Goal: Task Accomplishment & Management: Manage account settings

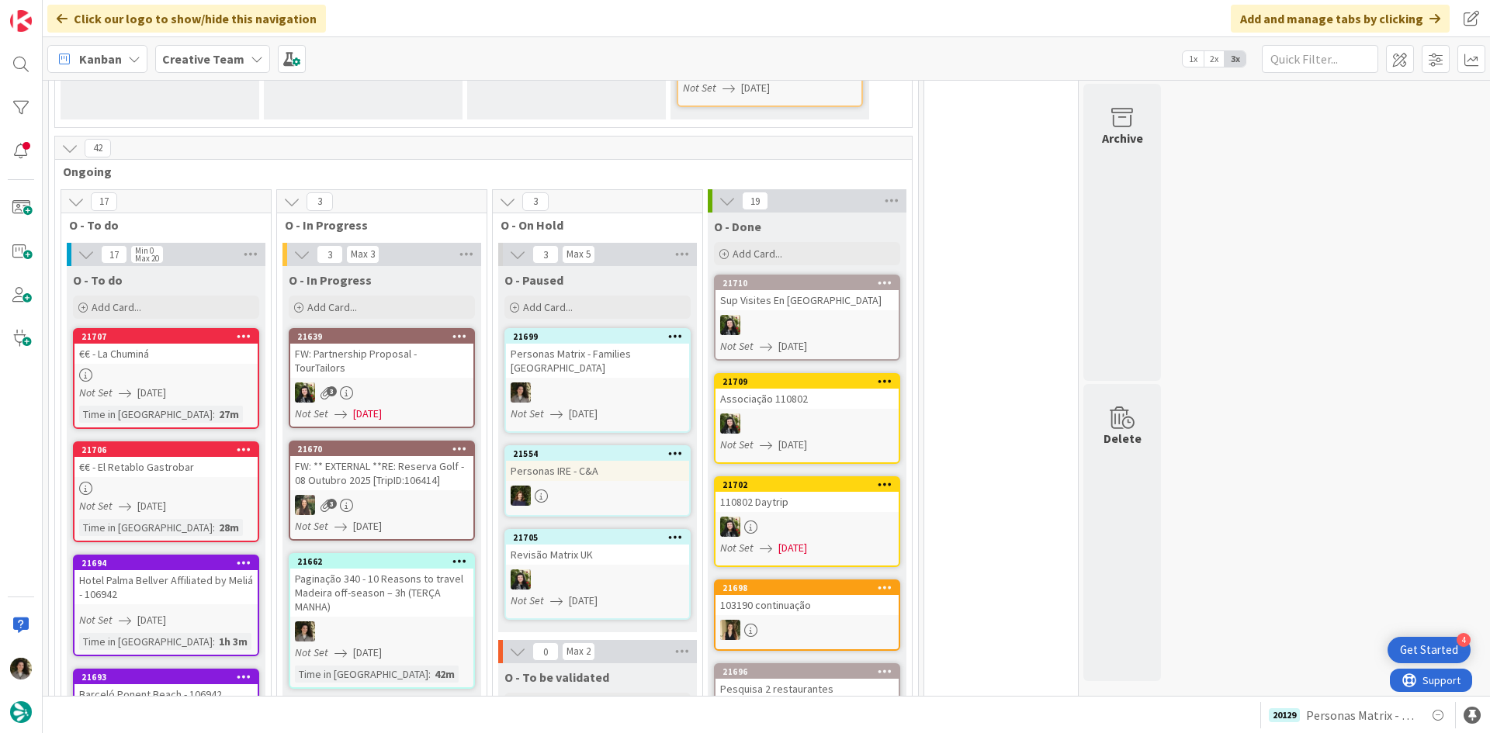
scroll to position [1319, 0]
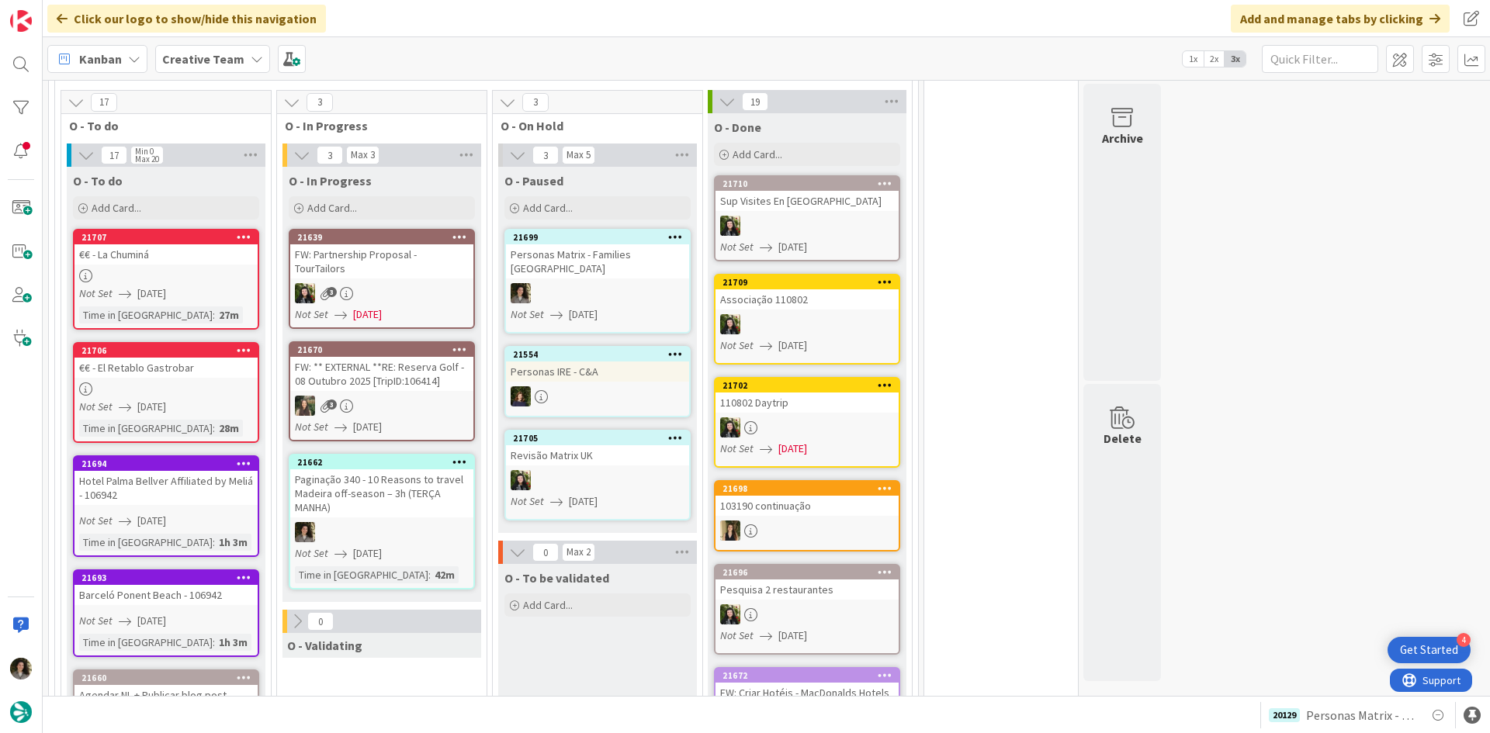
click at [420, 469] on div "Paginação 340 - 10 Reasons to travel Madeira off-season – 3h (TERÇA MANHA)" at bounding box center [381, 493] width 183 height 48
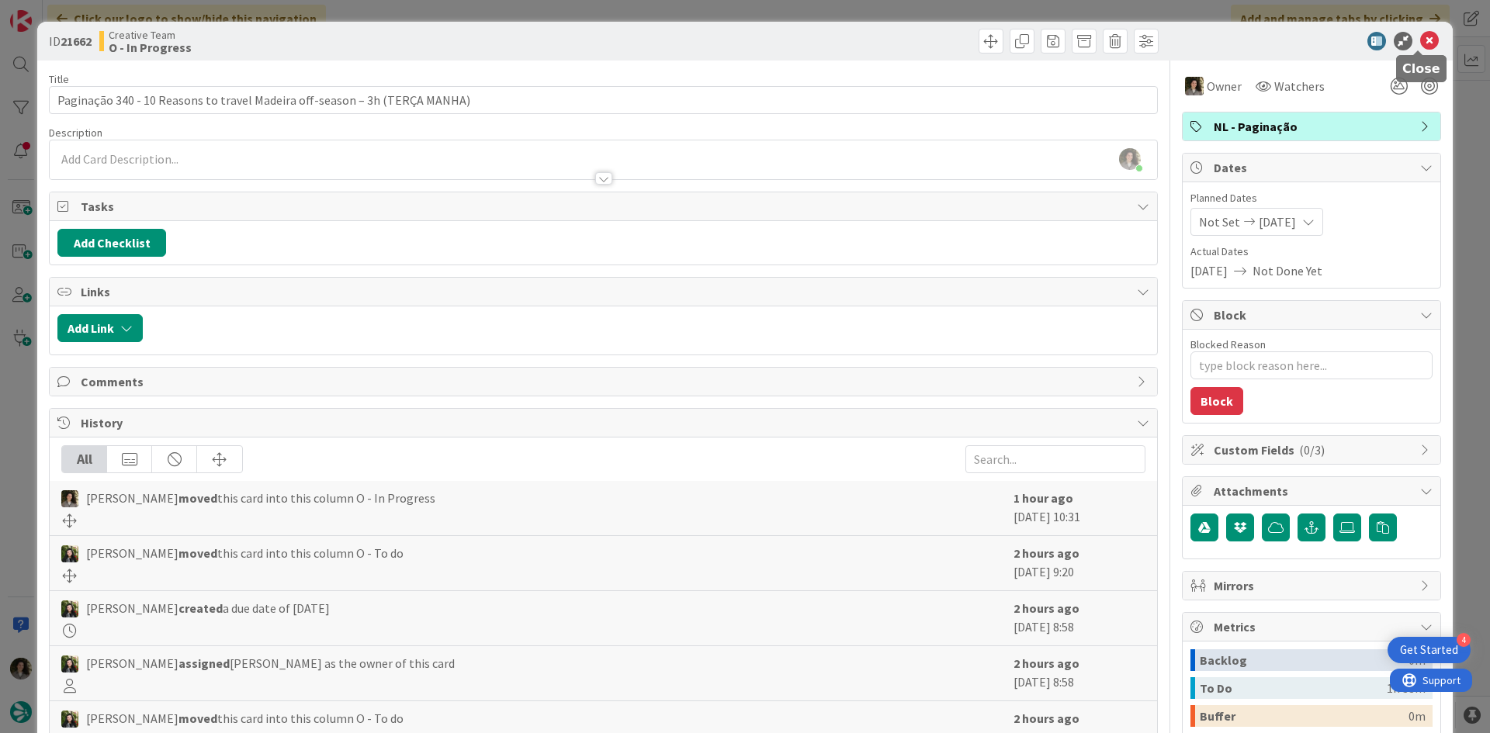
click at [1420, 33] on icon at bounding box center [1429, 41] width 19 height 19
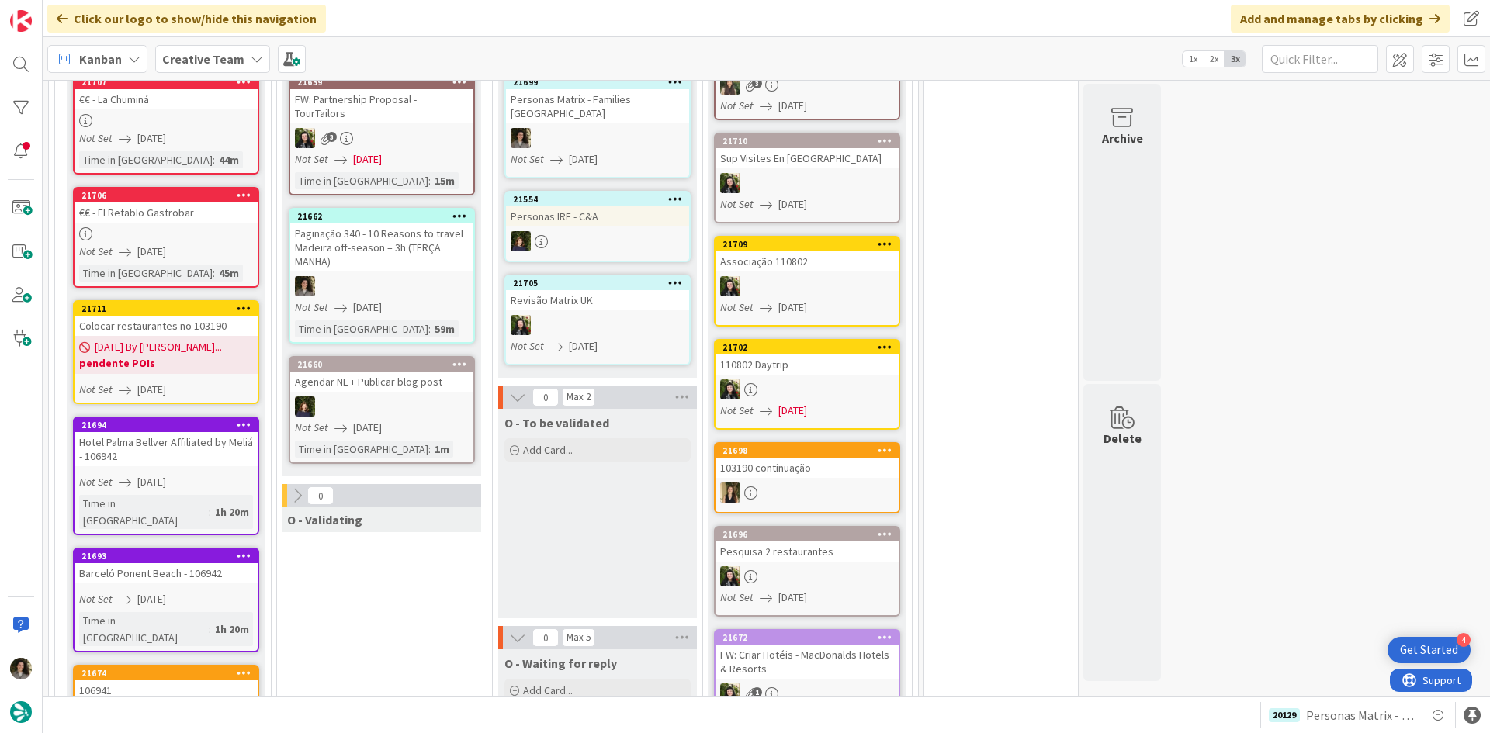
scroll to position [1486, 0]
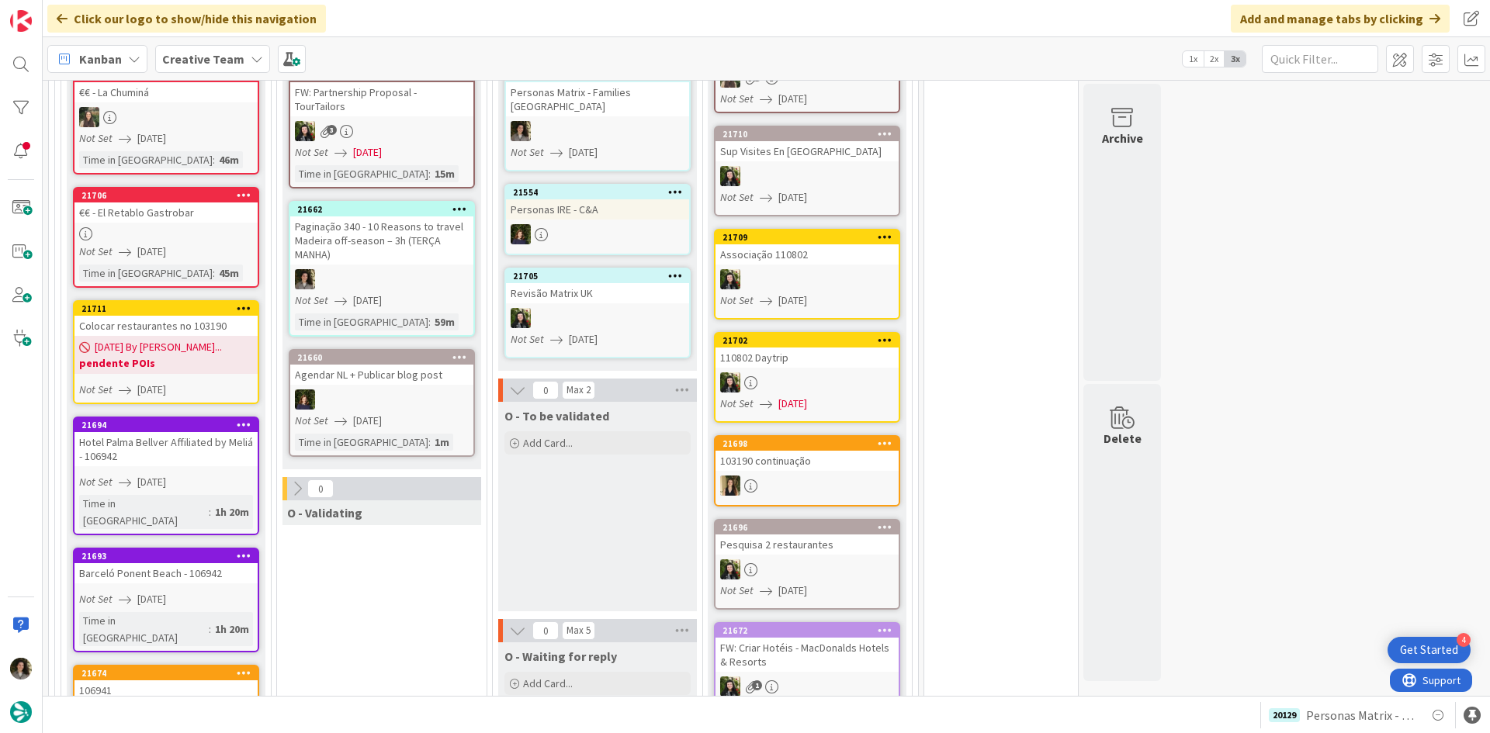
click at [358, 269] on div at bounding box center [381, 279] width 183 height 20
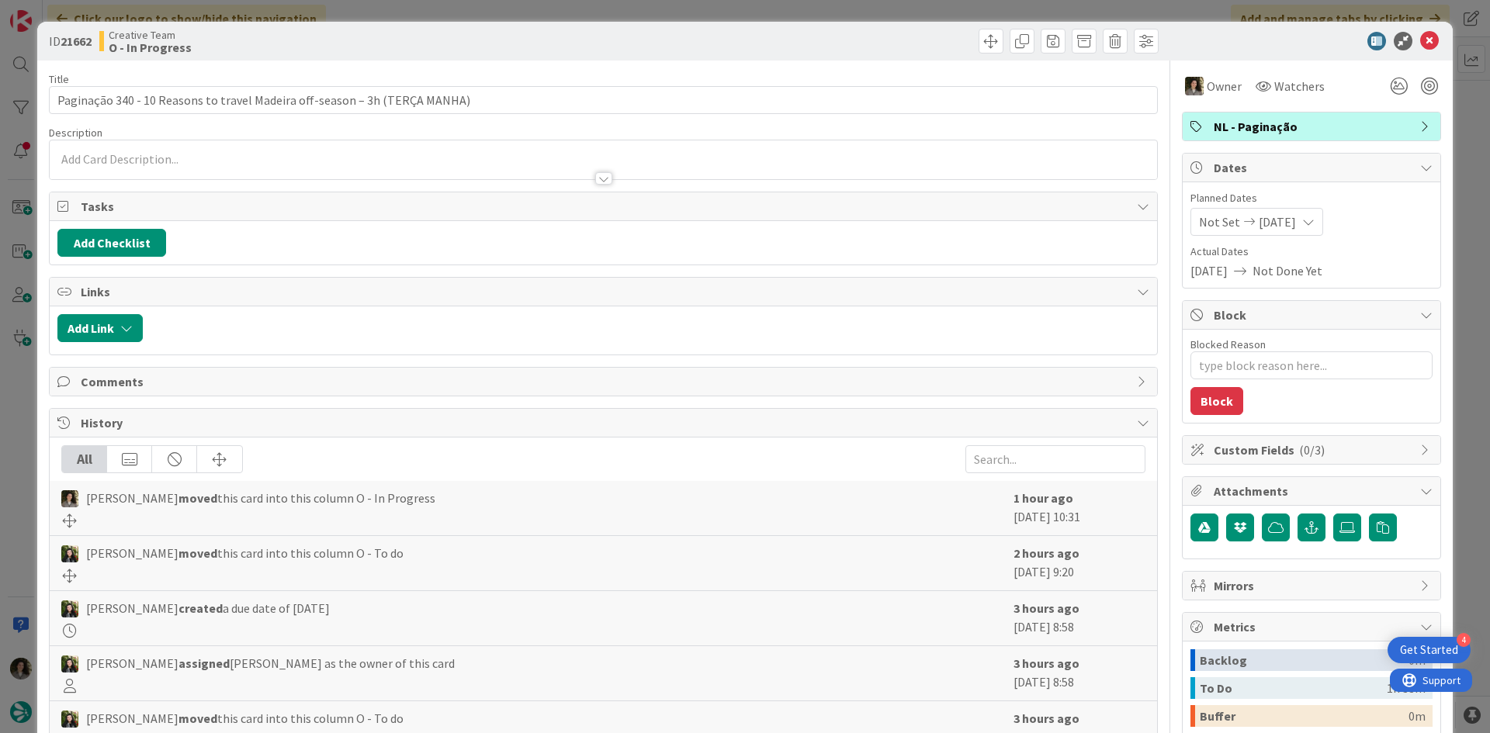
scroll to position [1365, 0]
click at [1420, 36] on icon at bounding box center [1429, 41] width 19 height 19
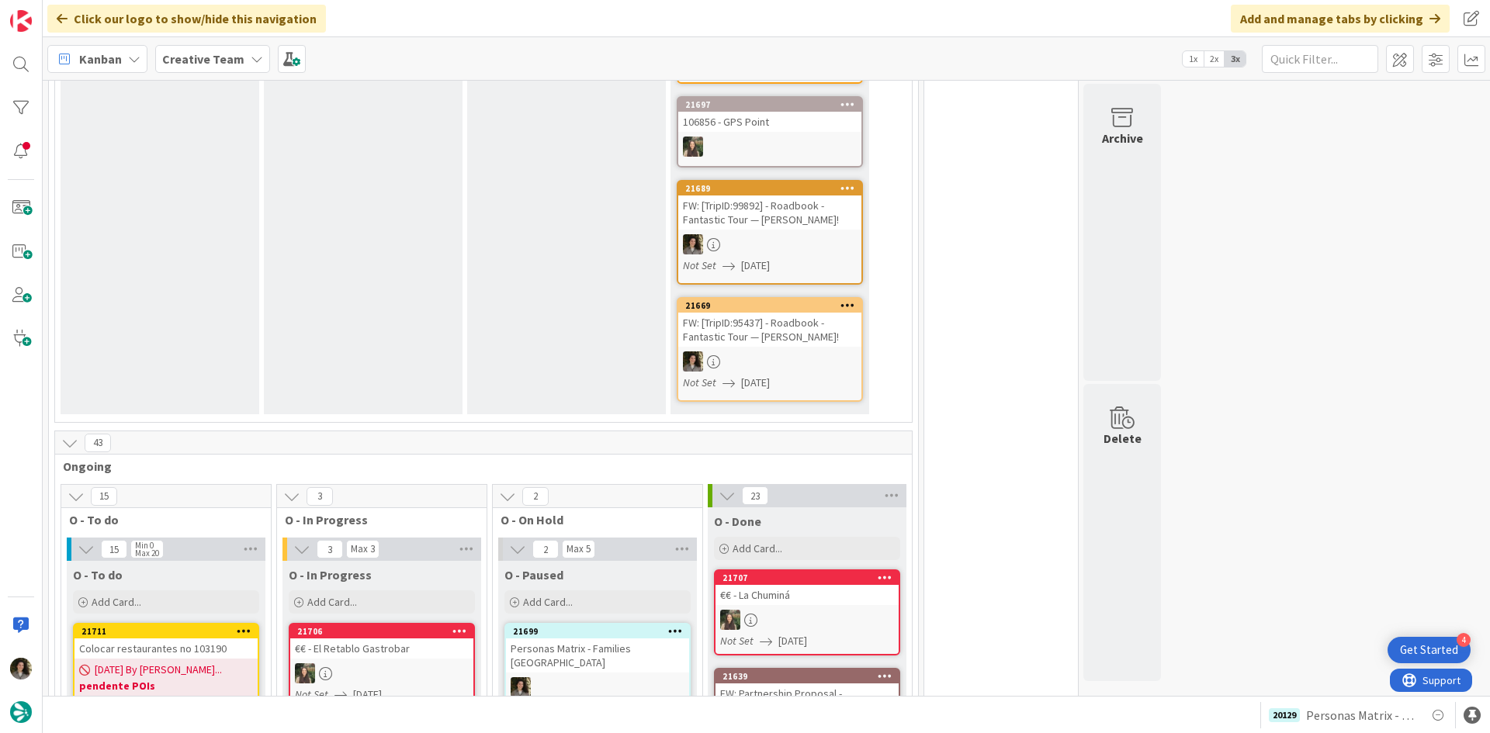
scroll to position [1396, 0]
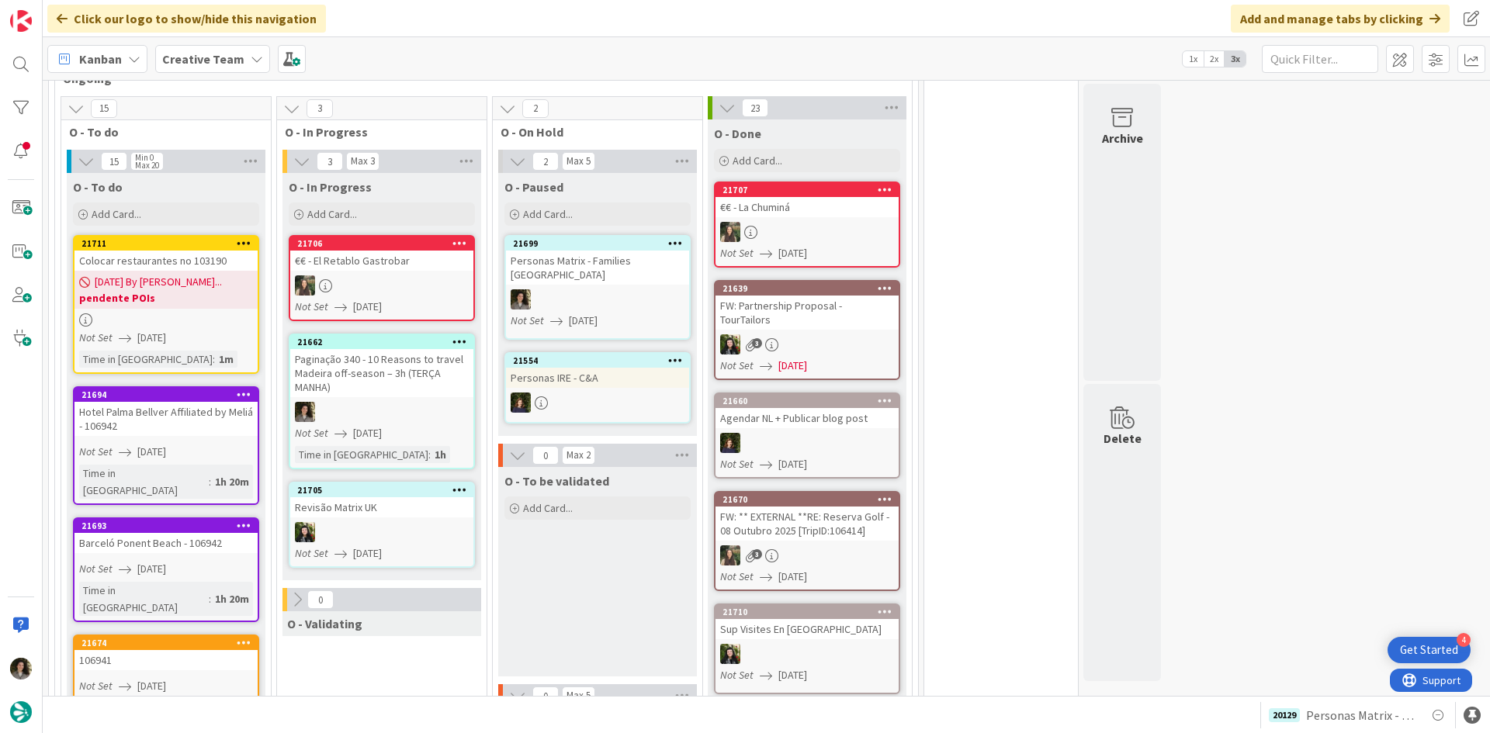
click at [396, 522] on div at bounding box center [381, 532] width 183 height 20
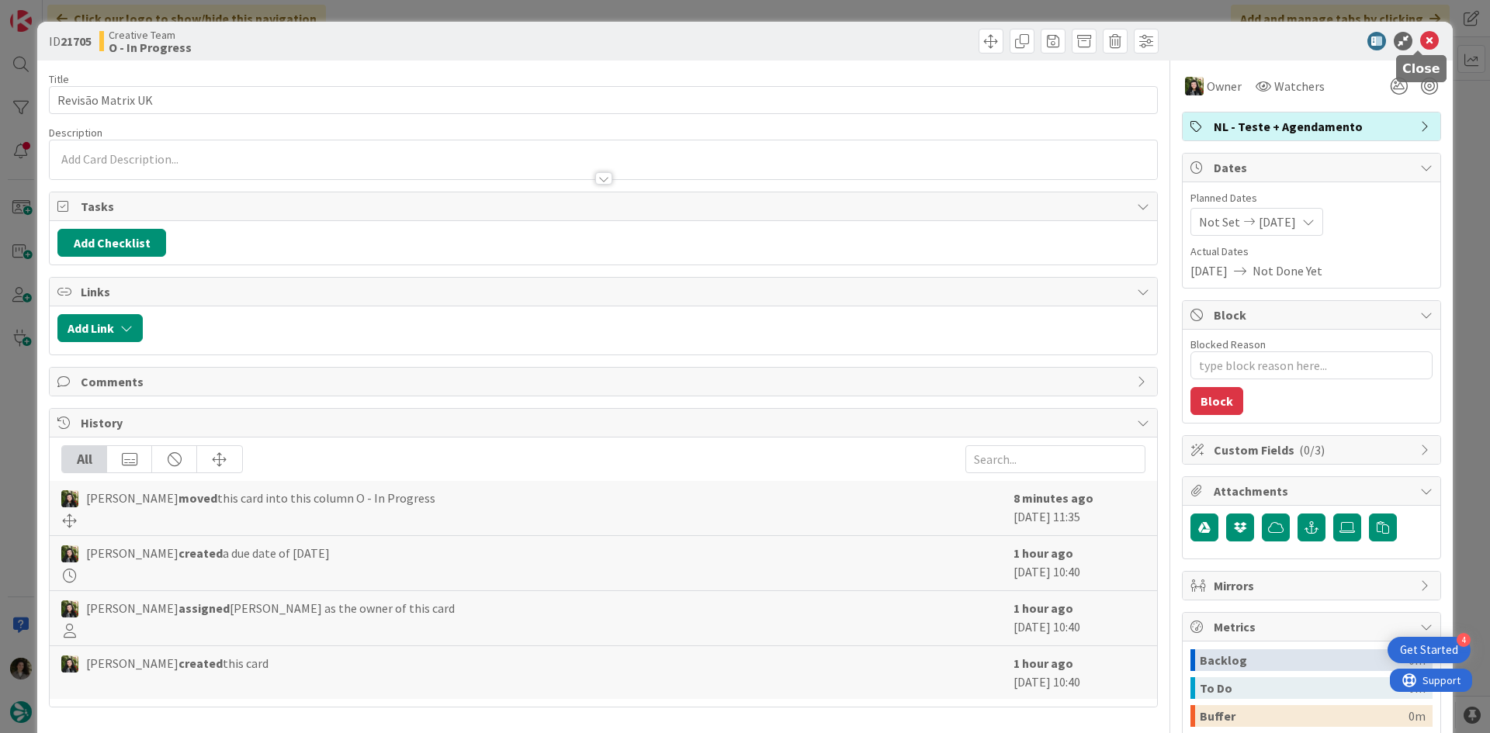
click at [1420, 40] on icon at bounding box center [1429, 41] width 19 height 19
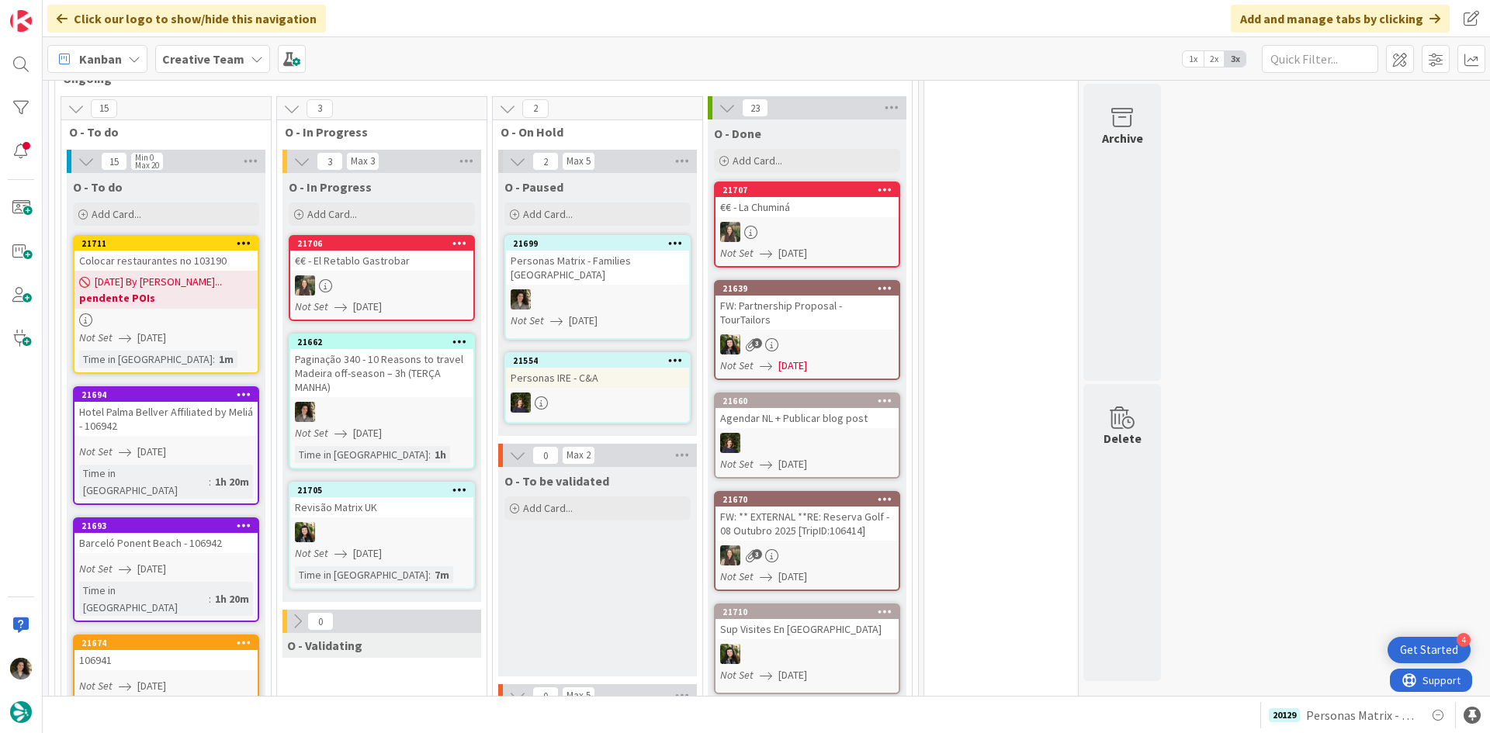
click at [438, 349] on div "Paginação 340 - 10 Reasons to travel Madeira off-season – 3h (TERÇA MANHA)" at bounding box center [381, 373] width 183 height 48
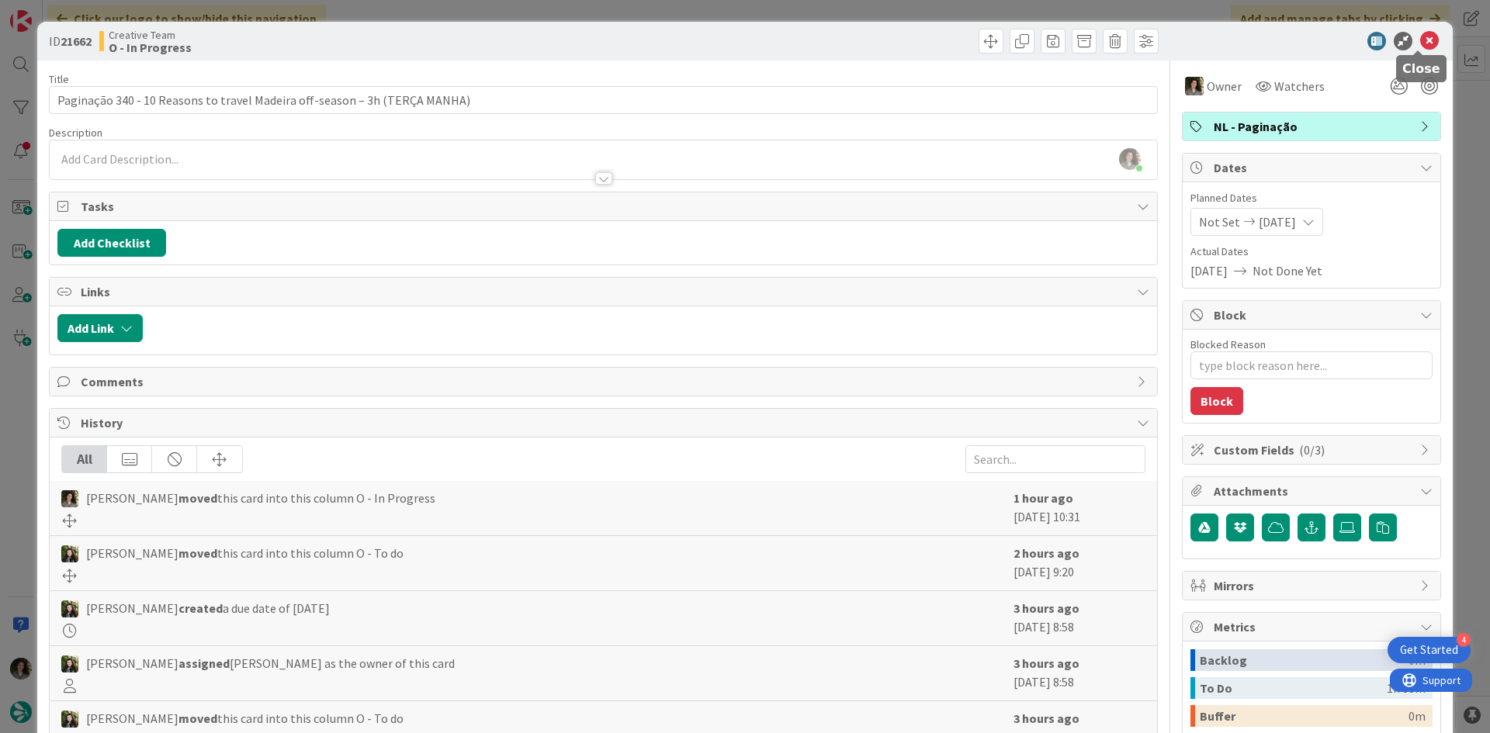
click at [1420, 46] on icon at bounding box center [1429, 41] width 19 height 19
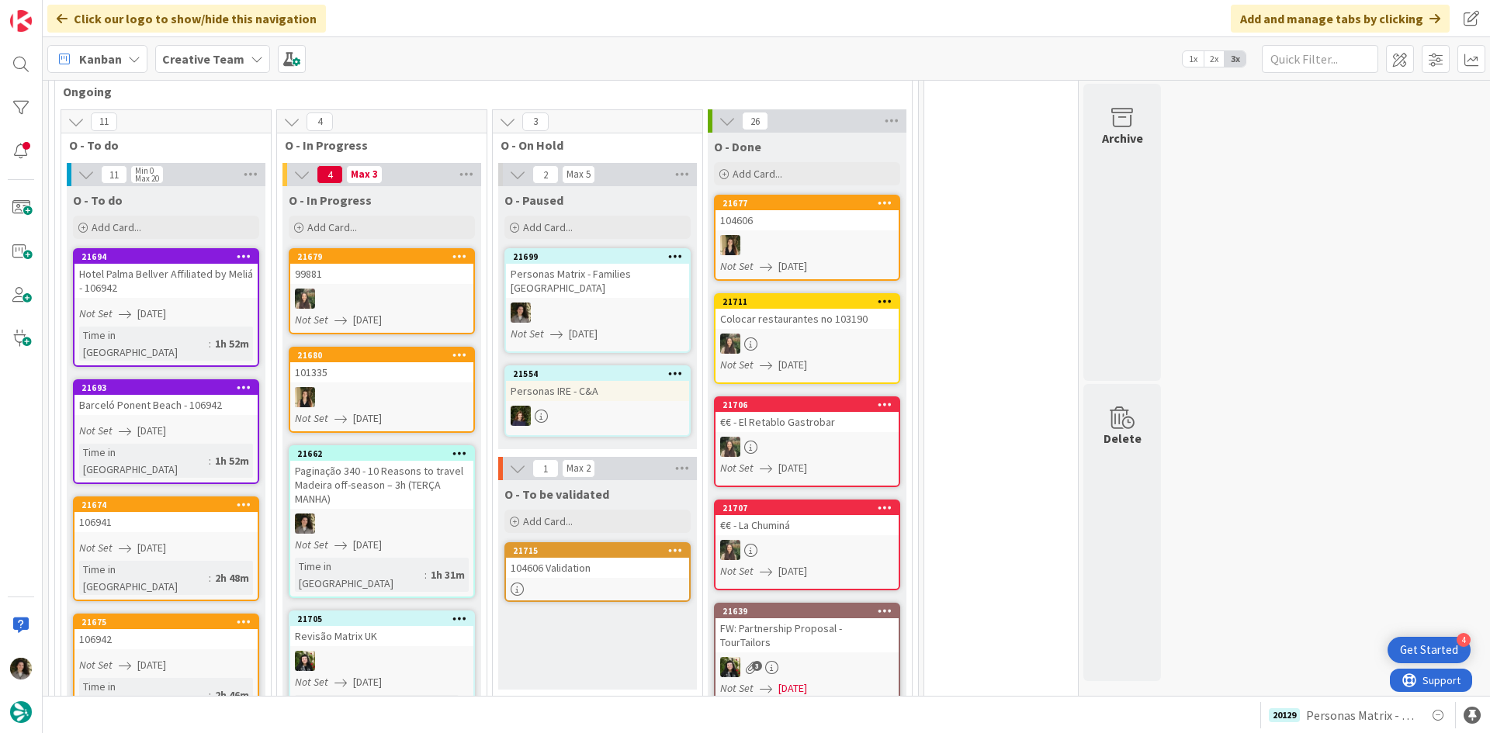
scroll to position [1400, 0]
click at [405, 462] on div "Paginação 340 - 10 Reasons to travel Madeira off-season – 3h (TERÇA MANHA)" at bounding box center [381, 486] width 183 height 48
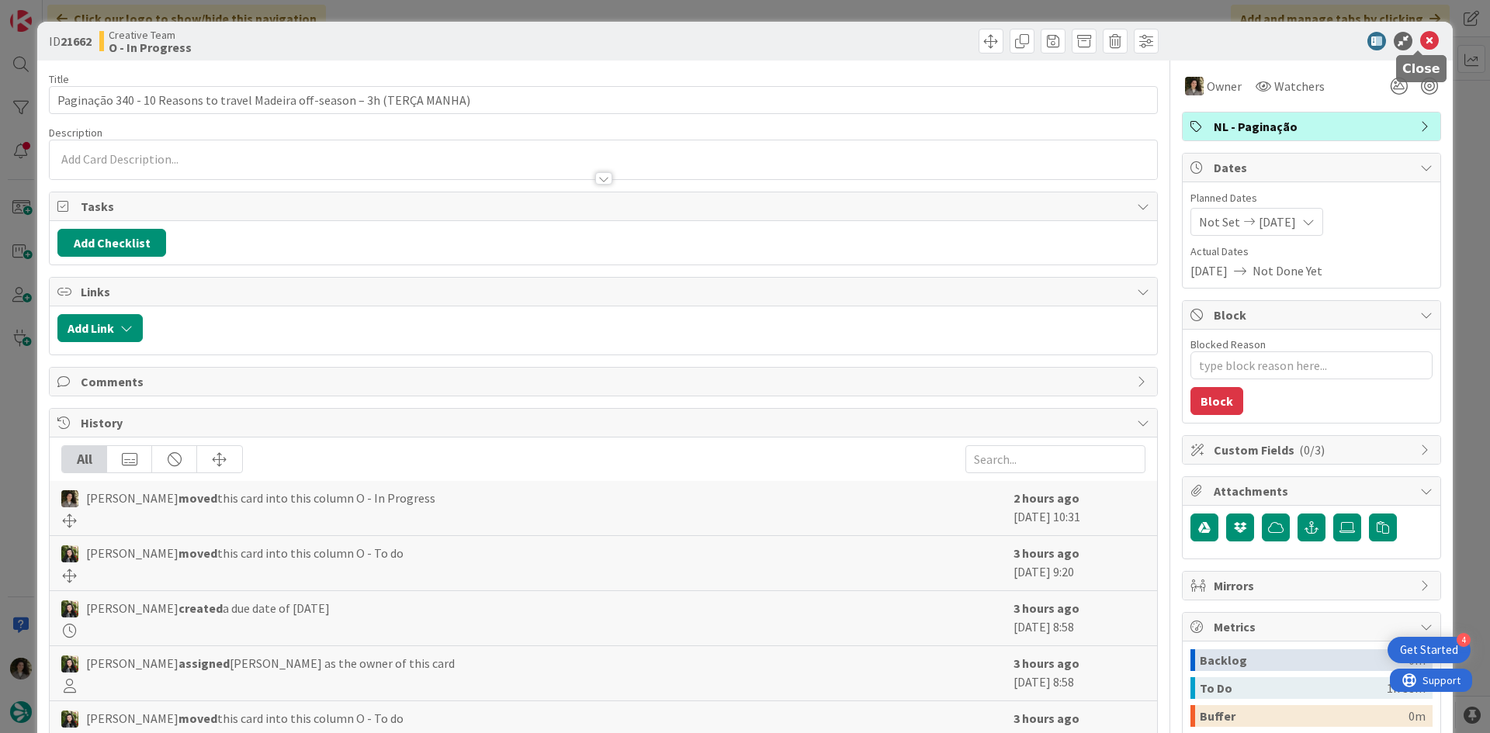
click at [1420, 41] on icon at bounding box center [1429, 41] width 19 height 19
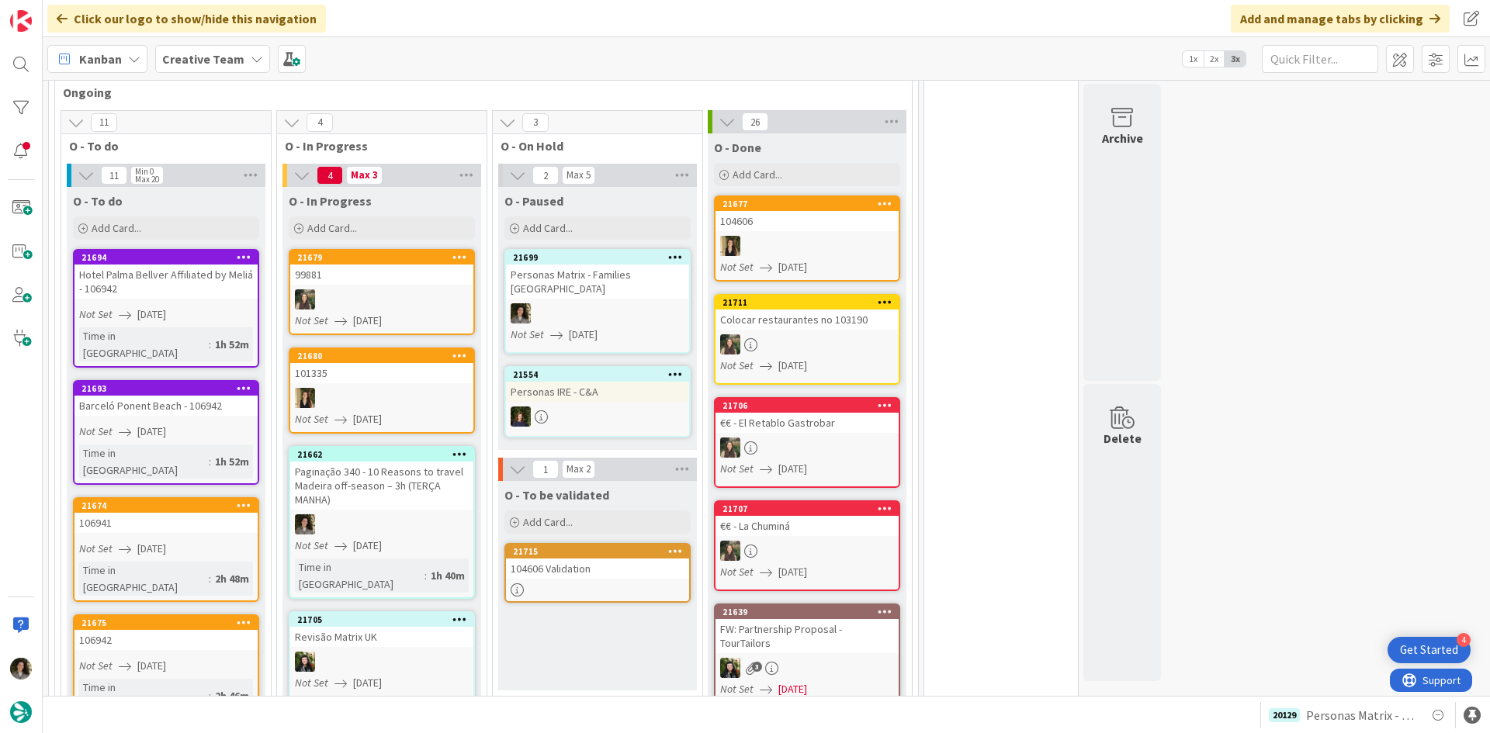
click at [597, 559] on div "104606 Validation" at bounding box center [597, 569] width 183 height 20
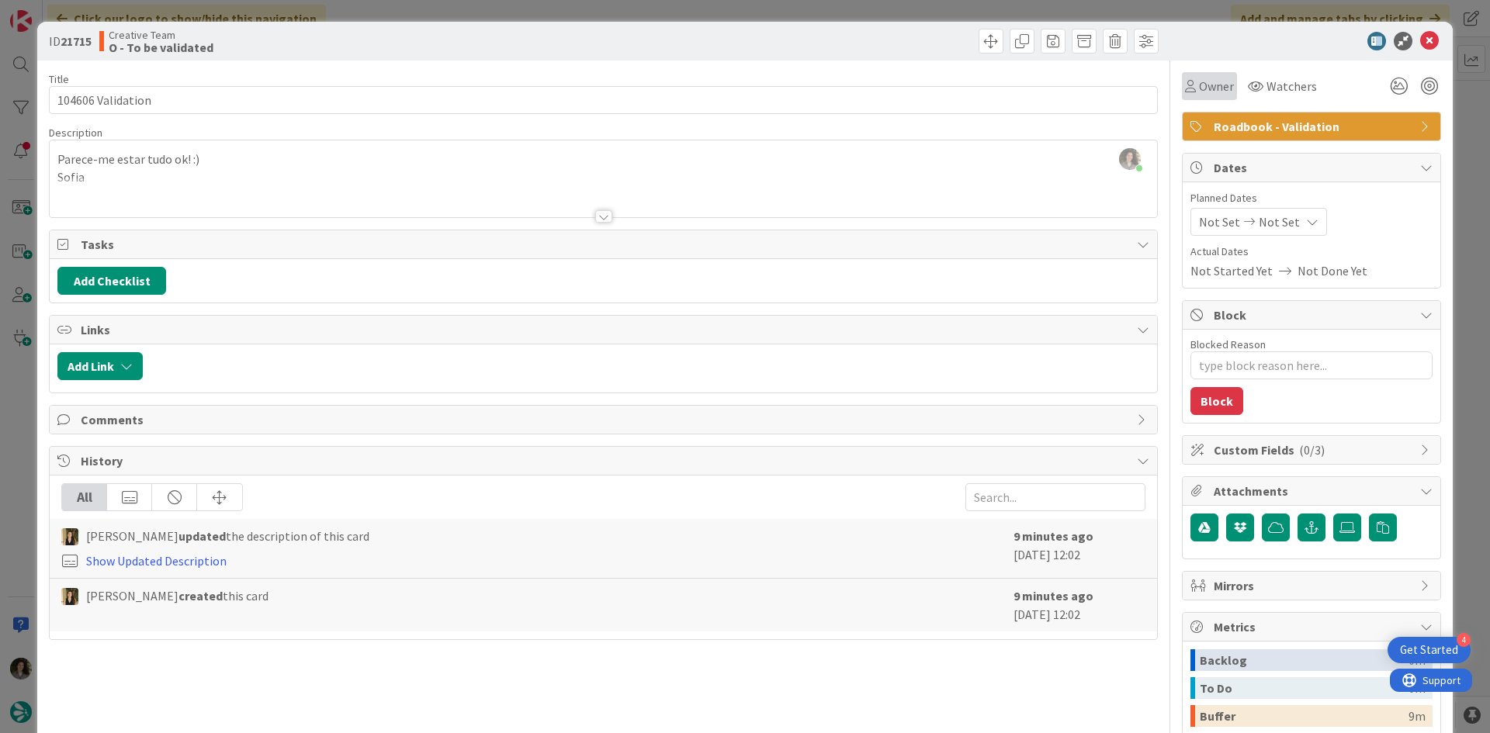
drag, startPoint x: 1203, startPoint y: 72, endPoint x: 1210, endPoint y: 88, distance: 18.0
click at [1203, 73] on div "Owner" at bounding box center [1209, 86] width 55 height 28
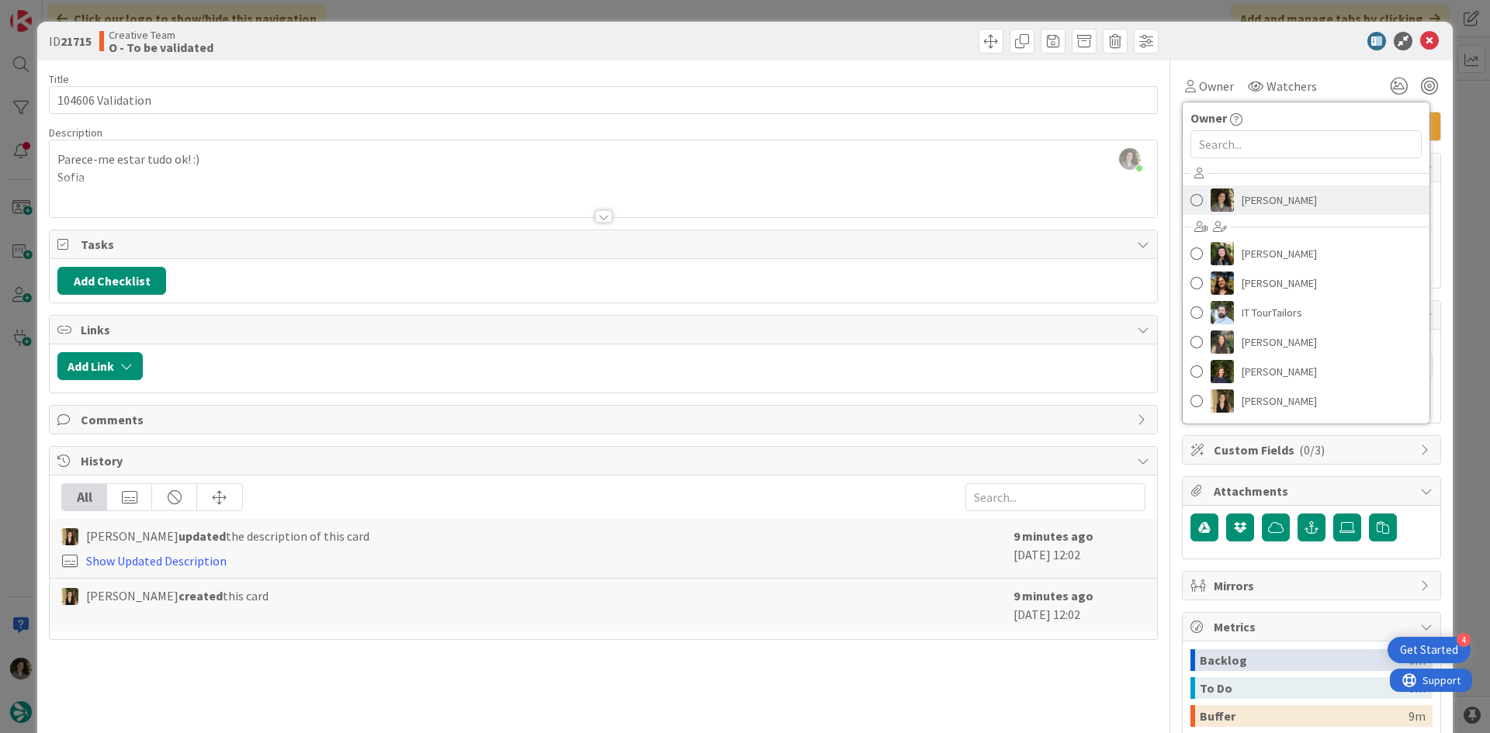
click at [1264, 207] on span "[PERSON_NAME]" at bounding box center [1278, 200] width 75 height 23
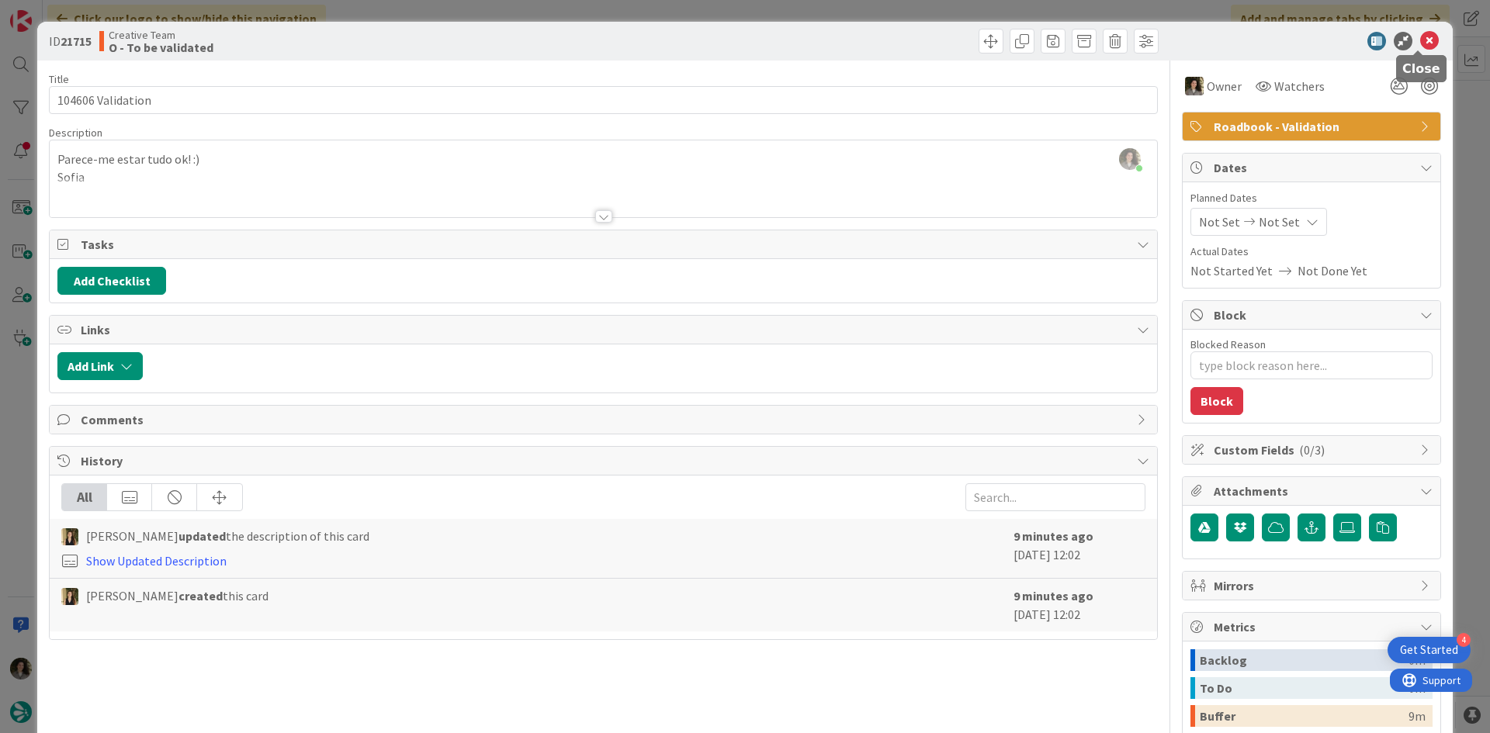
click at [1423, 32] on icon at bounding box center [1429, 41] width 19 height 19
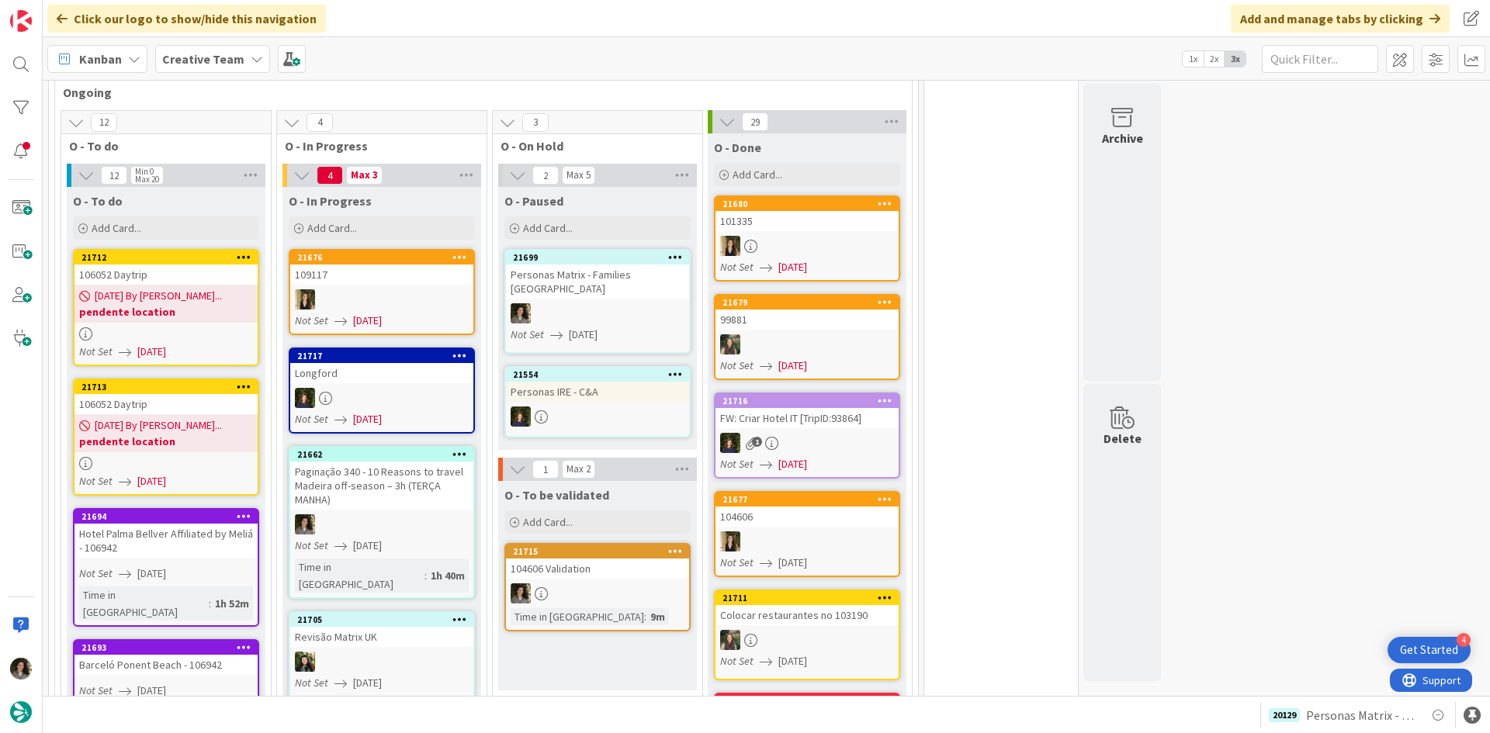
click at [372, 465] on link "21662 Paginação 340 - 10 Reasons to travel Madeira off-season – 3h (TERÇA MANHA…" at bounding box center [382, 522] width 186 height 153
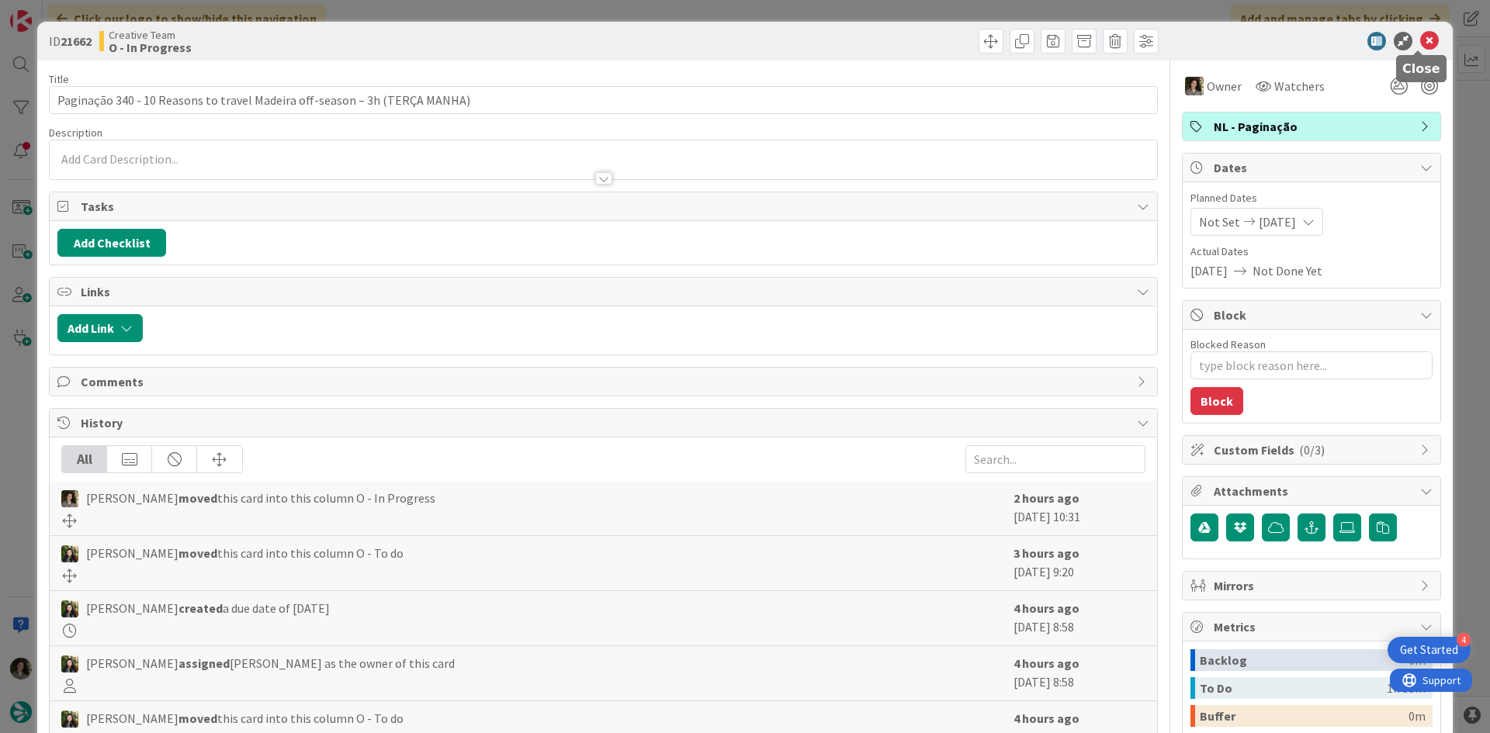
click at [1420, 34] on icon at bounding box center [1429, 41] width 19 height 19
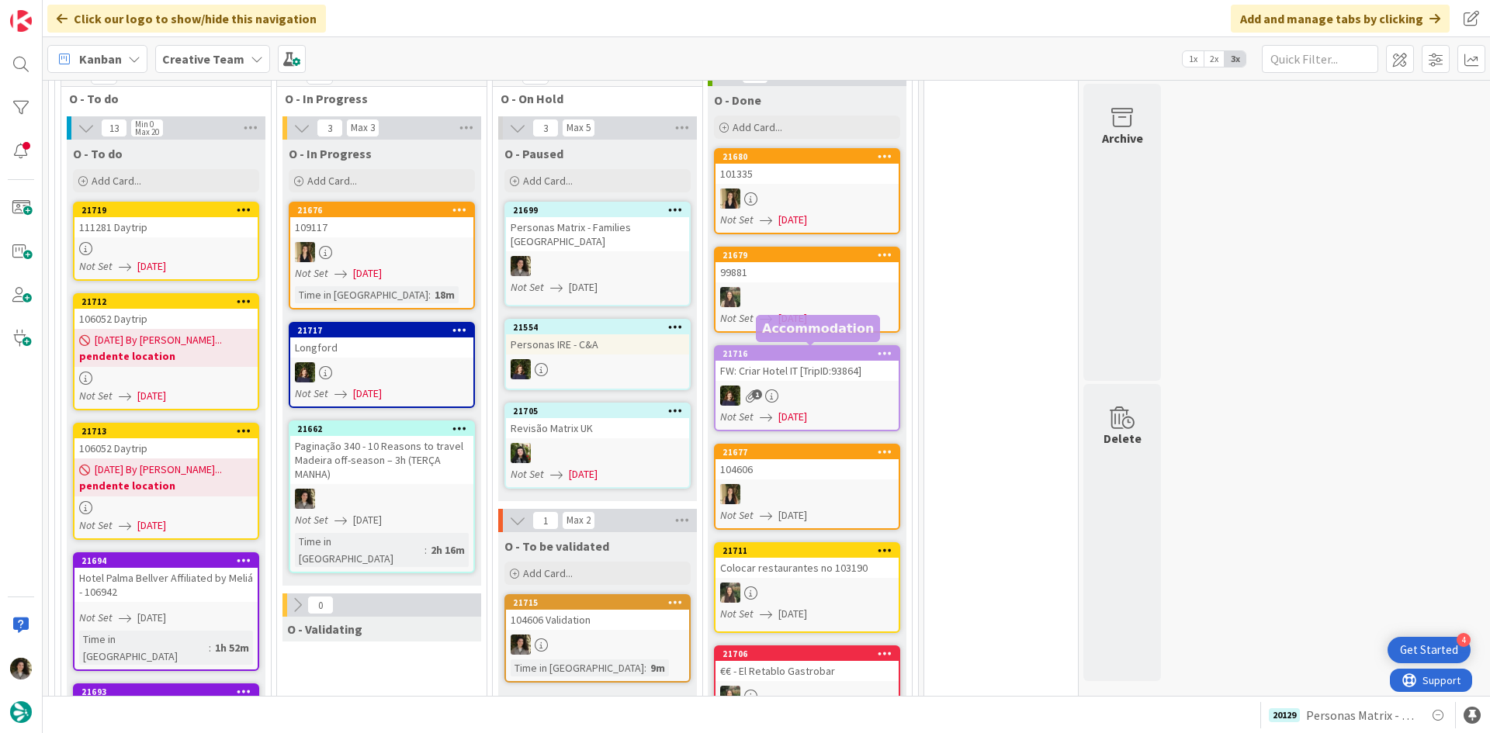
scroll to position [1396, 0]
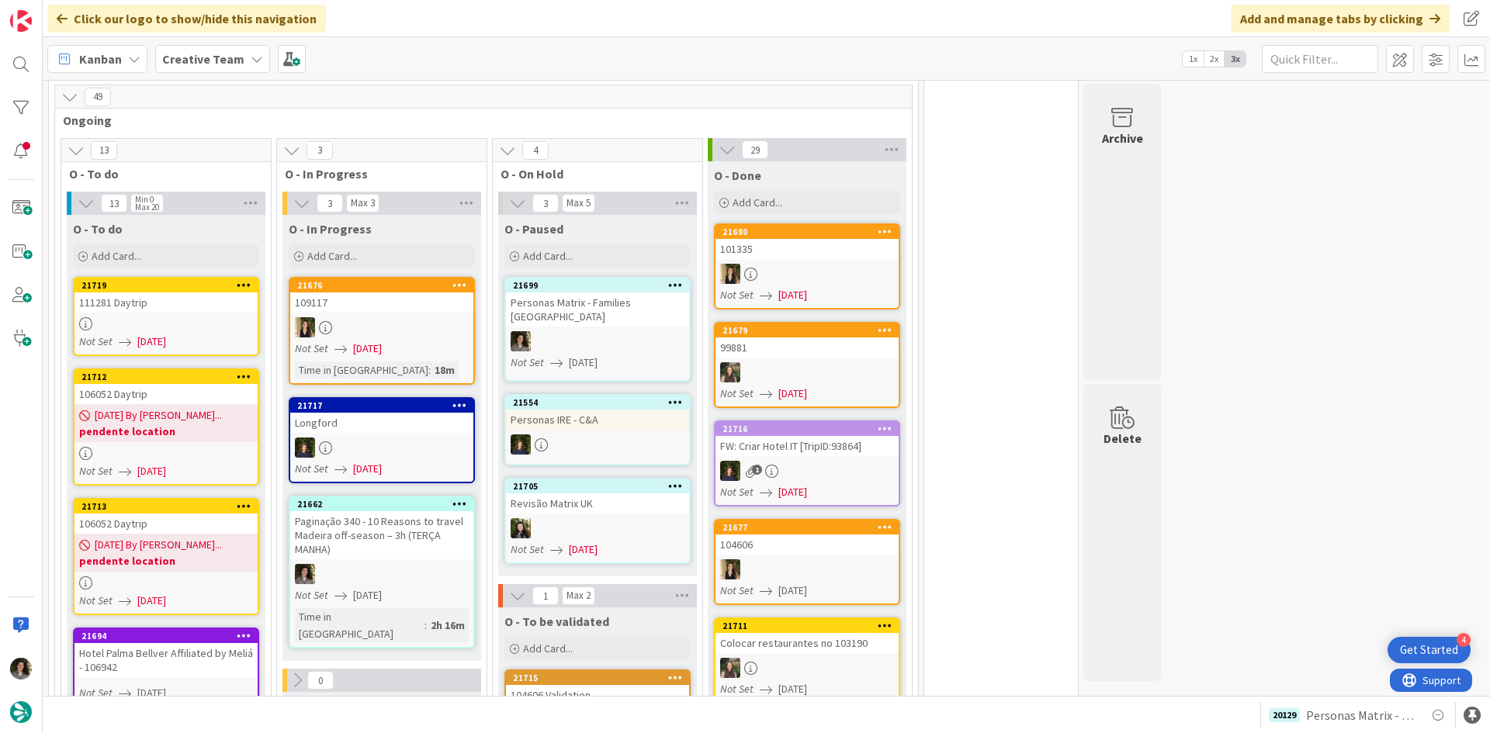
click at [223, 317] on div at bounding box center [165, 323] width 183 height 13
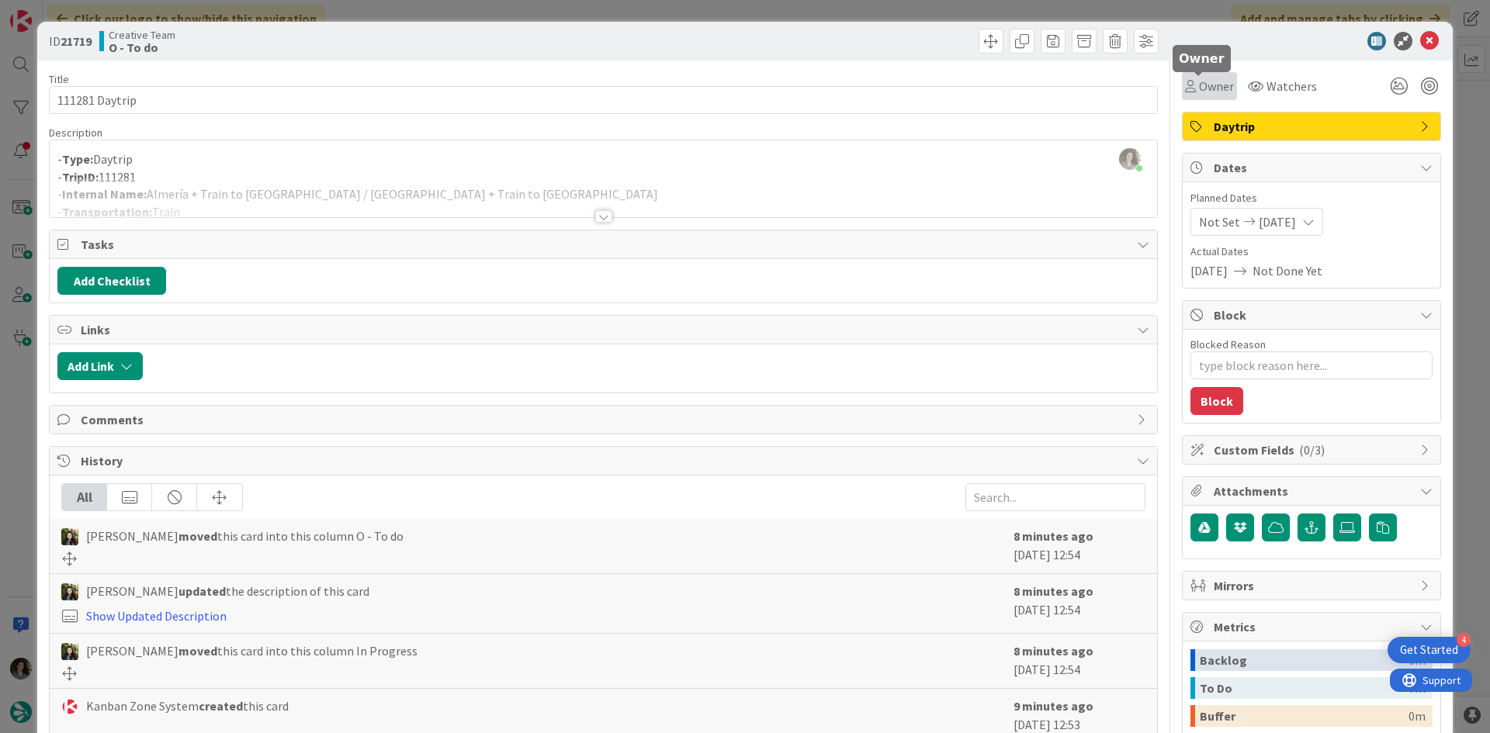
click at [1212, 78] on span "Owner" at bounding box center [1216, 86] width 35 height 19
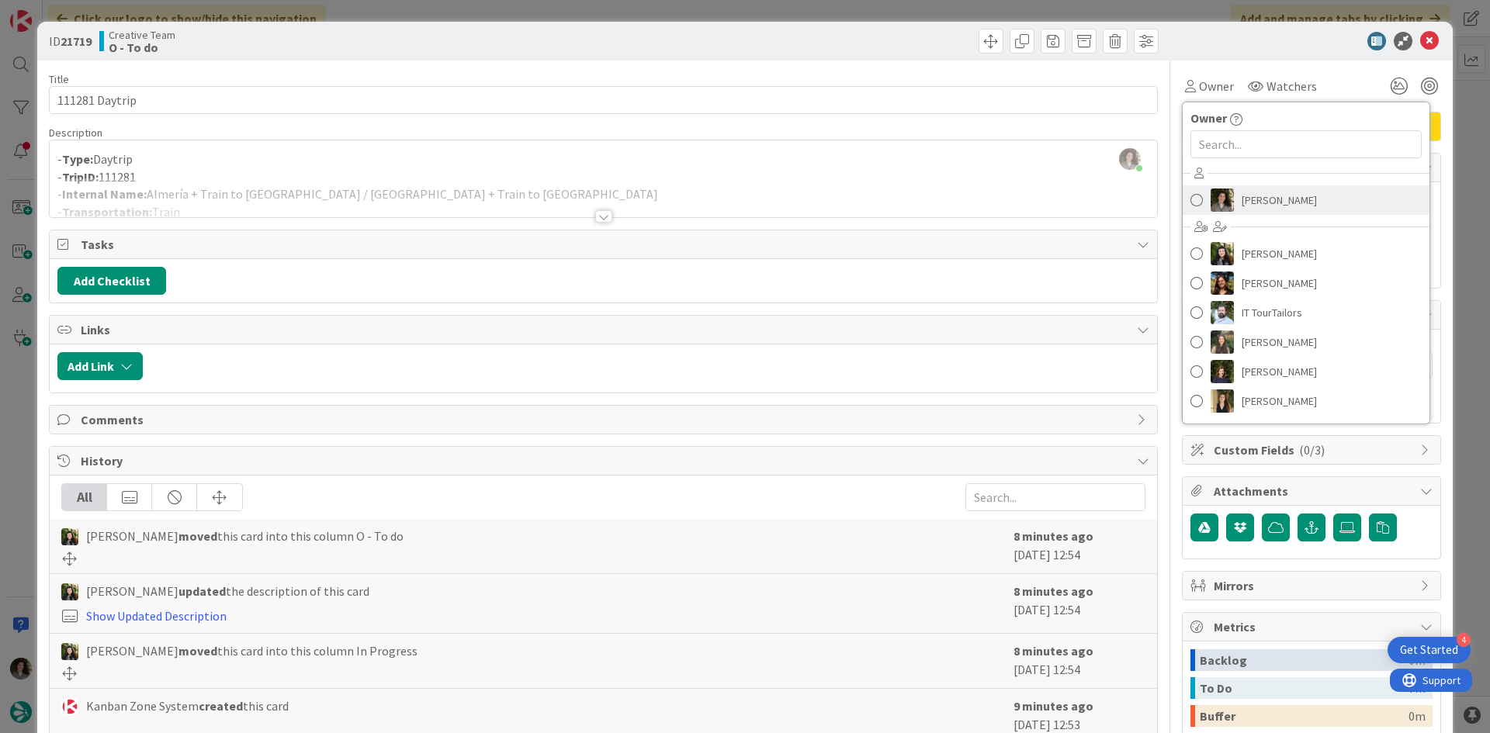
click at [1262, 202] on span "[PERSON_NAME]" at bounding box center [1278, 200] width 75 height 23
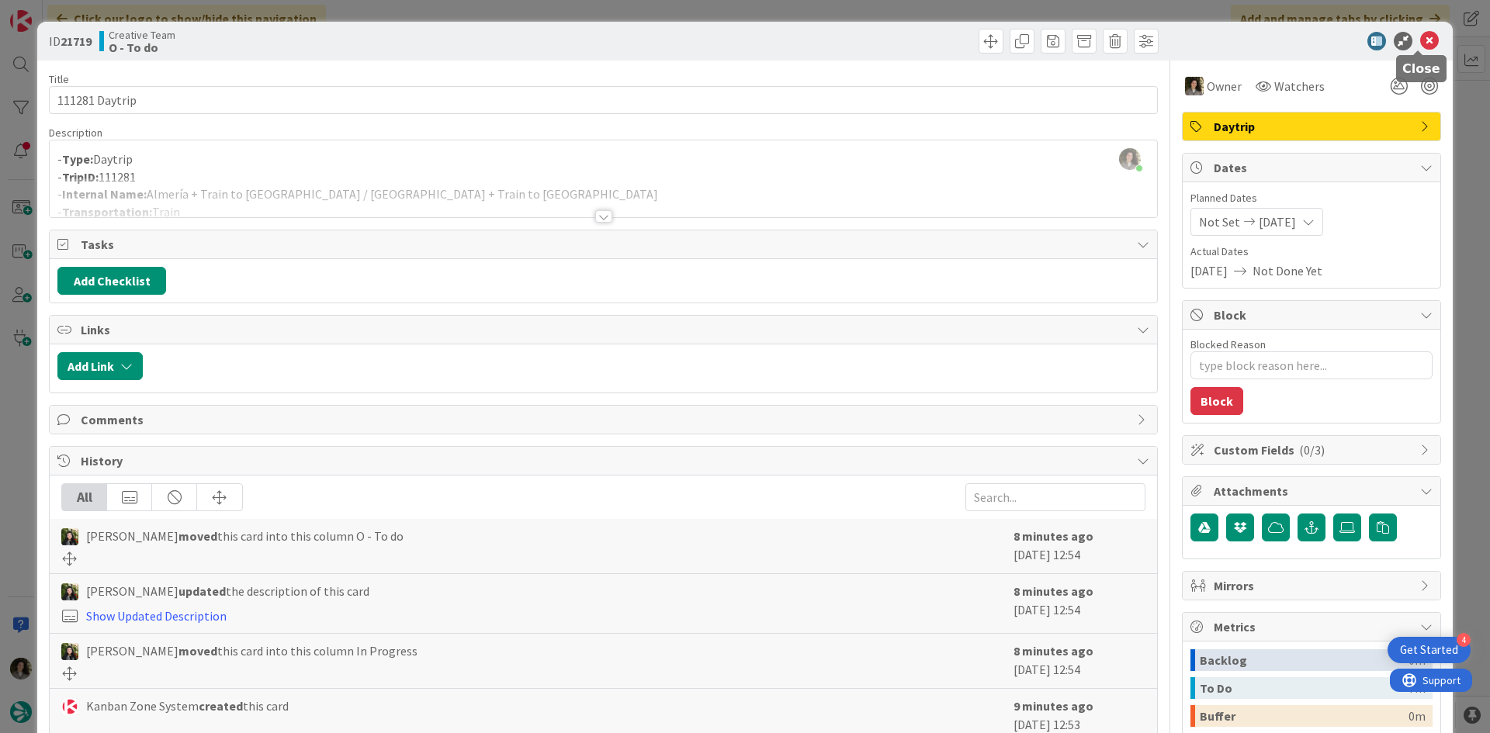
click at [1420, 36] on icon at bounding box center [1429, 41] width 19 height 19
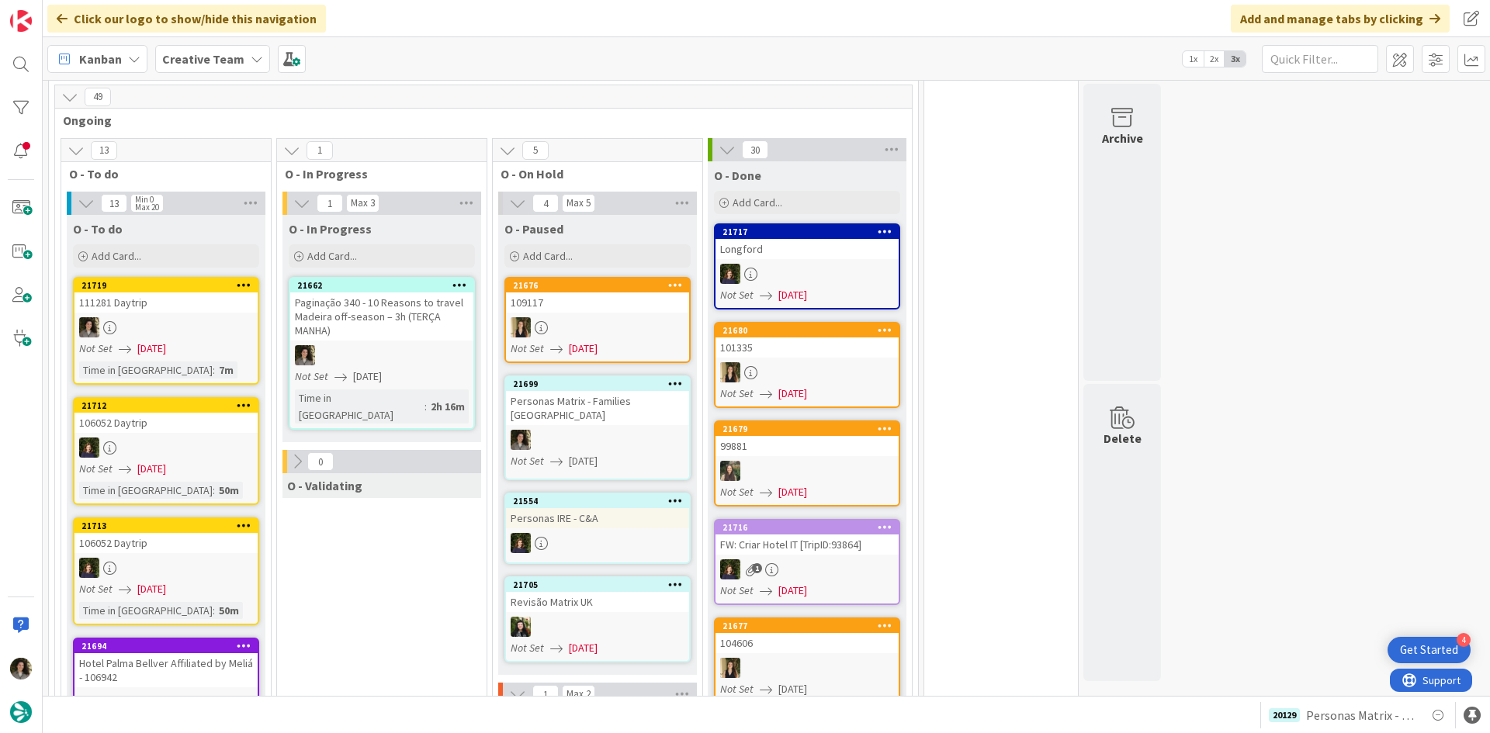
click at [428, 369] on div "Not Set [DATE]" at bounding box center [384, 377] width 178 height 16
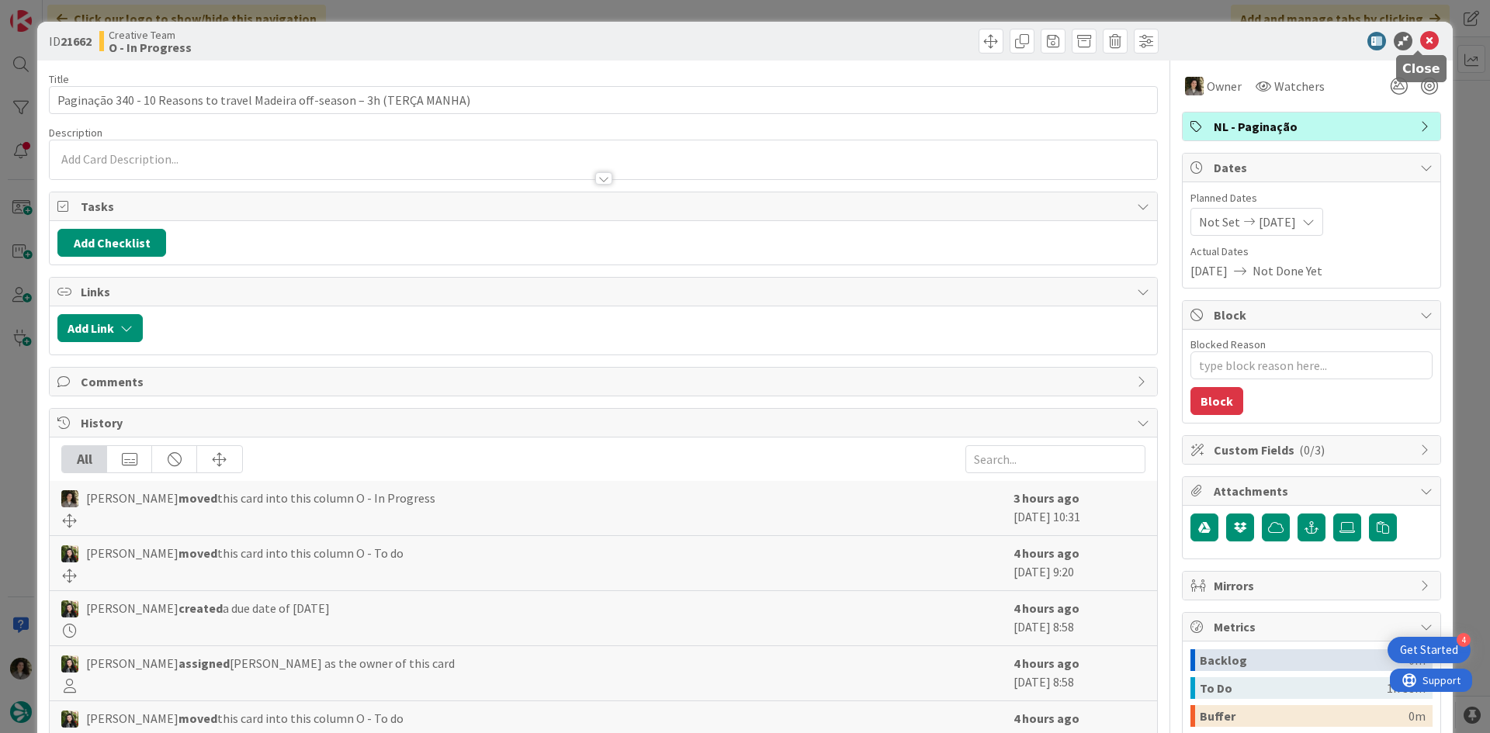
click at [1420, 41] on icon at bounding box center [1429, 41] width 19 height 19
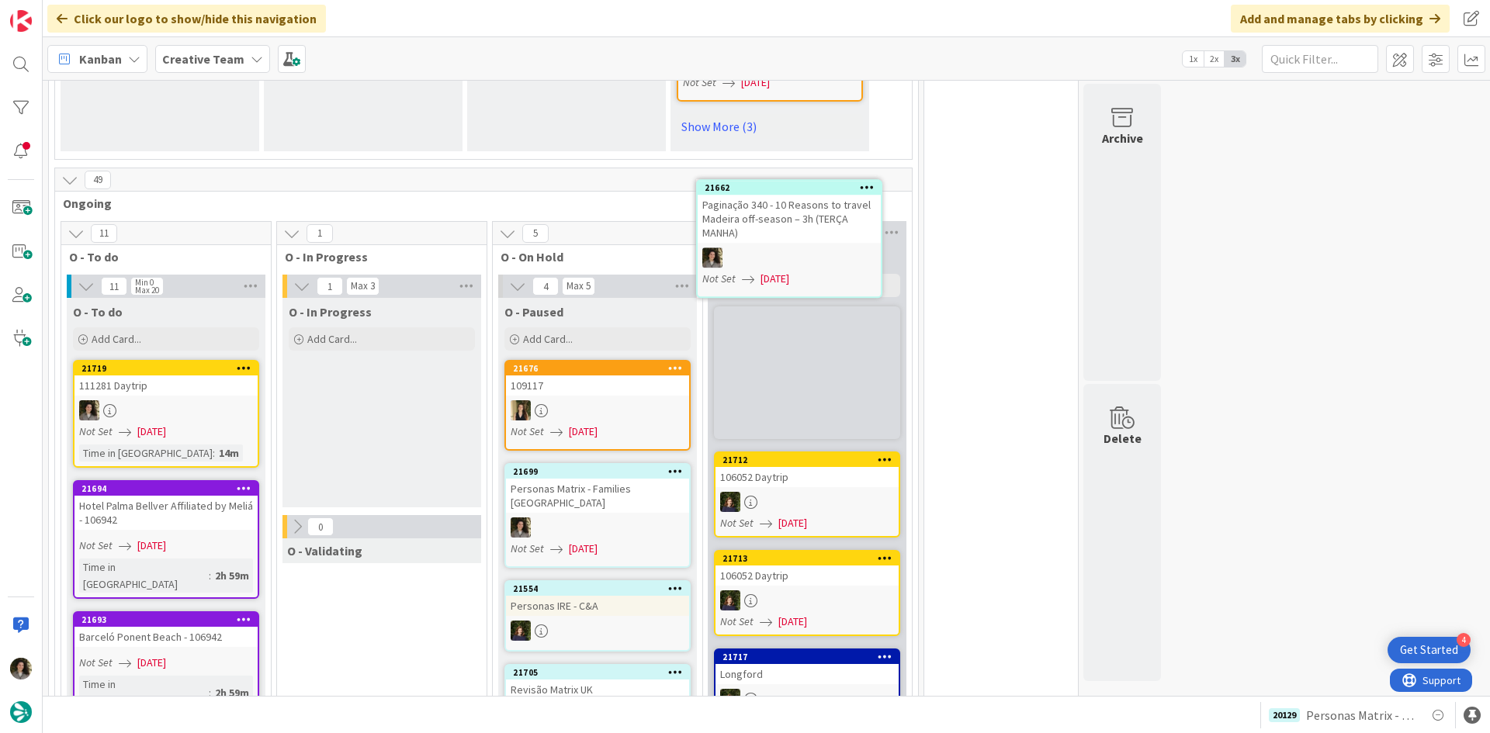
scroll to position [1271, 0]
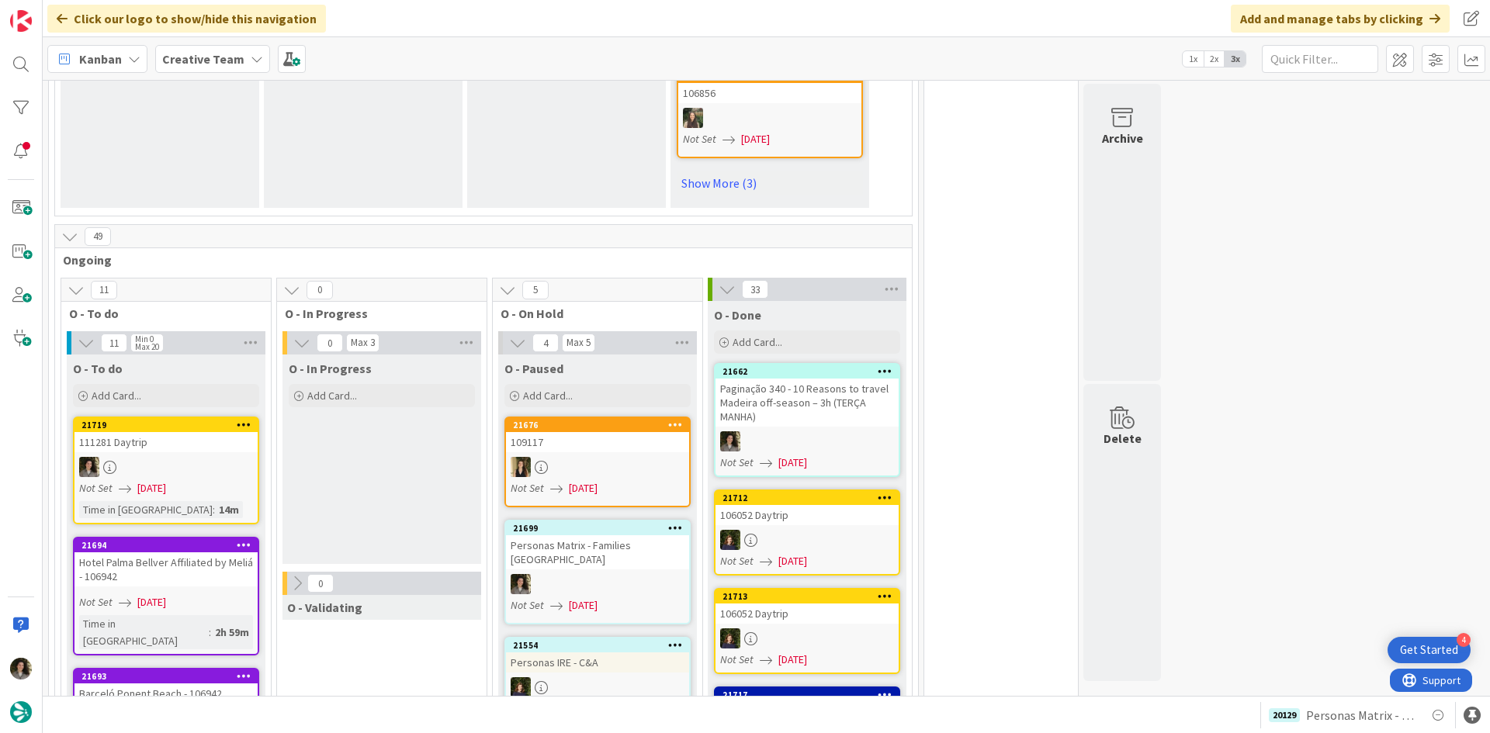
click at [814, 379] on div "Paginação 340 - 10 Reasons to travel Madeira off-season – 3h (TERÇA MANHA)" at bounding box center [806, 403] width 183 height 48
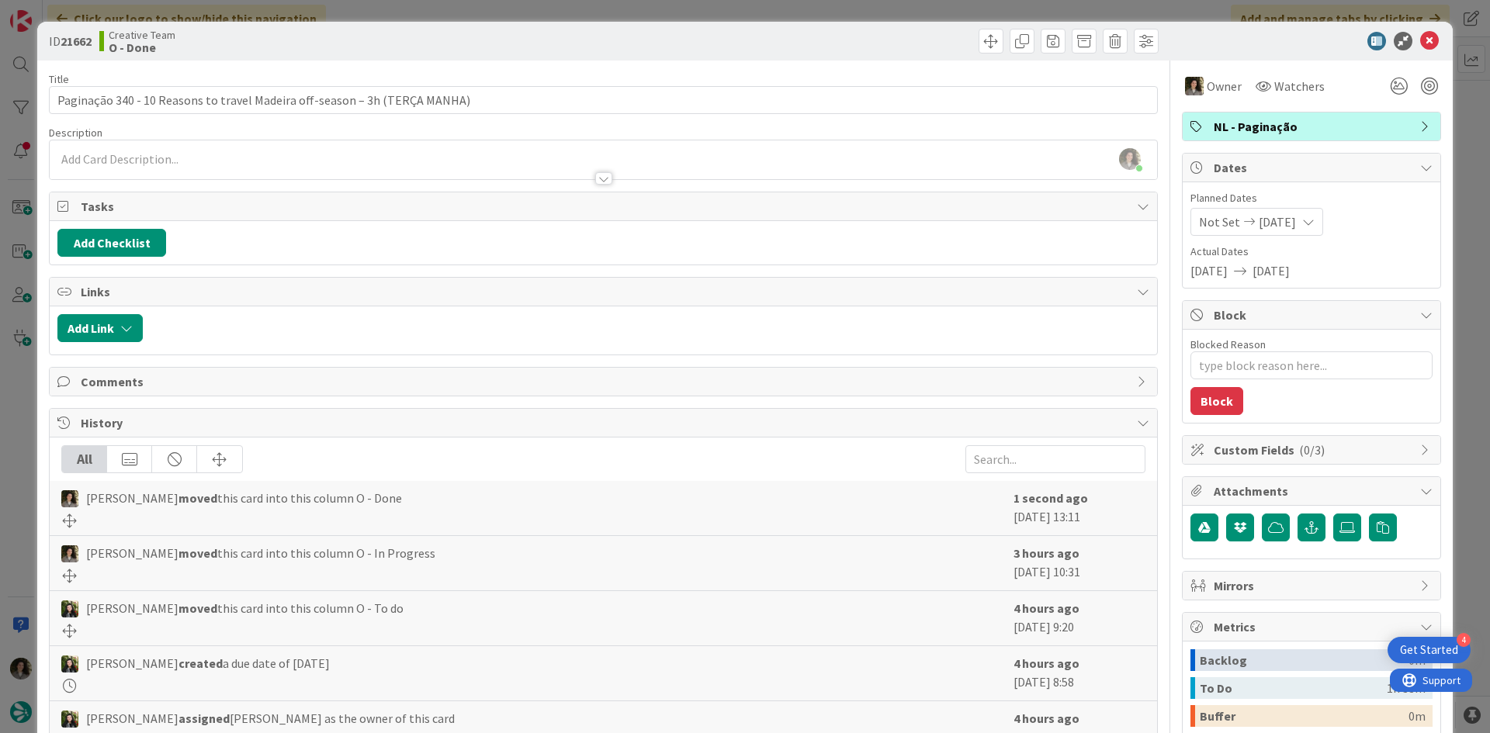
click at [1252, 129] on span "NL - Paginação" at bounding box center [1312, 126] width 199 height 19
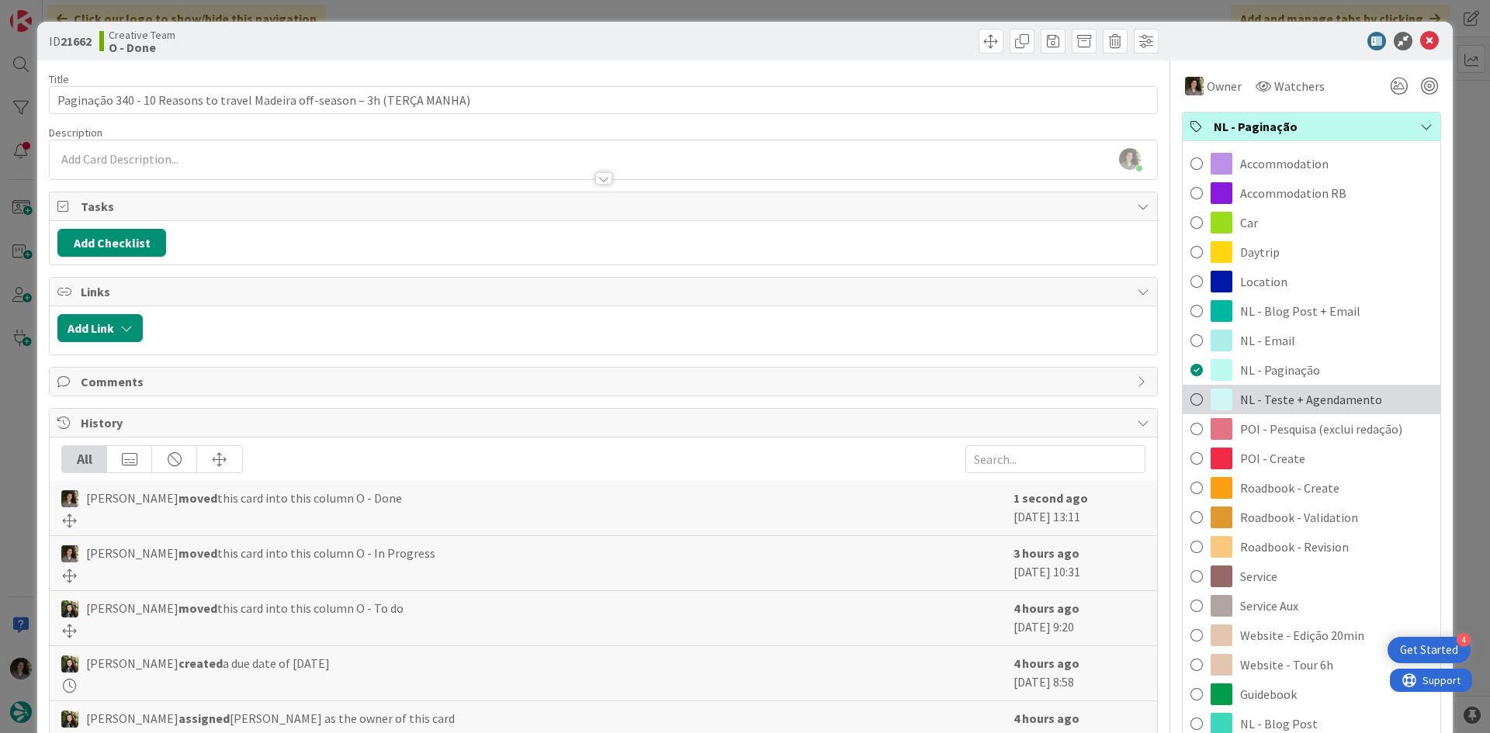
click at [1343, 403] on span "NL - Teste + Agendamento" at bounding box center [1311, 399] width 142 height 19
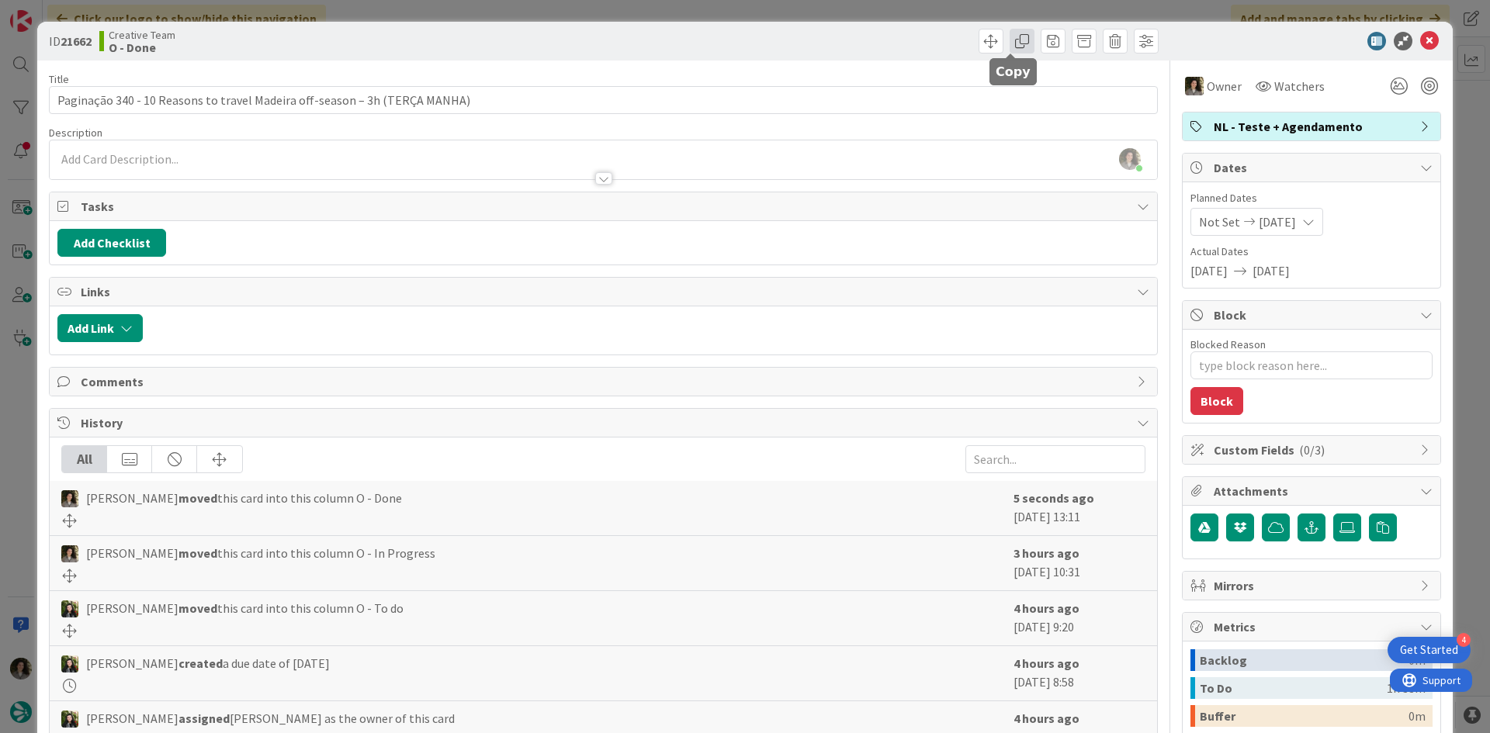
click at [1009, 39] on span at bounding box center [1021, 41] width 25 height 25
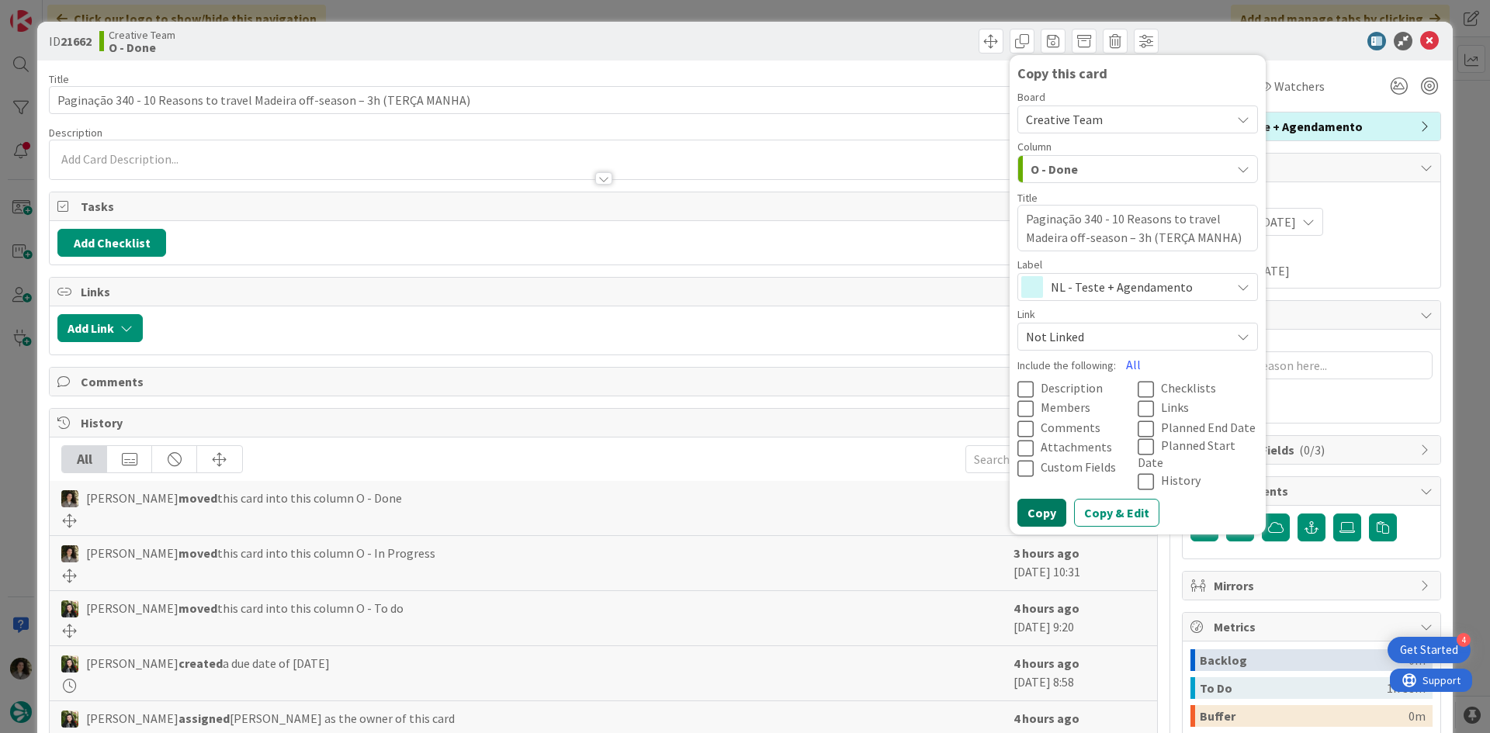
click at [1035, 499] on button "Copy" at bounding box center [1041, 513] width 49 height 28
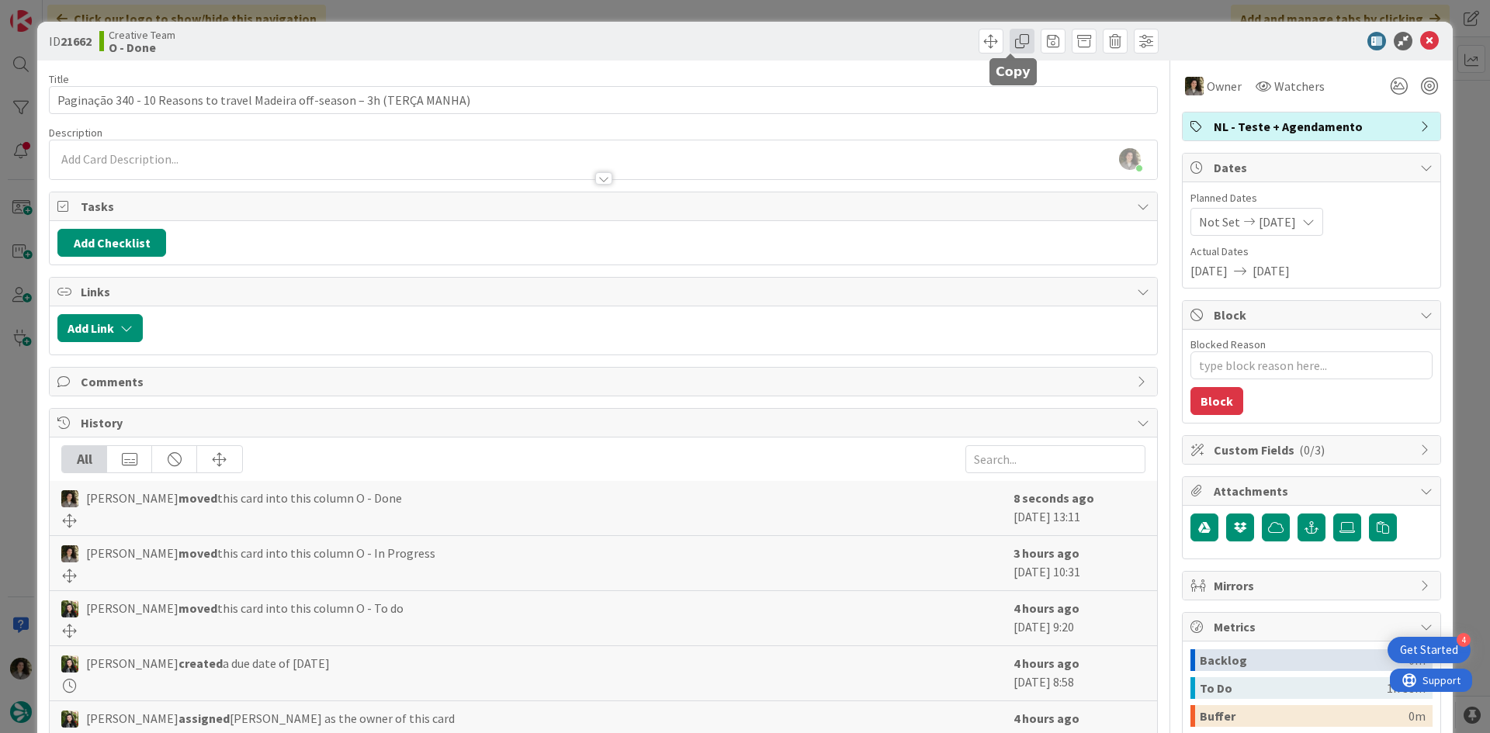
click at [1009, 33] on span at bounding box center [1021, 41] width 25 height 25
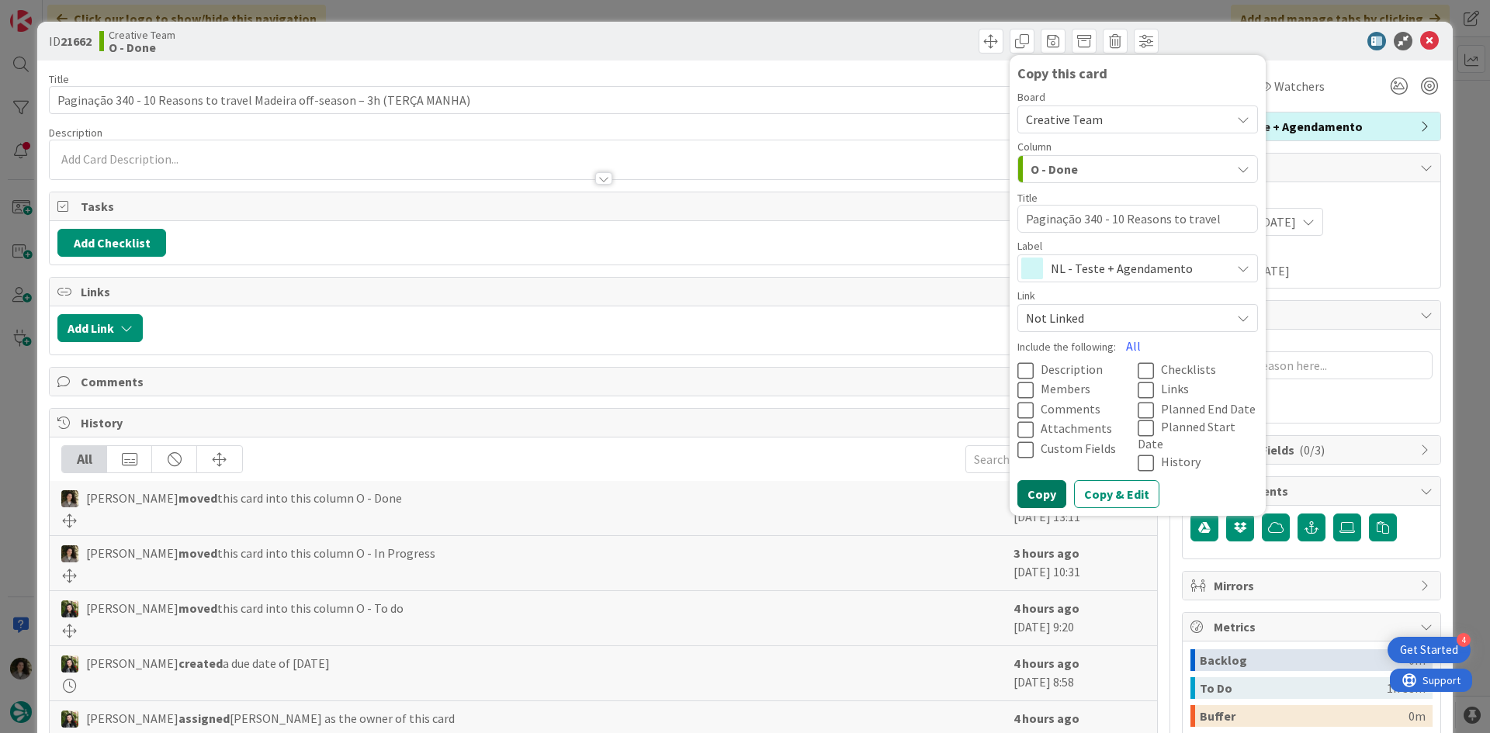
click at [1037, 480] on button "Copy" at bounding box center [1041, 494] width 49 height 28
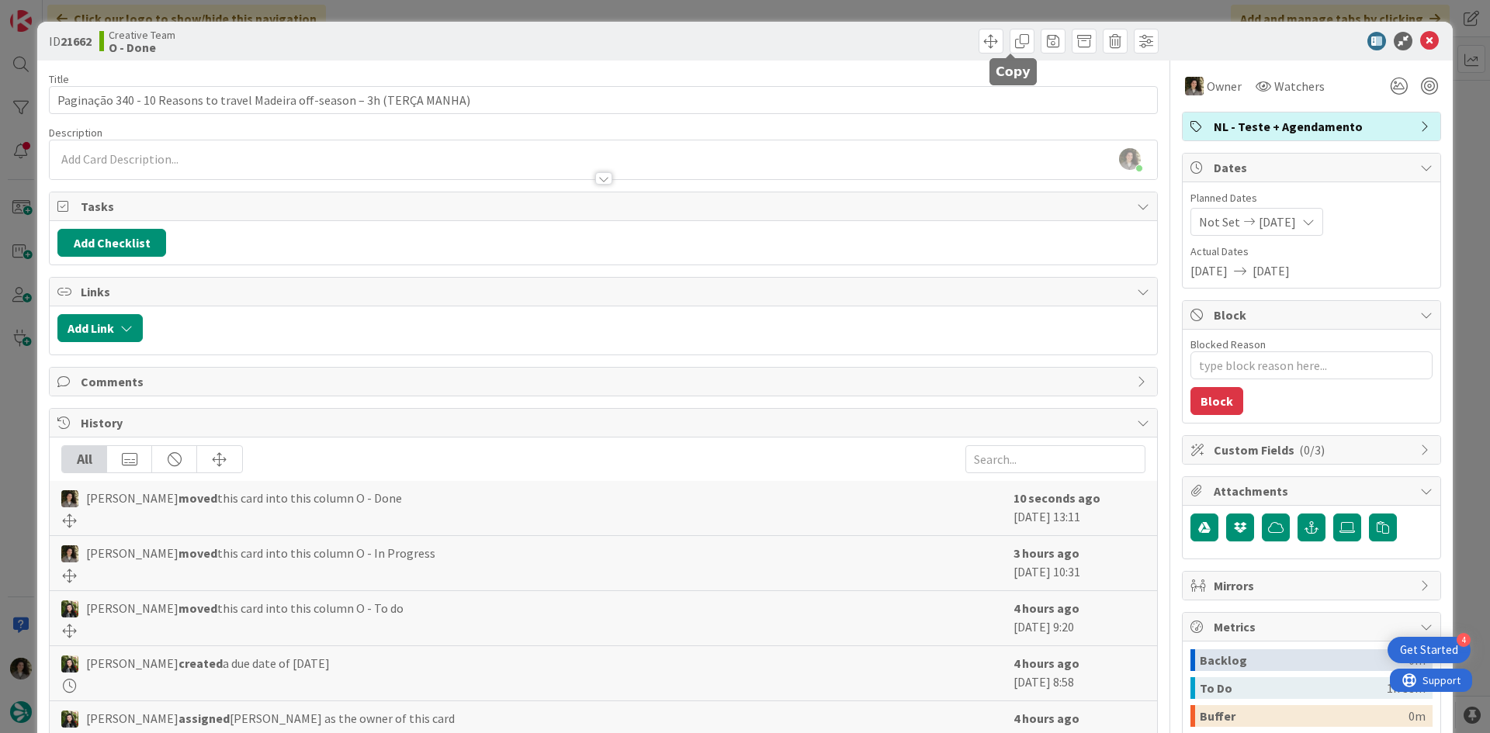
drag, startPoint x: 1005, startPoint y: 47, endPoint x: 1035, endPoint y: 99, distance: 59.5
click at [1009, 47] on span at bounding box center [1021, 41] width 25 height 25
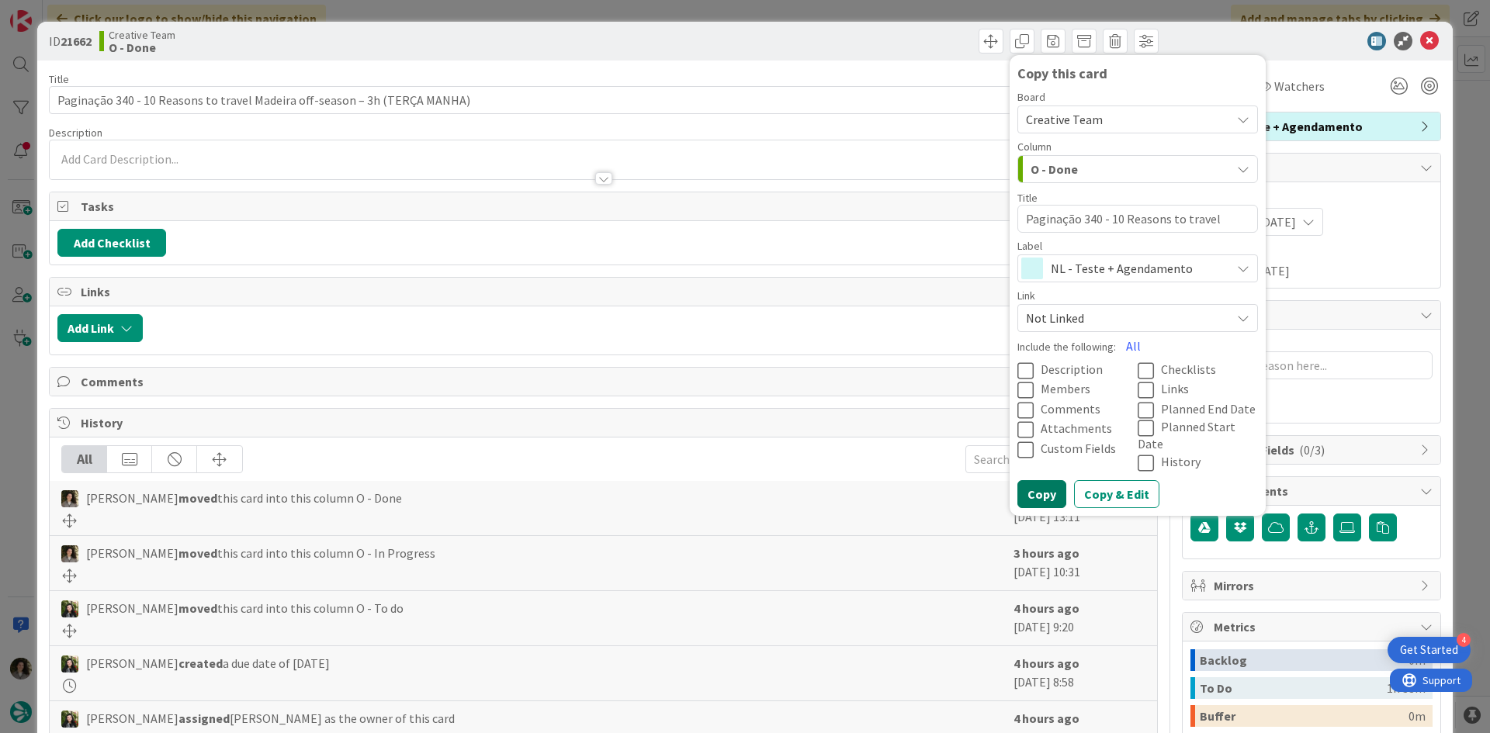
click at [1046, 480] on button "Copy" at bounding box center [1041, 494] width 49 height 28
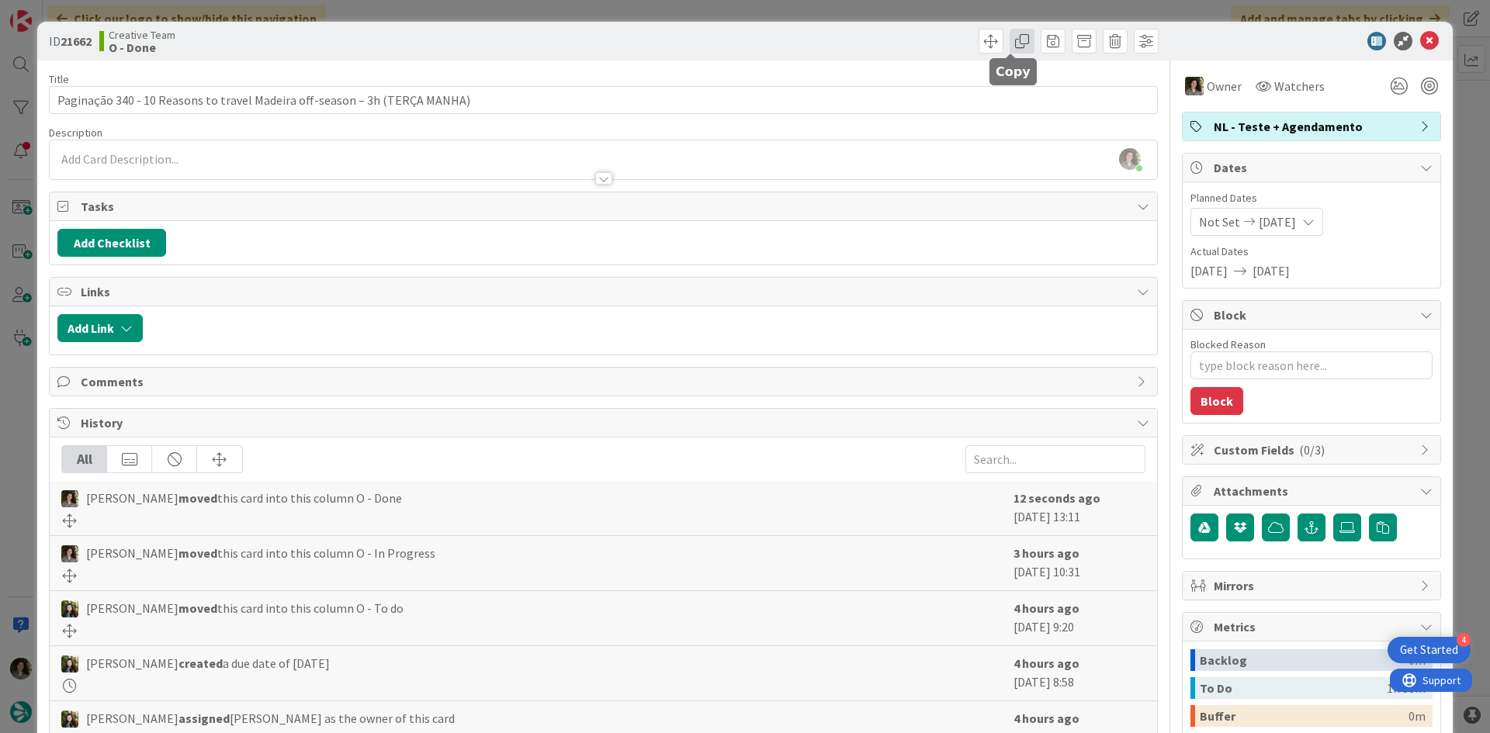
click at [1011, 49] on span at bounding box center [1021, 41] width 25 height 25
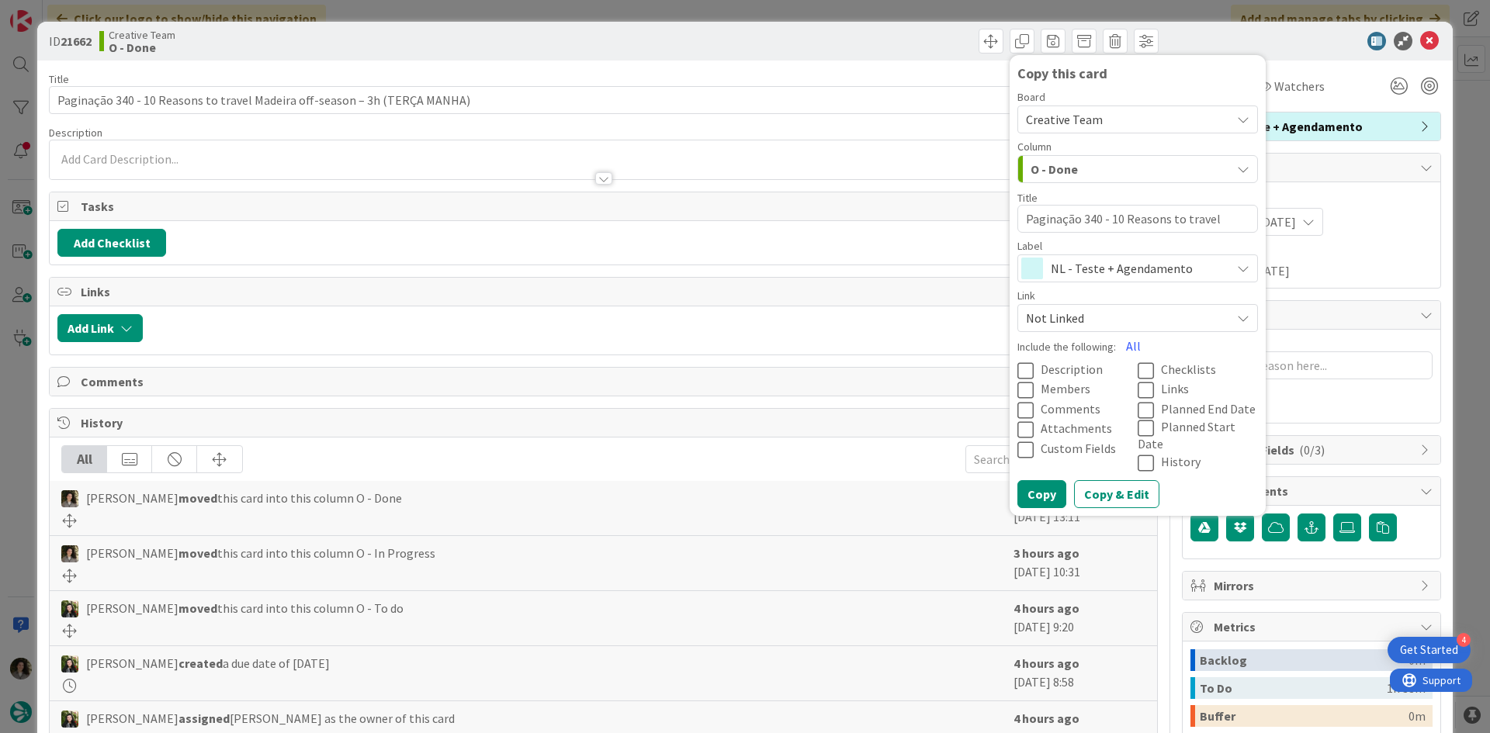
click at [1130, 277] on span "NL - Teste + Agendamento" at bounding box center [1136, 269] width 172 height 22
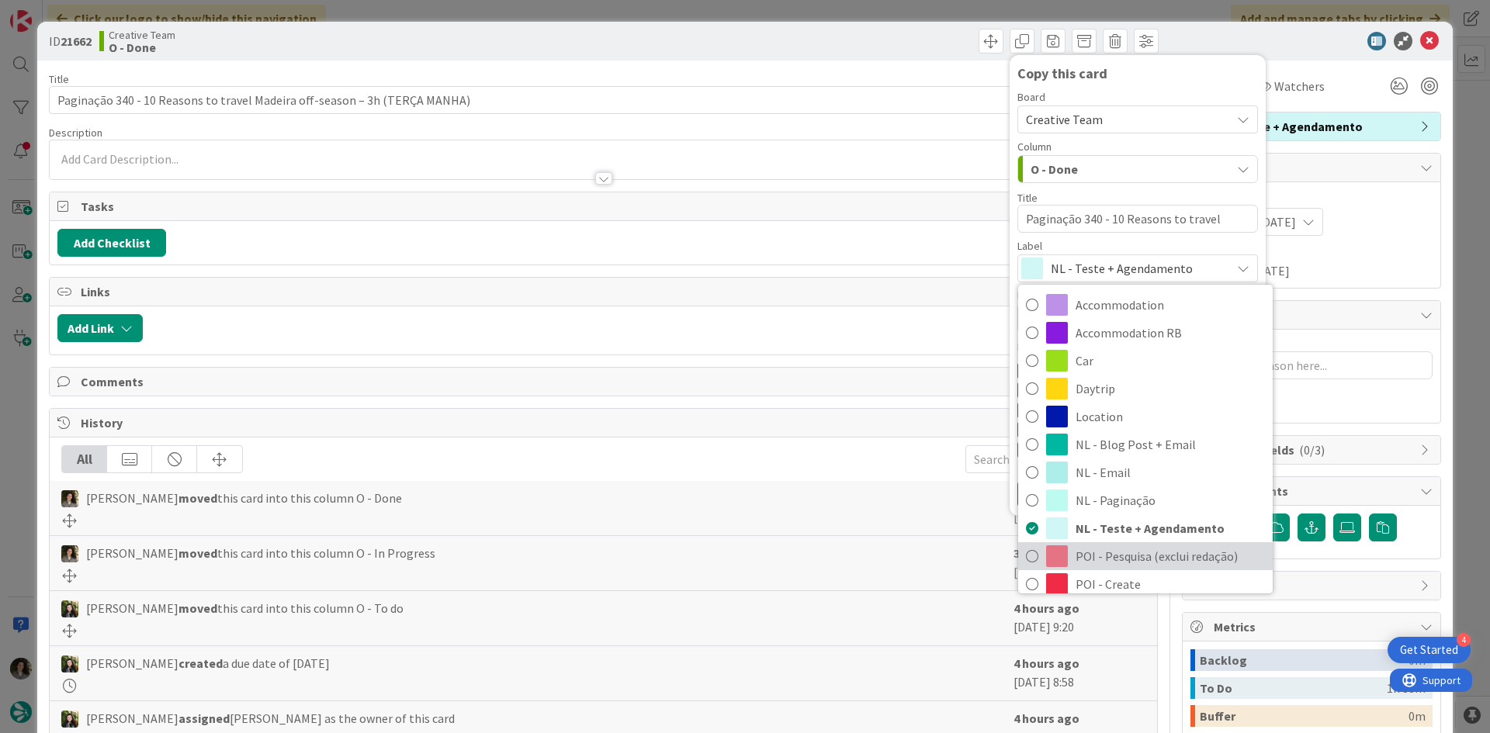
click at [1101, 559] on span "POI - Pesquisa (exclui redação)" at bounding box center [1169, 556] width 189 height 23
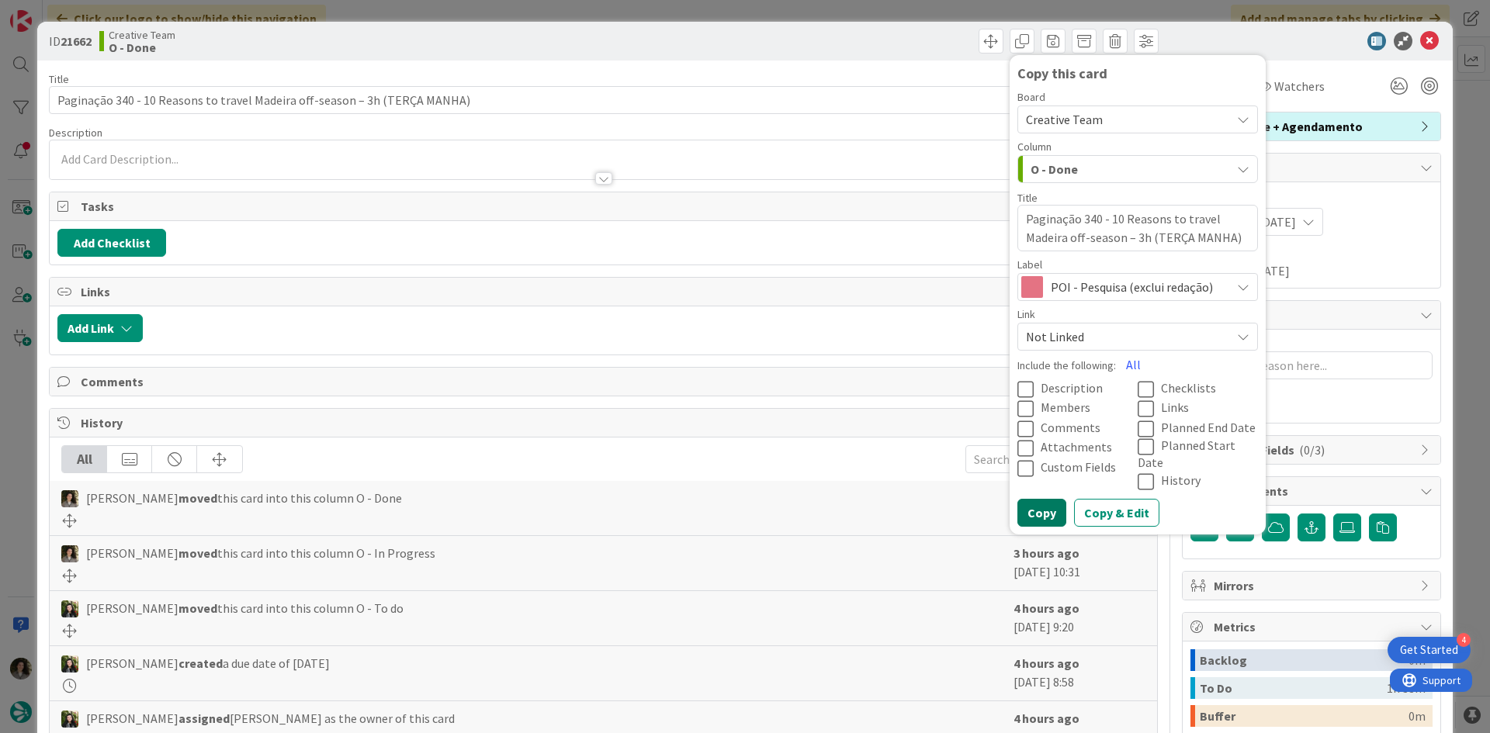
click at [1034, 499] on button "Copy" at bounding box center [1041, 513] width 49 height 28
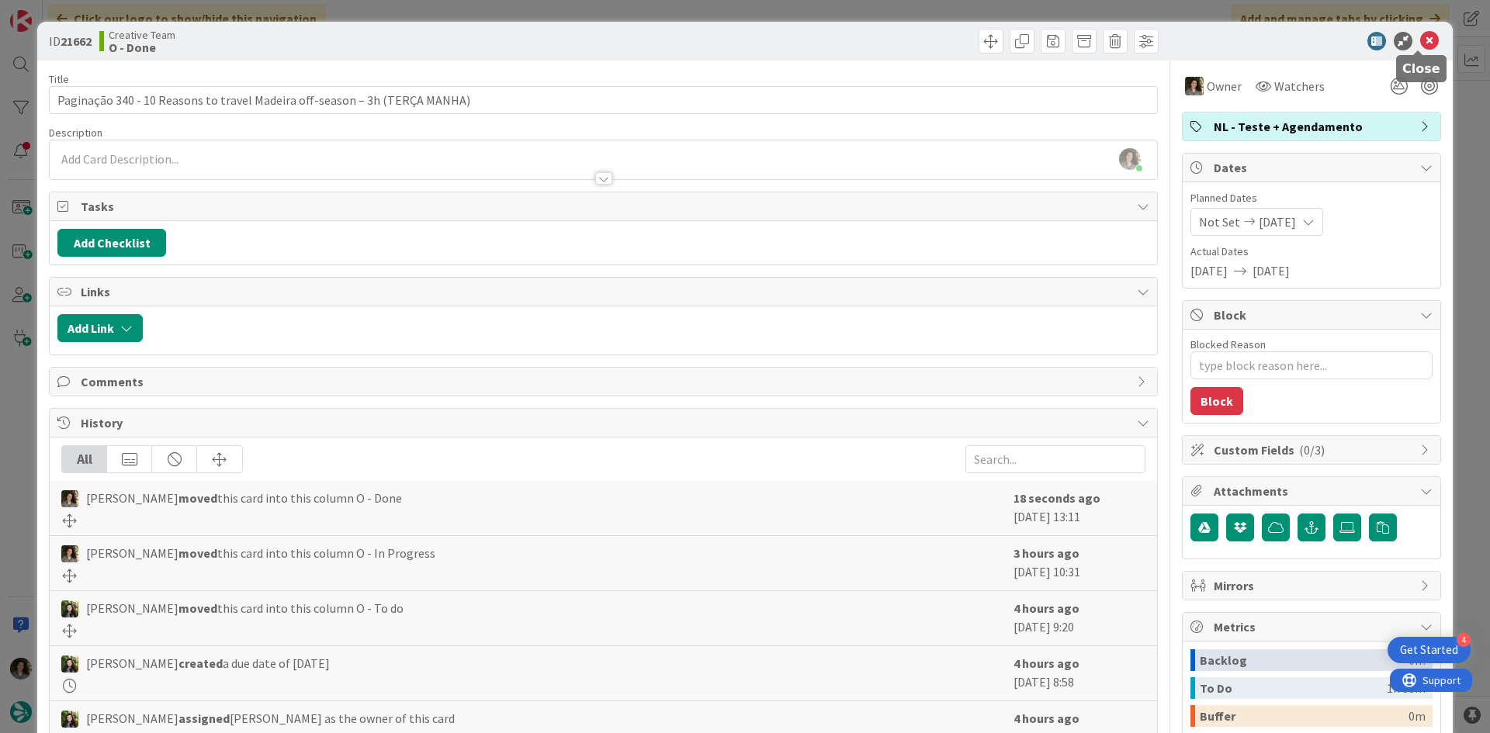
click at [1420, 38] on icon at bounding box center [1429, 41] width 19 height 19
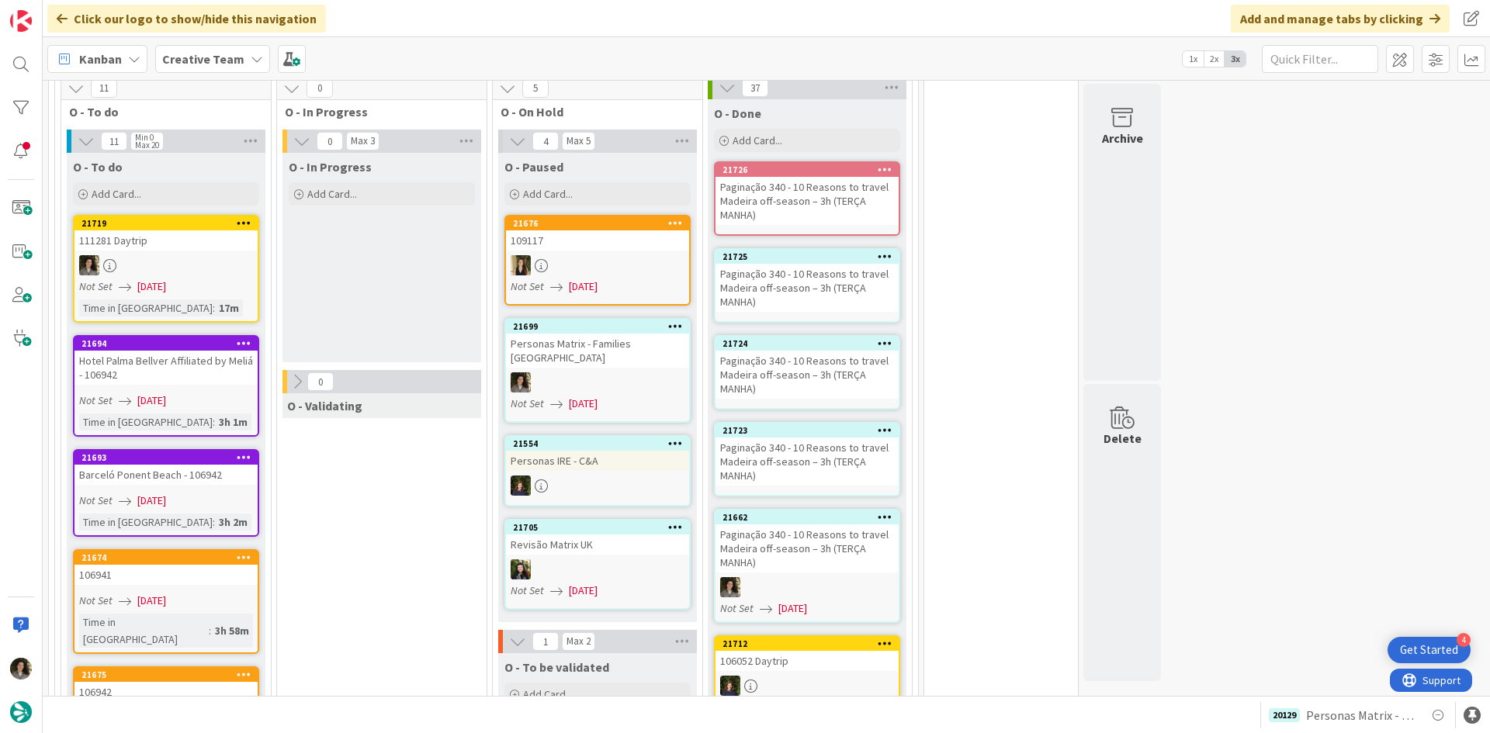
scroll to position [1485, 0]
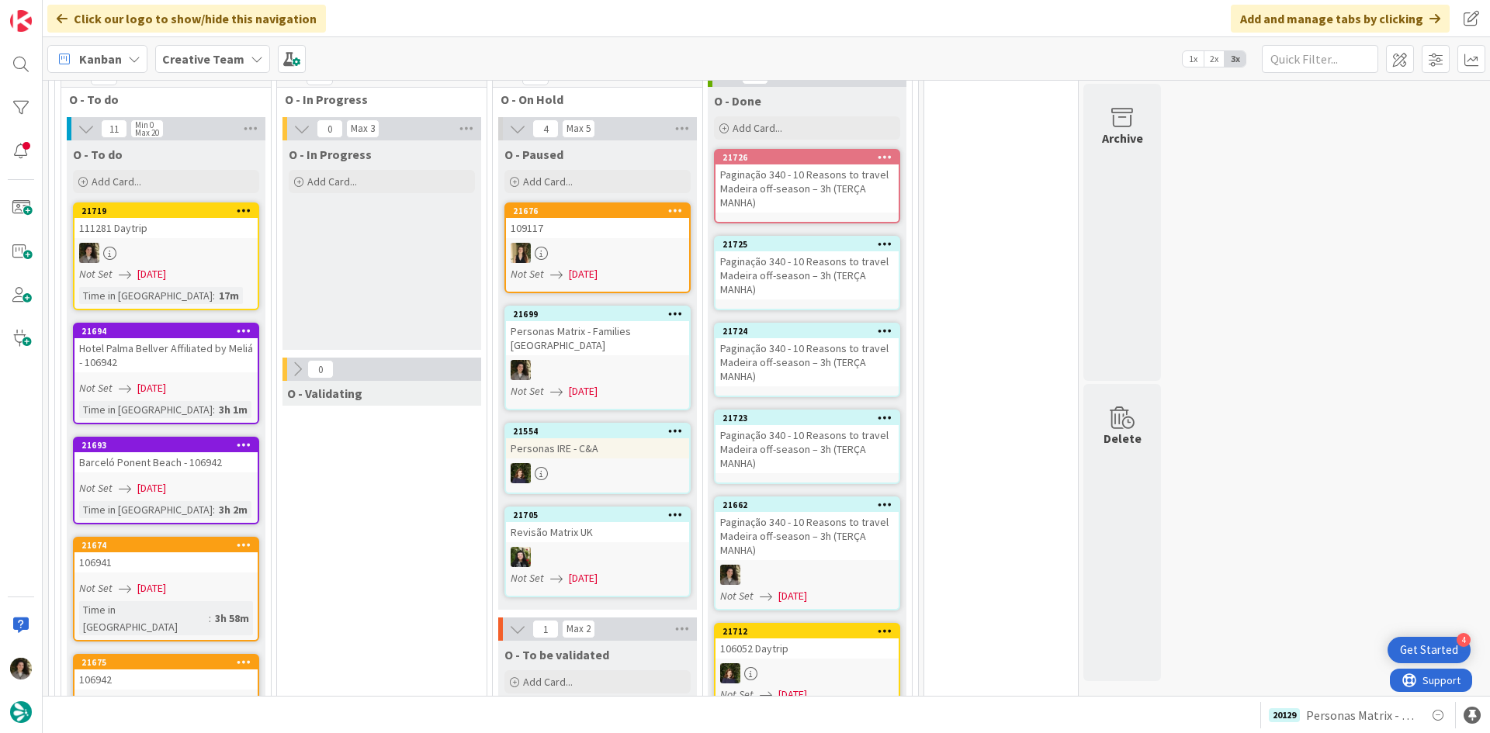
click at [829, 425] on div "Paginação 340 - 10 Reasons to travel Madeira off-season – 3h (TERÇA MANHA)" at bounding box center [806, 449] width 183 height 48
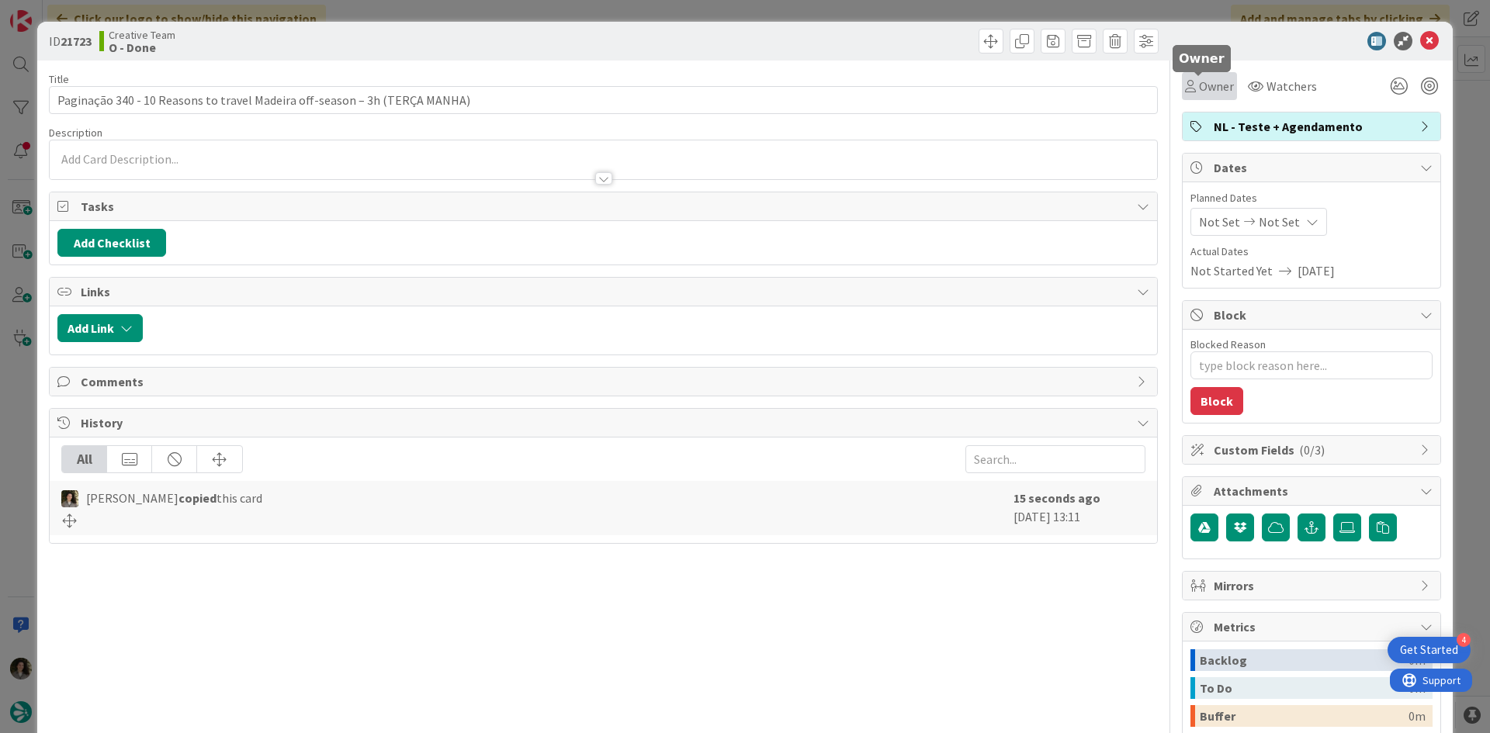
click at [1203, 94] on span "Owner" at bounding box center [1216, 86] width 35 height 19
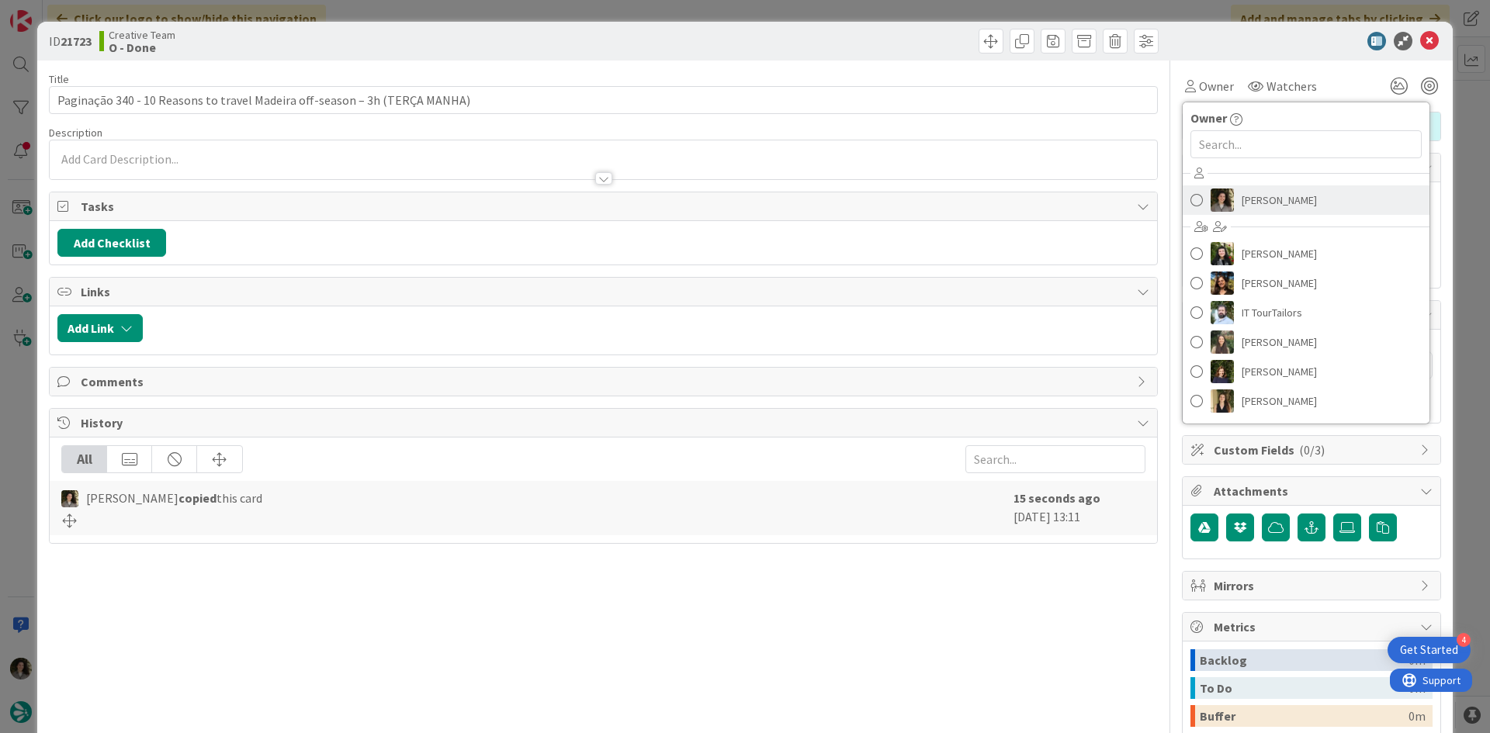
click at [1268, 194] on span "[PERSON_NAME]" at bounding box center [1278, 200] width 75 height 23
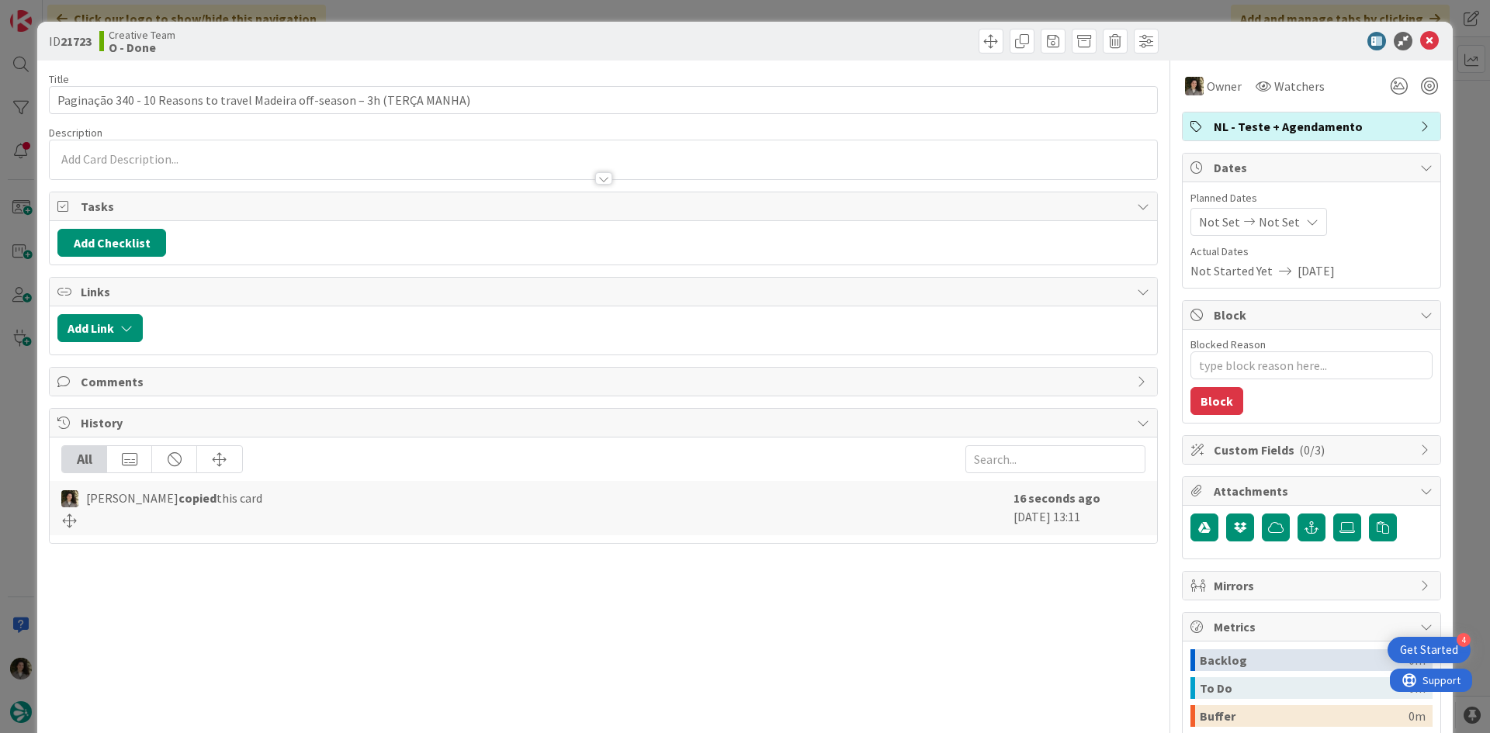
type textarea "x"
click at [1276, 228] on span "Not Set" at bounding box center [1278, 222] width 41 height 19
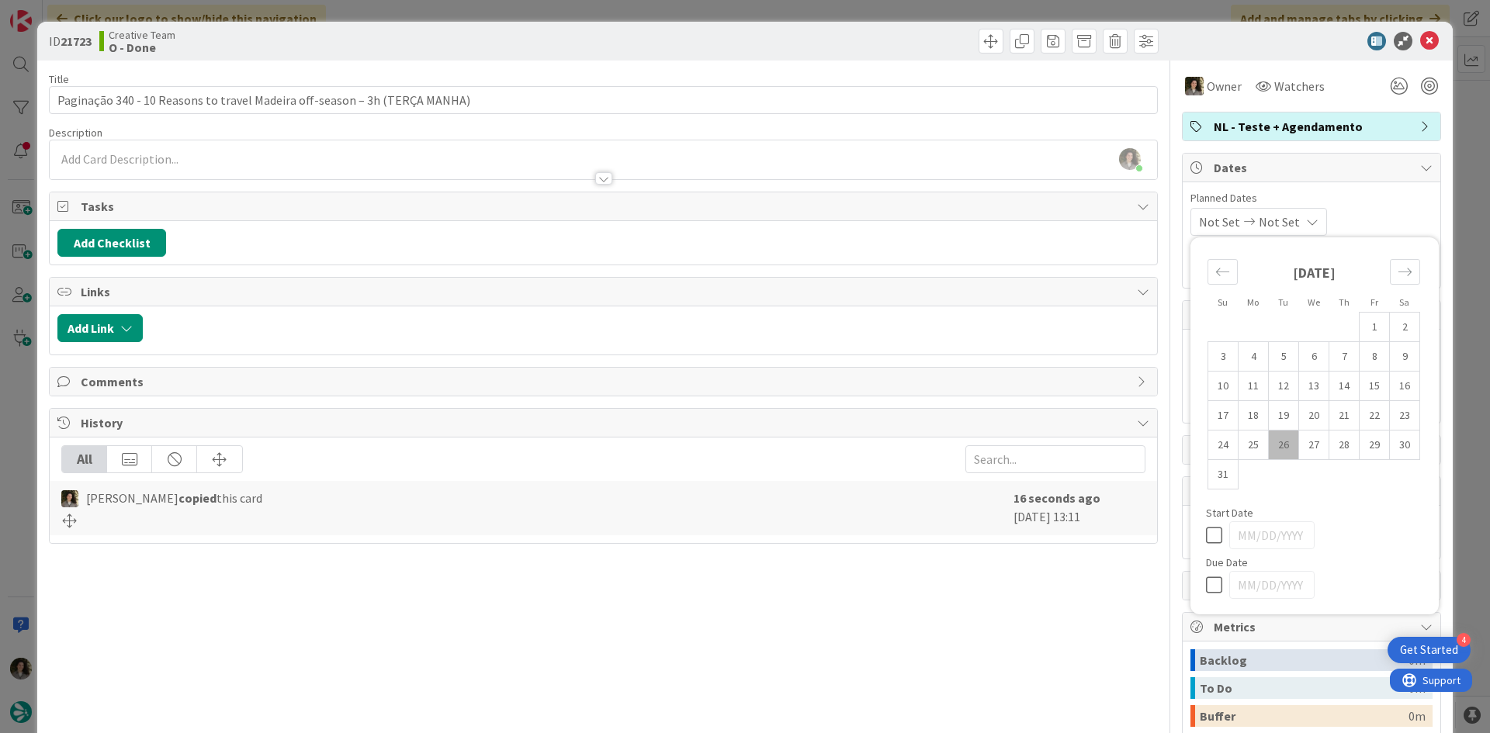
drag, startPoint x: 1196, startPoint y: 581, endPoint x: 1213, endPoint y: 528, distance: 55.2
click at [1206, 581] on icon at bounding box center [1217, 585] width 23 height 19
type input "[DATE]"
click at [1422, 38] on icon at bounding box center [1429, 41] width 19 height 19
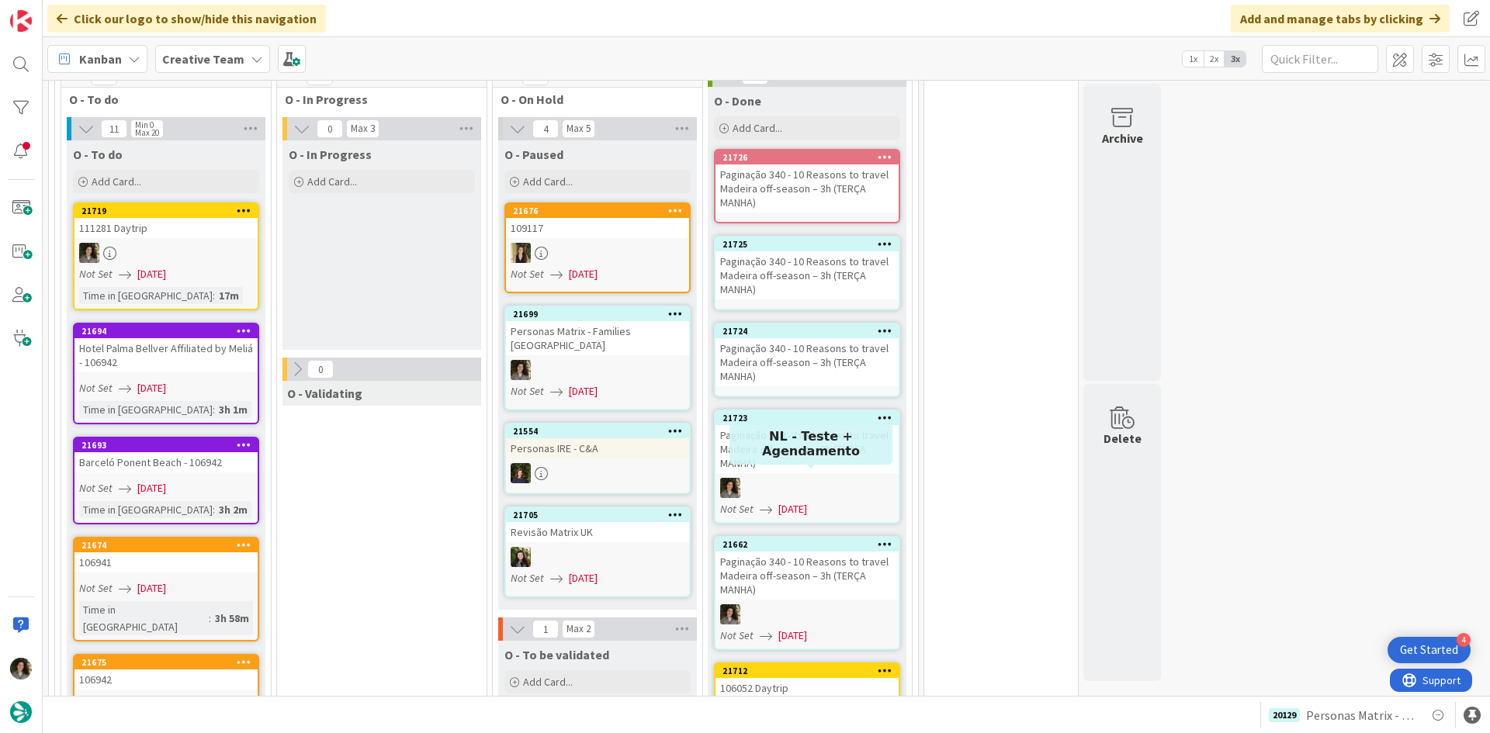
click at [822, 552] on div "Paginação 340 - 10 Reasons to travel Madeira off-season – 3h (TERÇA MANHA)" at bounding box center [806, 576] width 183 height 48
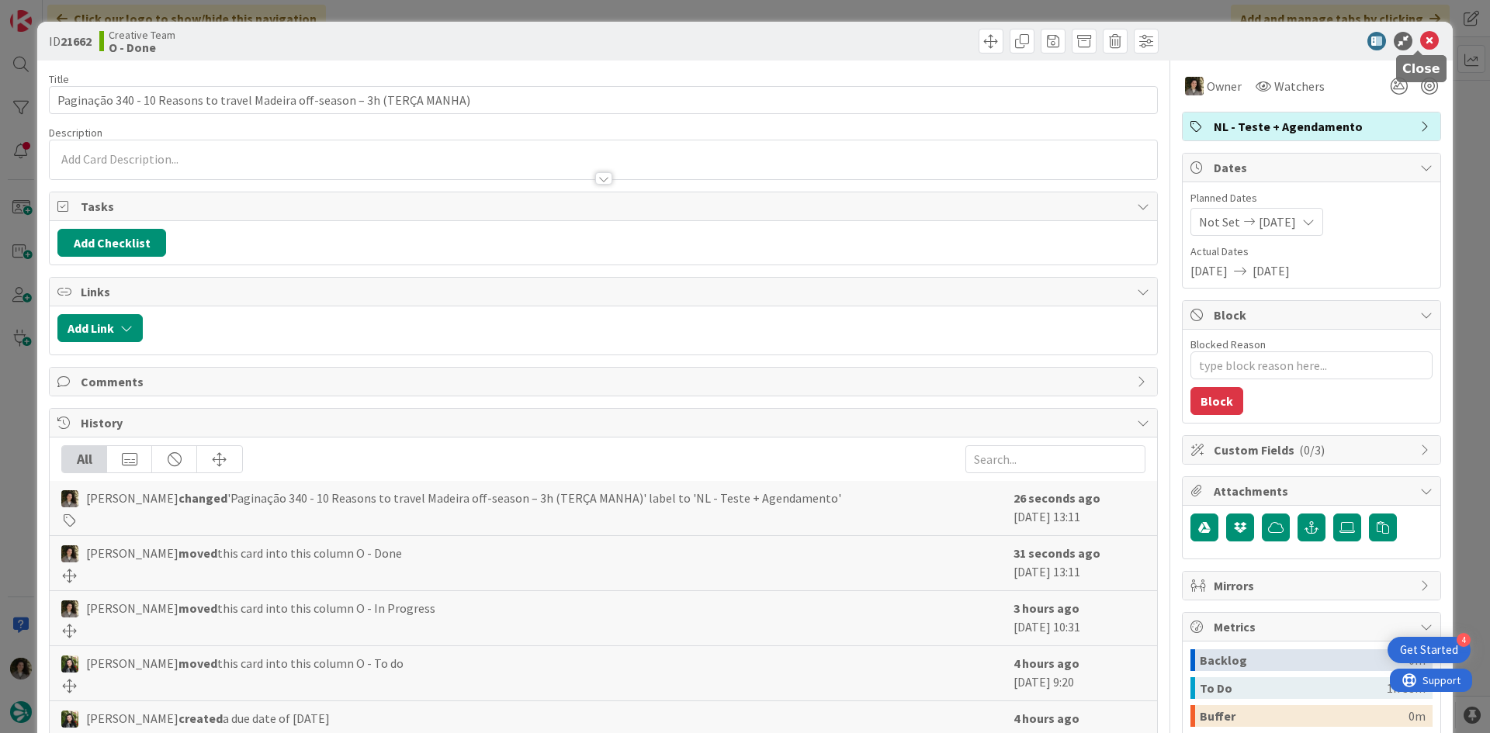
click at [1424, 35] on icon at bounding box center [1429, 41] width 19 height 19
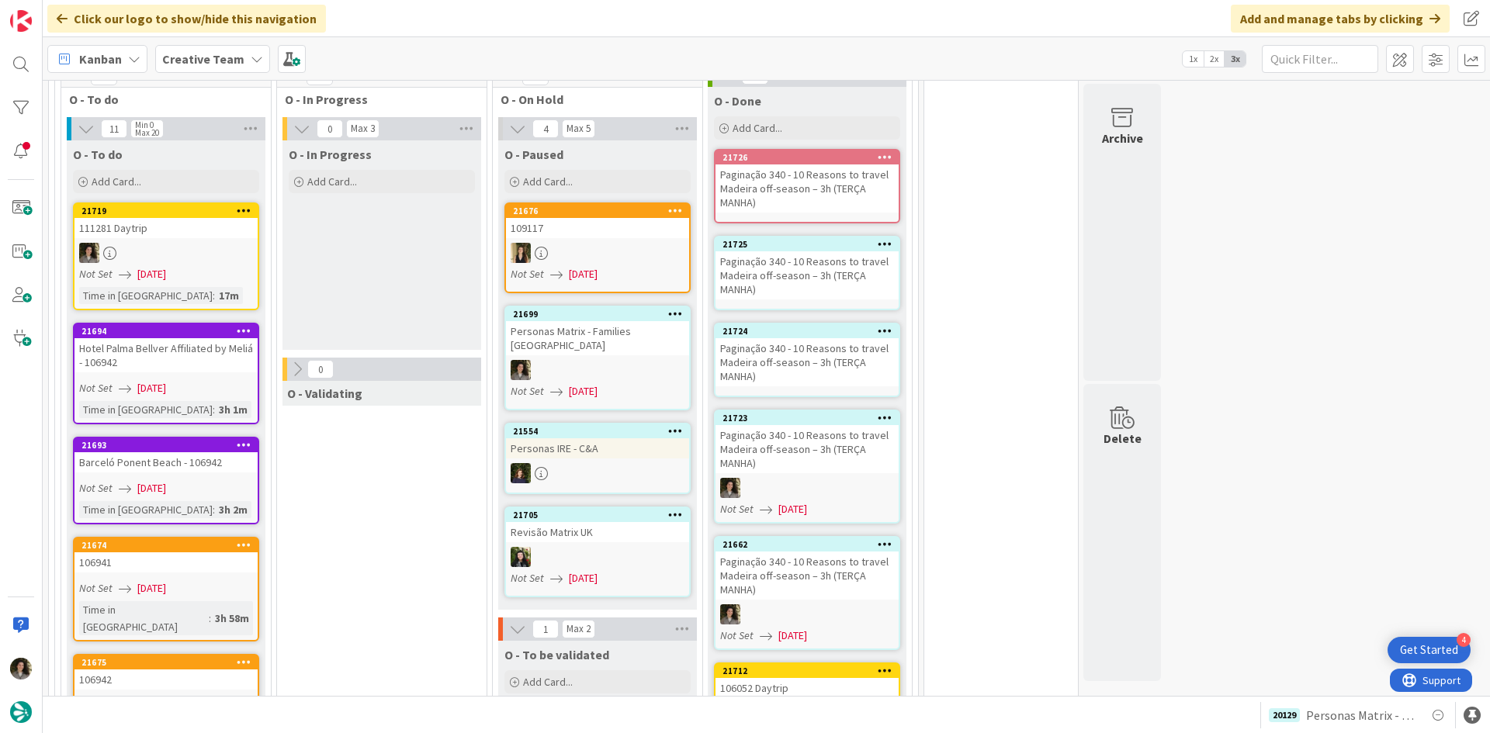
click at [754, 338] on div "Paginação 340 - 10 Reasons to travel Madeira off-season – 3h (TERÇA MANHA)" at bounding box center [806, 362] width 183 height 48
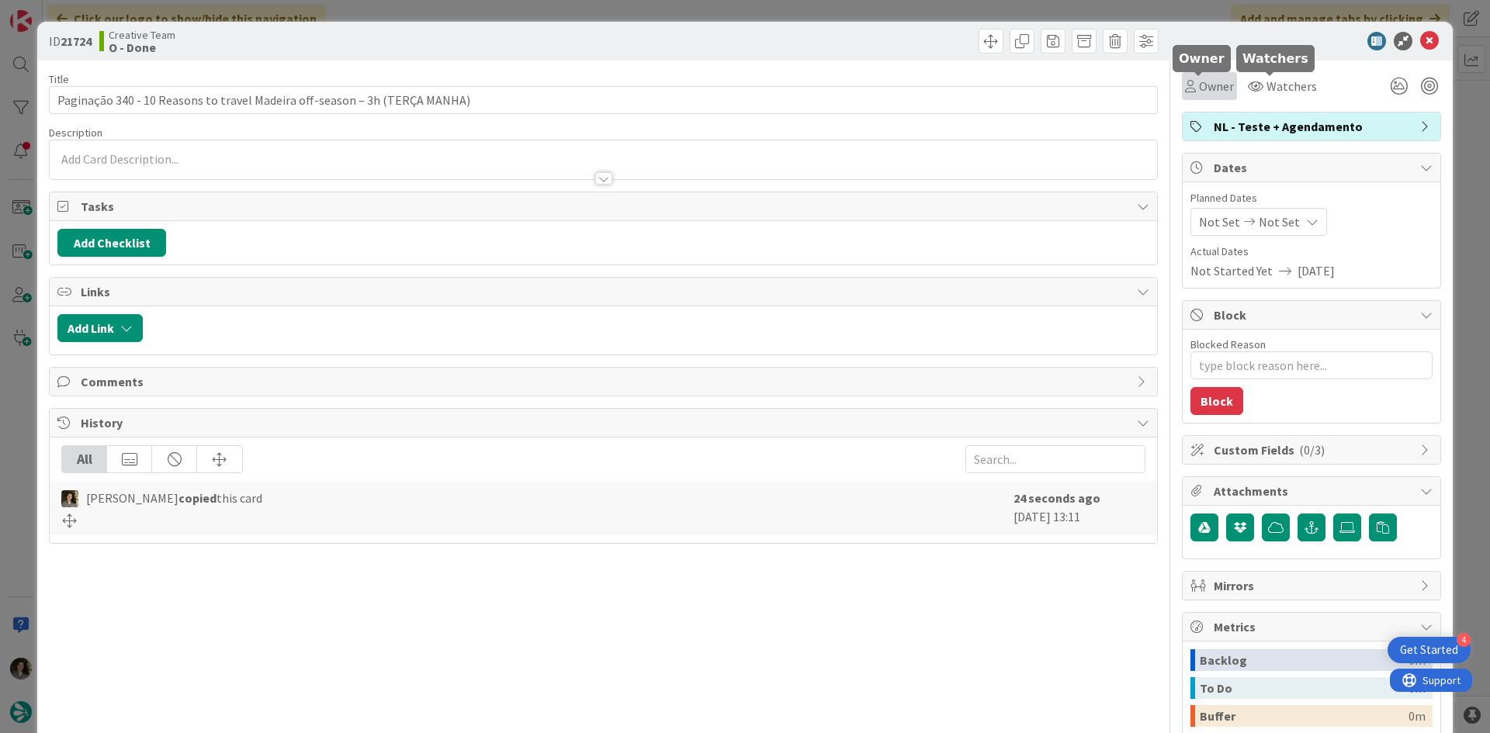
drag, startPoint x: 1217, startPoint y: 86, endPoint x: 1223, endPoint y: 97, distance: 12.1
click at [1216, 86] on span "Owner" at bounding box center [1216, 86] width 35 height 19
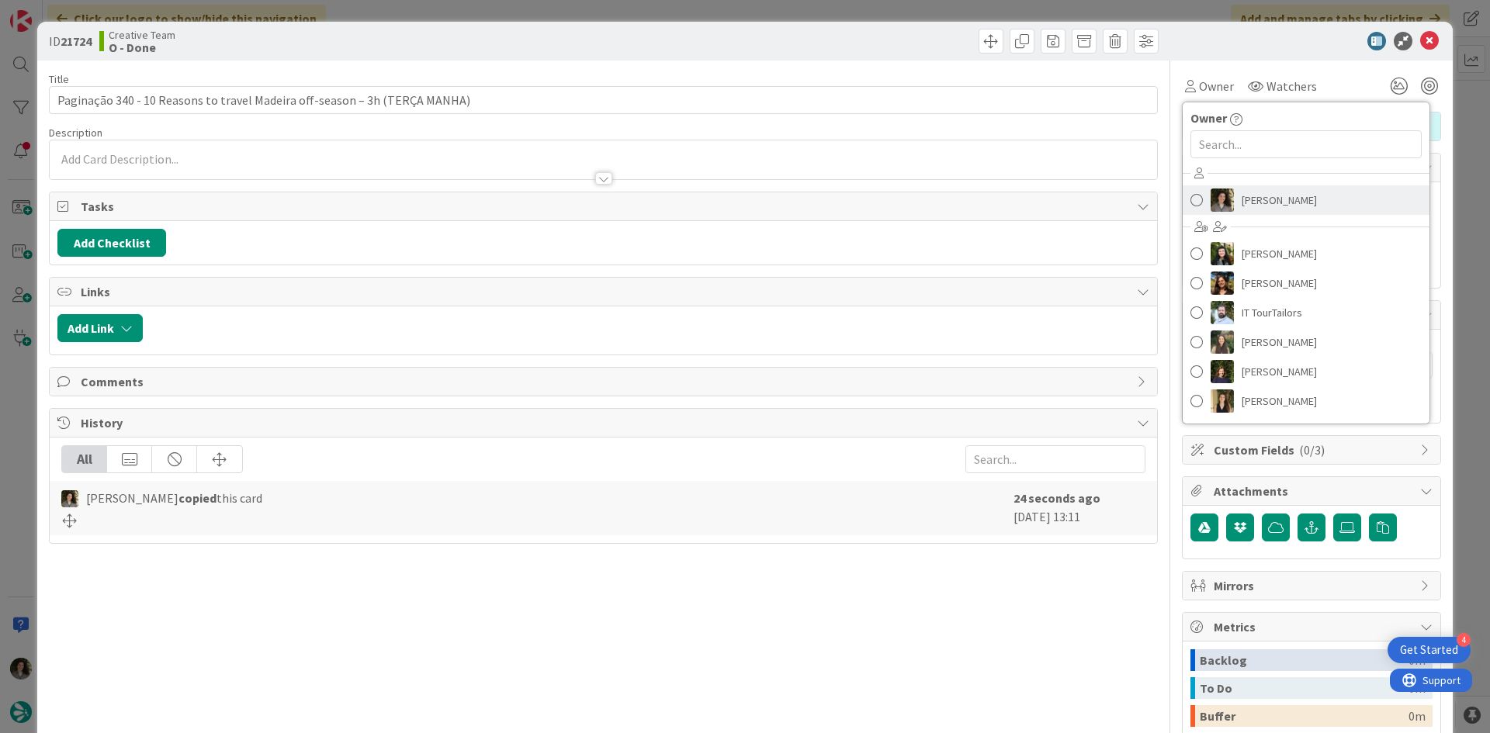
click at [1262, 196] on span "[PERSON_NAME]" at bounding box center [1278, 200] width 75 height 23
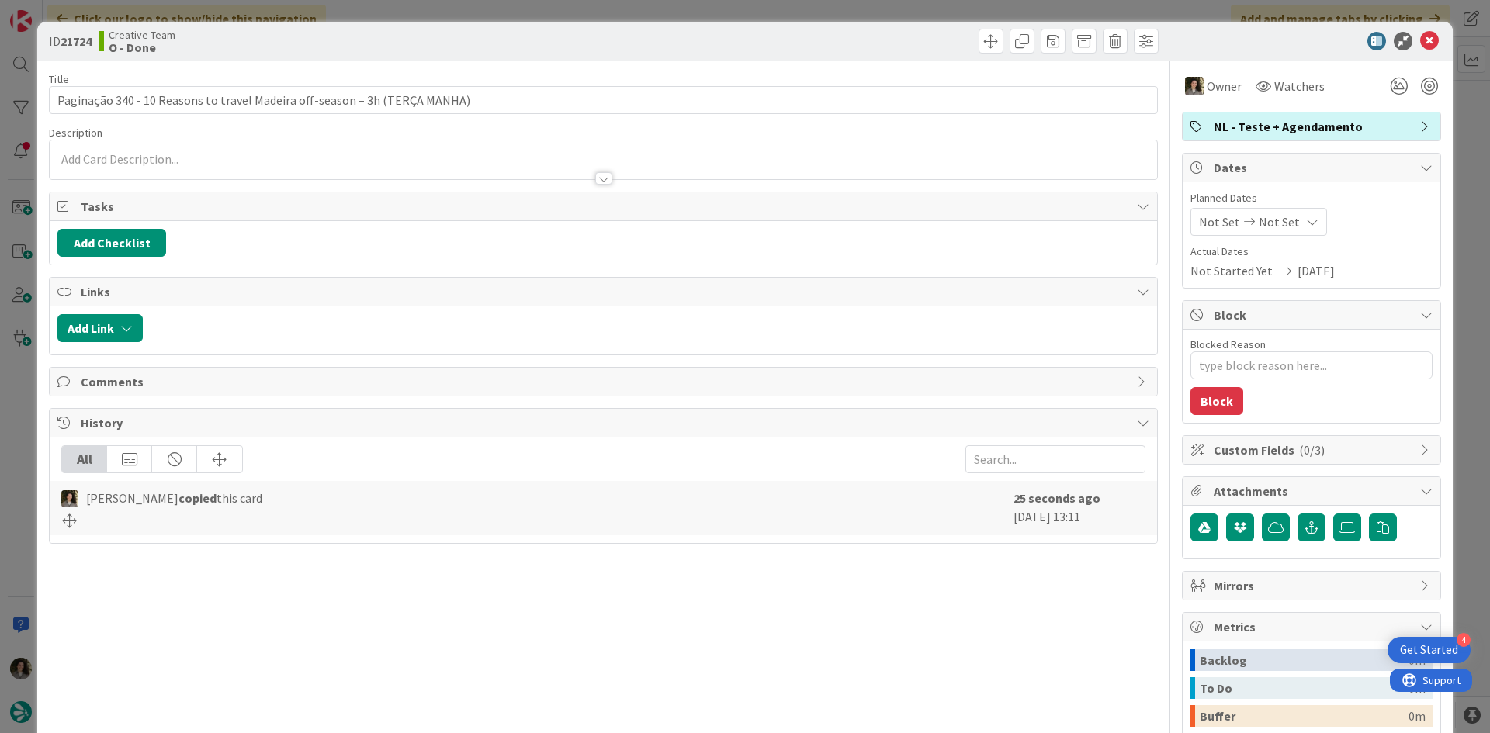
type textarea "x"
click at [1306, 224] on icon at bounding box center [1312, 222] width 12 height 12
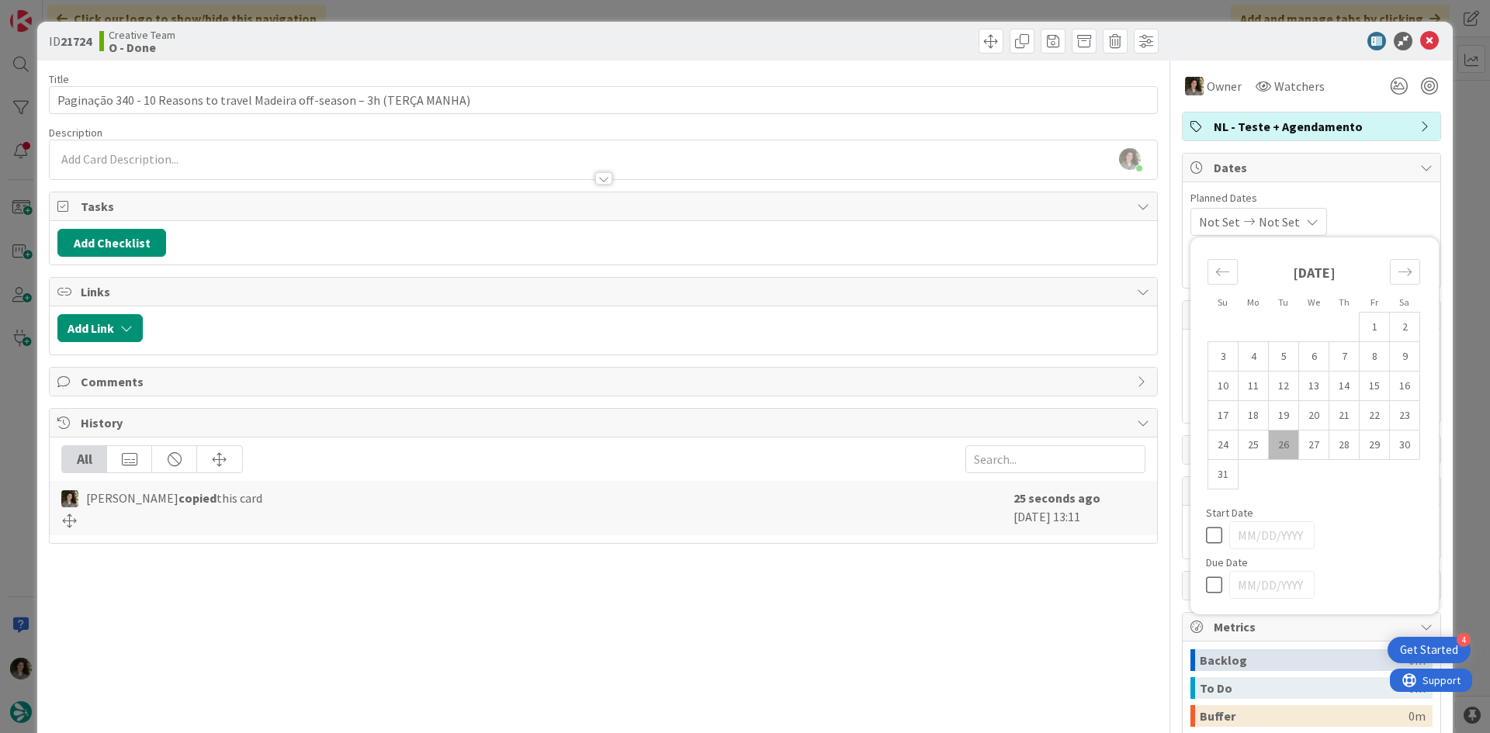
click at [1206, 580] on icon at bounding box center [1217, 585] width 23 height 19
type input "[DATE]"
click at [1420, 38] on icon at bounding box center [1429, 41] width 19 height 19
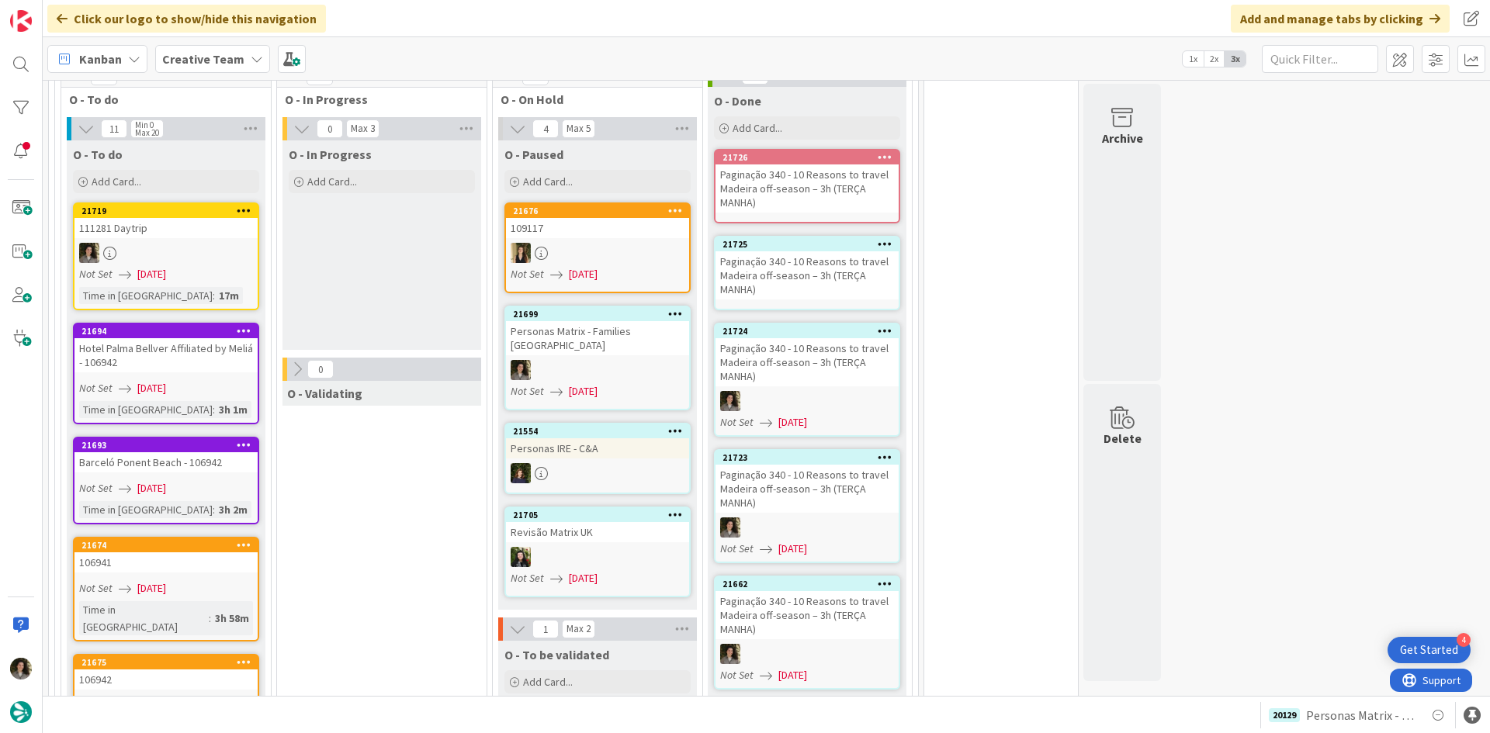
click at [785, 251] on div "Paginação 340 - 10 Reasons to travel Madeira off-season – 3h (TERÇA MANHA)" at bounding box center [806, 275] width 183 height 48
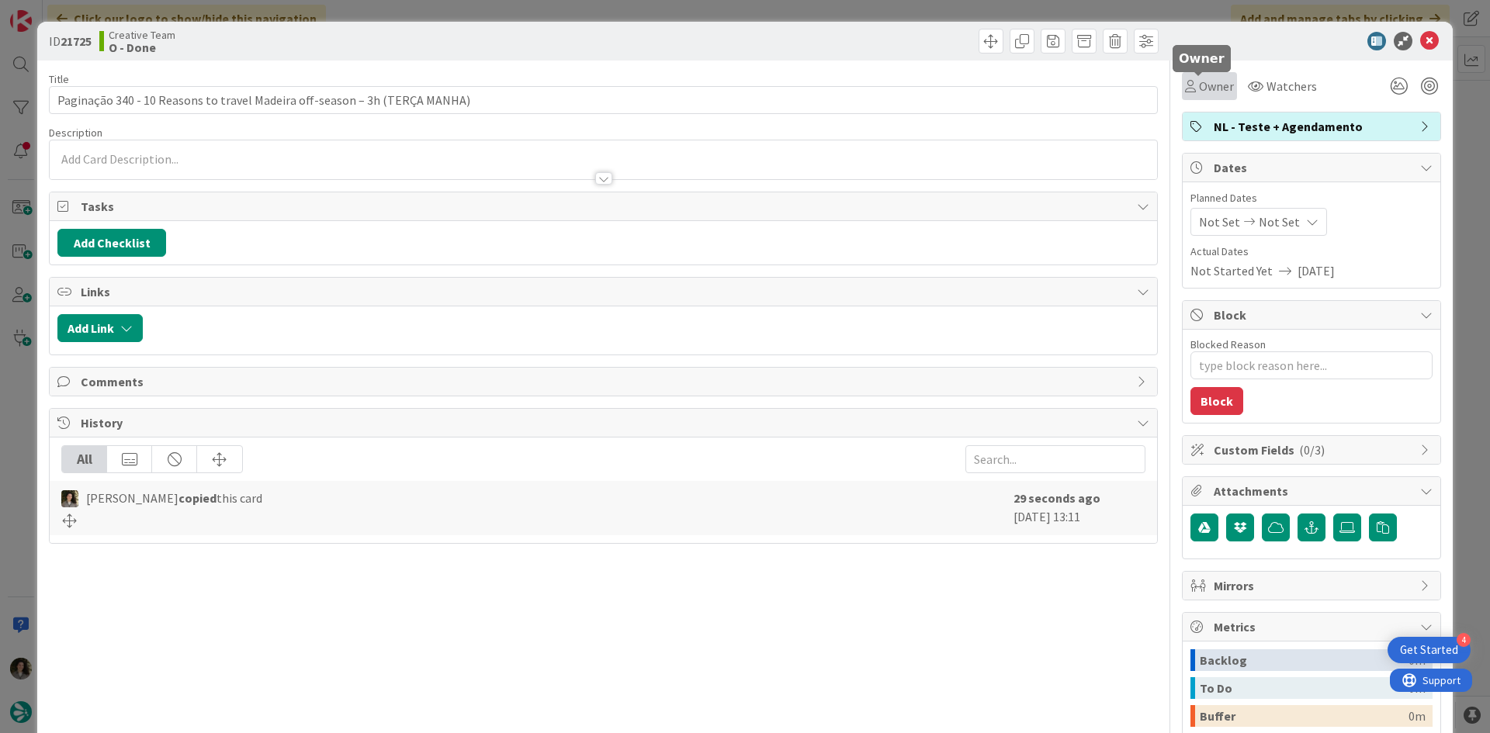
click at [1207, 80] on span "Owner" at bounding box center [1216, 86] width 35 height 19
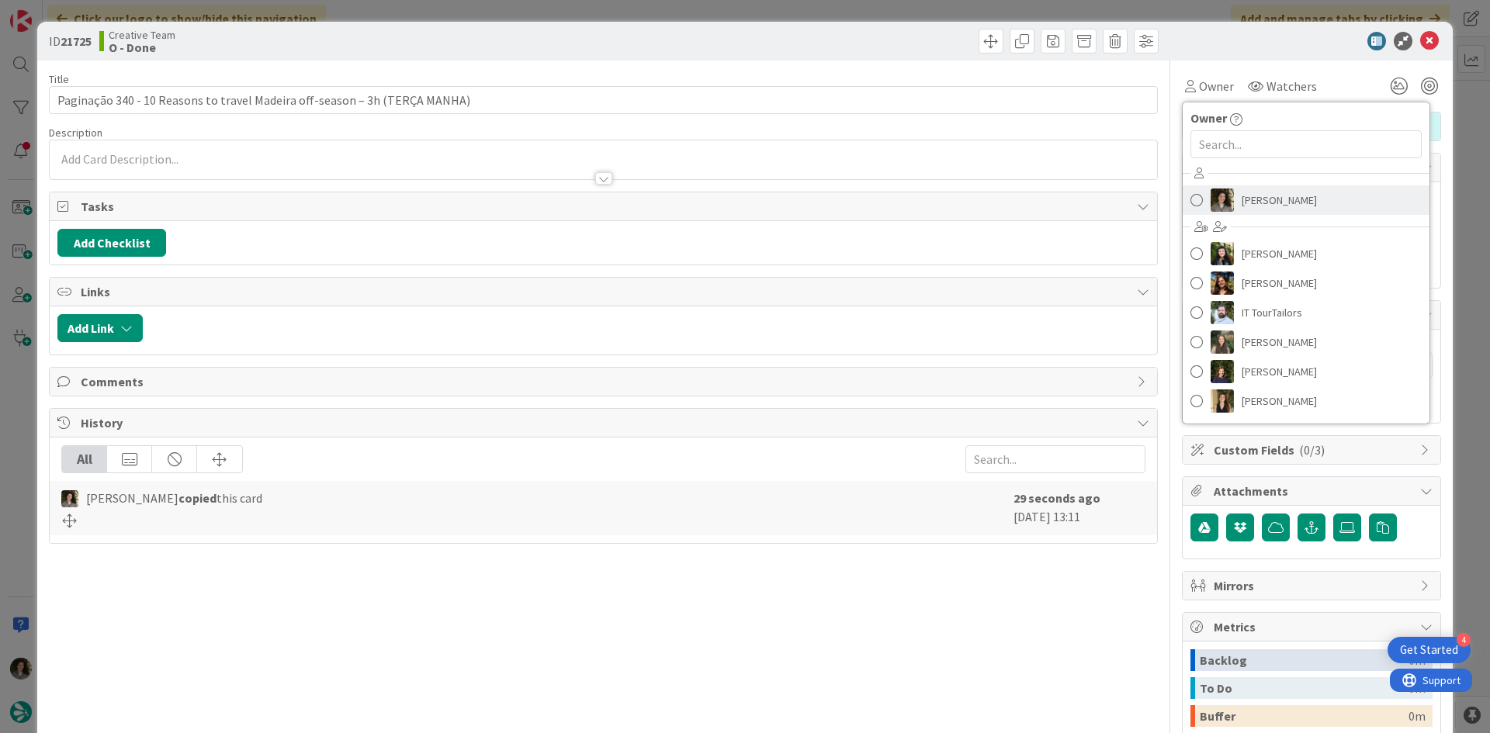
click at [1271, 205] on span "[PERSON_NAME]" at bounding box center [1278, 200] width 75 height 23
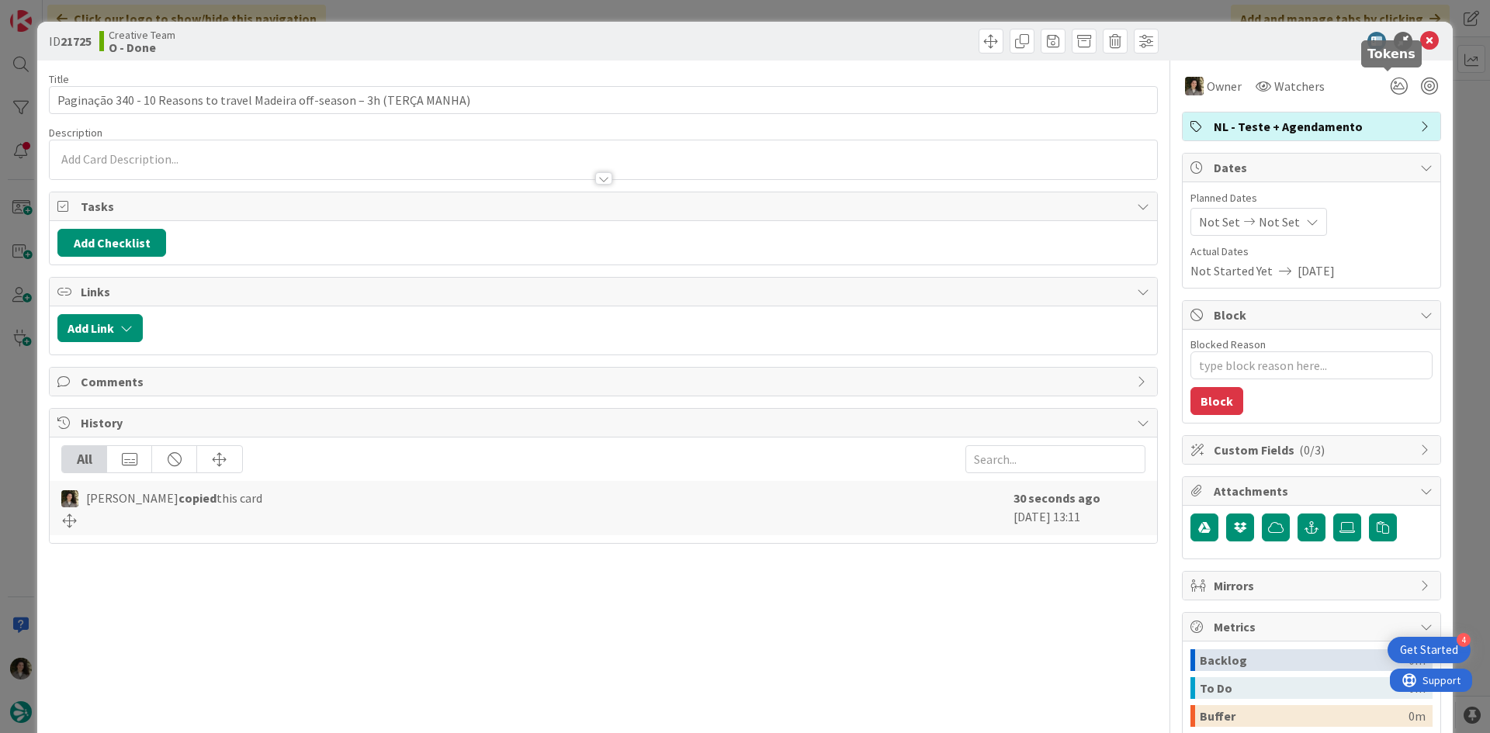
type textarea "x"
drag, startPoint x: 1272, startPoint y: 212, endPoint x: 1280, endPoint y: 226, distance: 16.4
click at [1272, 213] on div "Not Set Not Set" at bounding box center [1258, 222] width 137 height 28
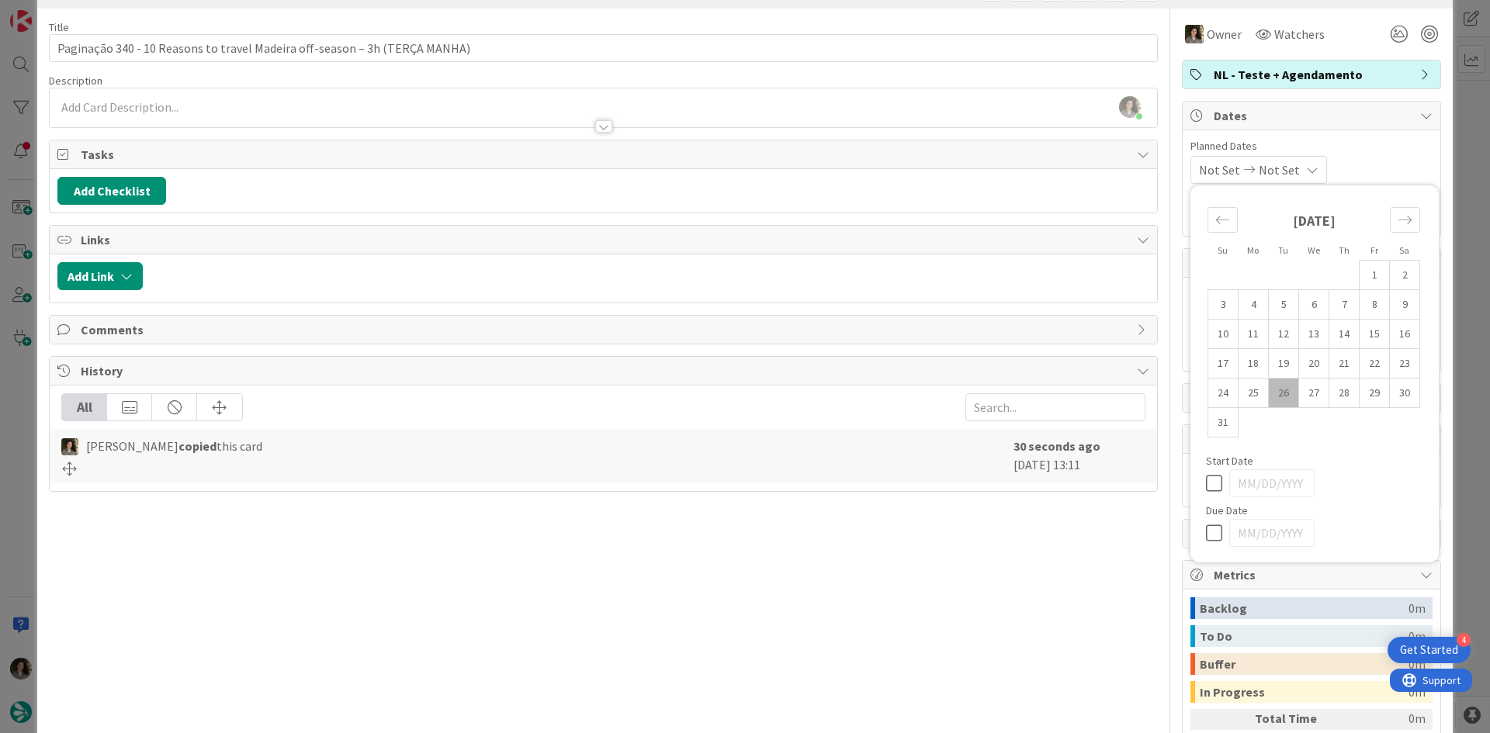
scroll to position [78, 0]
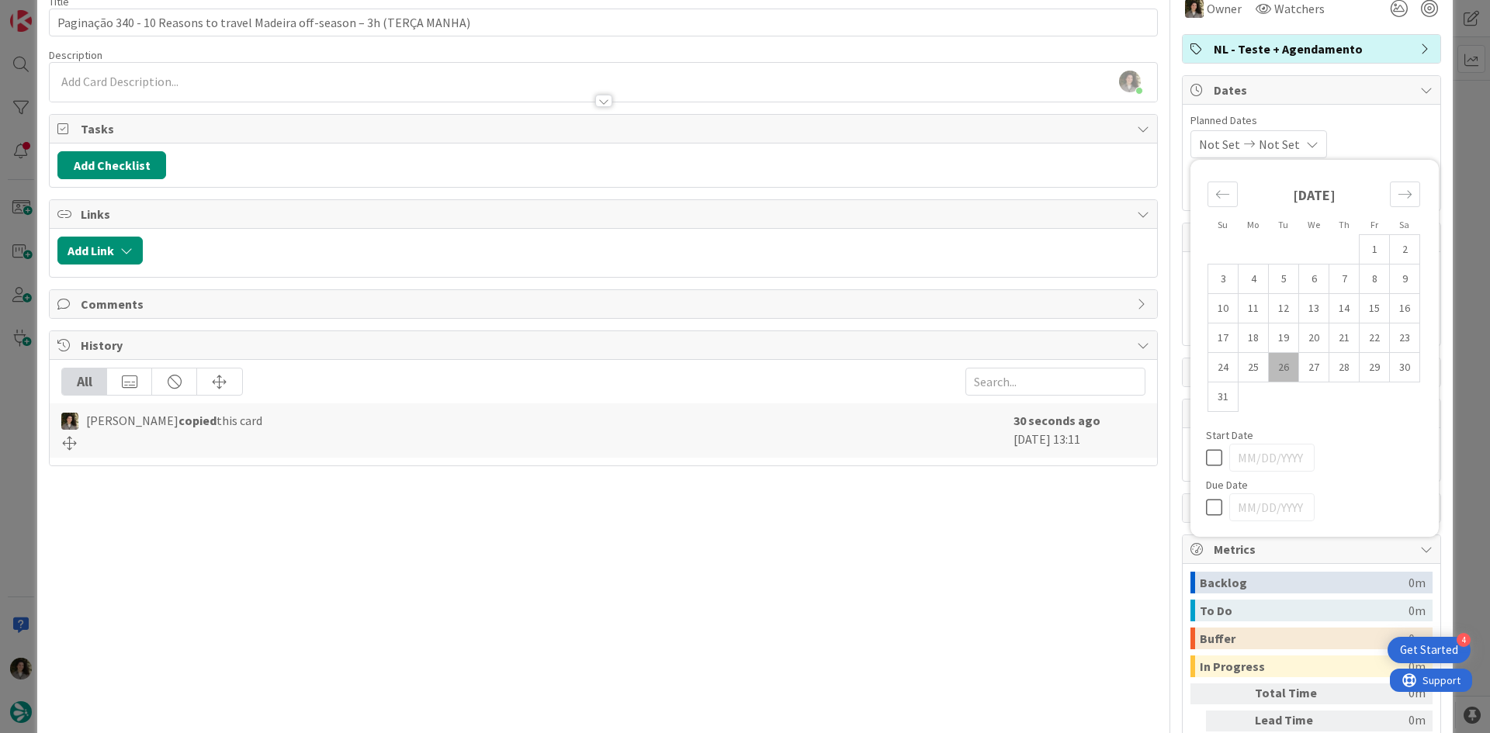
click at [1206, 504] on icon at bounding box center [1217, 507] width 23 height 19
type input "[DATE]"
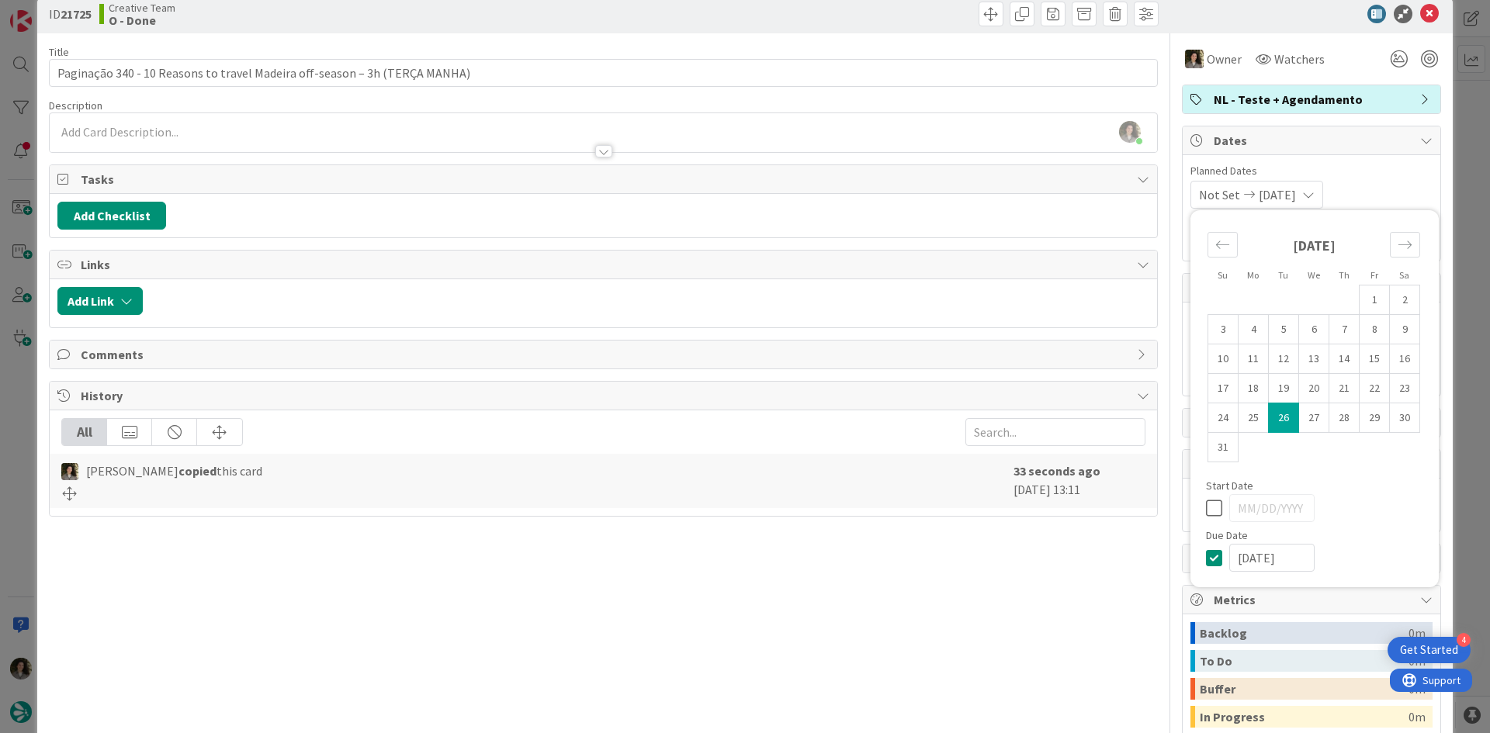
scroll to position [0, 0]
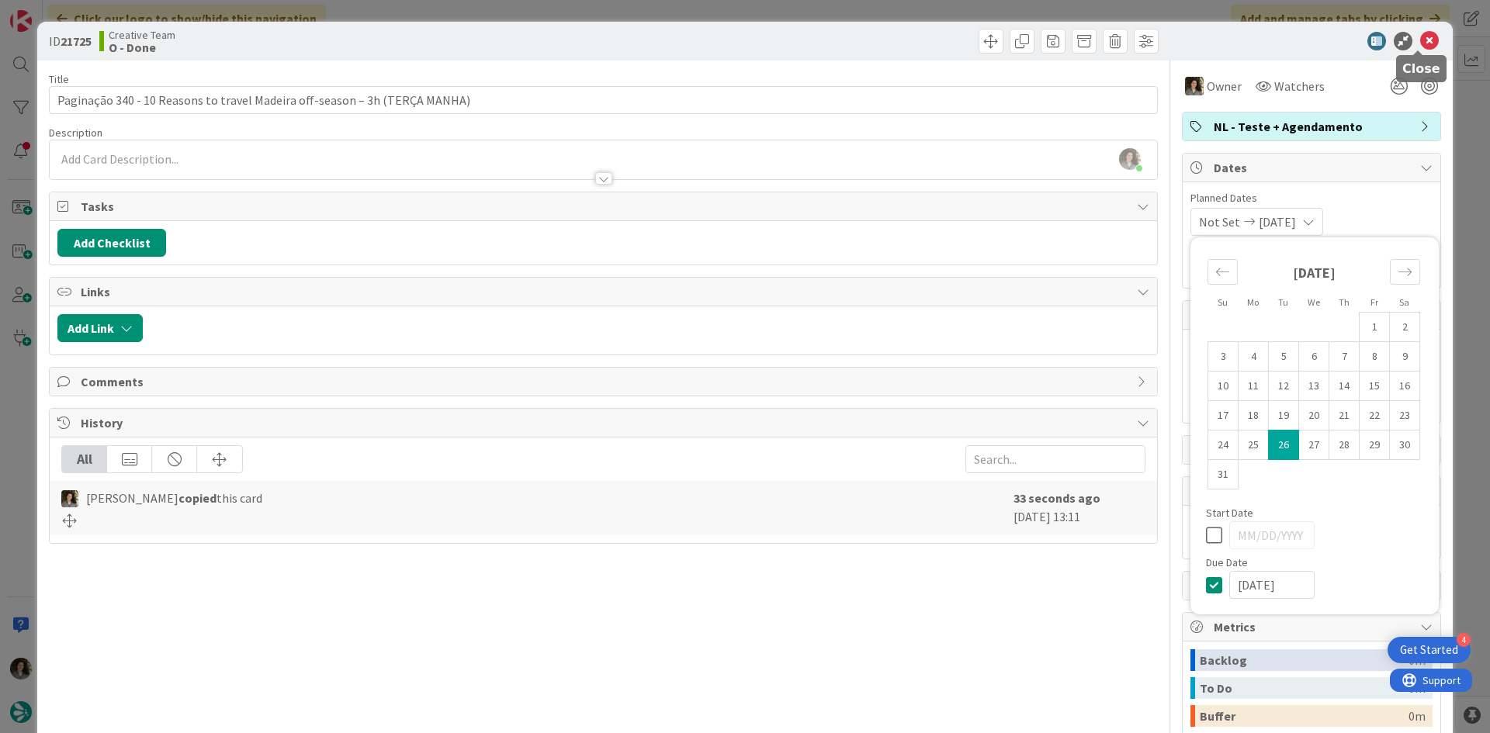
click at [1420, 45] on icon at bounding box center [1429, 41] width 19 height 19
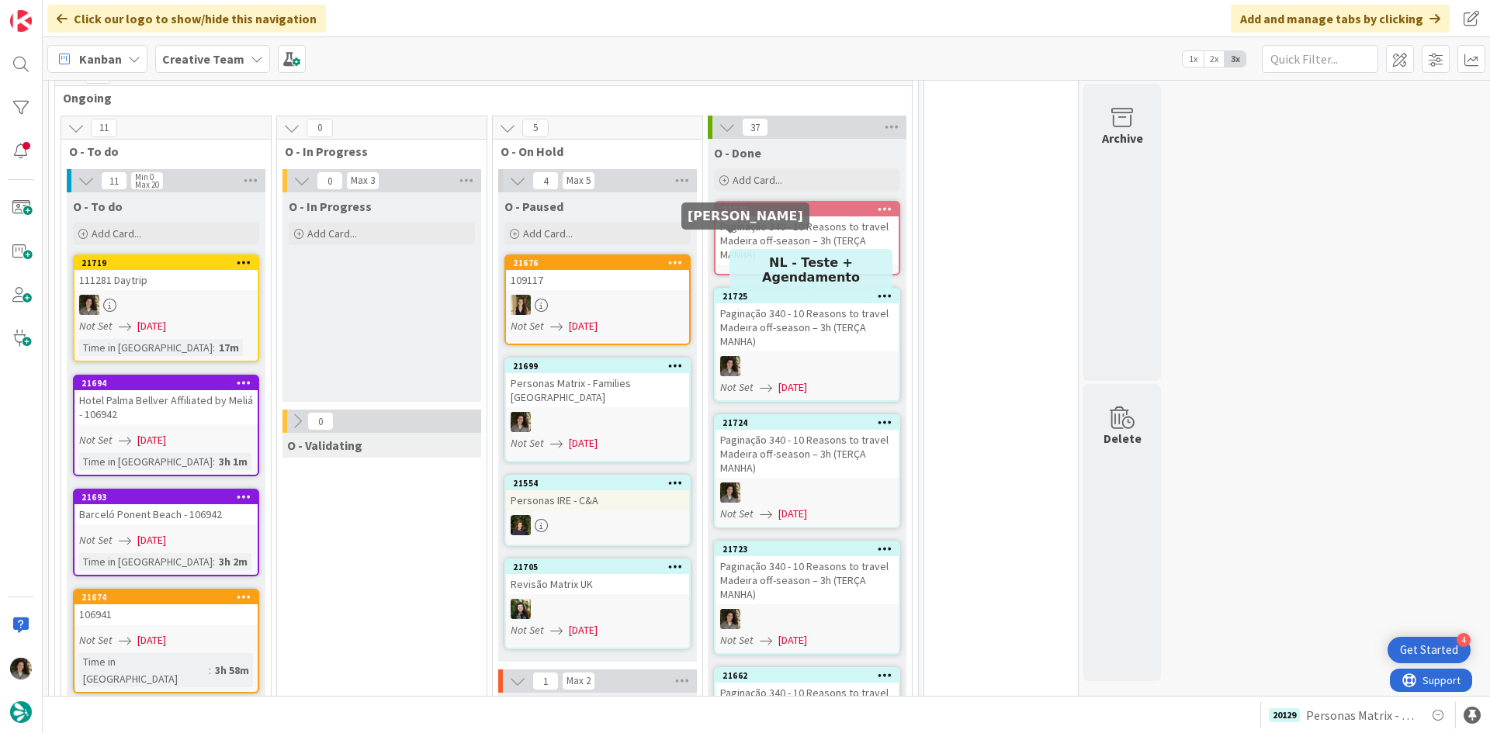
scroll to position [1407, 0]
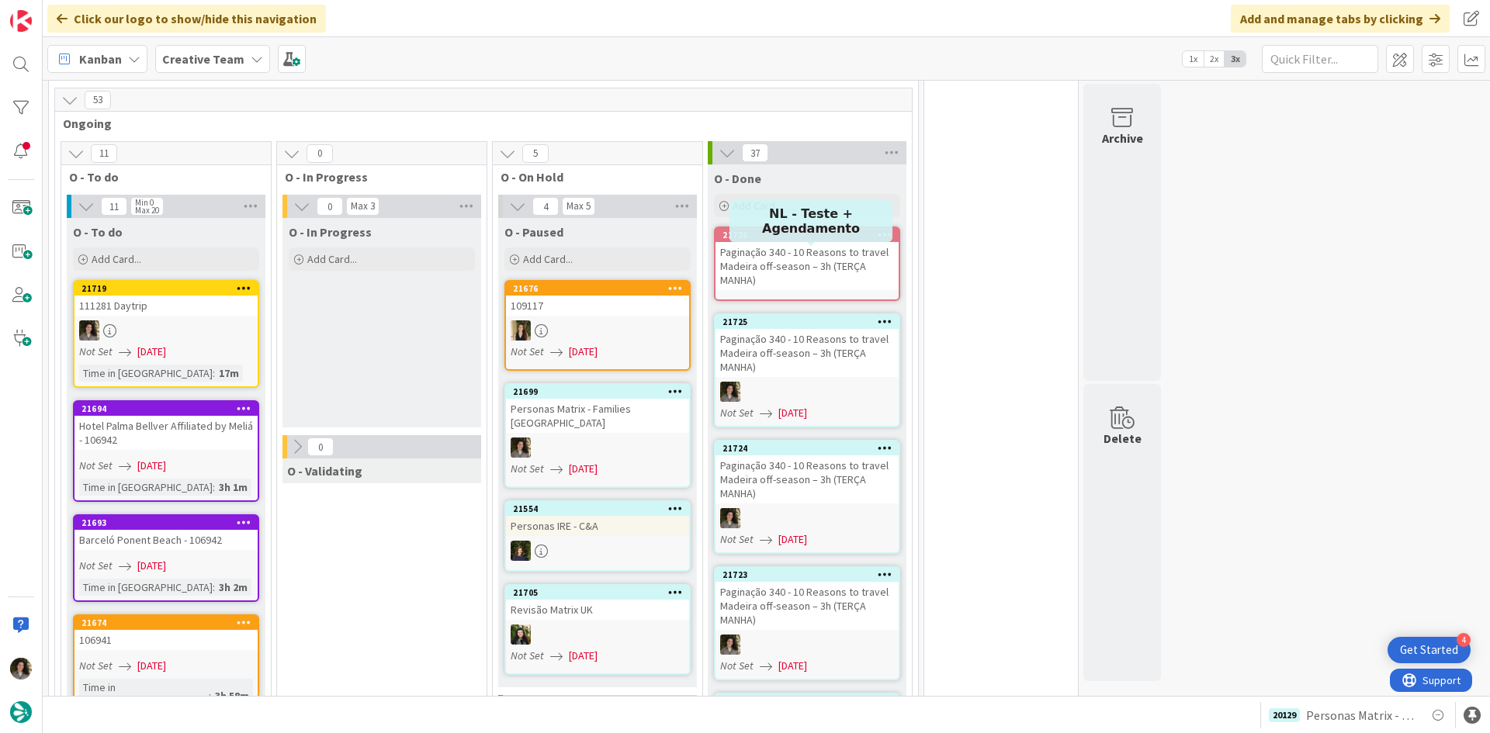
click at [805, 242] on div "Paginação 340 - 10 Reasons to travel Madeira off-season – 3h (TERÇA MANHA)" at bounding box center [806, 266] width 183 height 48
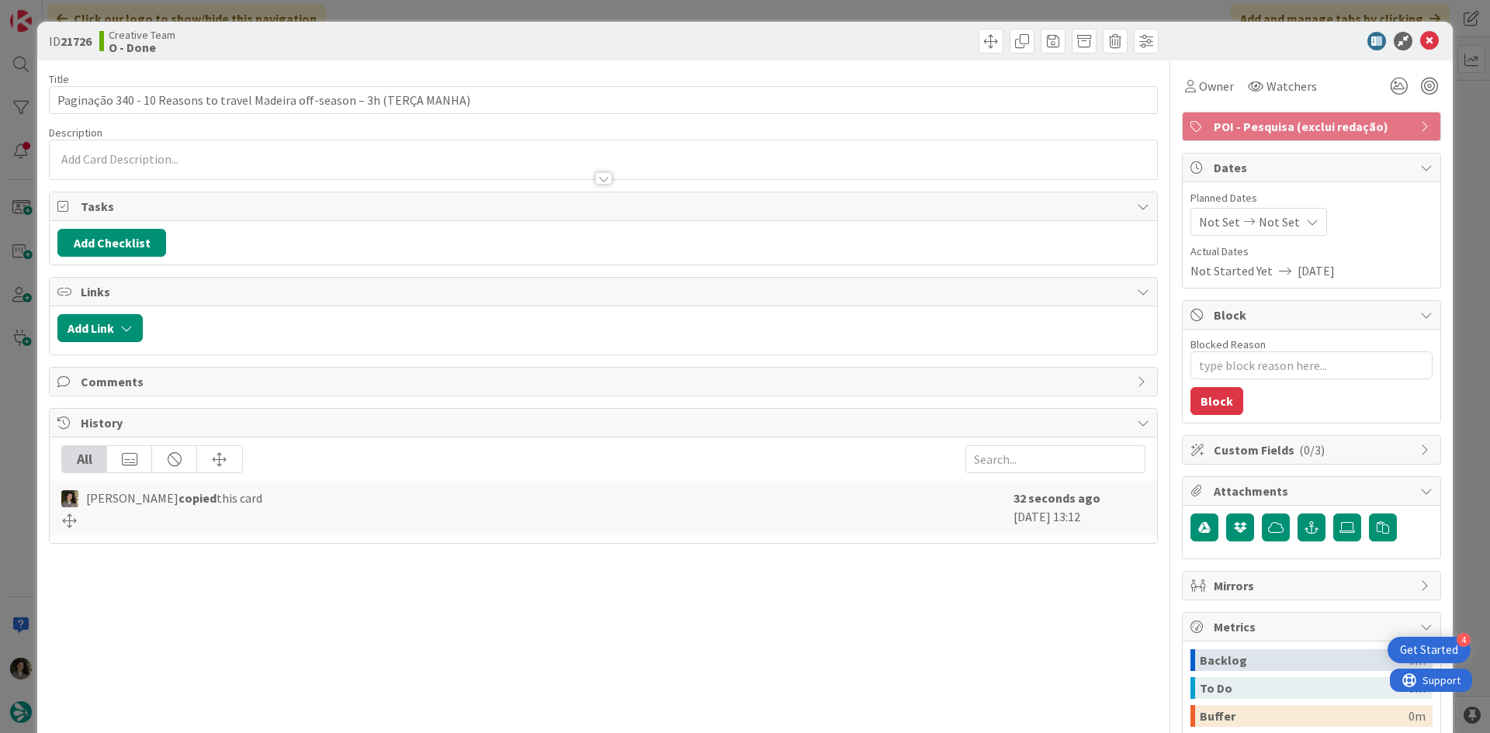
click at [1213, 119] on span "POI - Pesquisa (exclui redação)" at bounding box center [1312, 126] width 199 height 19
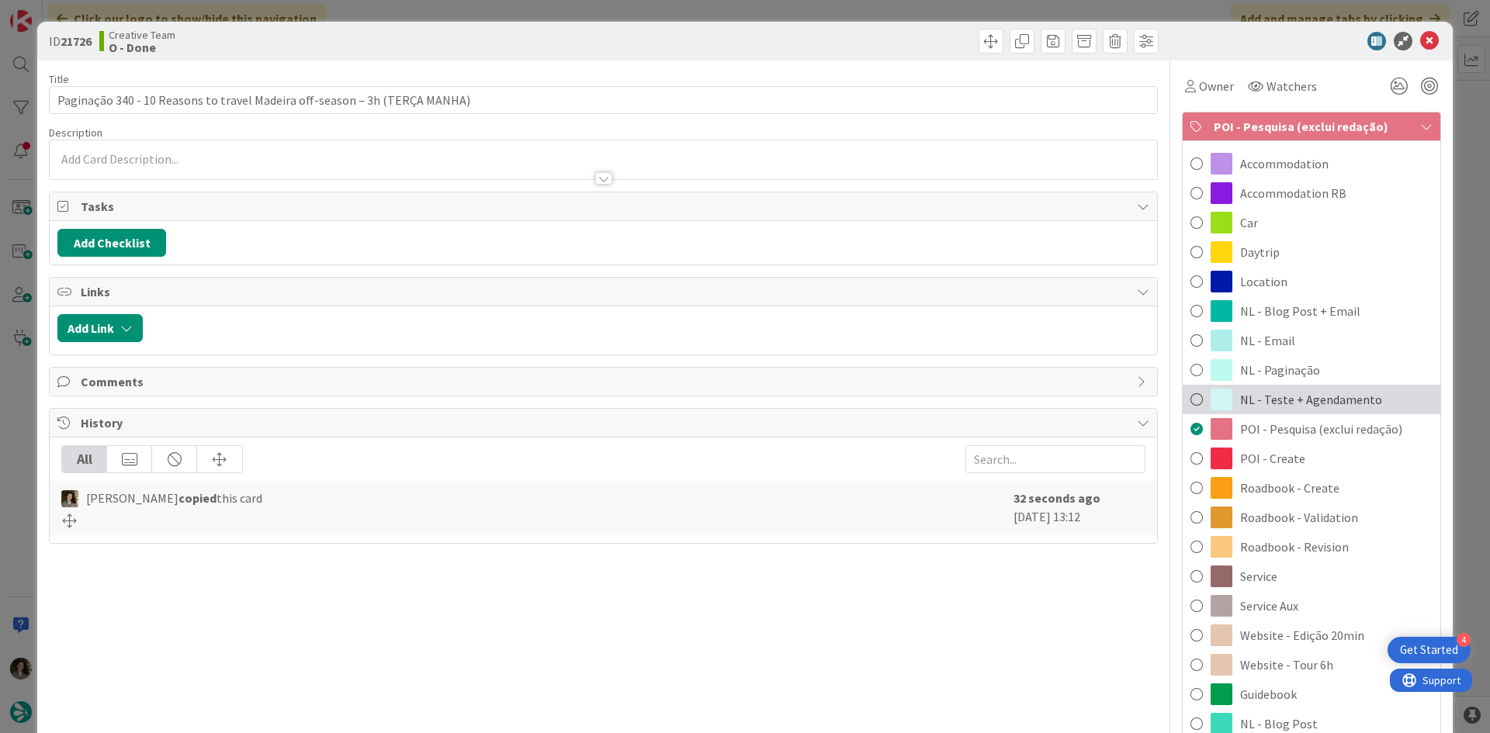
click at [1307, 397] on span "NL - Teste + Agendamento" at bounding box center [1311, 399] width 142 height 19
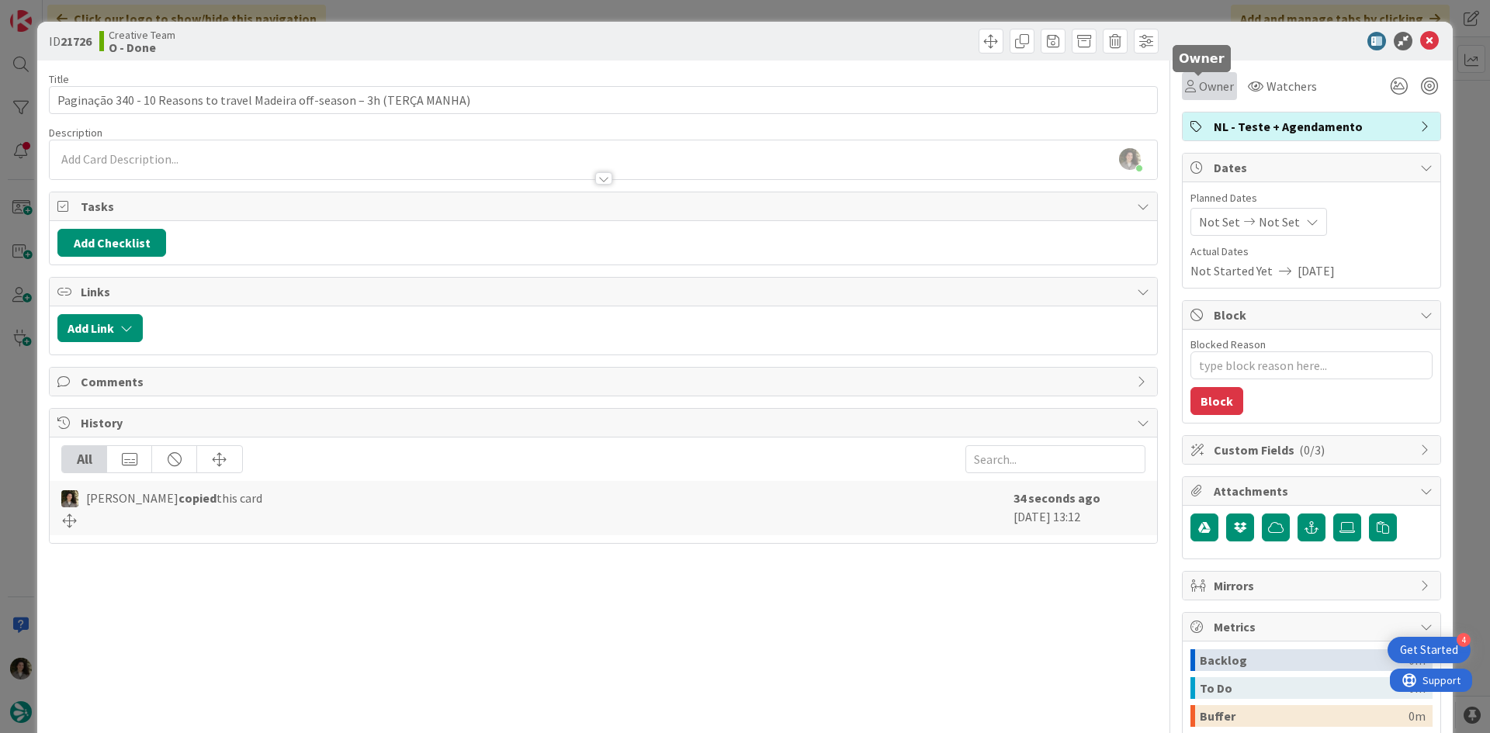
click at [1199, 93] on span "Owner" at bounding box center [1216, 86] width 35 height 19
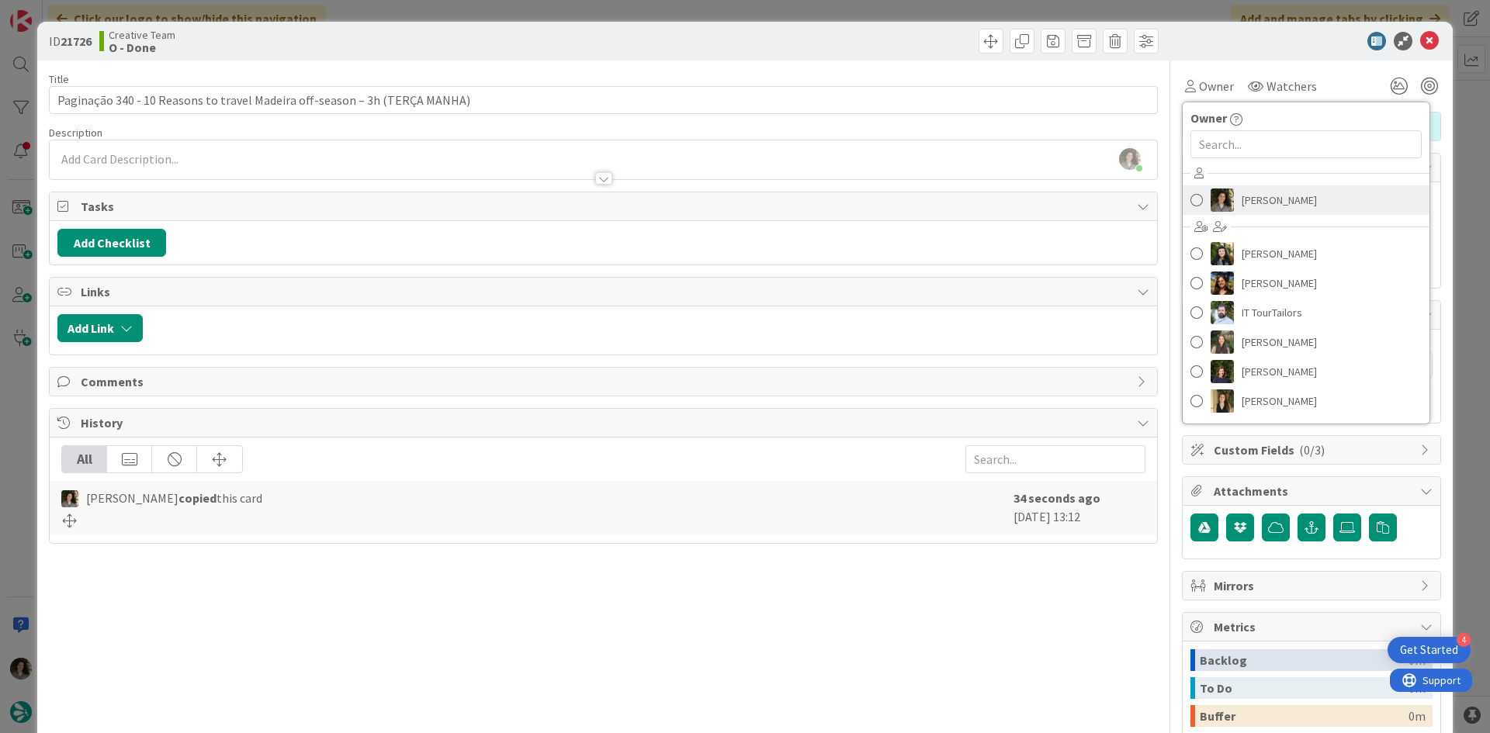
click at [1253, 196] on span "[PERSON_NAME]" at bounding box center [1278, 200] width 75 height 23
type textarea "x"
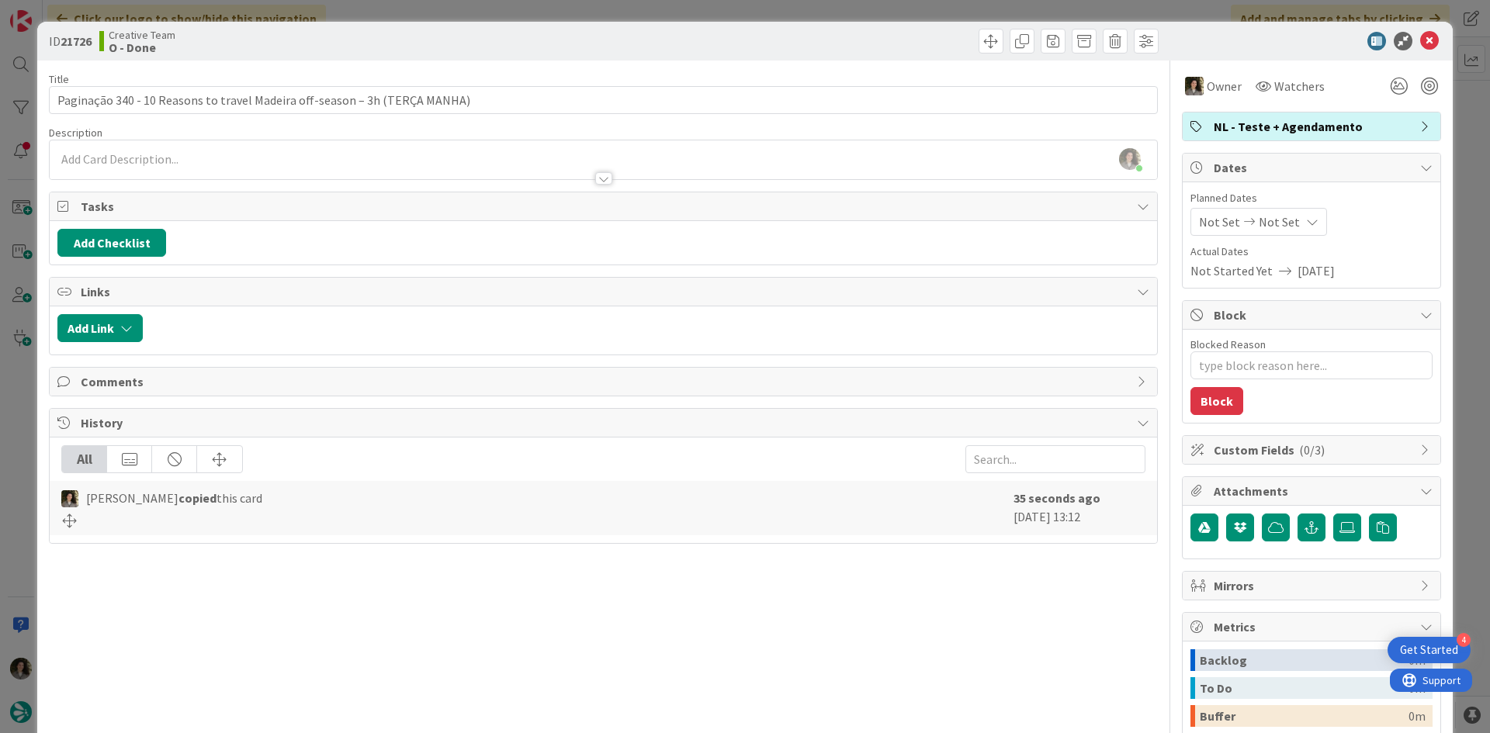
click at [1275, 214] on span "Not Set" at bounding box center [1278, 222] width 41 height 19
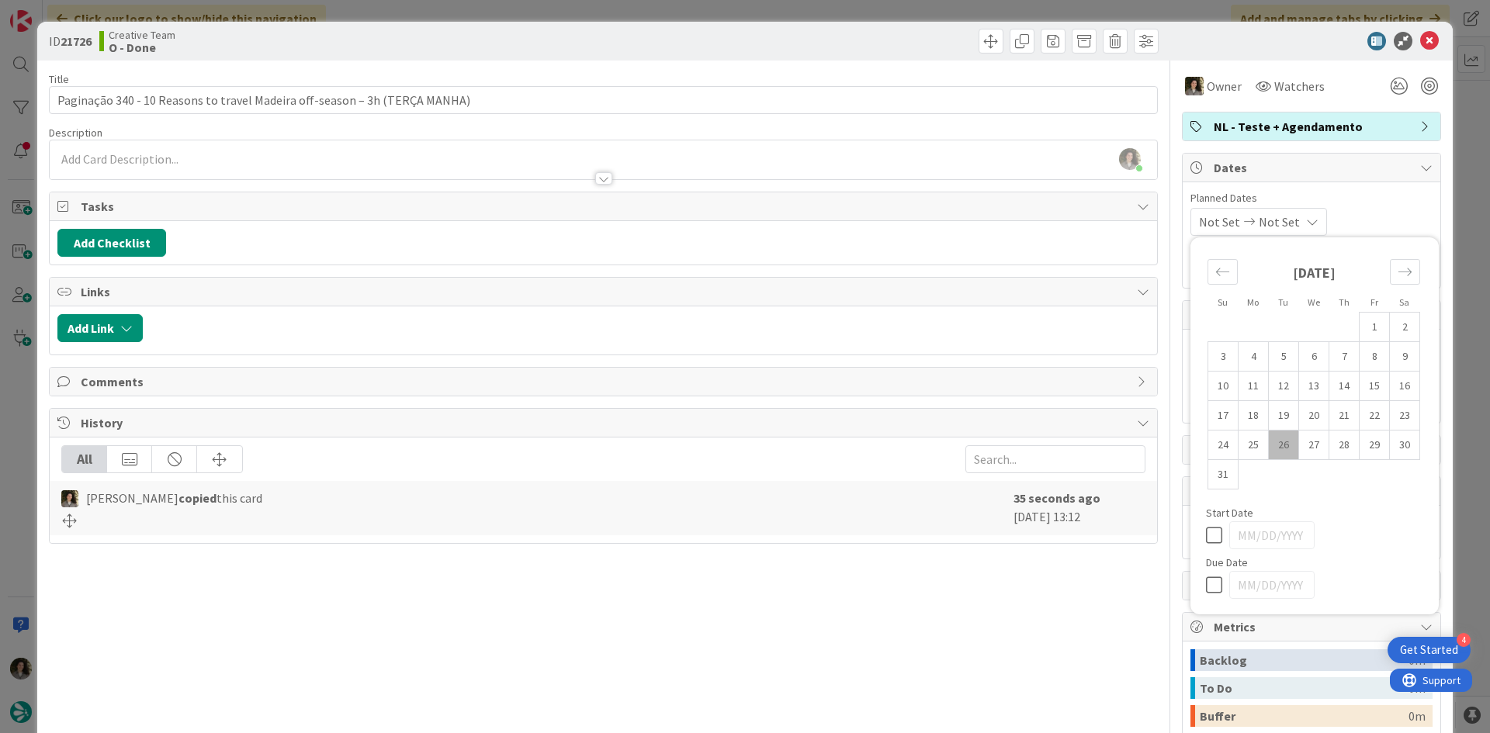
click at [1206, 597] on div at bounding box center [1314, 585] width 217 height 28
click at [1206, 587] on icon at bounding box center [1217, 585] width 23 height 19
type input "[DATE]"
click at [1009, 51] on span at bounding box center [1021, 41] width 25 height 25
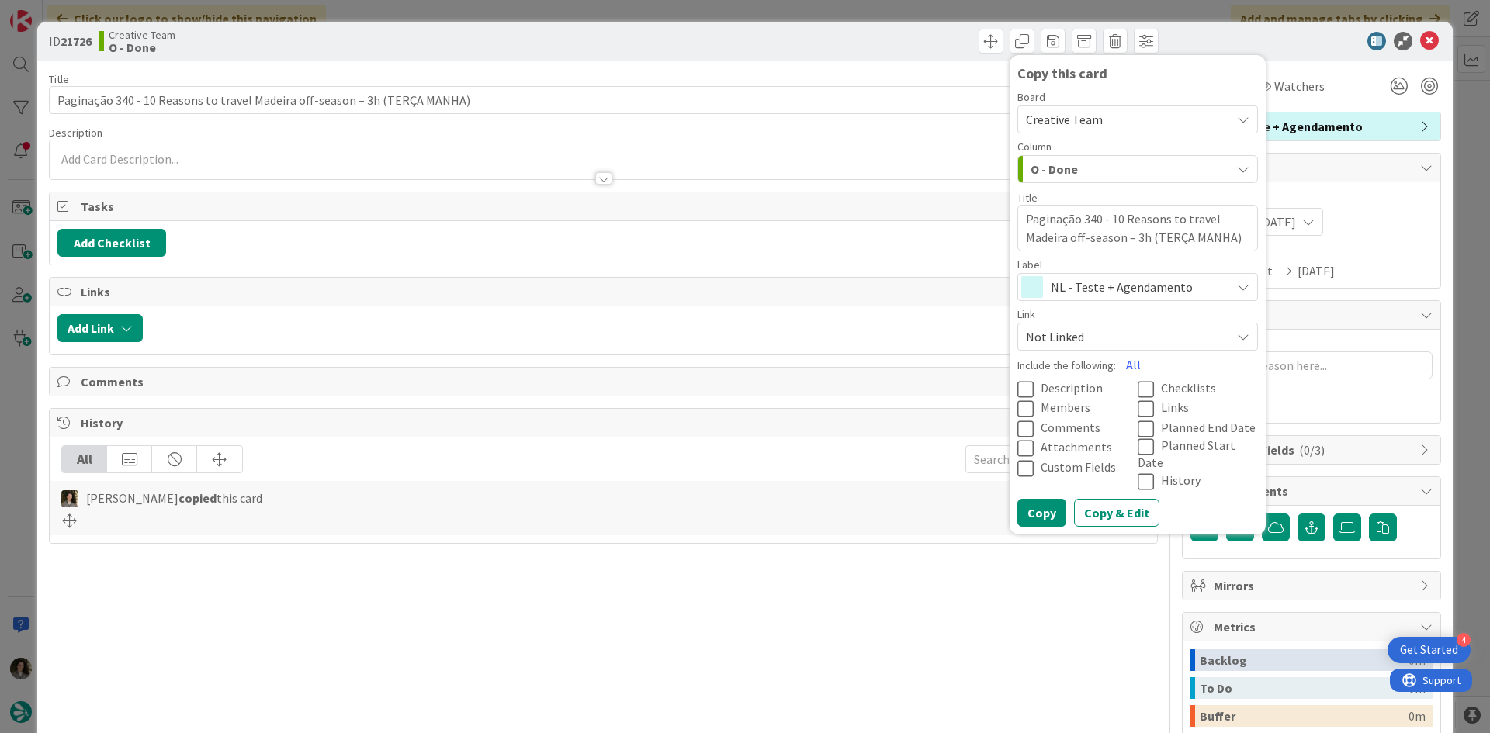
click at [1059, 292] on span "NL - Teste + Agendamento" at bounding box center [1136, 287] width 172 height 22
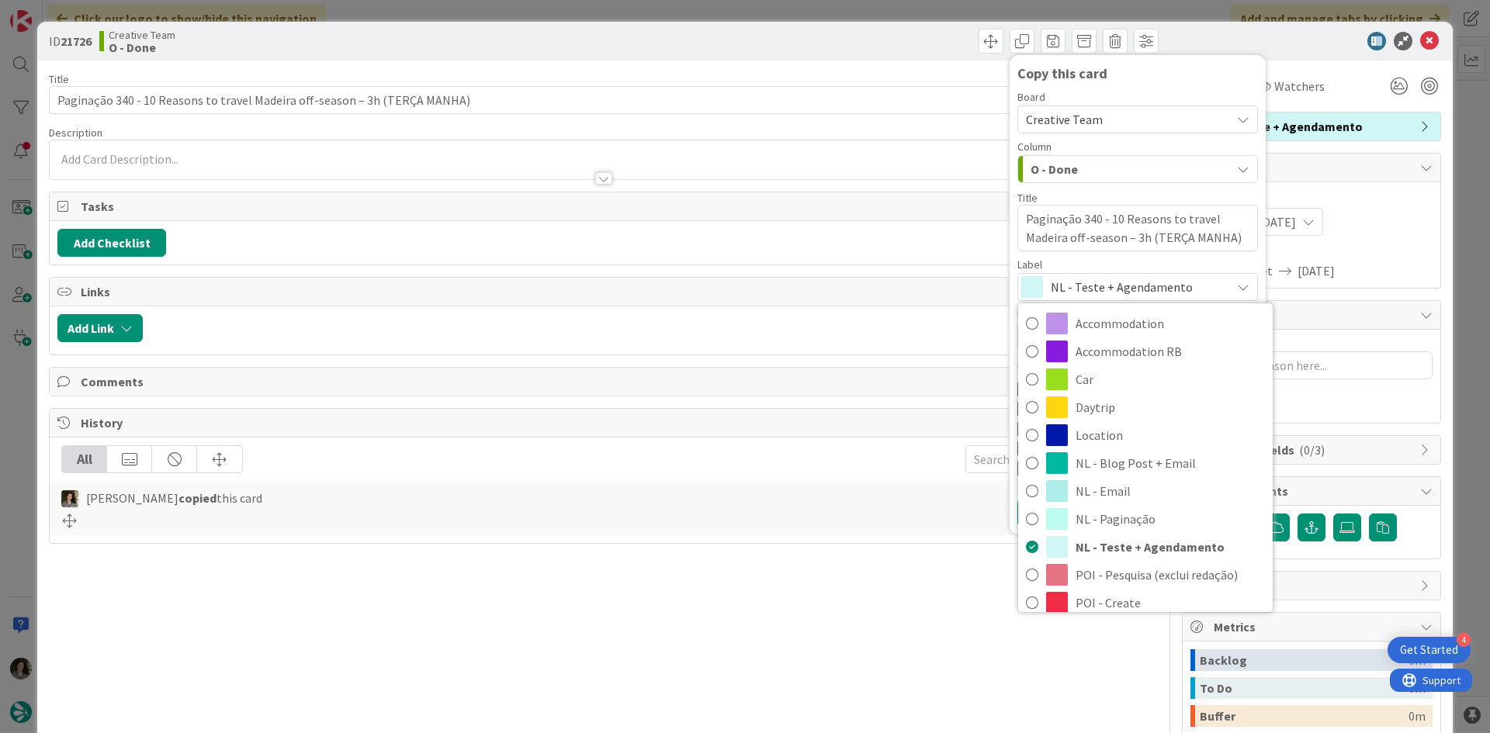
scroll to position [233, 0]
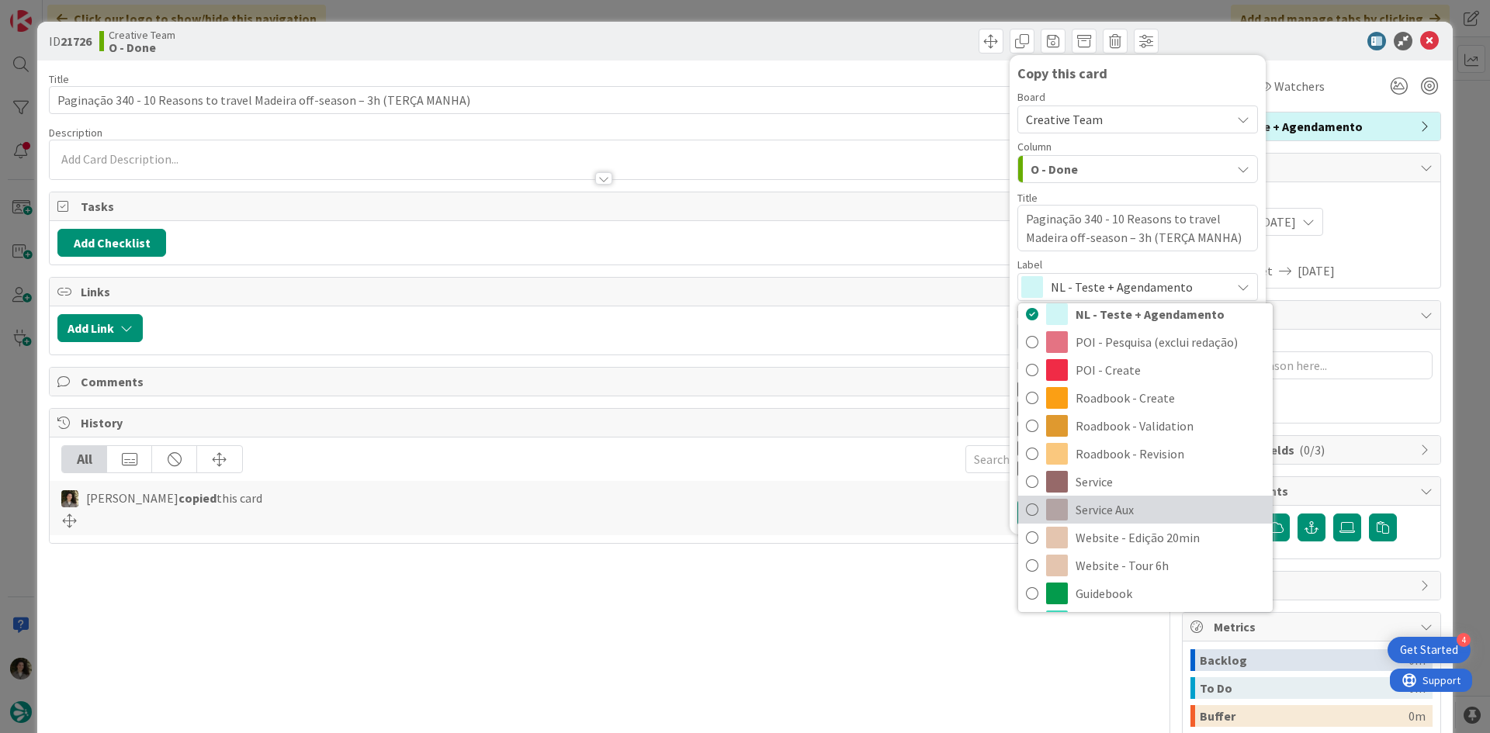
click at [1129, 507] on span "Service Aux" at bounding box center [1169, 509] width 189 height 23
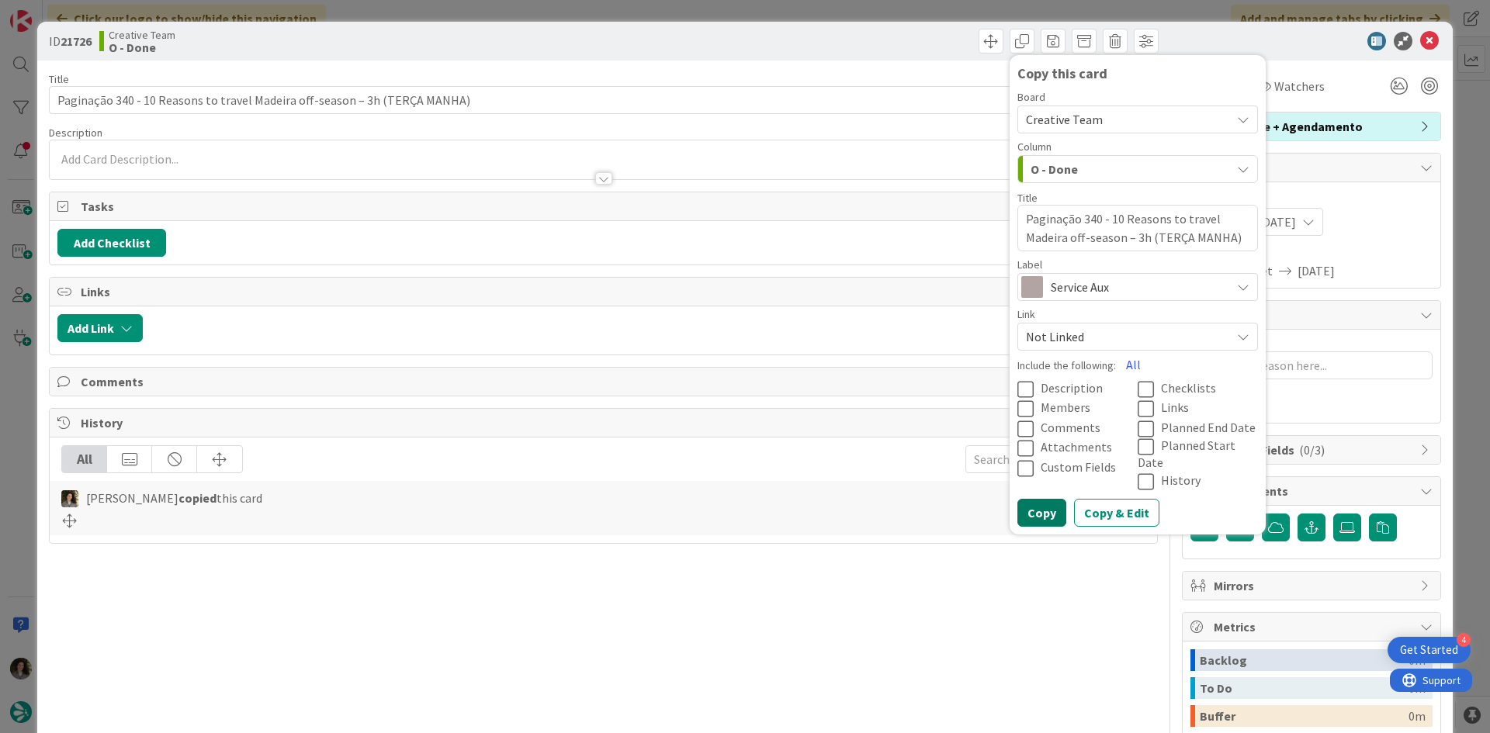
drag, startPoint x: 1031, startPoint y: 495, endPoint x: 1262, endPoint y: 275, distance: 318.8
click at [1037, 499] on button "Copy" at bounding box center [1041, 513] width 49 height 28
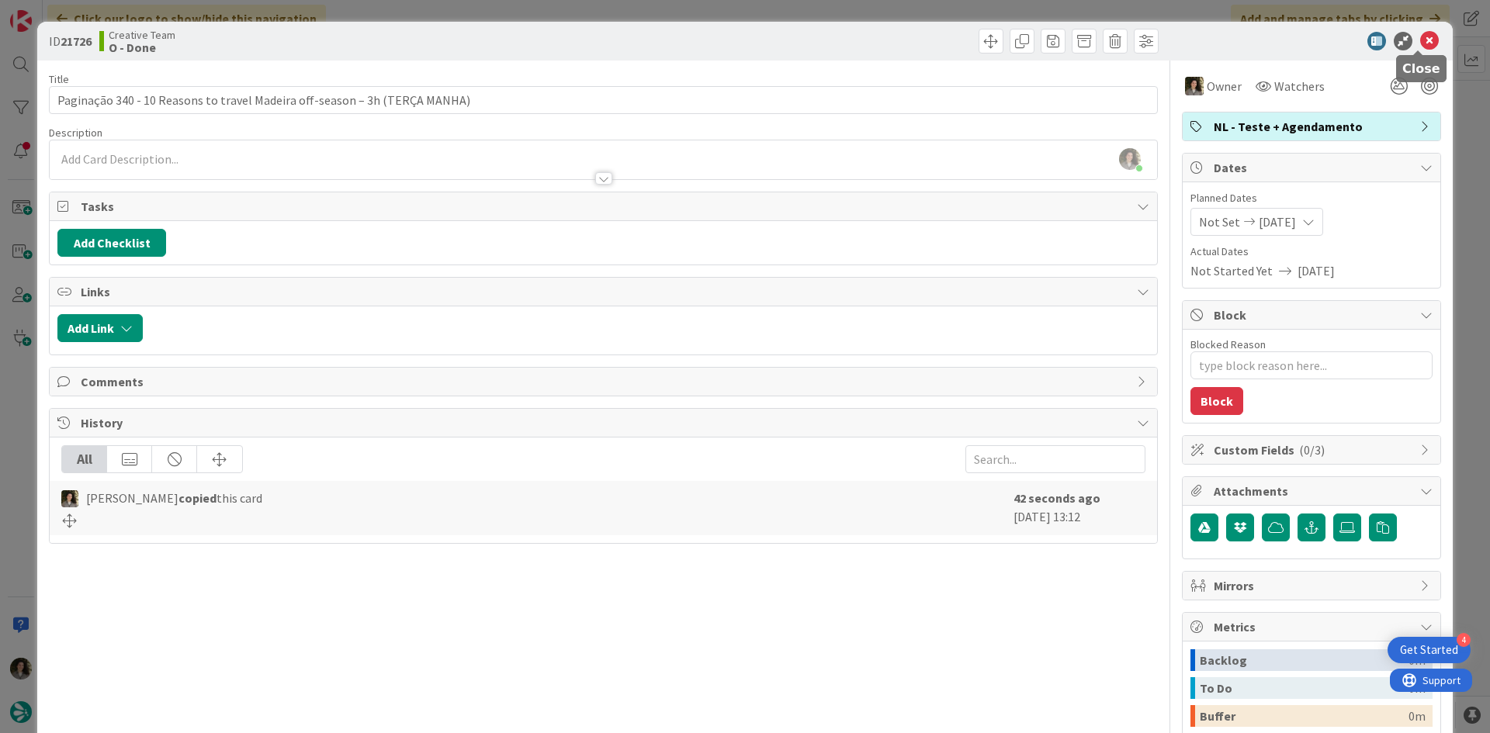
click at [1420, 41] on icon at bounding box center [1429, 41] width 19 height 19
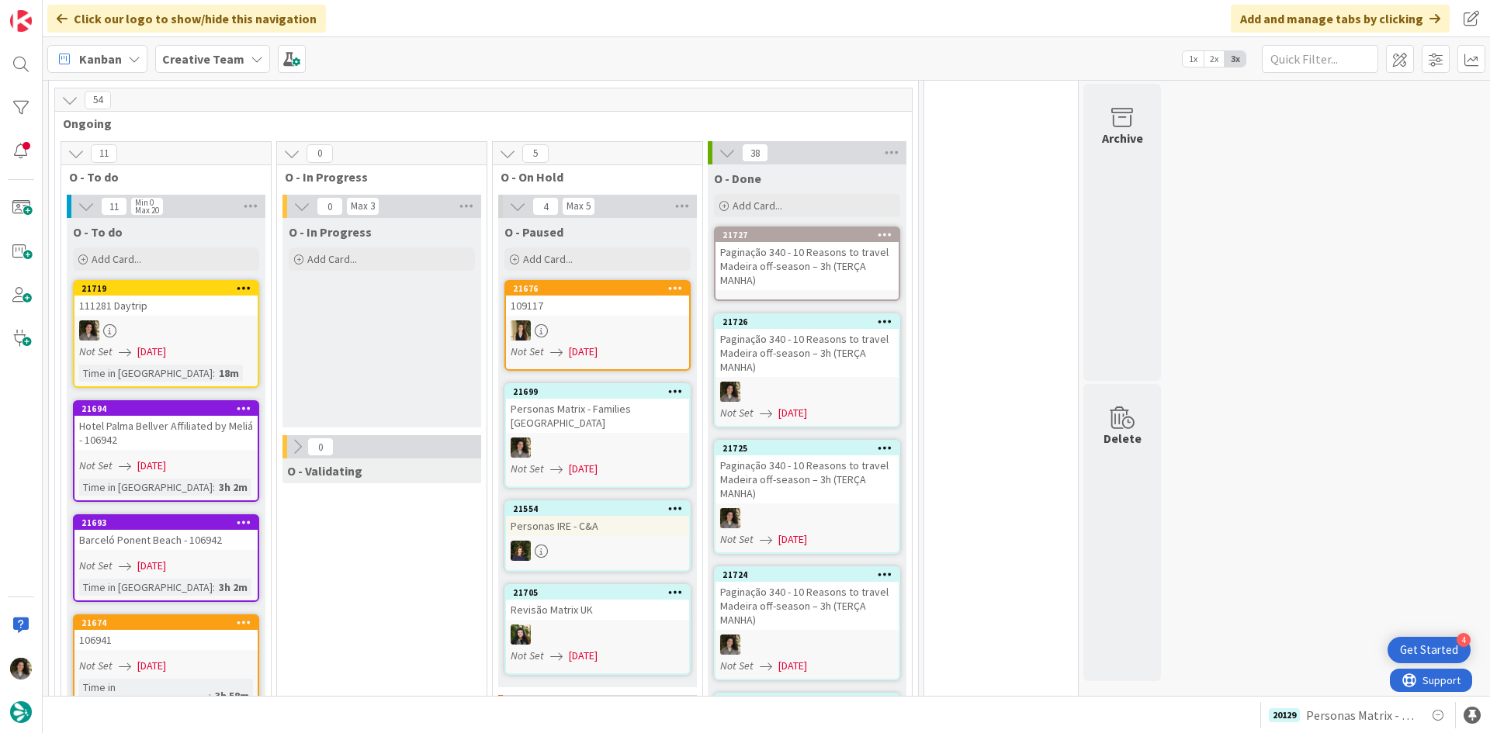
click at [822, 242] on div "Paginação 340 - 10 Reasons to travel Madeira off-season – 3h (TERÇA MANHA)" at bounding box center [806, 266] width 183 height 48
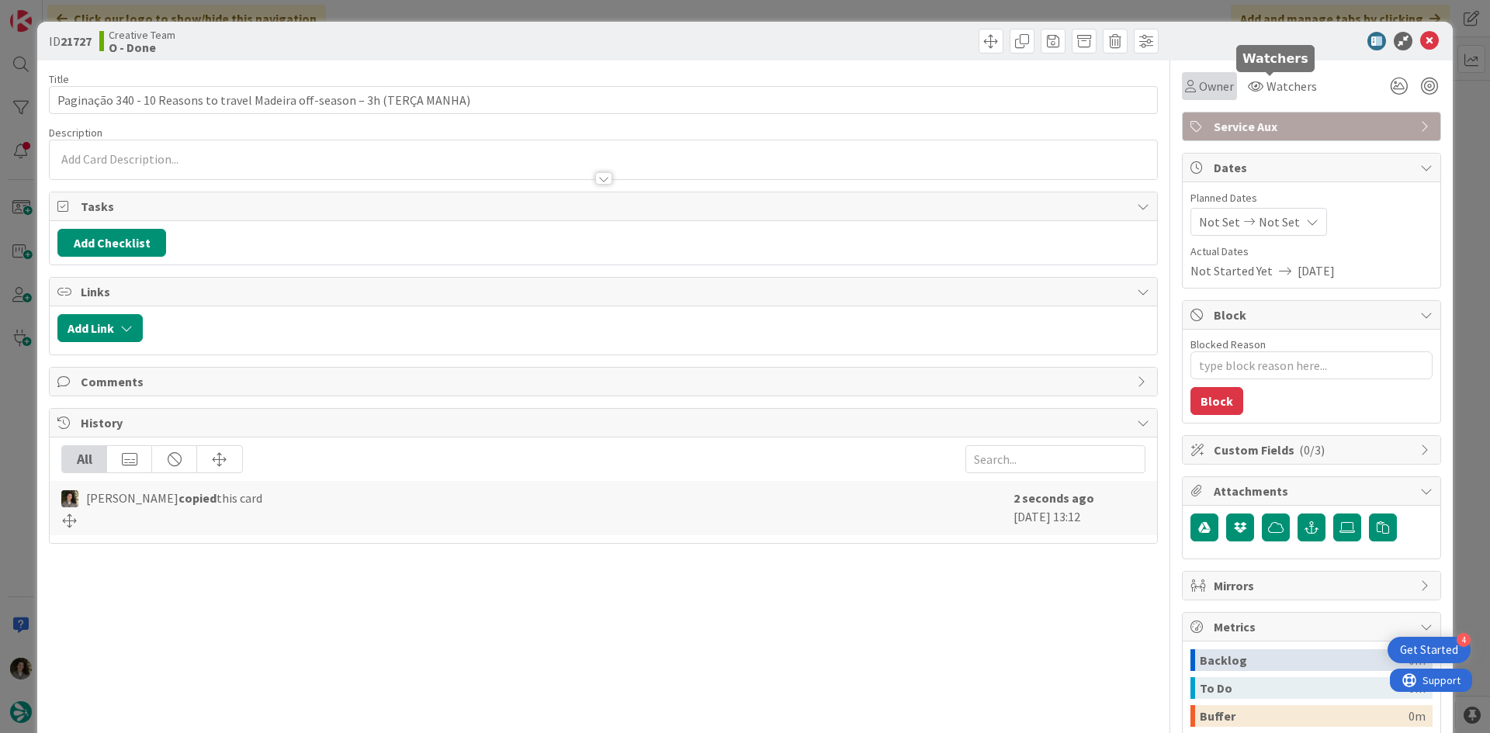
click at [1203, 75] on div "Owner" at bounding box center [1209, 86] width 55 height 28
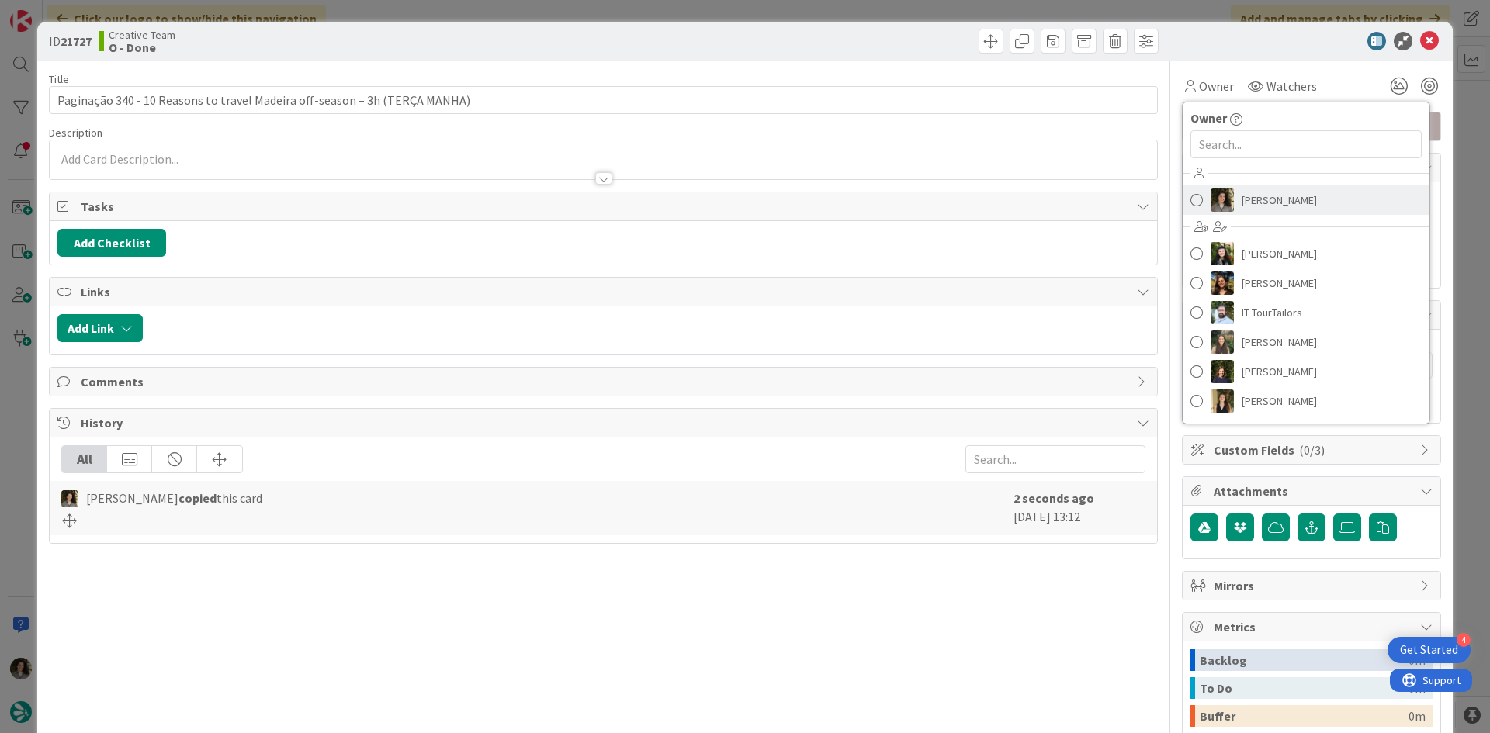
click at [1244, 199] on span "[PERSON_NAME]" at bounding box center [1278, 200] width 75 height 23
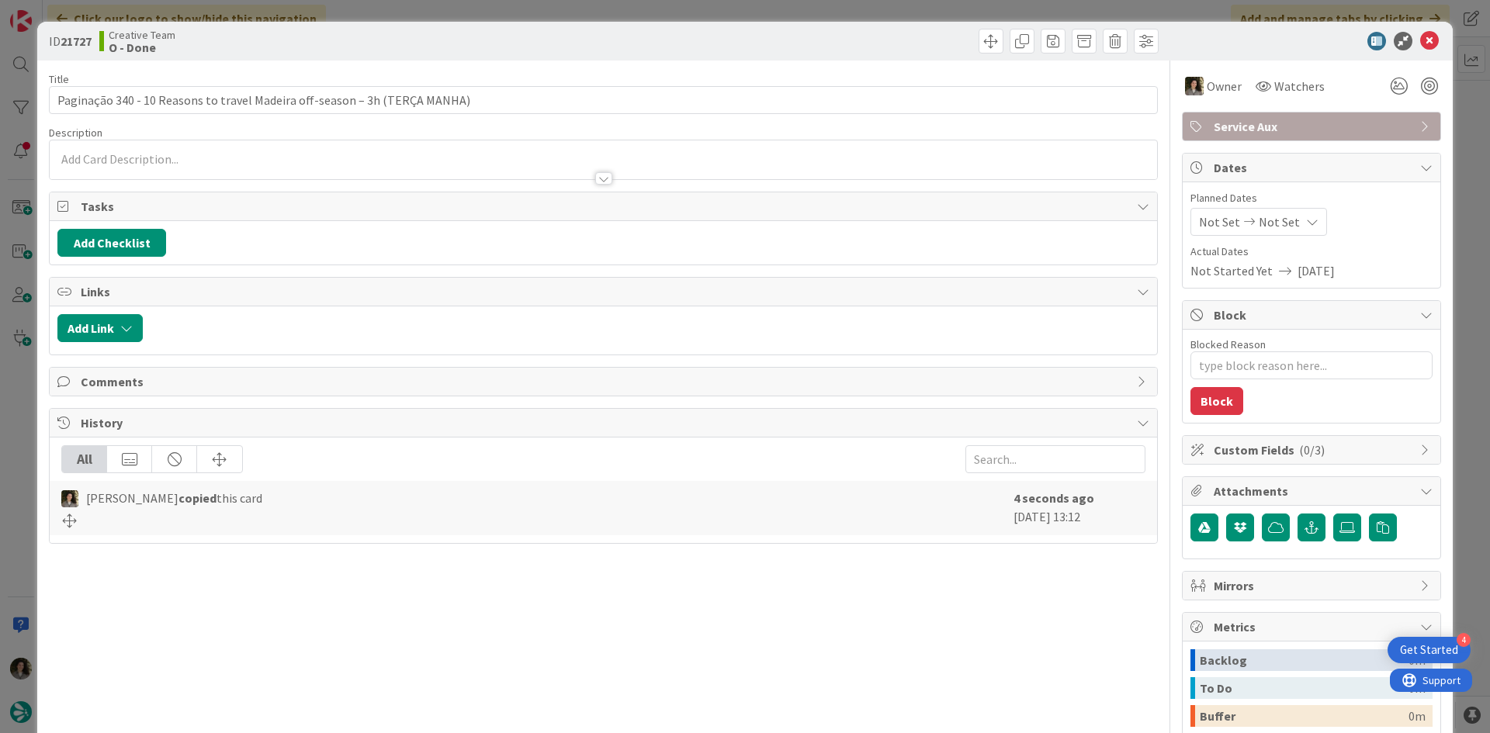
type textarea "x"
click at [1265, 215] on span "Not Set" at bounding box center [1278, 222] width 41 height 19
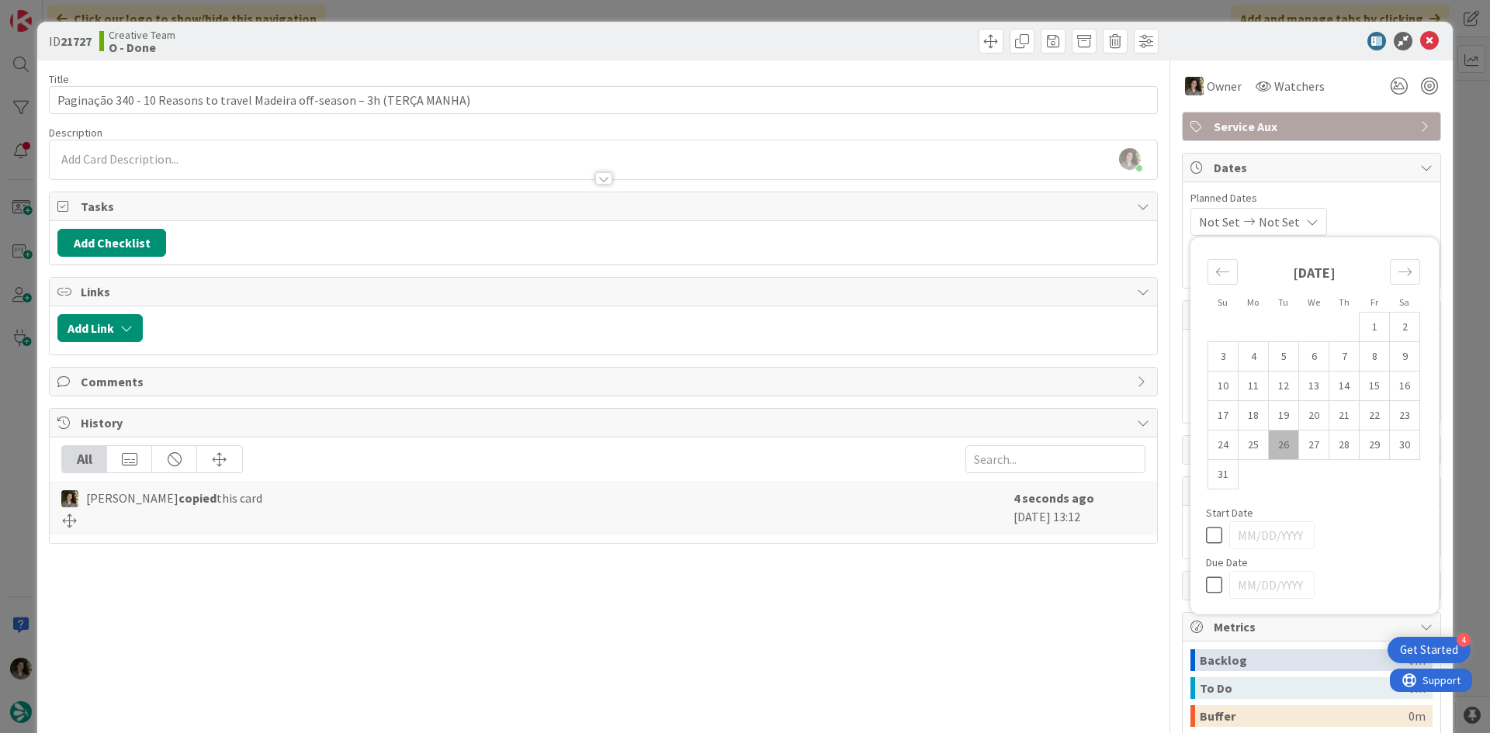
click at [1206, 580] on icon at bounding box center [1217, 585] width 23 height 19
type input "[DATE]"
click at [1422, 33] on icon at bounding box center [1429, 41] width 19 height 19
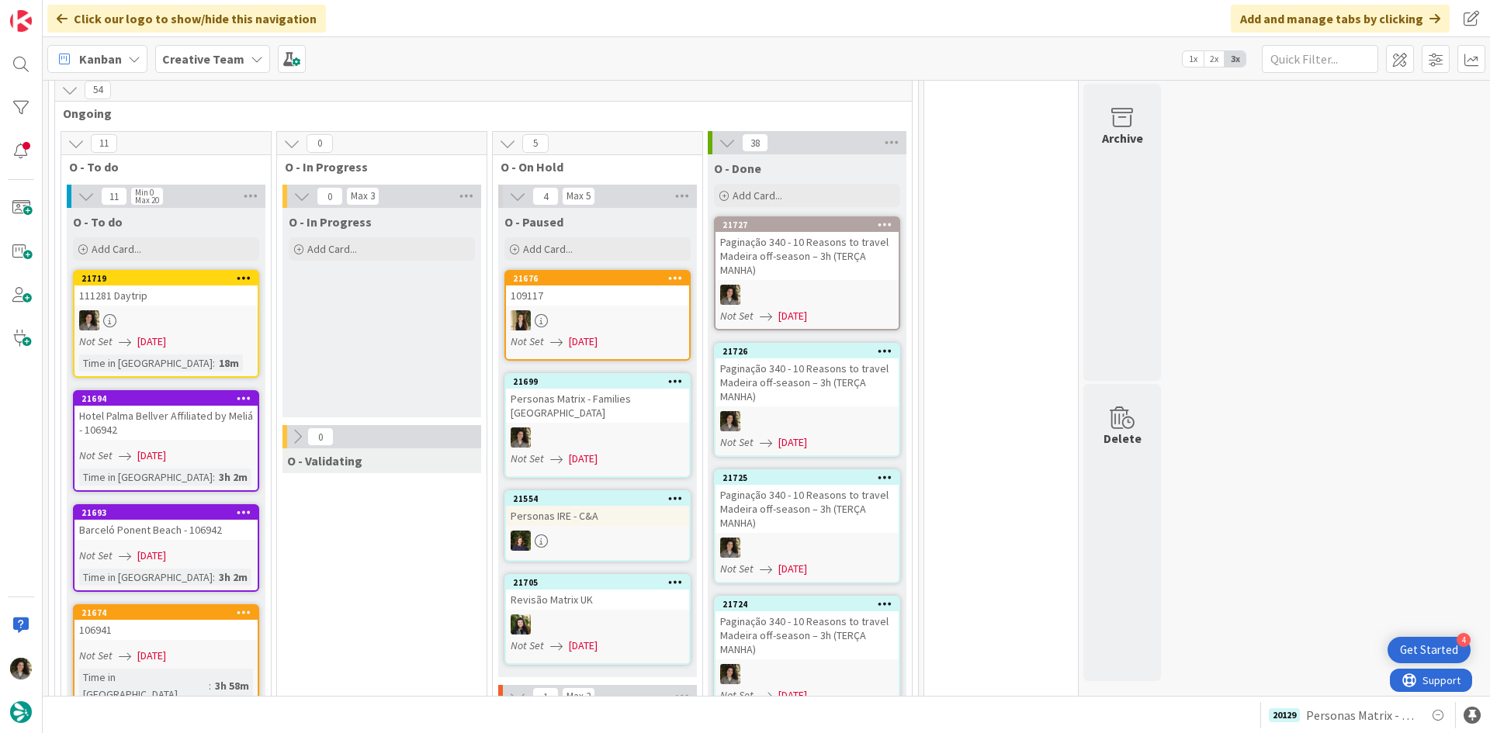
scroll to position [1330, 0]
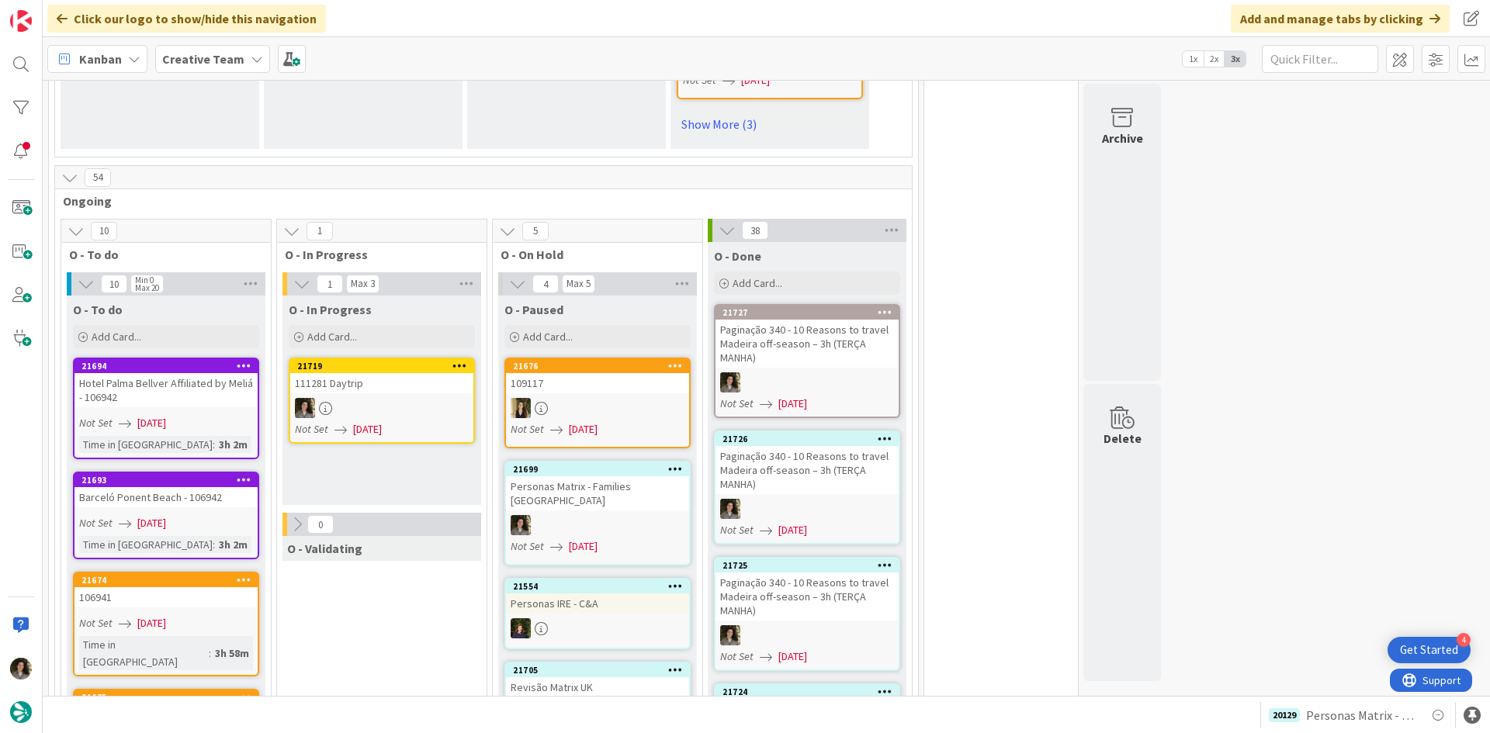
click at [364, 421] on span "[DATE]" at bounding box center [367, 429] width 29 height 16
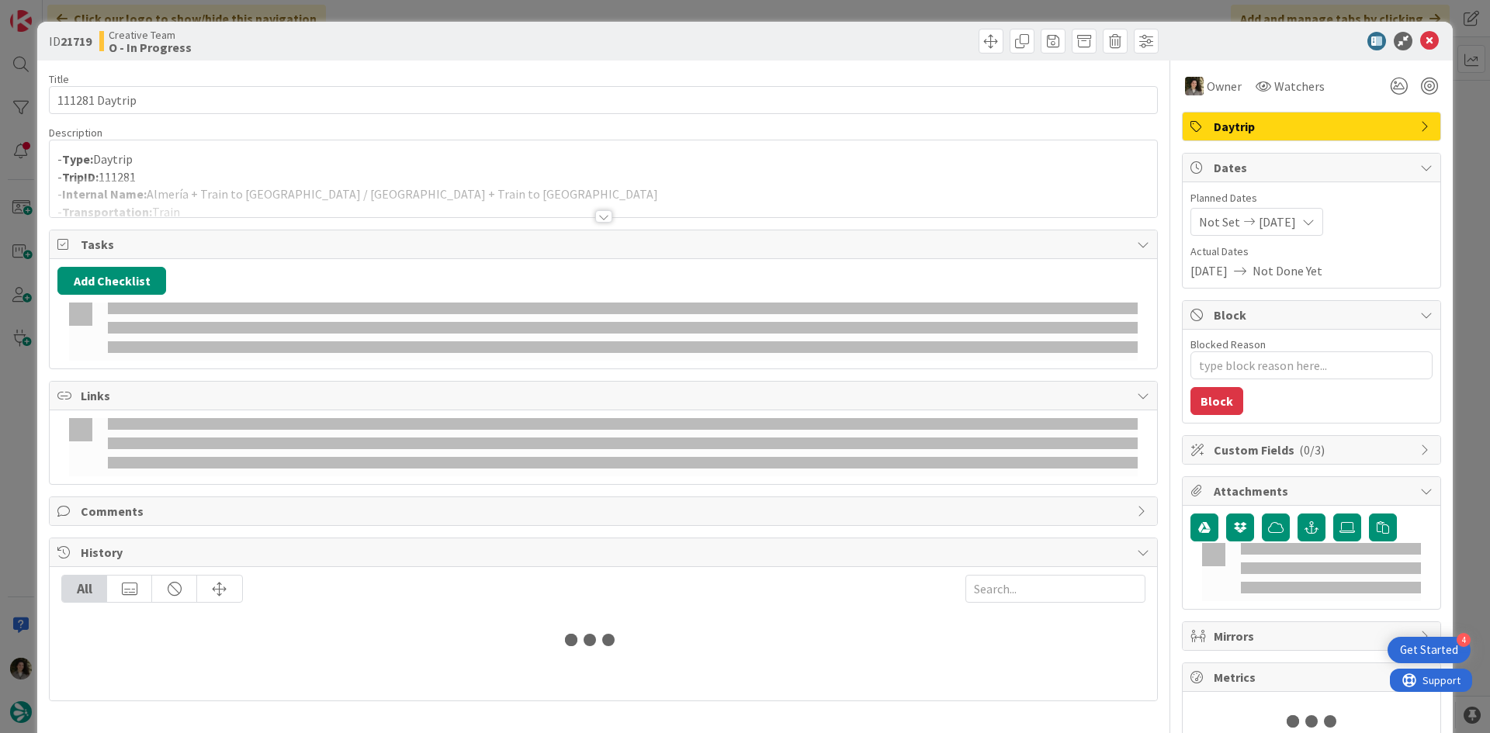
type textarea "x"
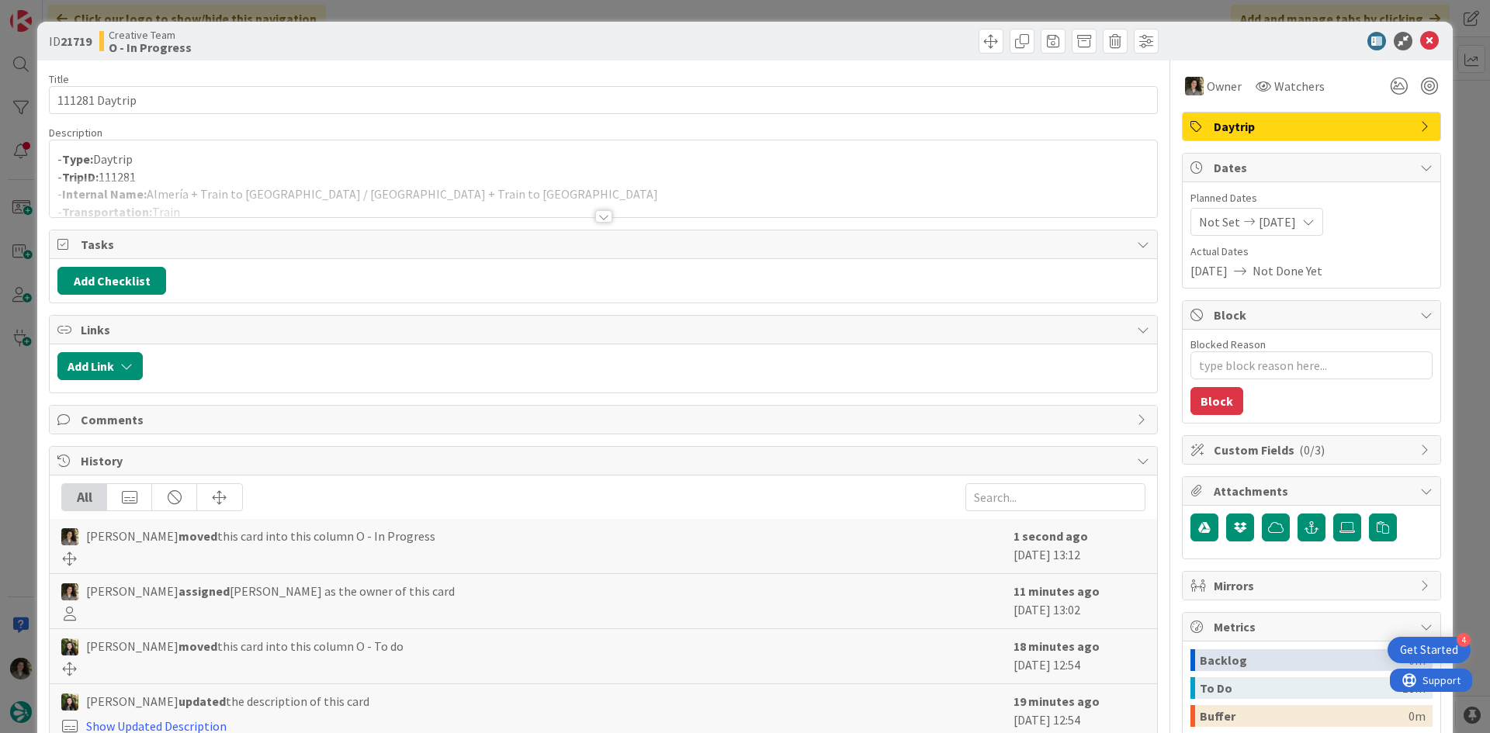
click at [502, 190] on div at bounding box center [603, 198] width 1107 height 40
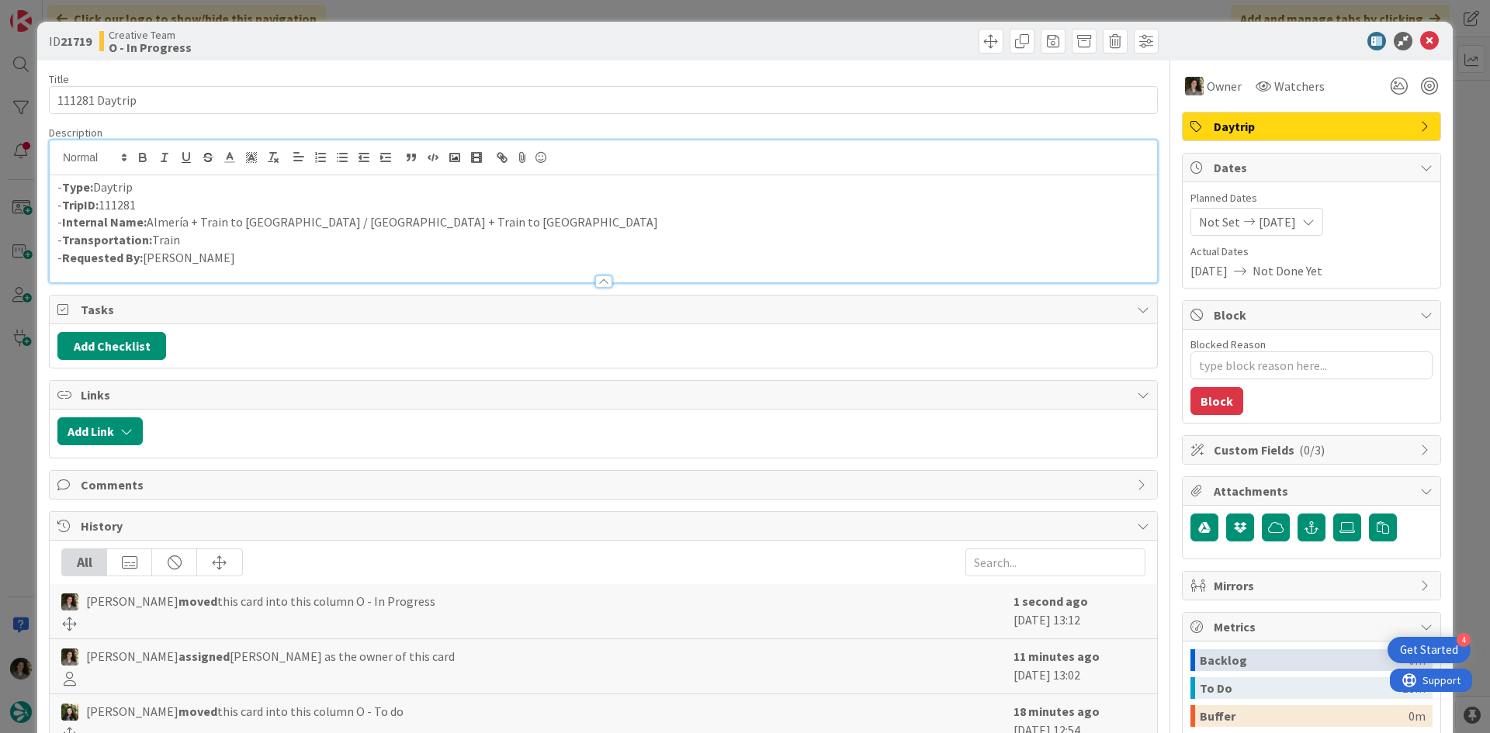
click at [507, 232] on p "- Transportation: Train" at bounding box center [603, 240] width 1092 height 18
click at [511, 224] on p "- Internal Name: [GEOGRAPHIC_DATA] + Train to [GEOGRAPHIC_DATA] / [GEOGRAPHIC_D…" at bounding box center [603, 222] width 1092 height 18
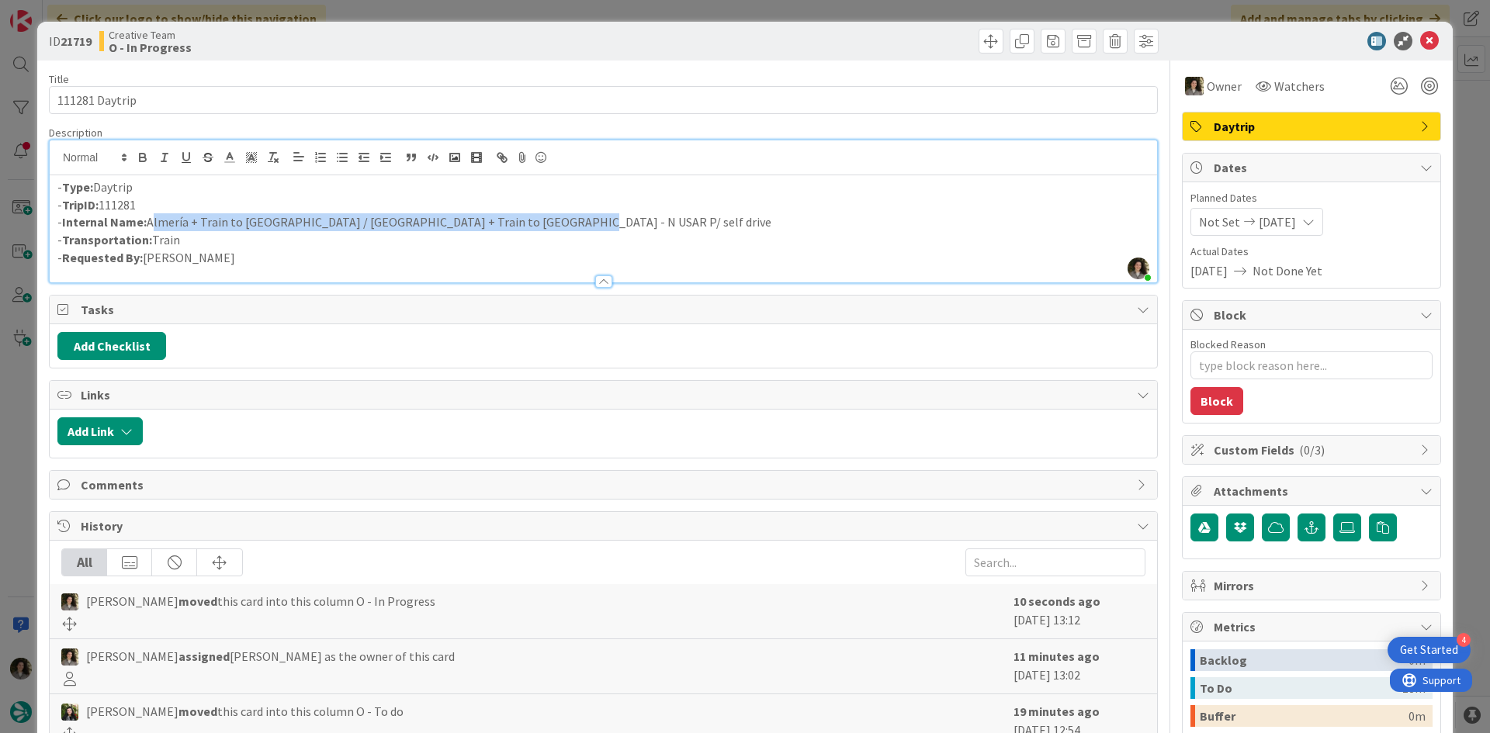
drag, startPoint x: 544, startPoint y: 222, endPoint x: 148, endPoint y: 226, distance: 395.7
click at [148, 226] on p "- Internal Name: [GEOGRAPHIC_DATA] + Train to [GEOGRAPHIC_DATA] / [GEOGRAPHIC_D…" at bounding box center [603, 222] width 1092 height 18
copy p "Almería + Train to [GEOGRAPHIC_DATA] / [GEOGRAPHIC_DATA] + Train to [GEOGRAPHIC…"
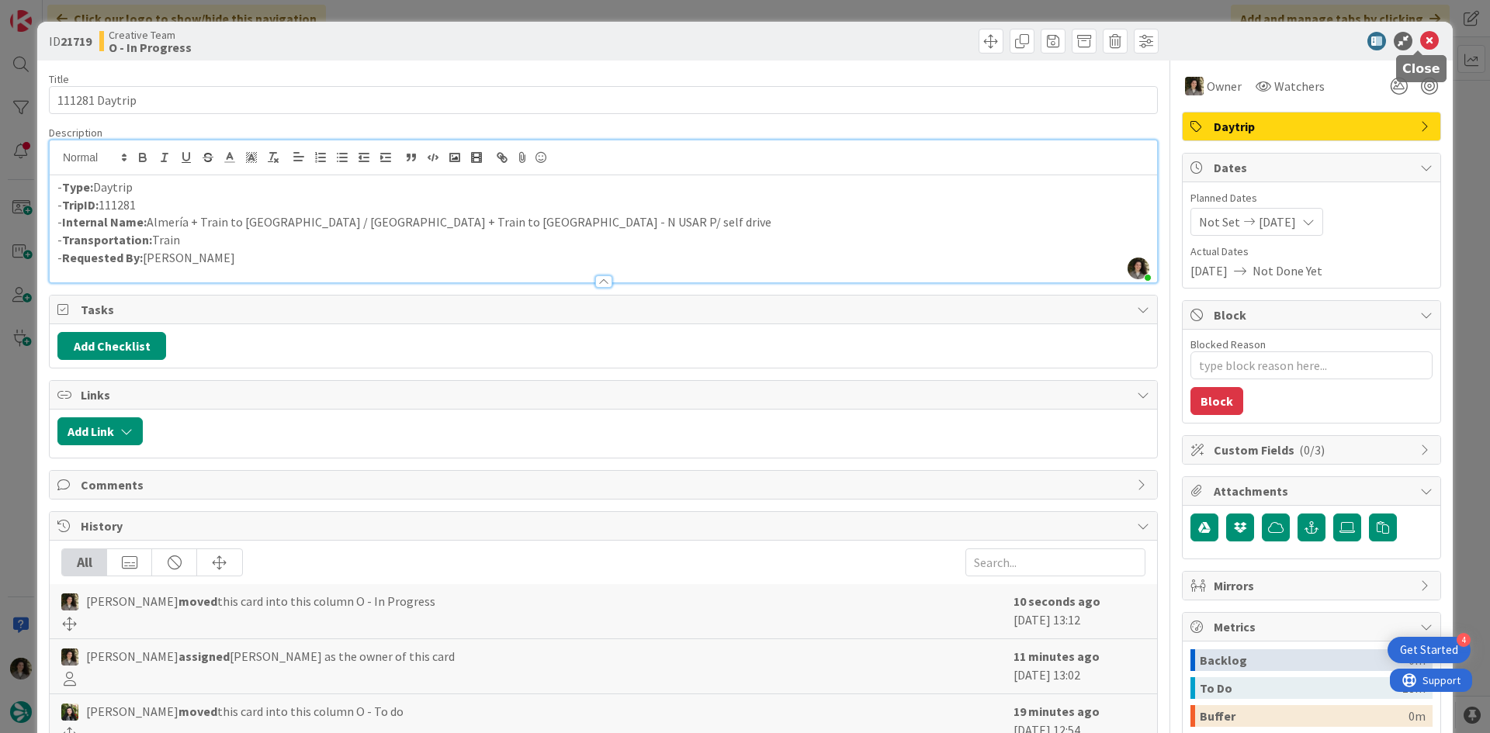
click at [1420, 36] on icon at bounding box center [1429, 41] width 19 height 19
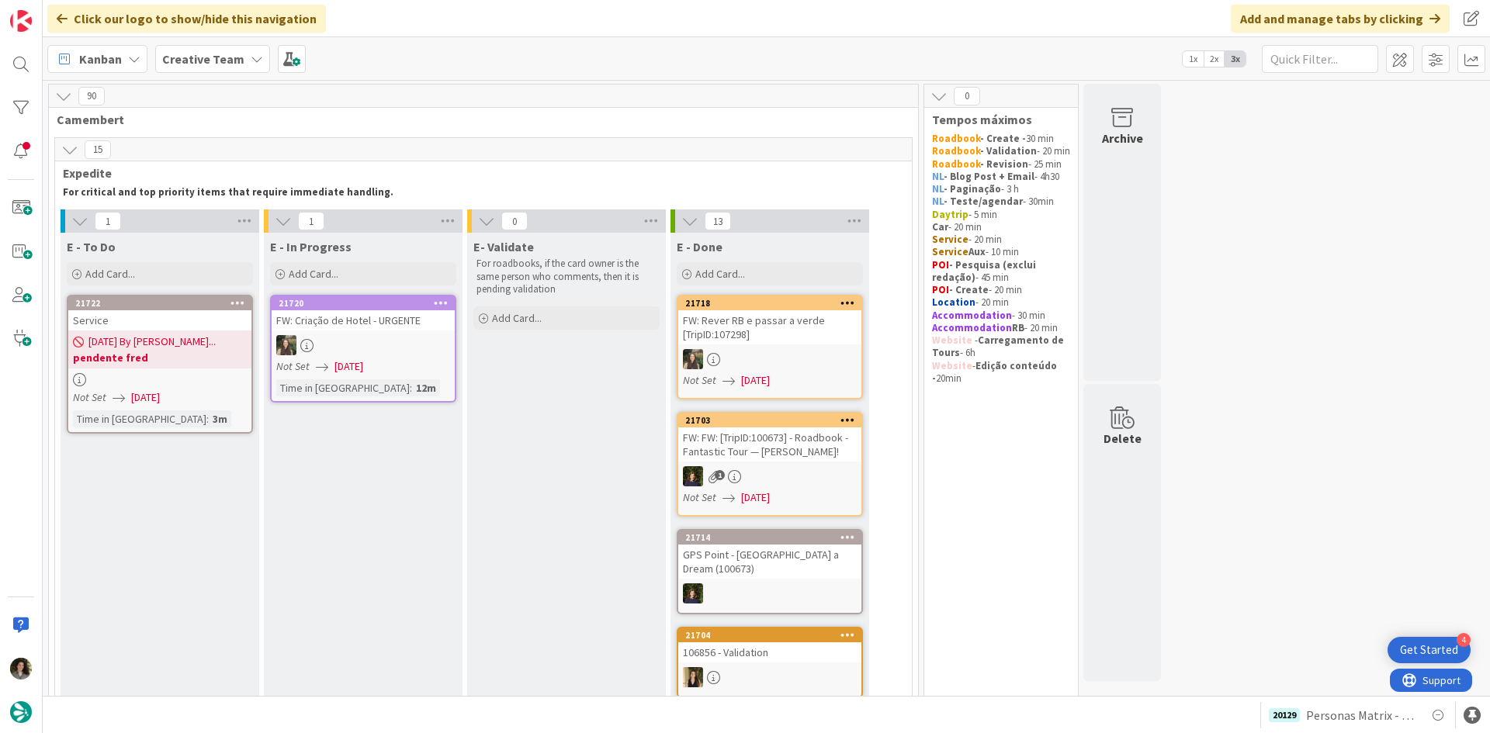
click at [141, 373] on div at bounding box center [159, 379] width 183 height 13
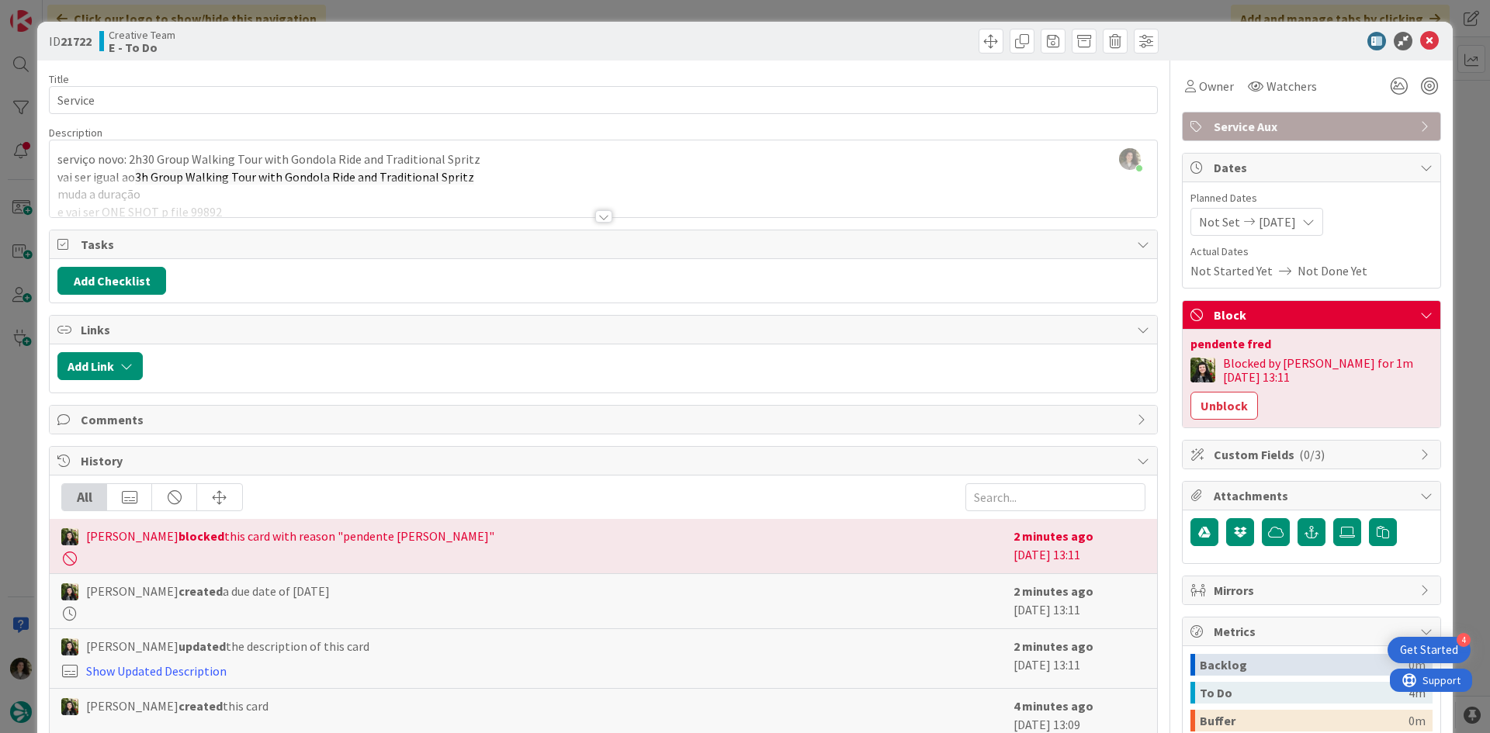
click at [595, 213] on div at bounding box center [603, 216] width 17 height 12
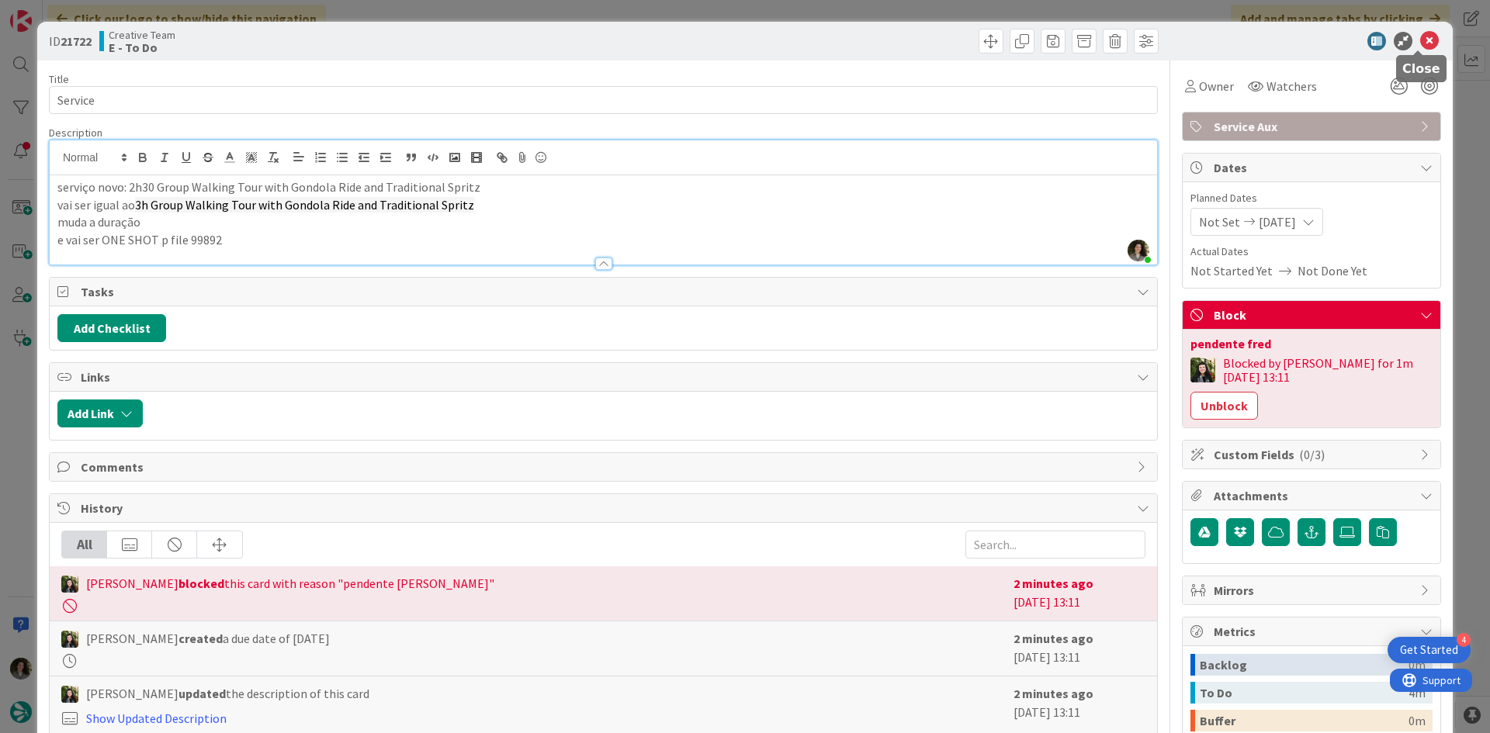
drag, startPoint x: 1413, startPoint y: 46, endPoint x: 1362, endPoint y: 74, distance: 57.6
click at [1420, 46] on icon at bounding box center [1429, 41] width 19 height 19
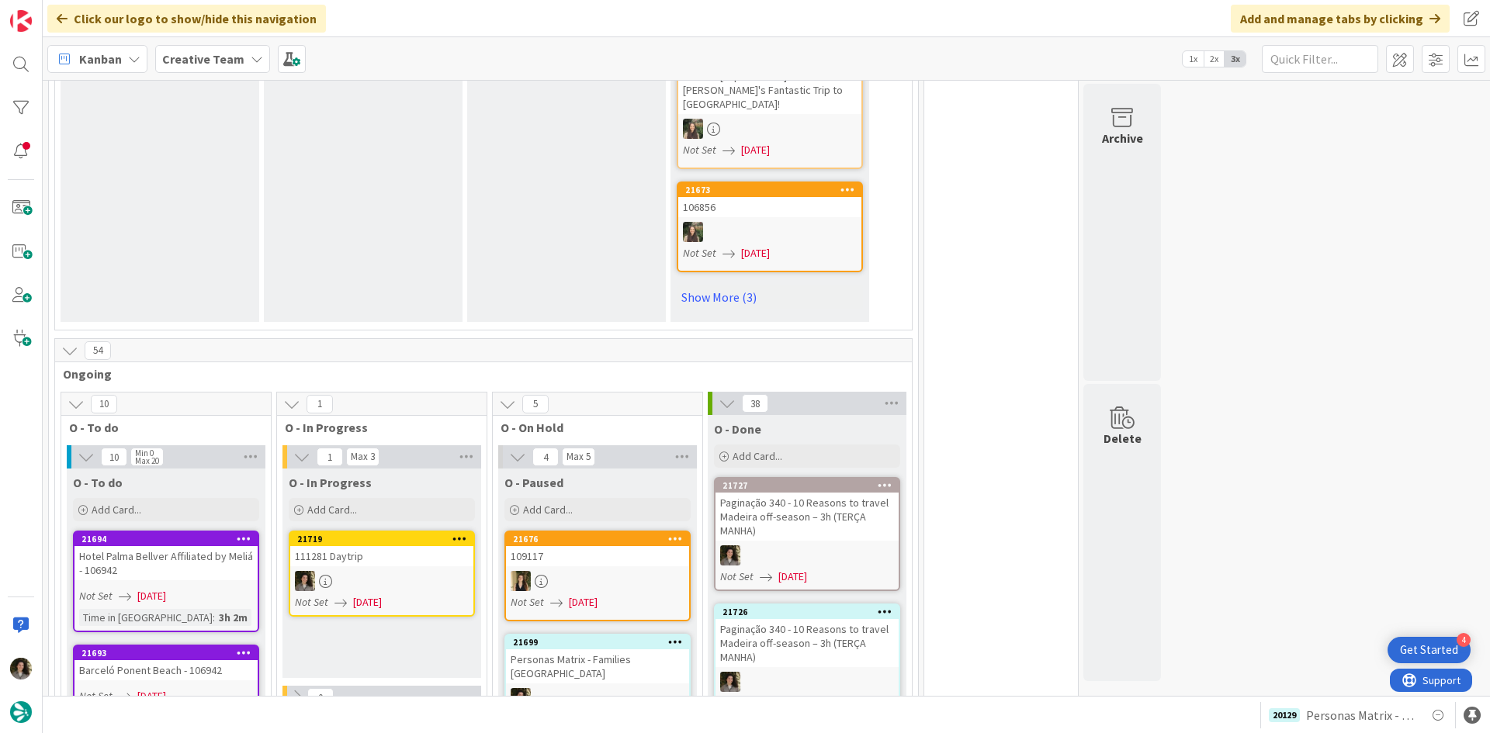
scroll to position [1241, 0]
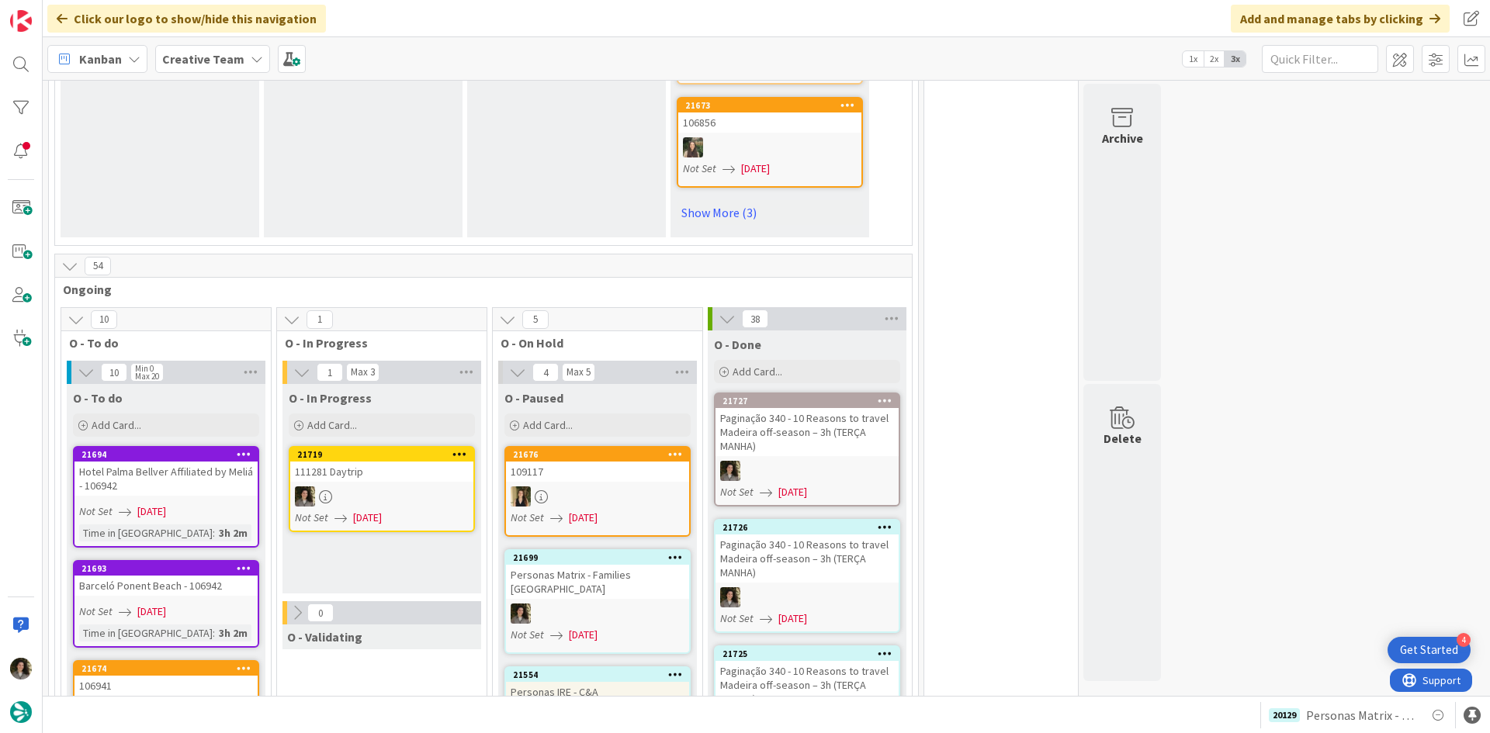
click at [416, 446] on link "21719 111281 Daytrip Not Set [DATE]" at bounding box center [382, 489] width 186 height 86
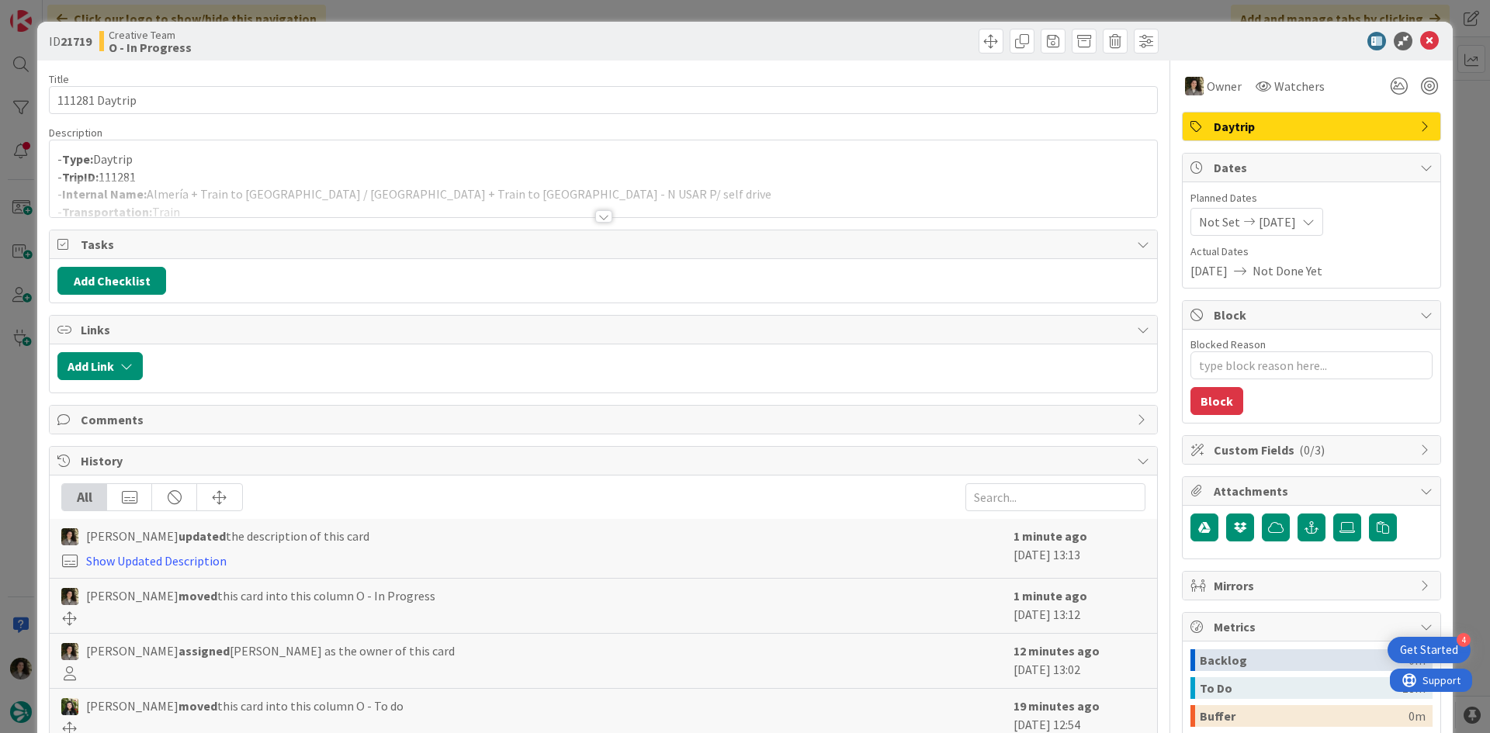
drag, startPoint x: 597, startPoint y: 185, endPoint x: 579, endPoint y: 200, distance: 23.6
click at [592, 189] on div at bounding box center [603, 198] width 1107 height 40
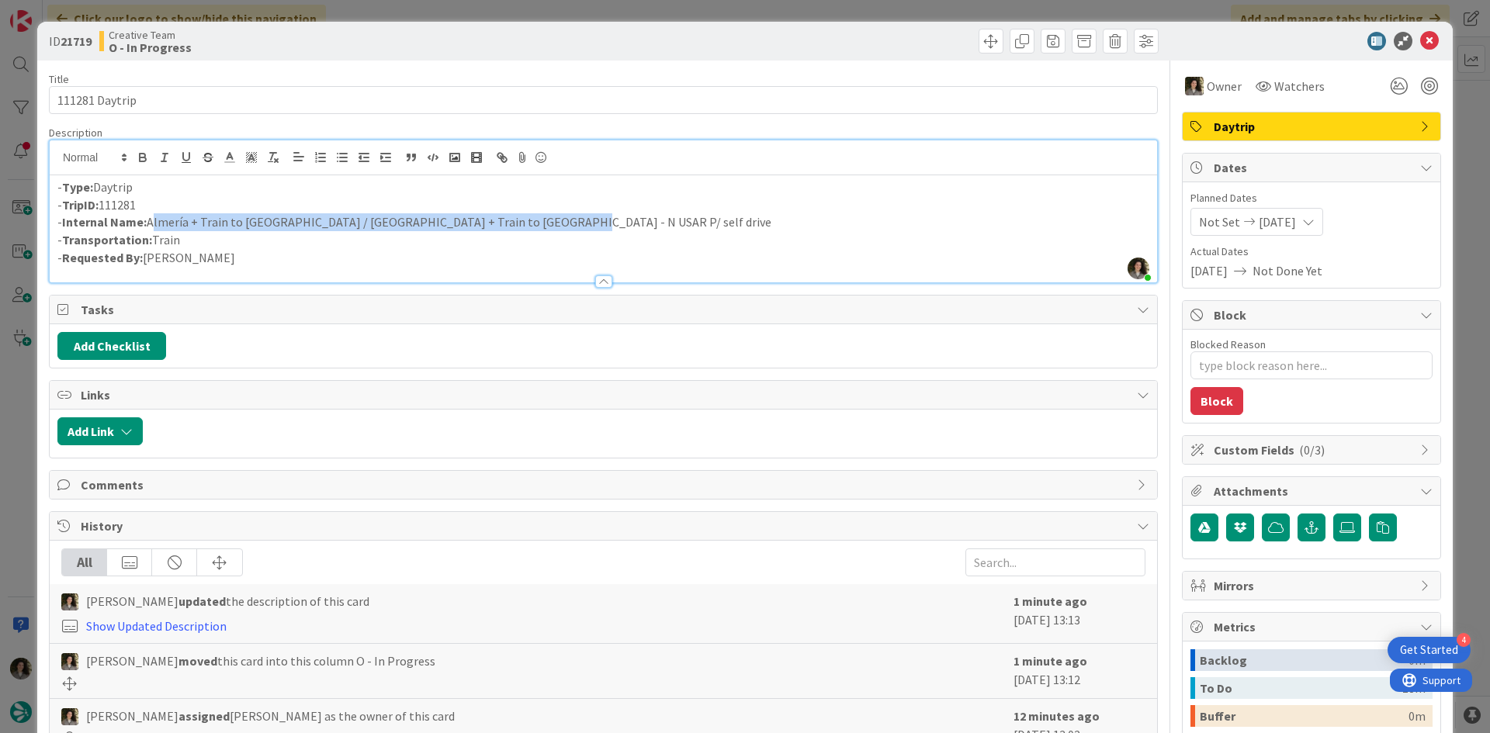
drag, startPoint x: 536, startPoint y: 232, endPoint x: 149, endPoint y: 225, distance: 387.2
click at [149, 225] on p "- Internal Name: [GEOGRAPHIC_DATA] + Train to [GEOGRAPHIC_DATA] / [GEOGRAPHIC_D…" at bounding box center [603, 222] width 1092 height 18
copy p "Almería + Train to [GEOGRAPHIC_DATA] / [GEOGRAPHIC_DATA] + Train to [GEOGRAPHIC…"
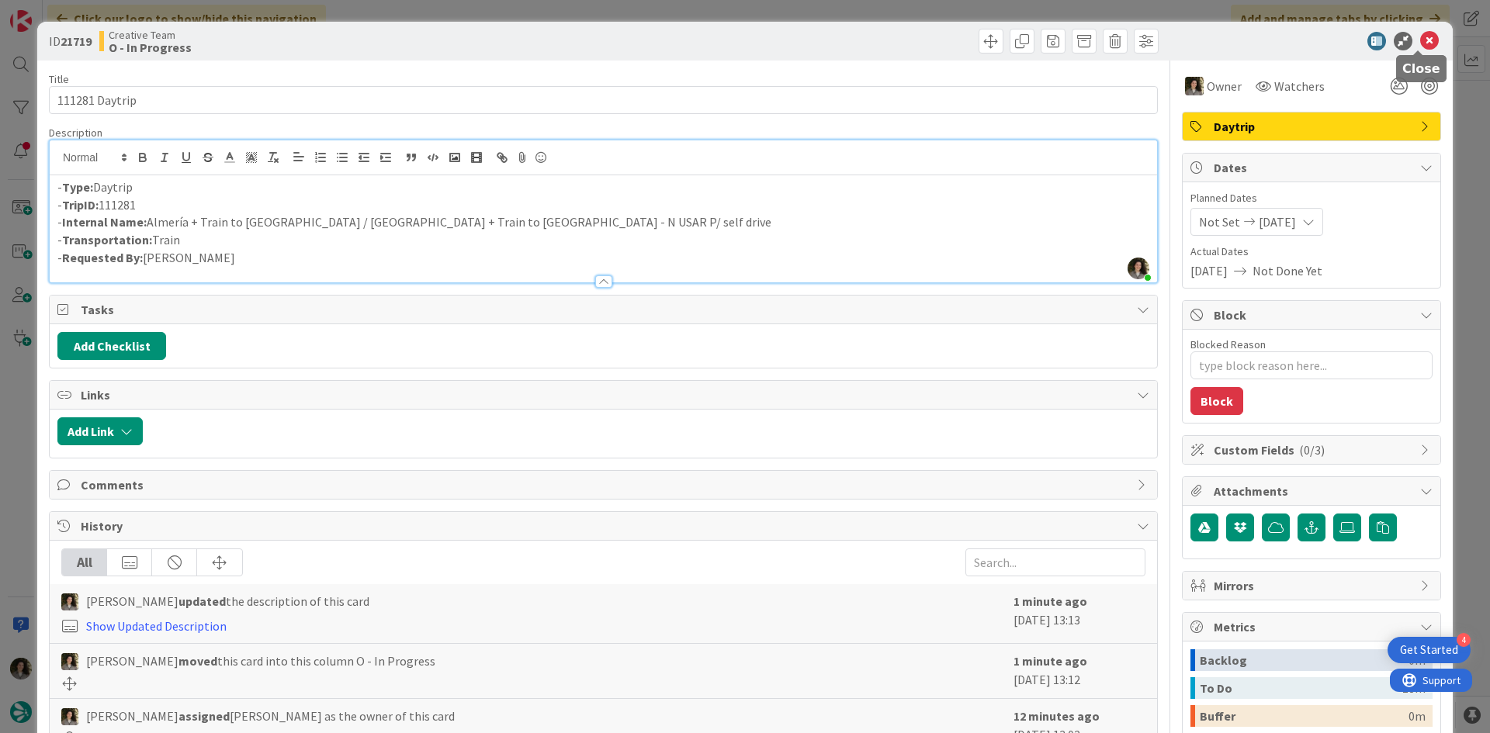
click at [1420, 38] on icon at bounding box center [1429, 41] width 19 height 19
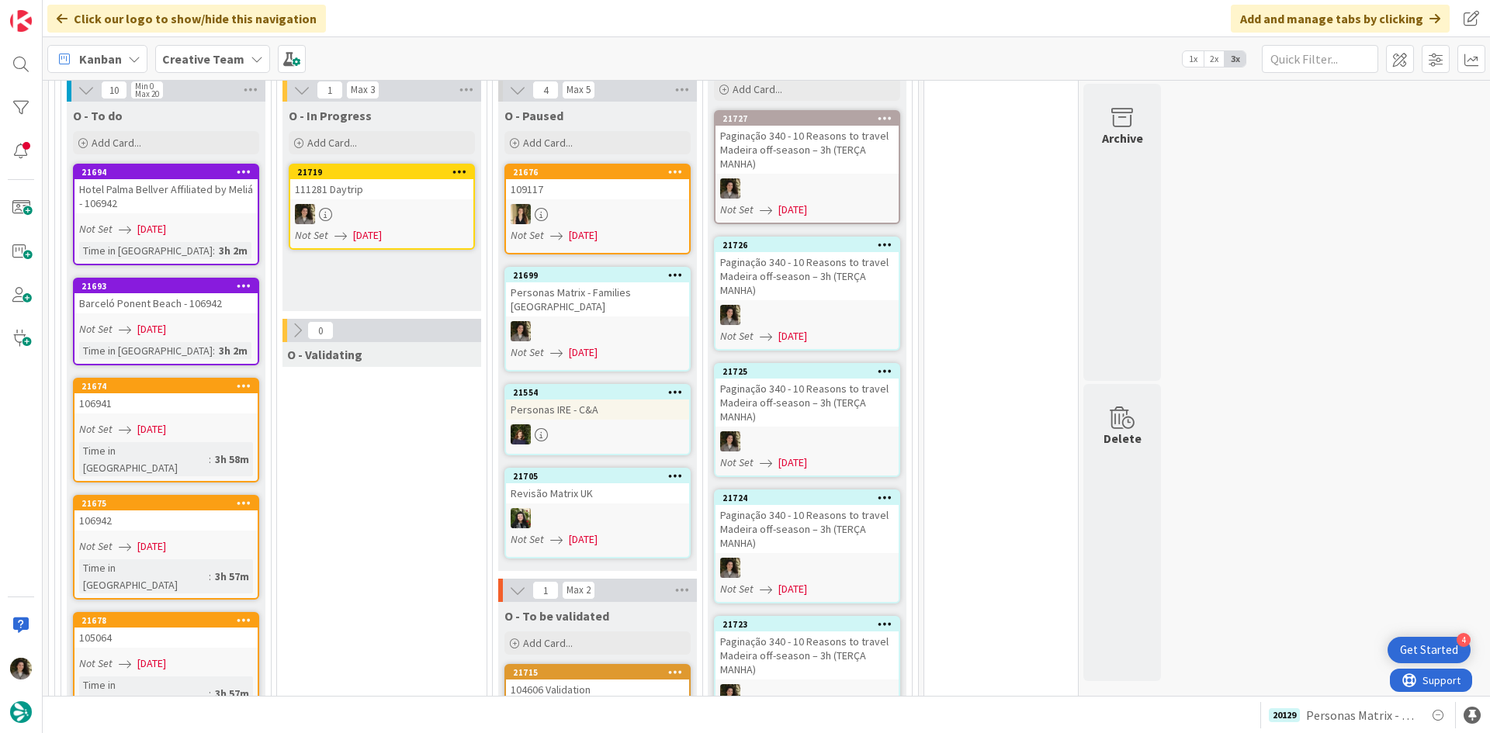
scroll to position [1396, 0]
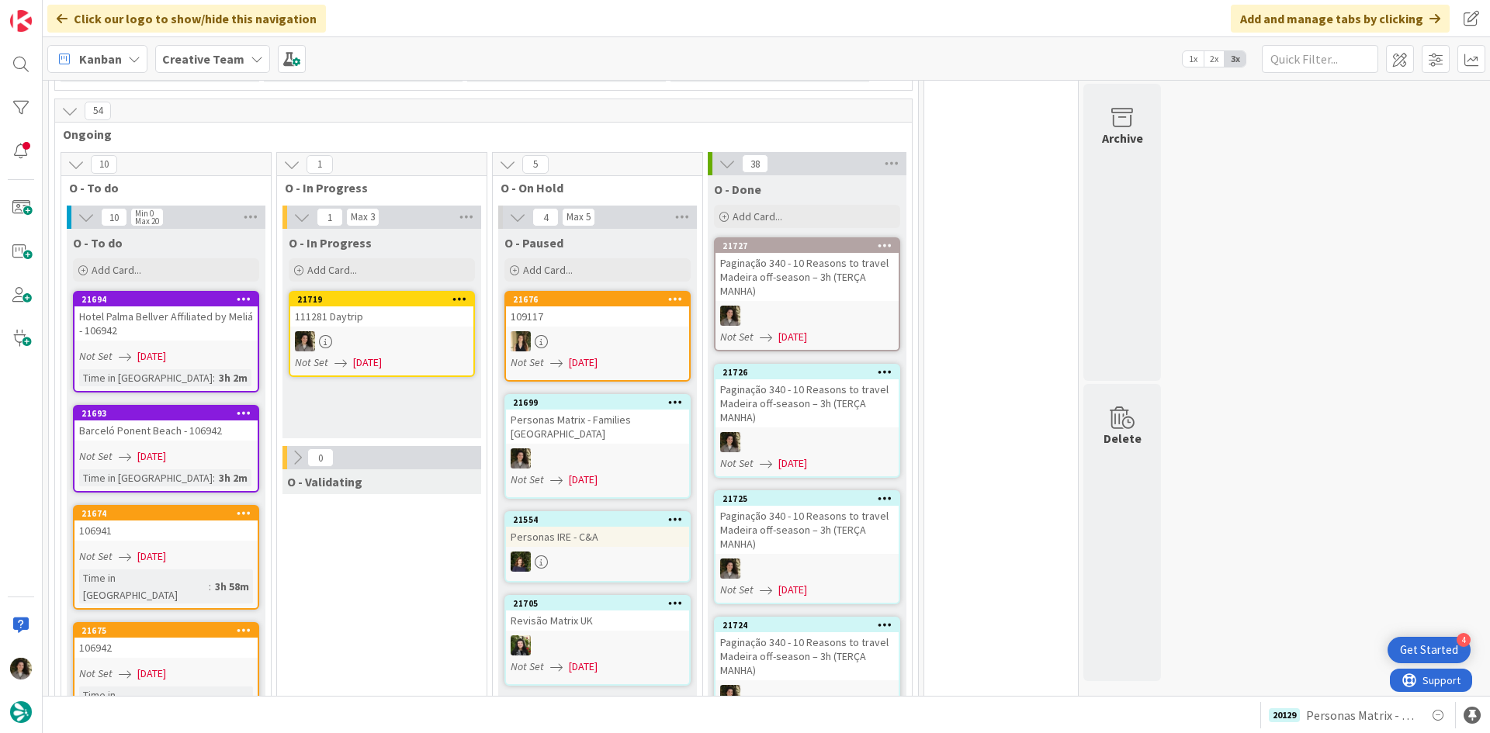
click at [364, 331] on div at bounding box center [381, 341] width 183 height 20
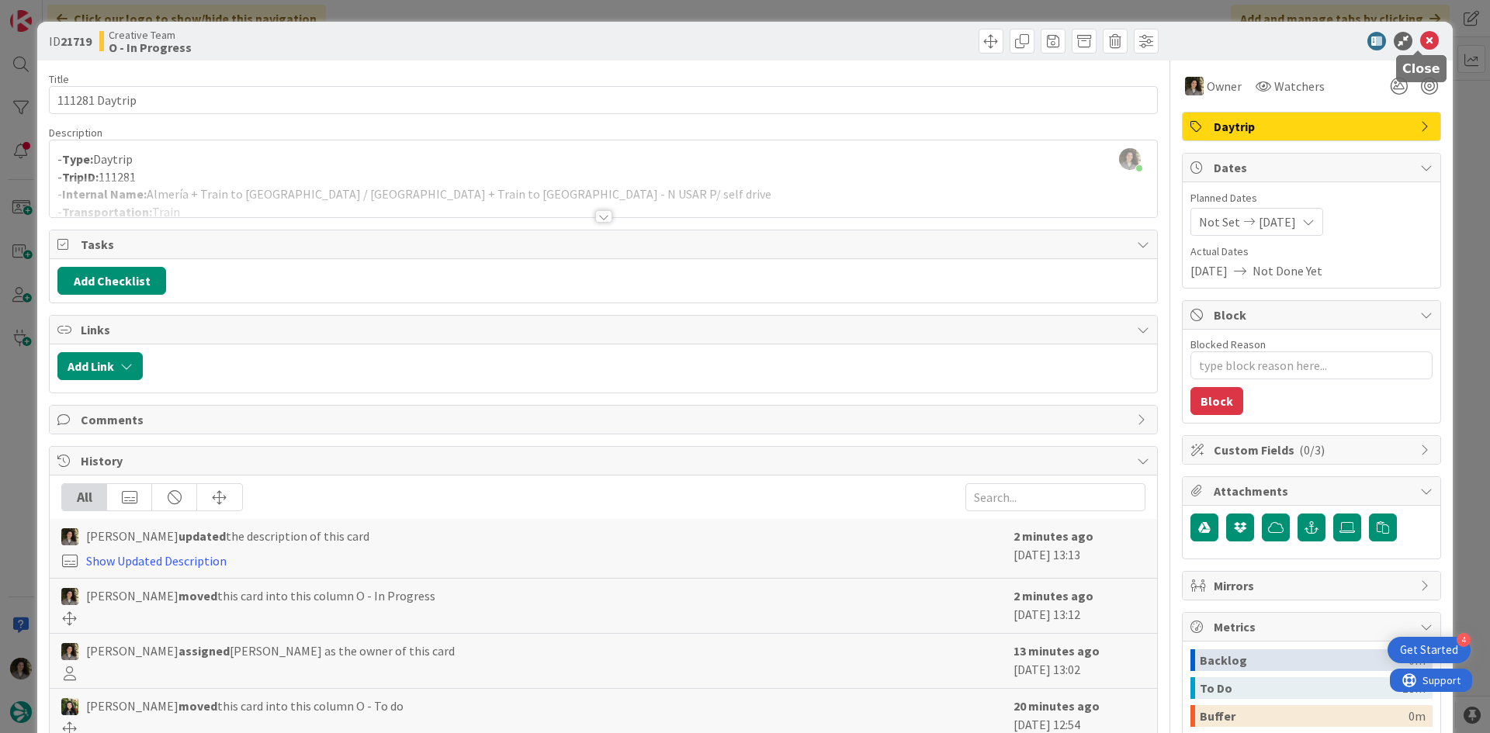
click at [1420, 36] on icon at bounding box center [1429, 41] width 19 height 19
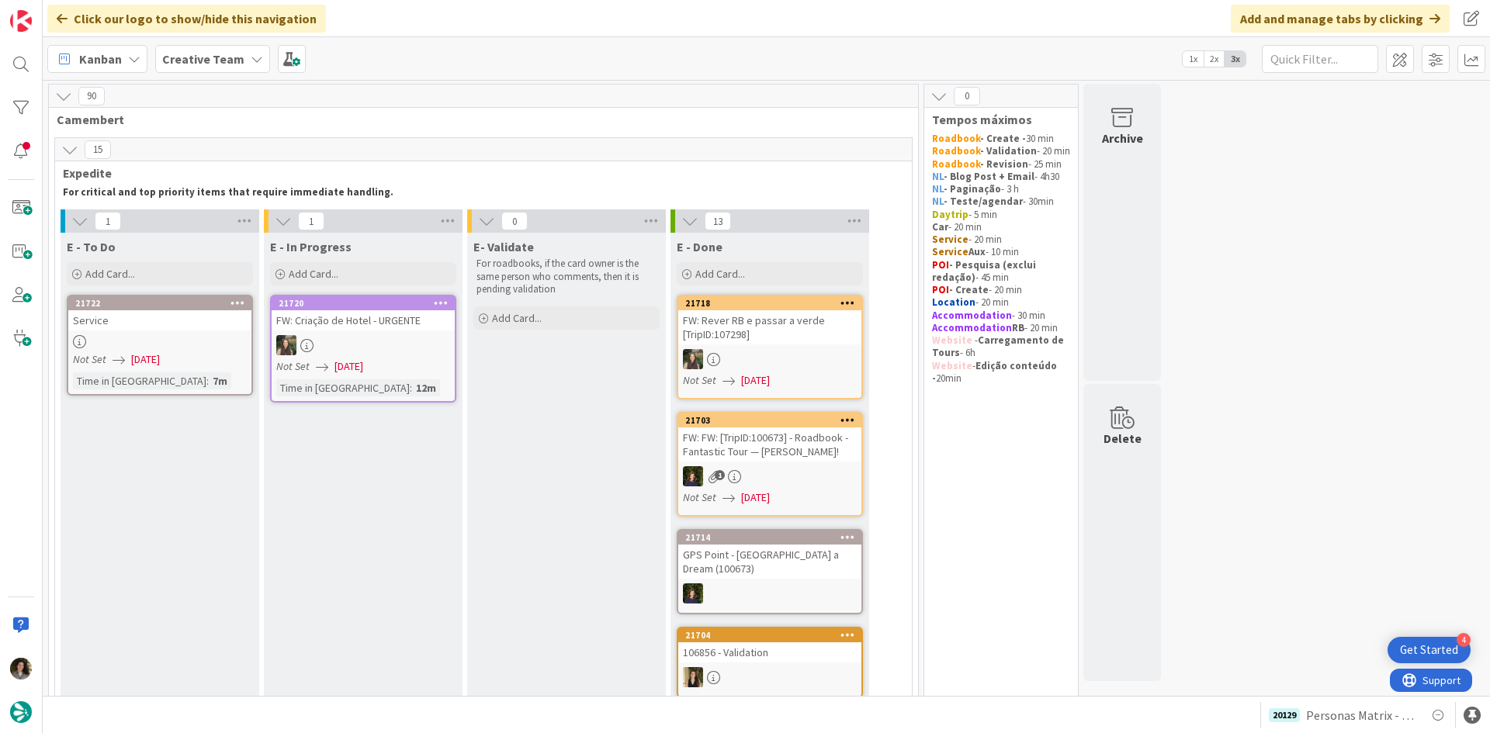
click at [168, 337] on div at bounding box center [159, 341] width 183 height 13
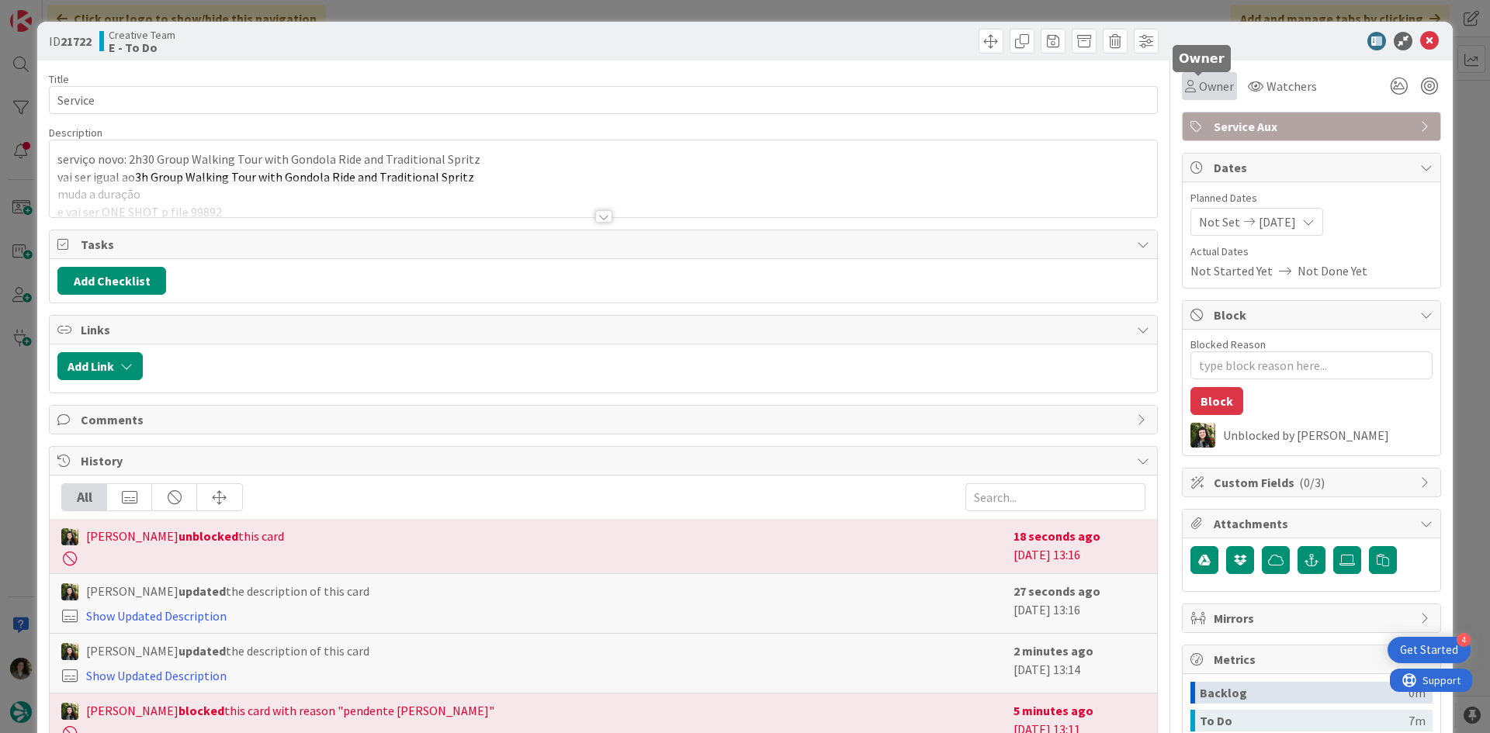
click at [1199, 88] on span "Owner" at bounding box center [1216, 86] width 35 height 19
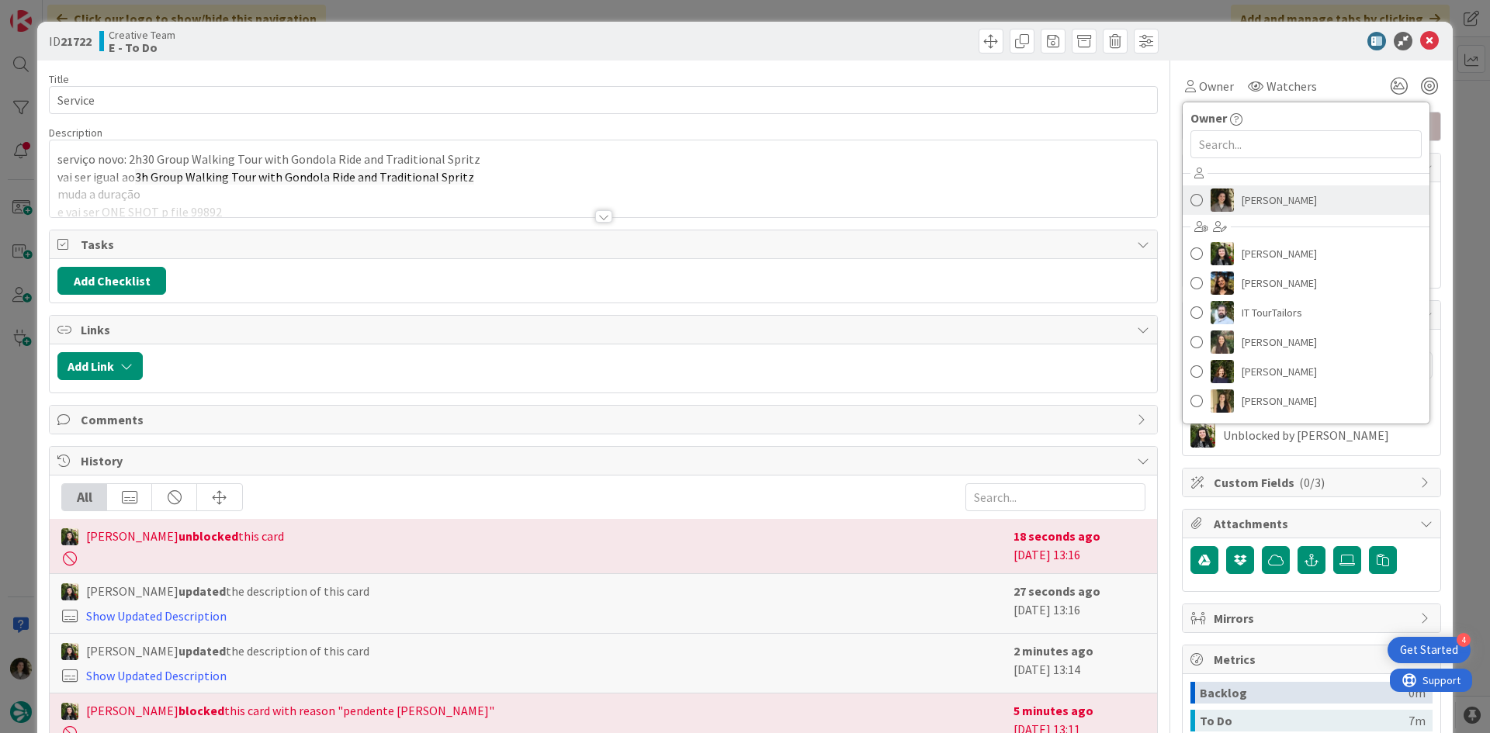
click at [1268, 191] on span "[PERSON_NAME]" at bounding box center [1278, 200] width 75 height 23
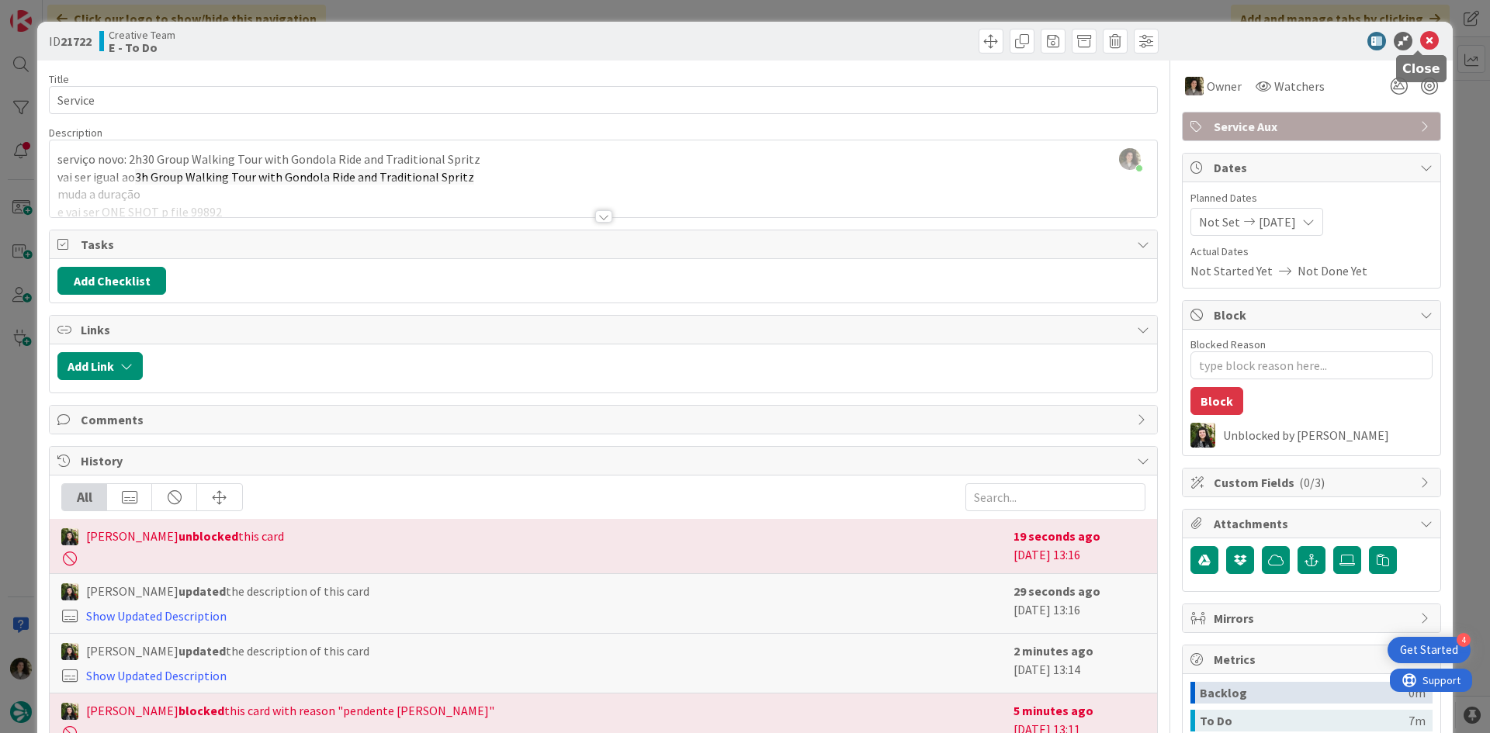
click at [1423, 40] on icon at bounding box center [1429, 41] width 19 height 19
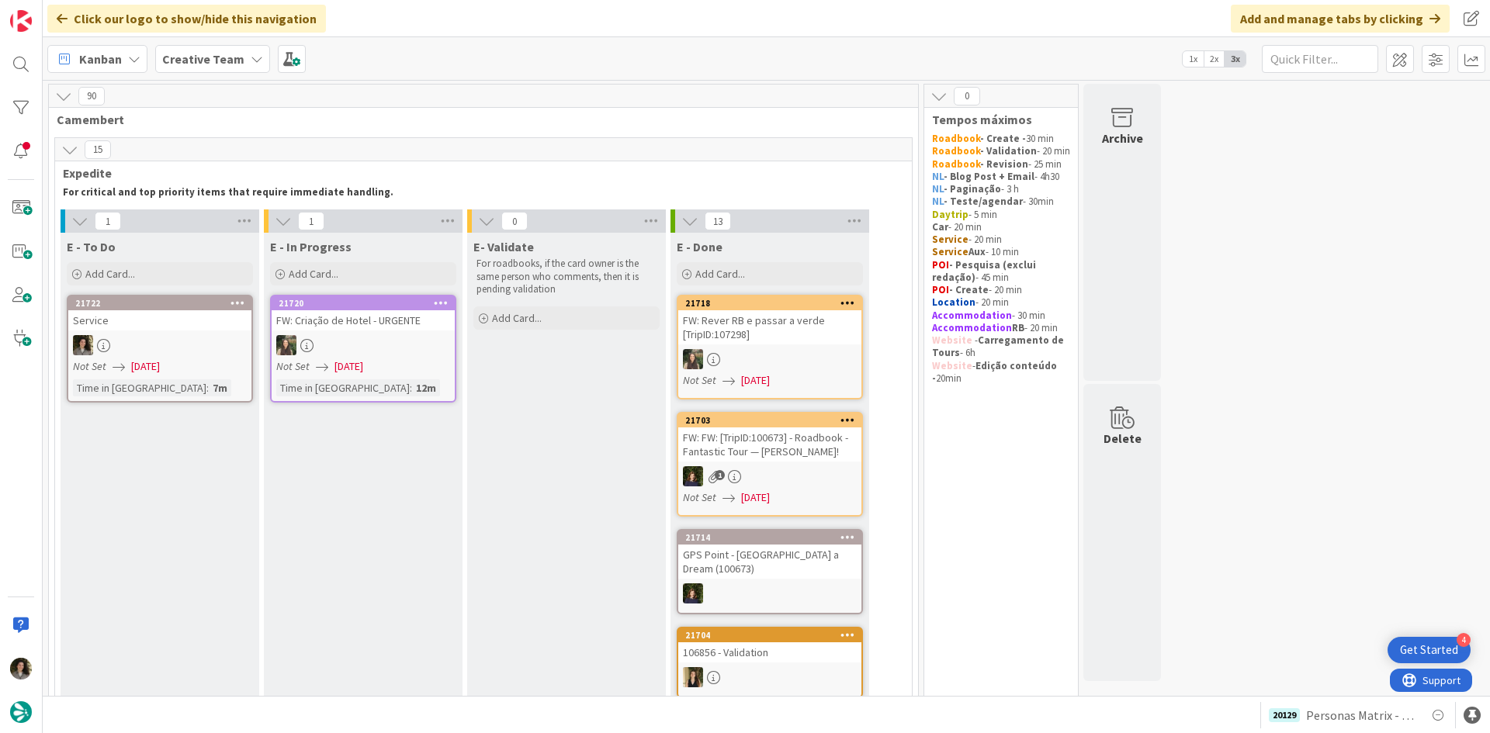
click at [202, 356] on link "21722 Service Not Set [DATE] Time in [GEOGRAPHIC_DATA] : 7m" at bounding box center [160, 349] width 186 height 108
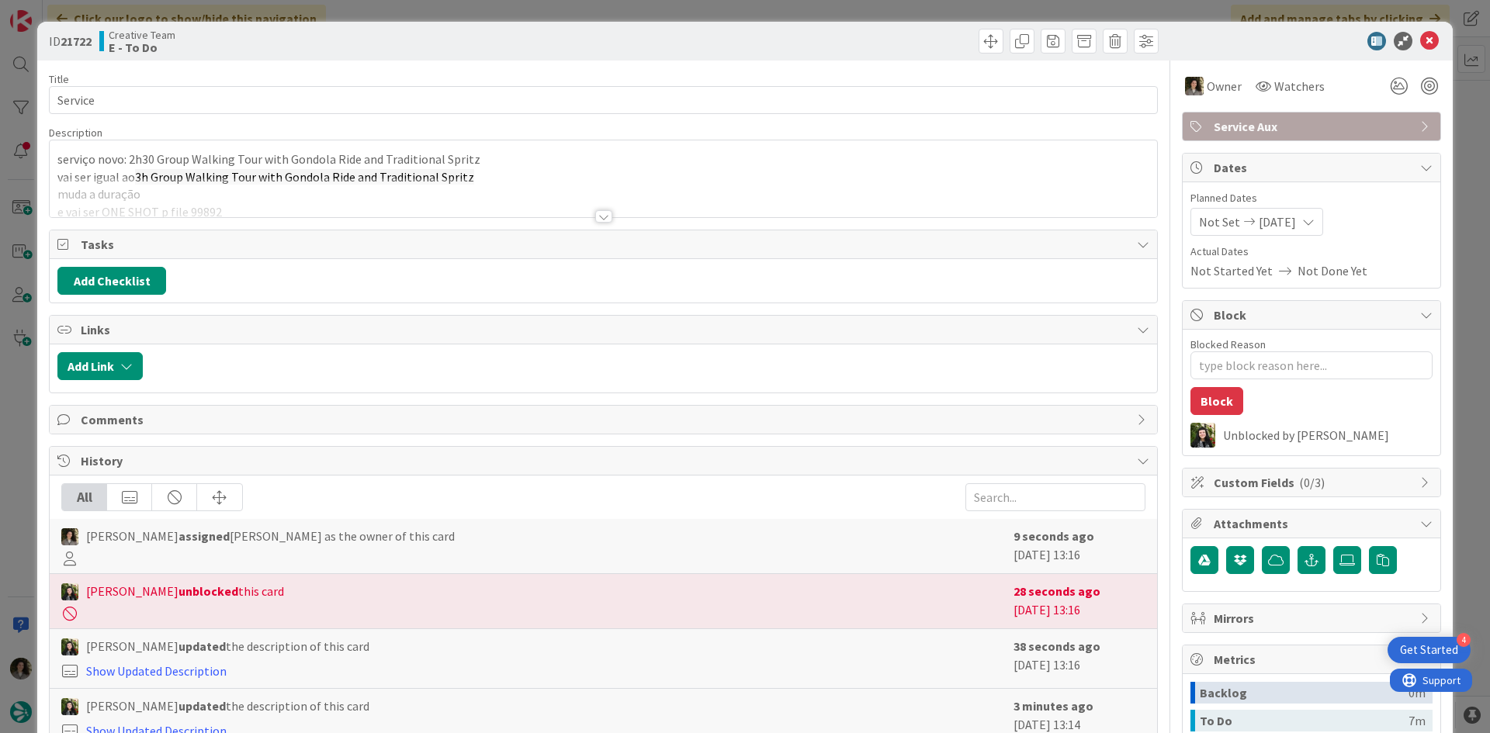
click at [595, 213] on div at bounding box center [603, 216] width 17 height 12
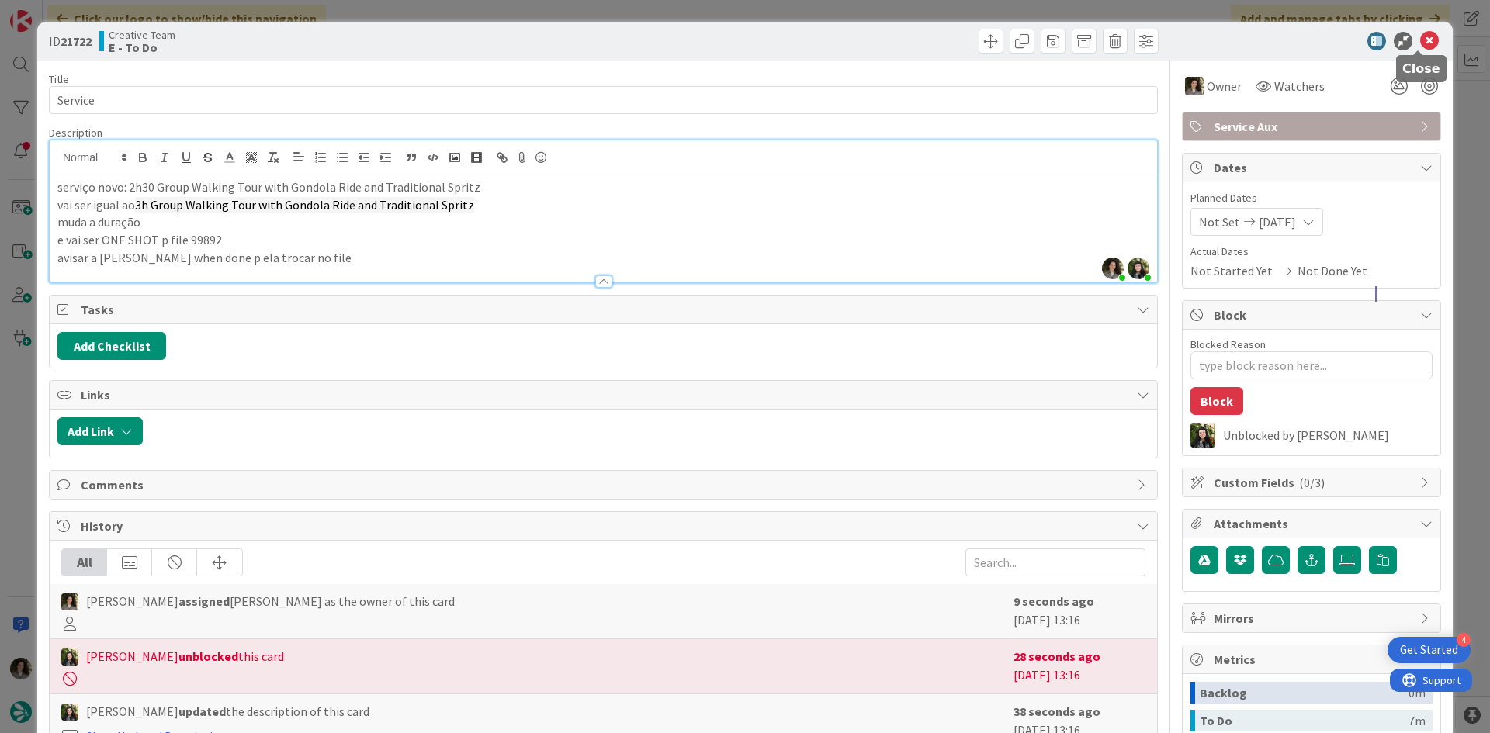
click at [1420, 40] on icon at bounding box center [1429, 41] width 19 height 19
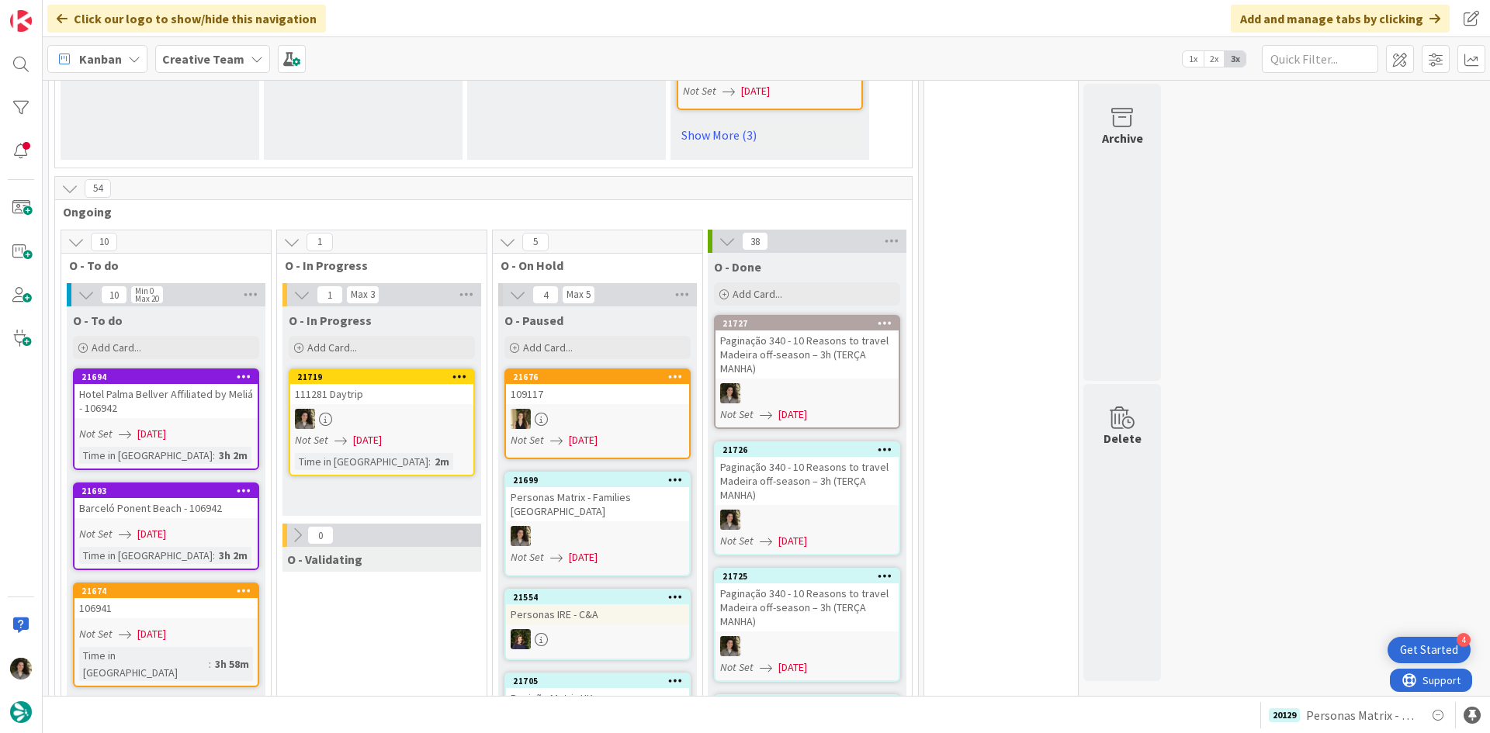
click at [396, 409] on div at bounding box center [381, 419] width 183 height 20
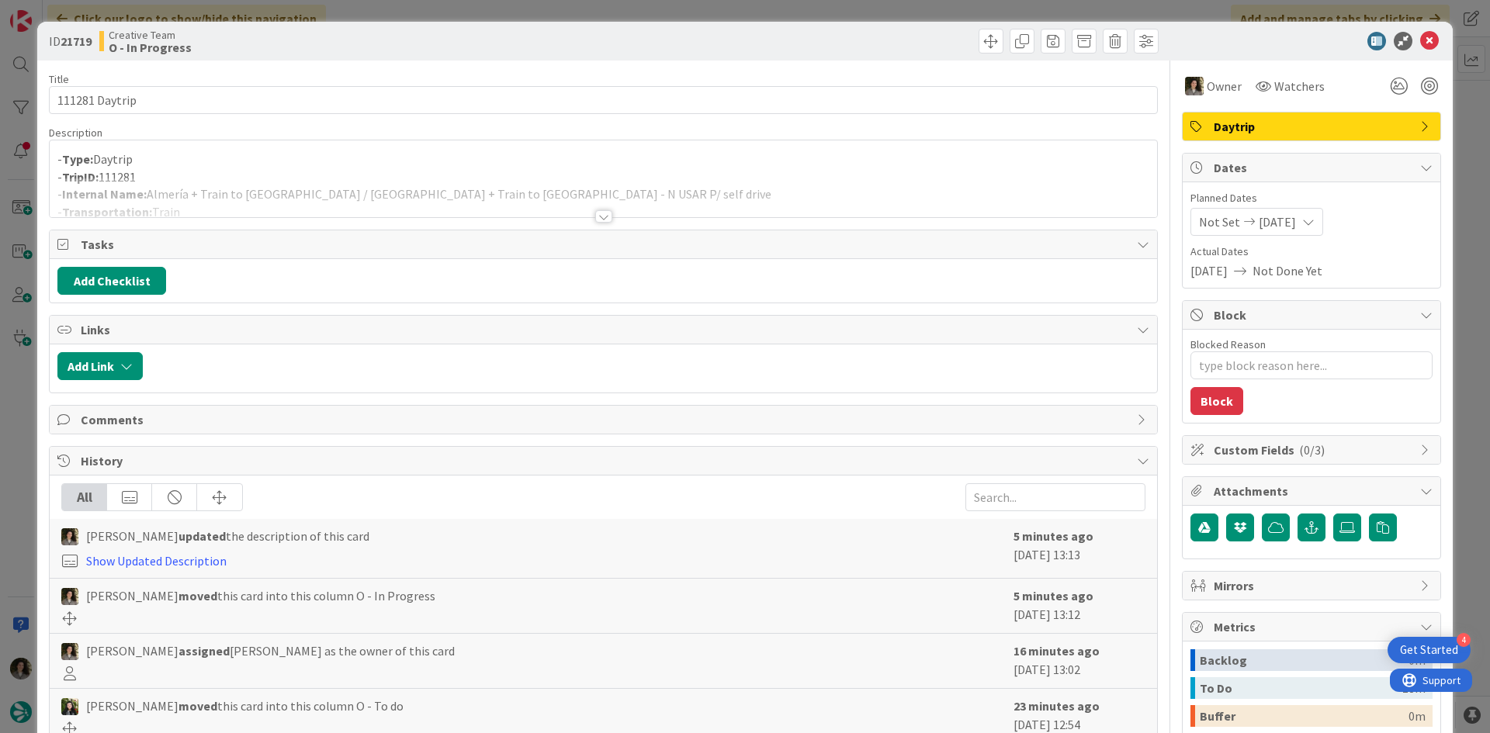
click at [596, 213] on div at bounding box center [603, 216] width 17 height 12
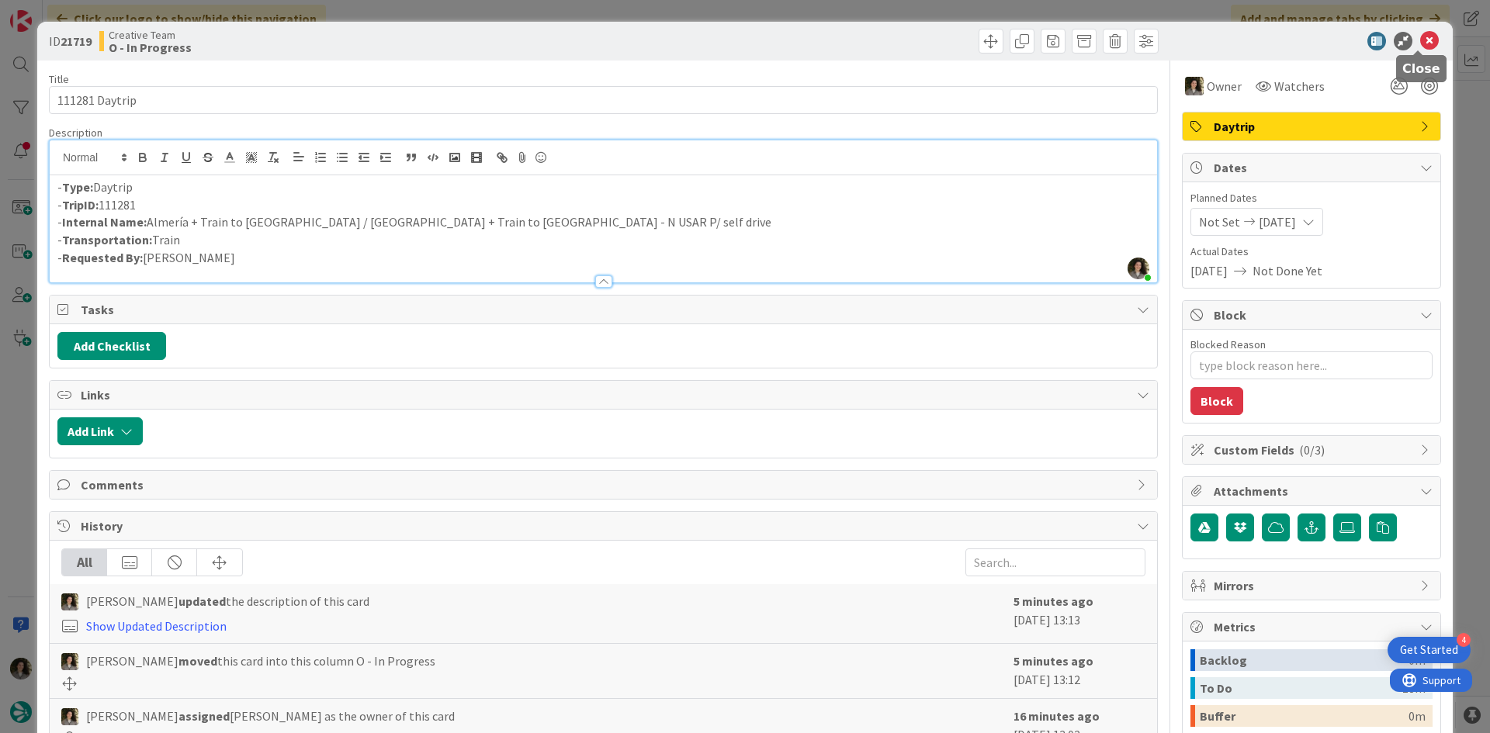
click at [1424, 43] on icon at bounding box center [1429, 41] width 19 height 19
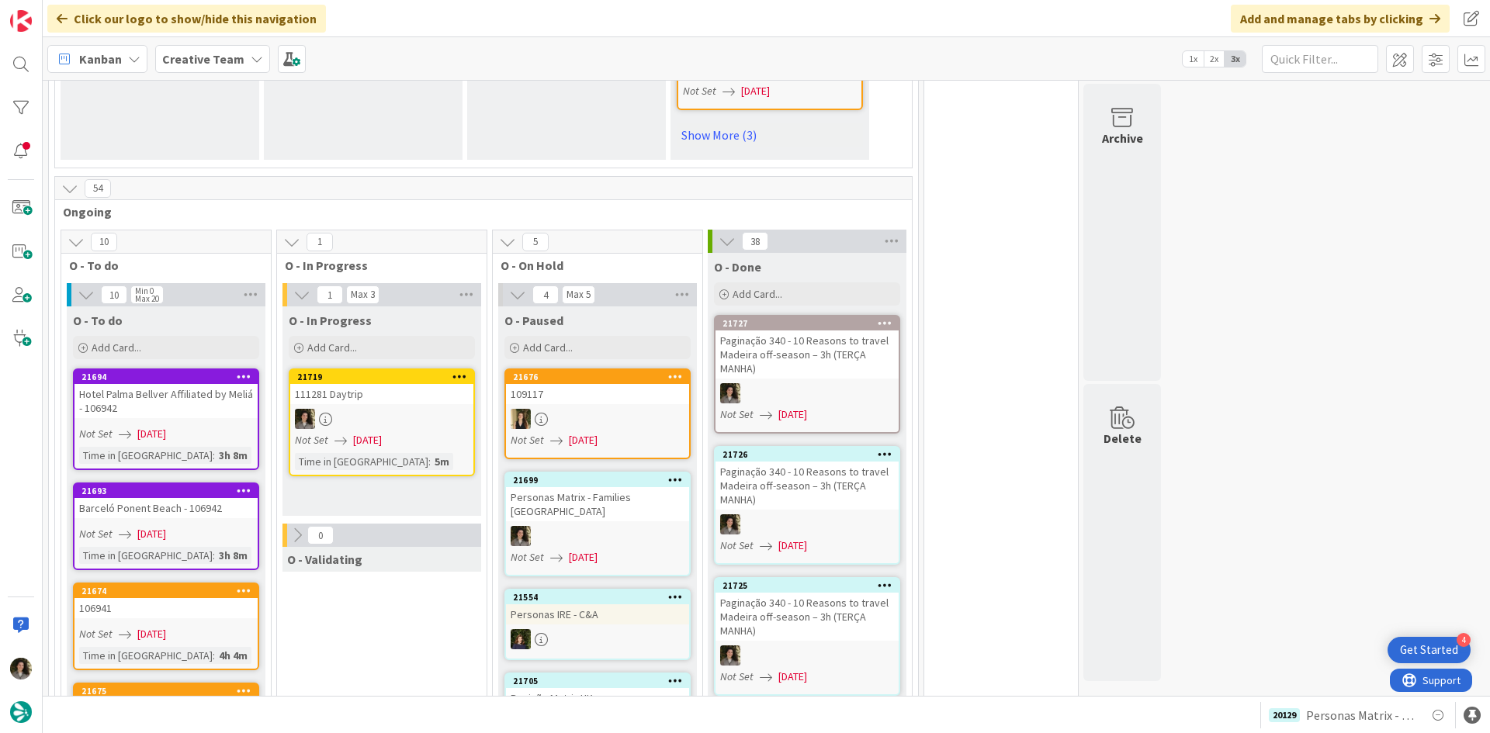
click at [356, 384] on div "111281 Daytrip" at bounding box center [381, 394] width 183 height 20
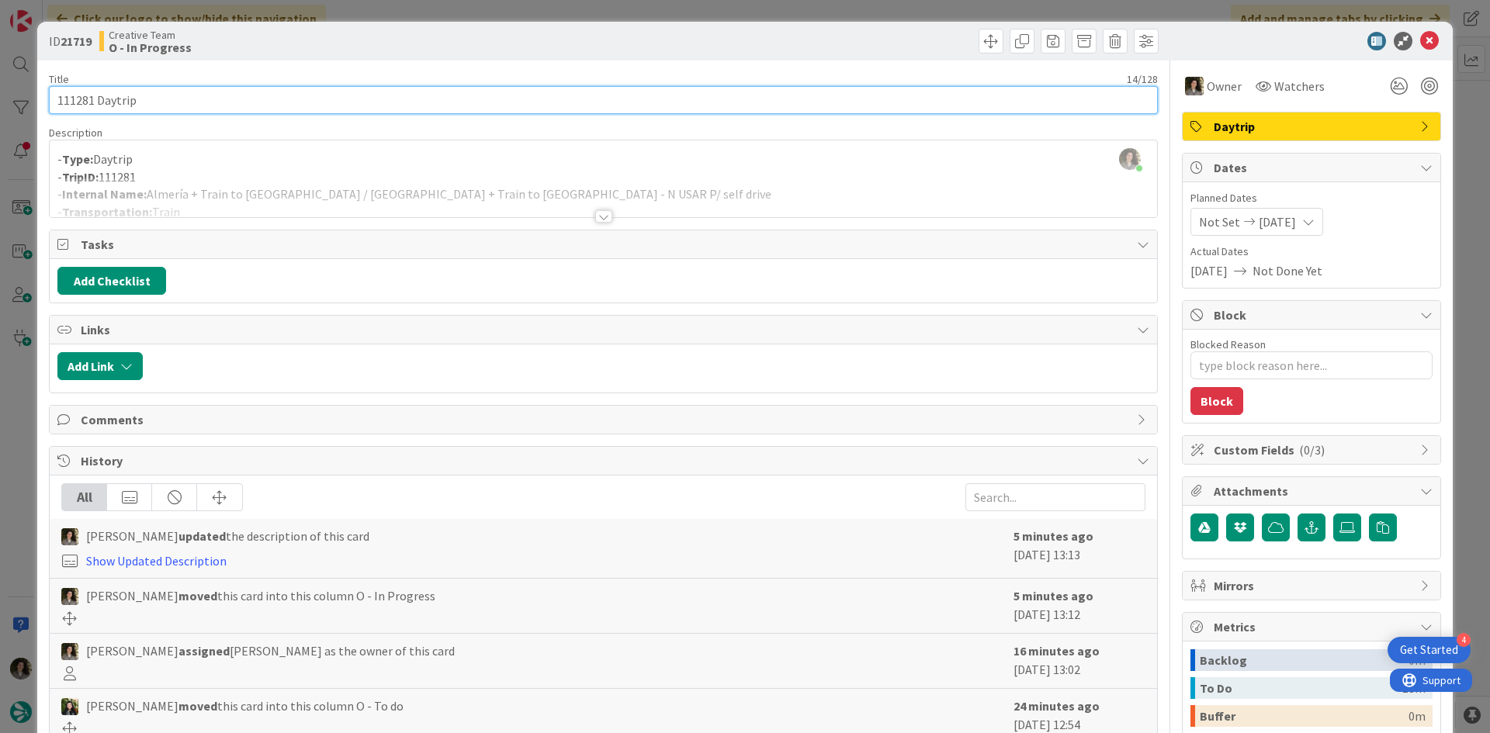
click at [249, 107] on input "111281 Daytrip" at bounding box center [603, 100] width 1109 height 28
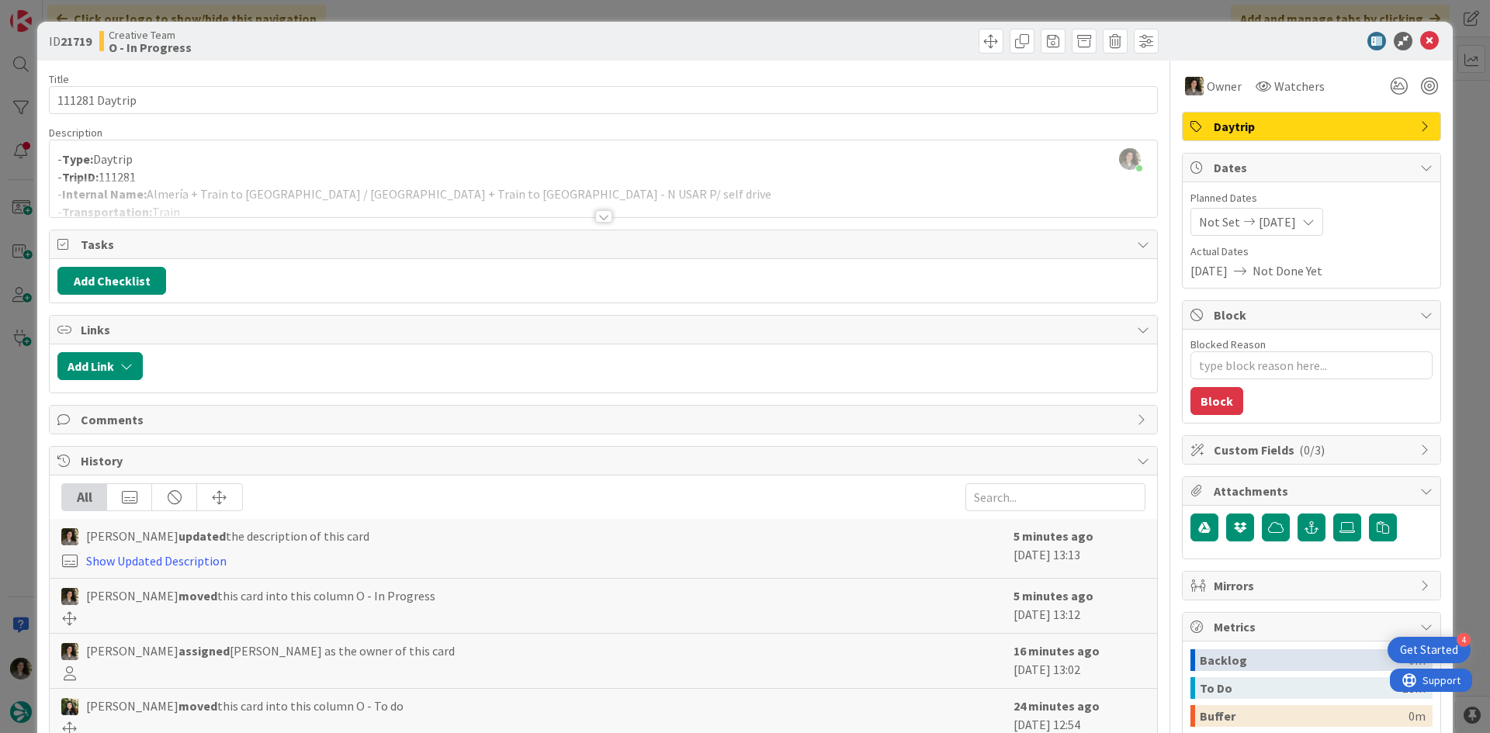
drag, startPoint x: 597, startPoint y: 212, endPoint x: 609, endPoint y: 214, distance: 11.9
click at [597, 212] on div at bounding box center [603, 216] width 17 height 12
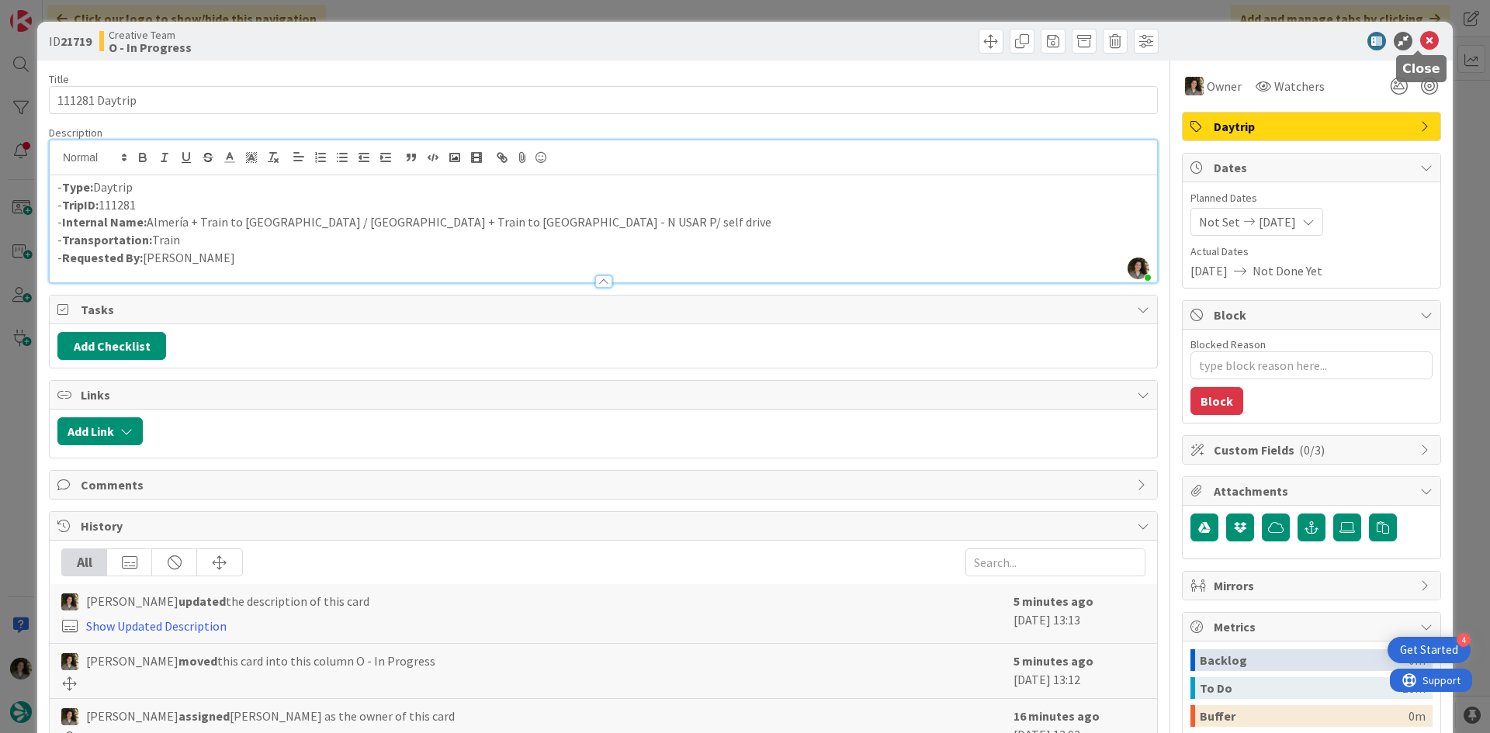
click at [1420, 37] on icon at bounding box center [1429, 41] width 19 height 19
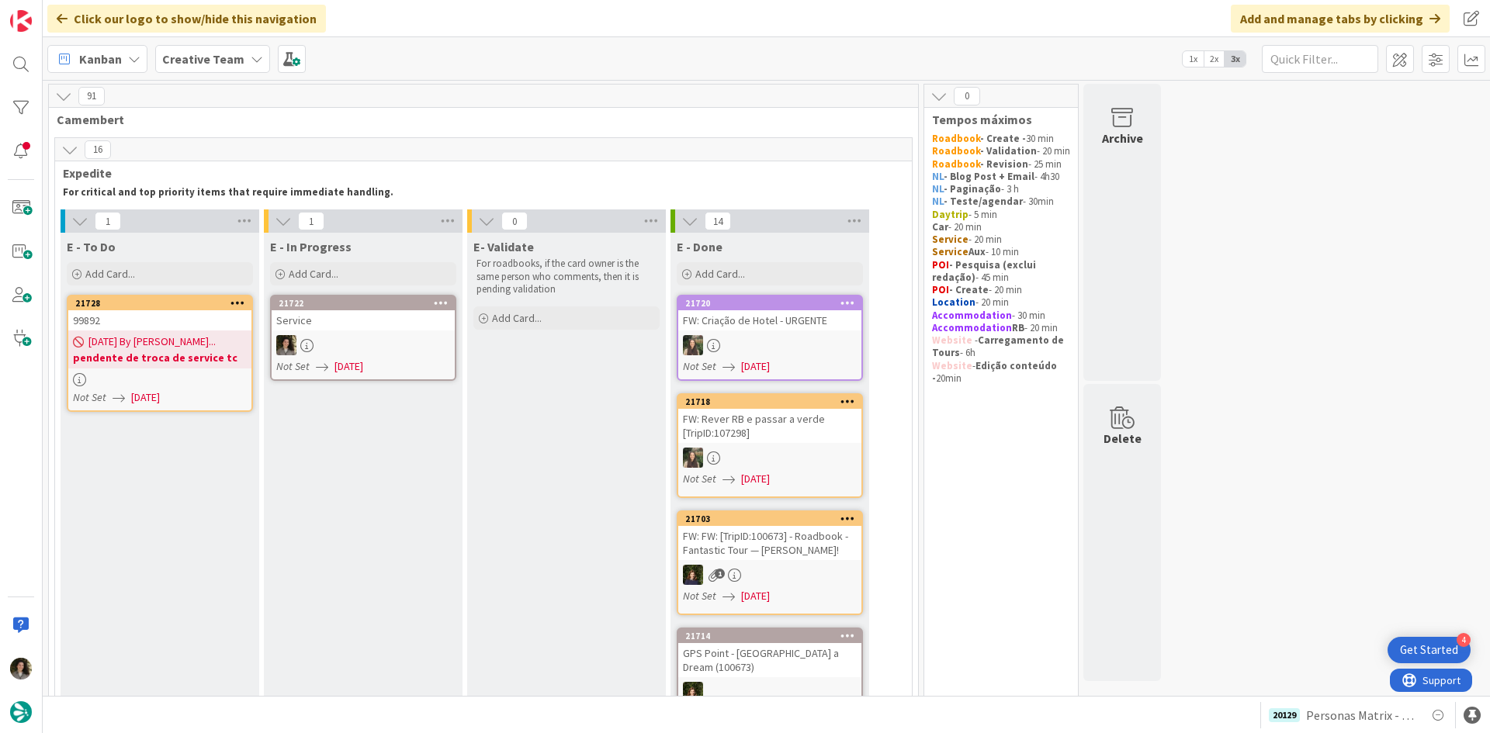
click at [380, 320] on div "Service" at bounding box center [363, 320] width 183 height 20
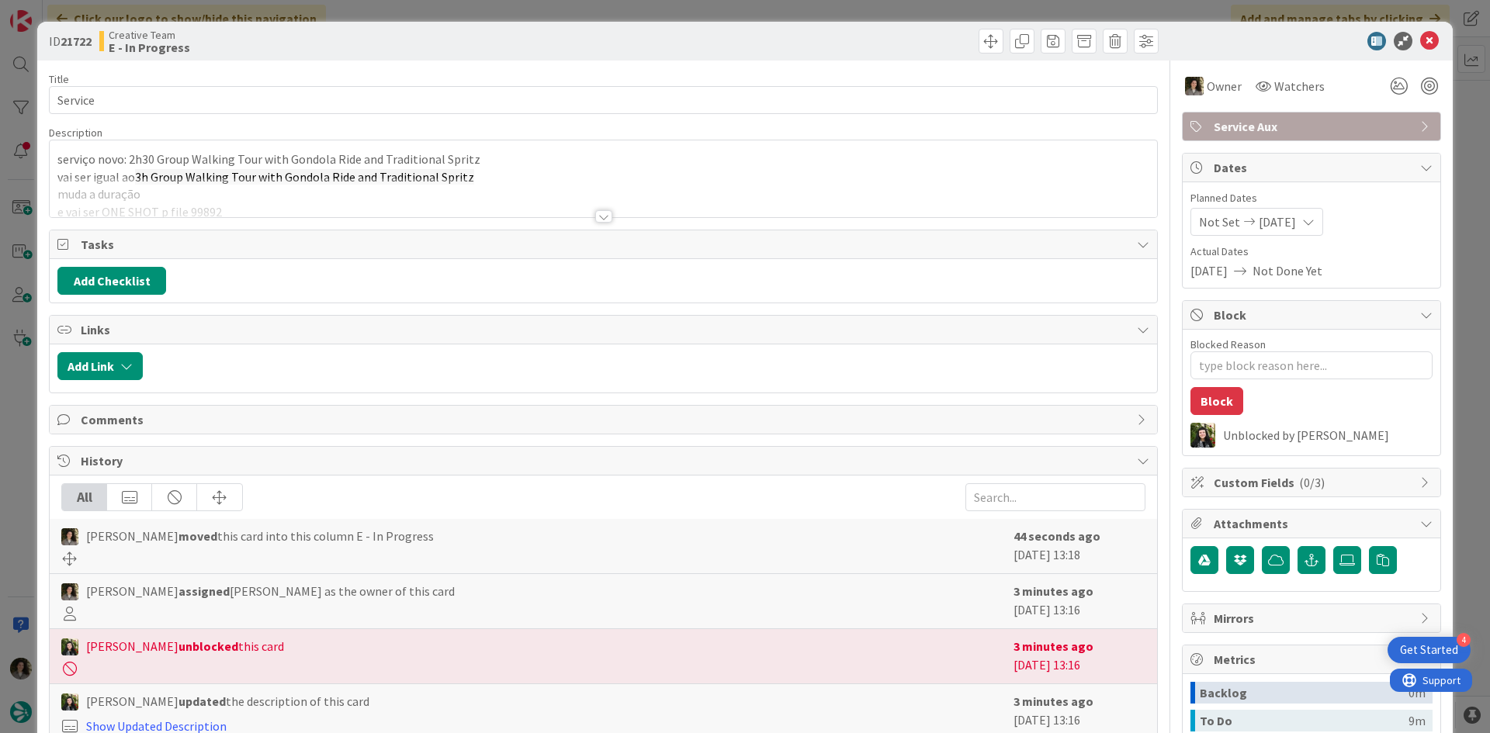
type textarea "x"
click at [604, 209] on div at bounding box center [603, 198] width 1107 height 40
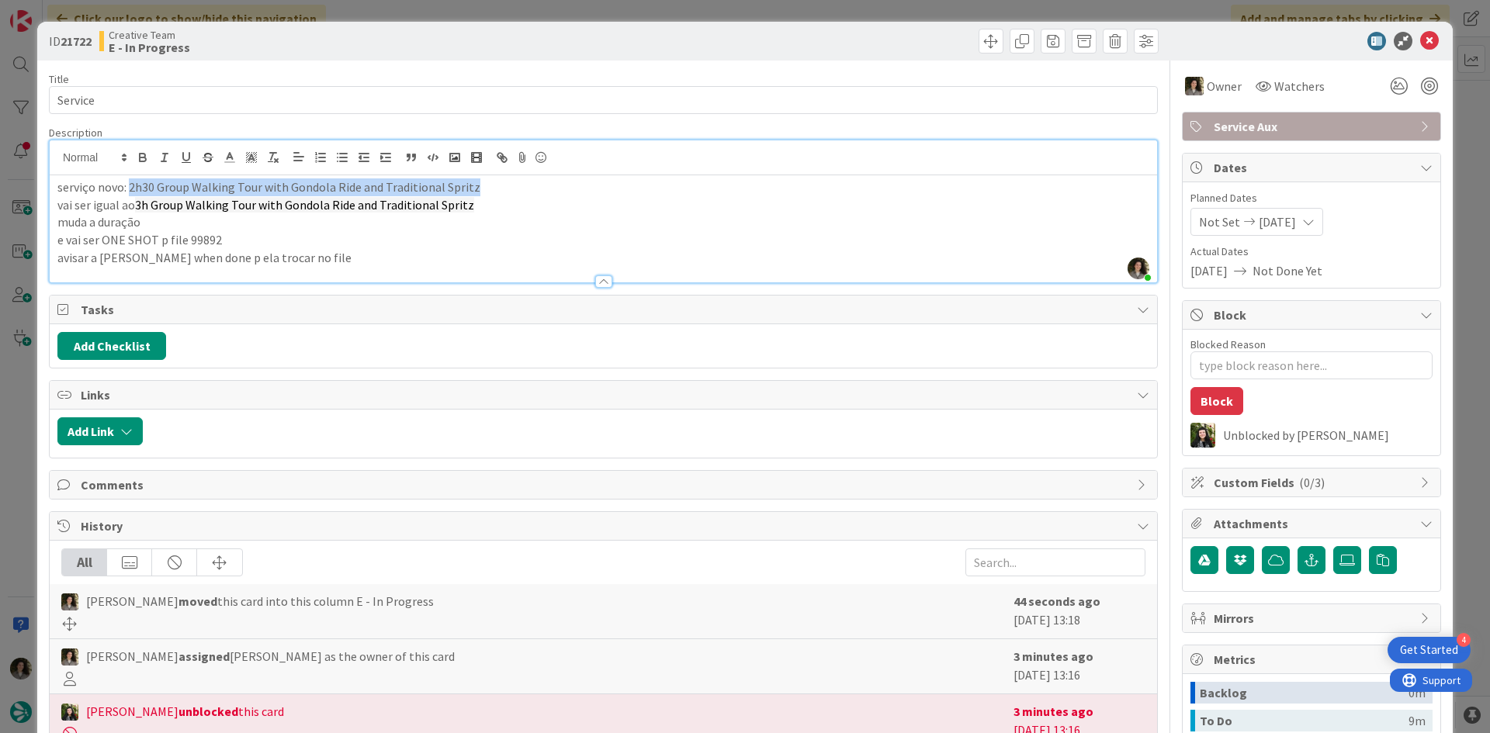
drag, startPoint x: 479, startPoint y: 188, endPoint x: 129, endPoint y: 184, distance: 349.9
click at [129, 184] on p "serviço novo: 2h30 Group Walking Tour with Gondola Ride and Traditional Spritz" at bounding box center [603, 187] width 1092 height 18
copy p "2h30 Group Walking Tour with Gondola Ride and Traditional Spritz"
click at [297, 209] on span "3h Group Walking Tour with Gondola Ride and Traditional Spritz" at bounding box center [304, 205] width 339 height 16
drag, startPoint x: 397, startPoint y: 206, endPoint x: 138, endPoint y: 210, distance: 259.1
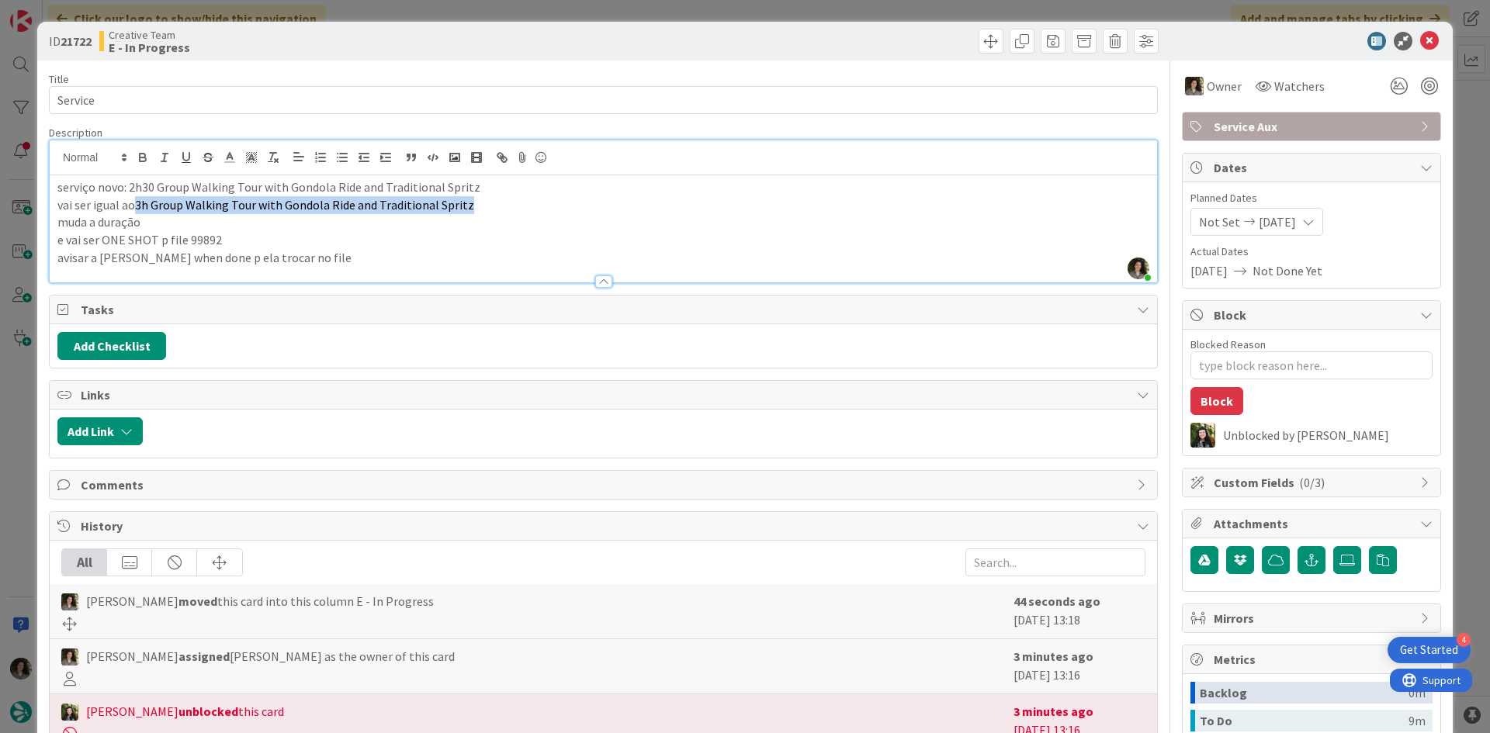
click at [138, 210] on p "vai ser igual ao 3h Group Walking Tour with Gondola Ride and Traditional Spritz" at bounding box center [603, 205] width 1092 height 18
copy span "3h Group Walking Tour with Gondola Ride and Traditional Spritz"
click at [113, 201] on p "vai ser igual ao 3h Group Walking Tour with Gondola Ride and Traditional Spritz" at bounding box center [603, 205] width 1092 height 18
drag, startPoint x: 127, startPoint y: 190, endPoint x: 477, endPoint y: 188, distance: 349.9
click at [455, 190] on p "serviço novo: 2h30 Group Walking Tour with Gondola Ride and Traditional Spritz" at bounding box center [603, 187] width 1092 height 18
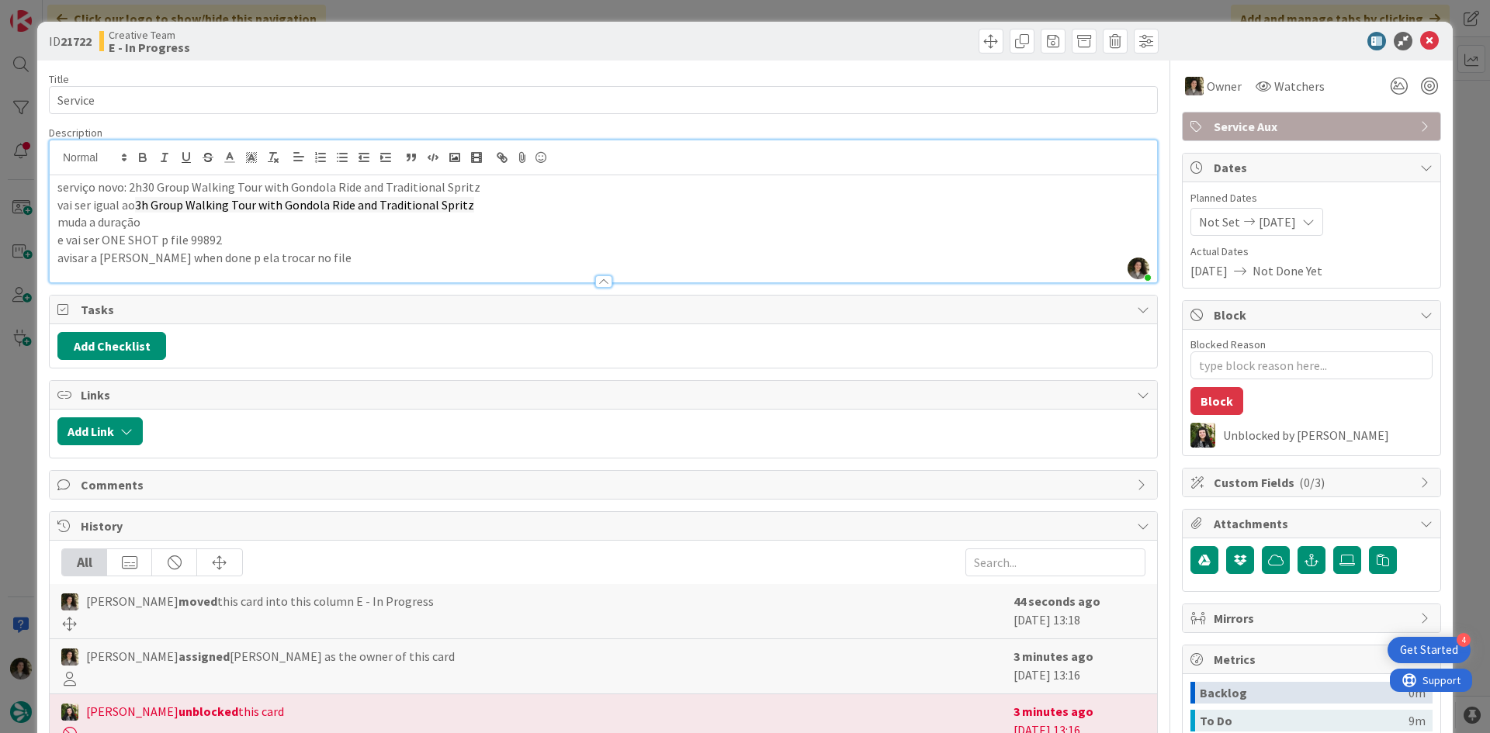
drag, startPoint x: 490, startPoint y: 189, endPoint x: 482, endPoint y: 195, distance: 9.9
click at [483, 194] on p "serviço novo: 2h30 Group Walking Tour with Gondola Ride and Traditional Spritz" at bounding box center [603, 187] width 1092 height 18
drag, startPoint x: 542, startPoint y: 190, endPoint x: 128, endPoint y: 185, distance: 414.3
click at [128, 185] on p "serviço novo: 2h30 Group Walking Tour with Gondola Ride and Traditional Spritz …" at bounding box center [603, 187] width 1092 height 18
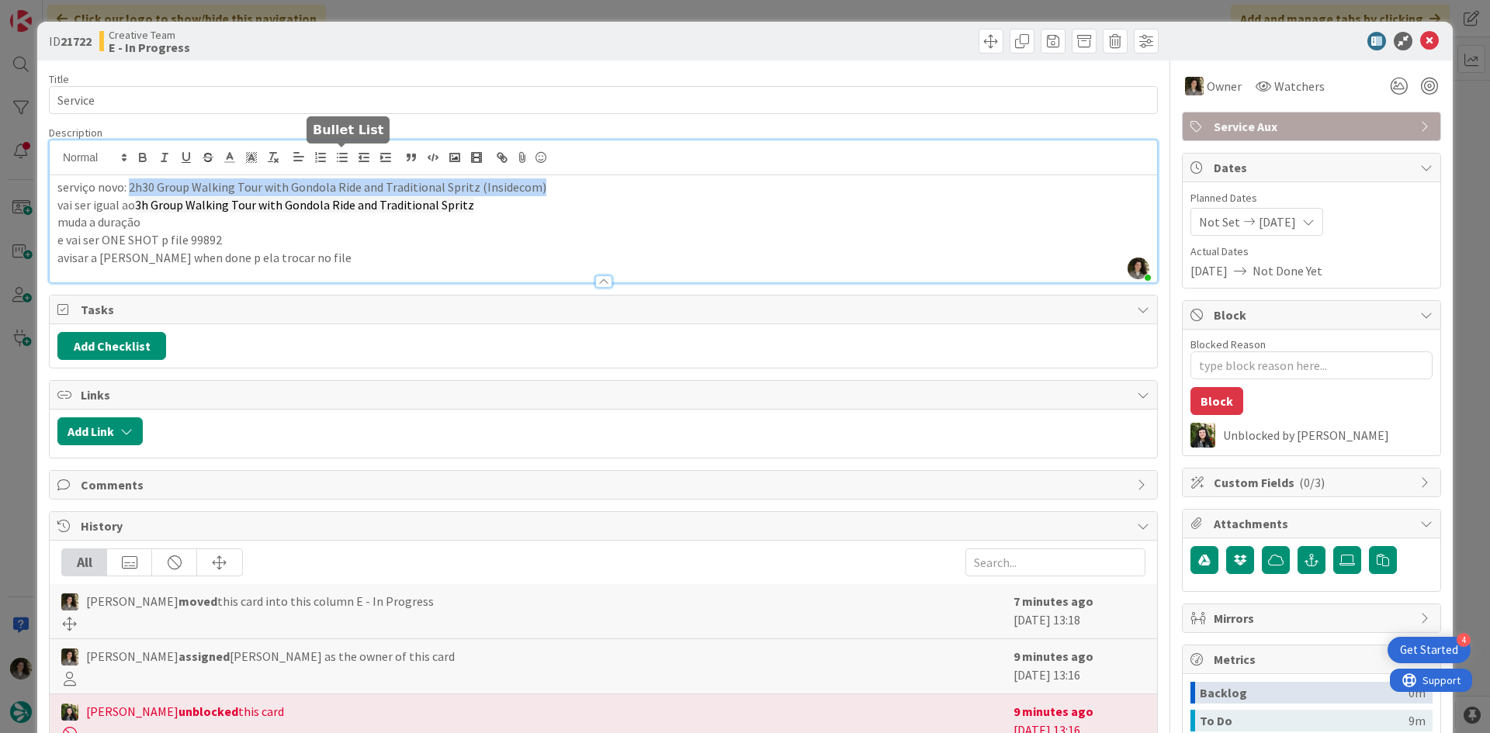
copy p "2h30 Group Walking Tour with Gondola Ride and Traditional Spritz (Insidecom)"
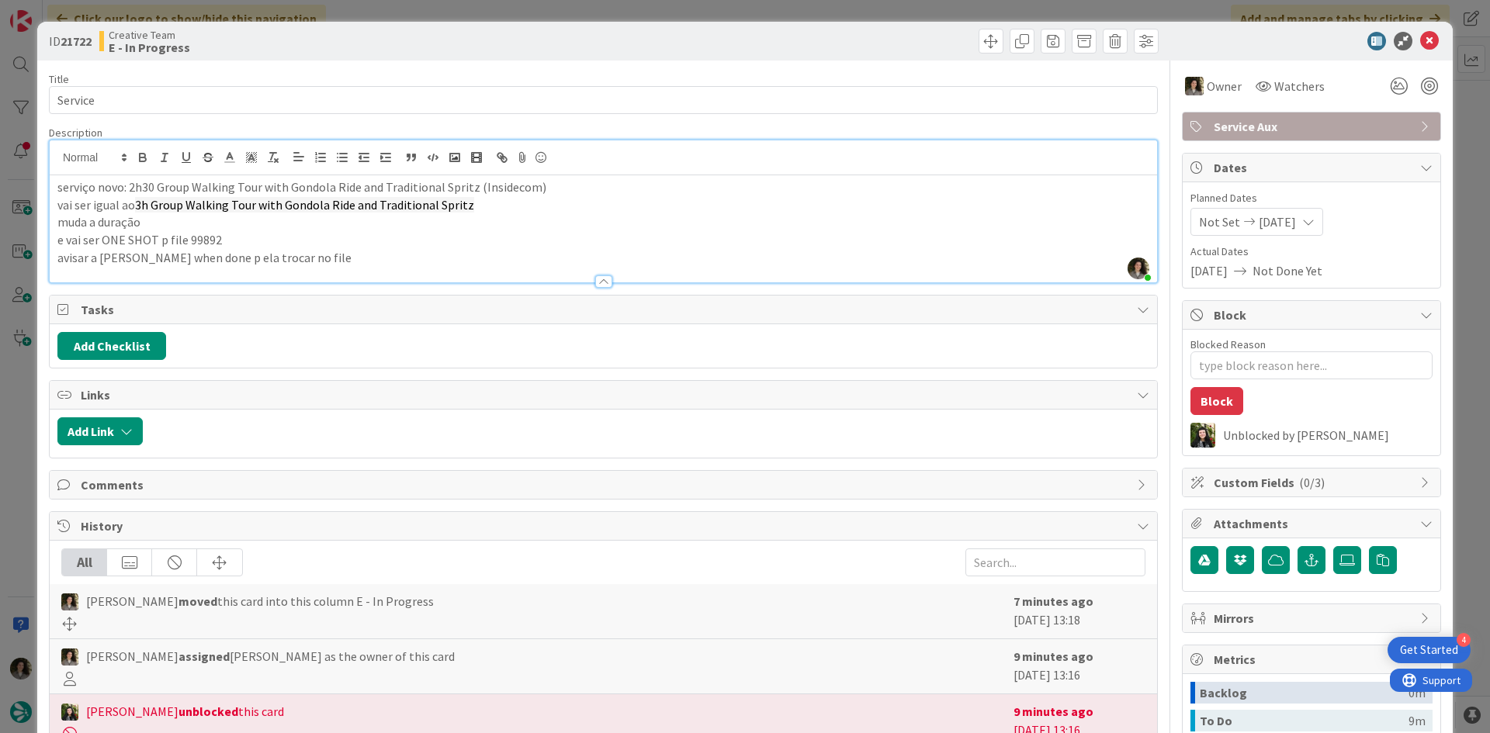
drag, startPoint x: 275, startPoint y: 58, endPoint x: 247, endPoint y: 73, distance: 31.6
click at [275, 58] on div "ID 21722 Creative Team E - In Progress" at bounding box center [744, 41] width 1415 height 39
click at [217, 233] on p "e vai ser ONE SHOT p file 99892" at bounding box center [603, 240] width 1092 height 18
drag, startPoint x: 220, startPoint y: 240, endPoint x: 121, endPoint y: 306, distance: 119.2
click at [188, 237] on p "e vai ser ONE SHOT p file 99892" at bounding box center [603, 240] width 1092 height 18
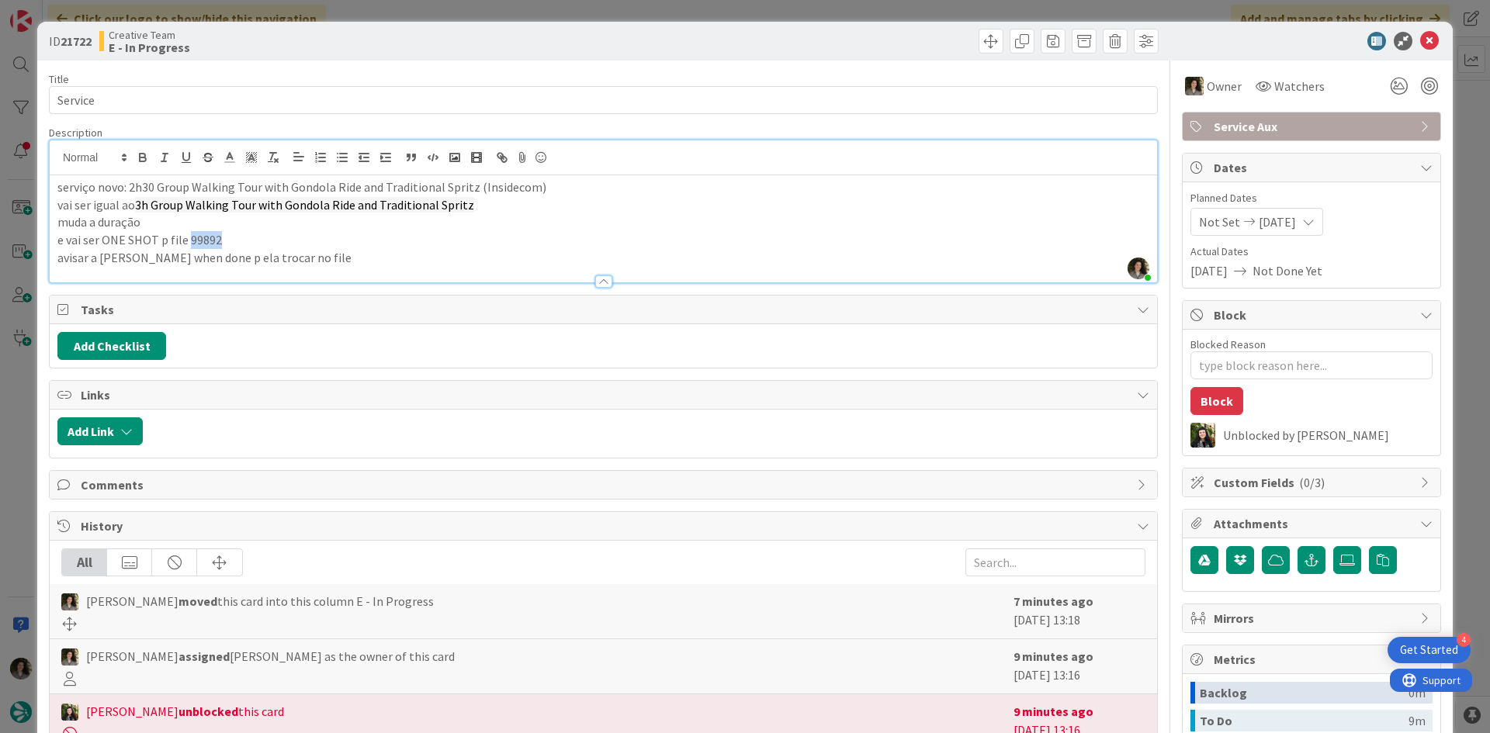
copy p "99892"
click at [1424, 36] on icon at bounding box center [1429, 41] width 19 height 19
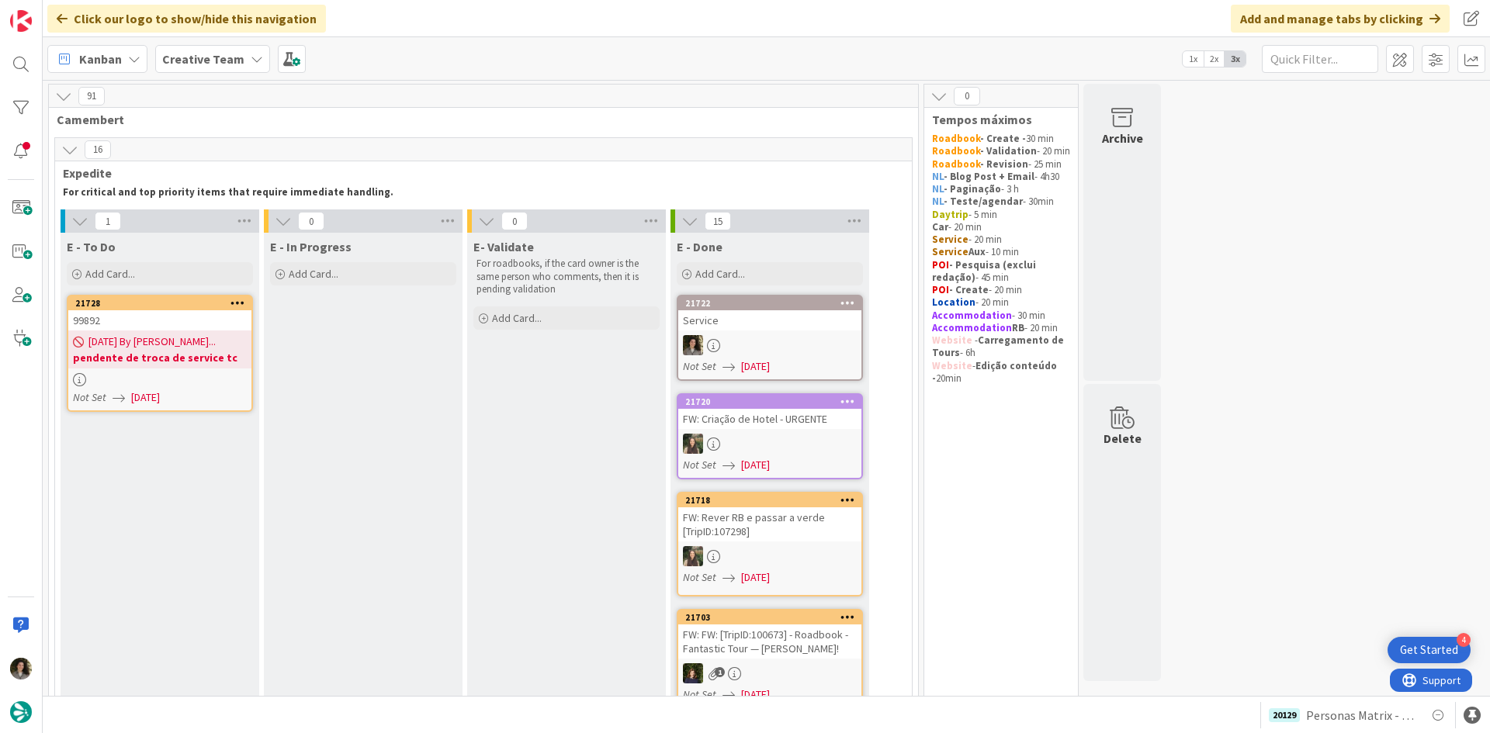
click at [826, 359] on div "Not Set [DATE]" at bounding box center [772, 366] width 178 height 16
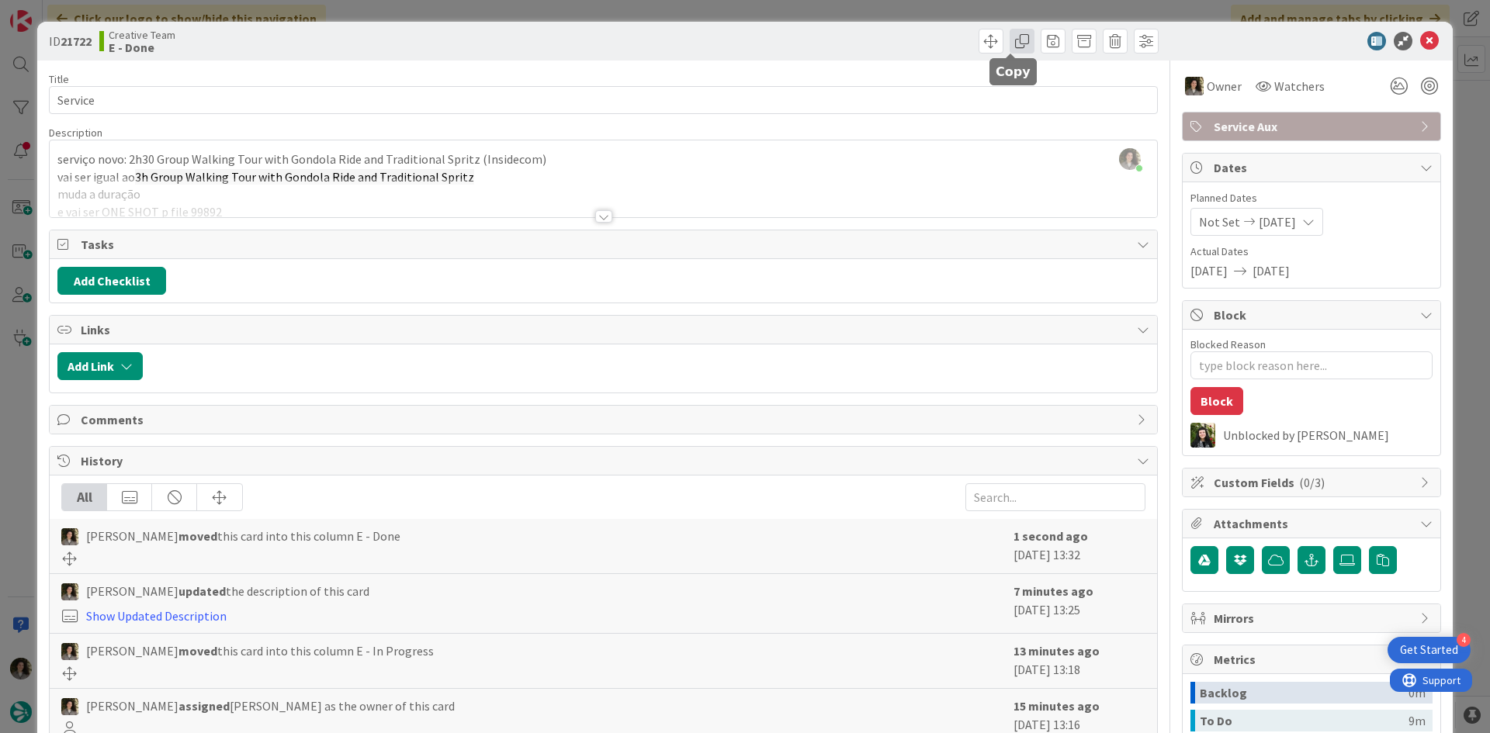
click at [1013, 40] on span at bounding box center [1021, 41] width 25 height 25
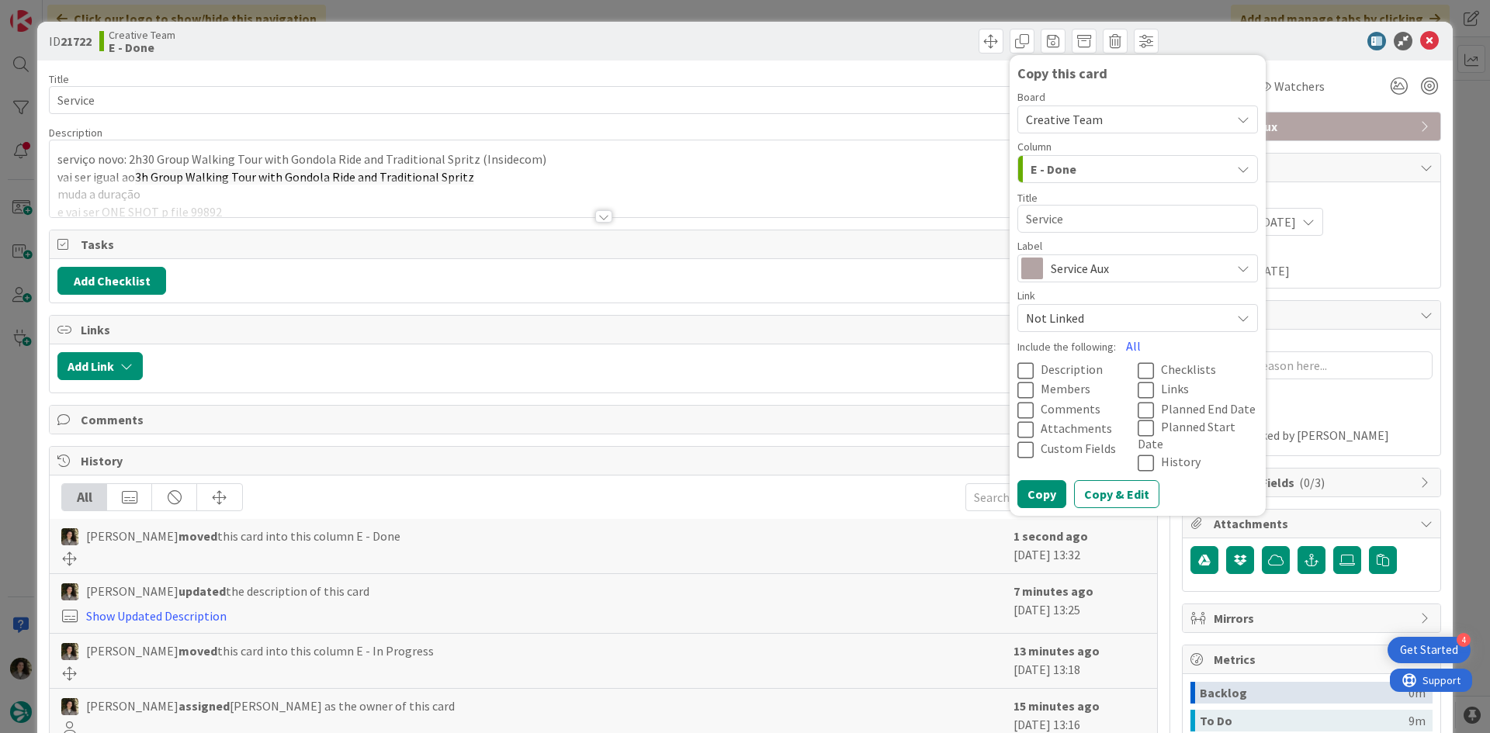
click at [1121, 269] on span "Service Aux" at bounding box center [1136, 269] width 172 height 22
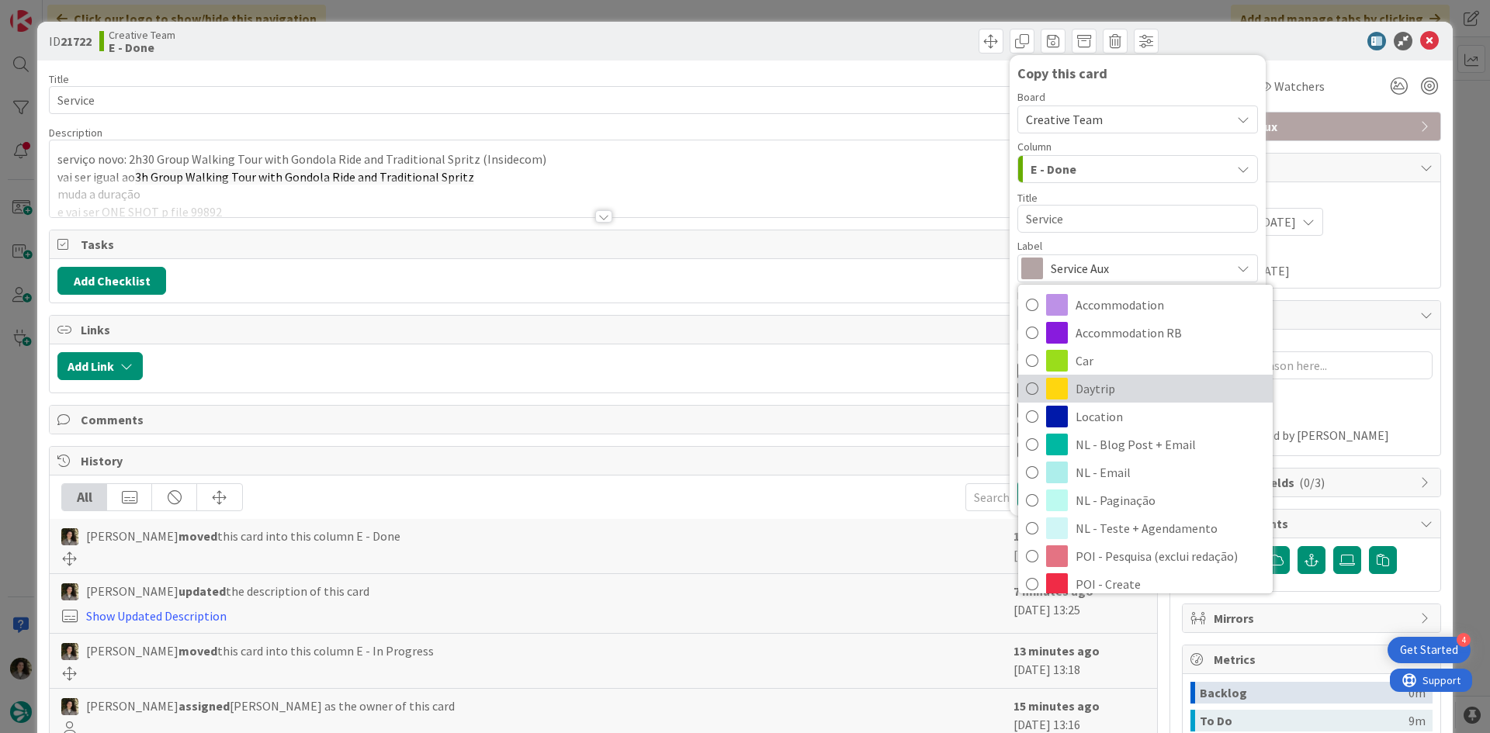
click at [1161, 389] on span "Daytrip" at bounding box center [1169, 388] width 189 height 23
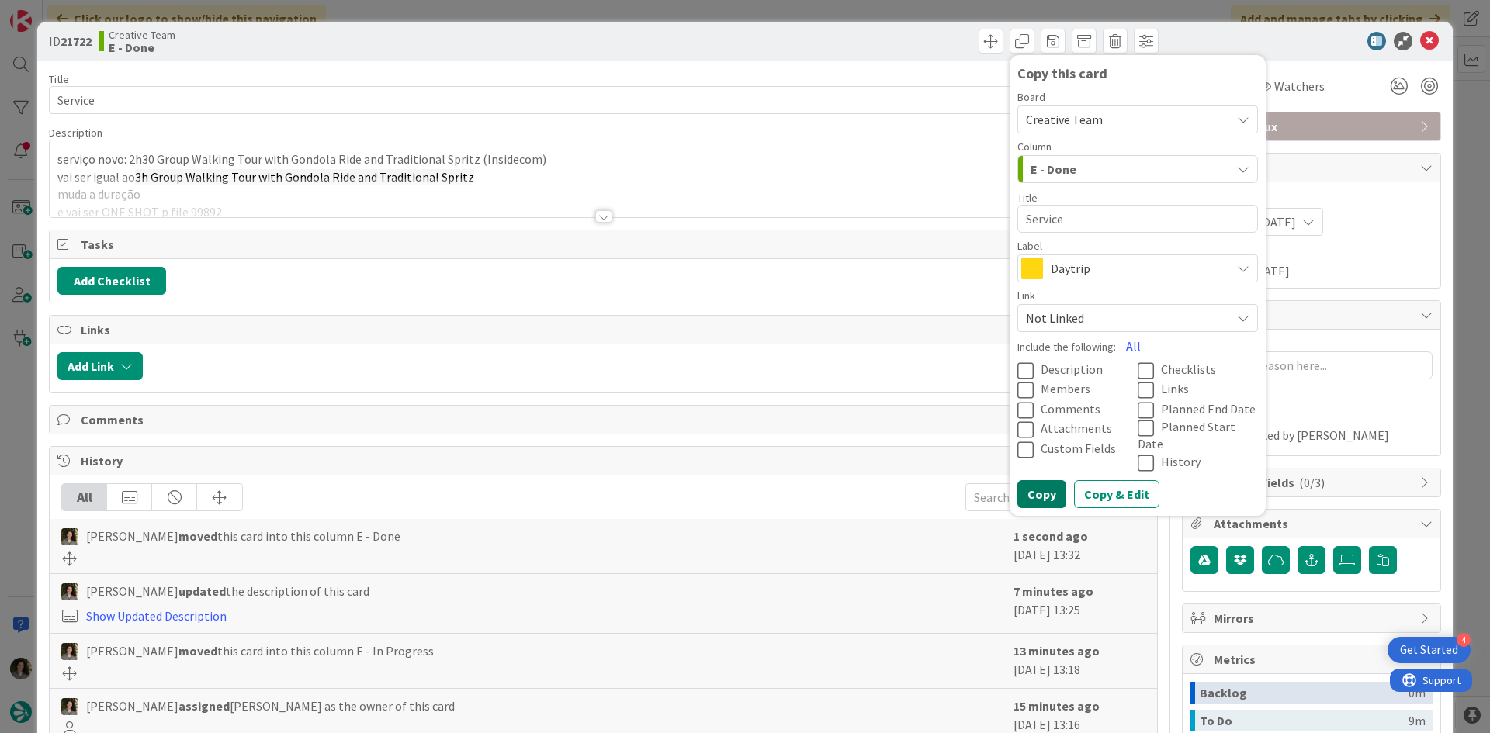
drag, startPoint x: 1014, startPoint y: 477, endPoint x: 1054, endPoint y: 444, distance: 51.8
click at [1019, 480] on button "Copy" at bounding box center [1041, 494] width 49 height 28
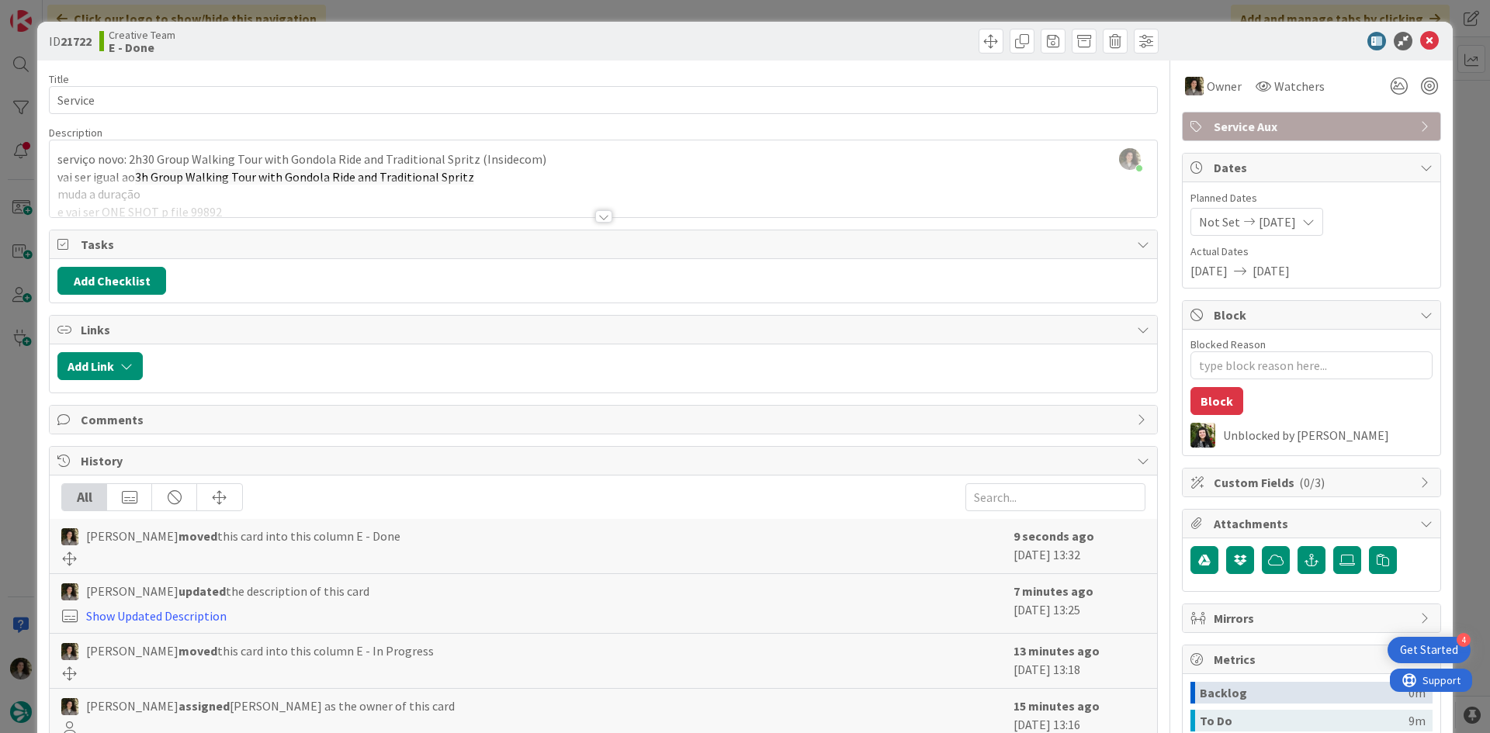
click at [1425, 30] on div "ID 21722 Creative Team E - Done Copy this card Board Creative Team Column E - D…" at bounding box center [744, 41] width 1415 height 39
click at [1422, 36] on icon at bounding box center [1429, 41] width 19 height 19
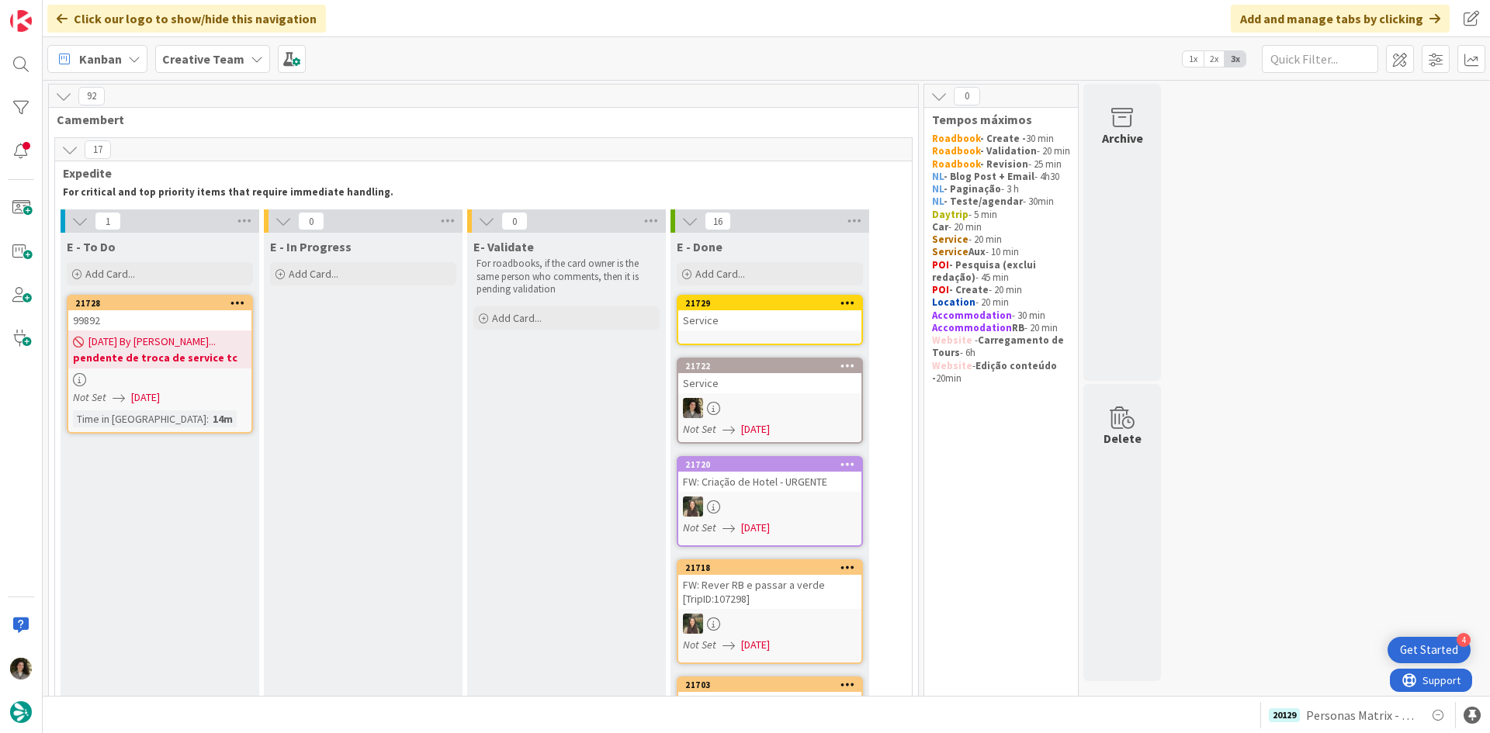
click at [710, 327] on div "Service" at bounding box center [769, 320] width 183 height 20
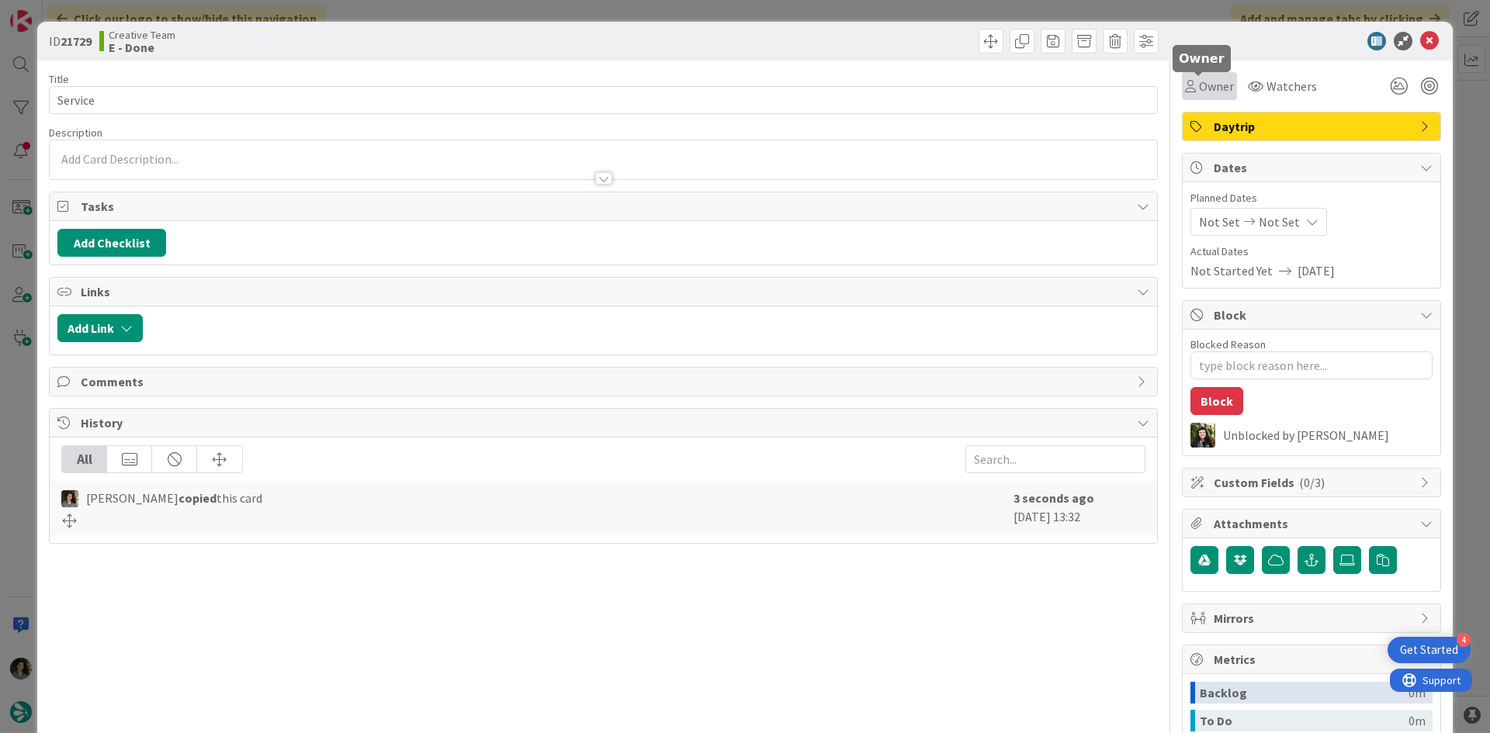
click at [1205, 86] on span "Owner" at bounding box center [1216, 86] width 35 height 19
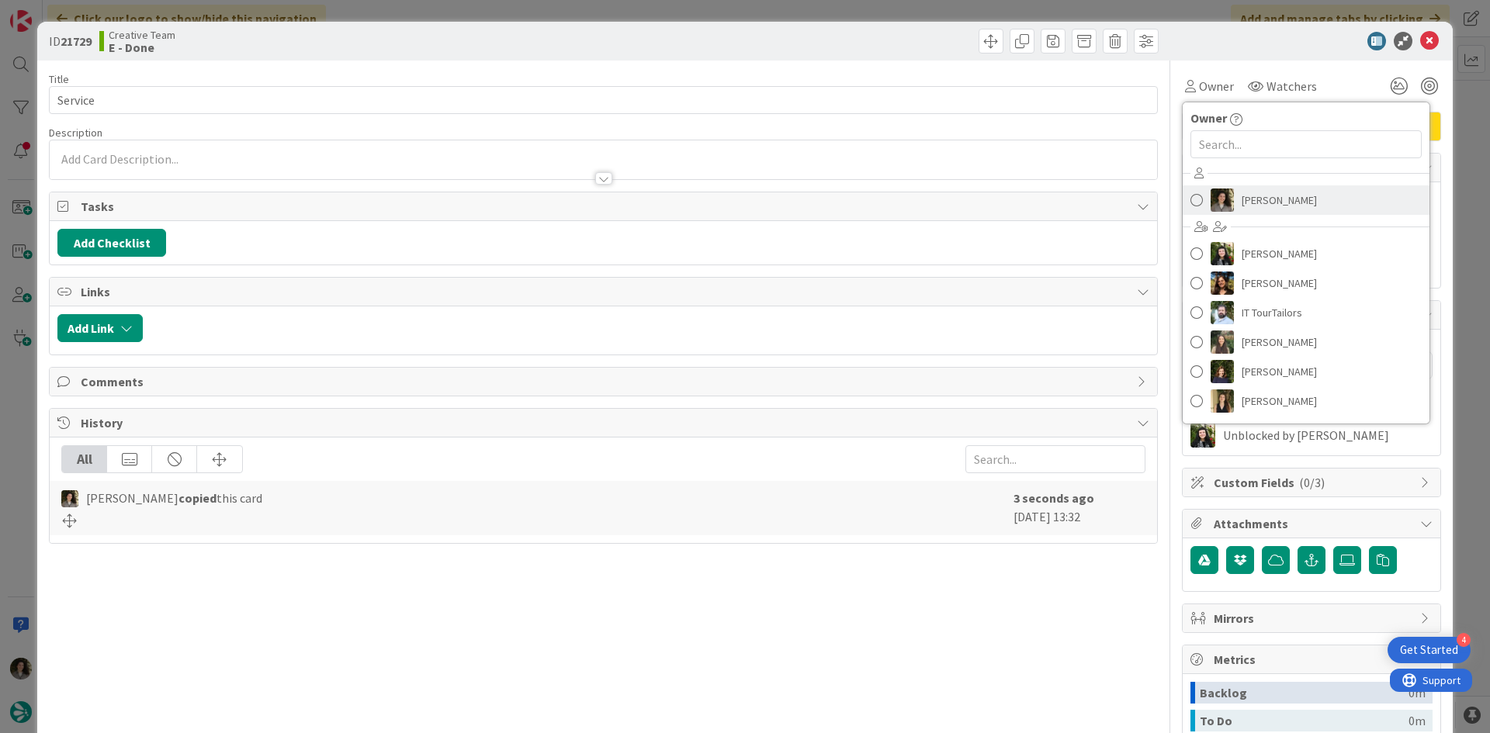
click at [1241, 196] on span "[PERSON_NAME]" at bounding box center [1278, 200] width 75 height 23
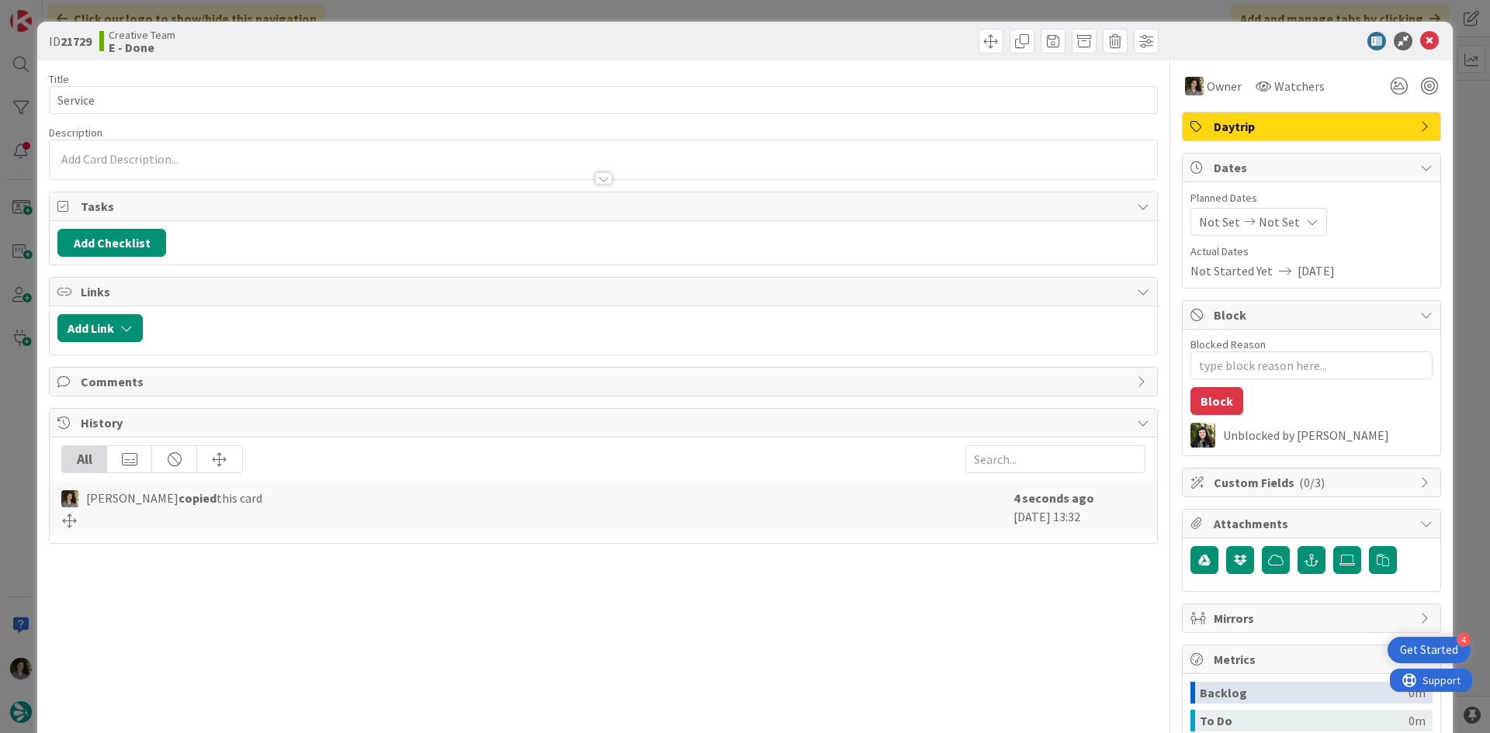
type textarea "x"
click at [1265, 224] on span "Not Set" at bounding box center [1278, 222] width 41 height 19
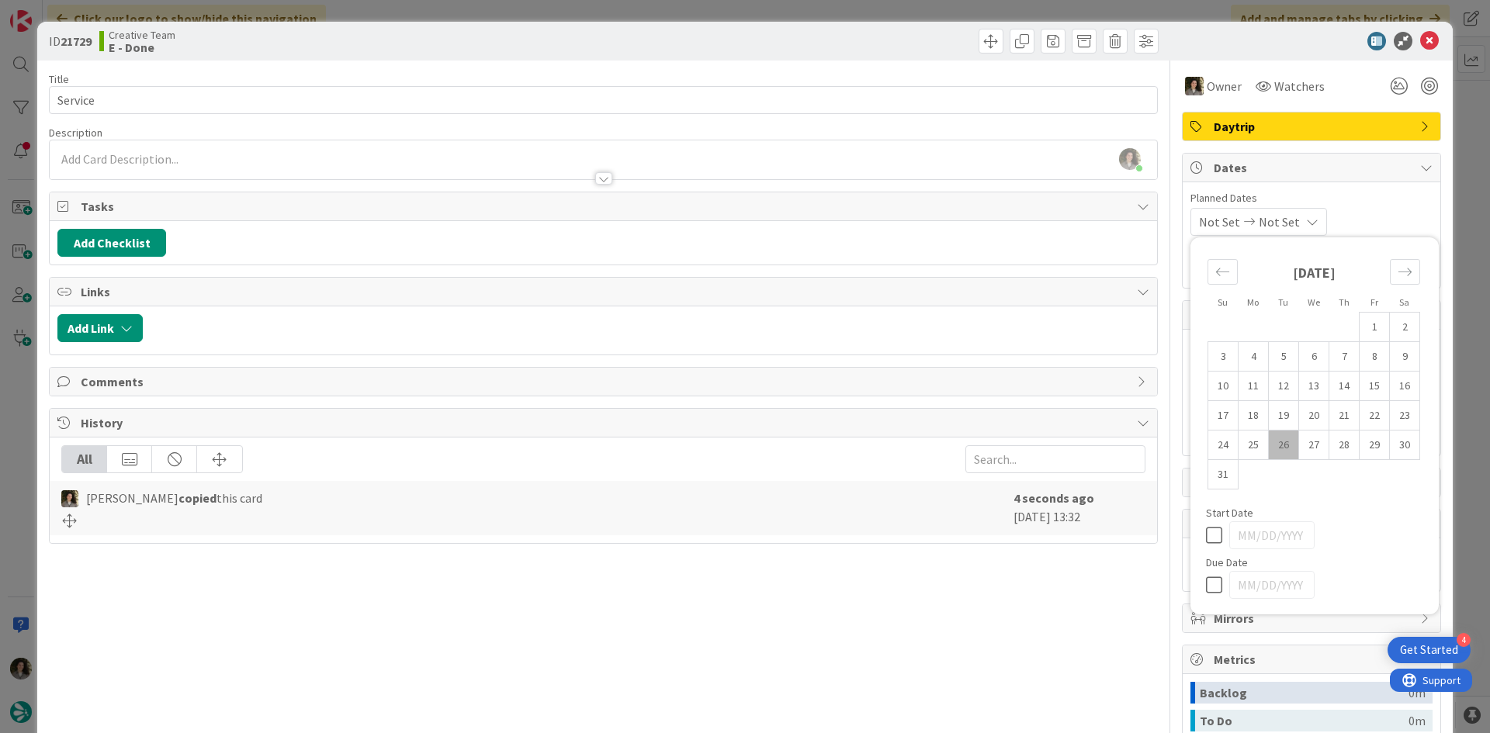
click at [1213, 574] on div at bounding box center [1314, 585] width 217 height 28
drag, startPoint x: 1206, startPoint y: 585, endPoint x: 1243, endPoint y: 494, distance: 98.1
click at [1206, 583] on icon at bounding box center [1217, 585] width 23 height 19
type input "[DATE]"
click at [1421, 44] on icon at bounding box center [1429, 41] width 19 height 19
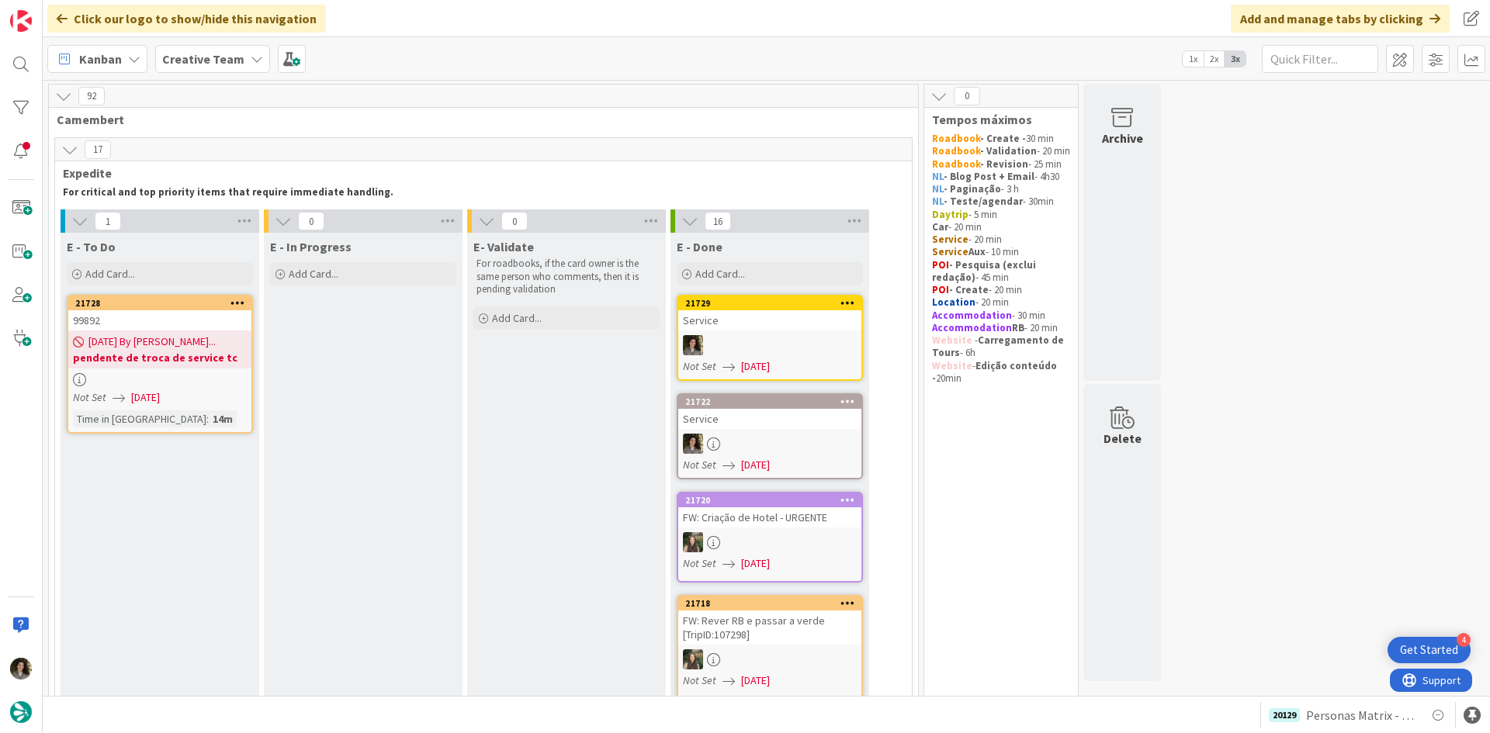
click at [163, 355] on b "pendente de troca de service tc" at bounding box center [160, 358] width 174 height 16
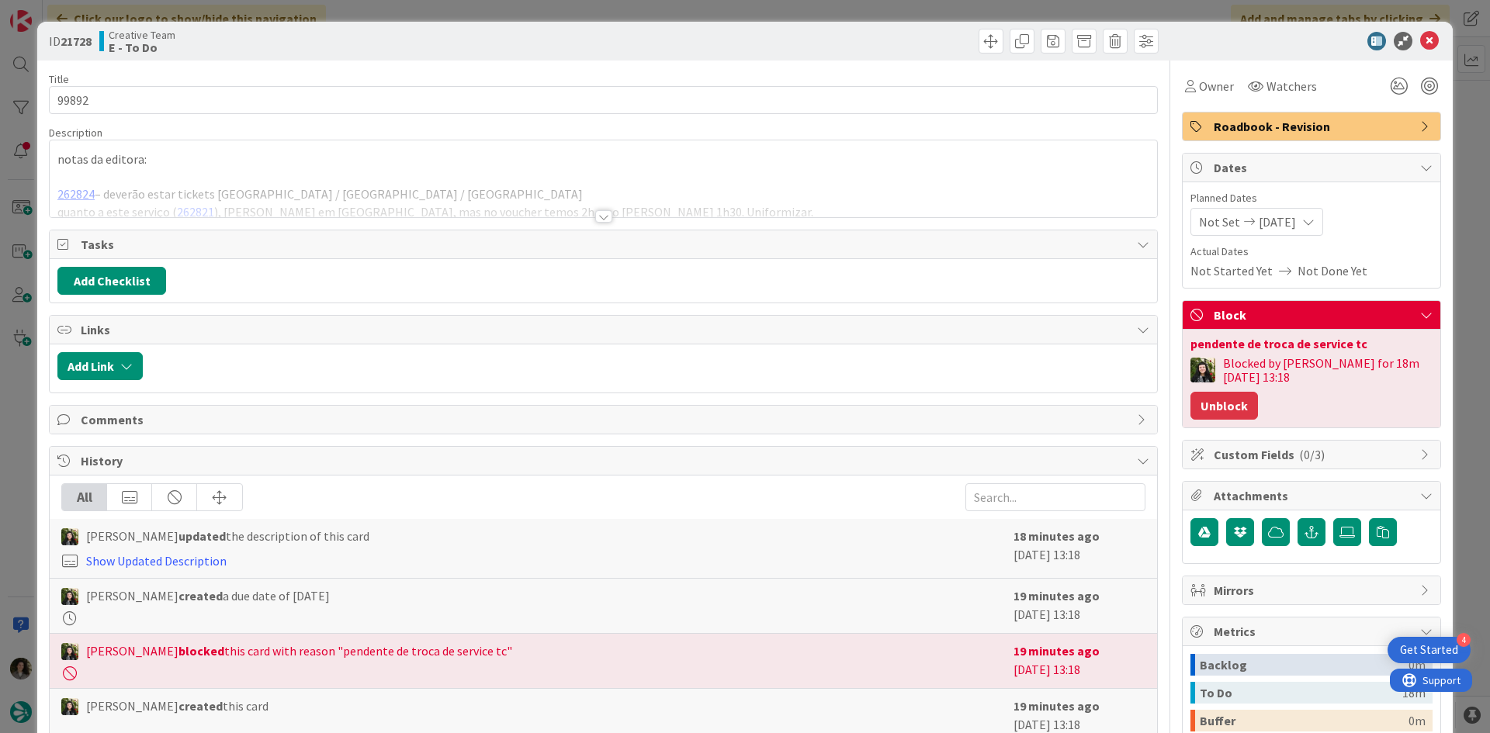
click at [1216, 411] on button "Unblock" at bounding box center [1223, 406] width 67 height 28
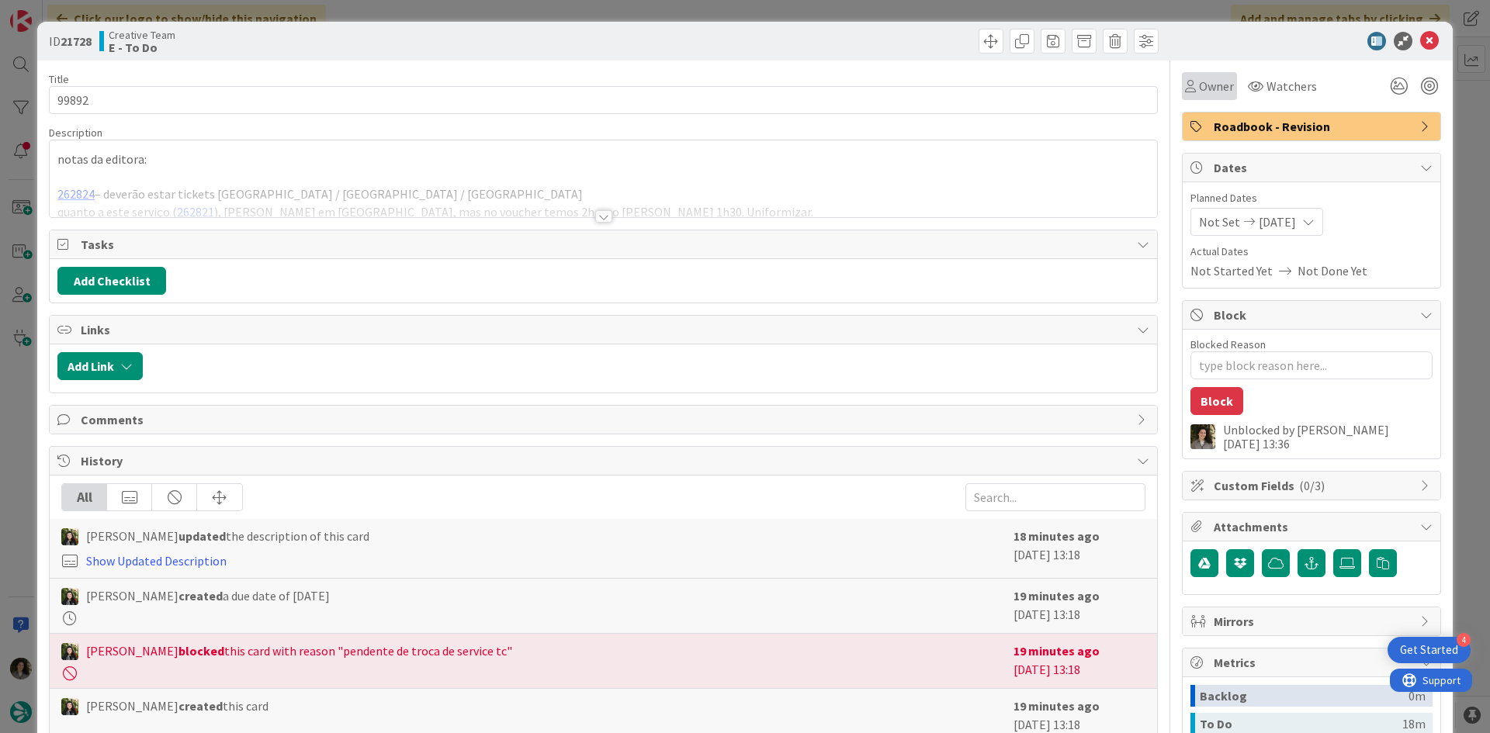
click at [1185, 88] on div "Owner" at bounding box center [1209, 86] width 49 height 19
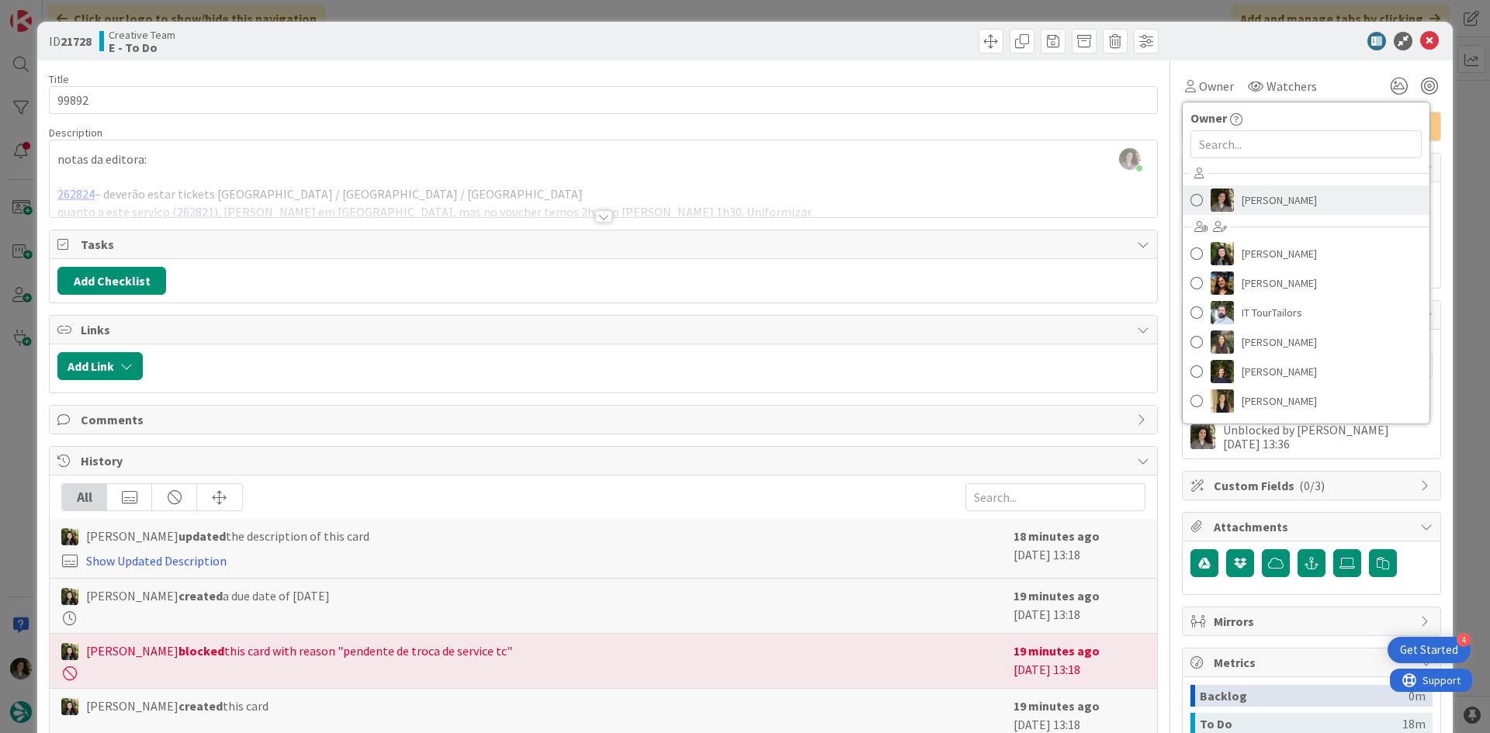
click at [1268, 191] on span "[PERSON_NAME]" at bounding box center [1278, 200] width 75 height 23
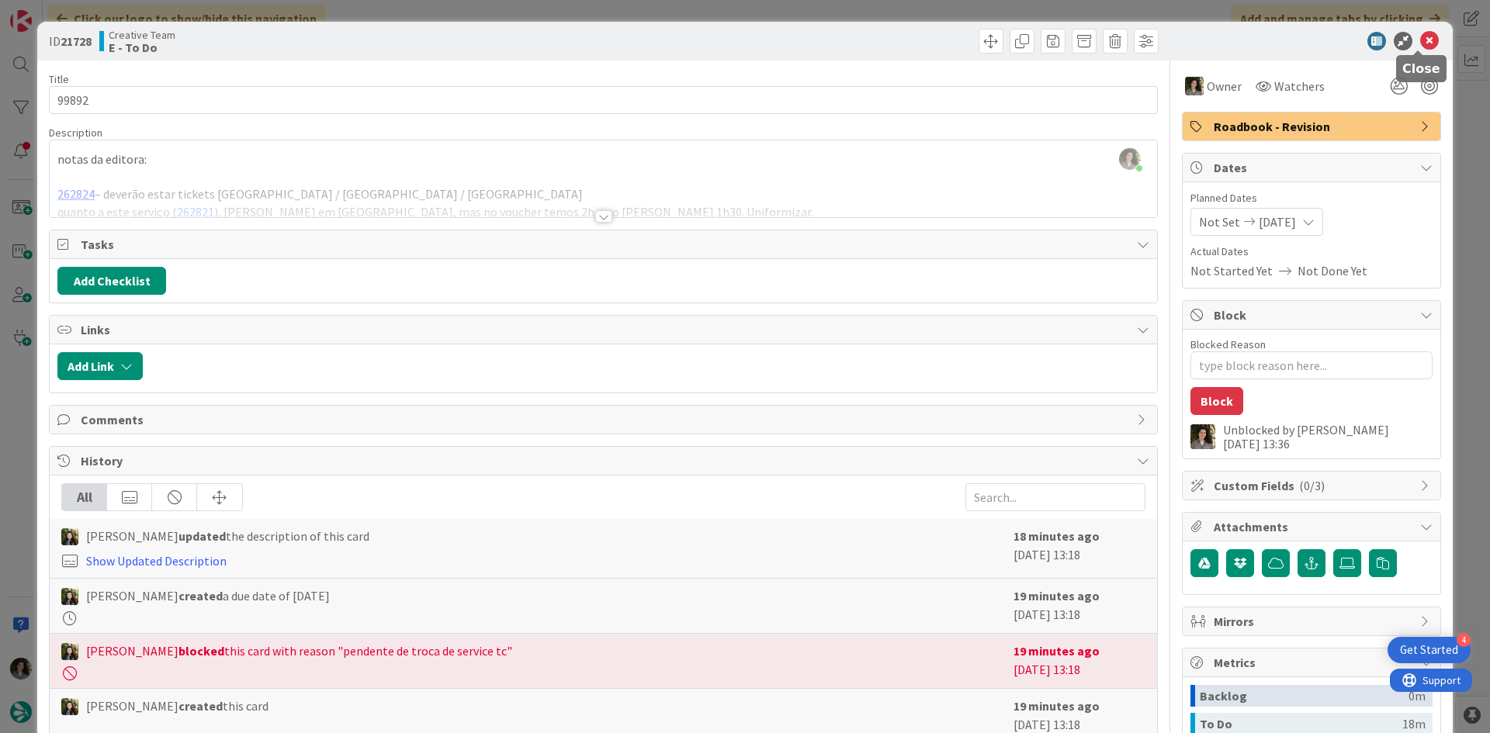
click at [1420, 40] on icon at bounding box center [1429, 41] width 19 height 19
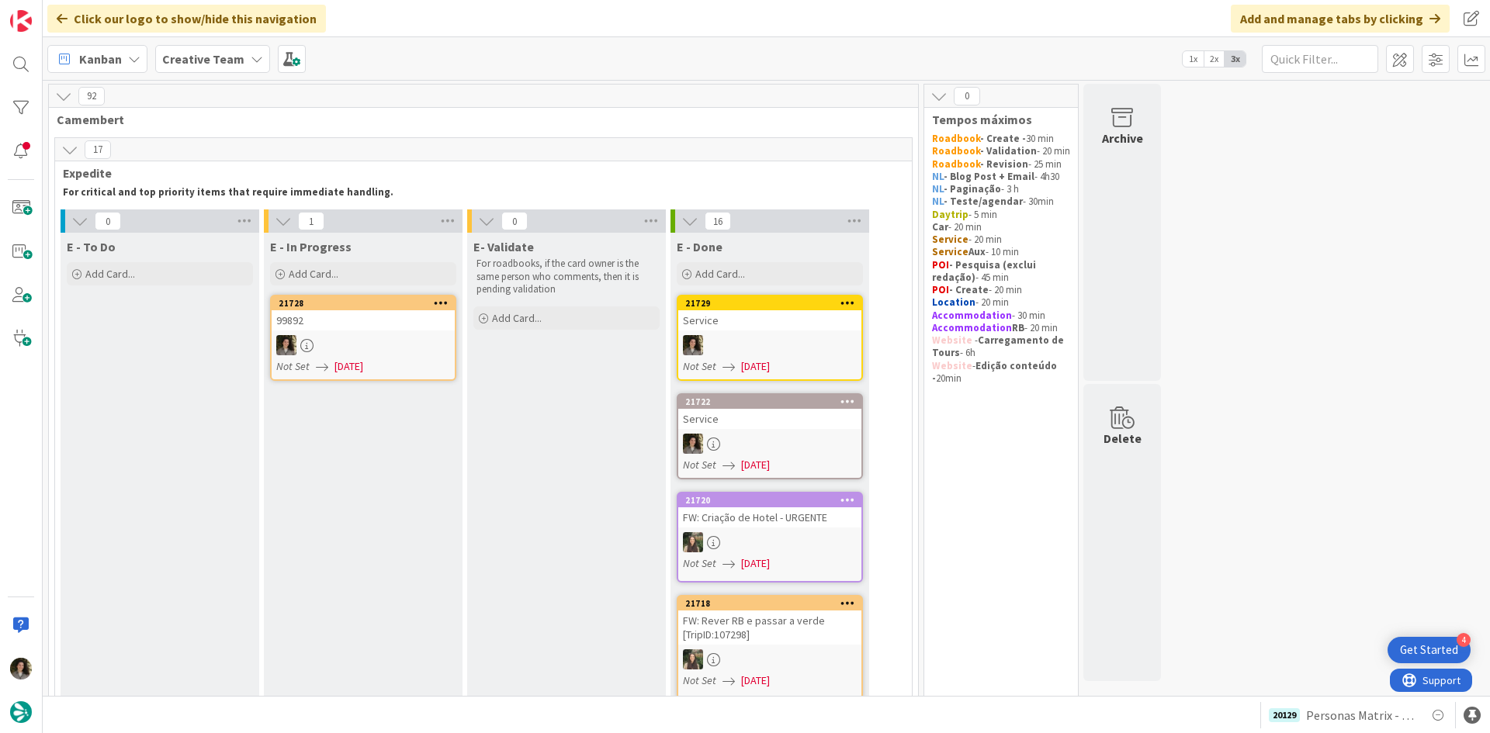
click at [407, 334] on link "21728 99892 Not Set [DATE]" at bounding box center [363, 338] width 186 height 86
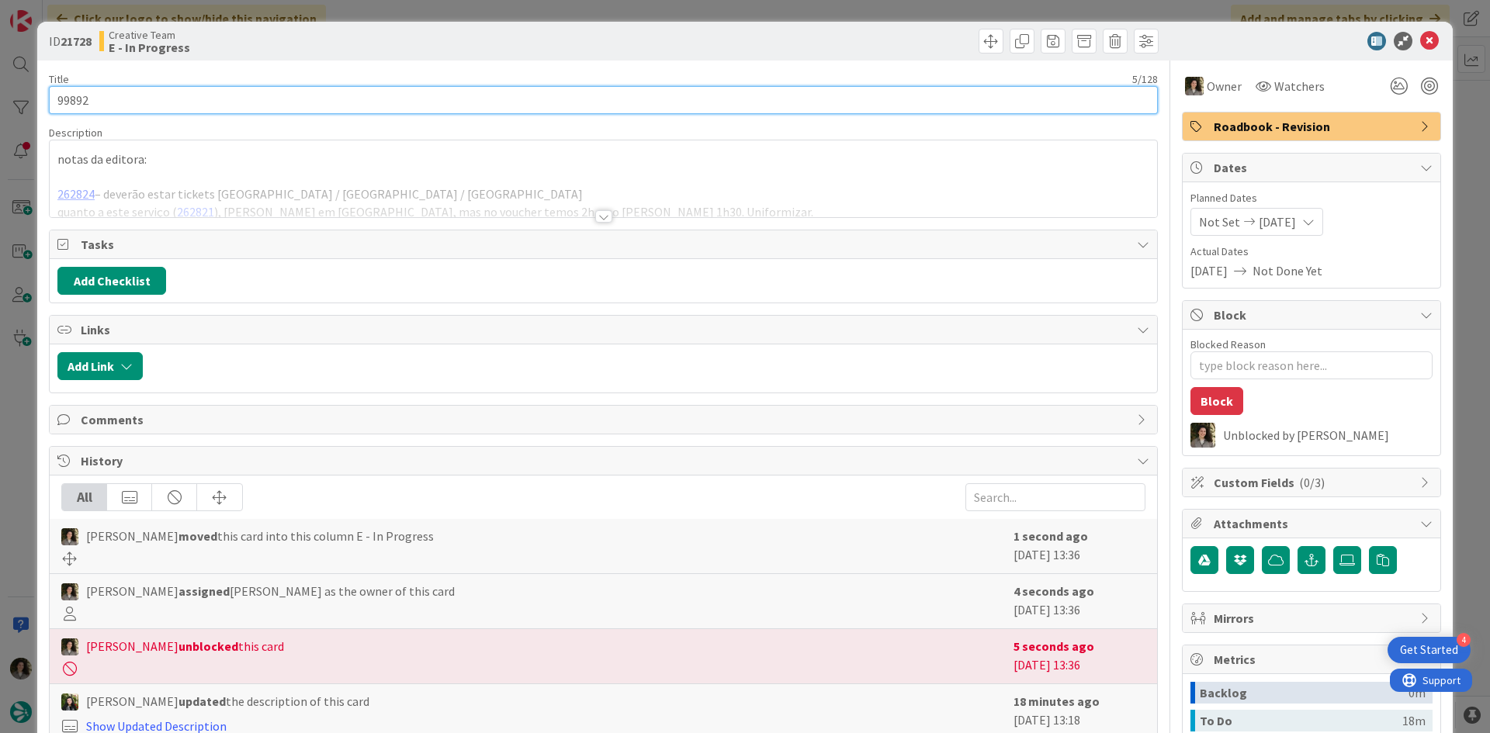
drag, startPoint x: 101, startPoint y: 104, endPoint x: 36, endPoint y: 104, distance: 64.4
click at [37, 104] on div "ID 21728 Creative Team E - In Progress Title 5 / 128 99892 Description notas da…" at bounding box center [744, 486] width 1415 height 929
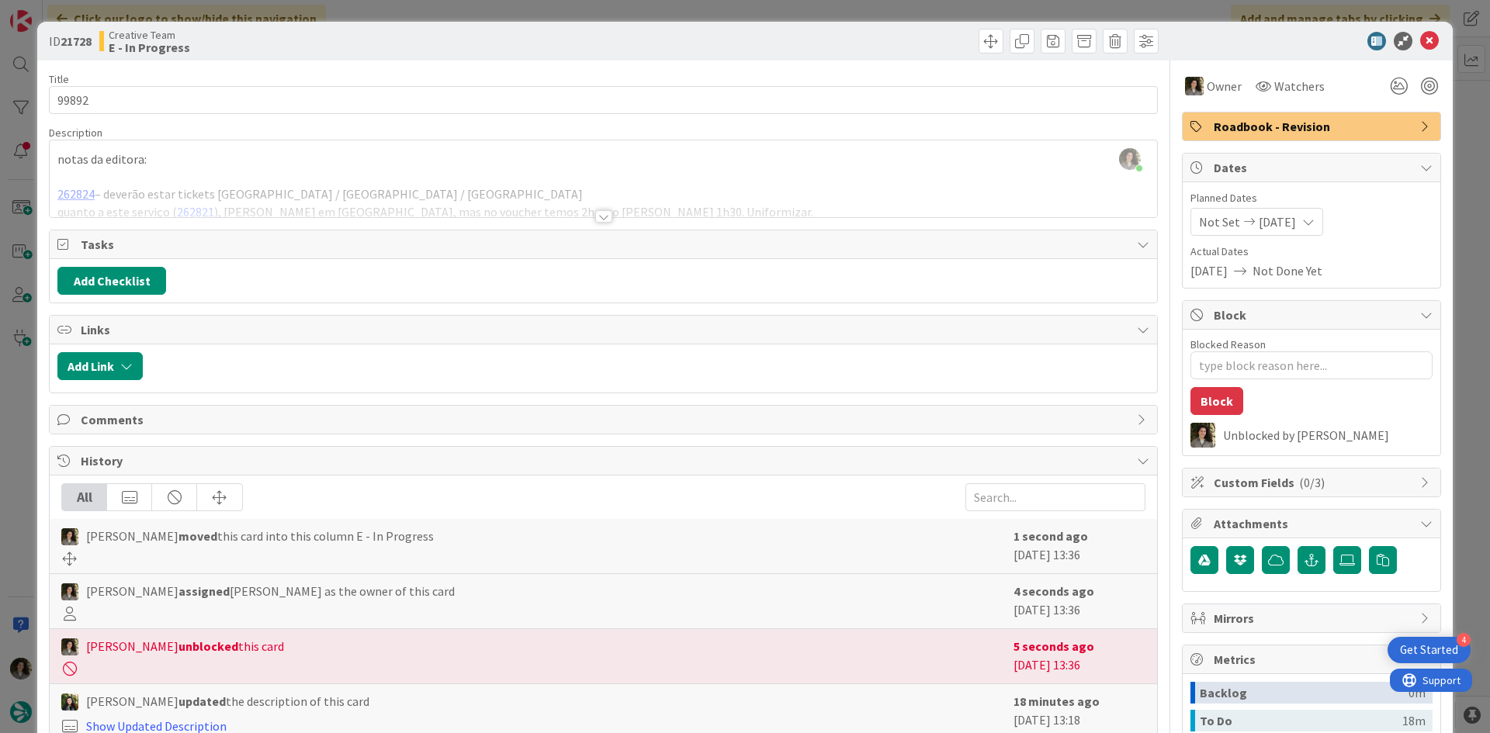
drag, startPoint x: 600, startPoint y: 213, endPoint x: 618, endPoint y: 213, distance: 18.6
click at [600, 213] on div at bounding box center [603, 216] width 17 height 12
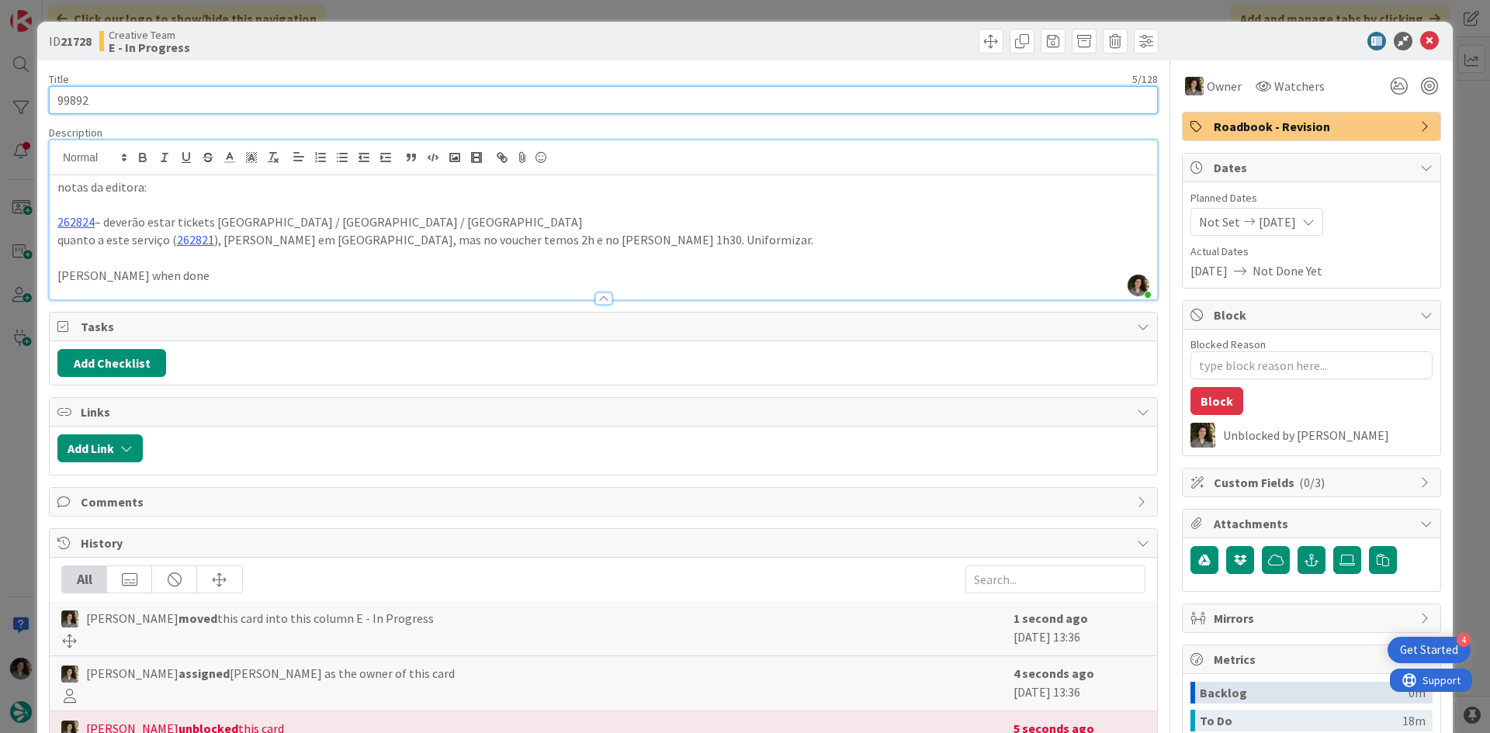
drag, startPoint x: 30, startPoint y: 99, endPoint x: 18, endPoint y: 100, distance: 12.5
click at [18, 100] on div "ID 21728 Creative Team E - In Progress Title 5 / 128 99892 Description [PERSON_…" at bounding box center [745, 366] width 1490 height 733
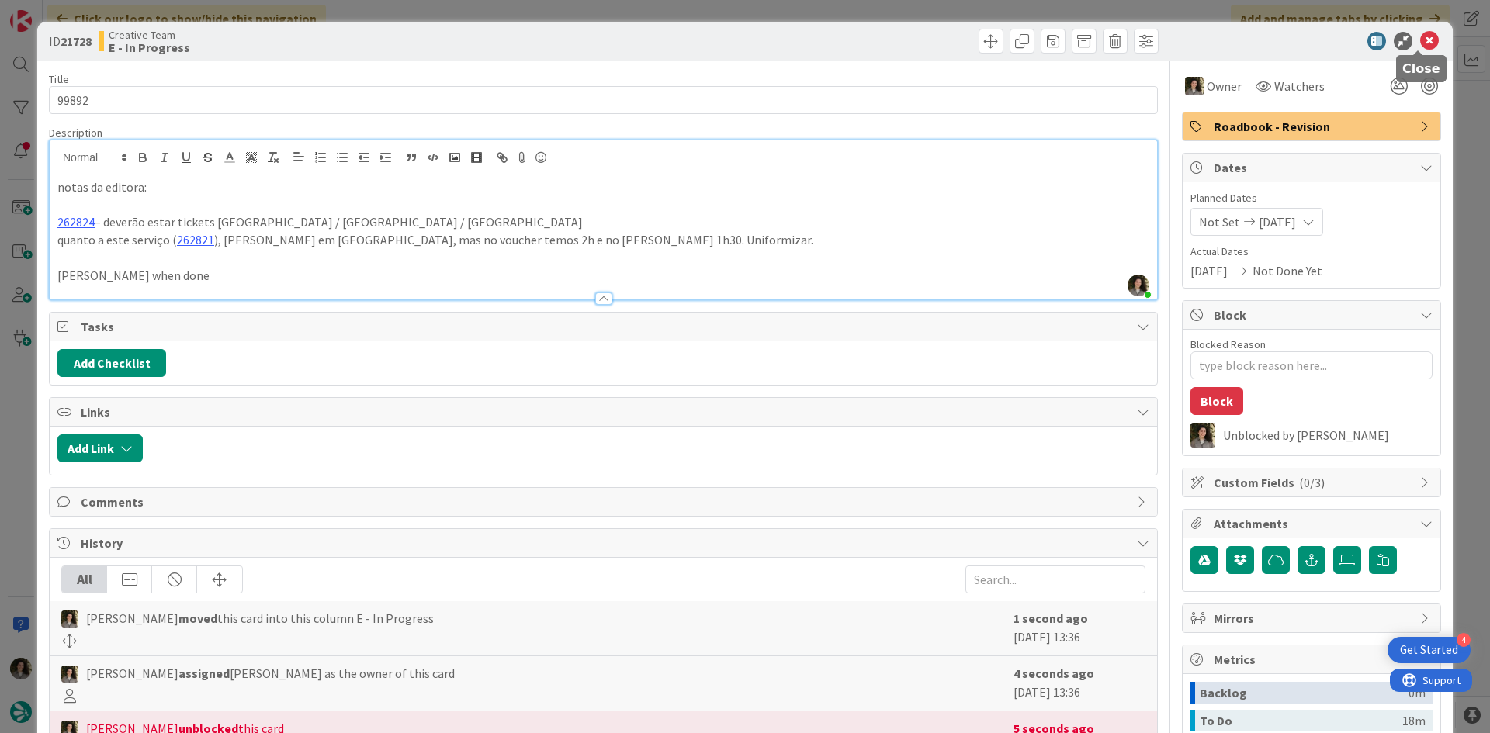
click at [1420, 37] on icon at bounding box center [1429, 41] width 19 height 19
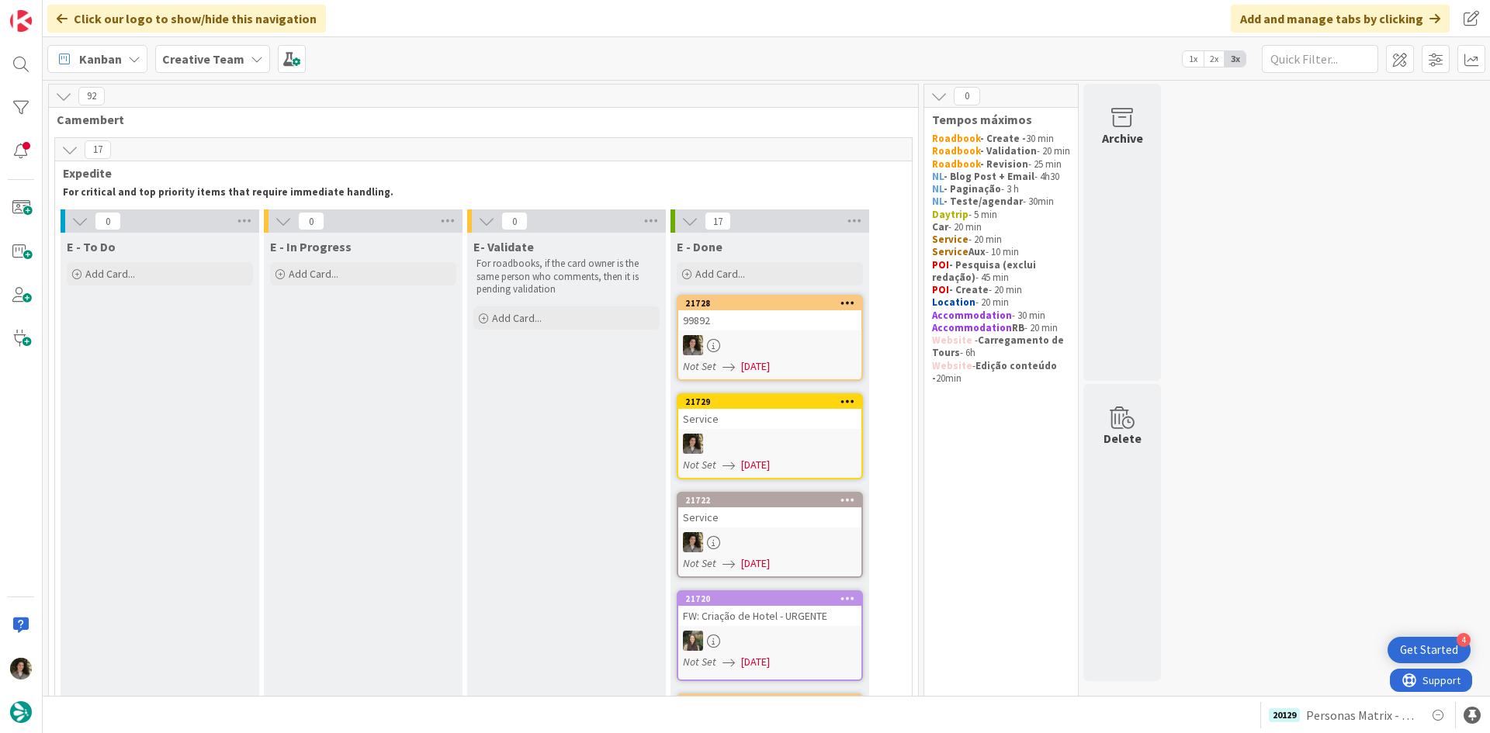
click at [839, 333] on link "21728 99892 Not Set [DATE]" at bounding box center [770, 338] width 186 height 86
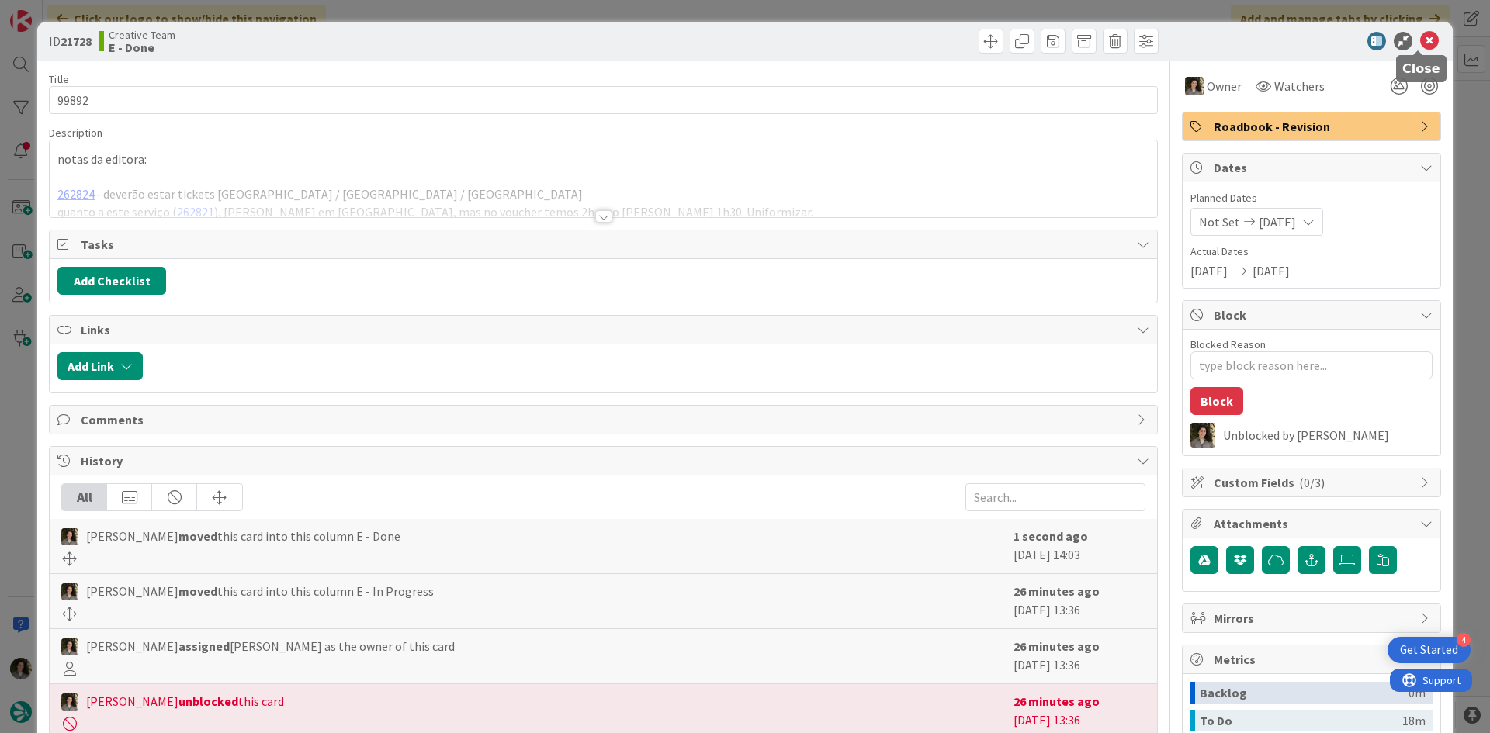
click at [1420, 43] on icon at bounding box center [1429, 41] width 19 height 19
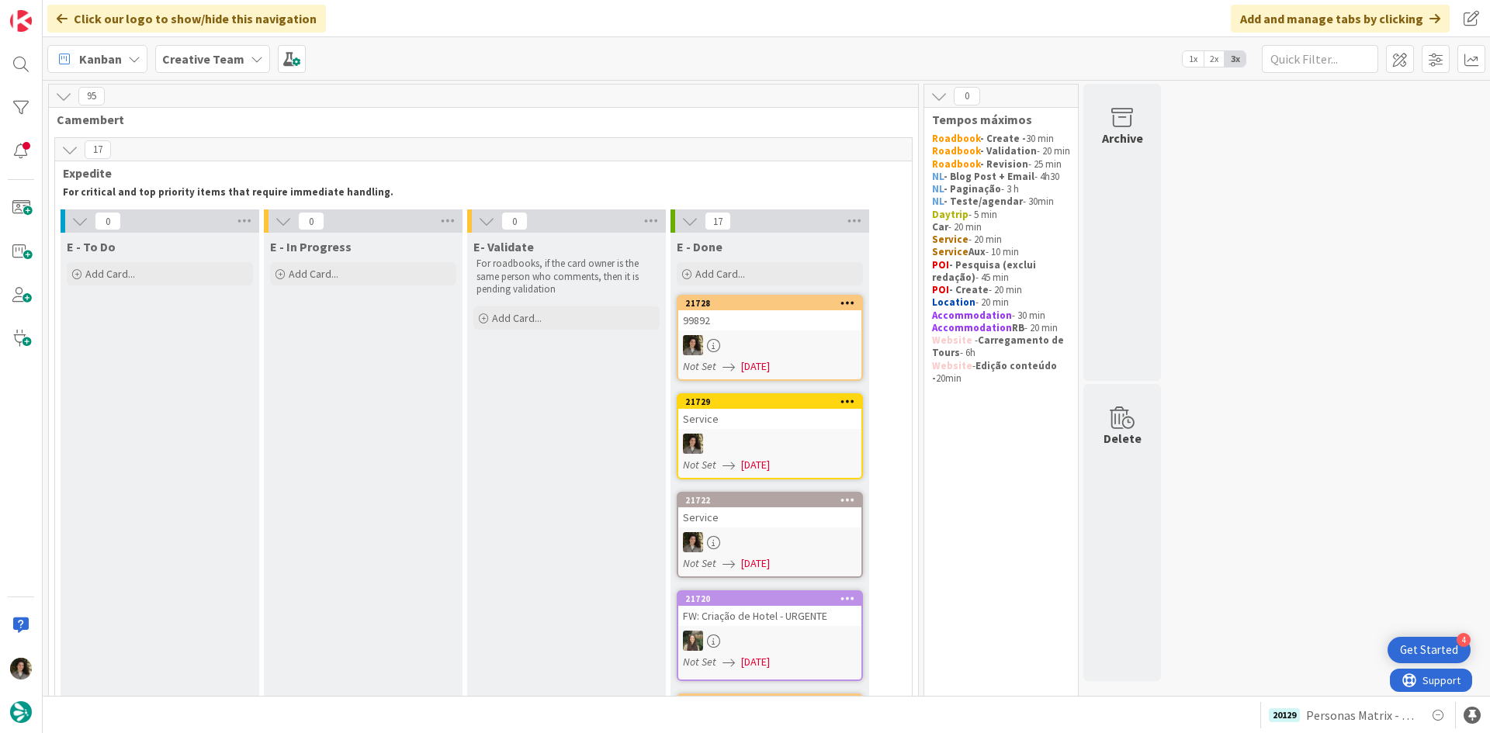
click at [697, 330] on div "99892" at bounding box center [769, 320] width 183 height 20
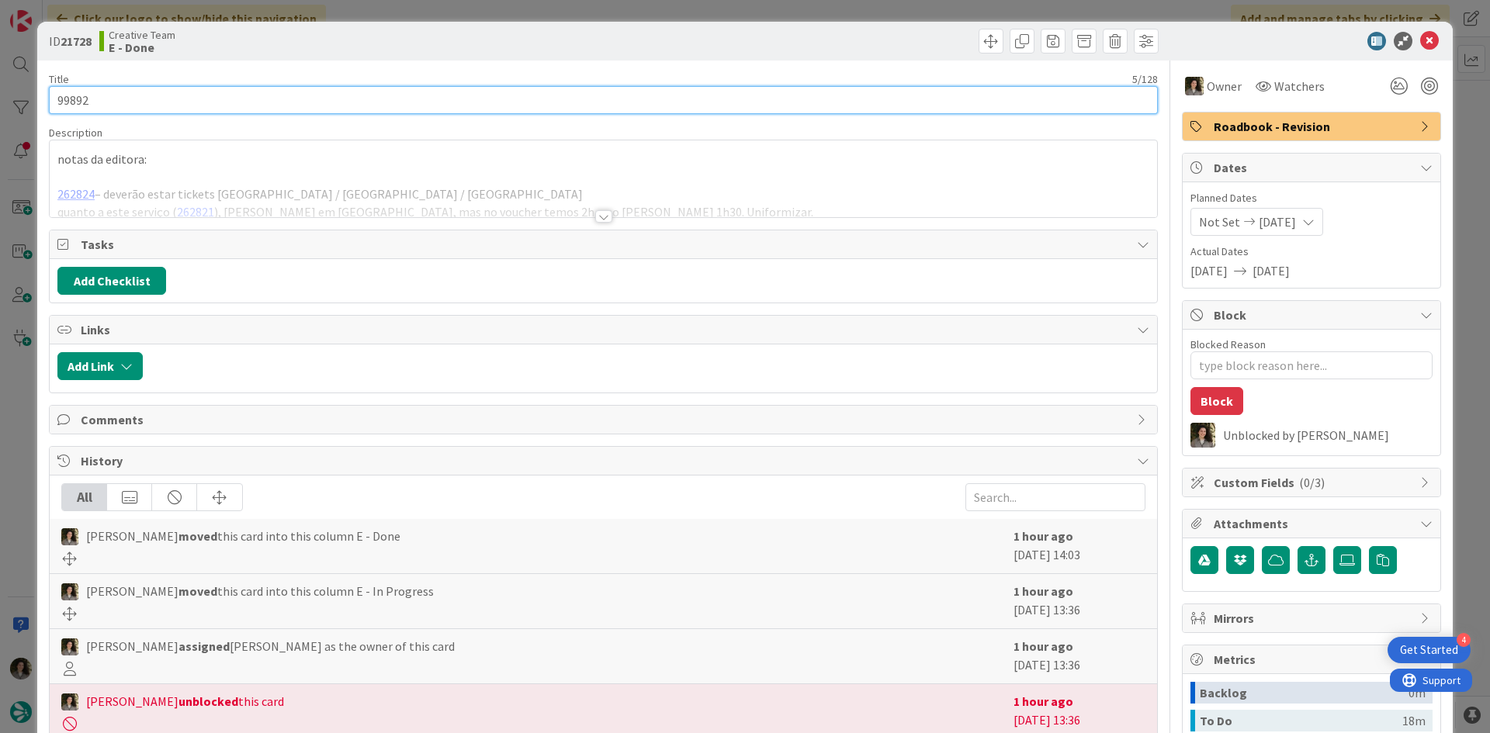
click at [206, 108] on input "99892" at bounding box center [603, 100] width 1109 height 28
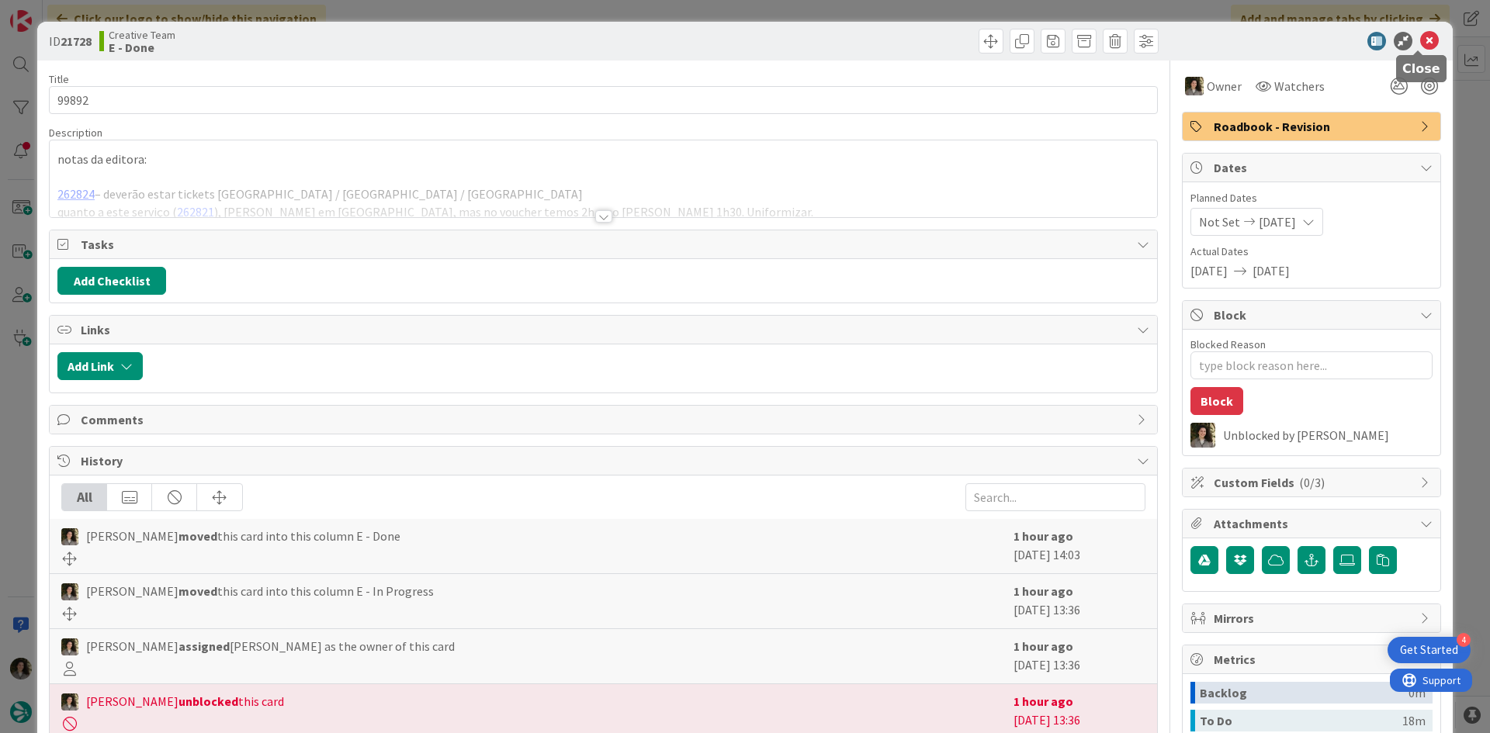
click at [1425, 31] on div "ID 21728 Creative Team E - Done" at bounding box center [744, 41] width 1415 height 39
click at [1420, 42] on icon at bounding box center [1429, 41] width 19 height 19
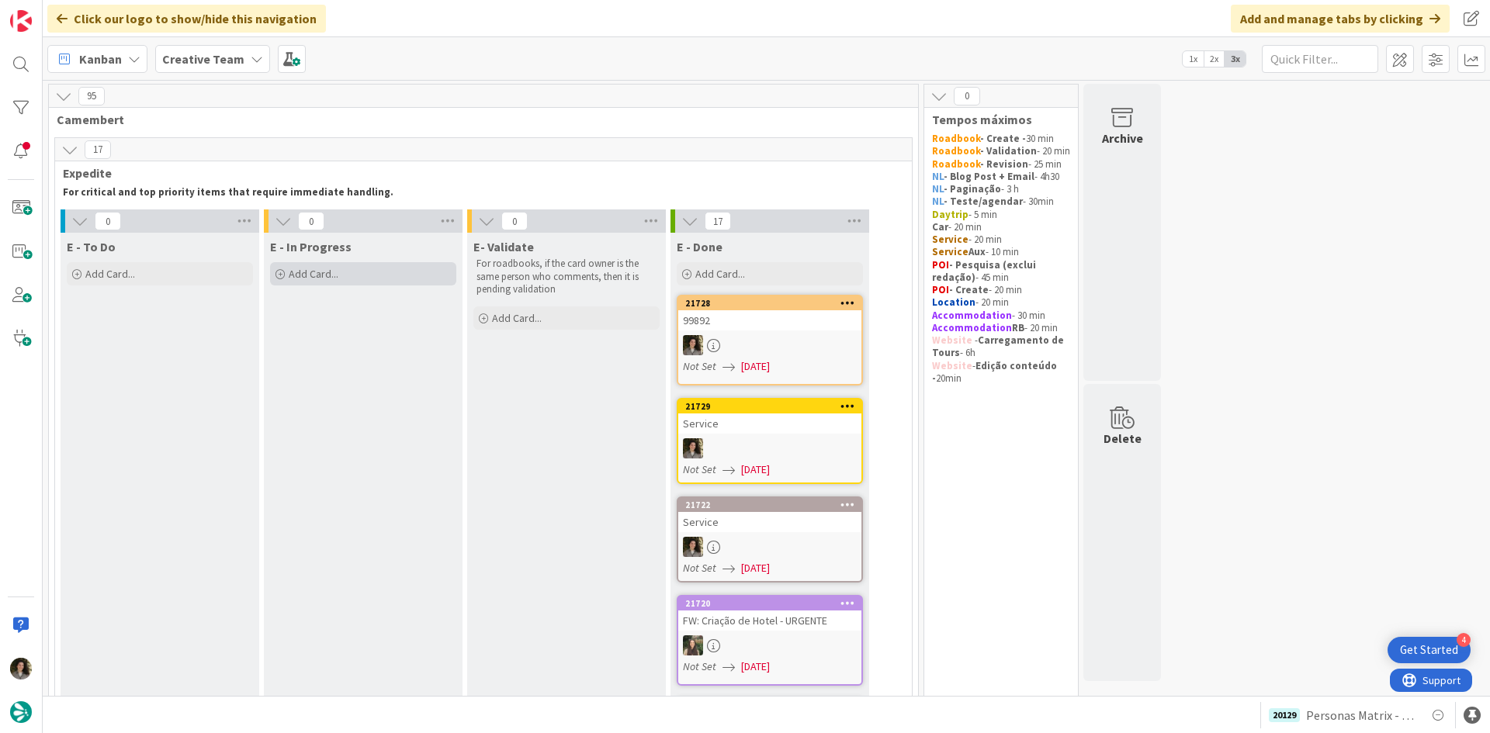
click at [342, 266] on div "Add Card..." at bounding box center [363, 273] width 186 height 23
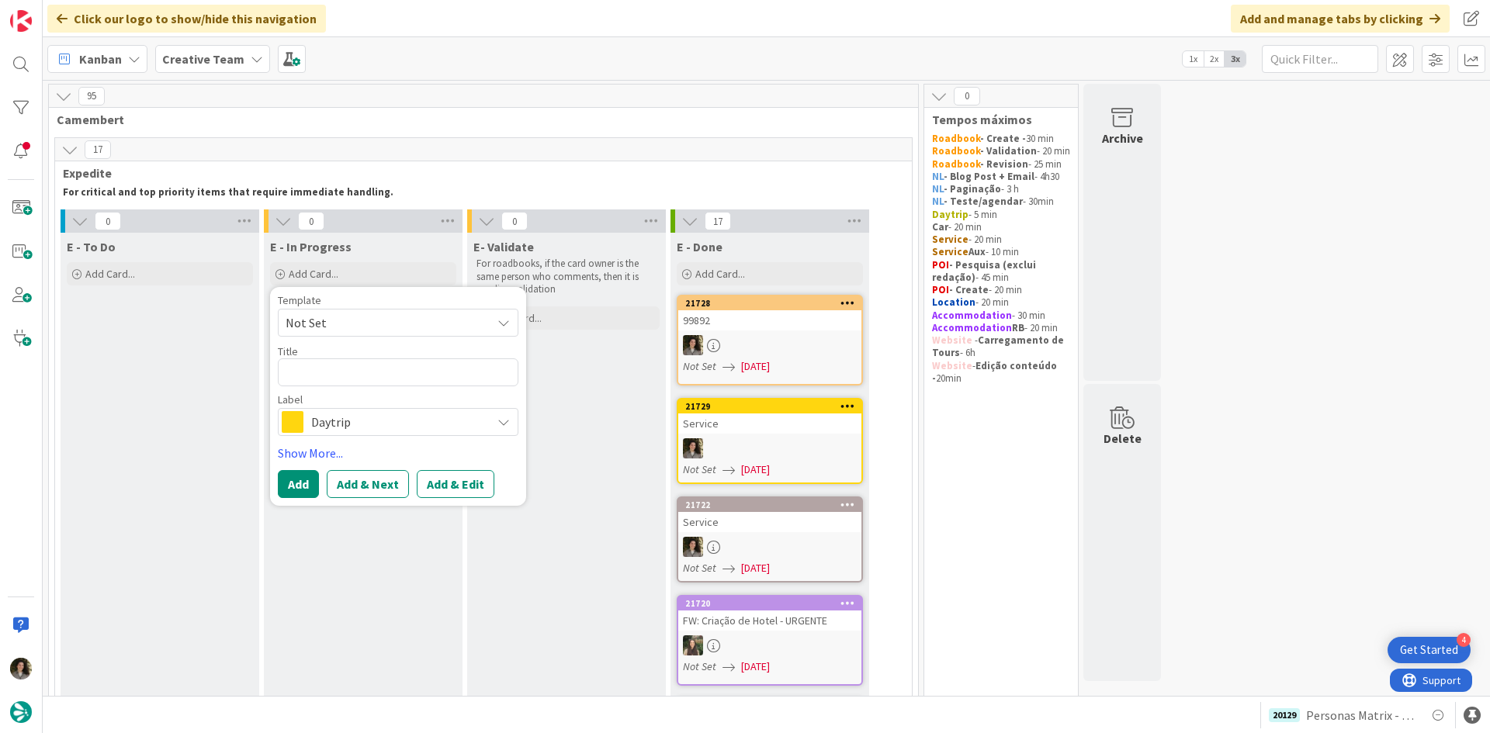
click at [345, 427] on span "Daytrip" at bounding box center [397, 422] width 172 height 22
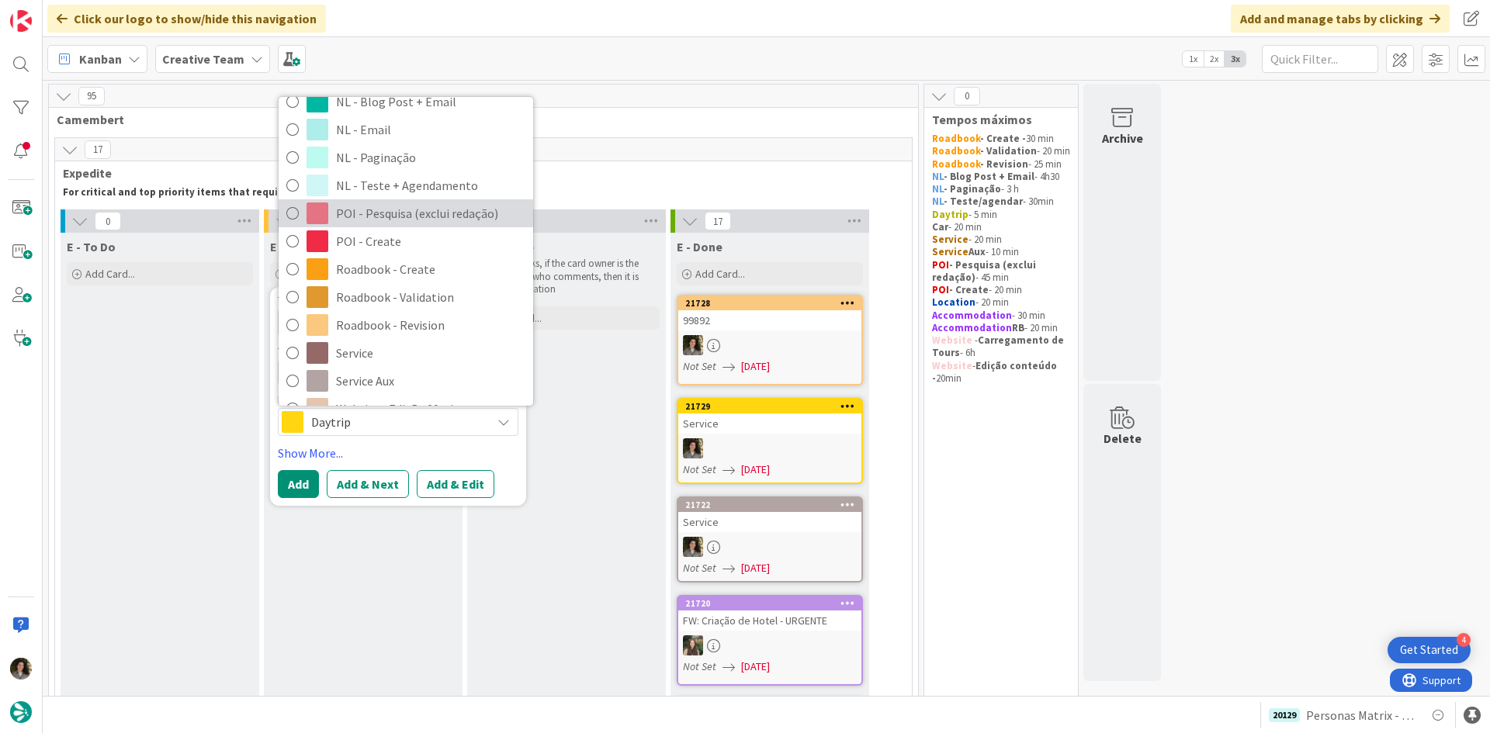
scroll to position [233, 0]
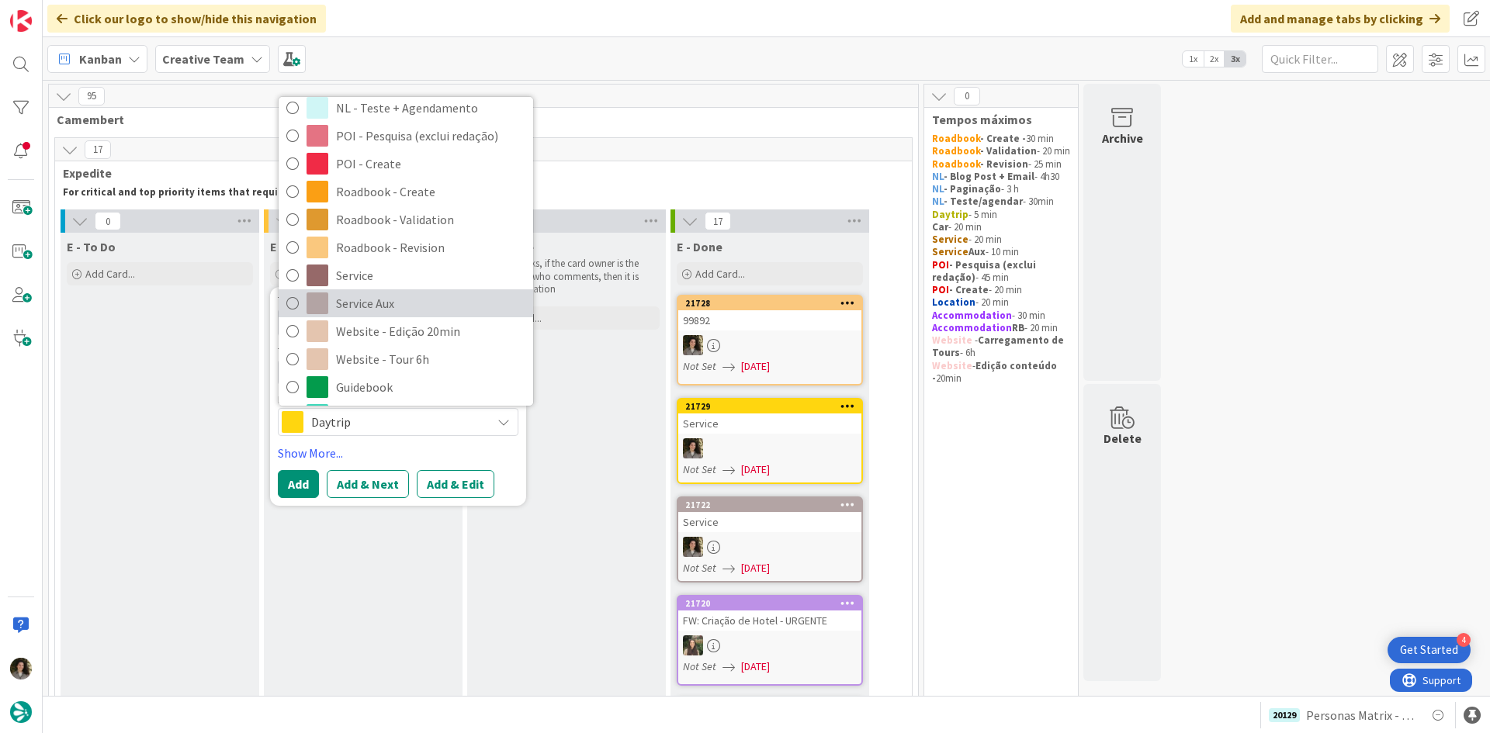
click at [392, 306] on span "Service Aux" at bounding box center [430, 303] width 189 height 23
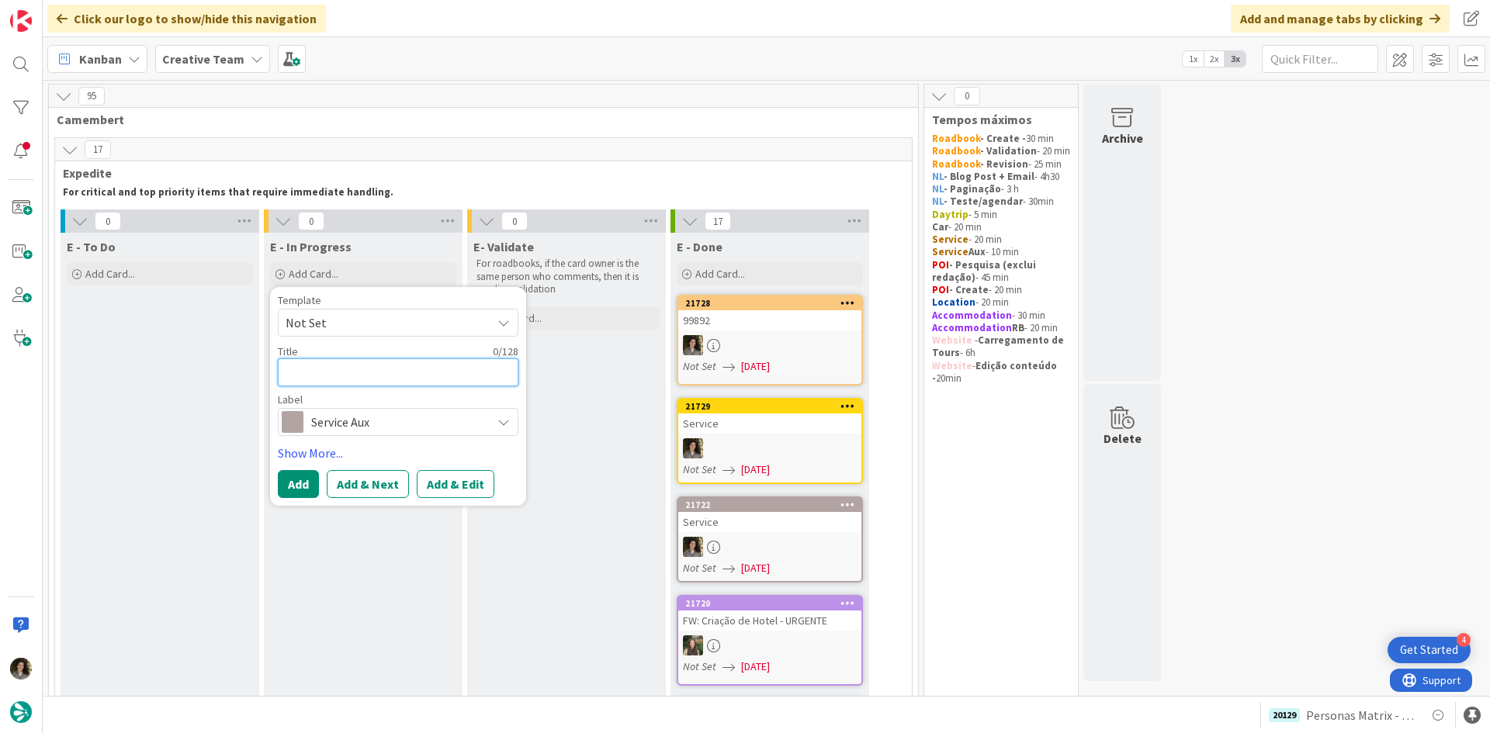
click at [351, 371] on textarea at bounding box center [398, 372] width 241 height 28
paste textarea "99892"
type textarea "x"
type textarea "99892"
type textarea "x"
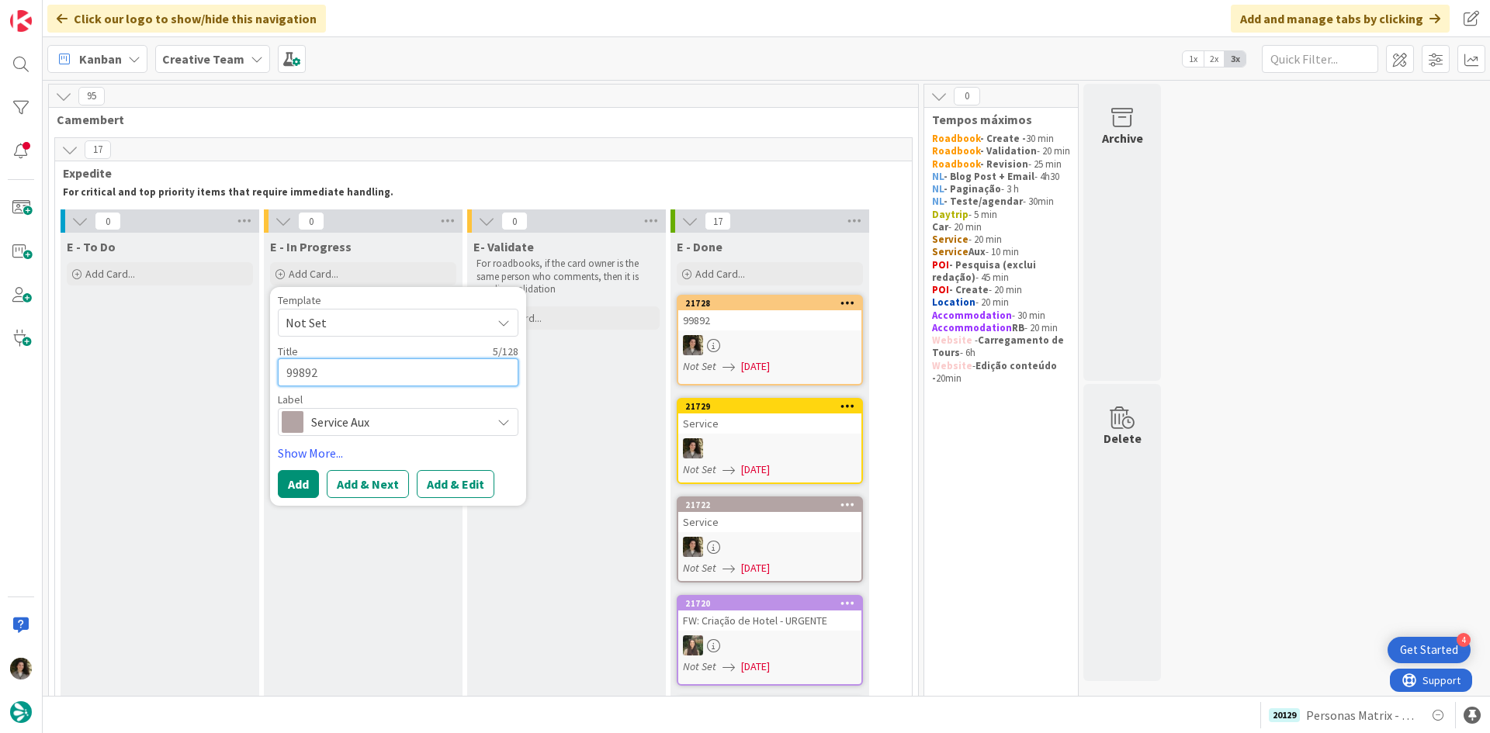
type textarea "99892"
type textarea "x"
type textarea "99892 -"
type textarea "x"
type textarea "99892 -"
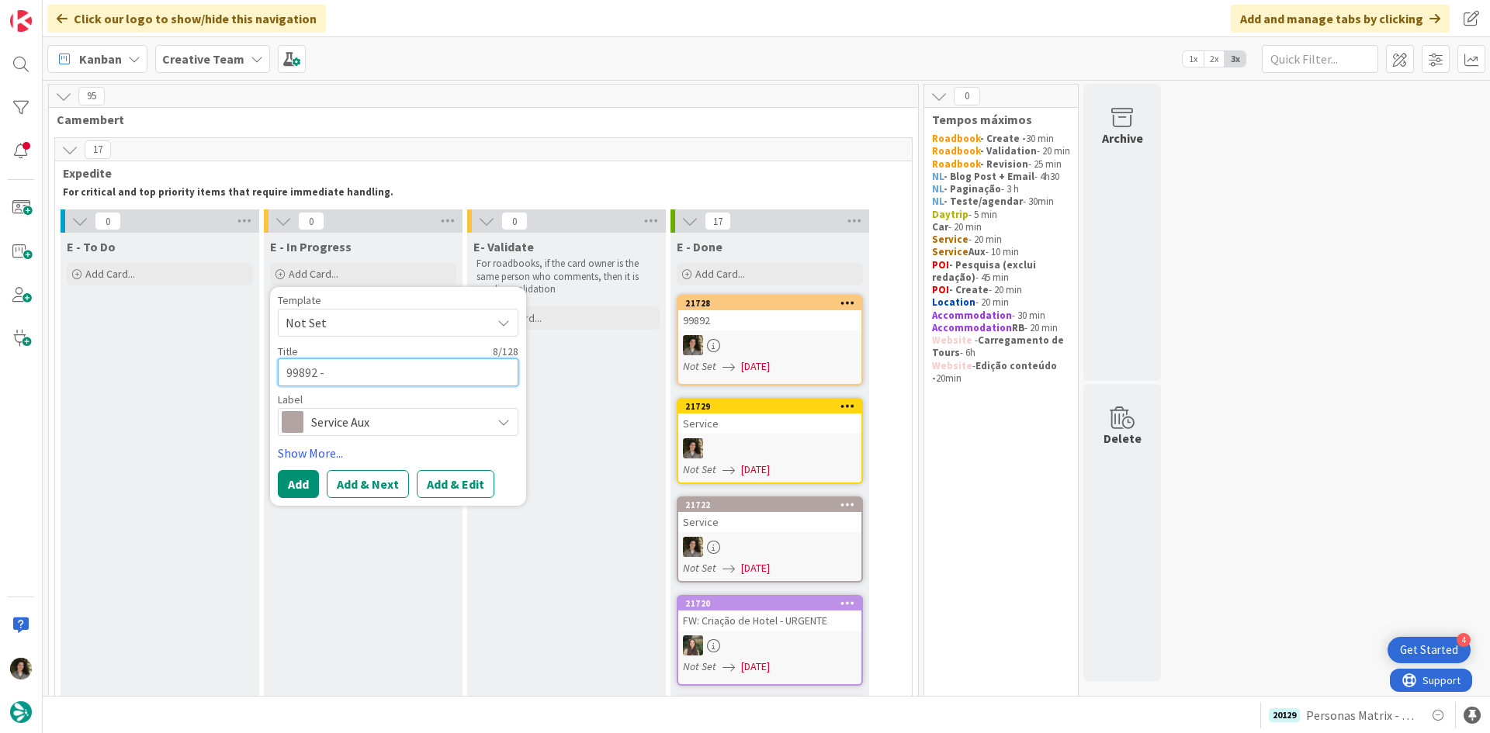
type textarea "x"
type textarea "99892 - Ti"
type textarea "x"
type textarea "99892 - Tic"
type textarea "x"
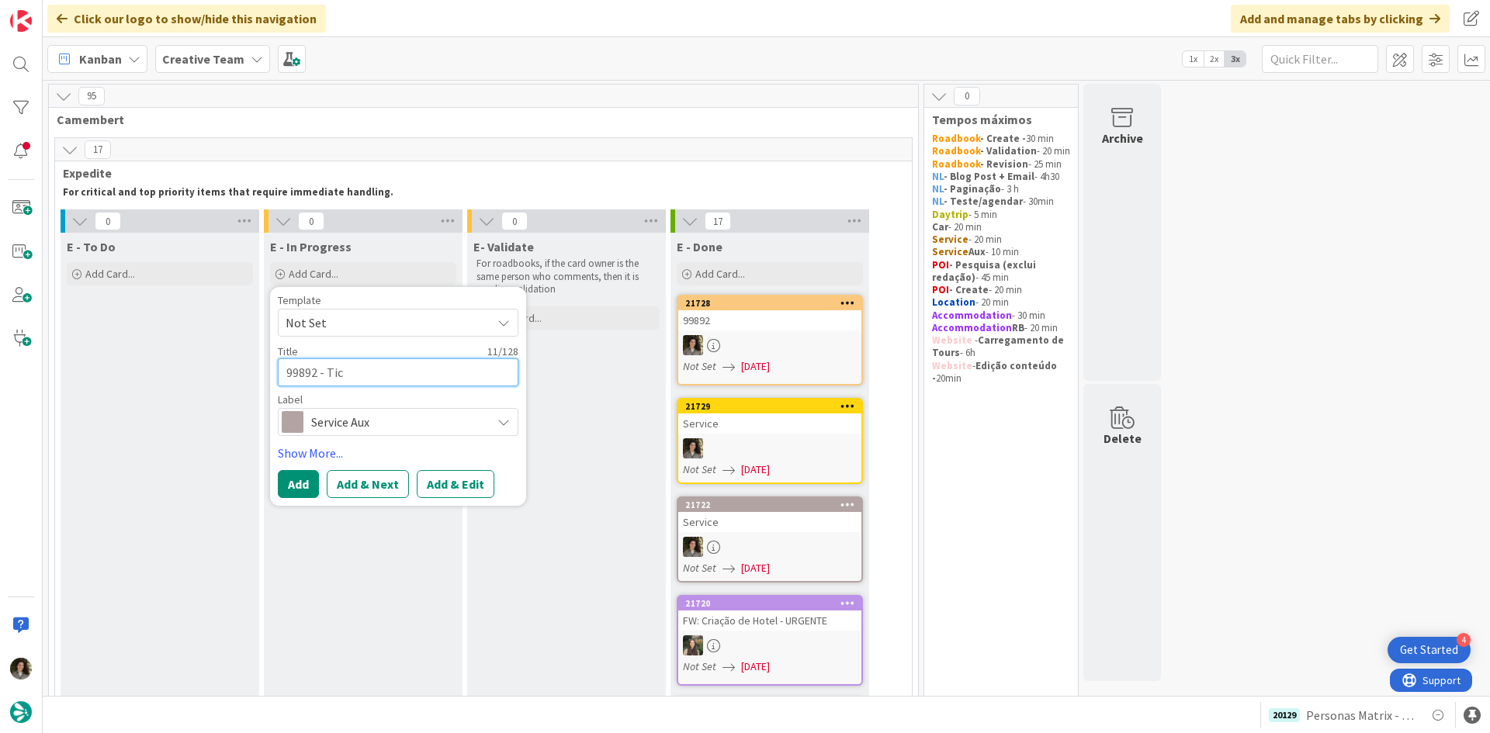
type textarea "99892 - Tick"
type textarea "x"
type textarea "99892 - Ticke"
type textarea "x"
type textarea "99892 - Ticket"
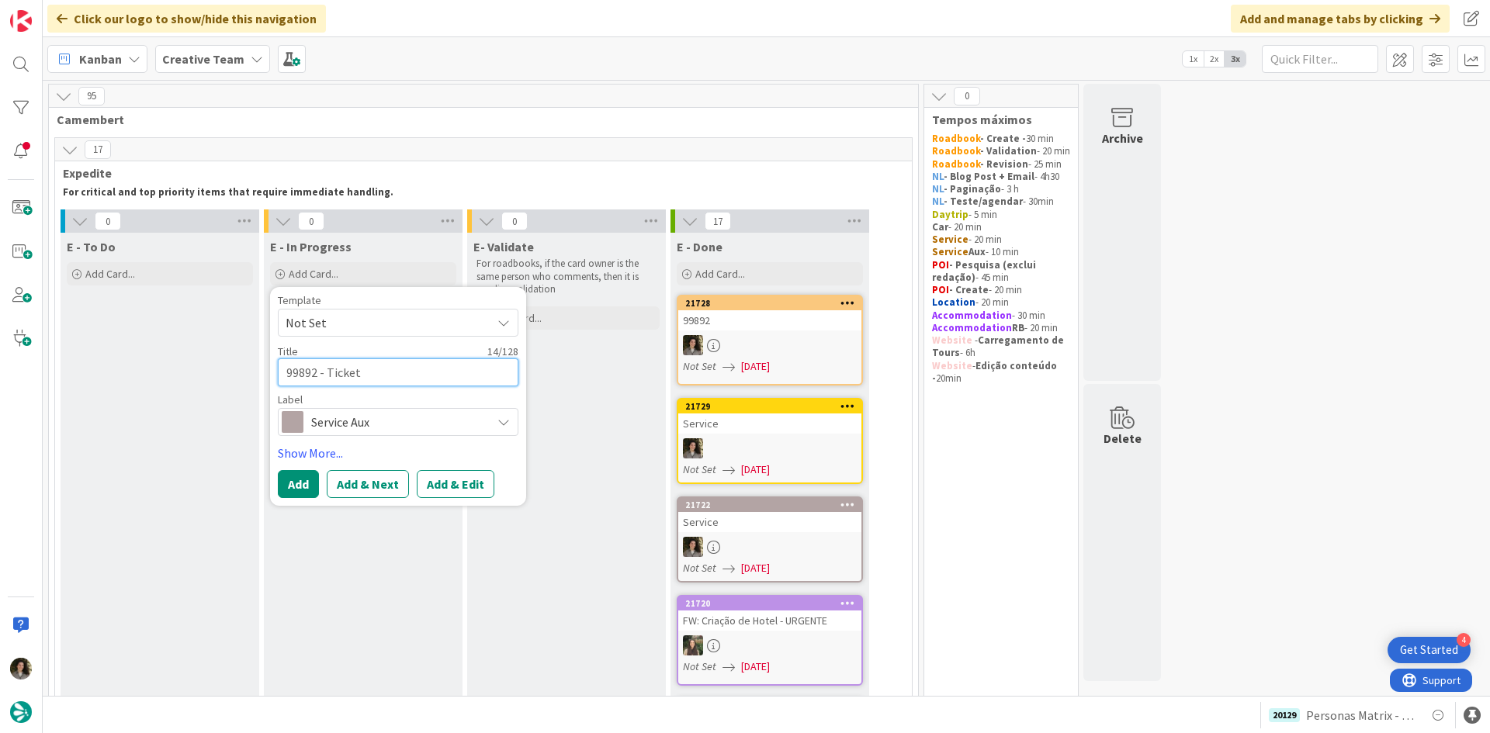
type textarea "x"
type textarea "99892 - Tickets"
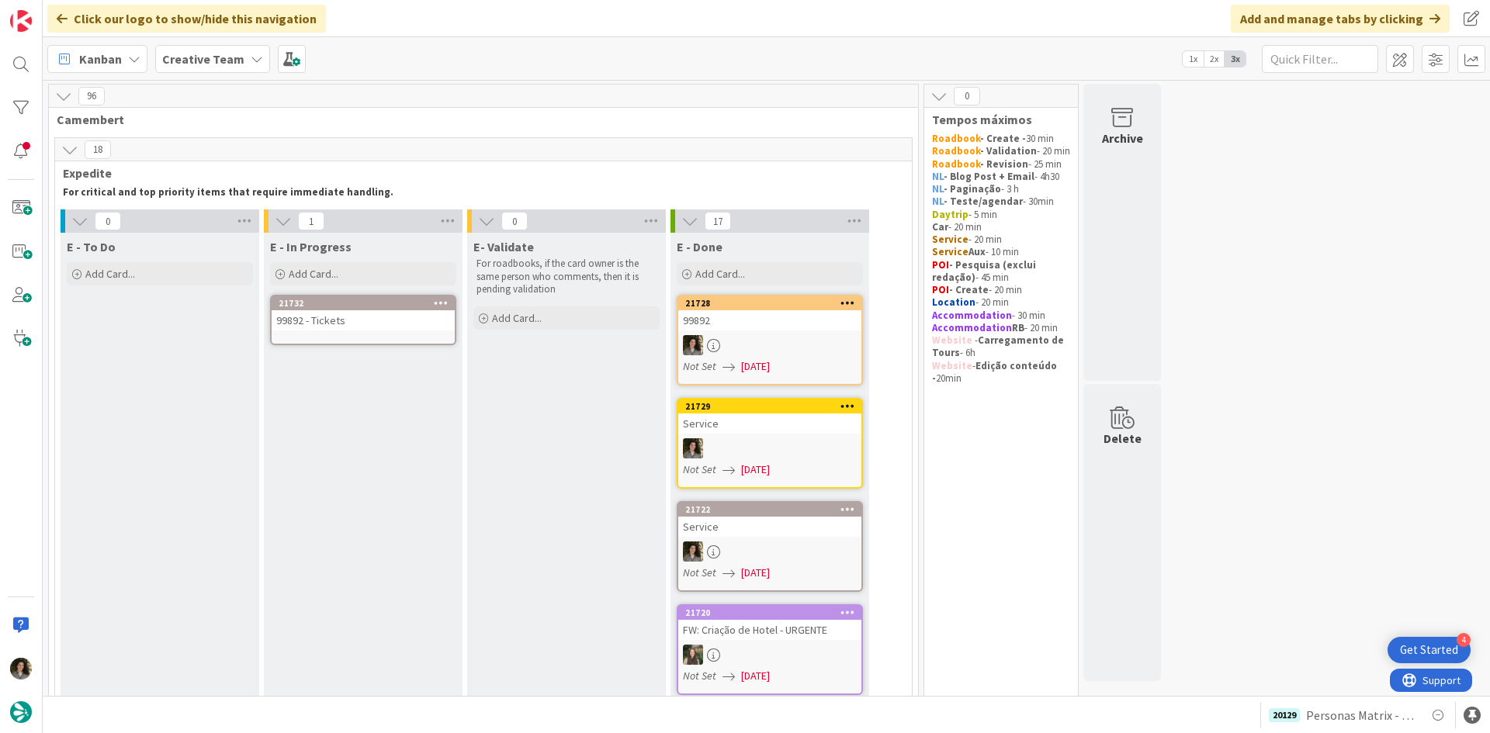
click at [407, 328] on div "99892 - Tickets" at bounding box center [363, 320] width 183 height 20
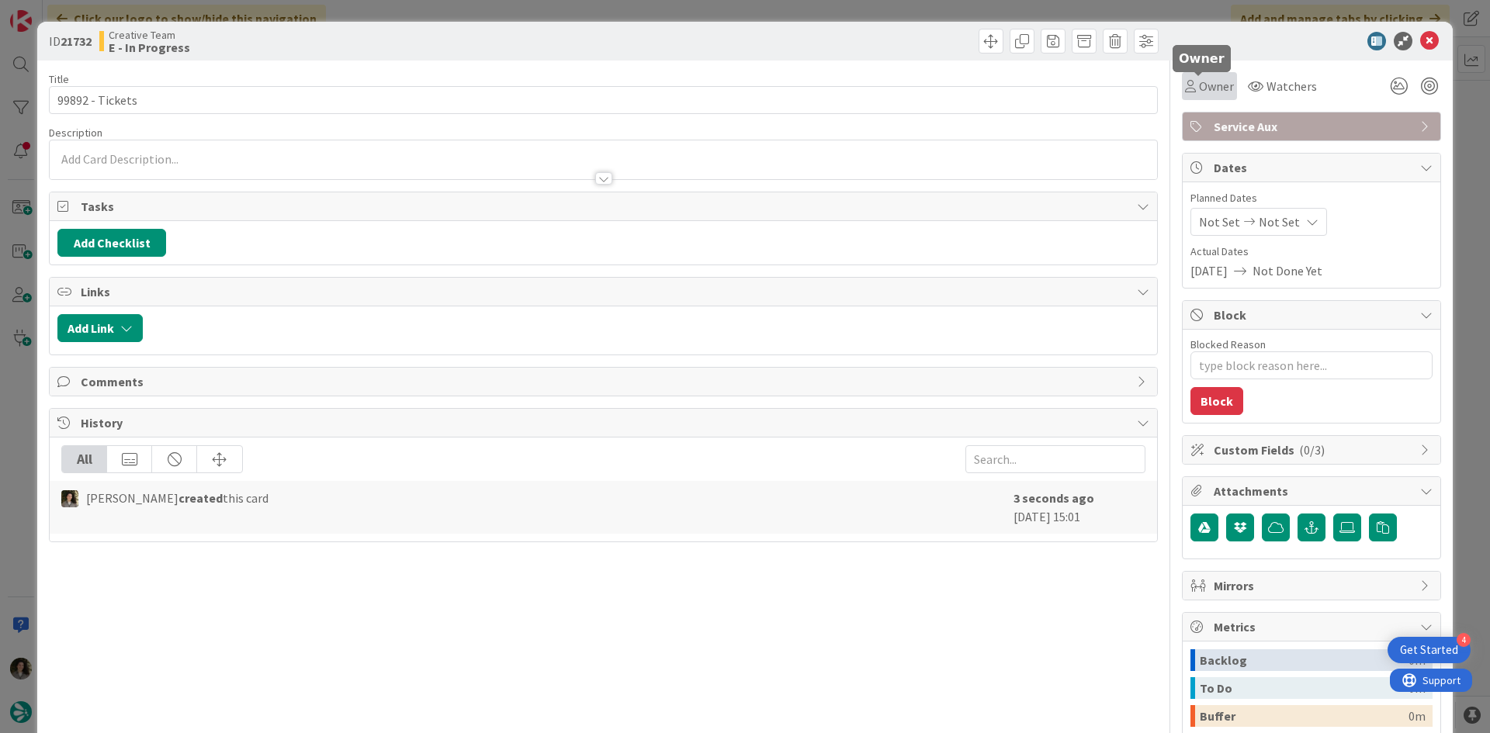
click at [1206, 83] on span "Owner" at bounding box center [1216, 86] width 35 height 19
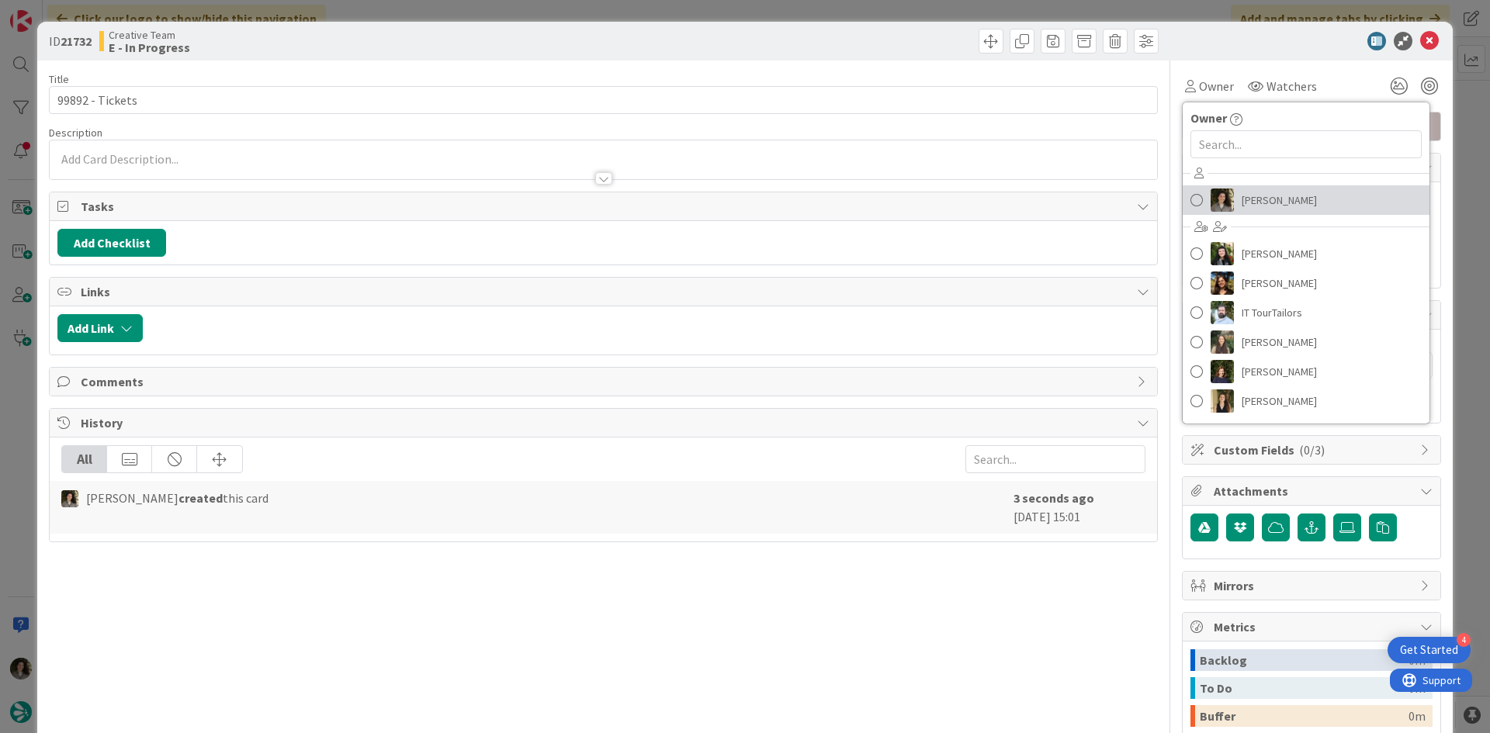
click at [1248, 196] on span "[PERSON_NAME]" at bounding box center [1278, 200] width 75 height 23
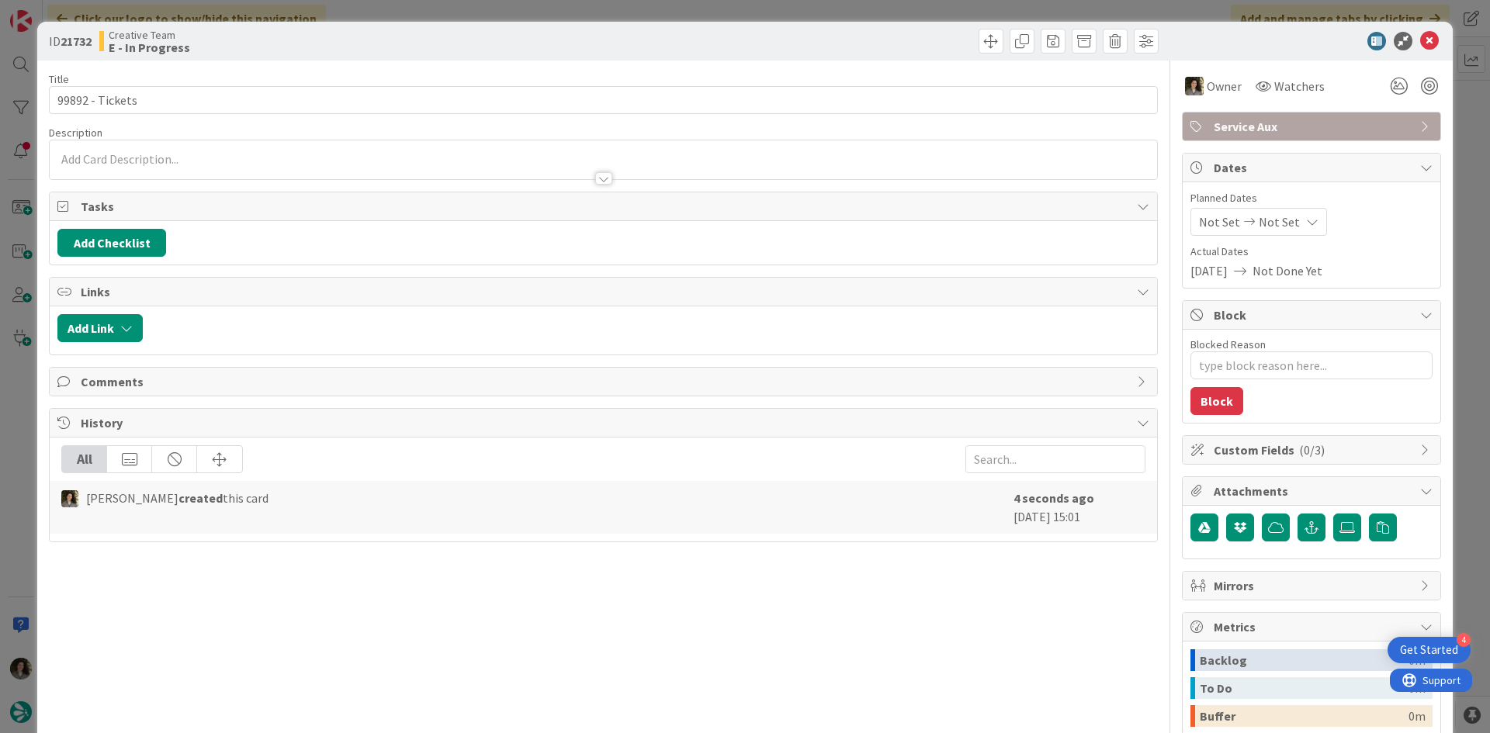
type textarea "x"
click at [1268, 222] on span "Not Set" at bounding box center [1278, 222] width 41 height 19
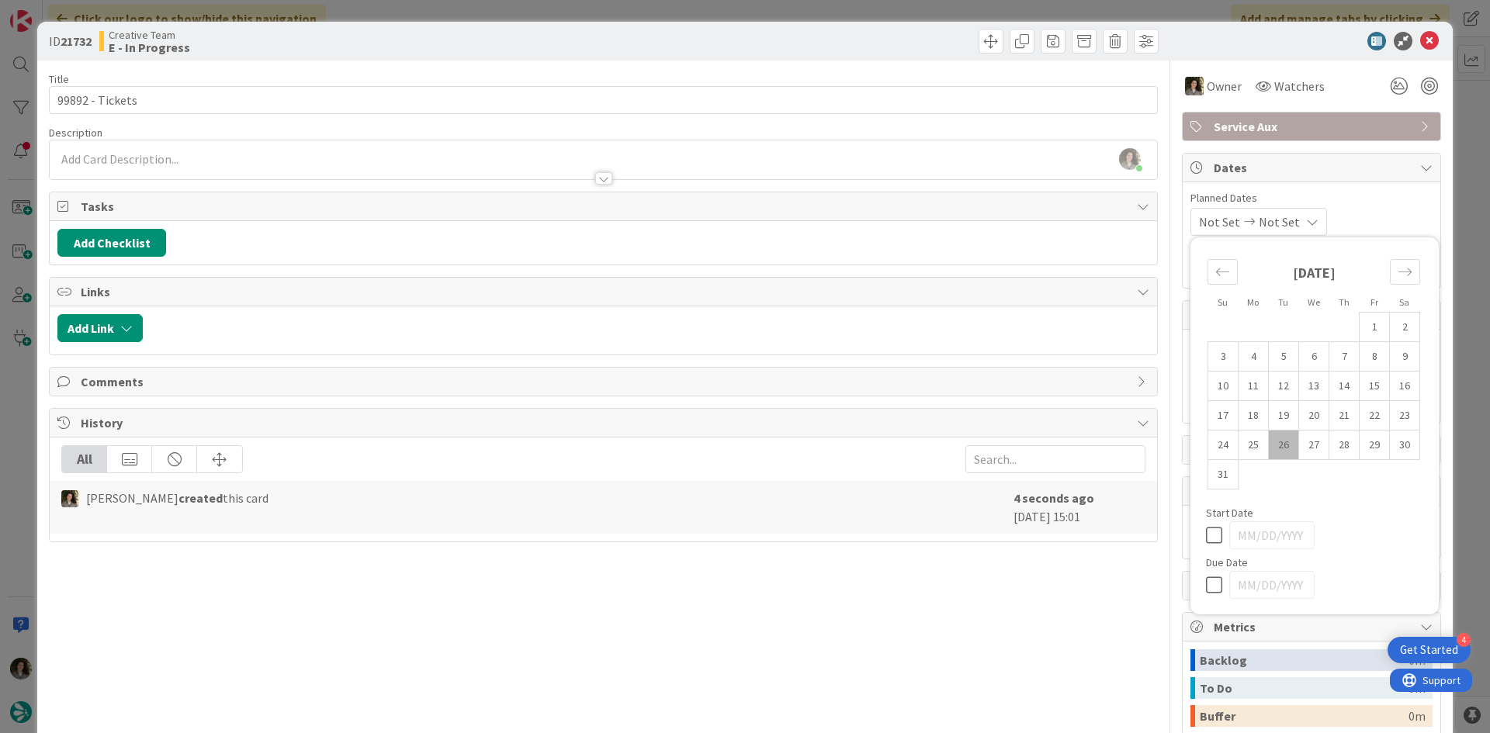
click at [1209, 579] on icon at bounding box center [1217, 585] width 23 height 19
type input "[DATE]"
click at [1421, 33] on icon at bounding box center [1429, 41] width 19 height 19
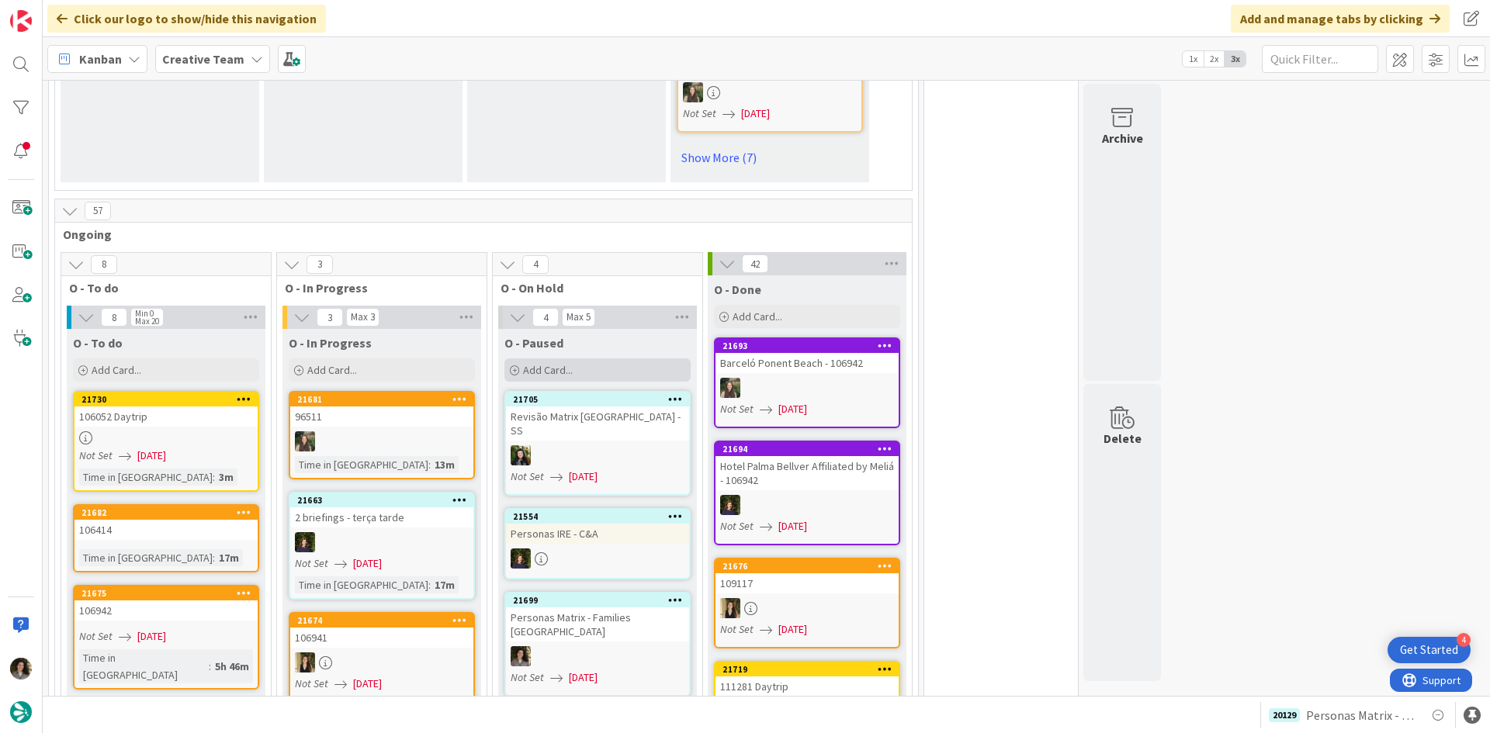
scroll to position [1241, 0]
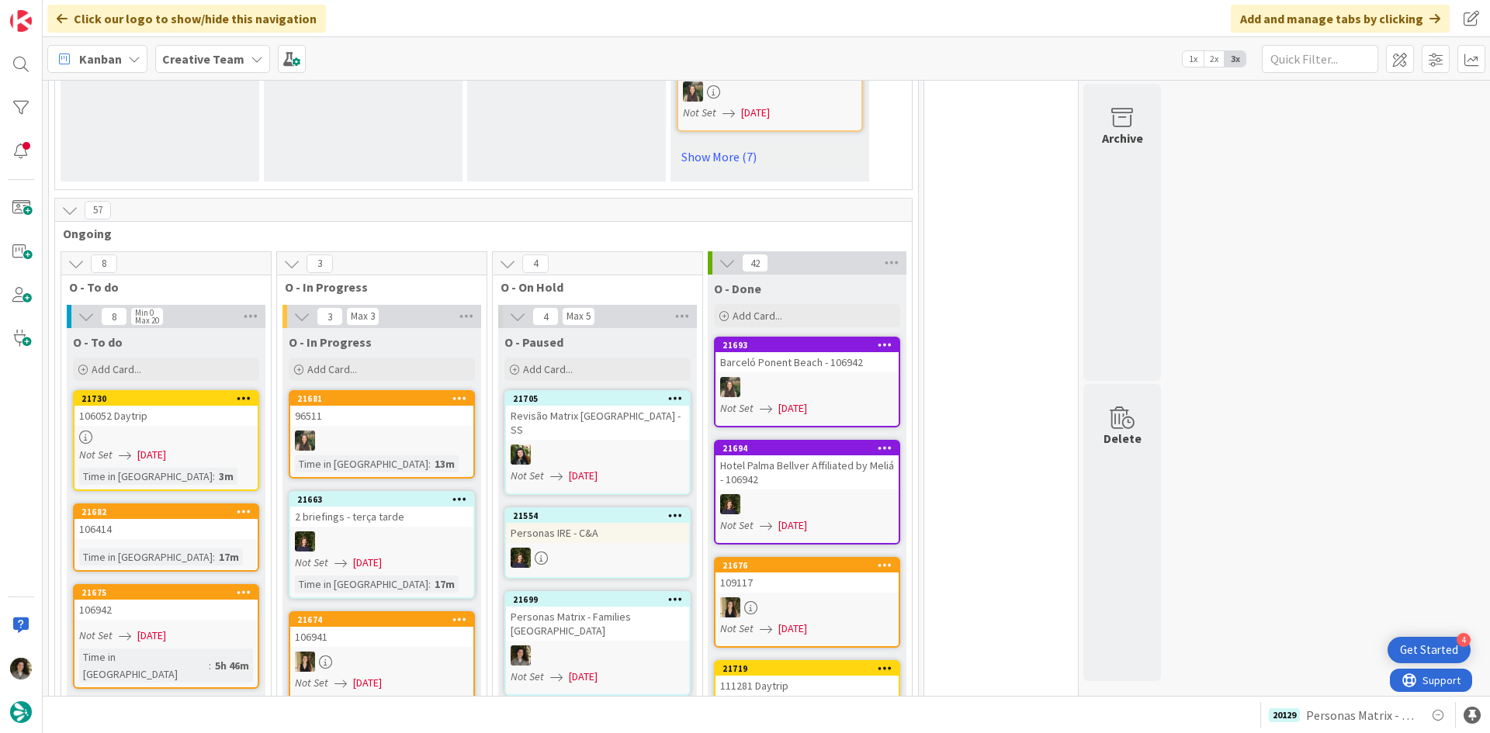
click at [154, 431] on div at bounding box center [165, 437] width 183 height 13
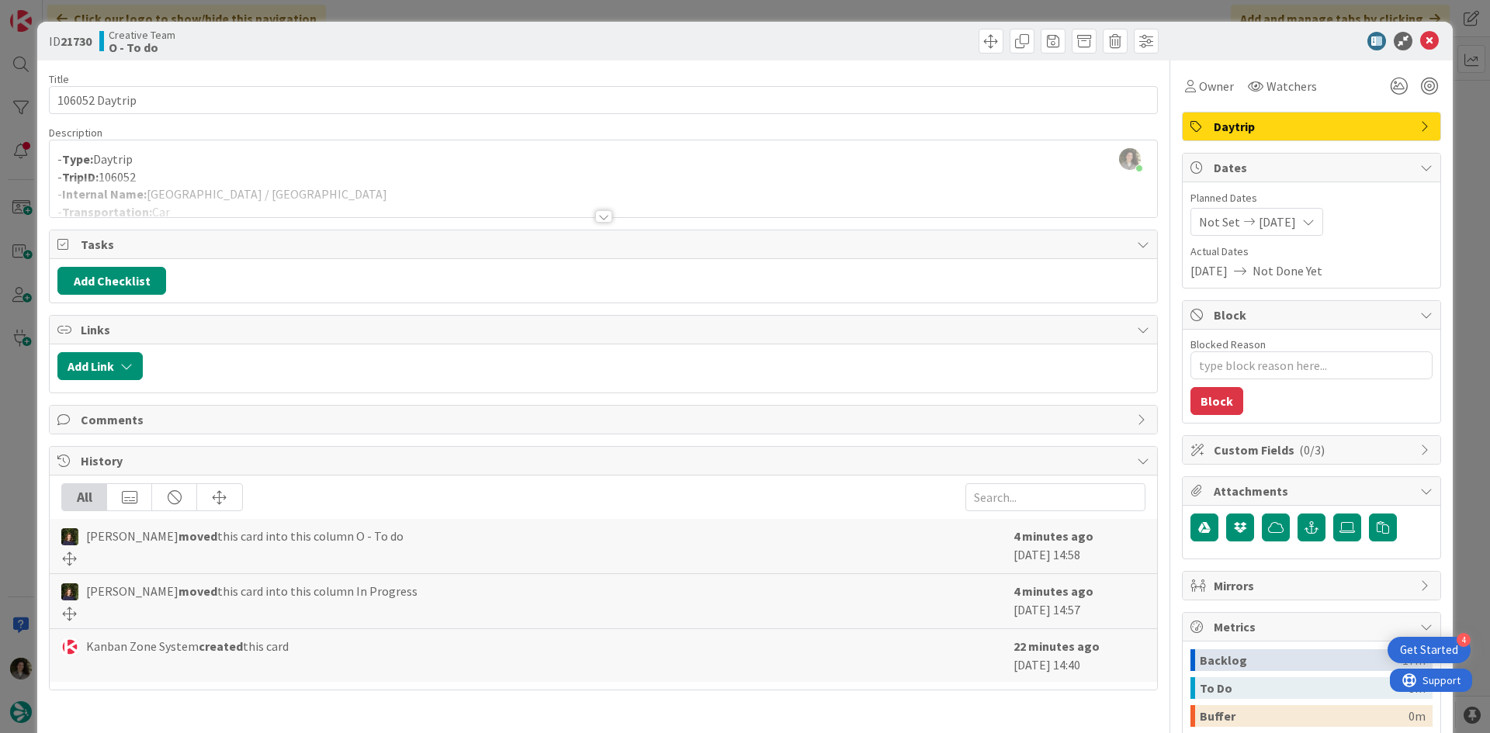
click at [604, 209] on div at bounding box center [603, 198] width 1107 height 40
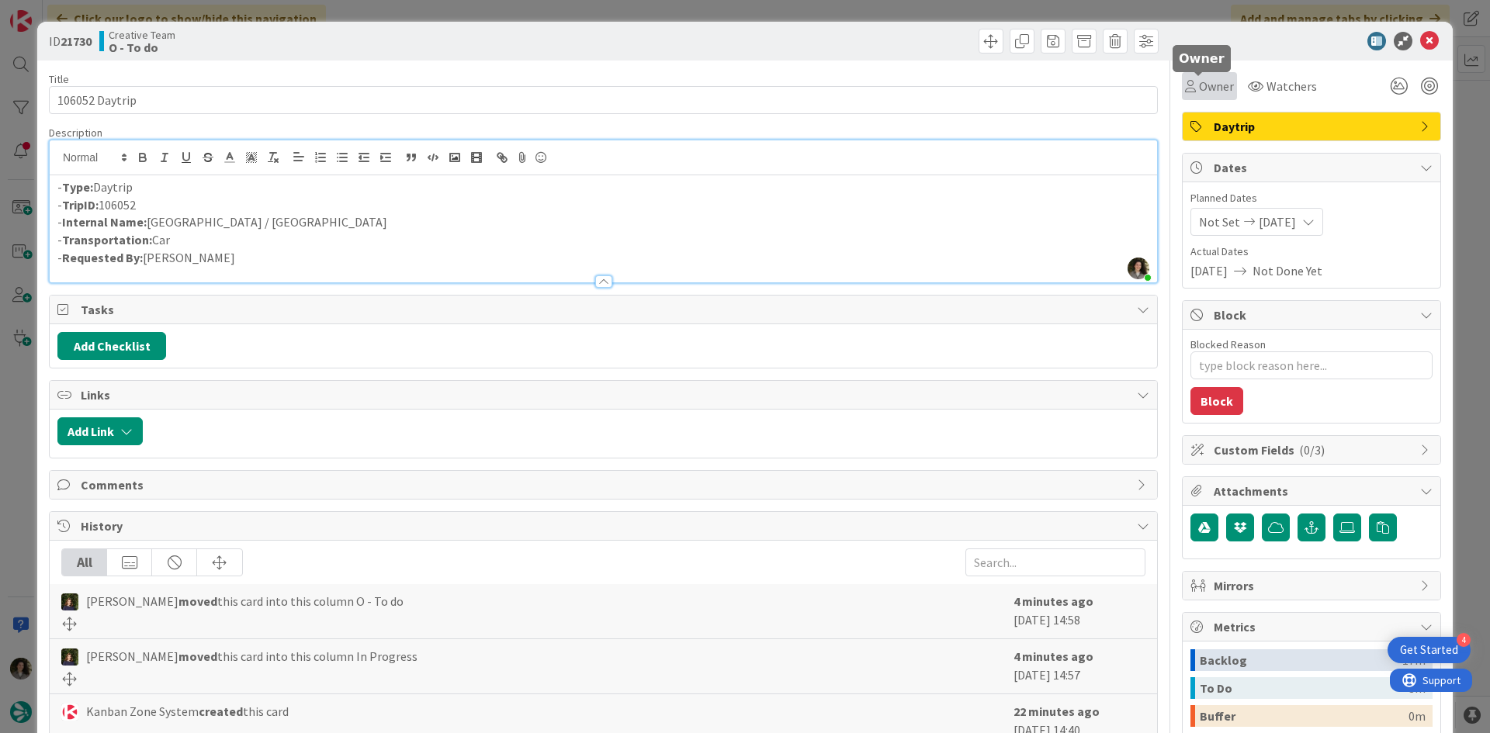
drag, startPoint x: 1203, startPoint y: 85, endPoint x: 1208, endPoint y: 98, distance: 13.5
click at [1206, 96] on div "Owner" at bounding box center [1209, 86] width 55 height 28
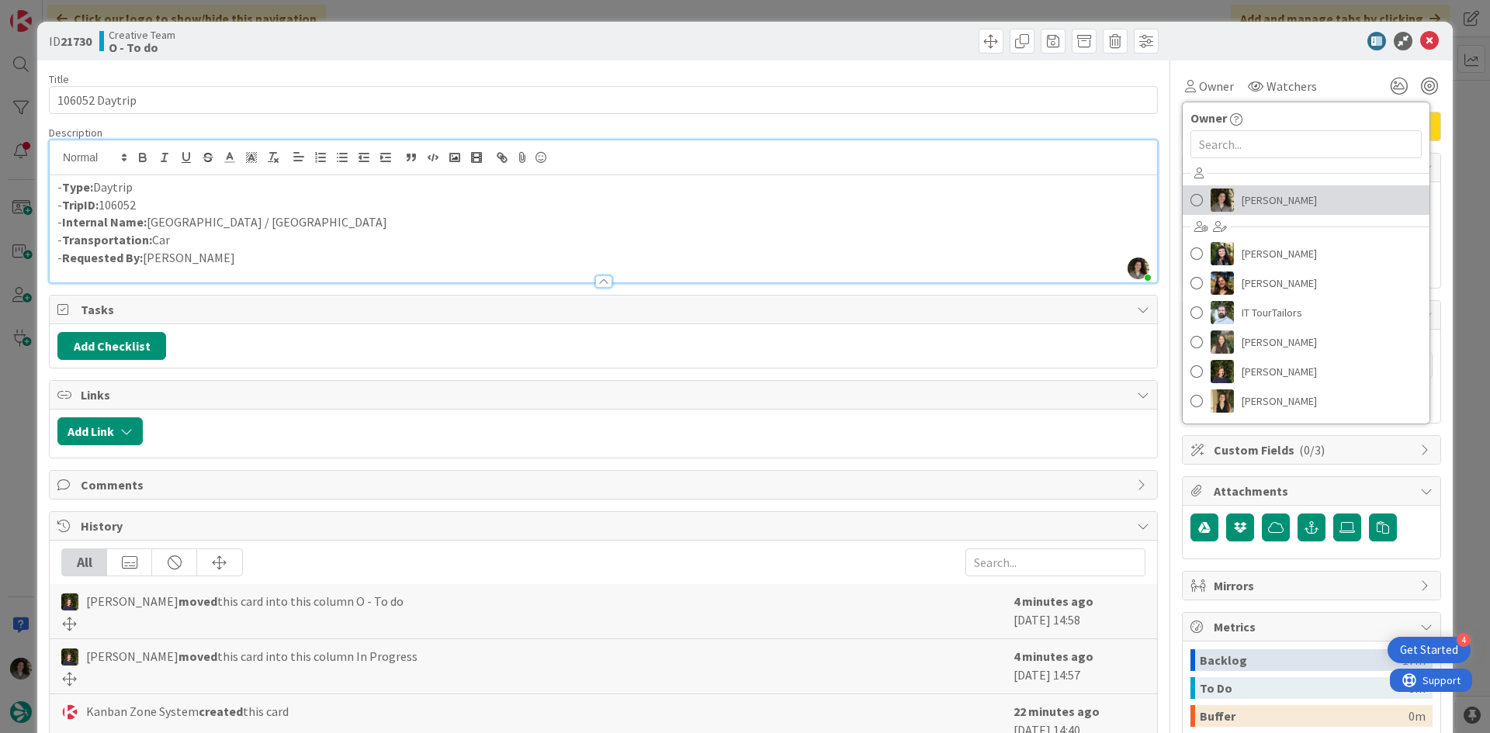
drag, startPoint x: 1248, startPoint y: 196, endPoint x: 1302, endPoint y: 159, distance: 64.8
click at [1248, 196] on span "[PERSON_NAME]" at bounding box center [1278, 200] width 75 height 23
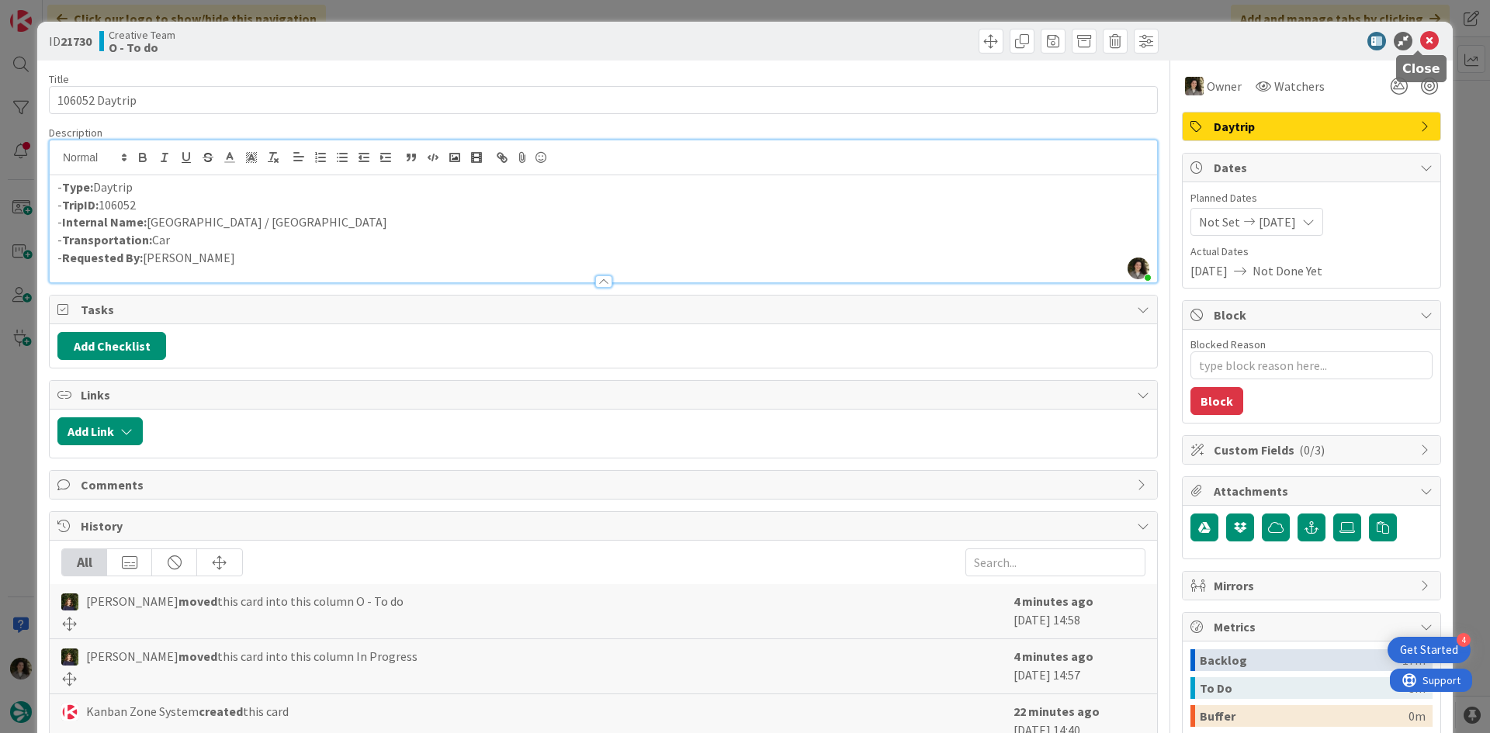
click at [1420, 42] on icon at bounding box center [1429, 41] width 19 height 19
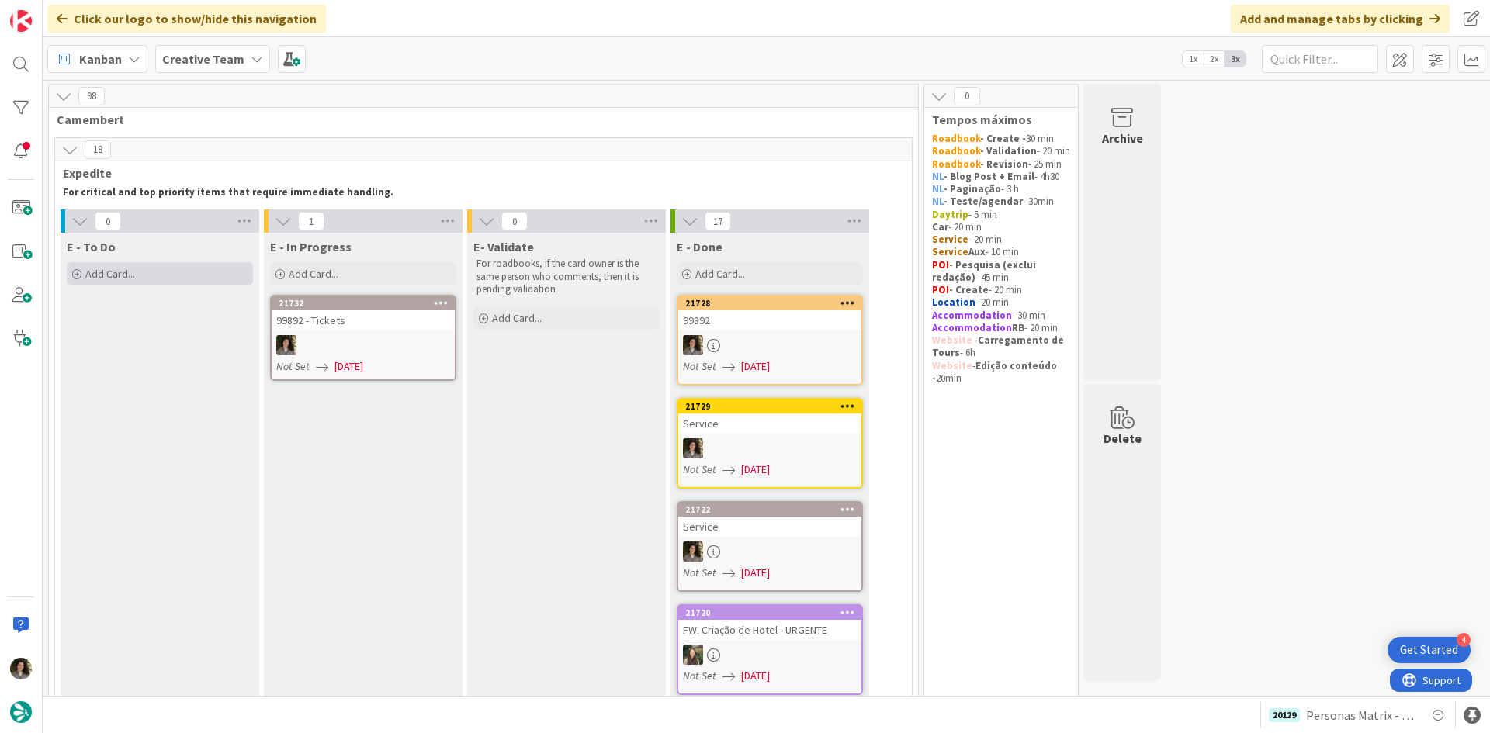
click at [192, 262] on div "Add Card..." at bounding box center [160, 273] width 186 height 23
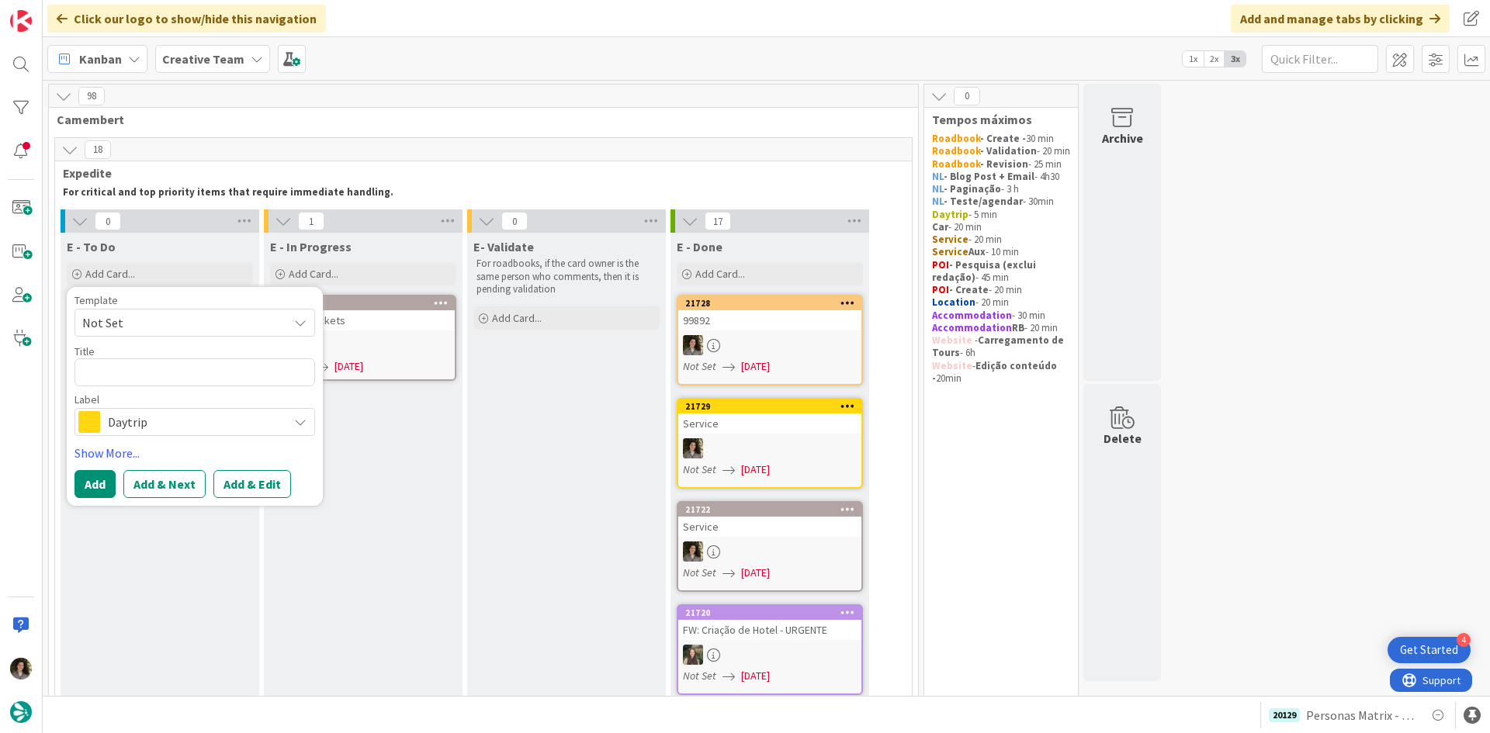
click at [160, 420] on span "Daytrip" at bounding box center [194, 422] width 172 height 22
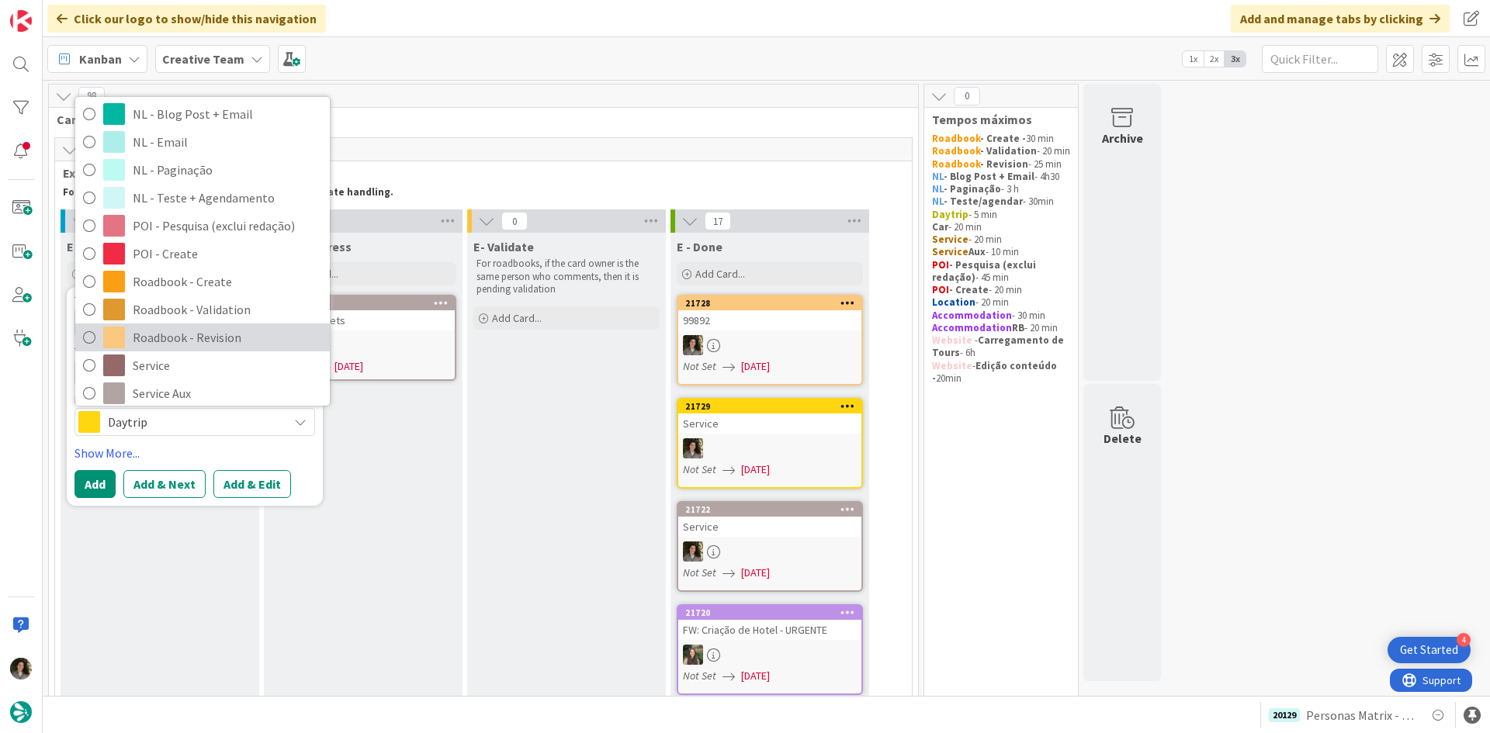
scroll to position [155, 0]
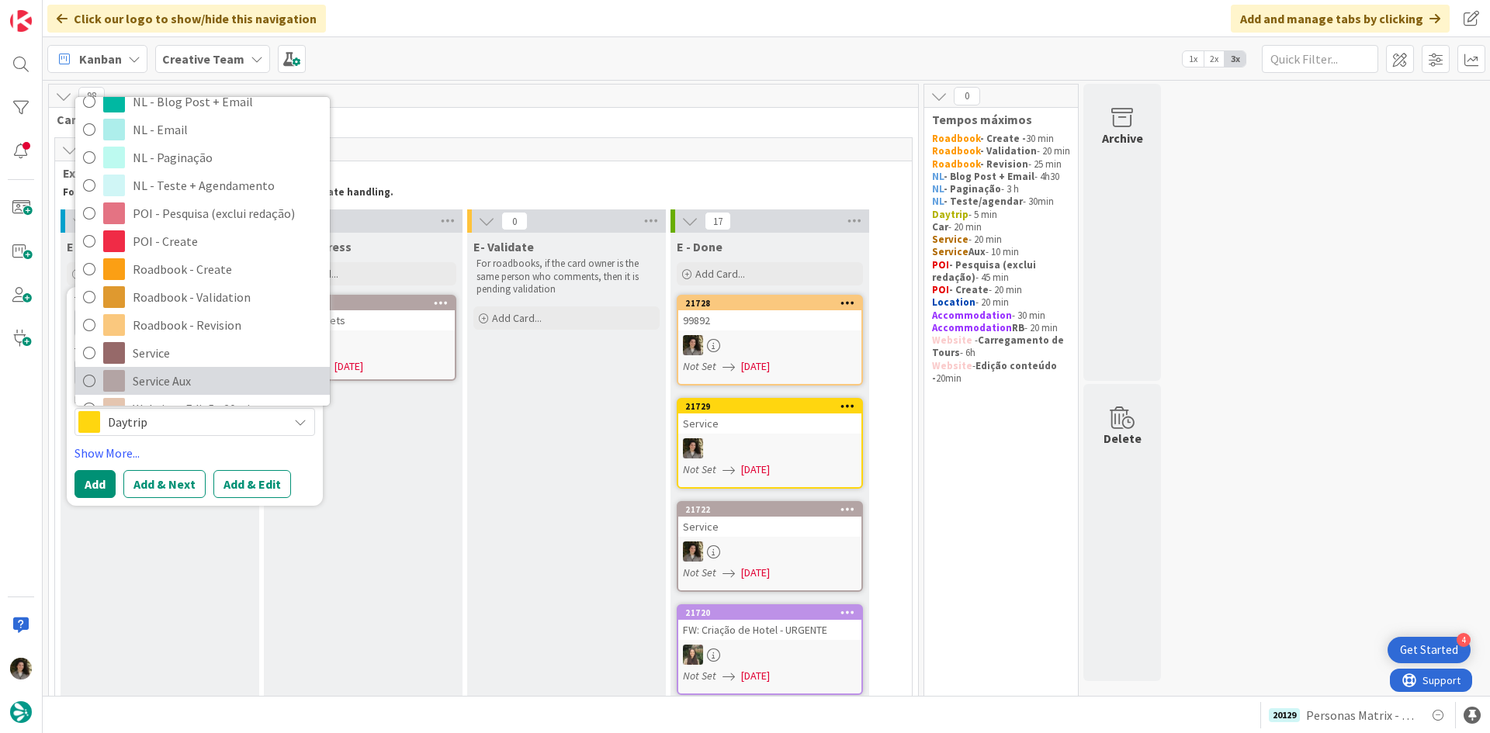
click at [191, 382] on span "Service Aux" at bounding box center [227, 380] width 189 height 23
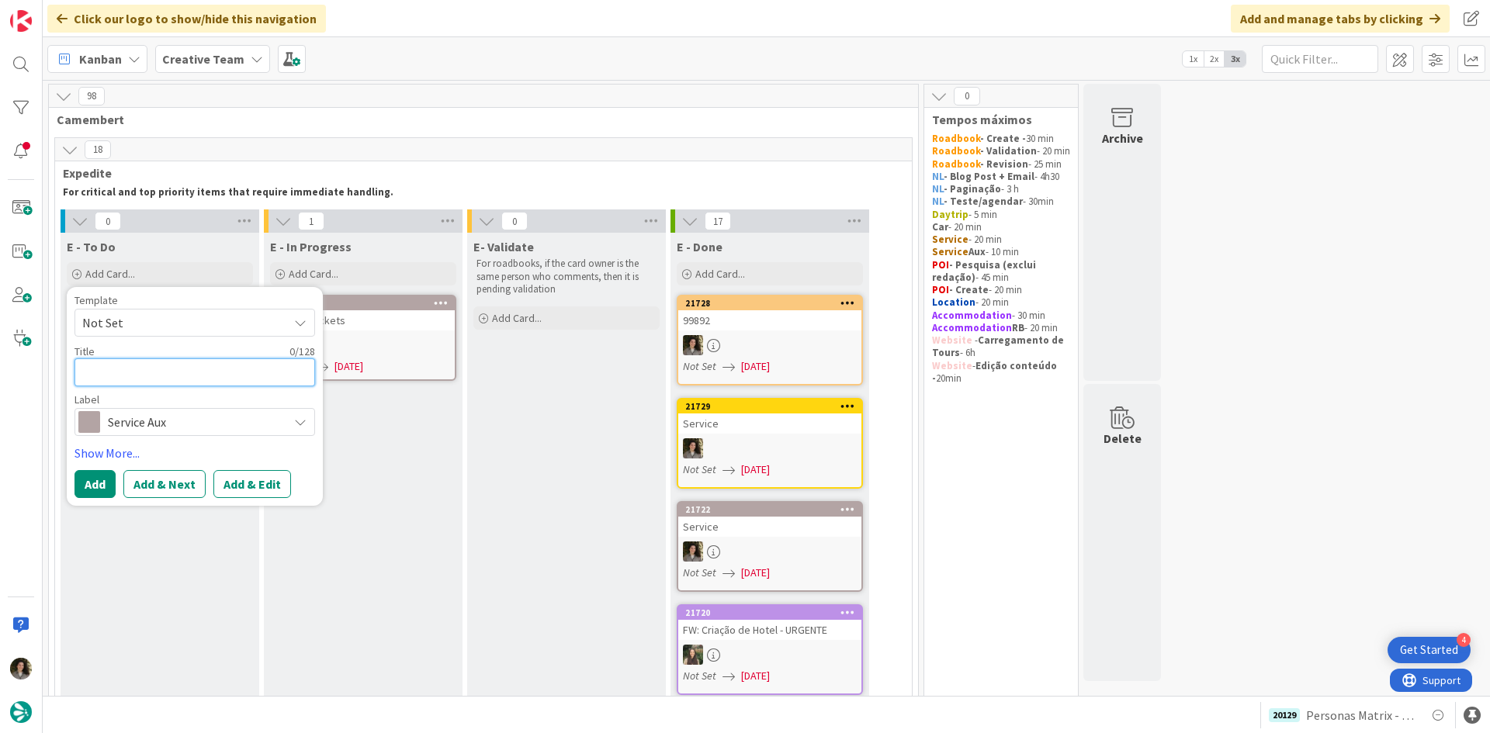
click at [167, 375] on textarea at bounding box center [194, 372] width 241 height 28
type textarea "x"
type textarea "G"
type textarea "x"
type textarea "GP"
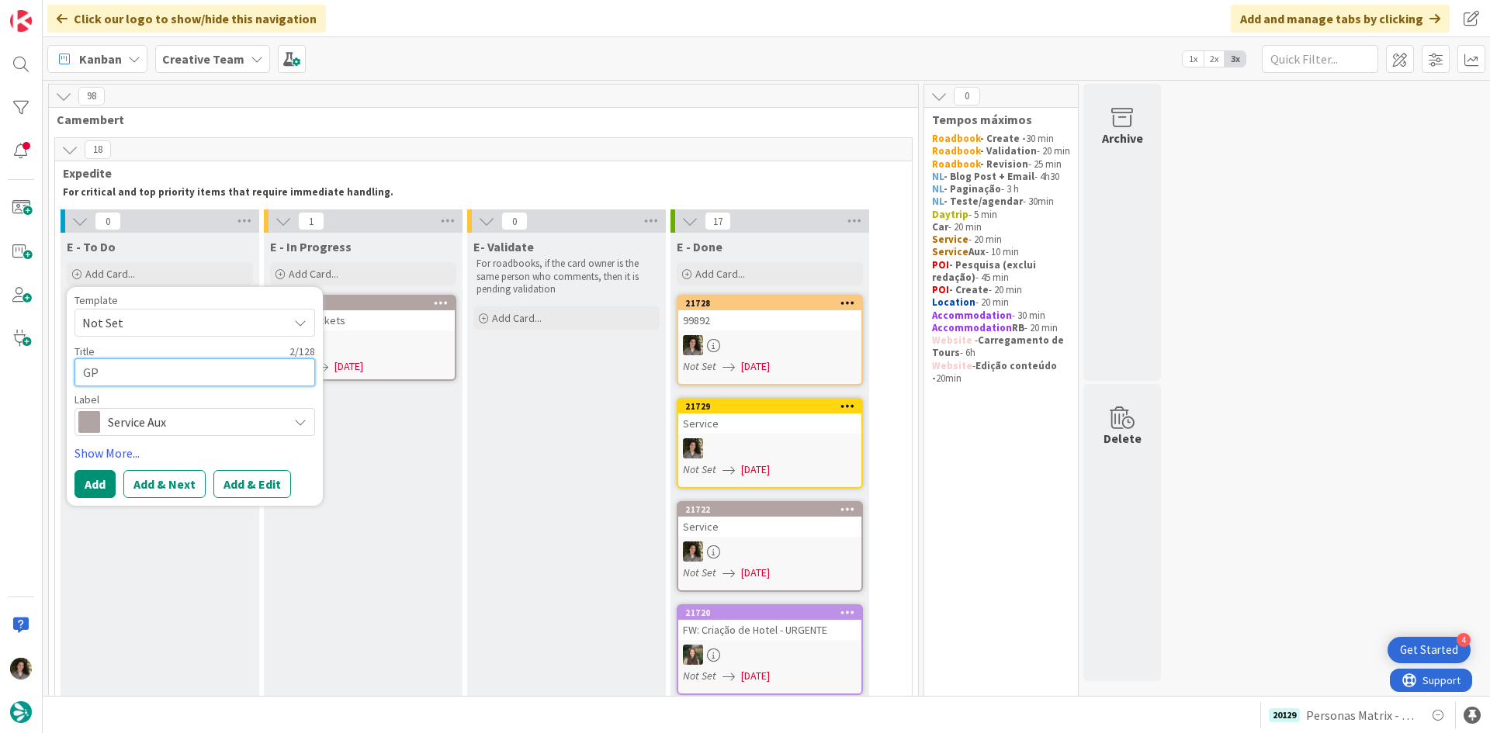
type textarea "x"
type textarea "GPS"
type textarea "x"
type textarea "GPS"
type textarea "x"
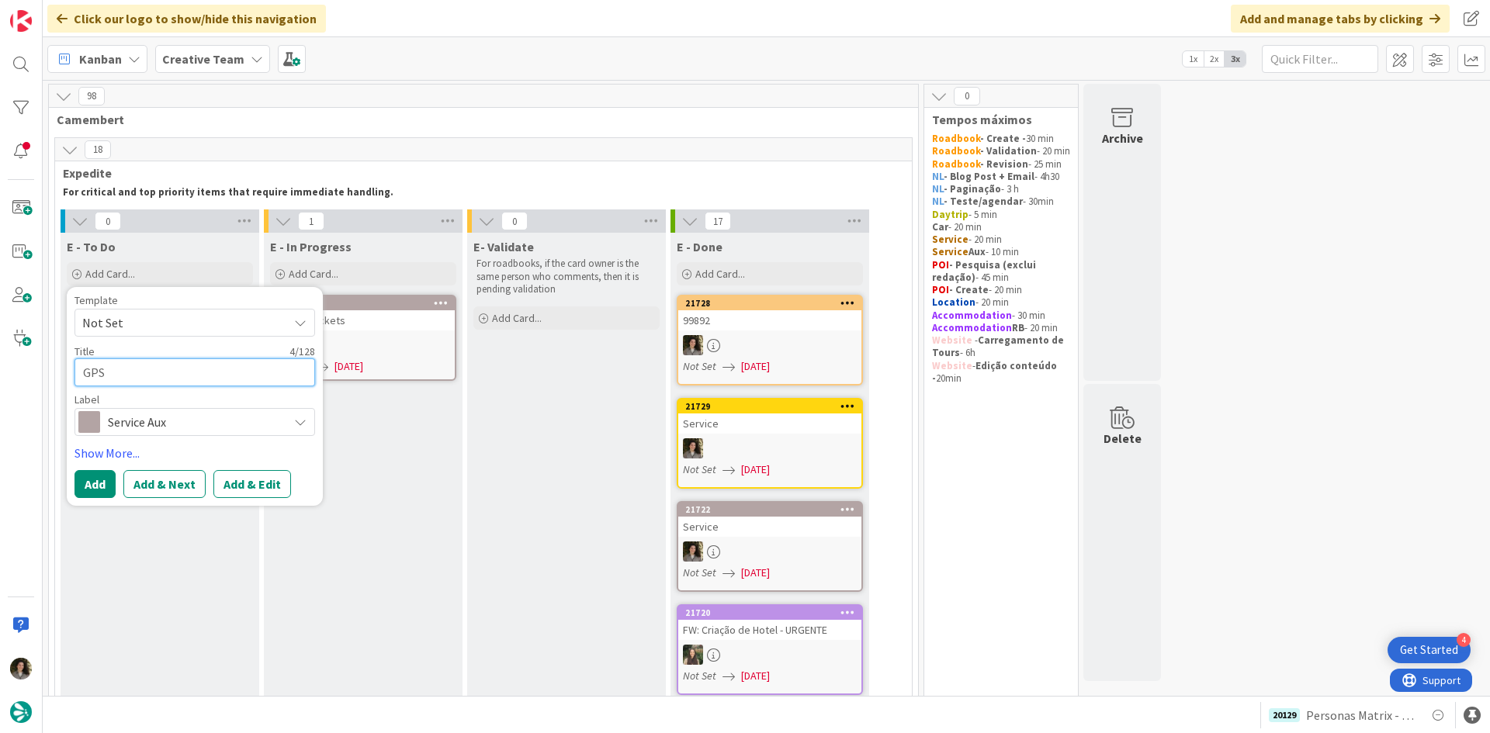
type textarea "GPS P"
type textarea "x"
type textarea "GPS PO"
type textarea "x"
type textarea "GPS POI"
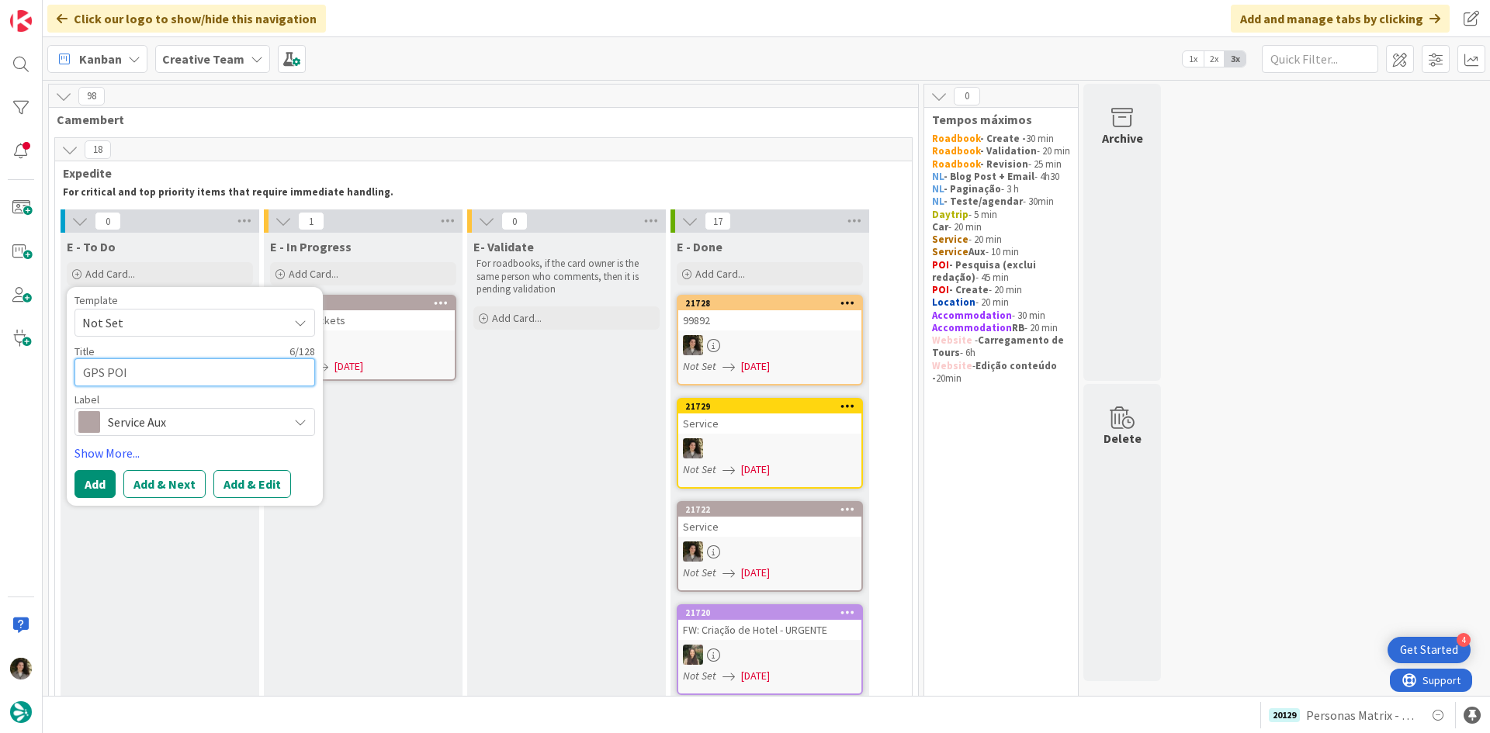
type textarea "x"
type textarea "GPS POIN"
type textarea "x"
type textarea "GPS POINT"
type textarea "x"
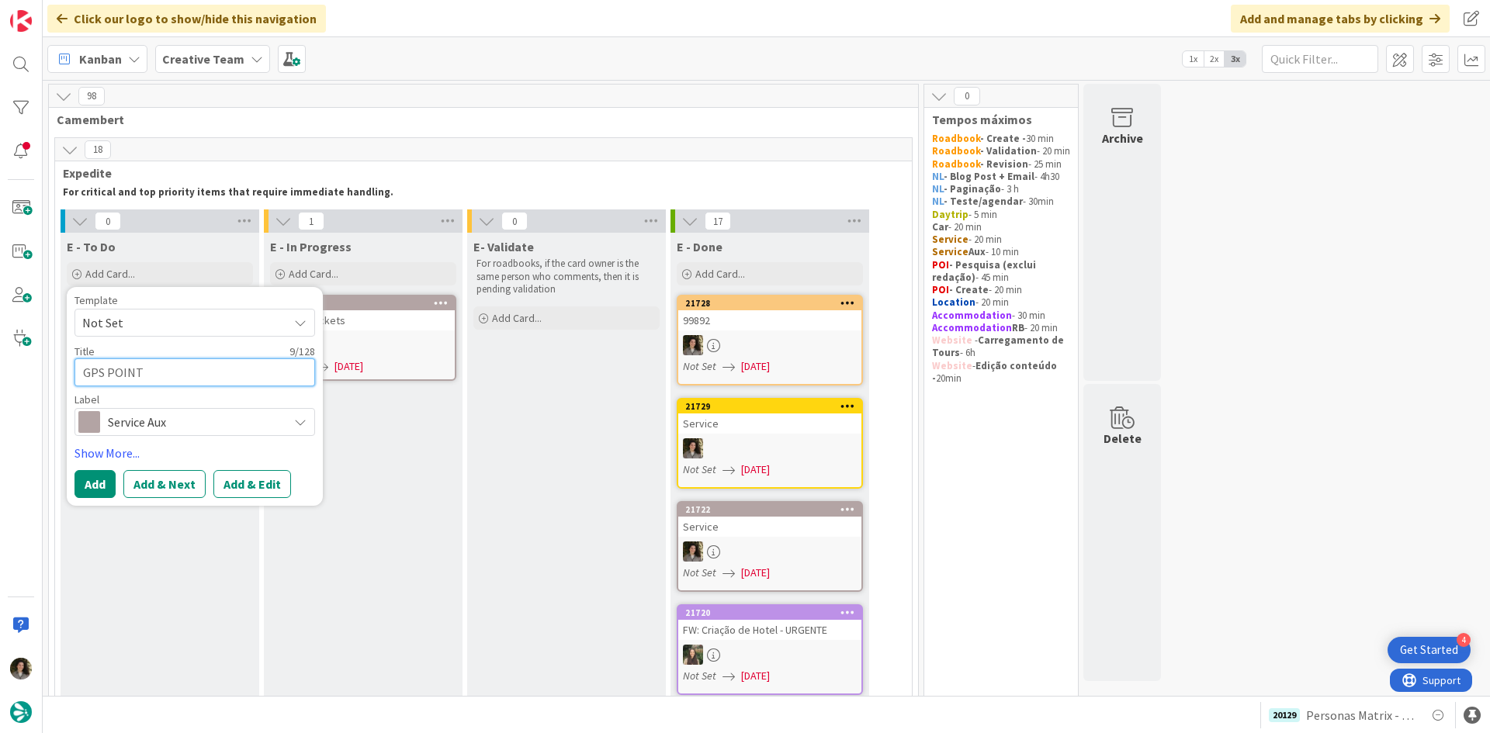
type textarea "GPS POINT"
type textarea "x"
type textarea "GPS POINT -"
type textarea "x"
type textarea "GPS POINT -"
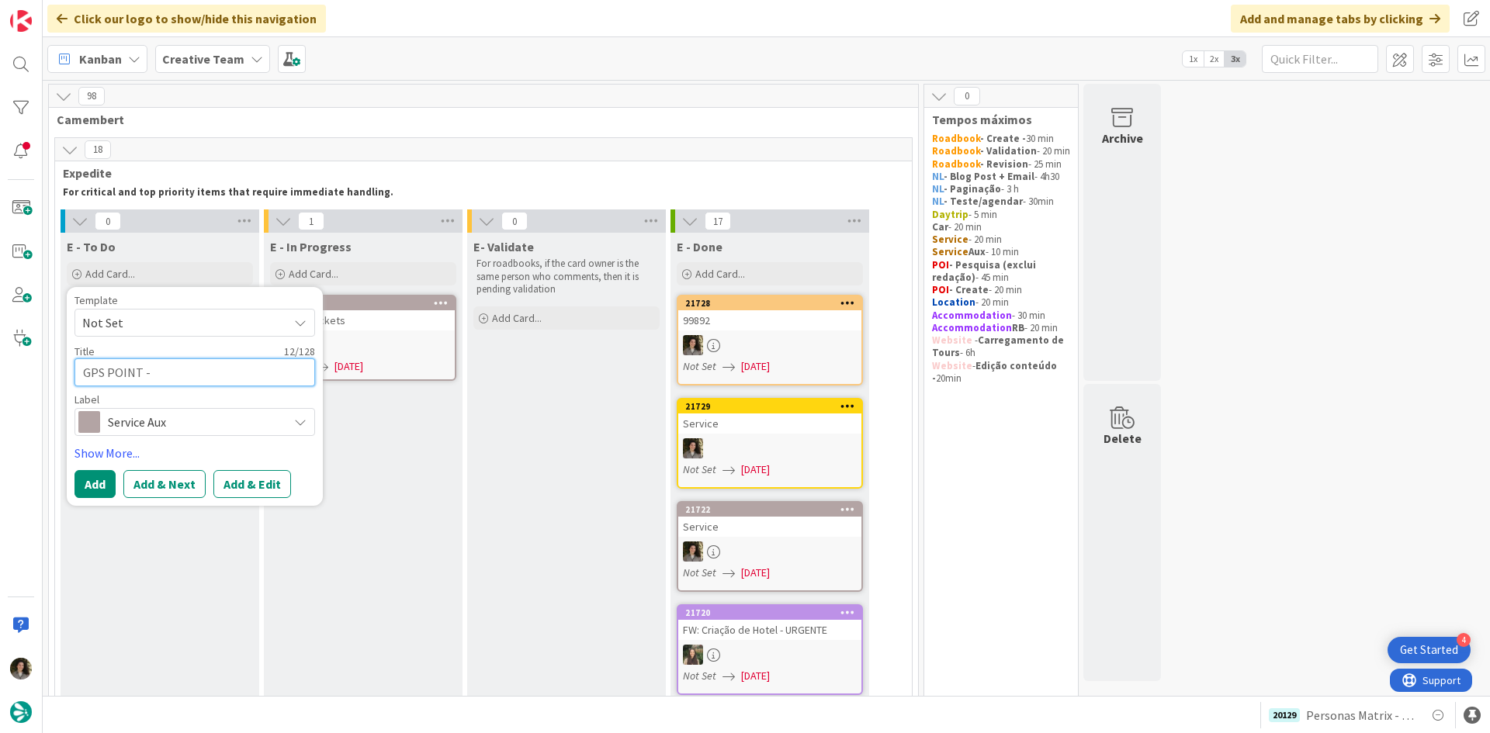
type textarea "x"
type textarea "GPS POINT - S"
type textarea "x"
type textarea "GPS POINT - Sa"
type textarea "x"
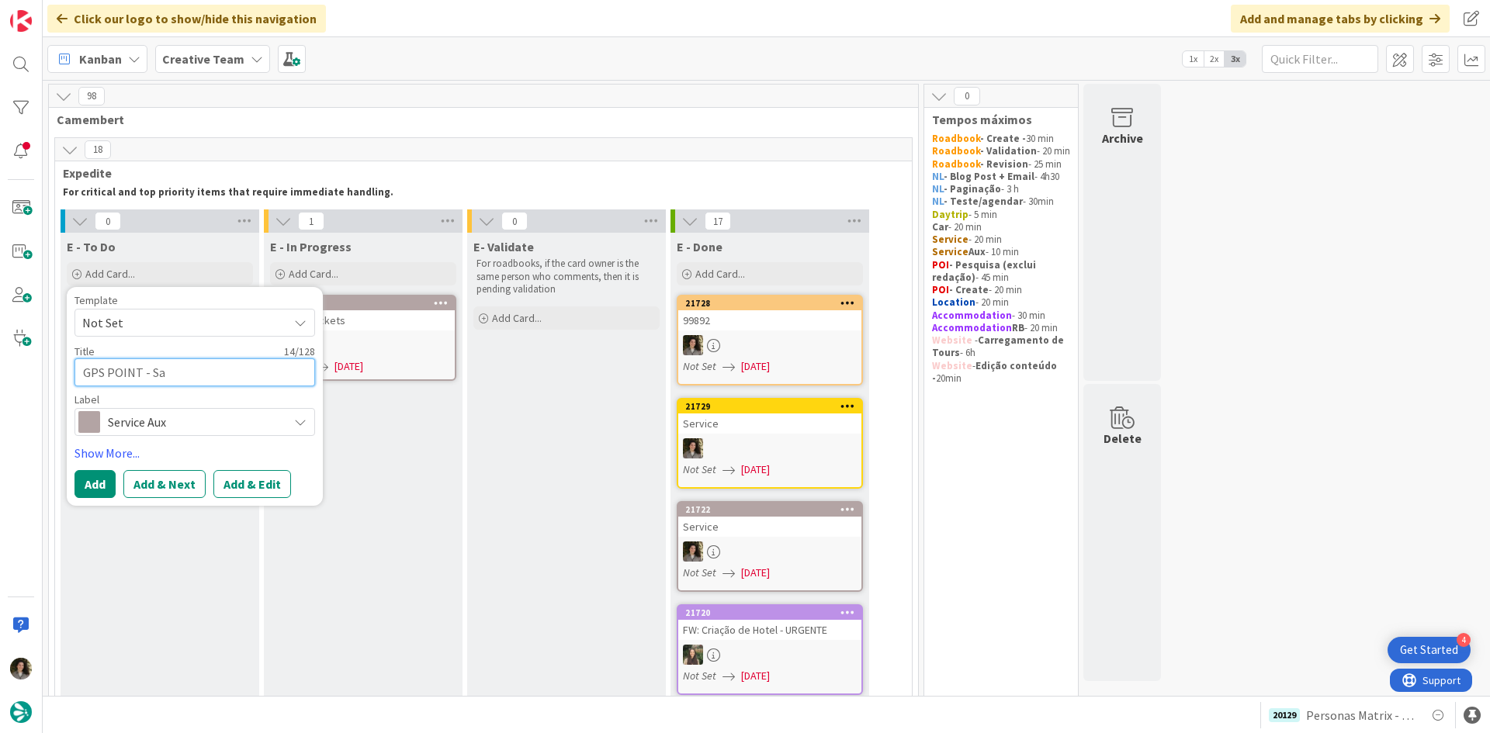
type textarea "GPS POINT - [GEOGRAPHIC_DATA]"
type textarea "x"
type textarea "GPS POINT - Sant"
type textarea "x"
type textarea "GPS POINT - Santa"
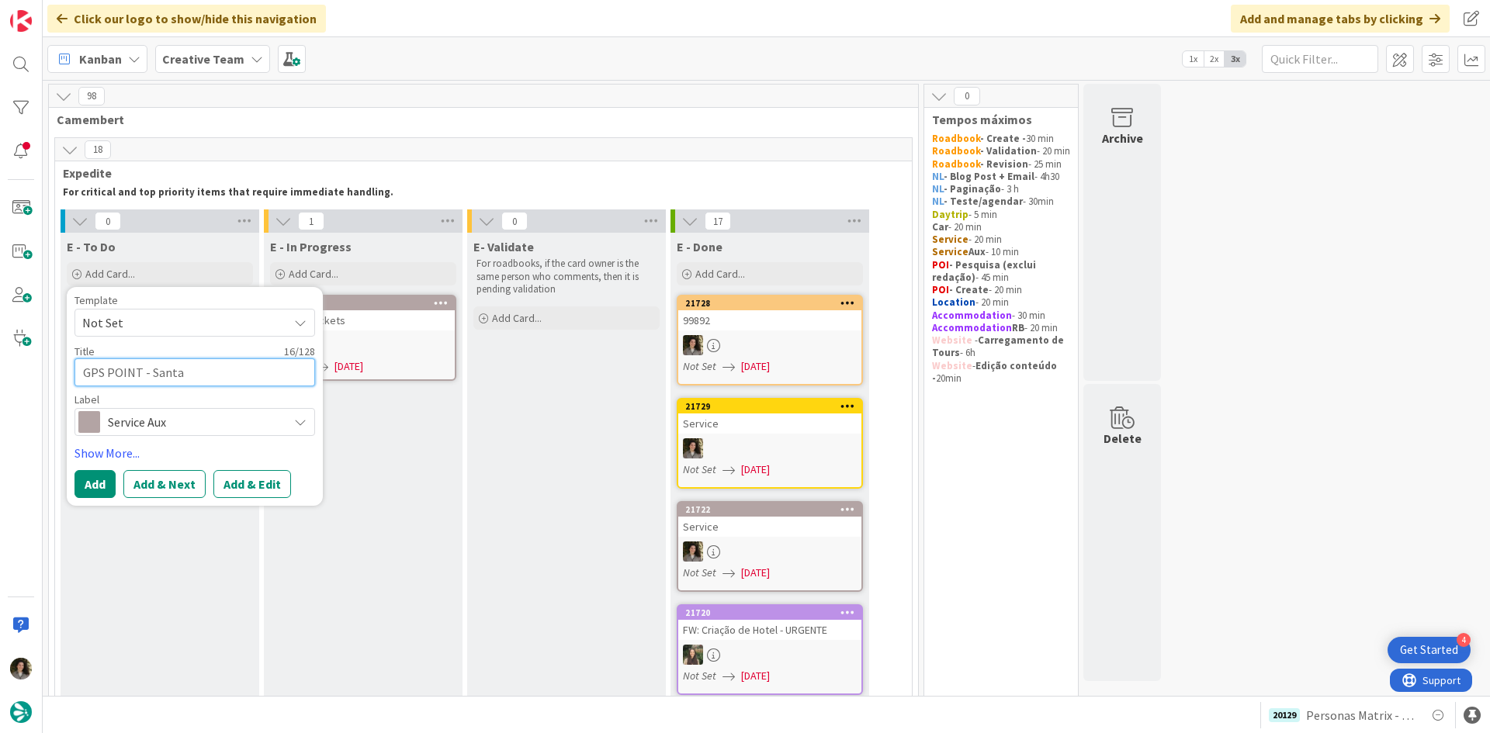
type textarea "x"
type textarea "GPS POINT - Santa"
type textarea "x"
type textarea "GPS POINT - [GEOGRAPHIC_DATA]"
type textarea "x"
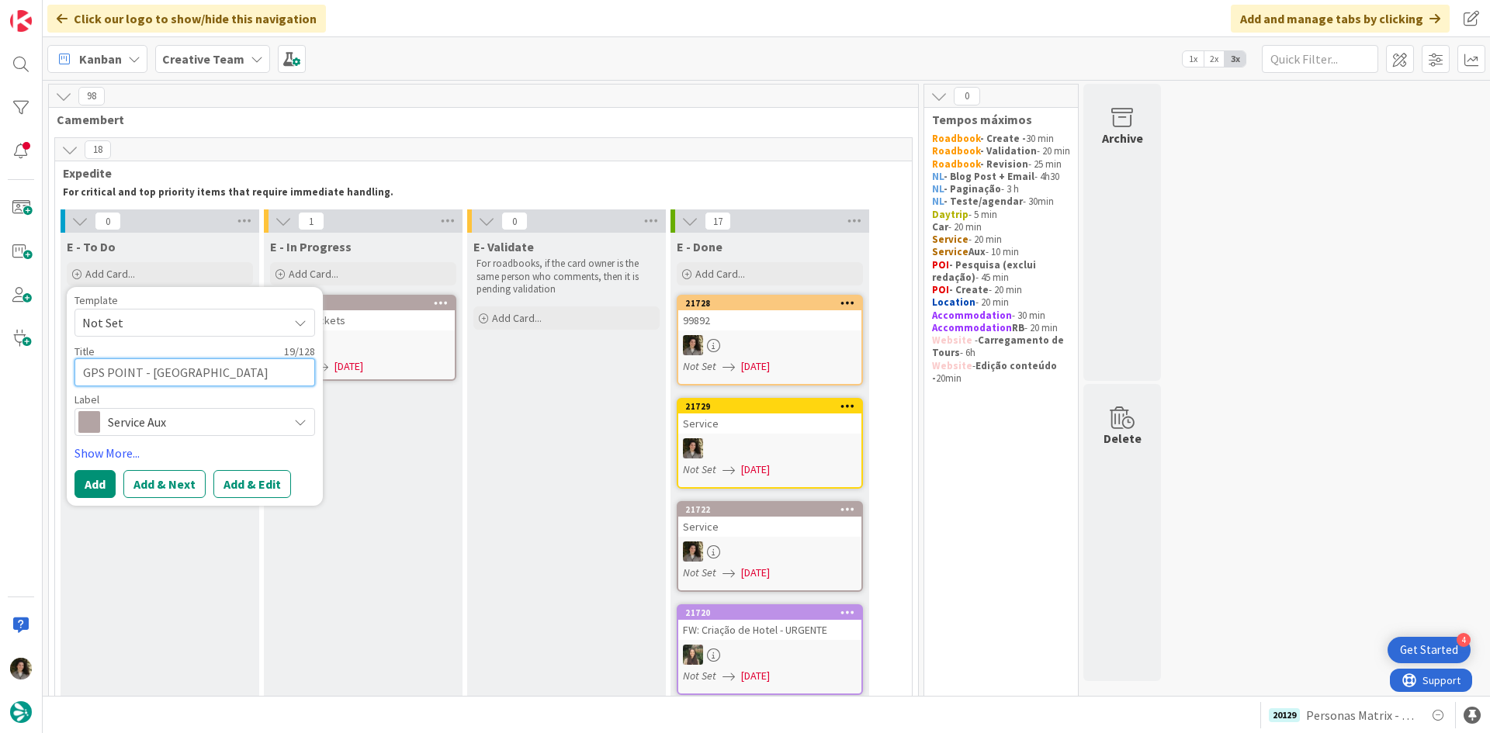
type textarea "GPS POINT - [GEOGRAPHIC_DATA]"
type textarea "x"
type textarea "GPS POINT - [GEOGRAPHIC_DATA]"
type textarea "x"
type textarea "GPS POINT - [GEOGRAPHIC_DATA]"
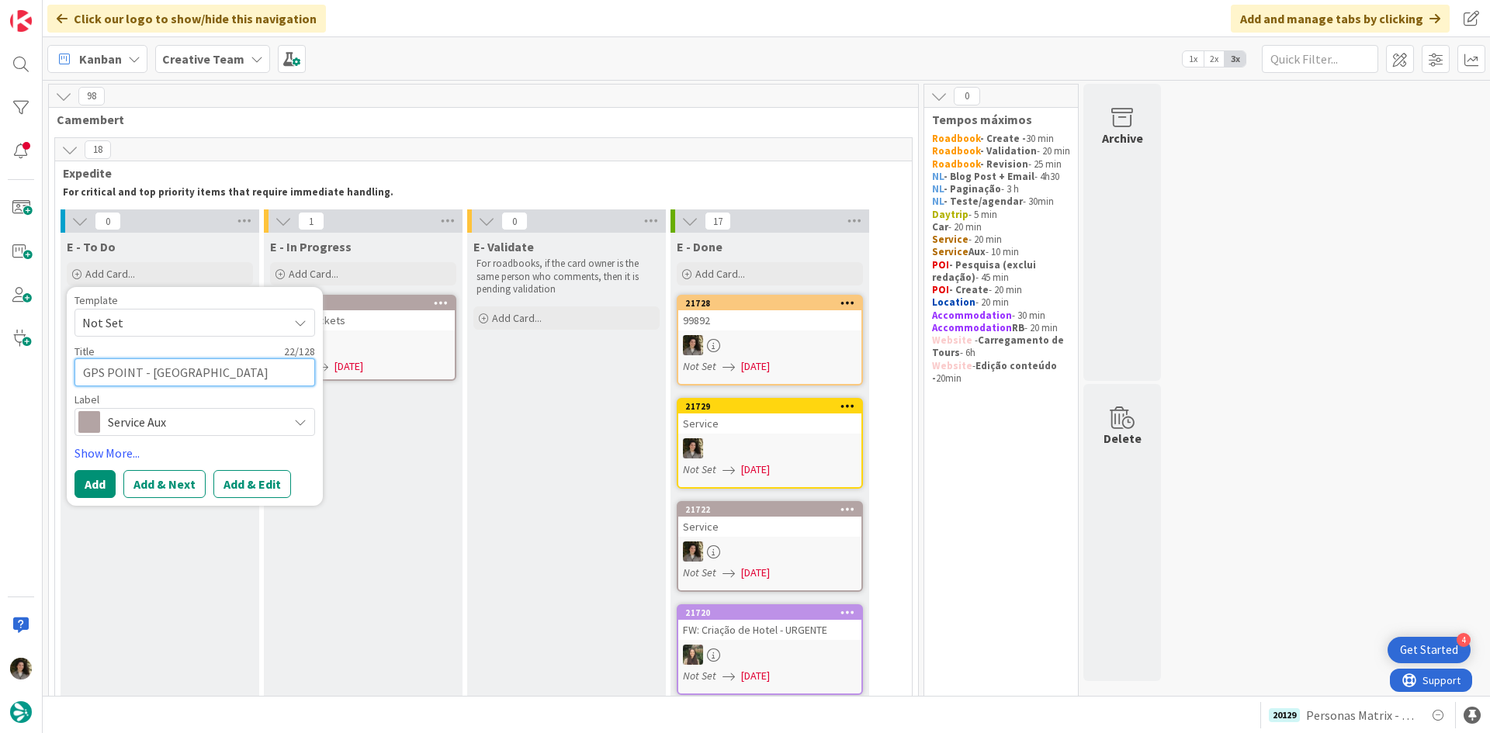
type textarea "x"
type textarea "GPS POINT - [GEOGRAPHIC_DATA]"
type textarea "x"
type textarea "GPS POINT - [GEOGRAPHIC_DATA]"
type textarea "x"
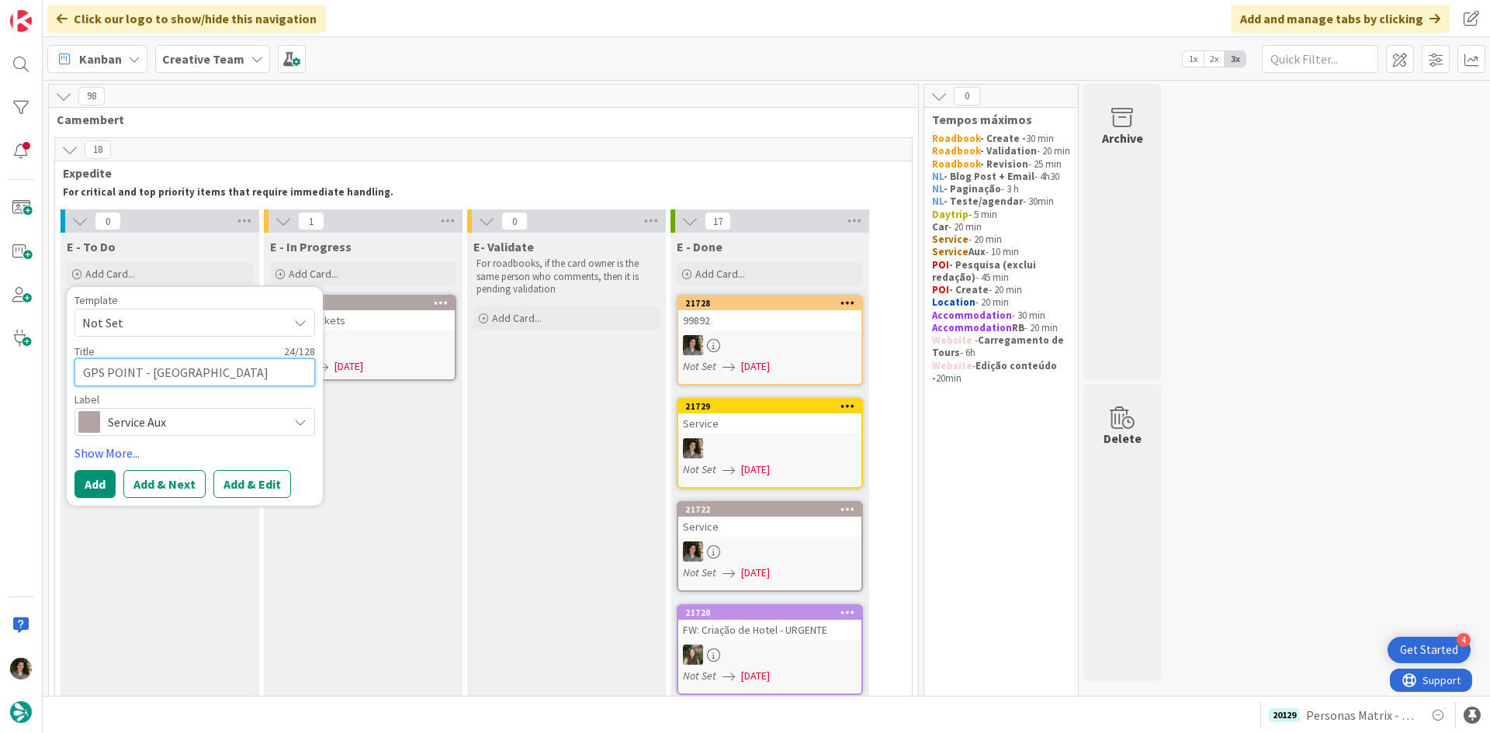
type textarea "GPS POINT - [GEOGRAPHIC_DATA]"
type textarea "x"
type textarea "GPS POINT - [GEOGRAPHIC_DATA]"
type textarea "x"
type textarea "GPS POINT - [GEOGRAPHIC_DATA]"
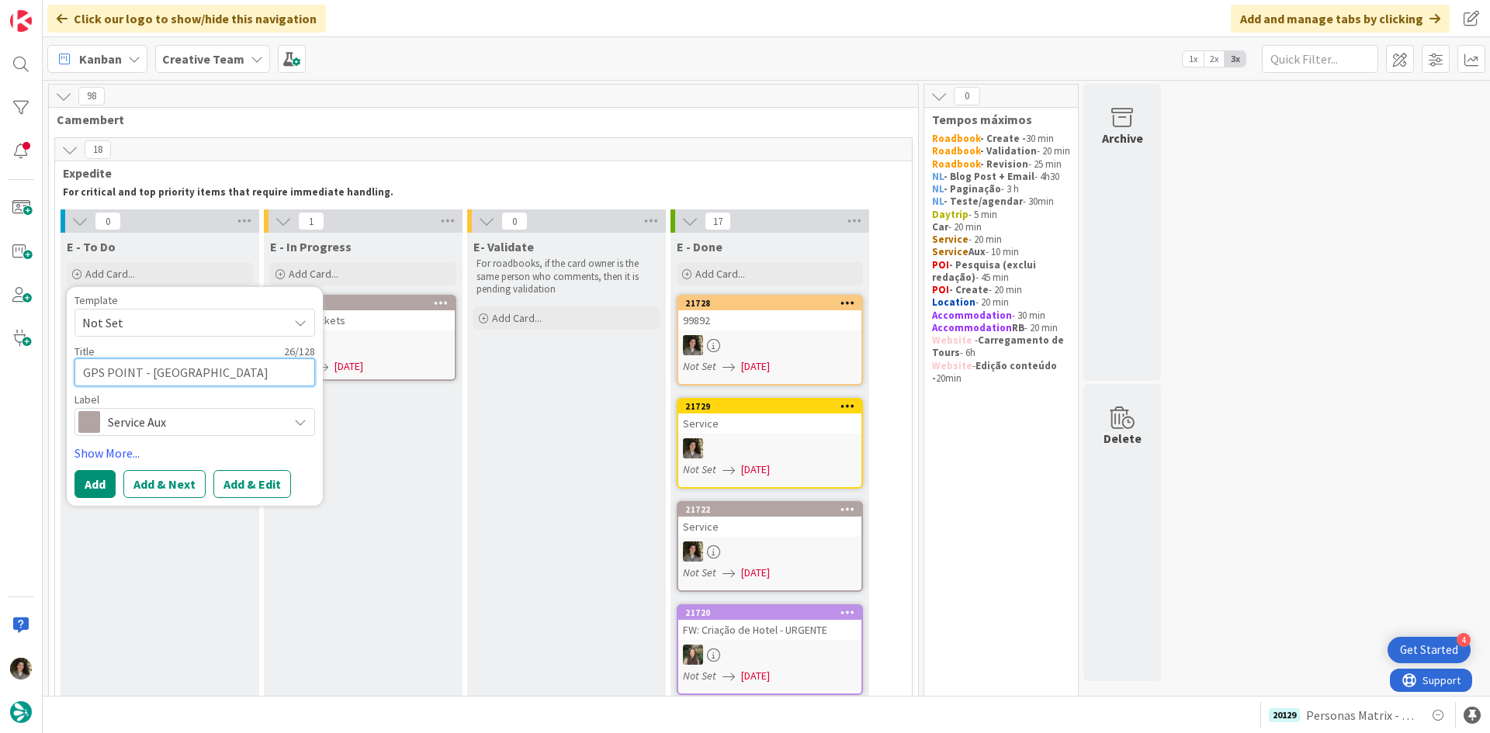
type textarea "x"
type textarea "GPS POINT - [GEOGRAPHIC_DATA]"
type textarea "x"
type textarea "GPS POINT - [GEOGRAPHIC_DATA]"
type textarea "x"
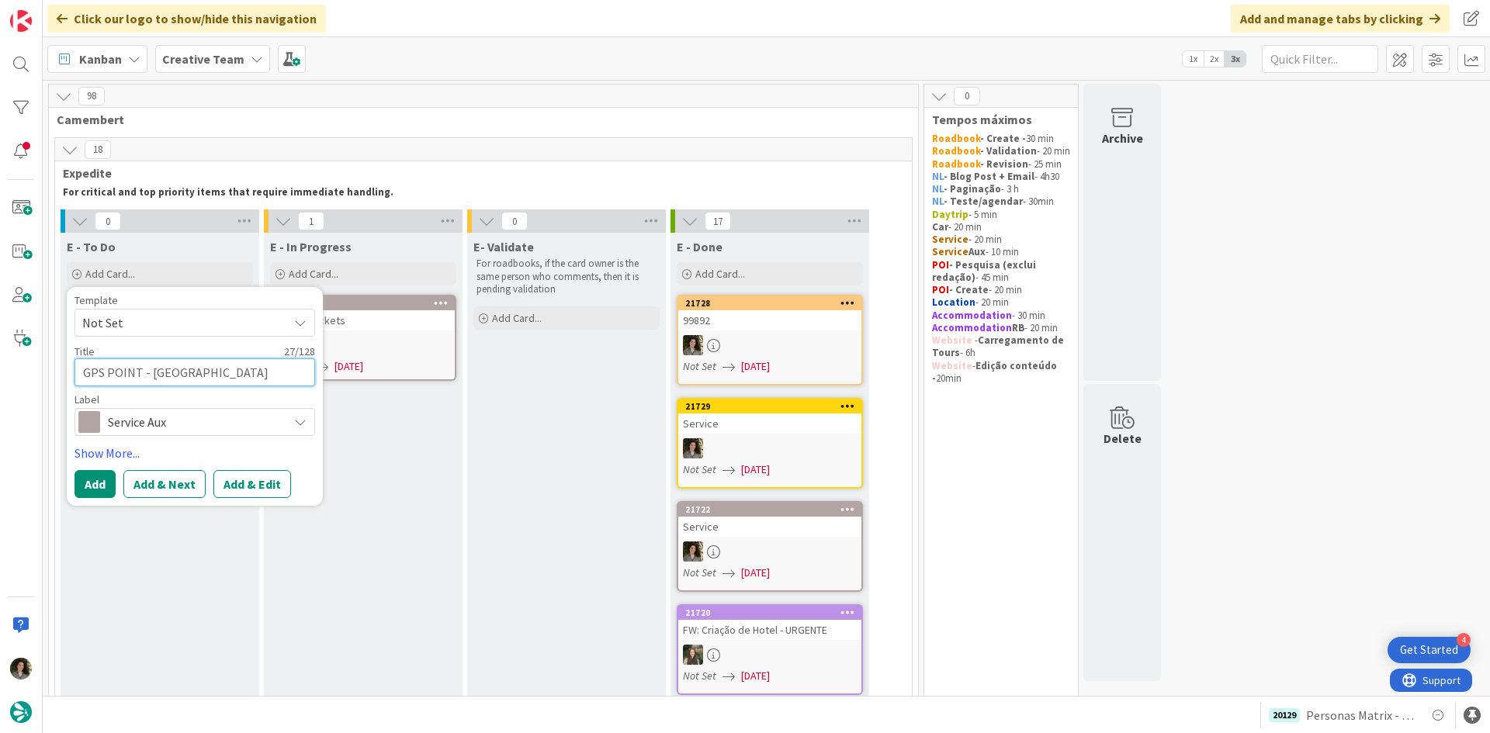
type textarea "GPS POINT - [GEOGRAPHIC_DATA]"
type textarea "x"
type textarea "GPS POINT - [GEOGRAPHIC_DATA]"
type textarea "x"
type textarea "GPS POINT - [GEOGRAPHIC_DATA] +"
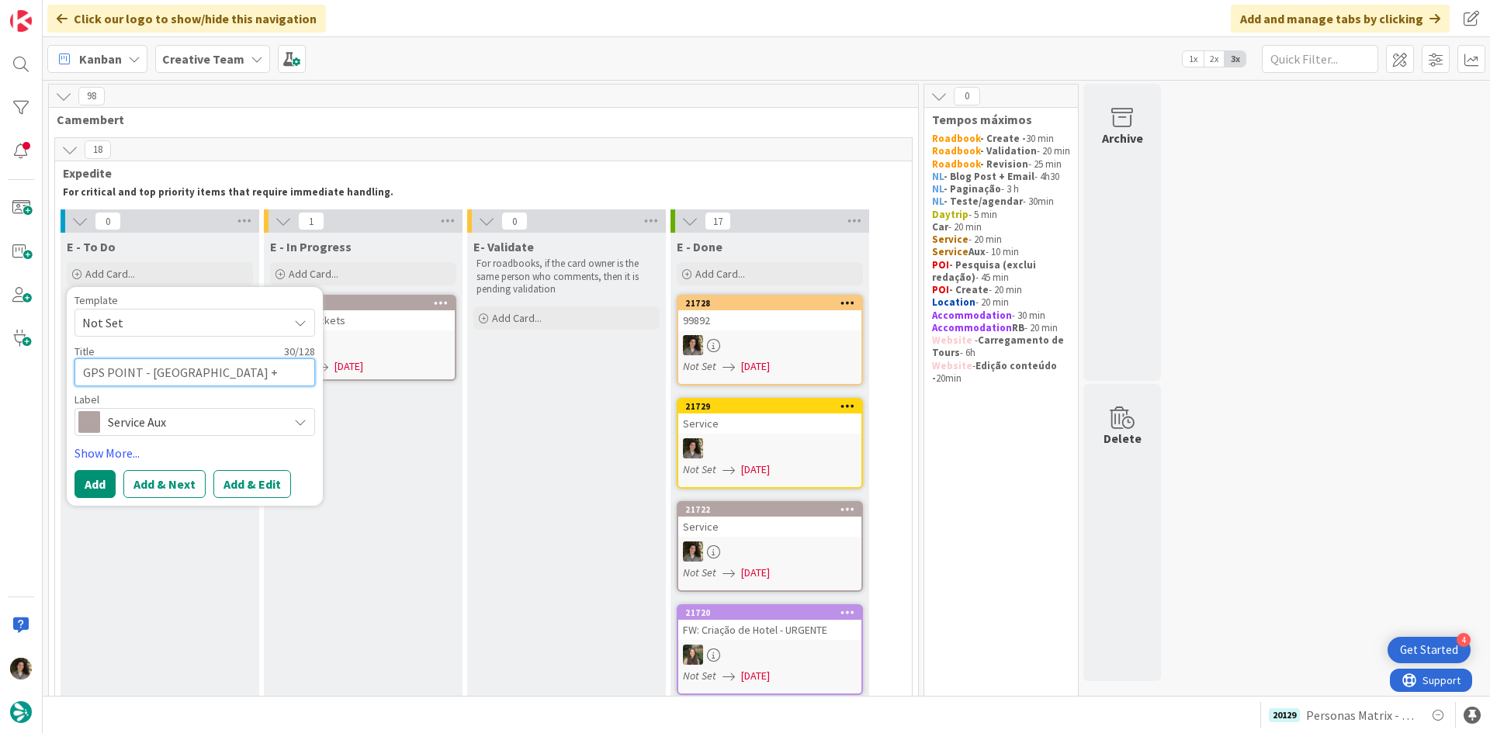
type textarea "x"
type textarea "GPS POINT - [GEOGRAPHIC_DATA] +"
type textarea "x"
type textarea "GPS POINT - [GEOGRAPHIC_DATA] + G"
type textarea "x"
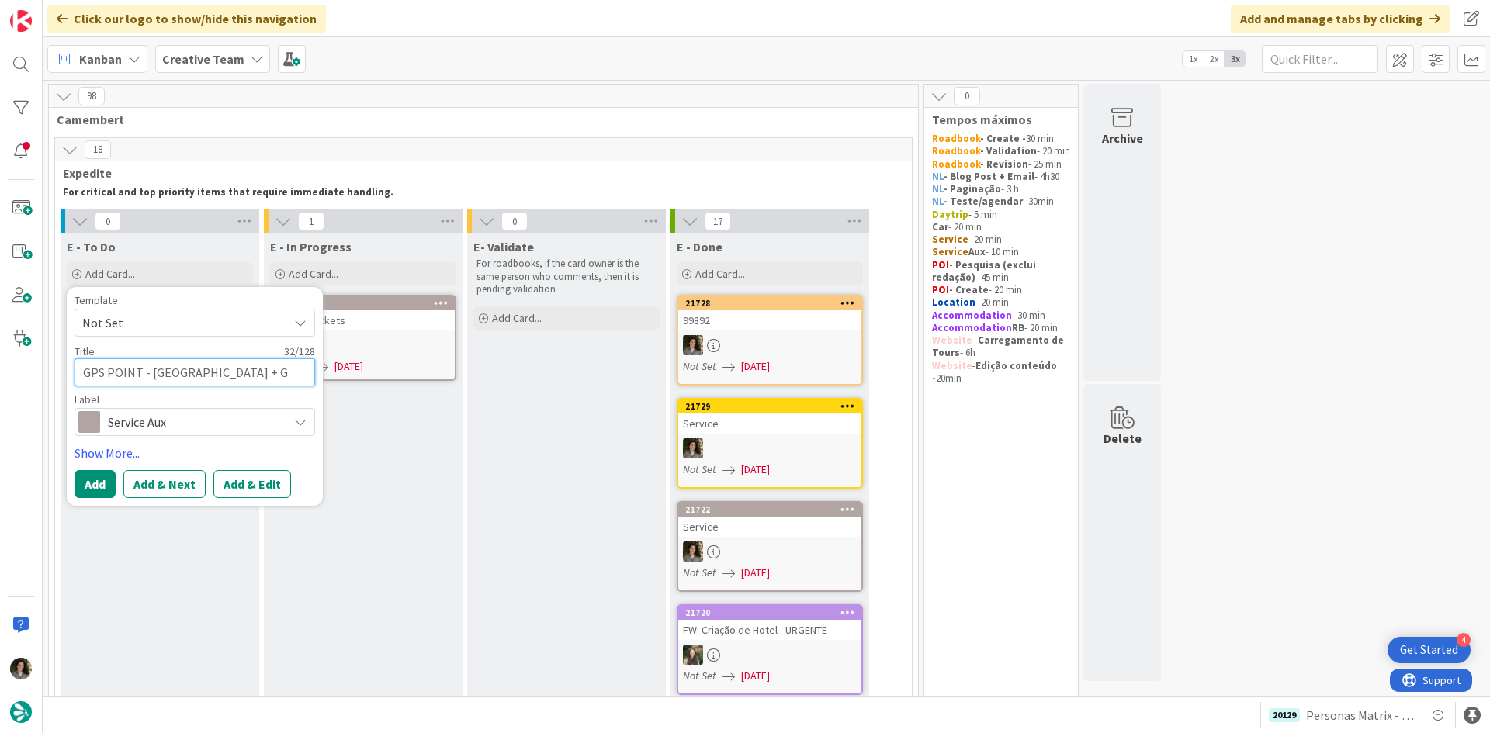
type textarea "GPS POINT - [GEOGRAPHIC_DATA] + Ge"
type textarea "x"
type textarea "GPS POINT - Santa Margherita + Gen"
type textarea "x"
type textarea "GPS POINT - Santa Margherita + Geno"
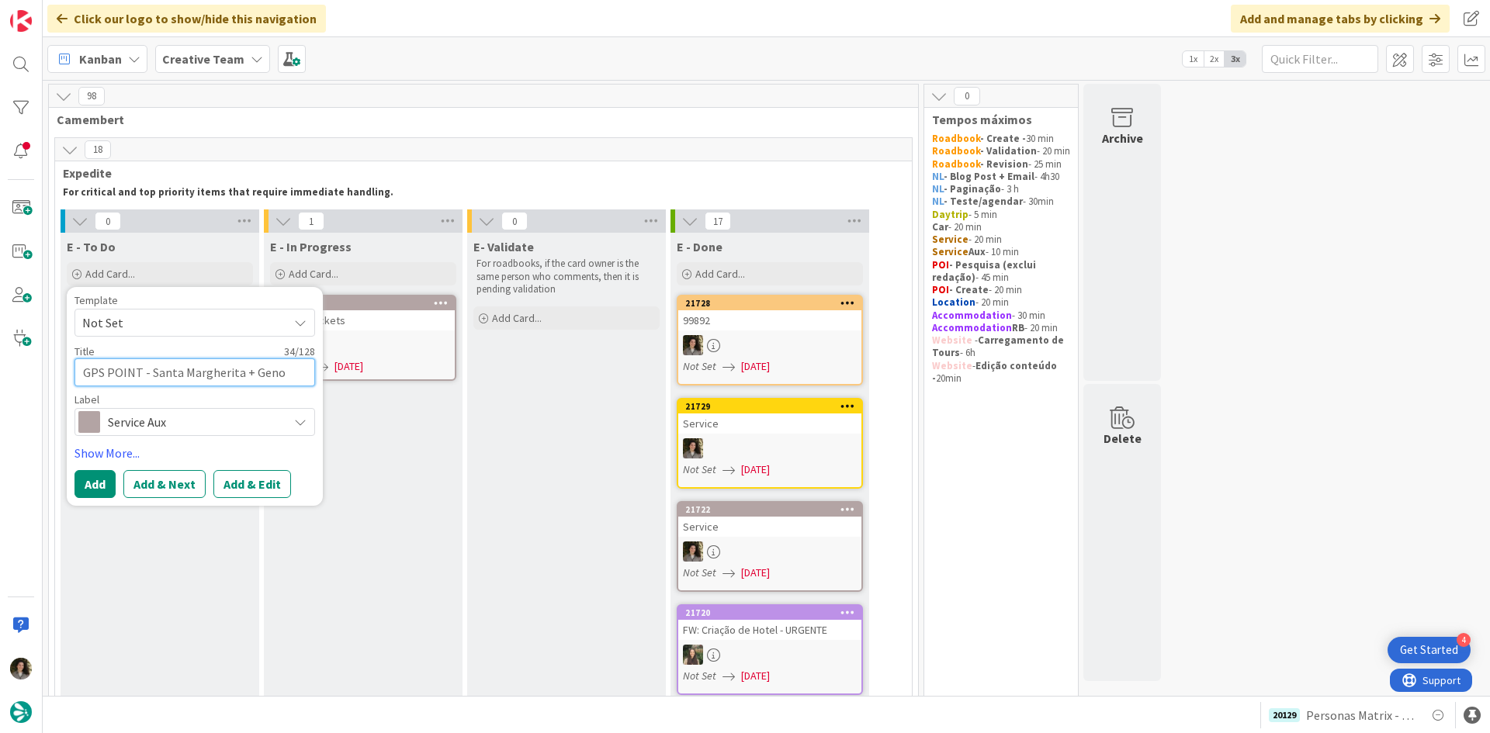
type textarea "x"
type textarea "GPS POINT - [GEOGRAPHIC_DATA] + [GEOGRAPHIC_DATA]"
click at [99, 480] on button "Add" at bounding box center [94, 484] width 41 height 28
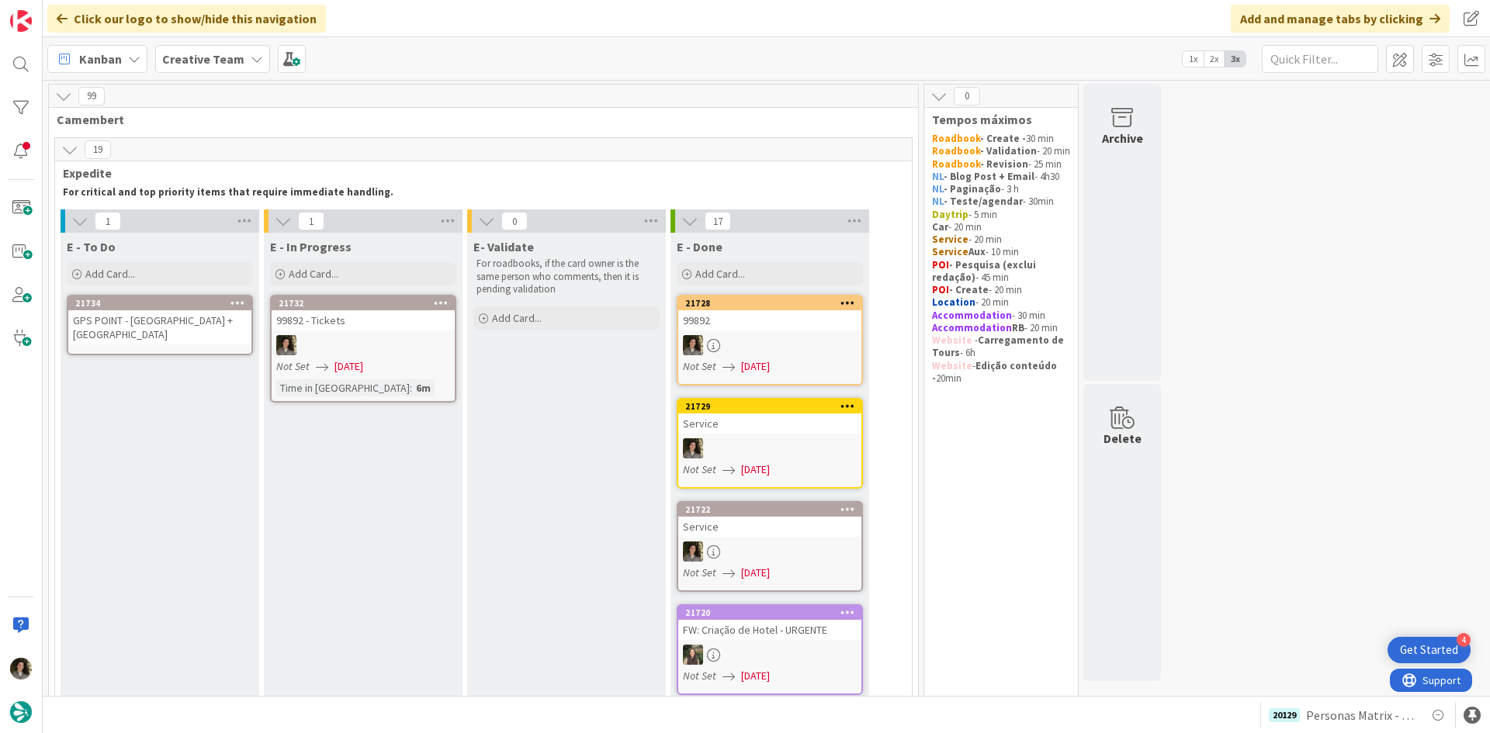
click at [164, 333] on div "GPS POINT - [GEOGRAPHIC_DATA] + [GEOGRAPHIC_DATA]" at bounding box center [159, 327] width 183 height 34
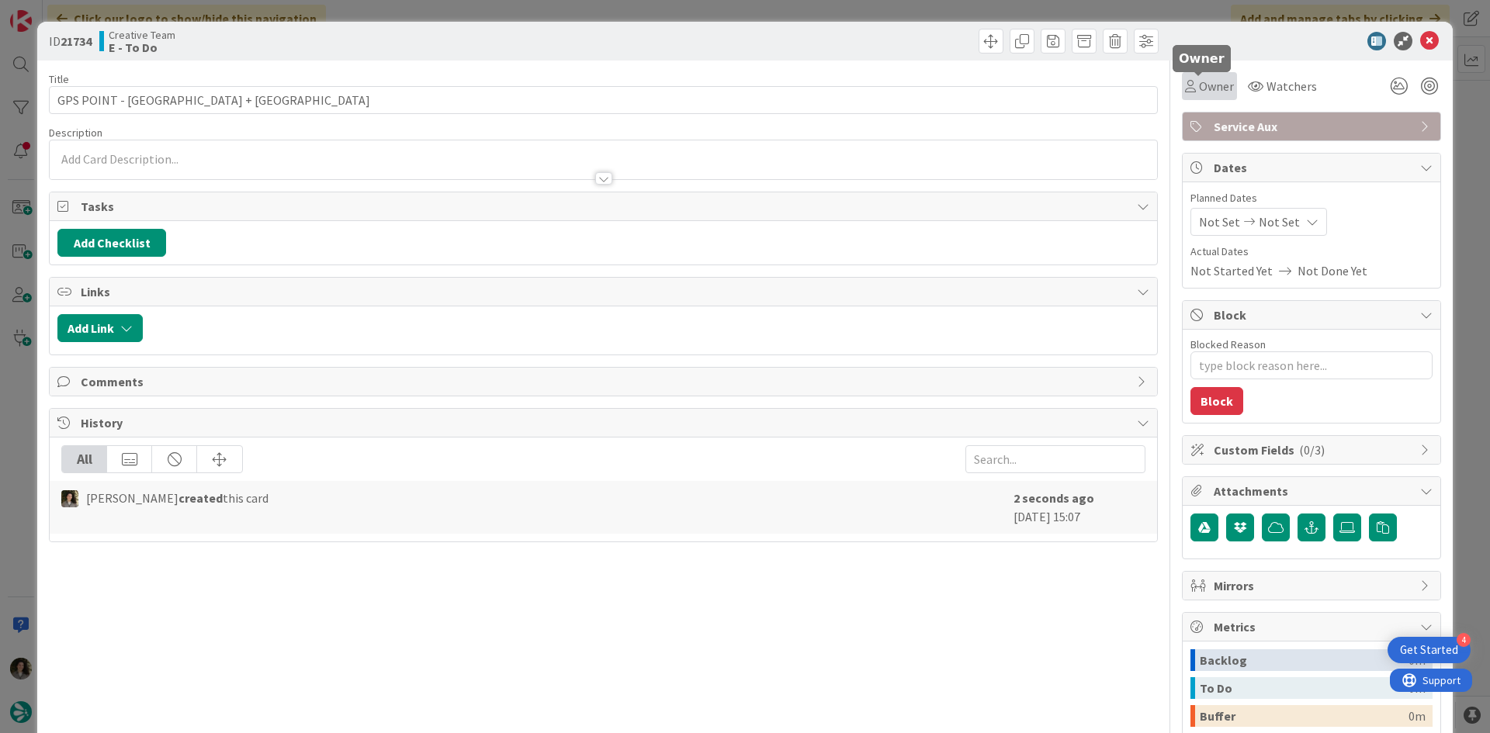
click at [1199, 84] on span "Owner" at bounding box center [1216, 86] width 35 height 19
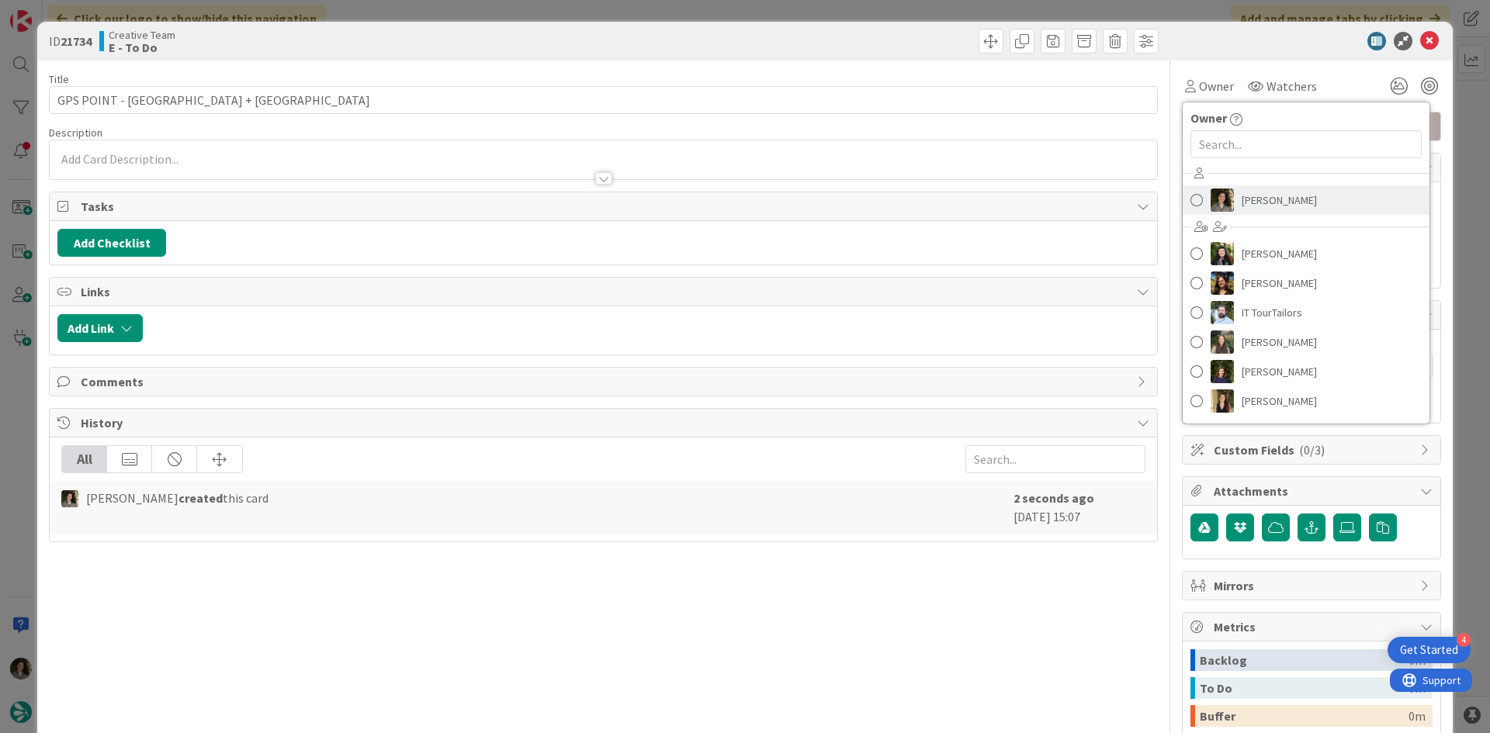
click at [1241, 189] on span "[PERSON_NAME]" at bounding box center [1278, 200] width 75 height 23
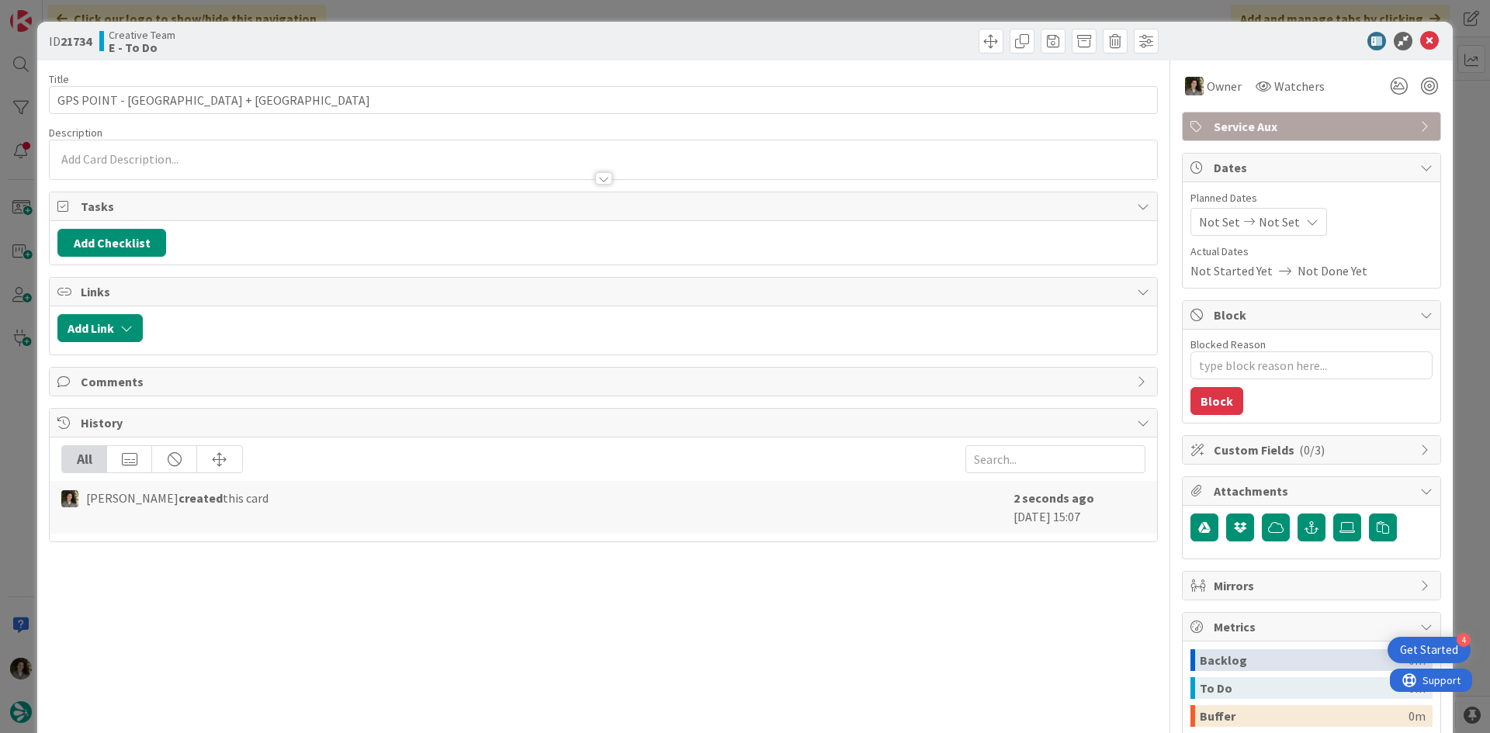
type textarea "x"
click at [1270, 213] on span "Not Set" at bounding box center [1278, 222] width 41 height 19
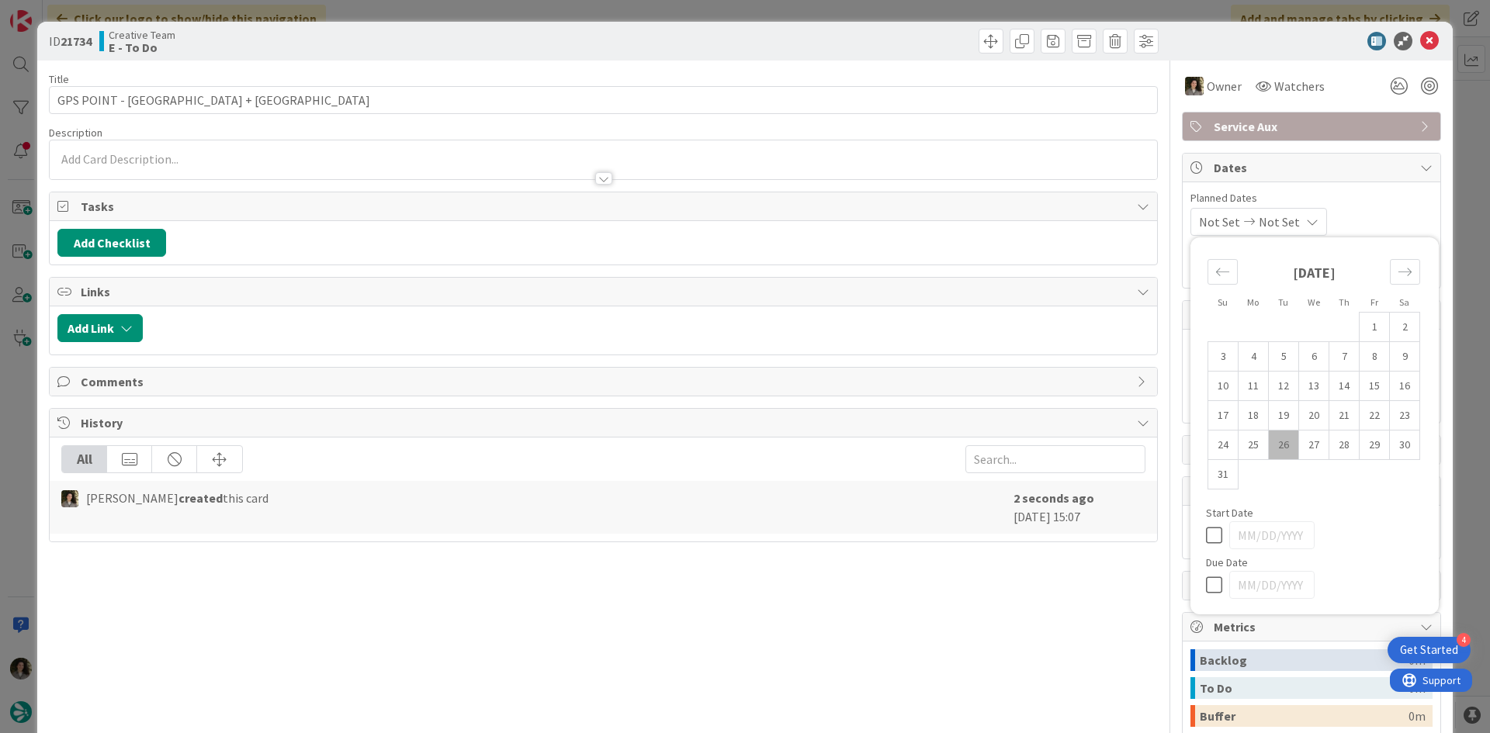
drag, startPoint x: 1196, startPoint y: 587, endPoint x: 1203, endPoint y: 573, distance: 16.0
click at [1206, 589] on icon at bounding box center [1217, 585] width 23 height 19
type input "[DATE]"
click at [1420, 38] on icon at bounding box center [1429, 41] width 19 height 19
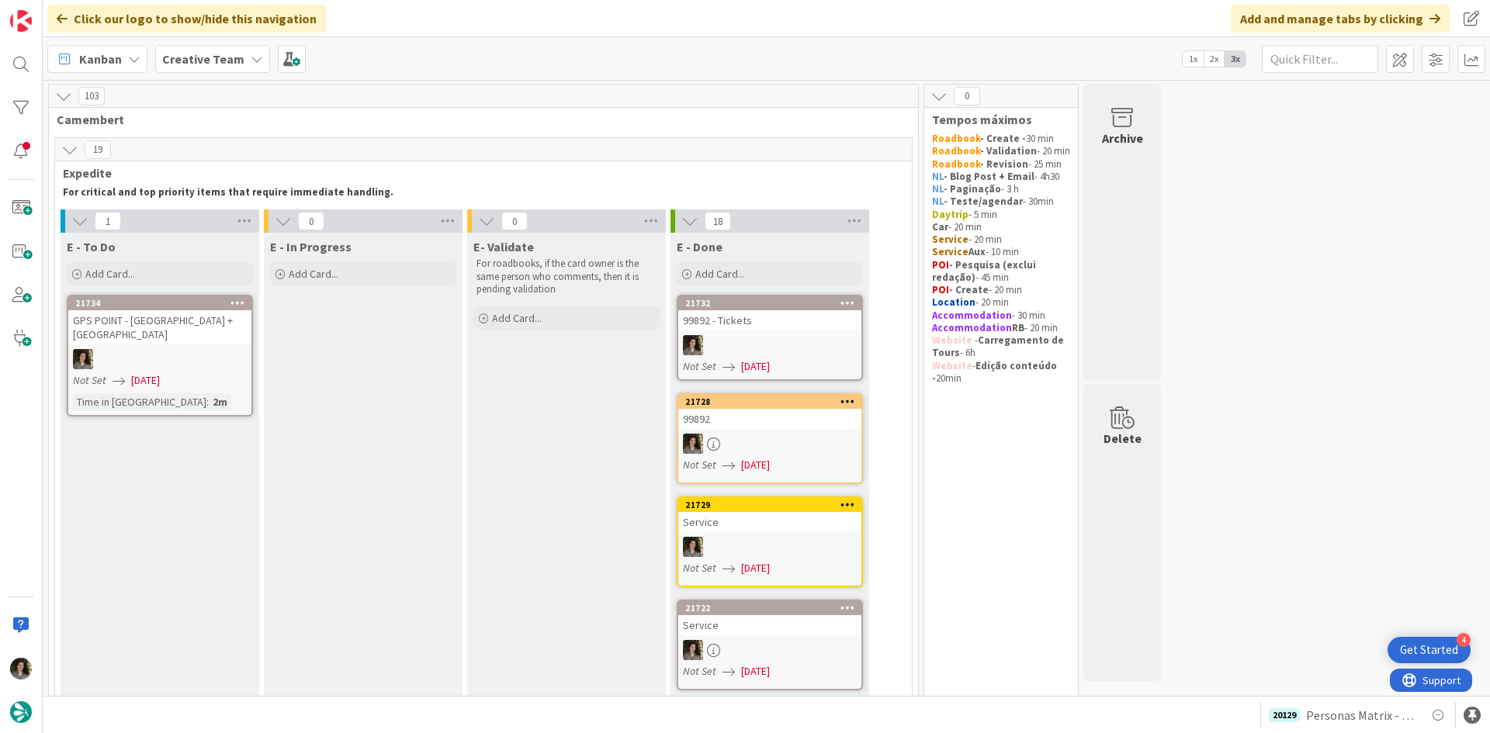
click at [754, 333] on link "21732 99892 - Tickets Not Set [DATE]" at bounding box center [770, 338] width 186 height 86
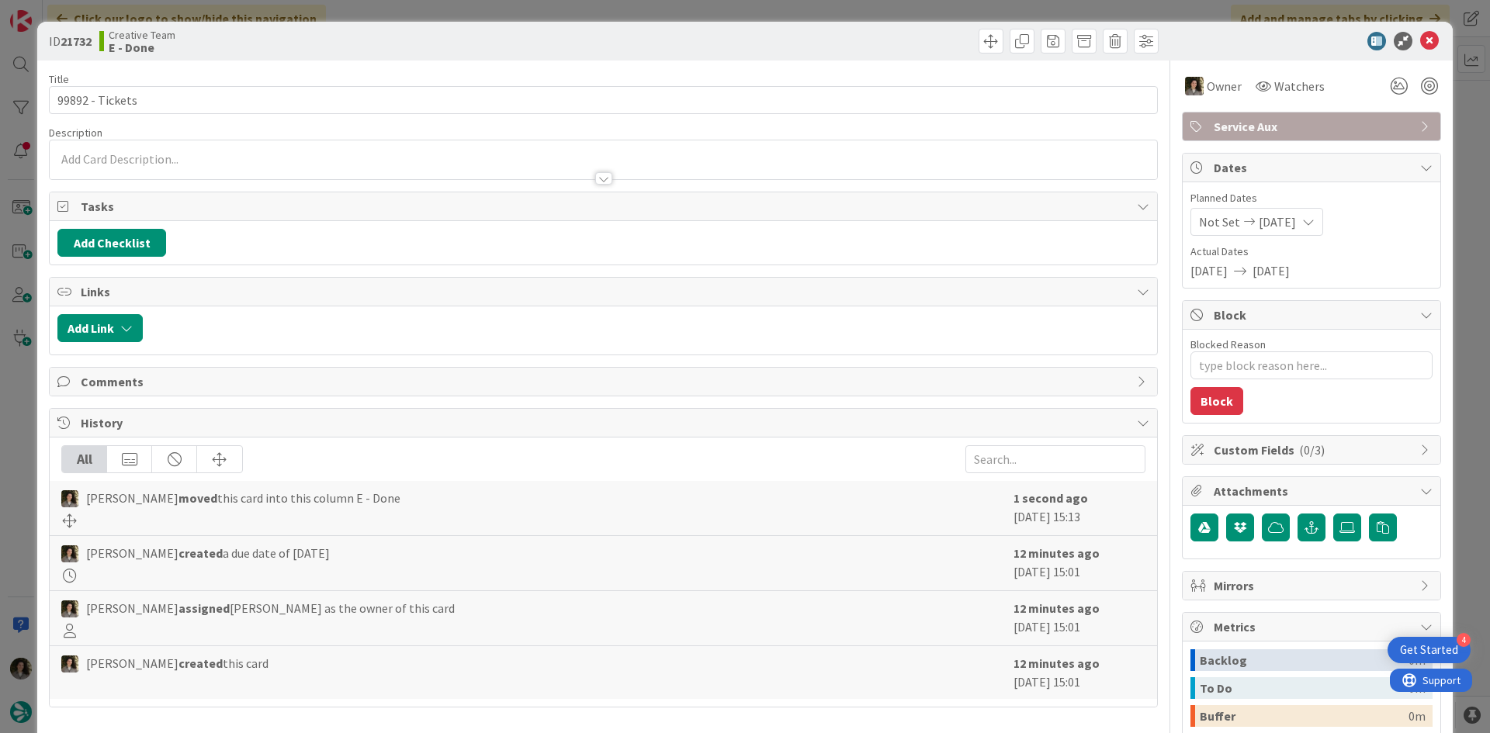
click at [1427, 32] on div at bounding box center [1303, 41] width 275 height 19
click at [1424, 38] on icon at bounding box center [1429, 41] width 19 height 19
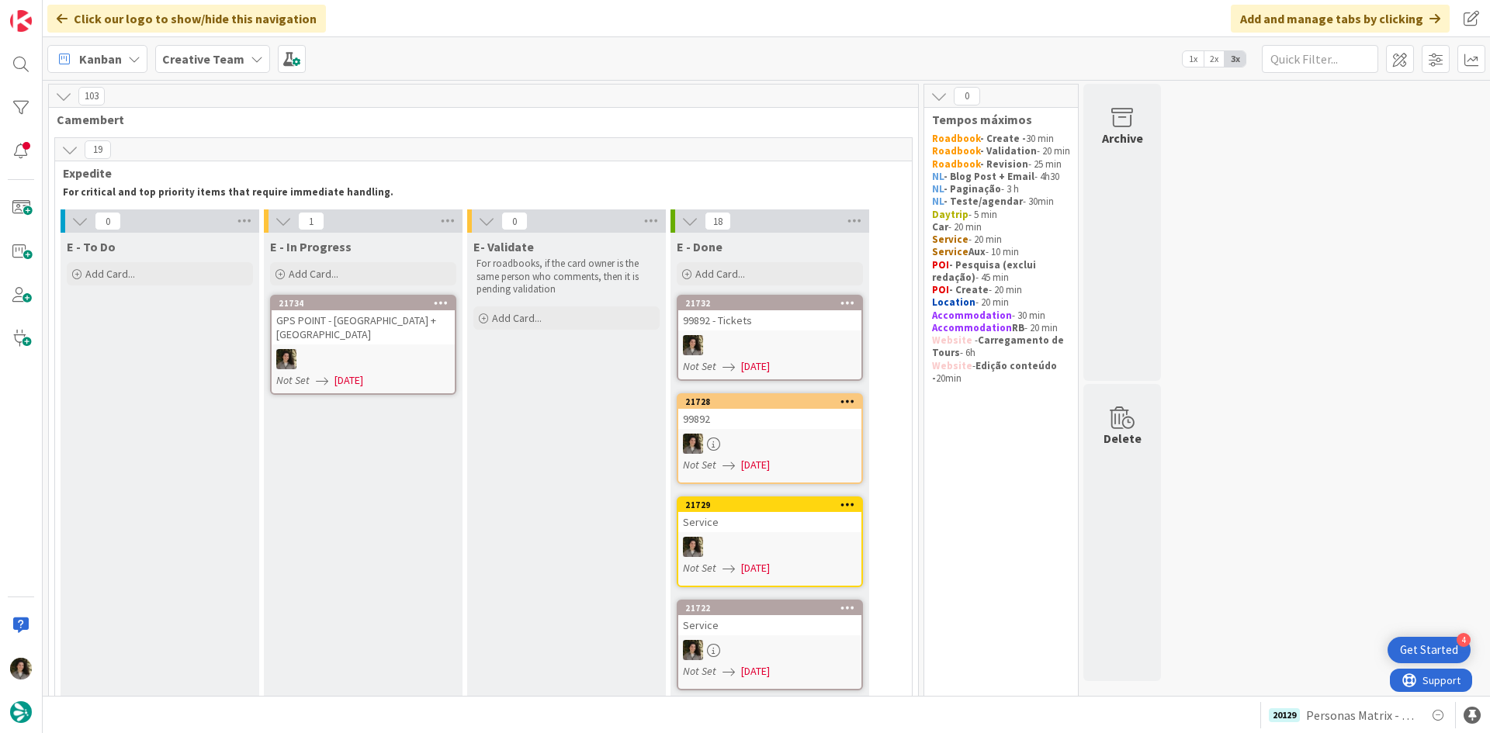
click at [400, 348] on link "21734 GPS POINT - [GEOGRAPHIC_DATA] + [GEOGRAPHIC_DATA] Not Set [DATE]" at bounding box center [363, 345] width 186 height 100
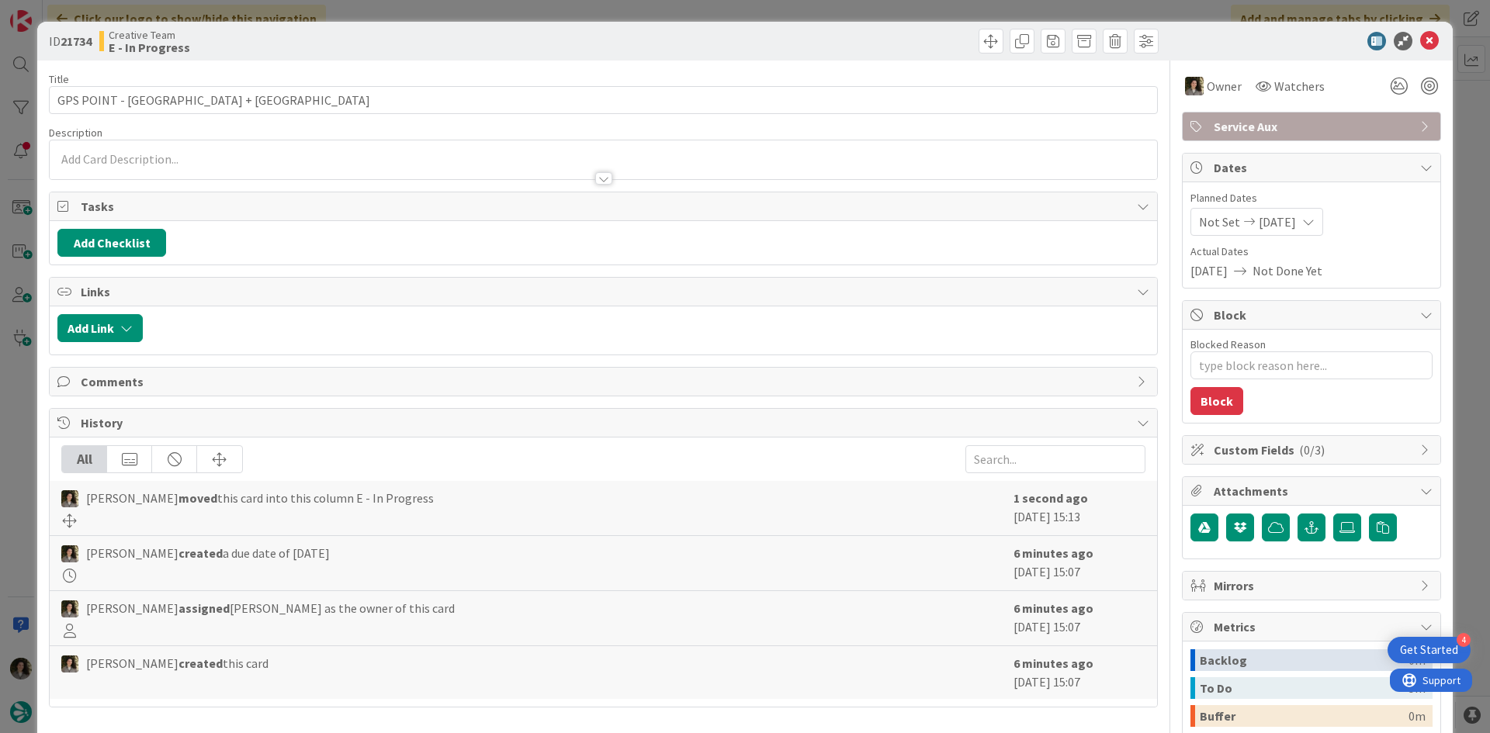
type textarea "x"
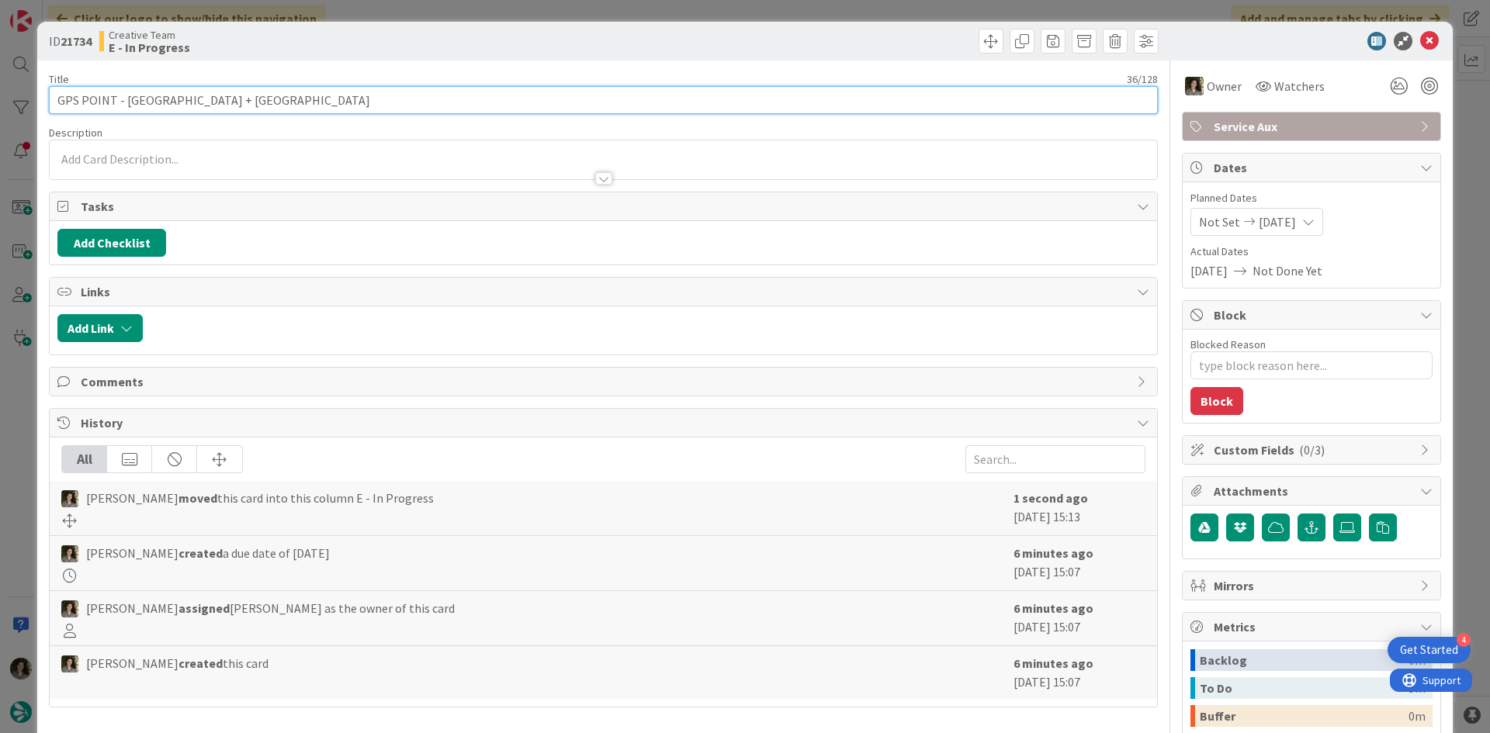
click at [211, 102] on input "GPS POINT - [GEOGRAPHIC_DATA] + [GEOGRAPHIC_DATA]" at bounding box center [603, 100] width 1109 height 28
type input "GPS POINT - [GEOGRAPHIC_DATA] + [GEOGRAPHIC_DATA]"
type textarea "x"
drag, startPoint x: 123, startPoint y: 102, endPoint x: 313, endPoint y: 103, distance: 189.3
click at [313, 103] on input "GPS POINT - [GEOGRAPHIC_DATA] + [GEOGRAPHIC_DATA]" at bounding box center [603, 100] width 1109 height 28
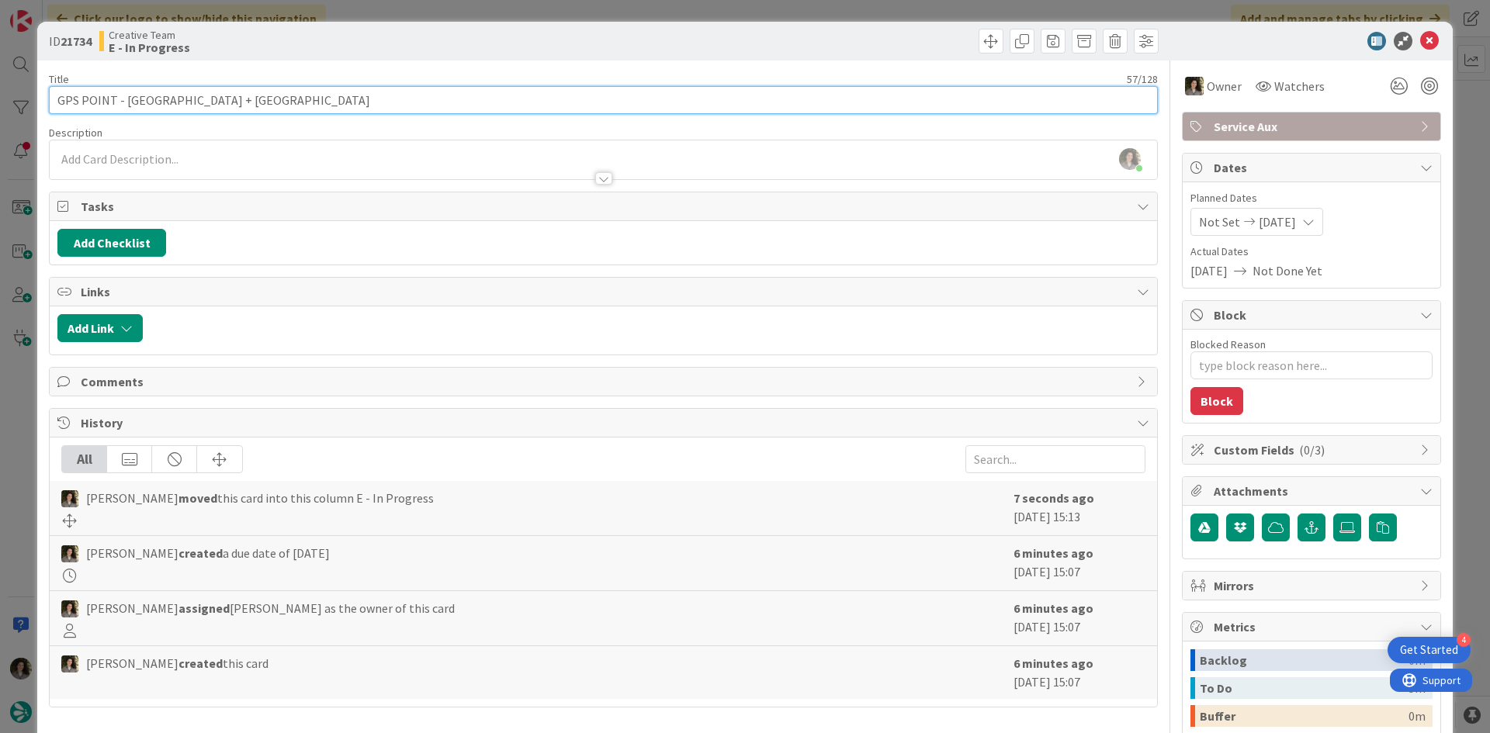
type input "GPS POINT - [GEOGRAPHIC_DATA] + [GEOGRAPHIC_DATA]"
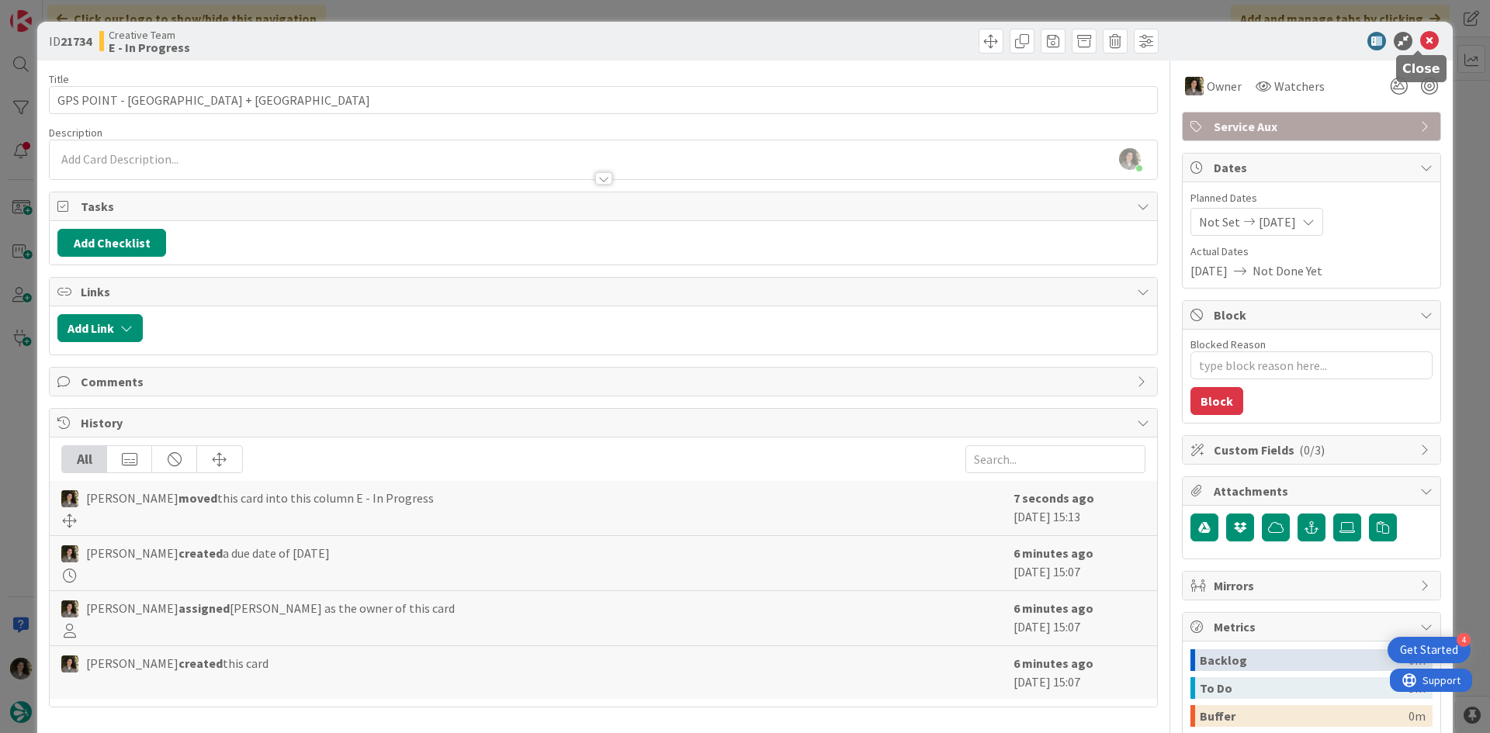
click at [1423, 36] on icon at bounding box center [1429, 41] width 19 height 19
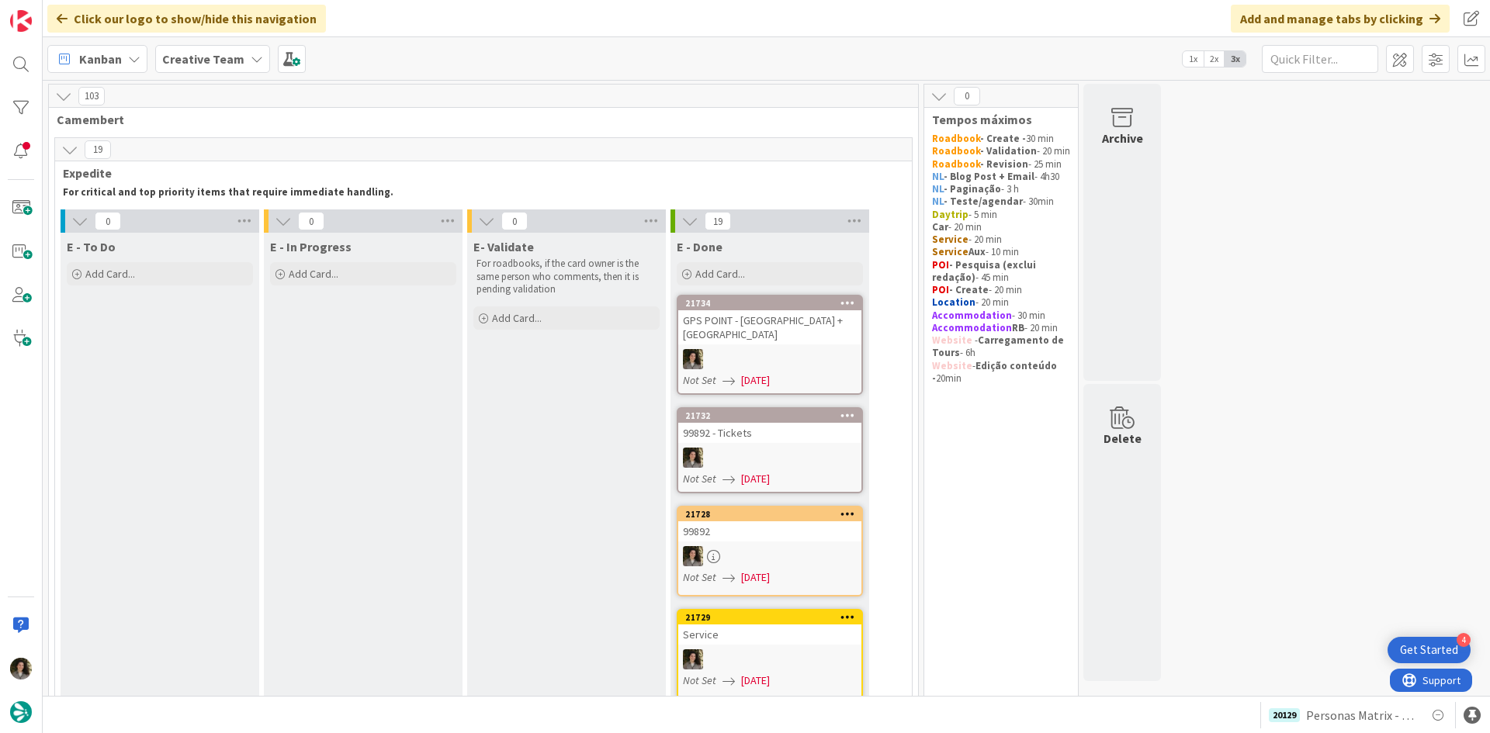
click at [754, 330] on div "GPS POINT - [GEOGRAPHIC_DATA] + [GEOGRAPHIC_DATA]" at bounding box center [769, 327] width 183 height 34
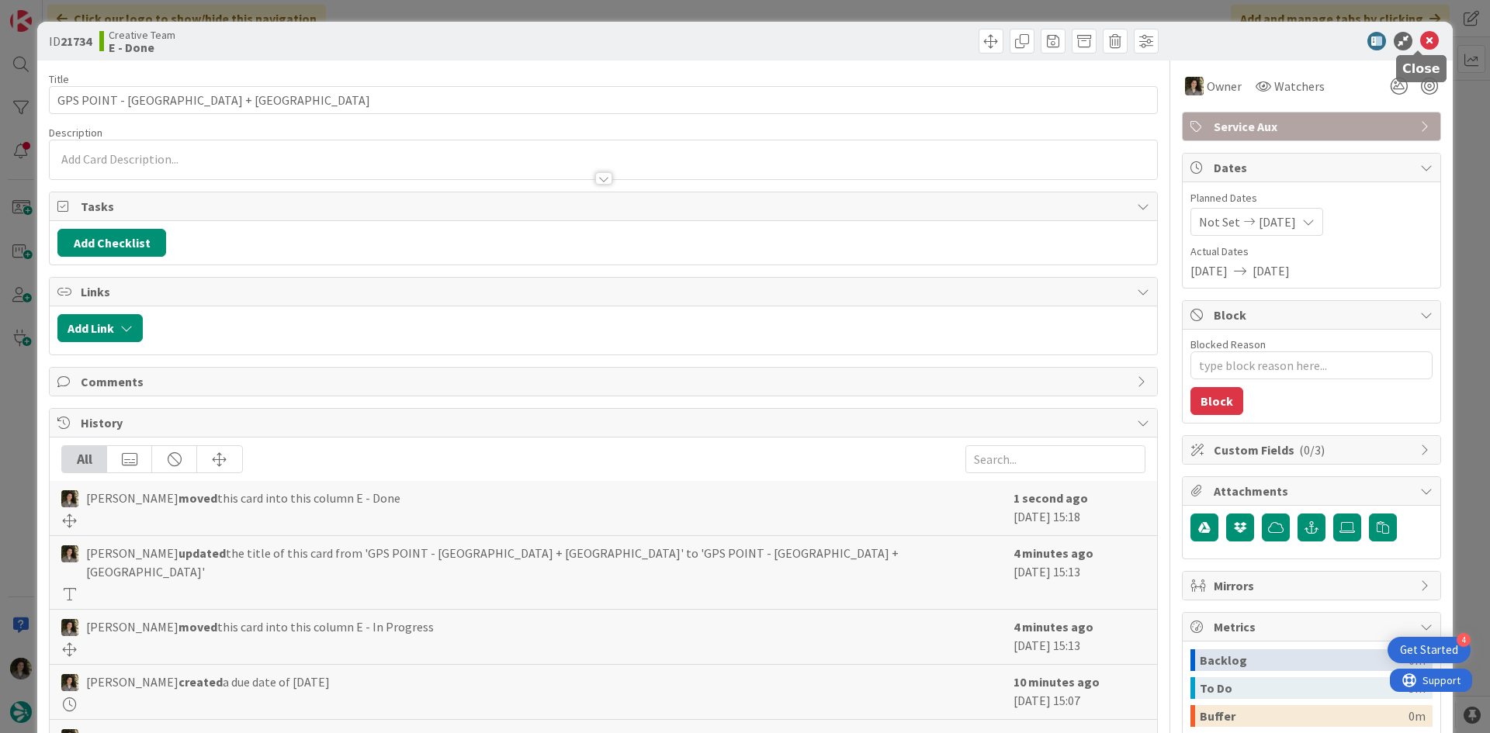
click at [1420, 41] on icon at bounding box center [1429, 41] width 19 height 19
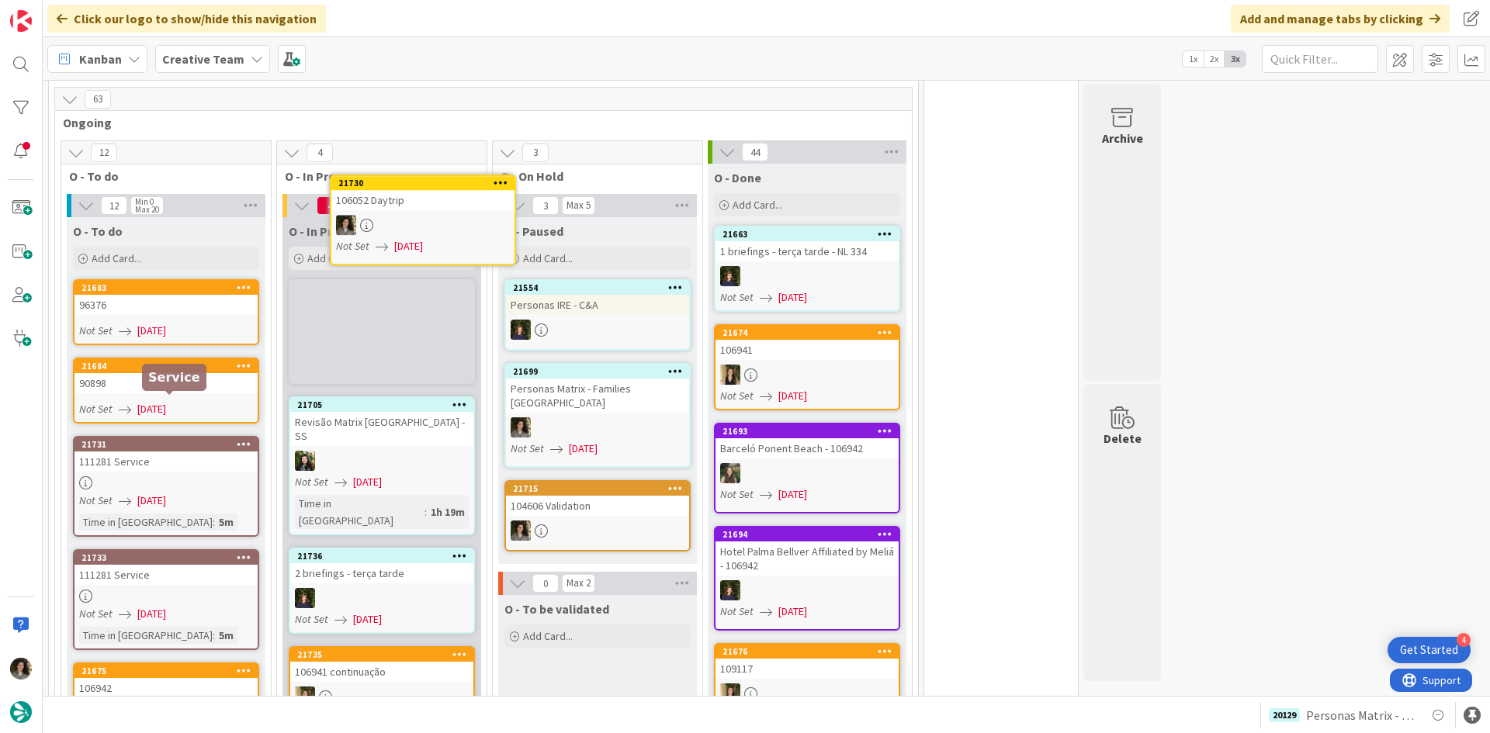
scroll to position [1293, 0]
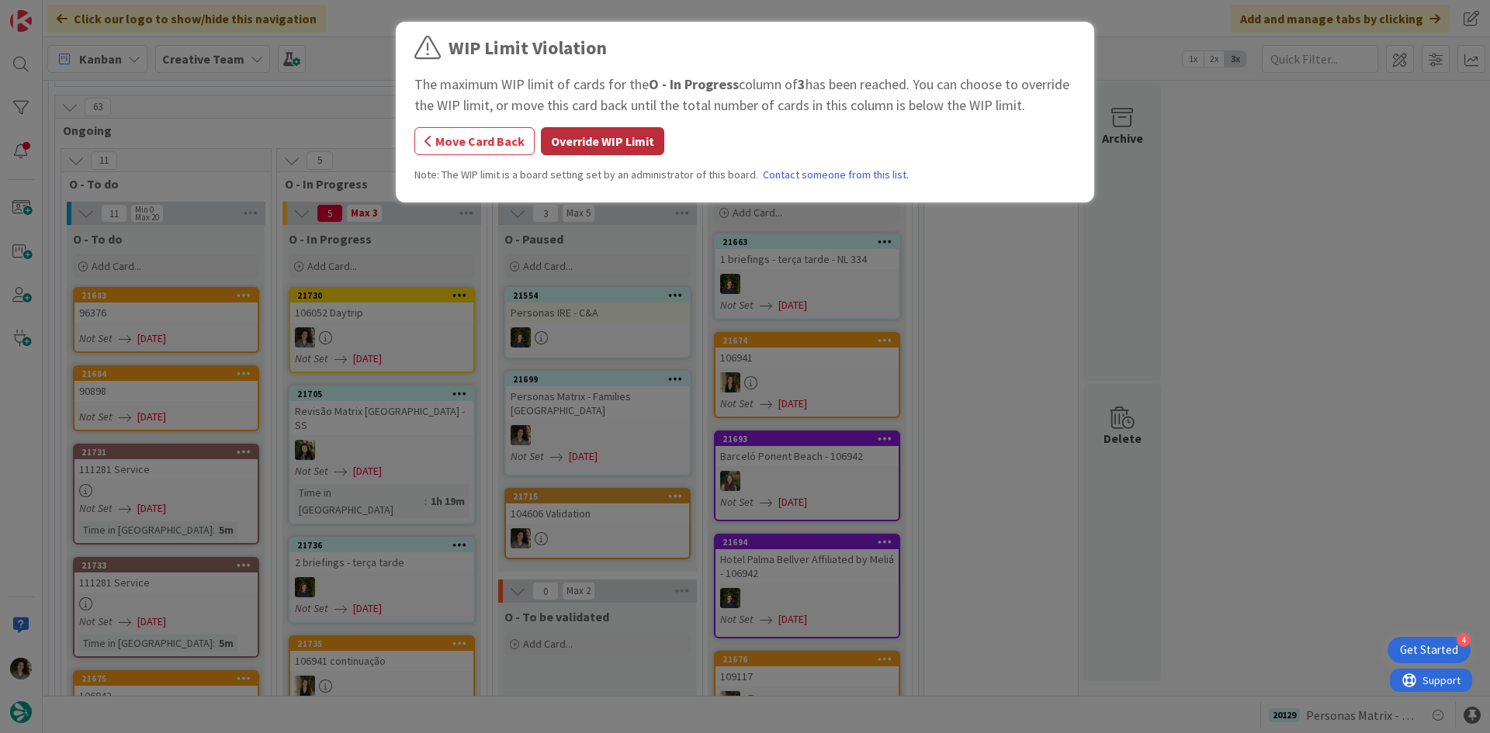
click at [620, 137] on button "Override WIP Limit" at bounding box center [602, 141] width 123 height 28
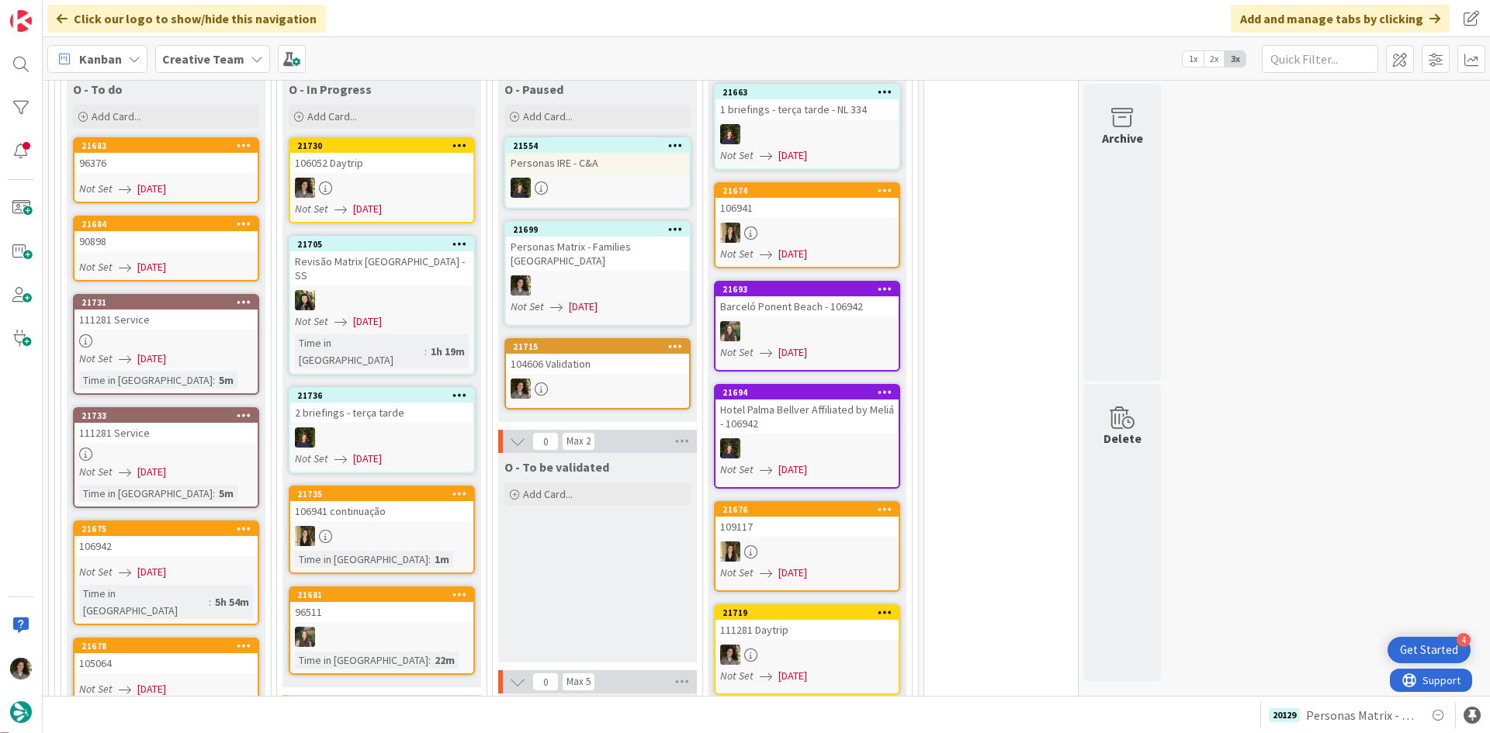
scroll to position [1448, 0]
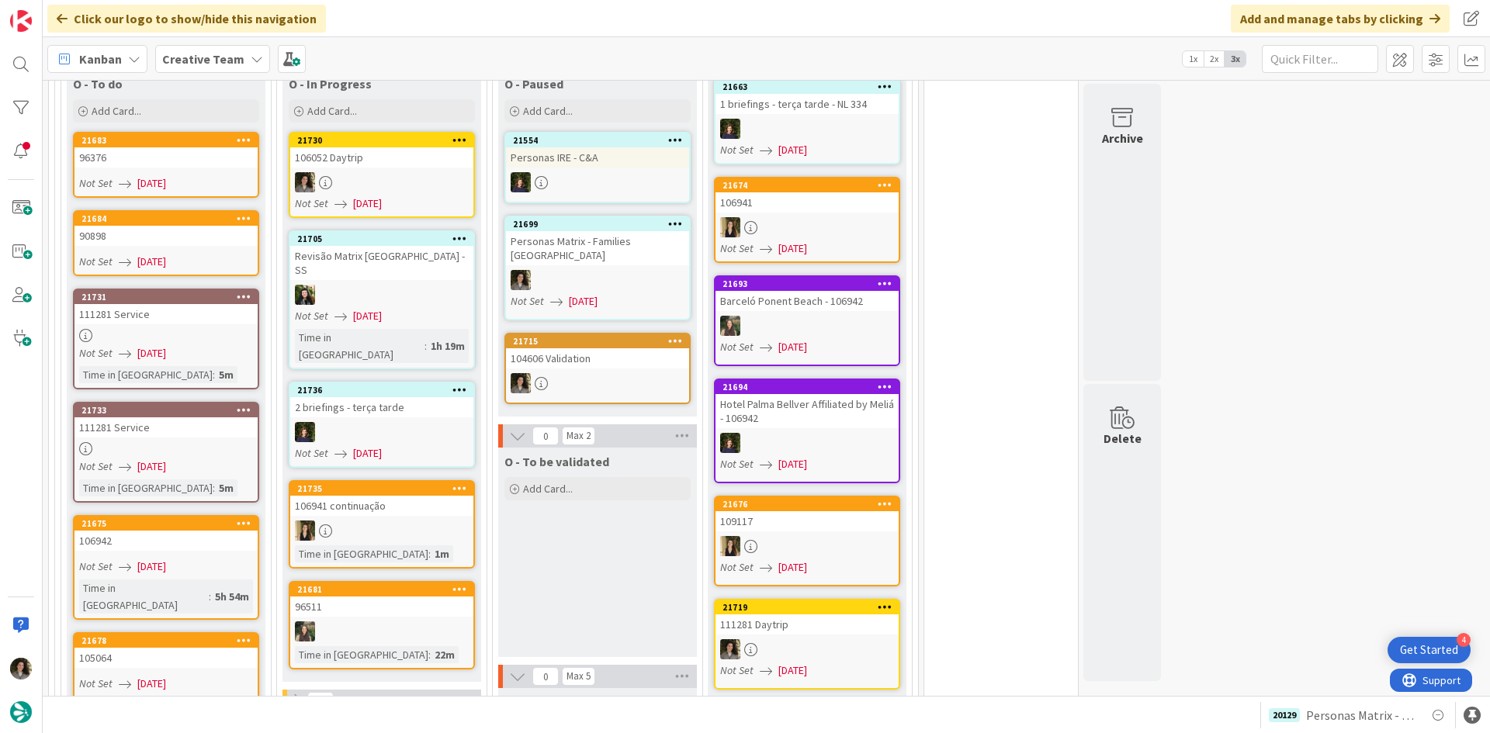
click at [166, 459] on span "[DATE]" at bounding box center [151, 467] width 29 height 16
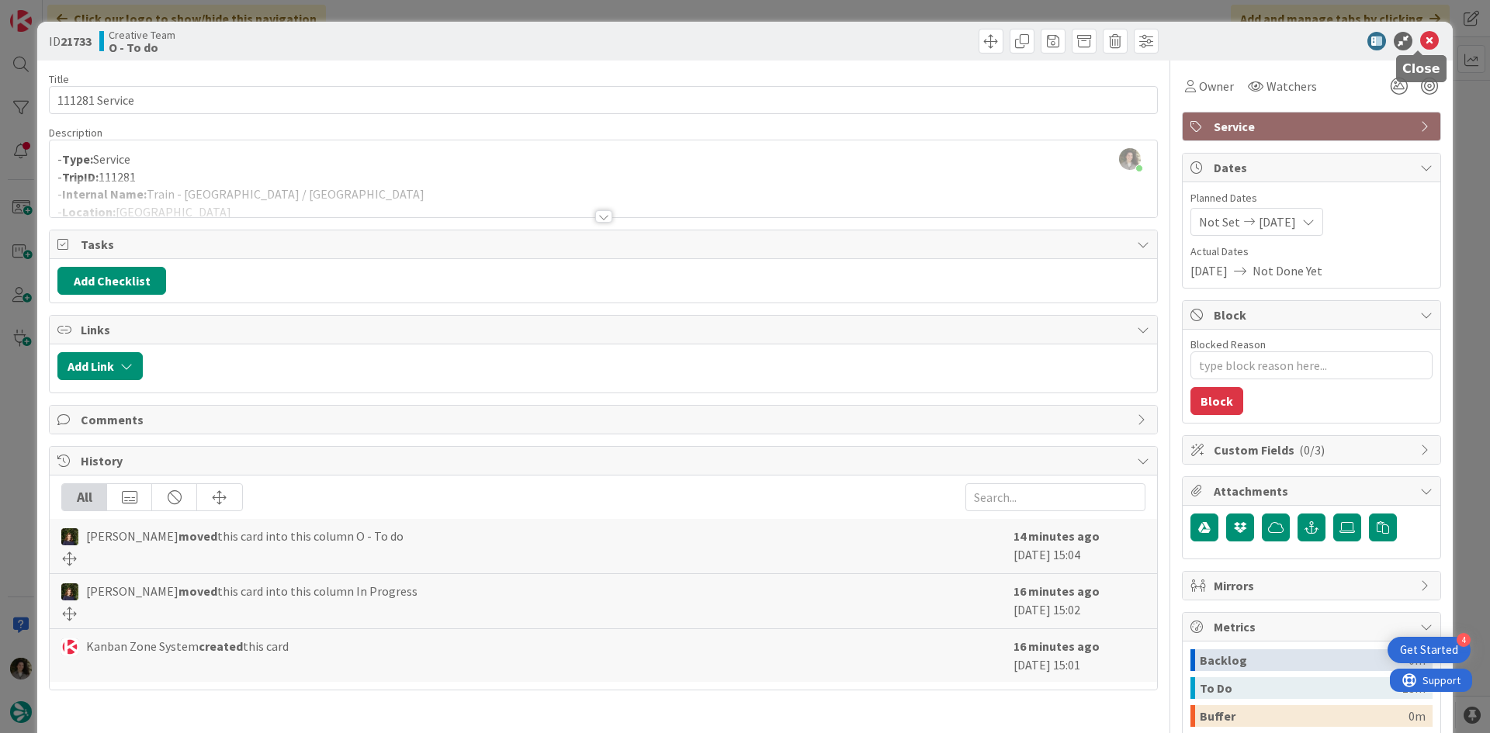
click at [1423, 45] on icon at bounding box center [1429, 41] width 19 height 19
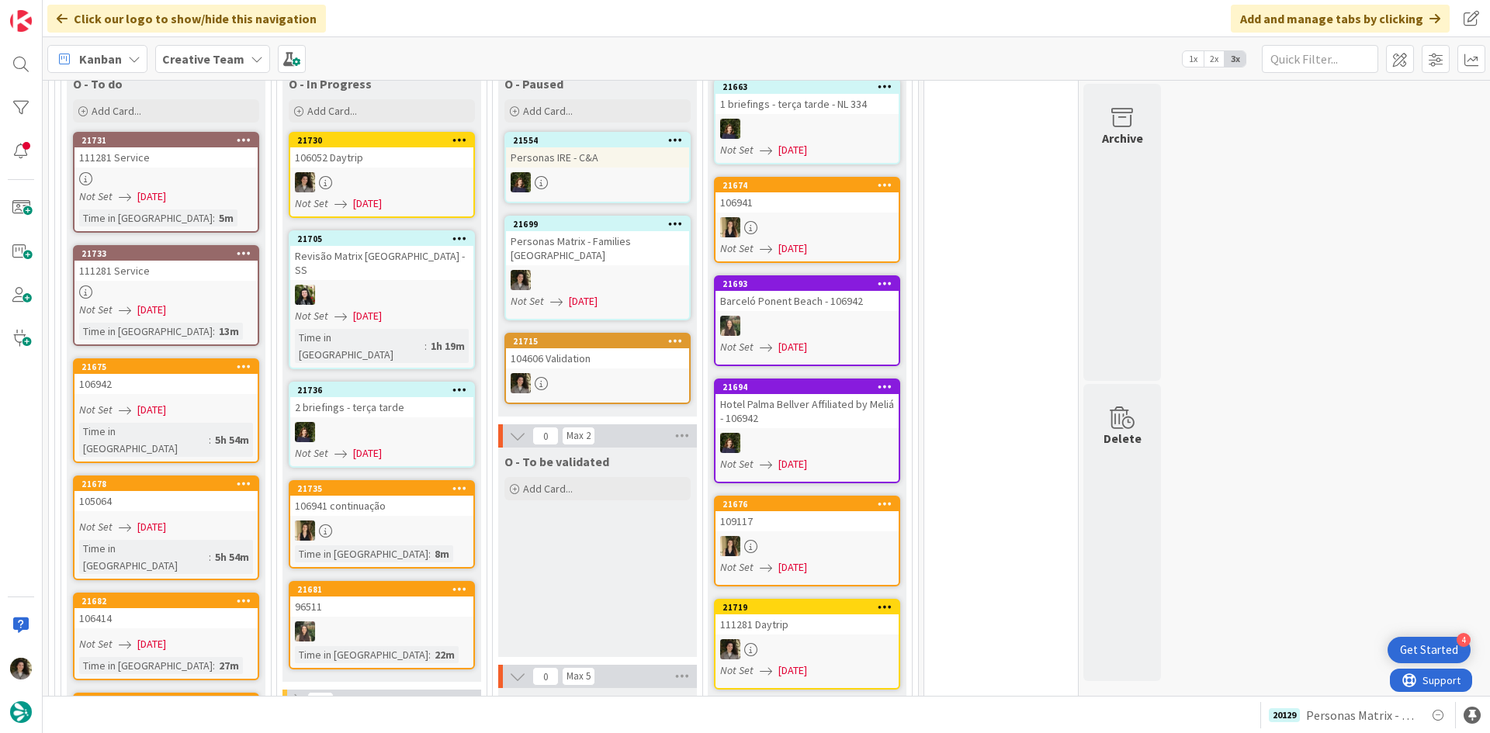
click at [400, 172] on div at bounding box center [381, 182] width 183 height 20
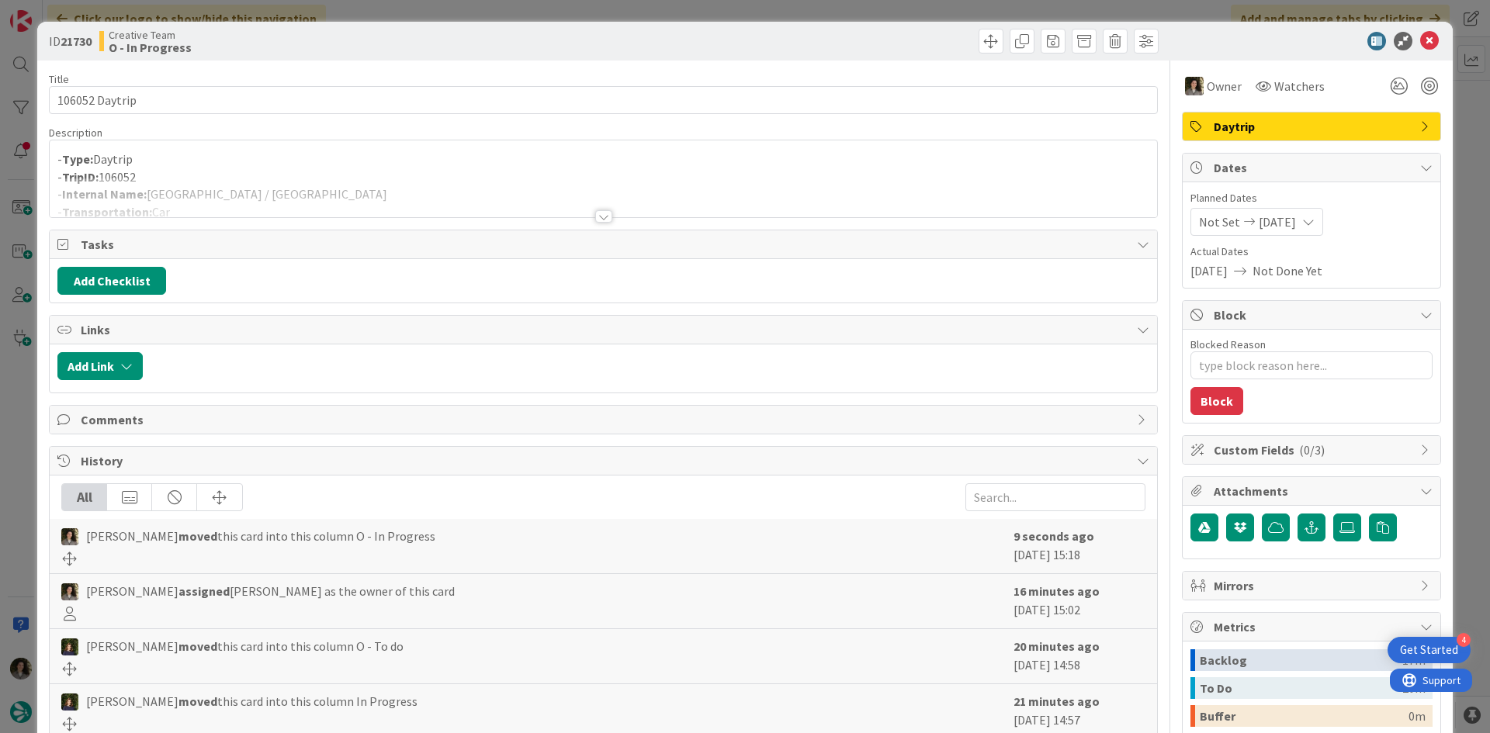
click at [537, 189] on div at bounding box center [603, 198] width 1107 height 40
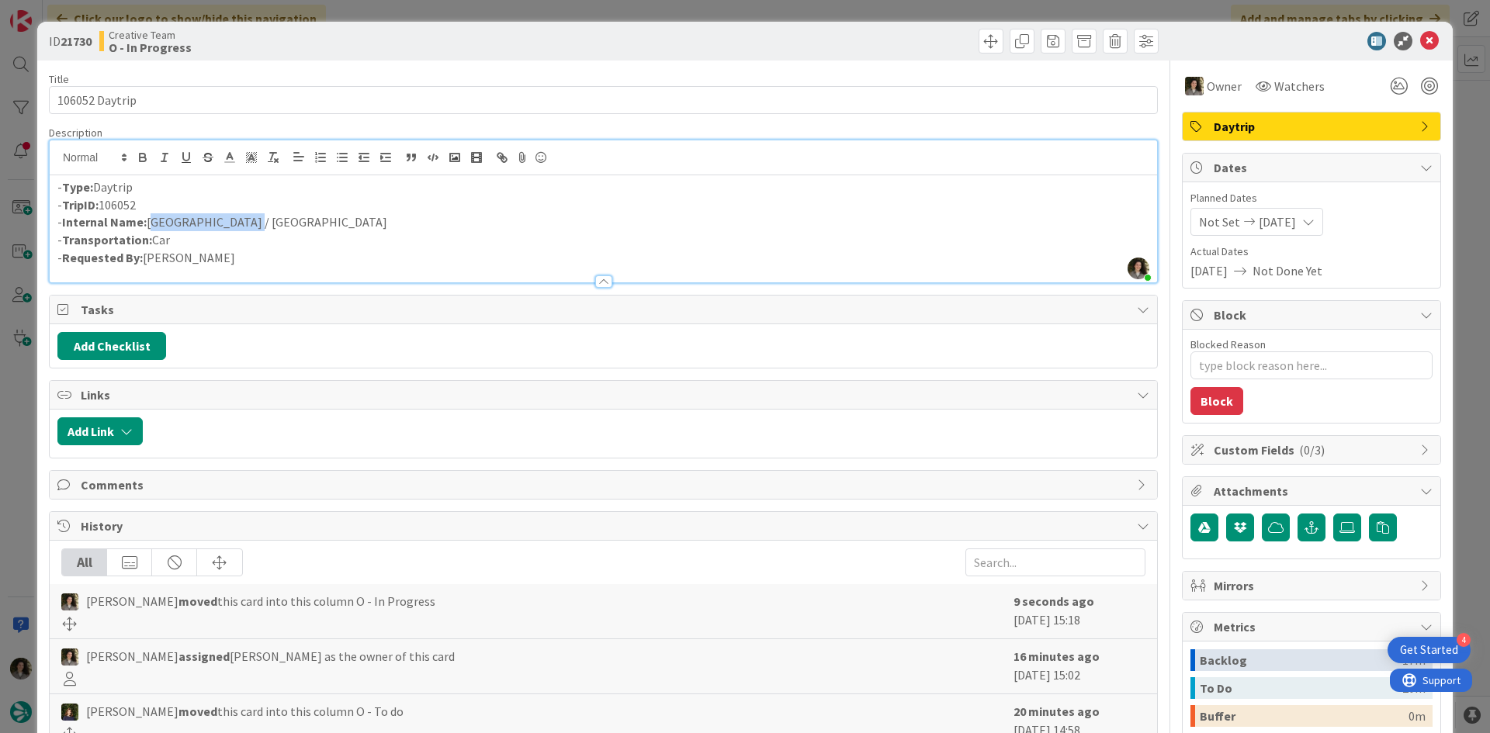
drag, startPoint x: 257, startPoint y: 220, endPoint x: 150, endPoint y: 220, distance: 107.1
click at [150, 220] on p "- Internal Name: [GEOGRAPHIC_DATA] / [GEOGRAPHIC_DATA]" at bounding box center [603, 222] width 1092 height 18
copy p "[GEOGRAPHIC_DATA] / [GEOGRAPHIC_DATA]"
drag, startPoint x: 1415, startPoint y: 47, endPoint x: 1402, endPoint y: 45, distance: 13.4
click at [1420, 47] on icon at bounding box center [1429, 41] width 19 height 19
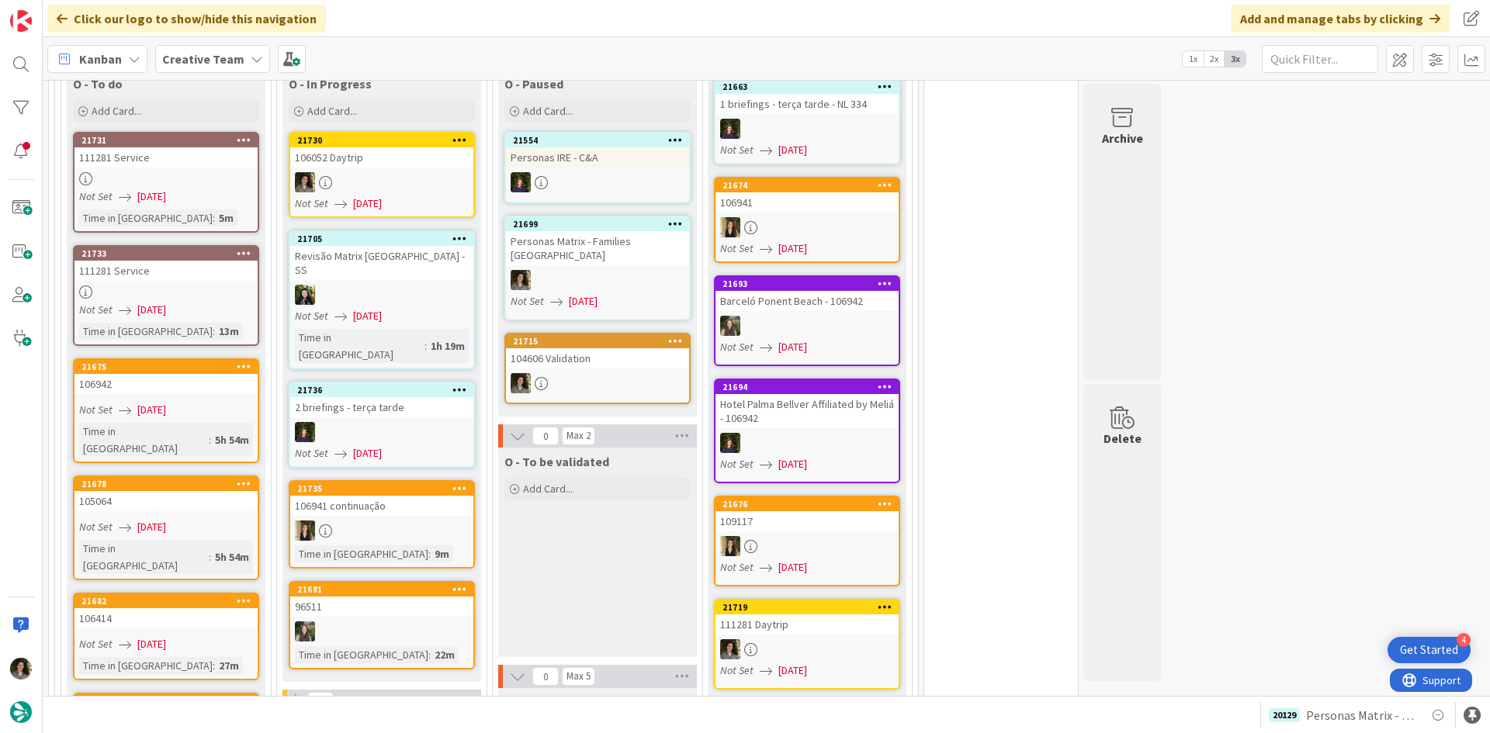
click at [386, 147] on div "106052 Daytrip" at bounding box center [381, 157] width 183 height 20
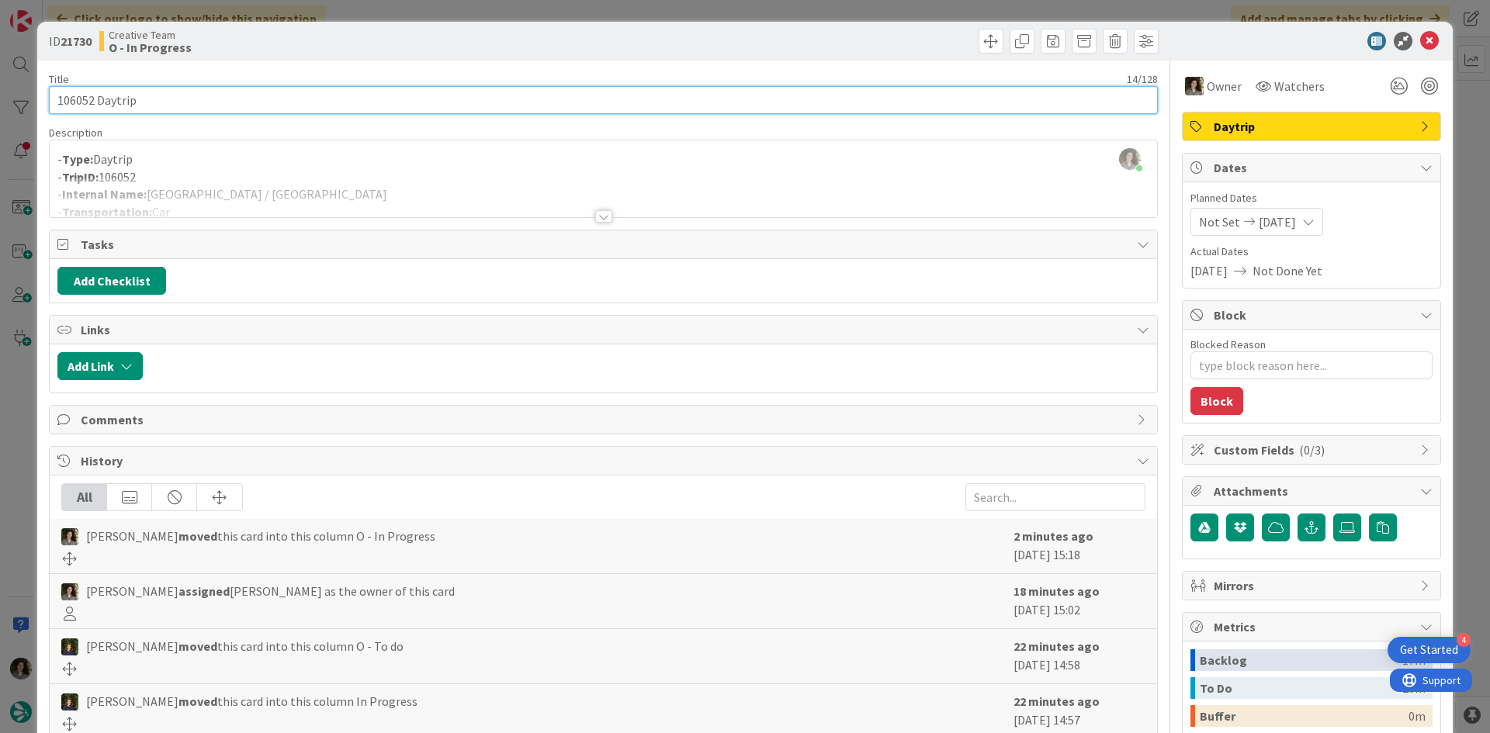
click at [220, 102] on input "106052 Daytrip" at bounding box center [603, 100] width 1109 height 28
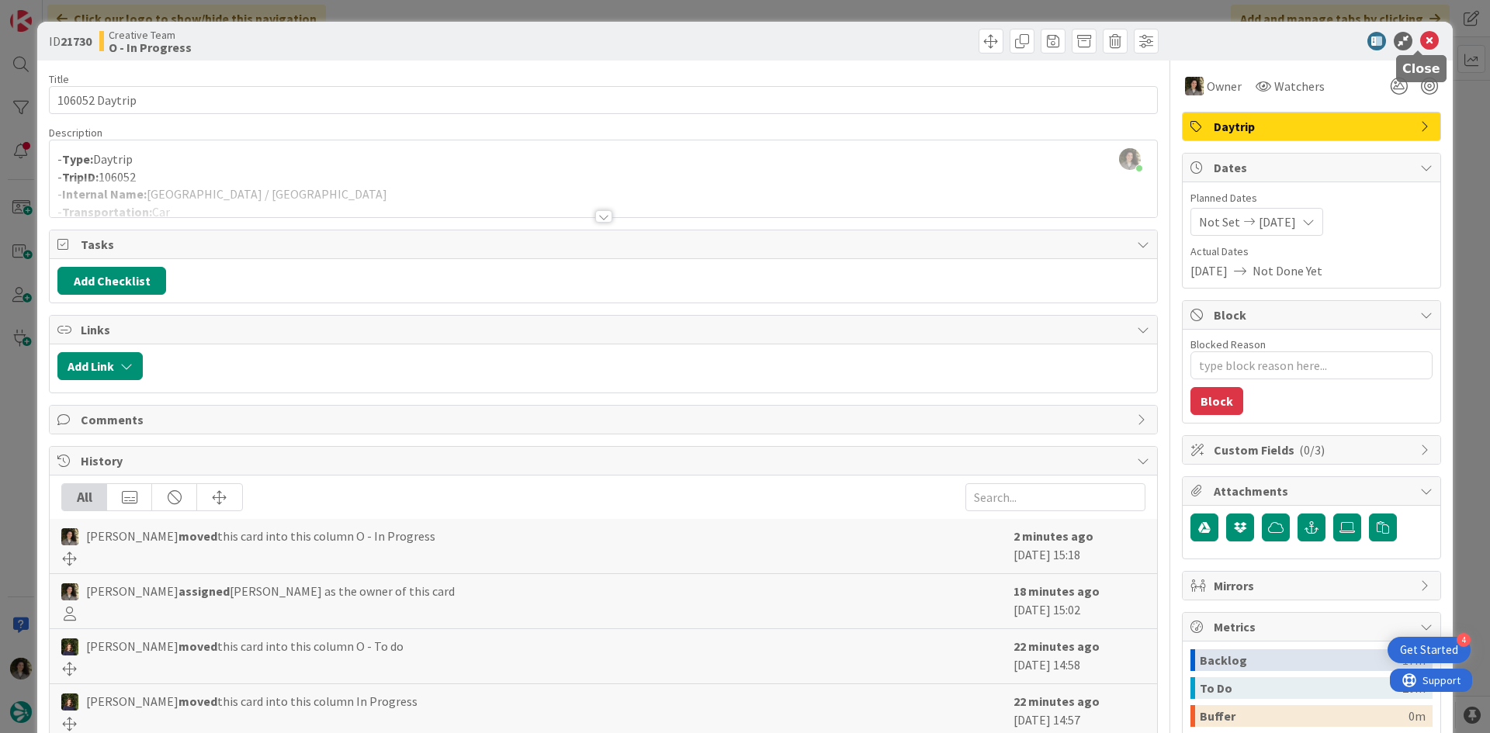
click at [1423, 34] on icon at bounding box center [1429, 41] width 19 height 19
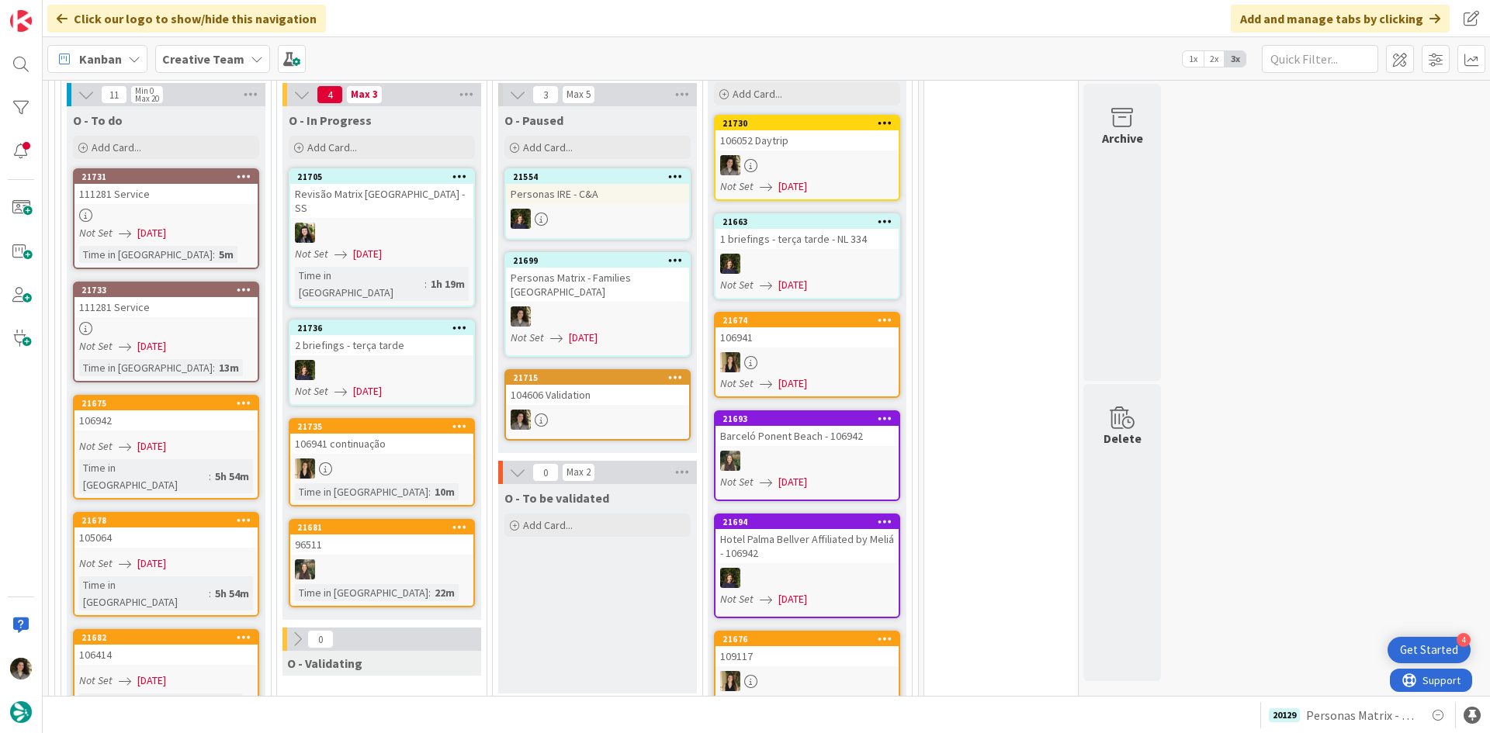
scroll to position [1378, 0]
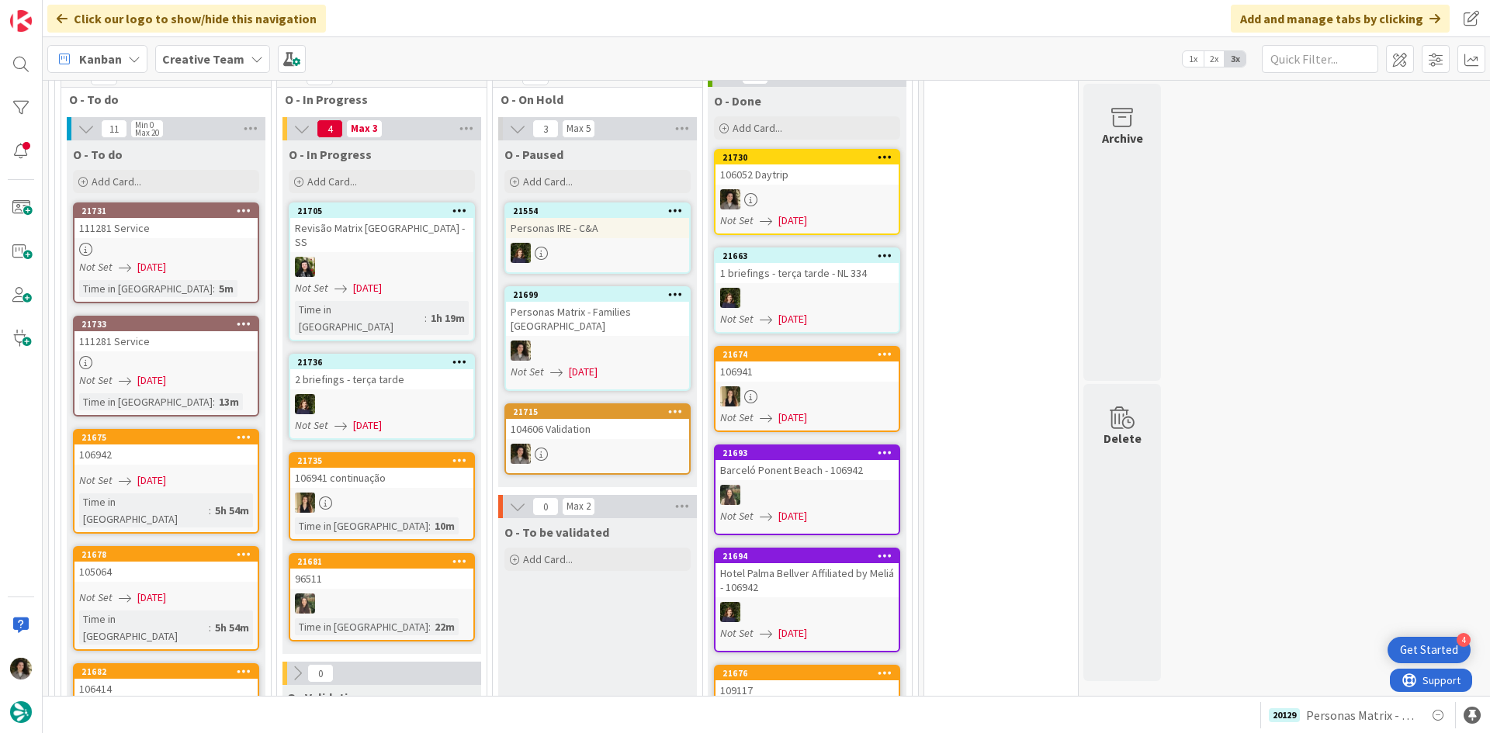
click at [206, 223] on div "111281 Service" at bounding box center [165, 228] width 183 height 20
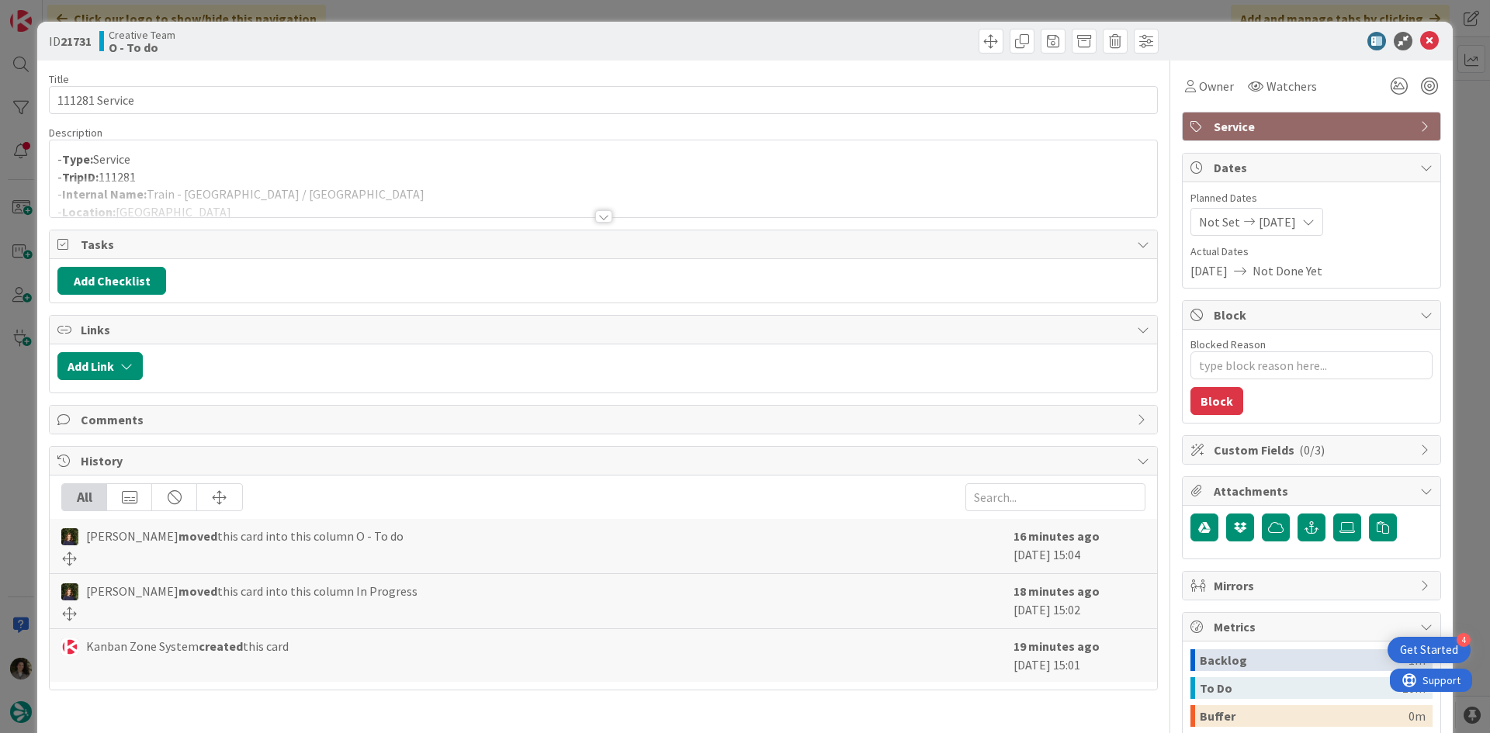
click at [595, 211] on div at bounding box center [603, 216] width 17 height 12
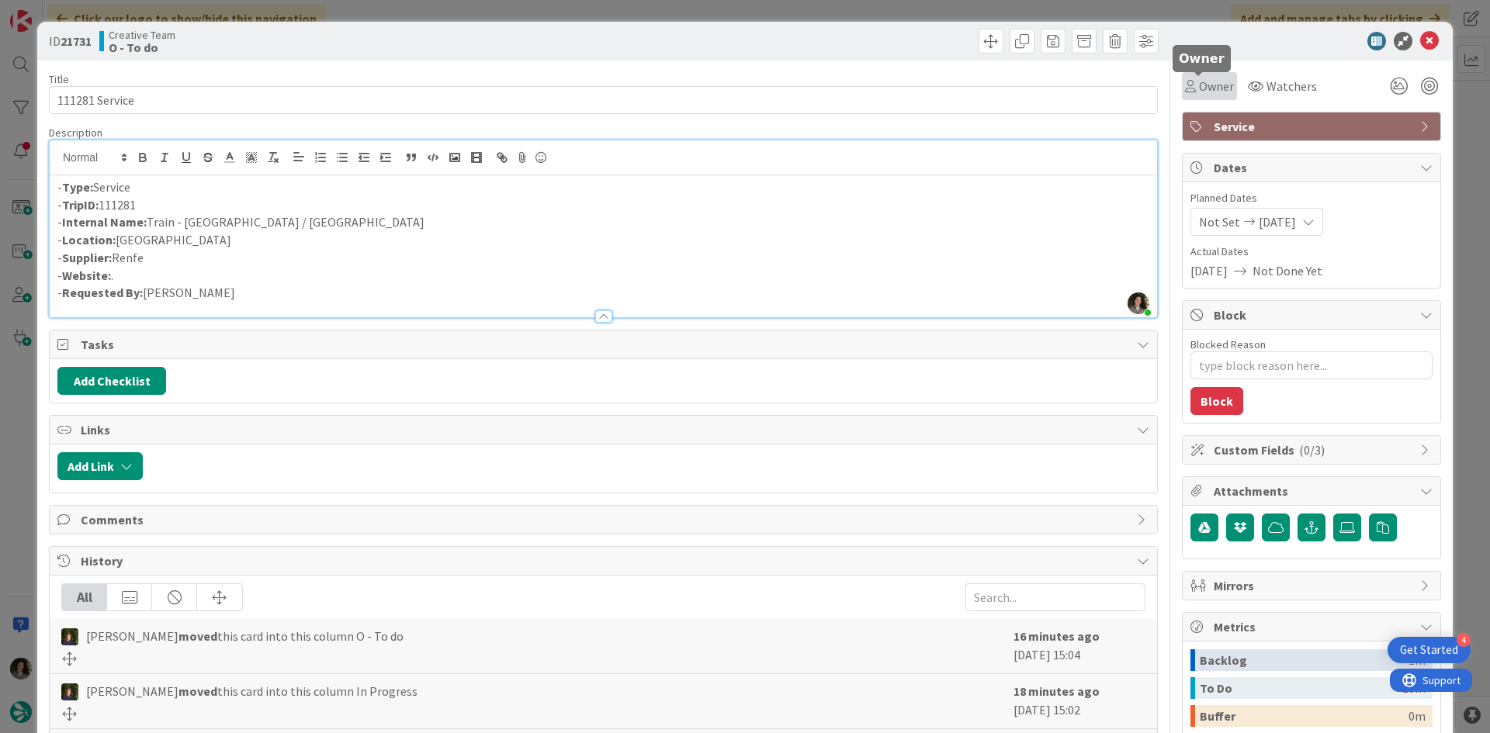
click at [1203, 85] on span "Owner" at bounding box center [1216, 86] width 35 height 19
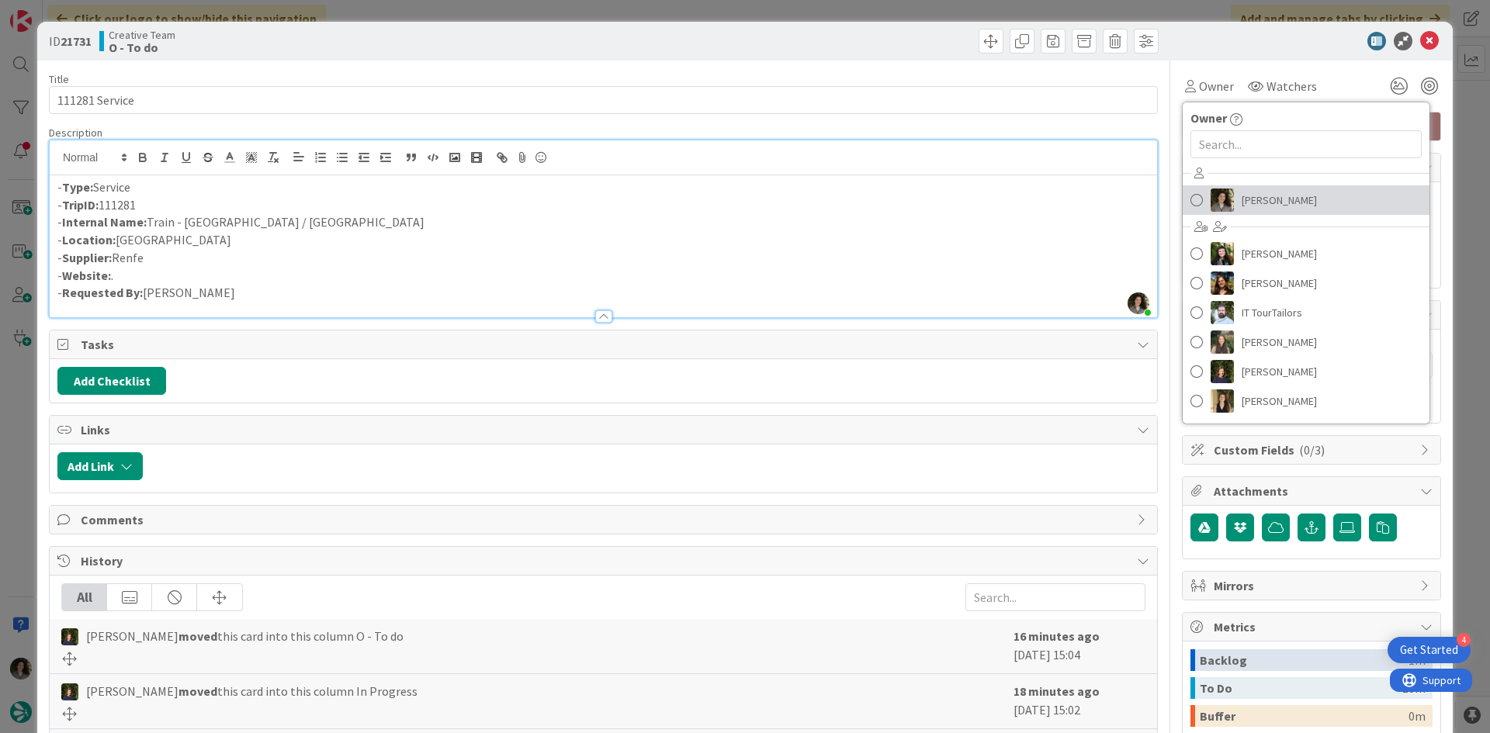
click at [1250, 202] on span "[PERSON_NAME]" at bounding box center [1278, 200] width 75 height 23
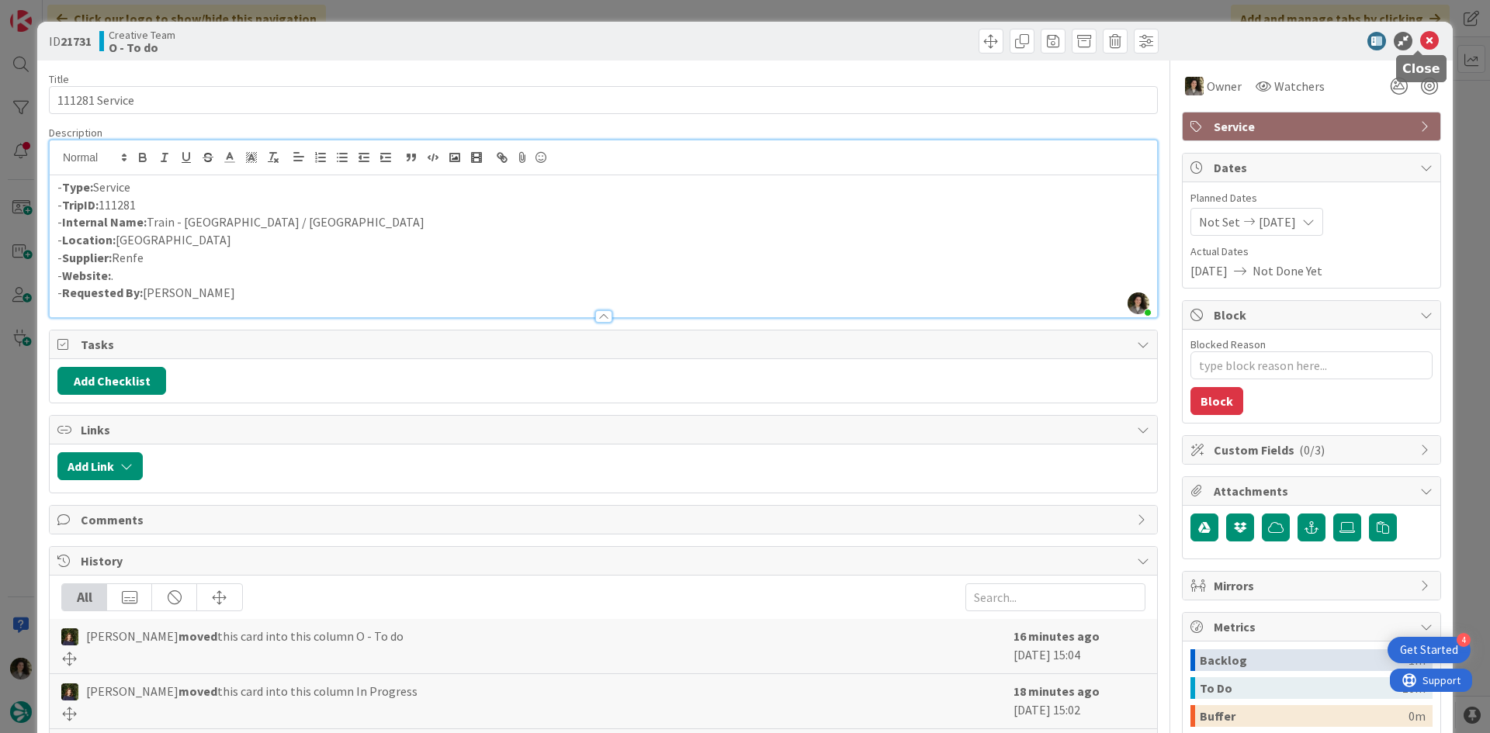
click at [1424, 37] on icon at bounding box center [1429, 41] width 19 height 19
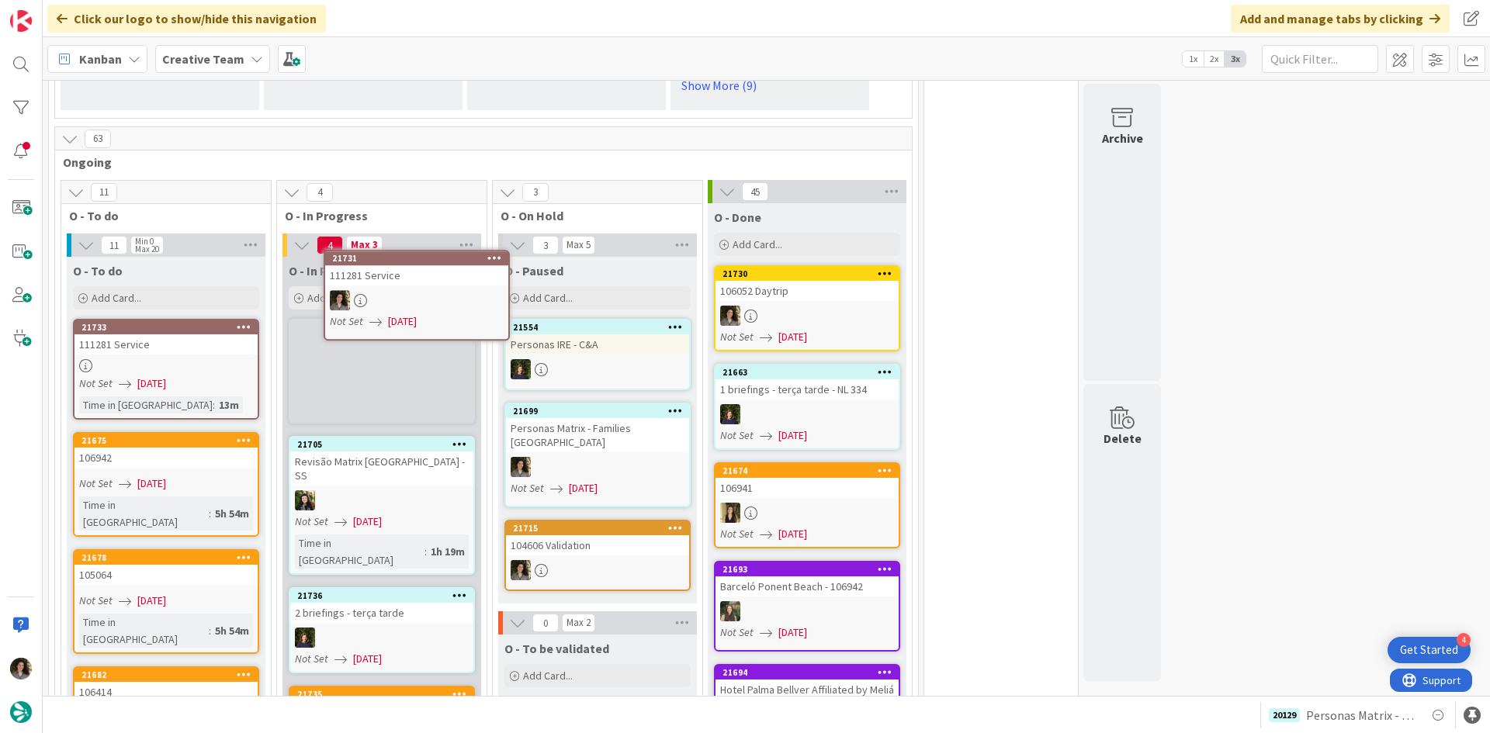
scroll to position [1257, 0]
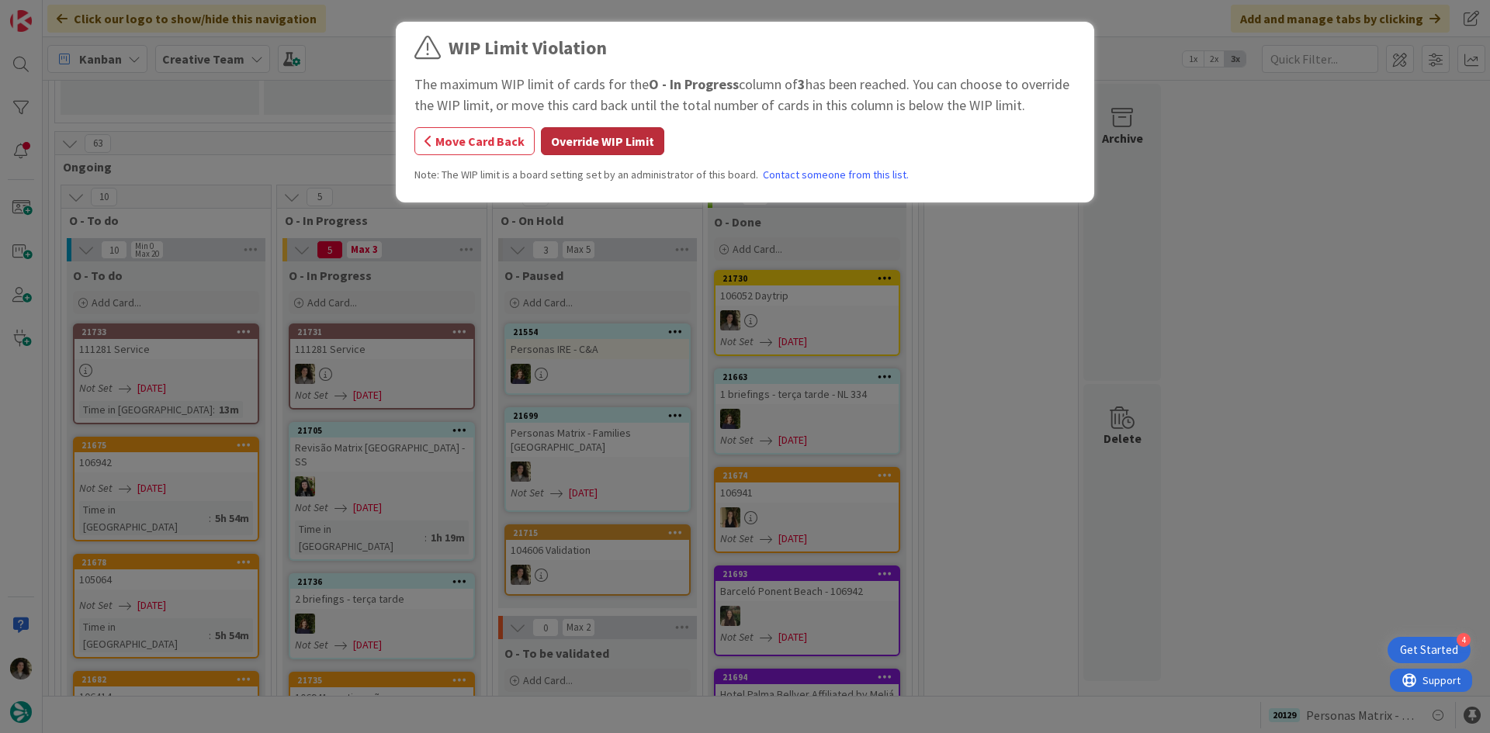
click at [590, 140] on button "Override WIP Limit" at bounding box center [602, 141] width 123 height 28
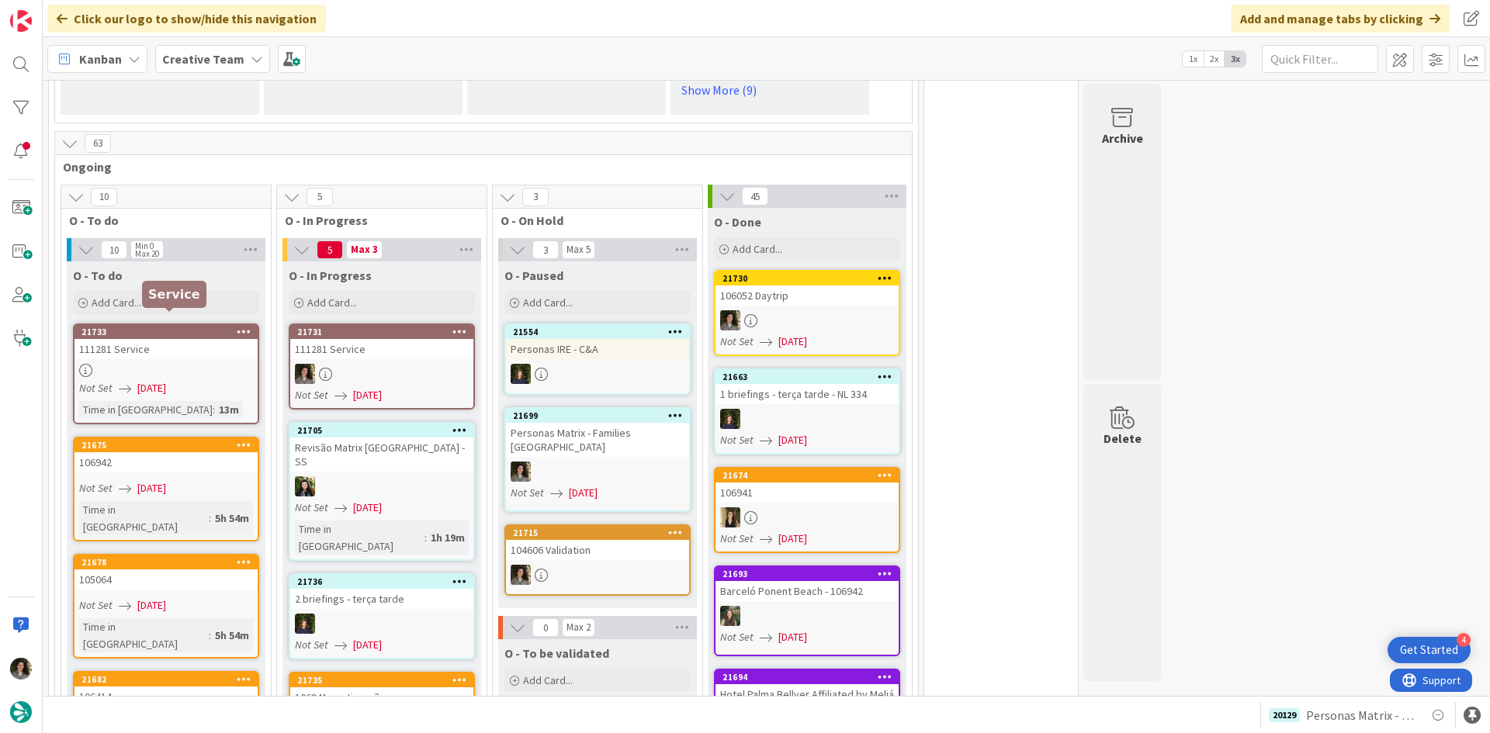
click at [154, 327] on div "21733" at bounding box center [169, 332] width 176 height 11
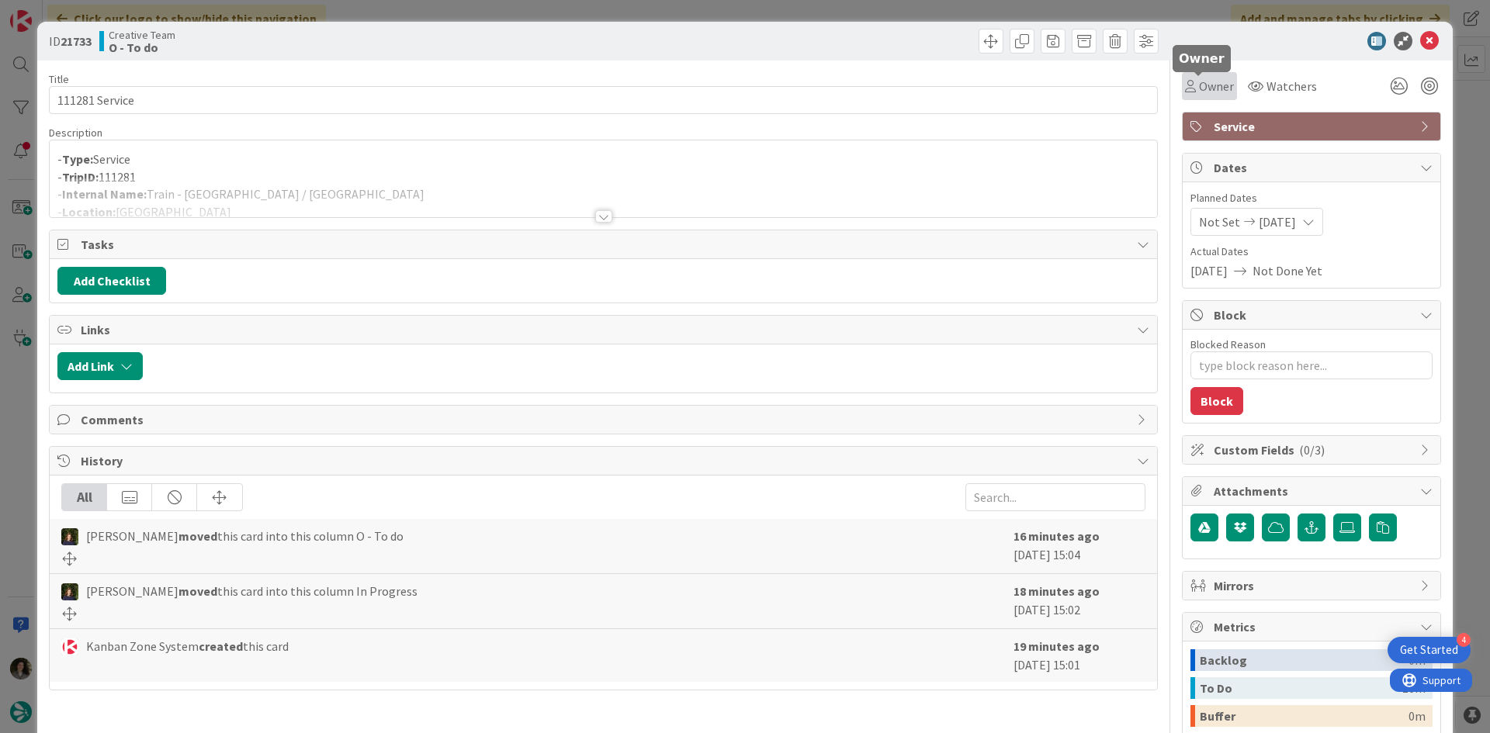
click at [1199, 78] on span "Owner" at bounding box center [1216, 86] width 35 height 19
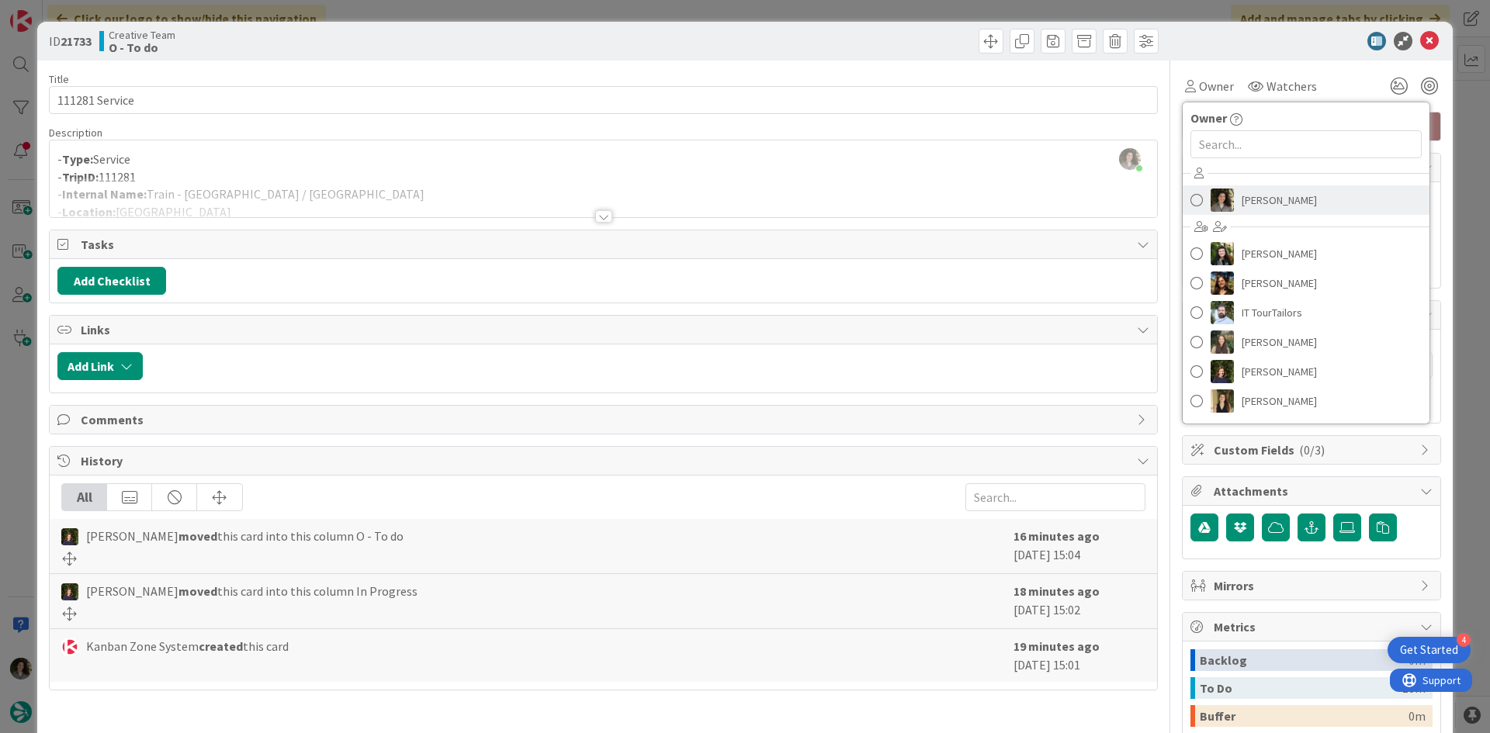
click at [1254, 205] on span "[PERSON_NAME]" at bounding box center [1278, 200] width 75 height 23
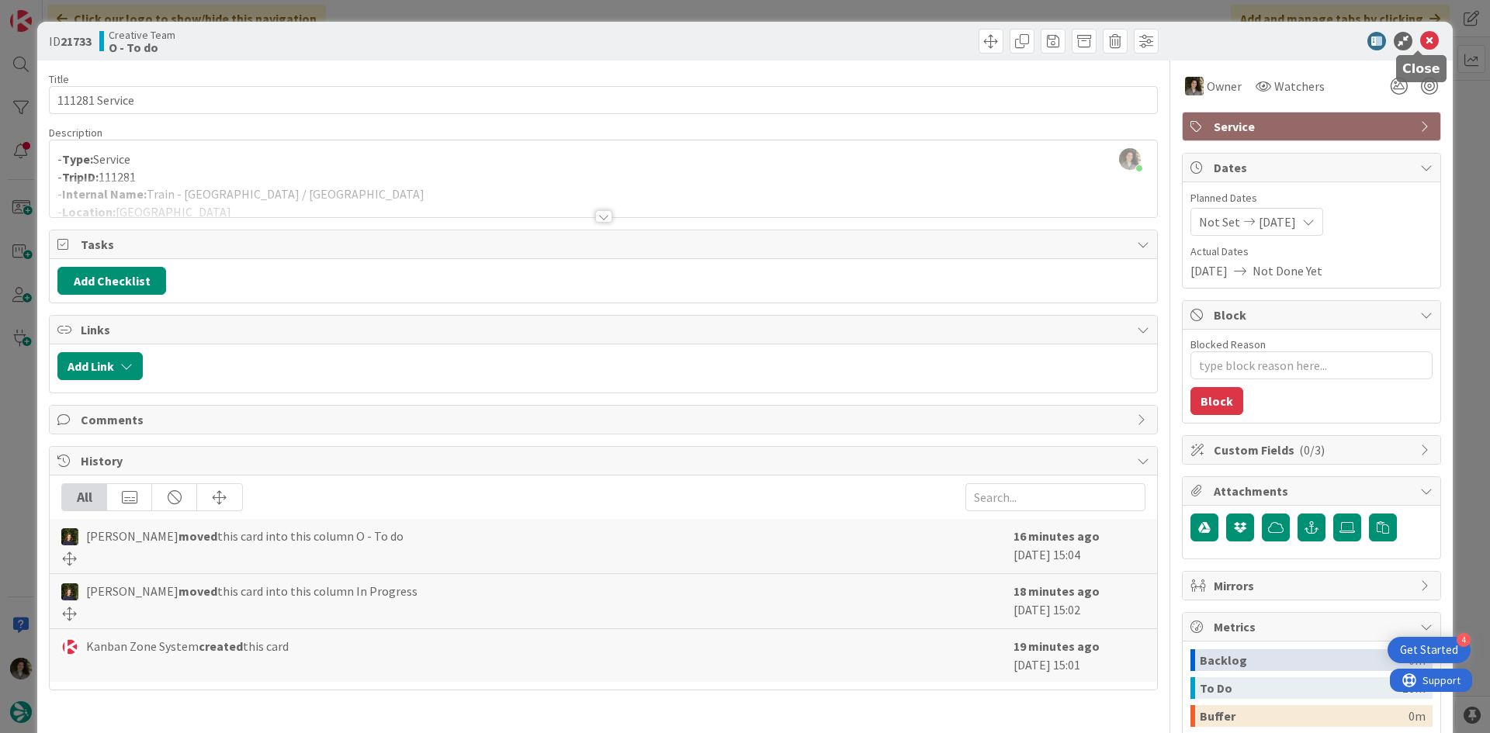
click at [1426, 36] on icon at bounding box center [1429, 41] width 19 height 19
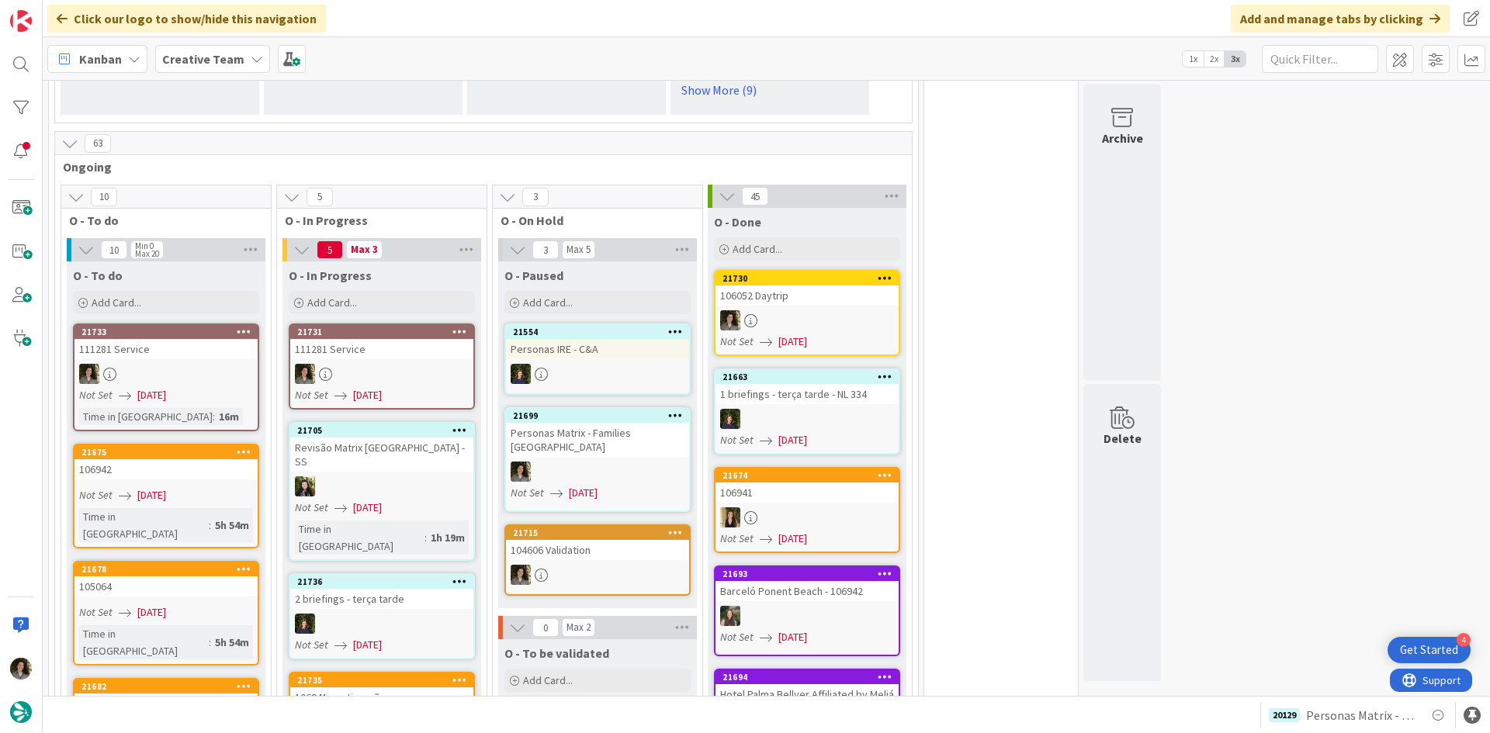
click at [351, 339] on div "111281 Service" at bounding box center [381, 349] width 183 height 20
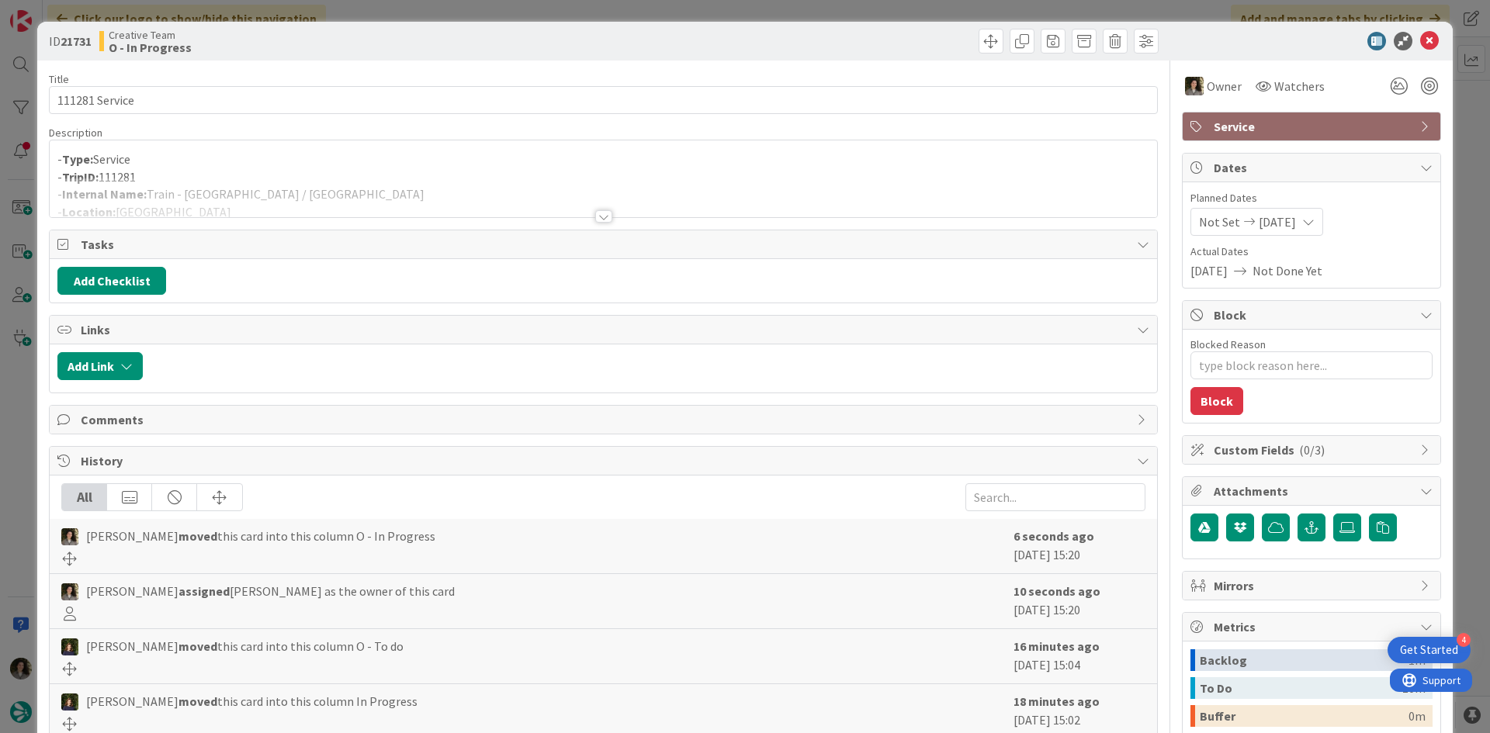
click at [405, 123] on div "Title 14 / 128 111281 Service Description - Type: Service - TripID: 111281 - In…" at bounding box center [603, 484] width 1109 height 846
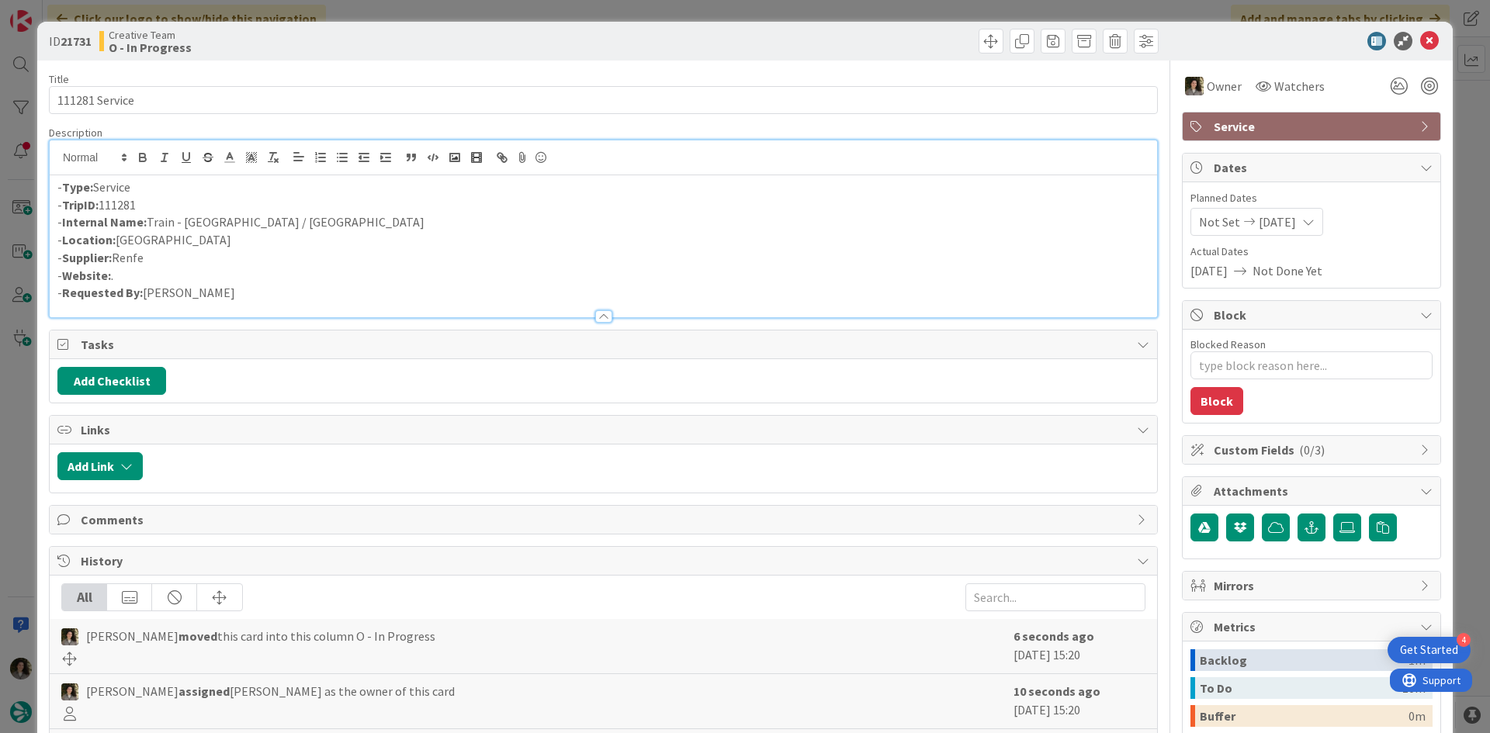
click at [397, 148] on div "- Type: Service - TripID: 111281 - Internal Name: Train - [GEOGRAPHIC_DATA] / […" at bounding box center [603, 228] width 1107 height 177
click at [1421, 42] on icon at bounding box center [1429, 41] width 19 height 19
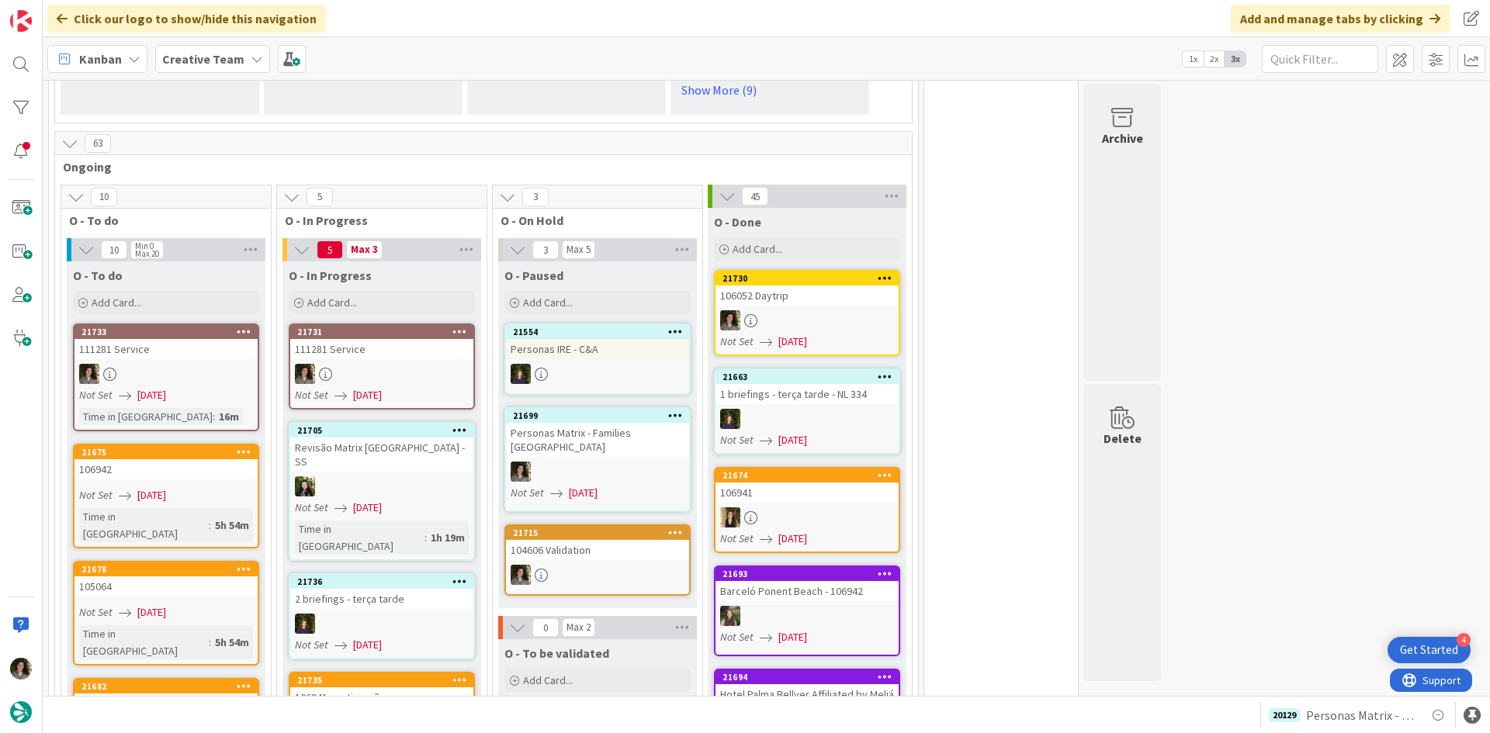
click at [169, 364] on div at bounding box center [165, 374] width 183 height 20
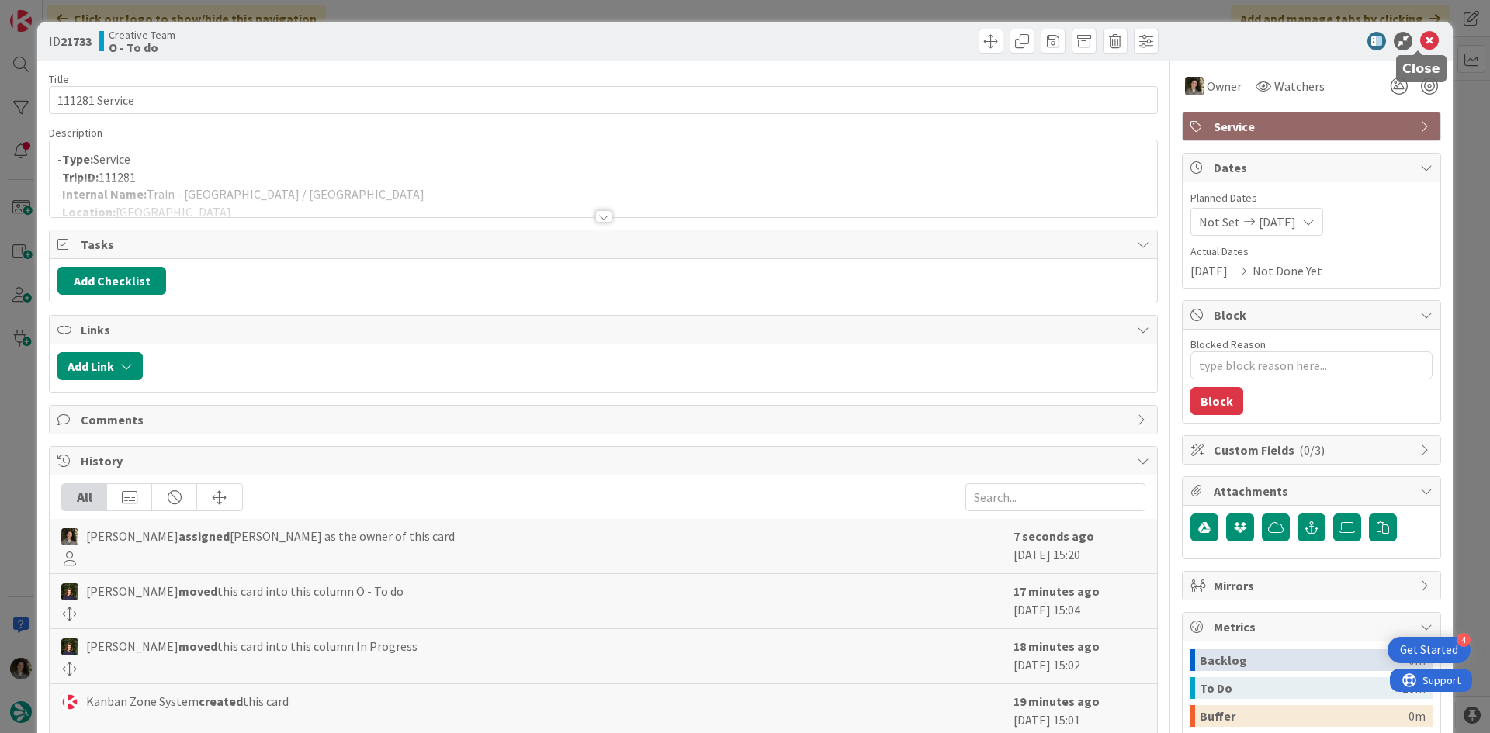
click at [1420, 40] on icon at bounding box center [1429, 41] width 19 height 19
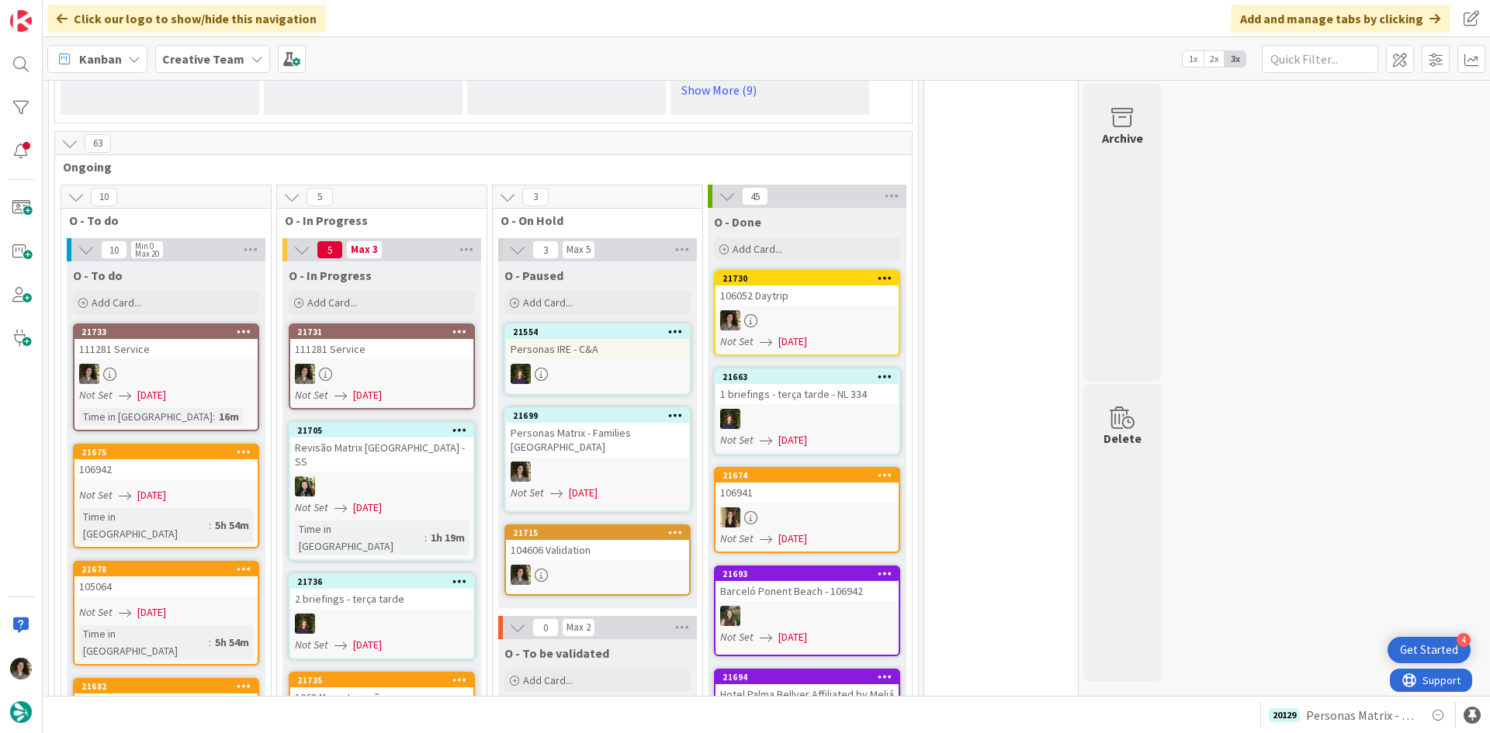
click at [383, 364] on div at bounding box center [381, 374] width 183 height 20
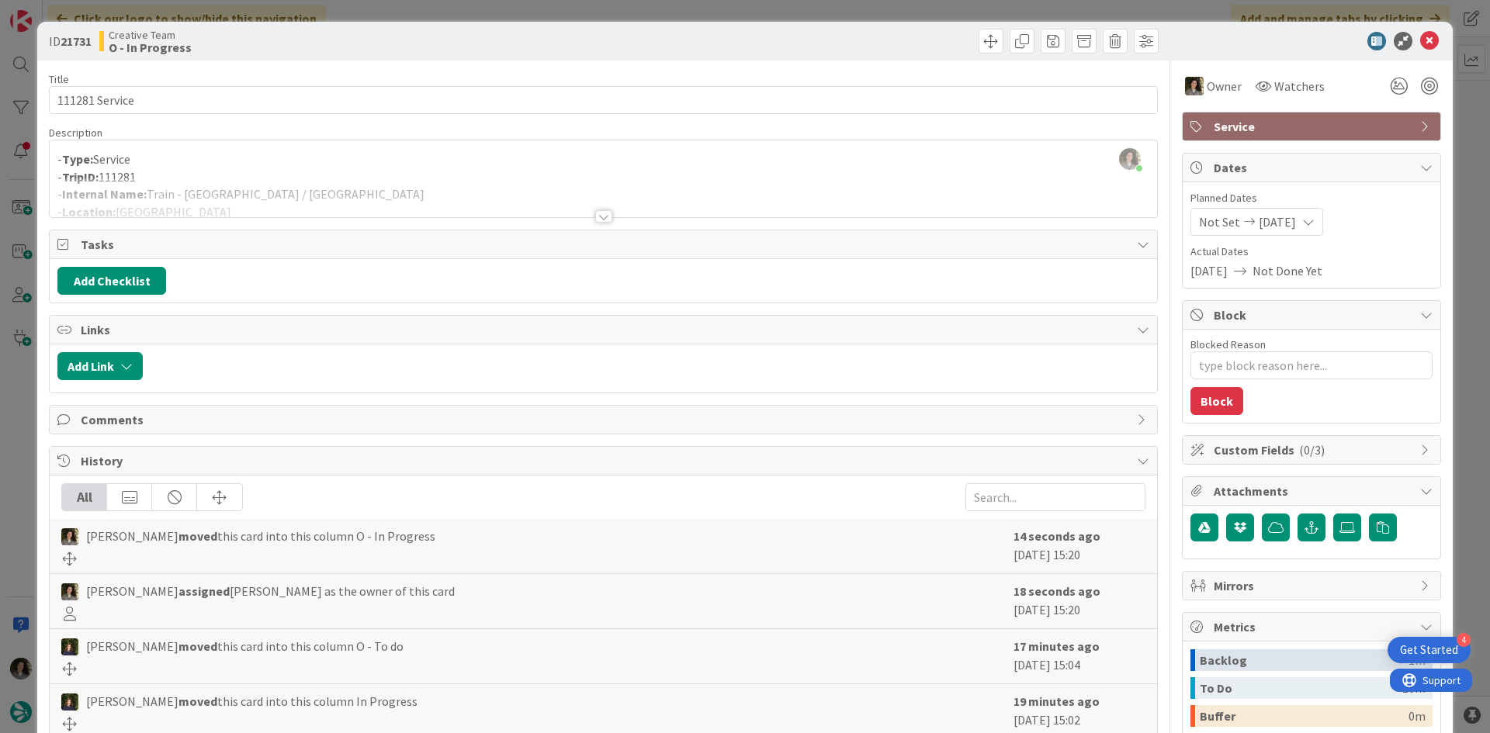
click at [570, 209] on div at bounding box center [603, 198] width 1107 height 40
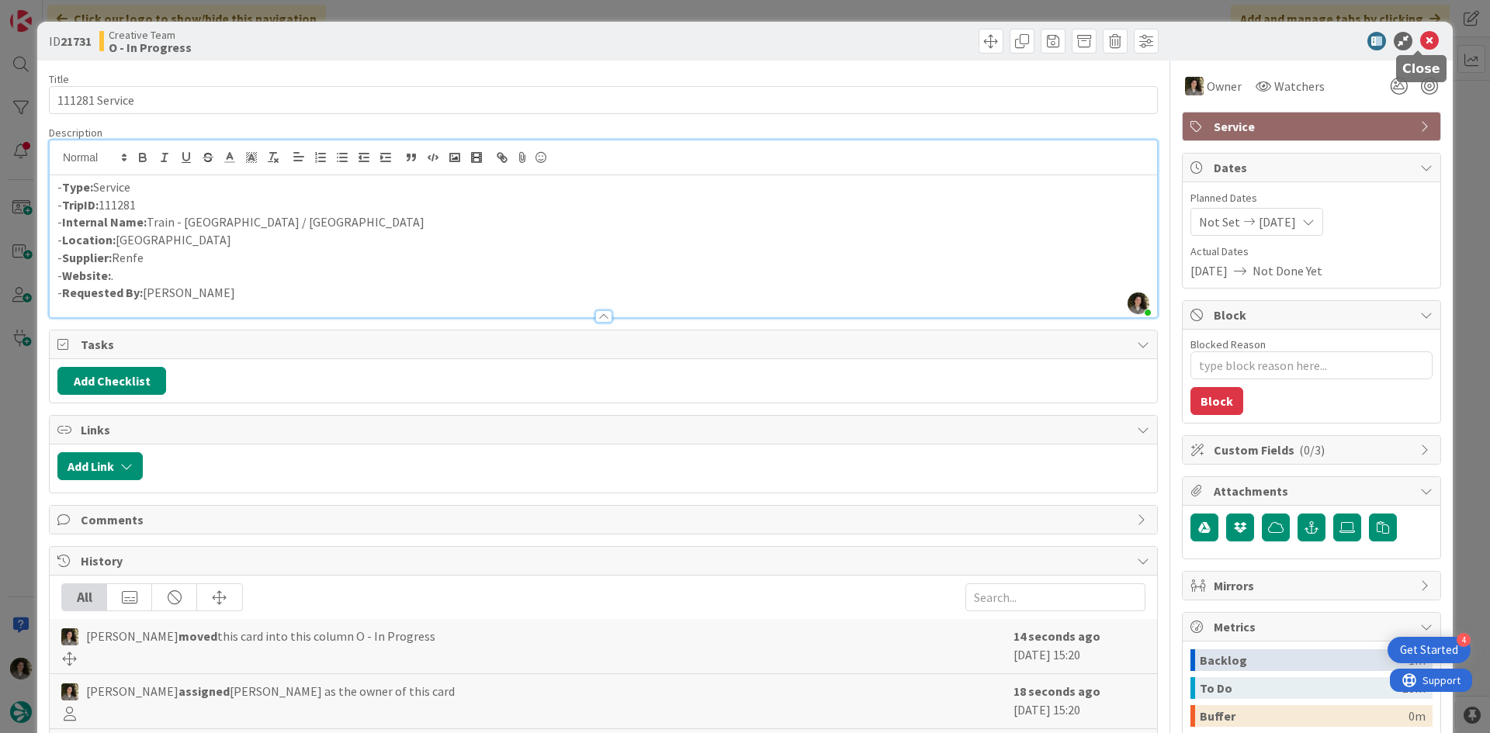
click at [1420, 32] on icon at bounding box center [1429, 41] width 19 height 19
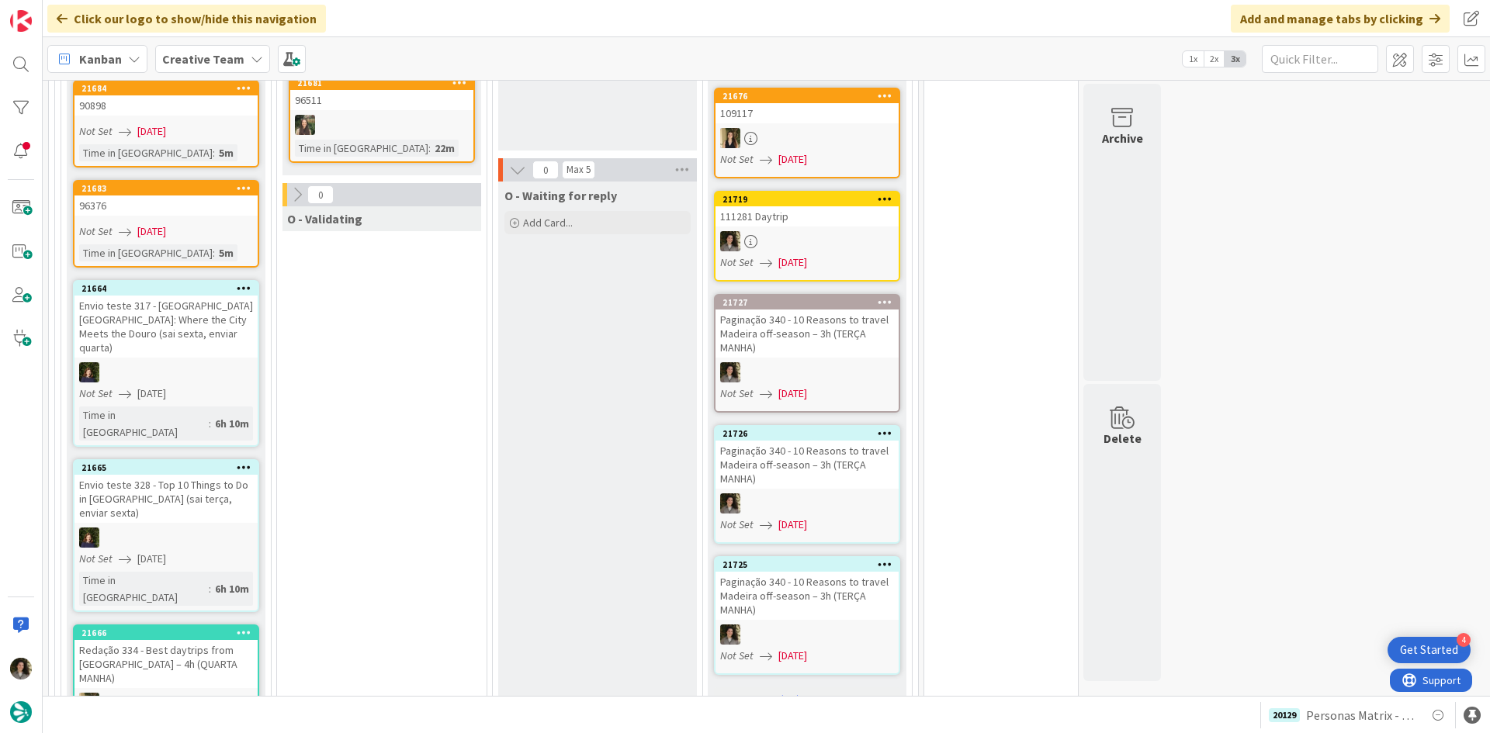
click at [808, 236] on div at bounding box center [806, 241] width 183 height 20
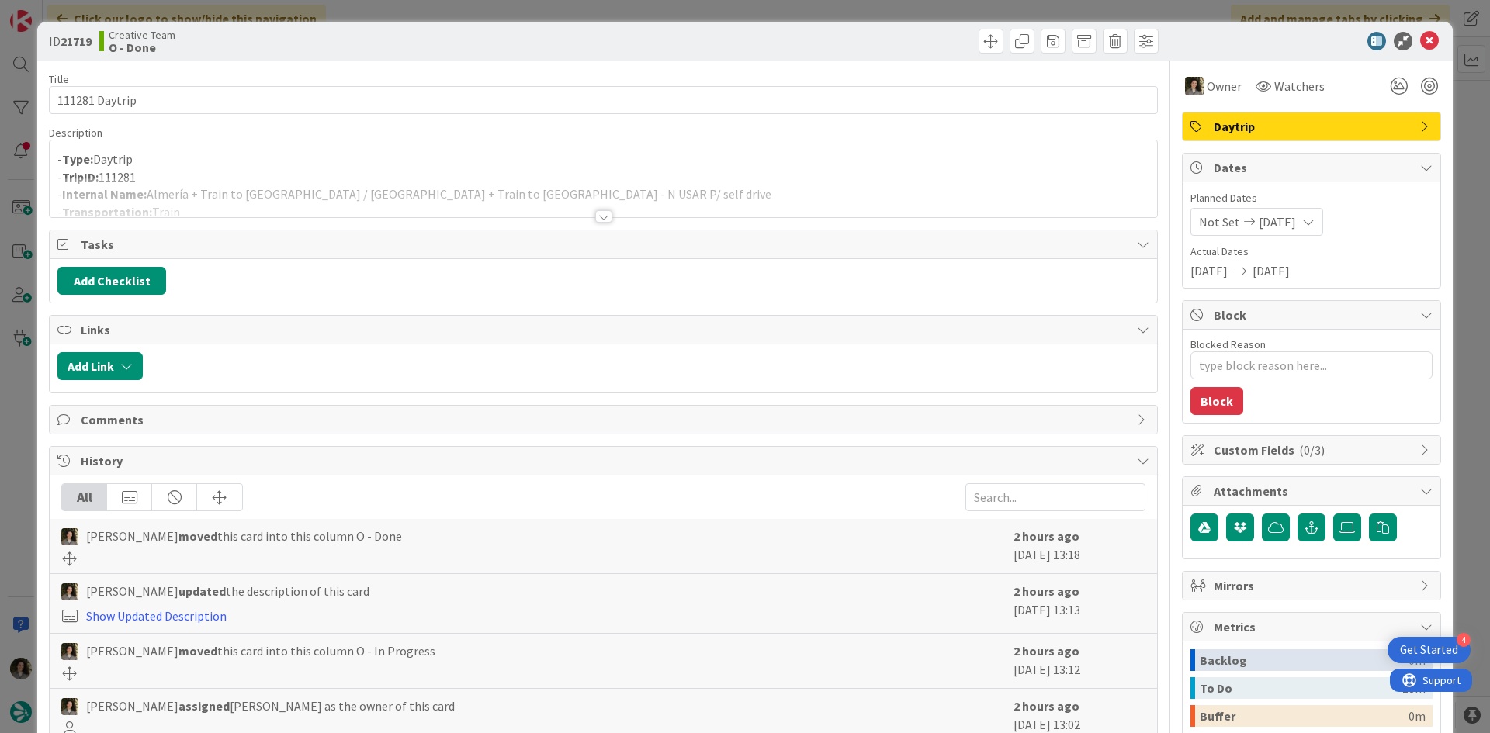
click at [597, 215] on div at bounding box center [603, 216] width 17 height 12
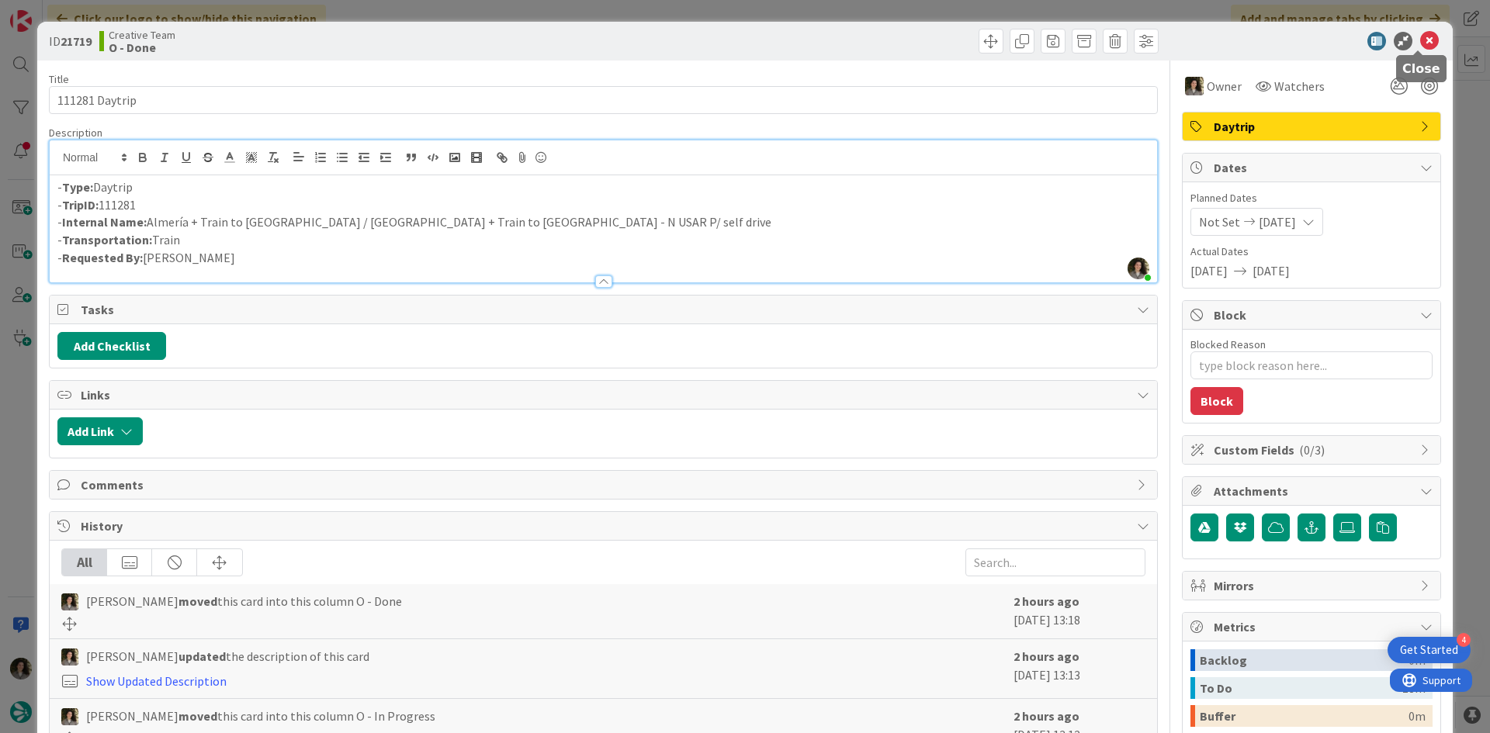
click at [1427, 41] on icon at bounding box center [1429, 41] width 19 height 19
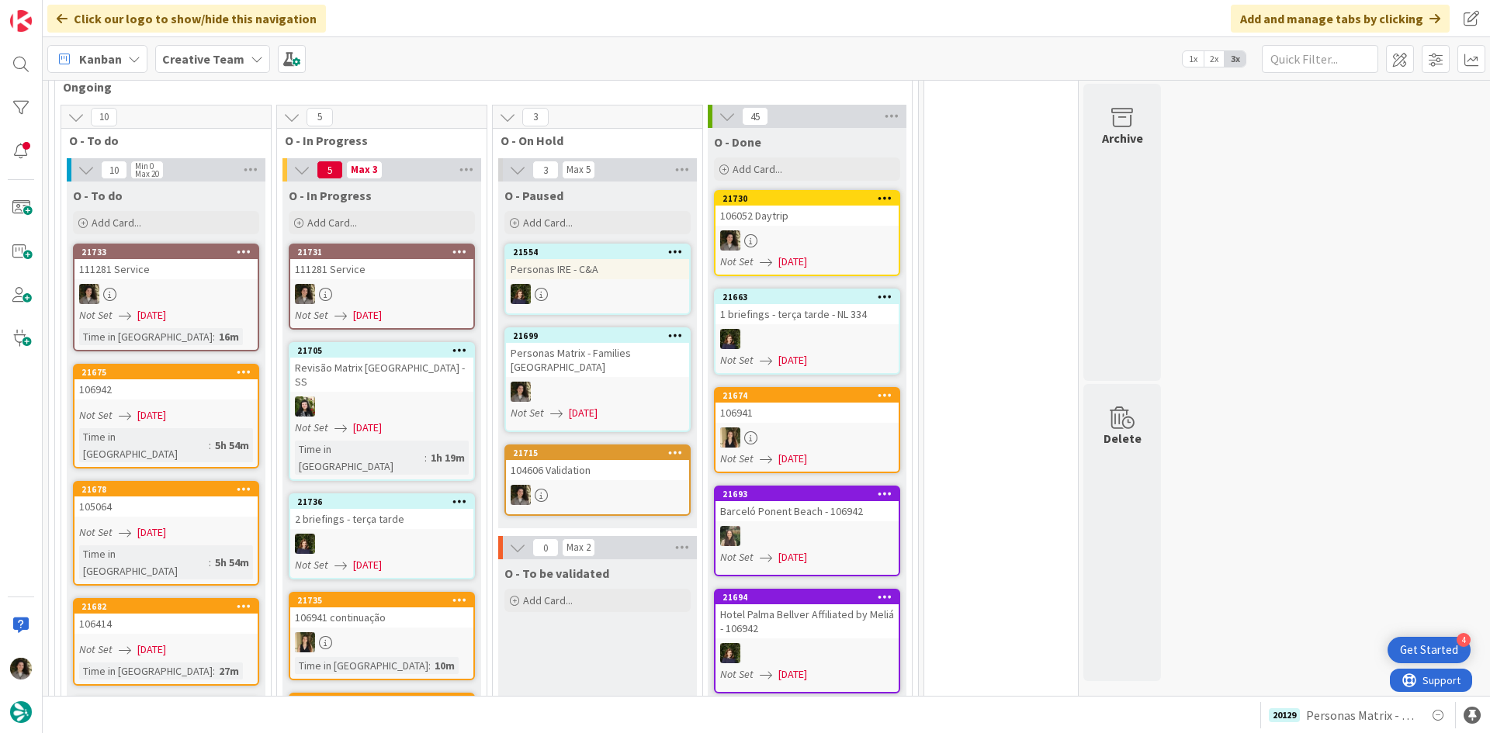
scroll to position [1257, 0]
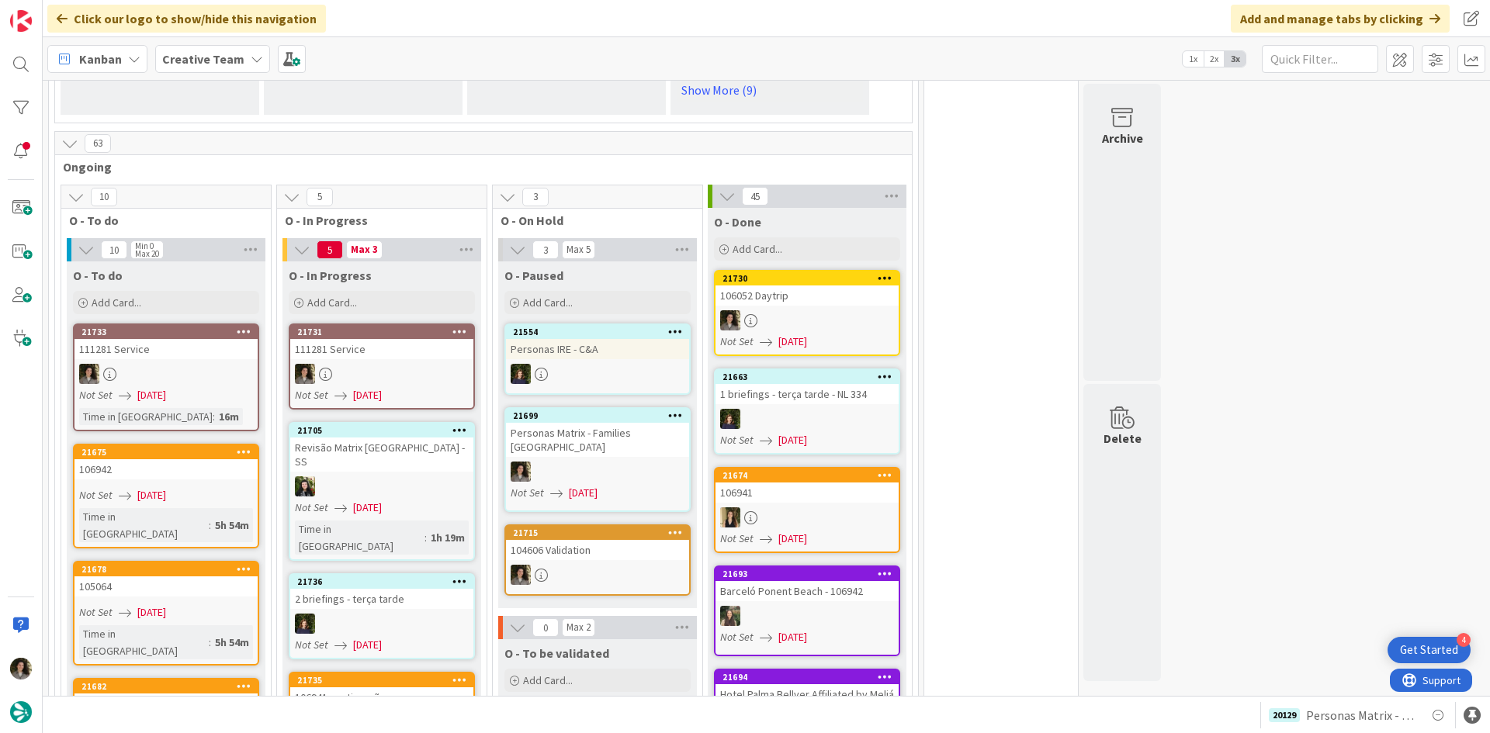
click at [403, 364] on div at bounding box center [381, 374] width 183 height 20
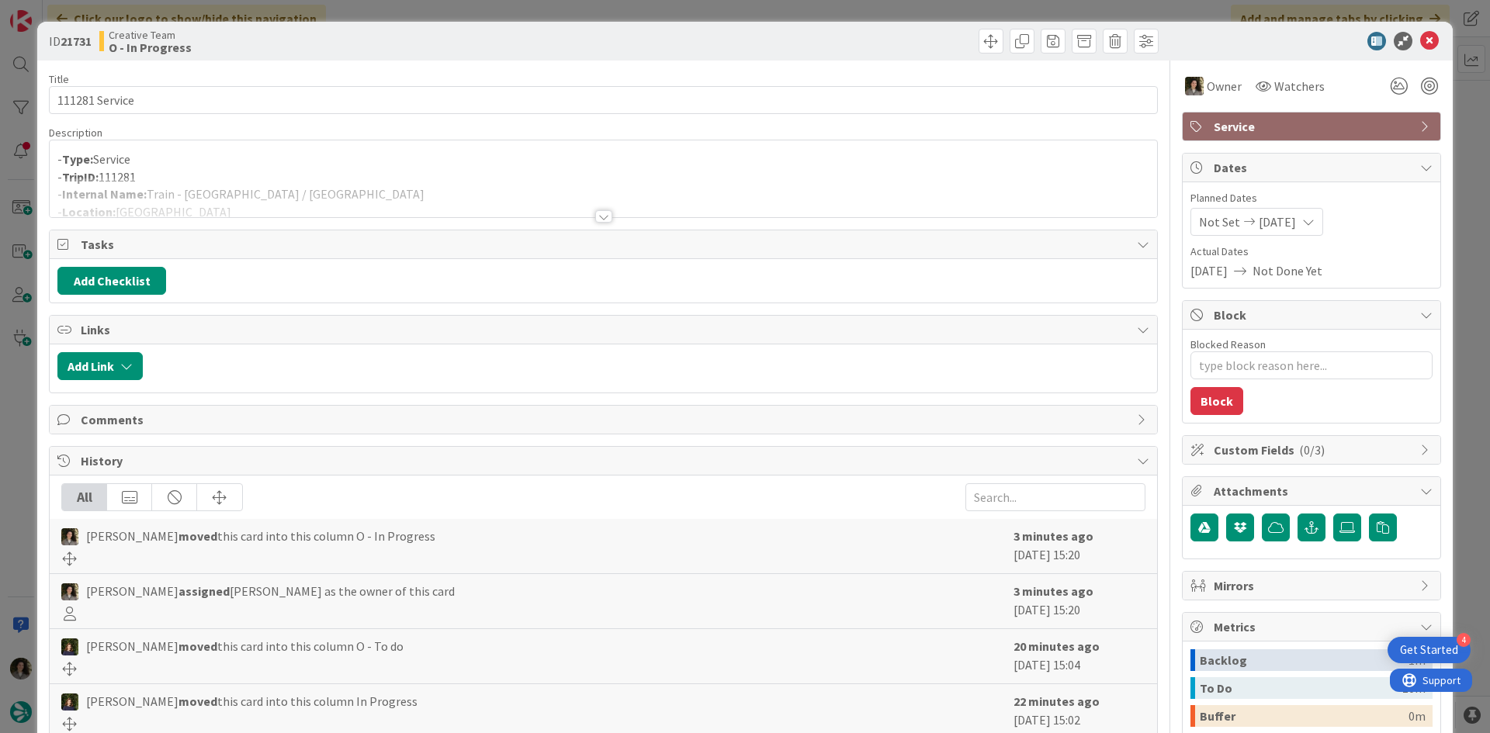
type textarea "x"
click at [147, 187] on div at bounding box center [603, 198] width 1107 height 40
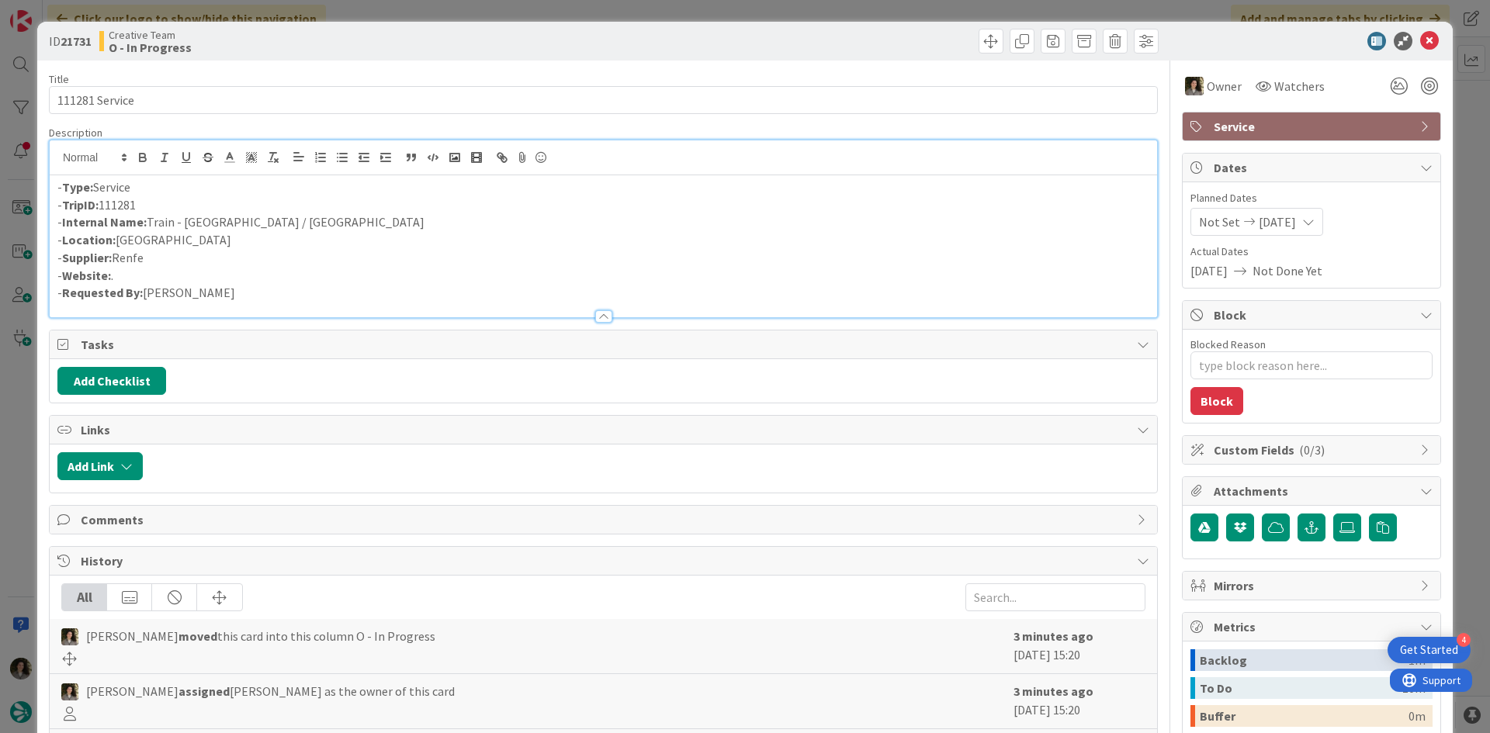
click at [150, 222] on p "- Internal Name: Train - [GEOGRAPHIC_DATA] / [GEOGRAPHIC_DATA]" at bounding box center [603, 222] width 1092 height 18
click at [297, 221] on p "- Internal Name: 3h Train - [GEOGRAPHIC_DATA] / [GEOGRAPHIC_DATA]" at bounding box center [603, 222] width 1092 height 18
click at [320, 224] on p "- Internal Name: 3h Train - [GEOGRAPHIC_DATA] / [GEOGRAPHIC_DATA] ([GEOGRAPHIC_…" at bounding box center [603, 222] width 1092 height 18
drag, startPoint x: 357, startPoint y: 223, endPoint x: 149, endPoint y: 228, distance: 208.0
click at [149, 228] on p "- Internal Name: 3h Train - [GEOGRAPHIC_DATA] / [GEOGRAPHIC_DATA] ([GEOGRAPHIC_…" at bounding box center [603, 222] width 1092 height 18
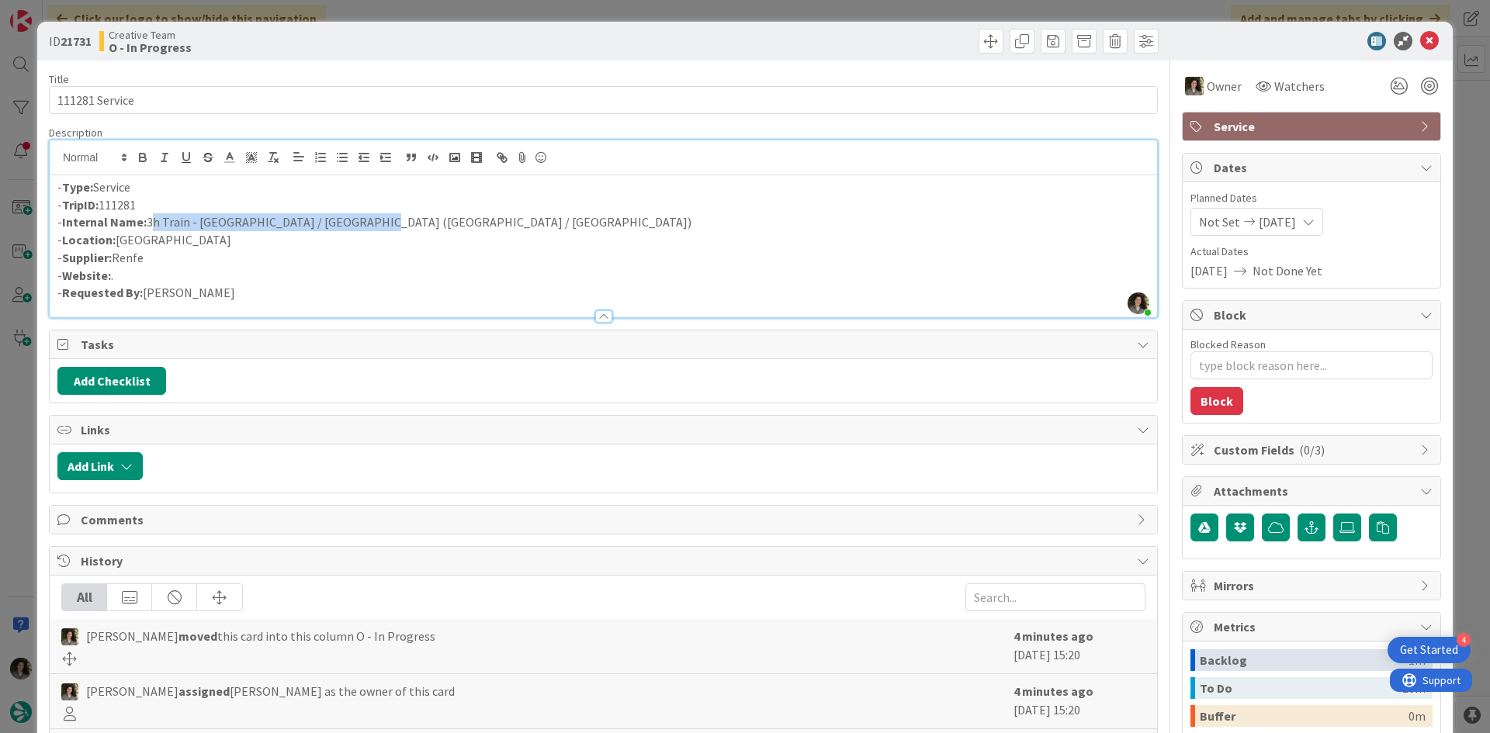
copy p "3h Train - [GEOGRAPHIC_DATA] / [GEOGRAPHIC_DATA] ([GEOGRAPHIC_DATA] / [GEOGRAPH…"
click at [1420, 37] on icon at bounding box center [1429, 41] width 19 height 19
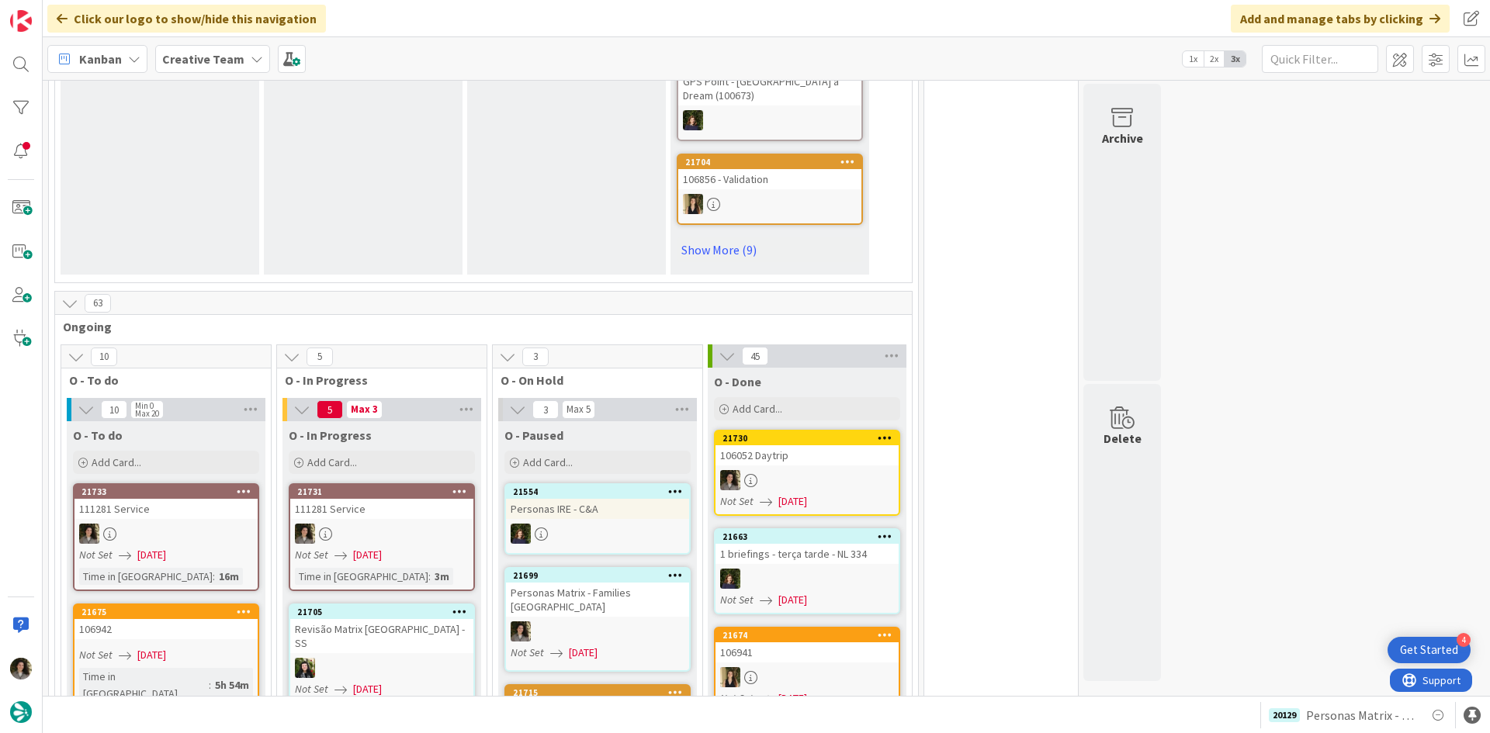
scroll to position [1164, 0]
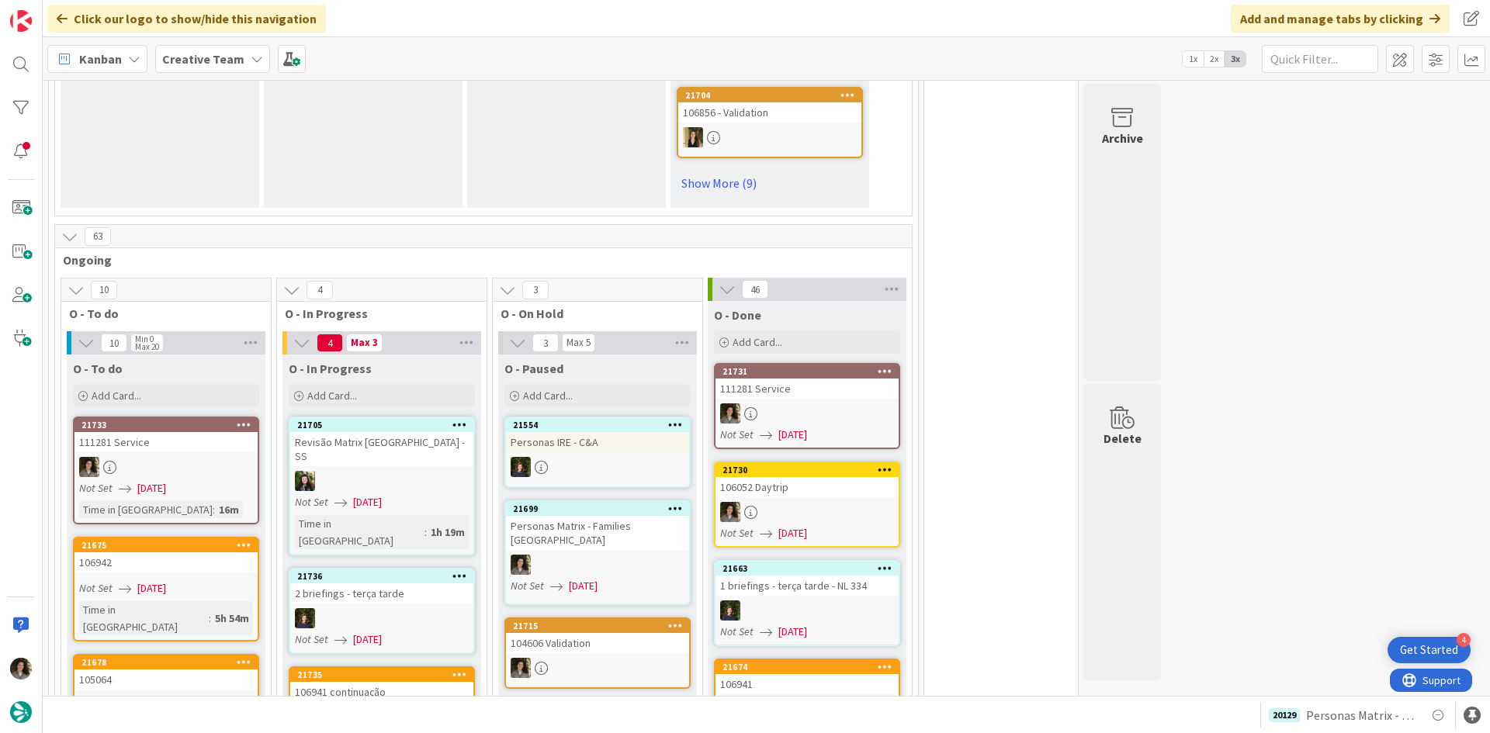
click at [820, 379] on div "111281 Service" at bounding box center [806, 389] width 183 height 20
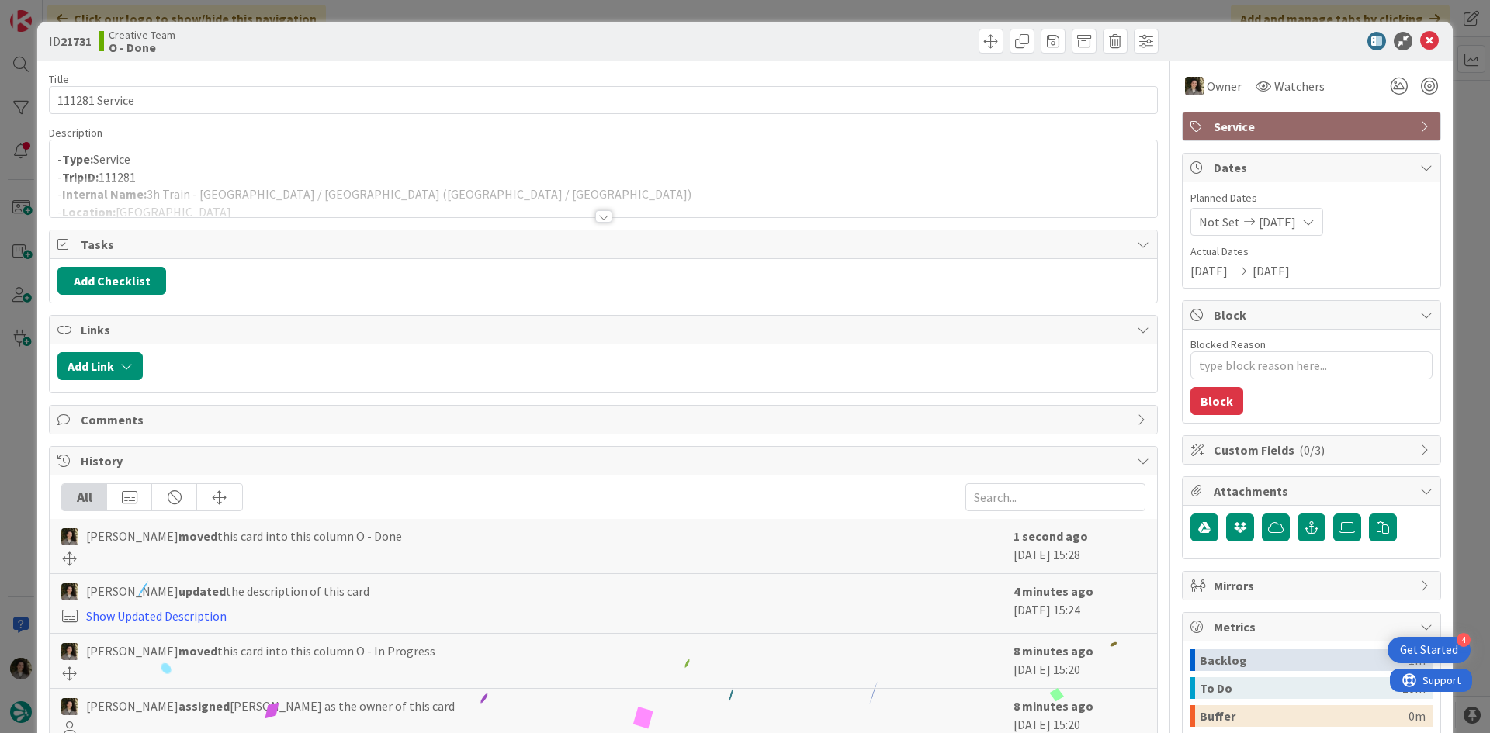
drag, startPoint x: 1360, startPoint y: 121, endPoint x: 1371, endPoint y: 133, distance: 15.9
click at [1362, 121] on span "Service" at bounding box center [1312, 126] width 199 height 19
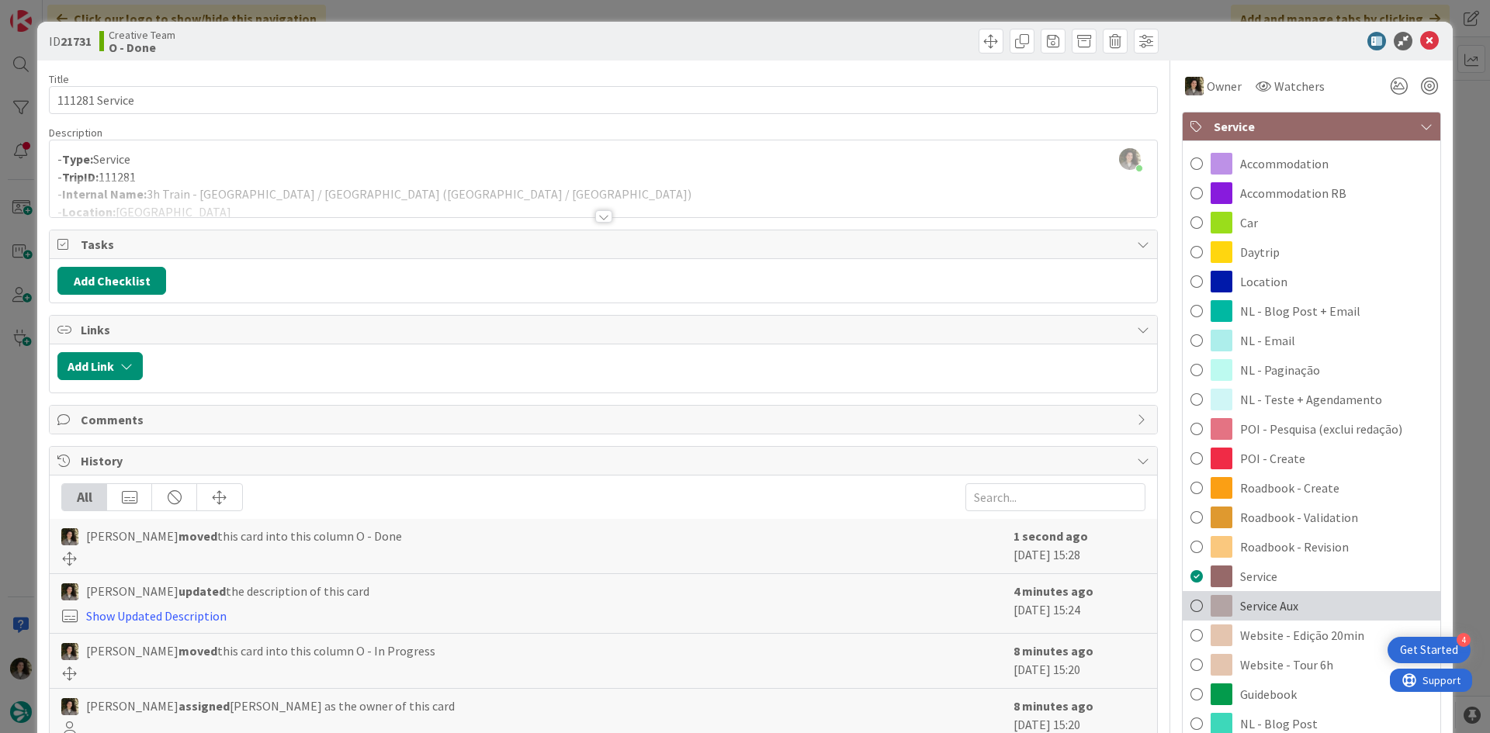
click at [1292, 597] on div "Service Aux" at bounding box center [1311, 605] width 258 height 29
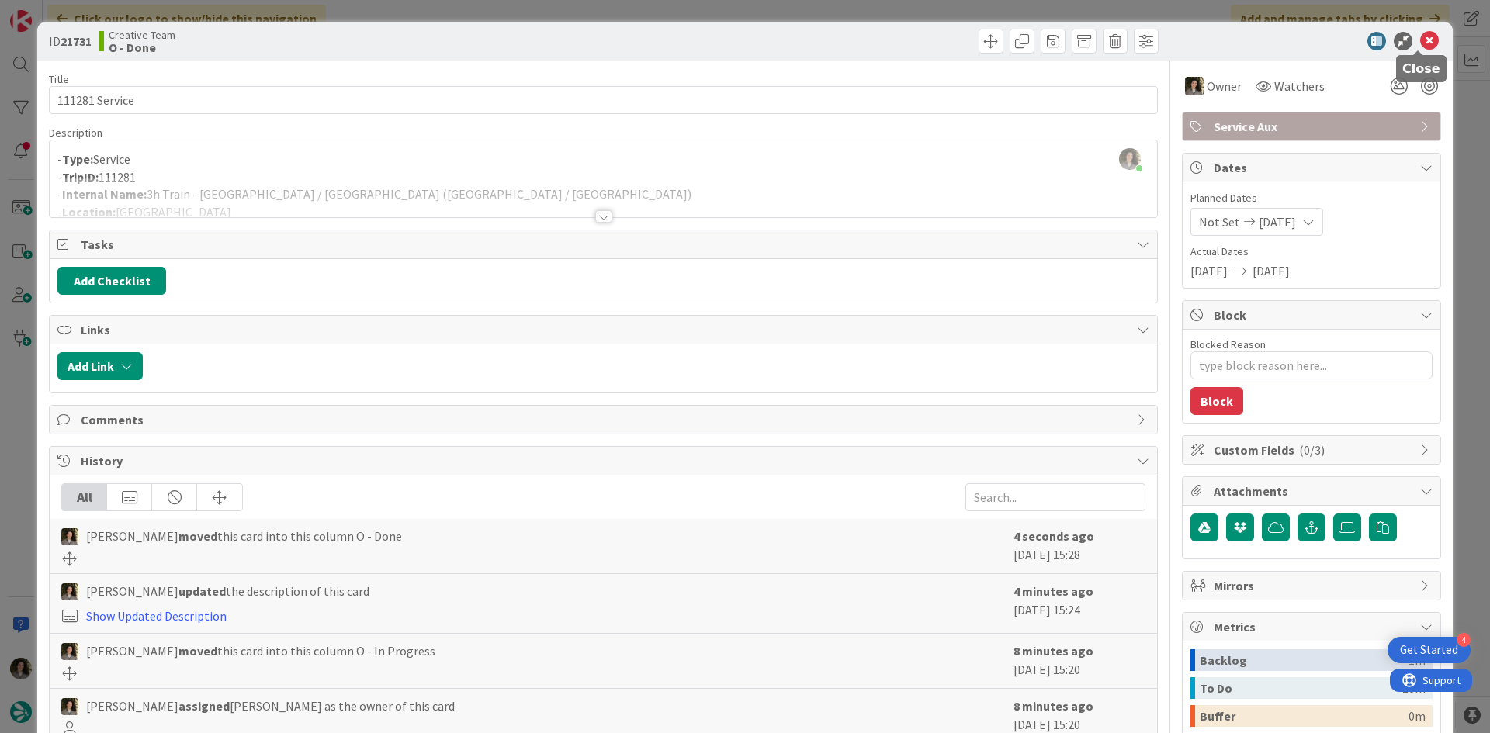
click at [1420, 44] on icon at bounding box center [1429, 41] width 19 height 19
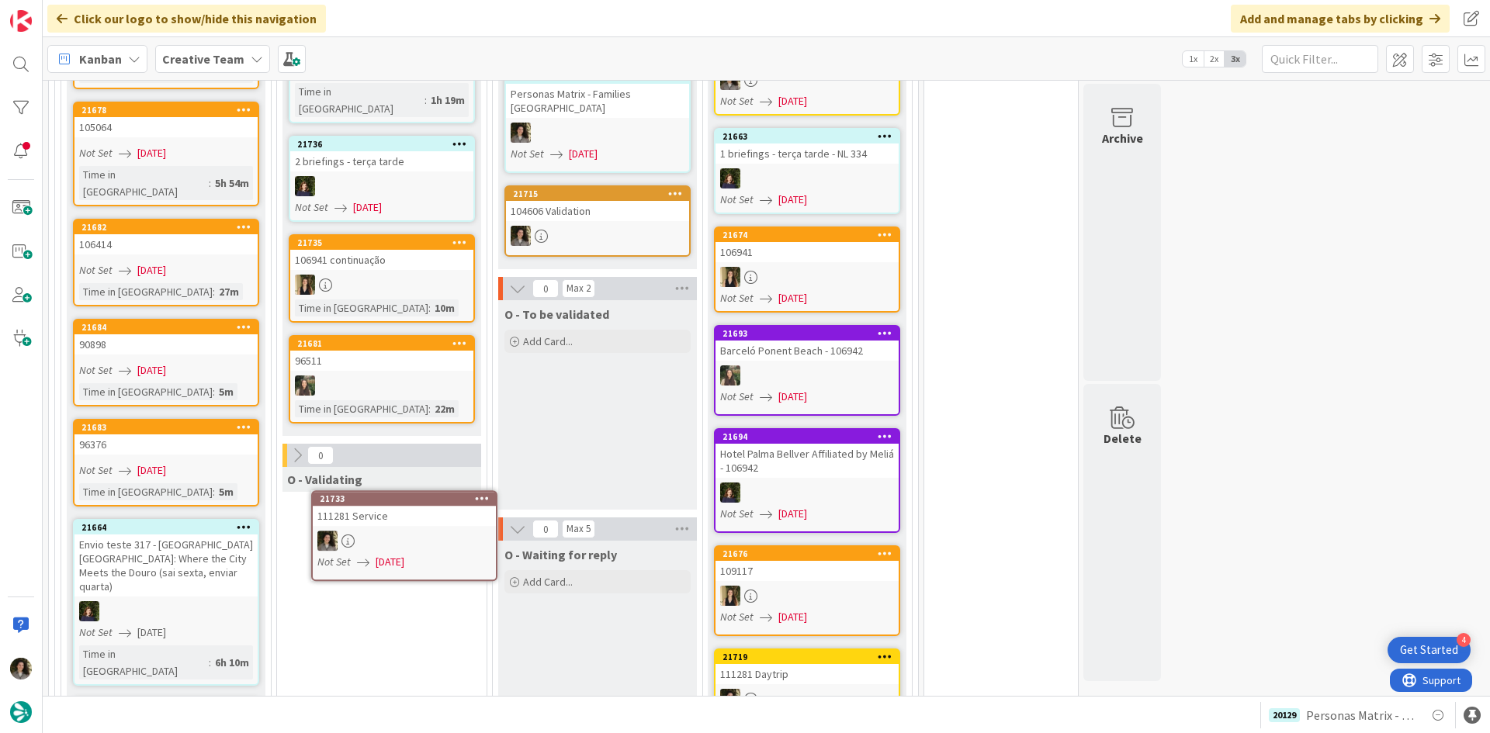
scroll to position [1604, 0]
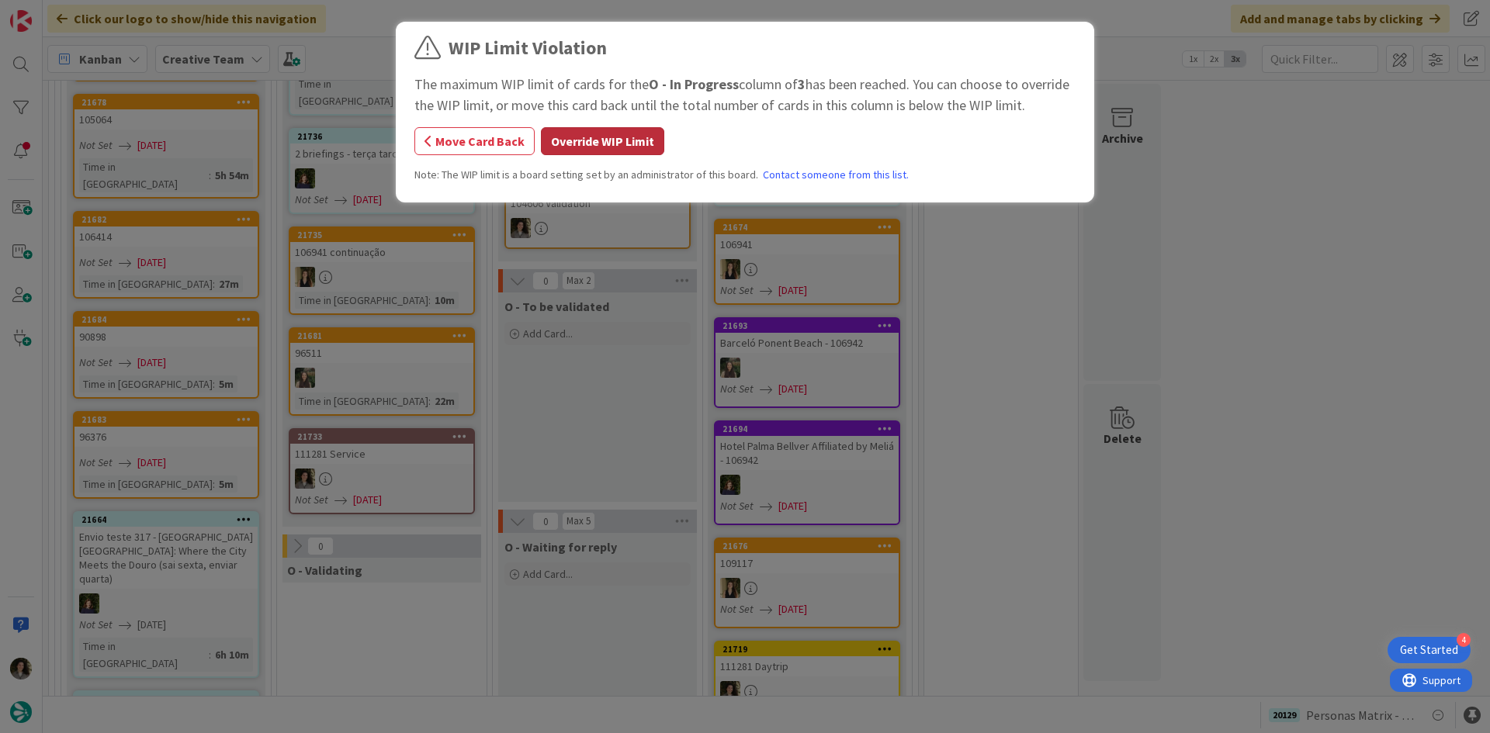
click at [583, 144] on button "Override WIP Limit" at bounding box center [602, 141] width 123 height 28
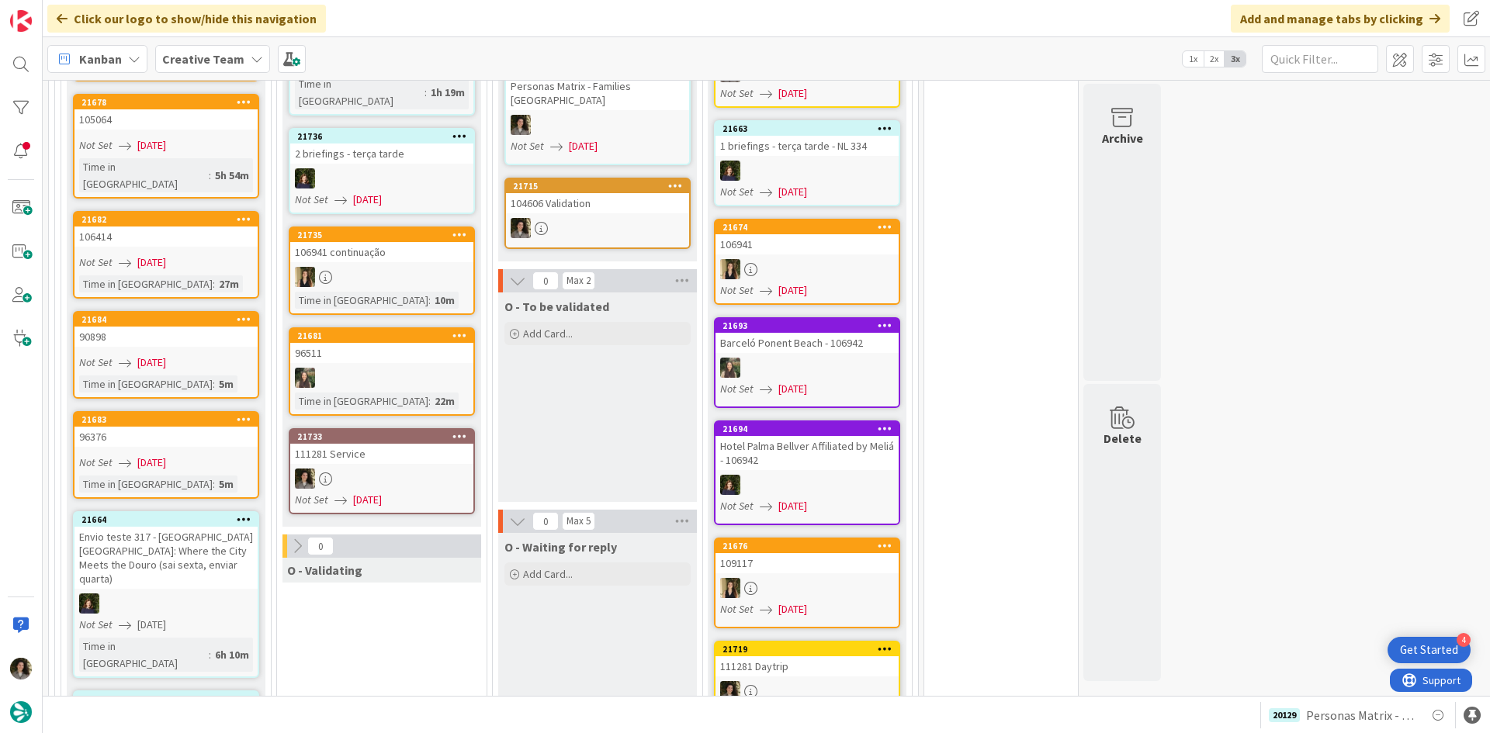
click at [408, 469] on div at bounding box center [381, 479] width 183 height 20
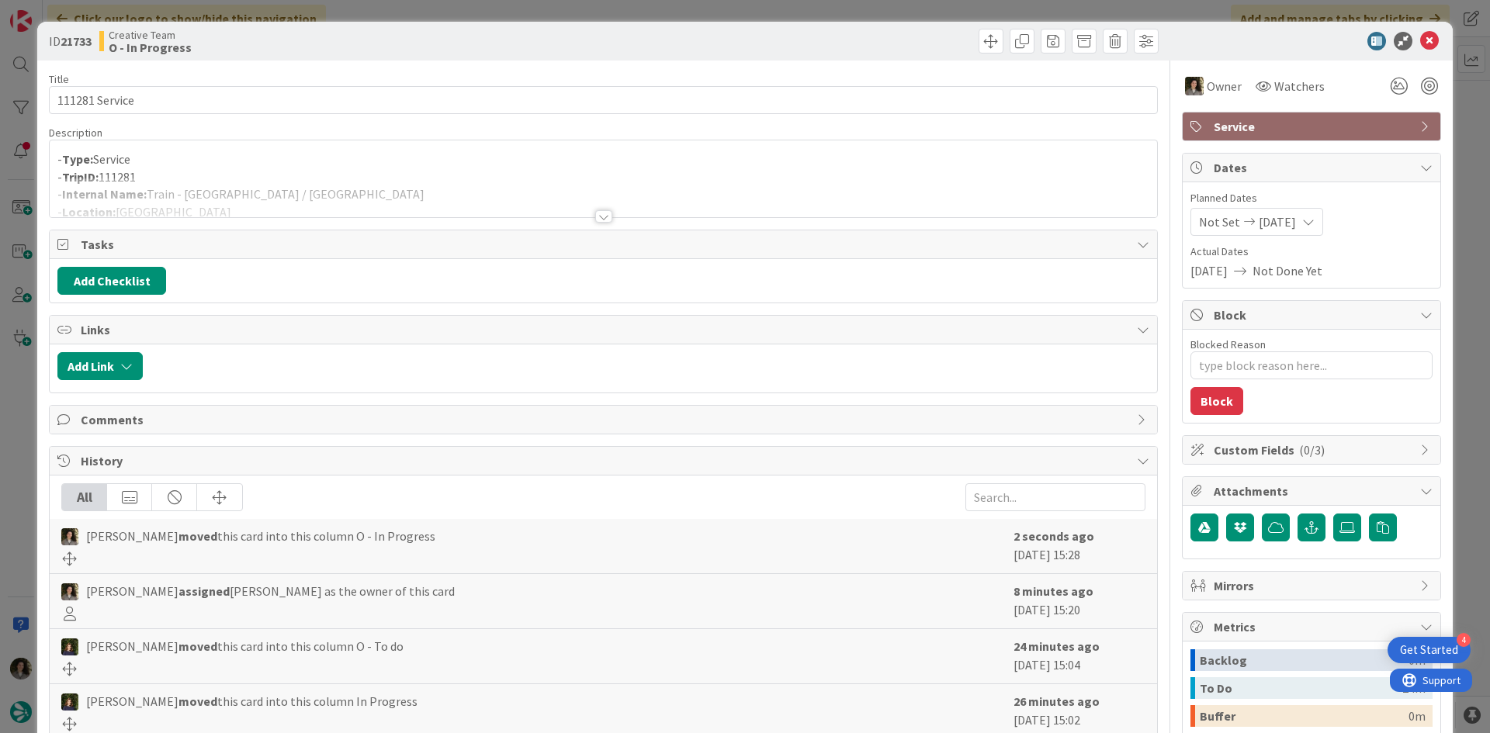
type textarea "x"
click at [352, 182] on div at bounding box center [603, 198] width 1107 height 40
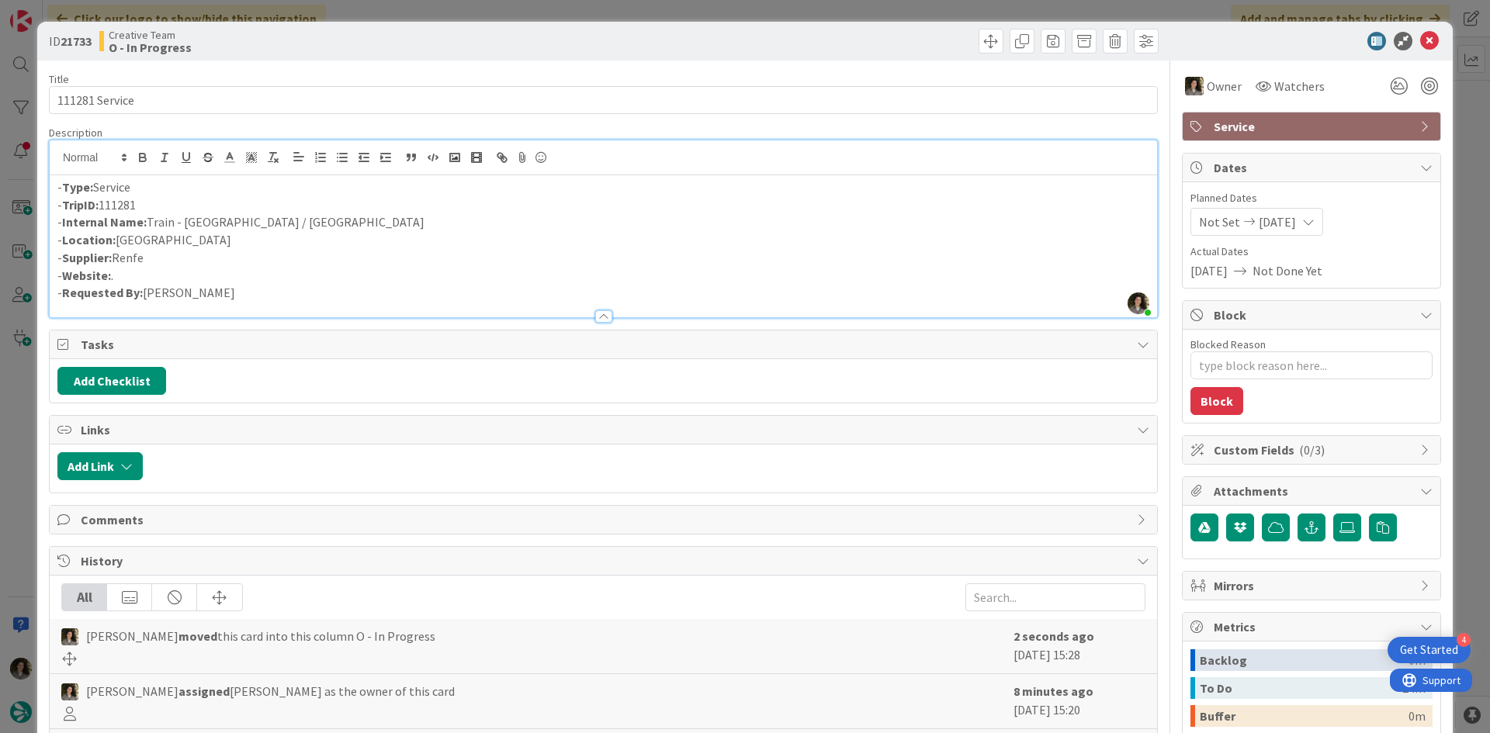
click at [147, 220] on p "- Internal Name: Train - [GEOGRAPHIC_DATA] / [GEOGRAPHIC_DATA]" at bounding box center [603, 222] width 1092 height 18
click at [382, 227] on p "- Internal Name: 3h Train - [GEOGRAPHIC_DATA] / [GEOGRAPHIC_DATA]" at bounding box center [603, 222] width 1092 height 18
drag, startPoint x: 308, startPoint y: 212, endPoint x: 147, endPoint y: 215, distance: 161.4
click at [147, 215] on p "- Internal Name: 3h Train - [GEOGRAPHIC_DATA] / [GEOGRAPHIC_DATA] ([GEOGRAPHIC_…" at bounding box center [603, 222] width 1092 height 18
copy p "3h Train - [GEOGRAPHIC_DATA] / [GEOGRAPHIC_DATA] ([GEOGRAPHIC_DATA] / [GEOGRAPH…"
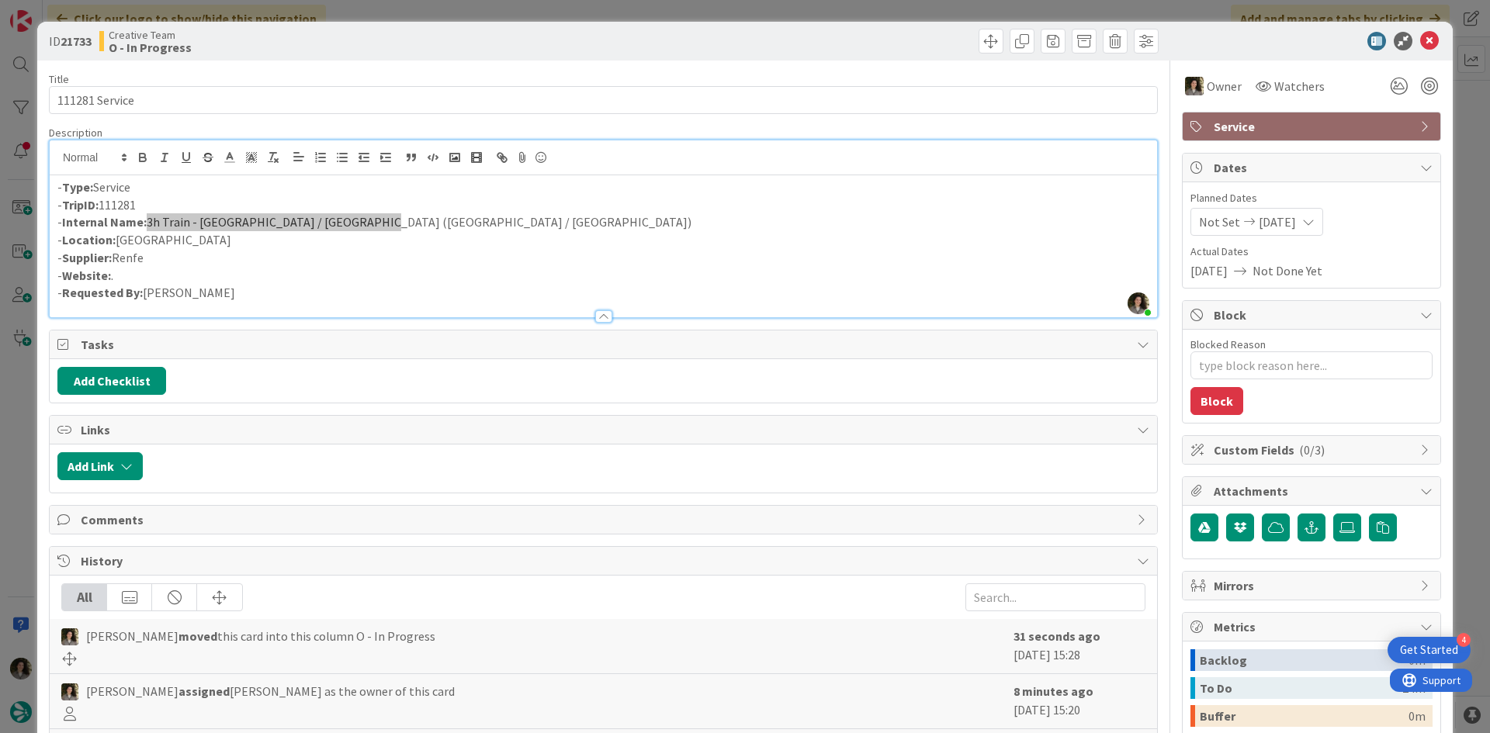
type textarea "x"
drag, startPoint x: 1242, startPoint y: 45, endPoint x: 1286, endPoint y: 27, distance: 47.0
click at [1242, 45] on div at bounding box center [1303, 41] width 275 height 19
click at [1420, 37] on icon at bounding box center [1429, 41] width 19 height 19
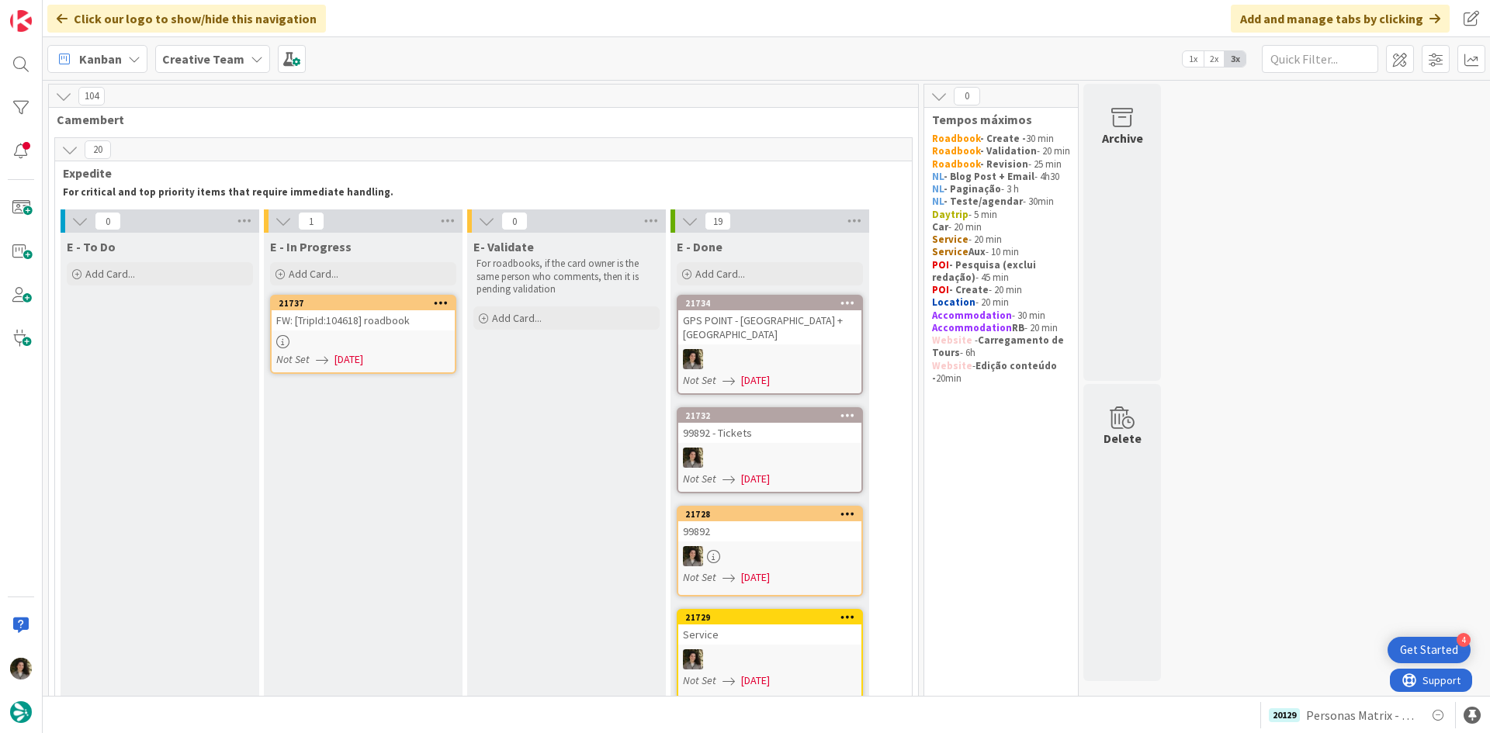
drag, startPoint x: 0, startPoint y: 0, endPoint x: 828, endPoint y: 263, distance: 868.6
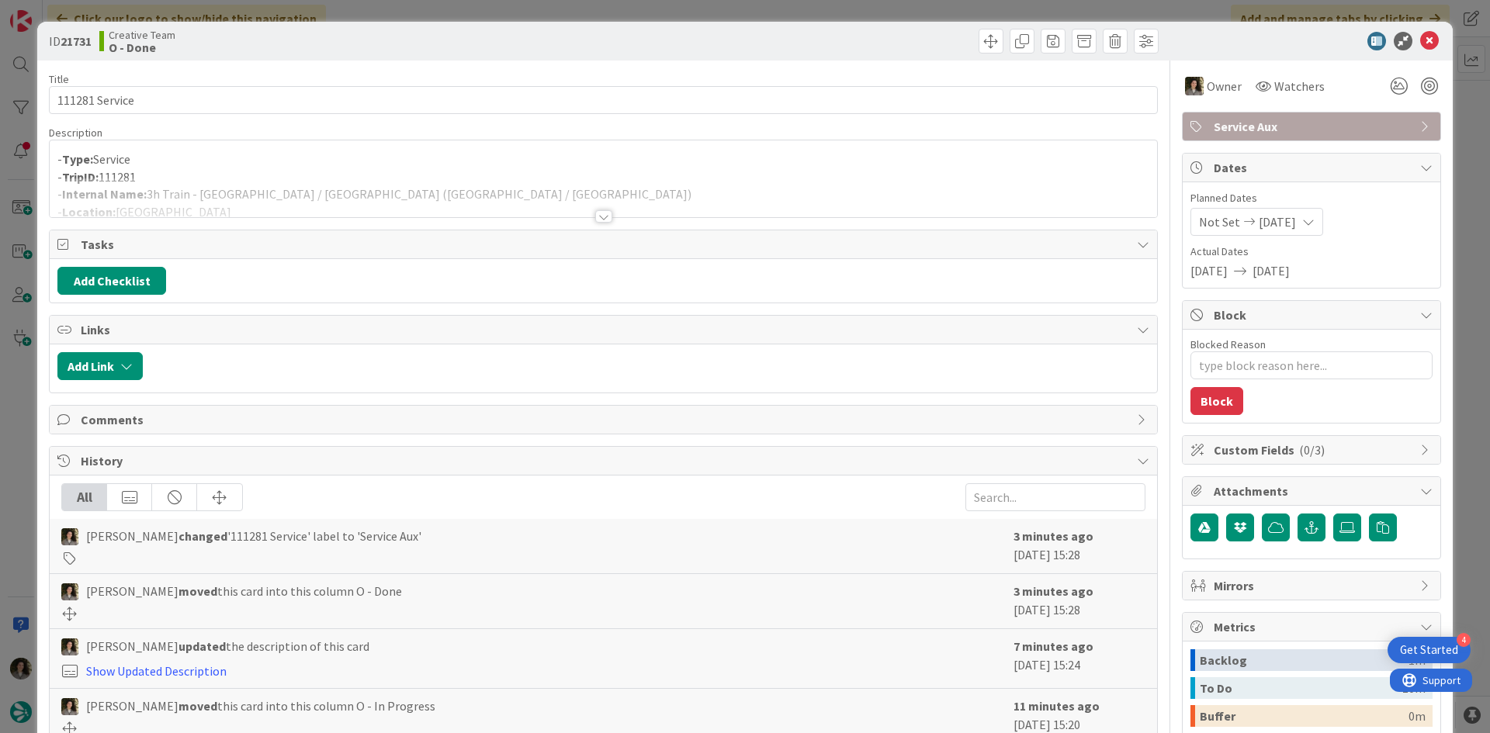
click at [355, 189] on div at bounding box center [603, 198] width 1107 height 40
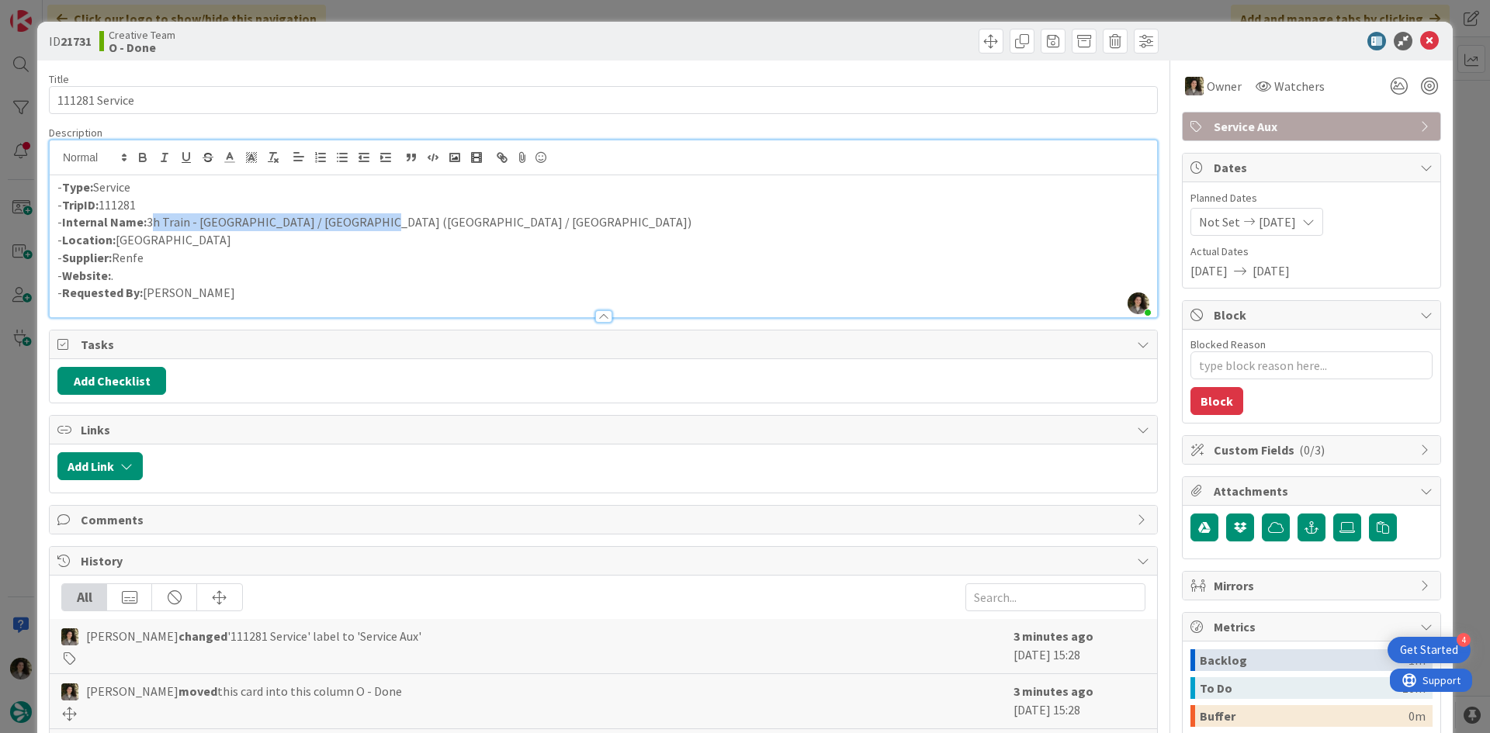
drag, startPoint x: 366, startPoint y: 223, endPoint x: 149, endPoint y: 227, distance: 217.3
click at [149, 227] on p "- Internal Name: 3h Train - [GEOGRAPHIC_DATA] / [GEOGRAPHIC_DATA] ([GEOGRAPHIC_…" at bounding box center [603, 222] width 1092 height 18
copy p "3h Train - [GEOGRAPHIC_DATA] / [GEOGRAPHIC_DATA] ([GEOGRAPHIC_DATA] / [GEOGRAPH…"
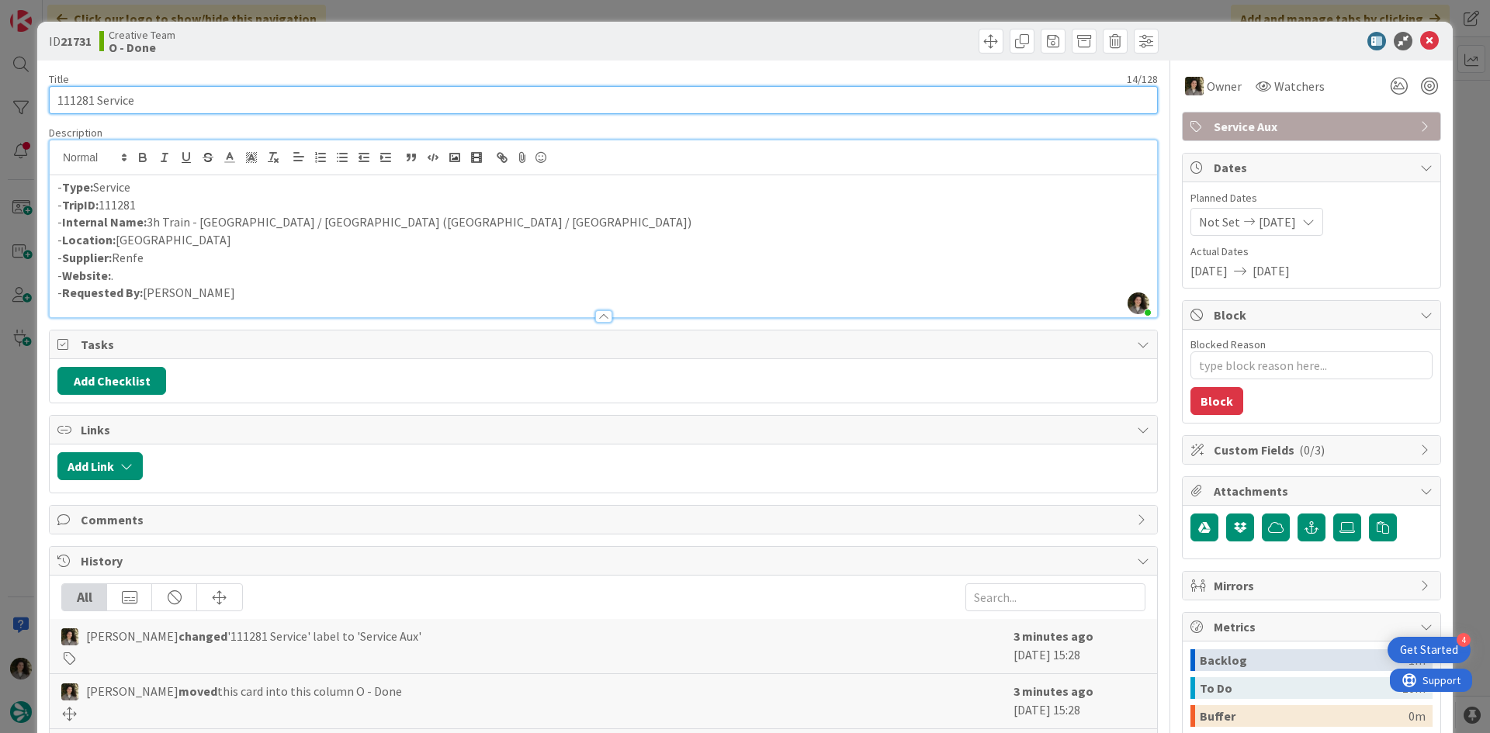
click at [174, 92] on input "111281 Service" at bounding box center [603, 100] width 1109 height 28
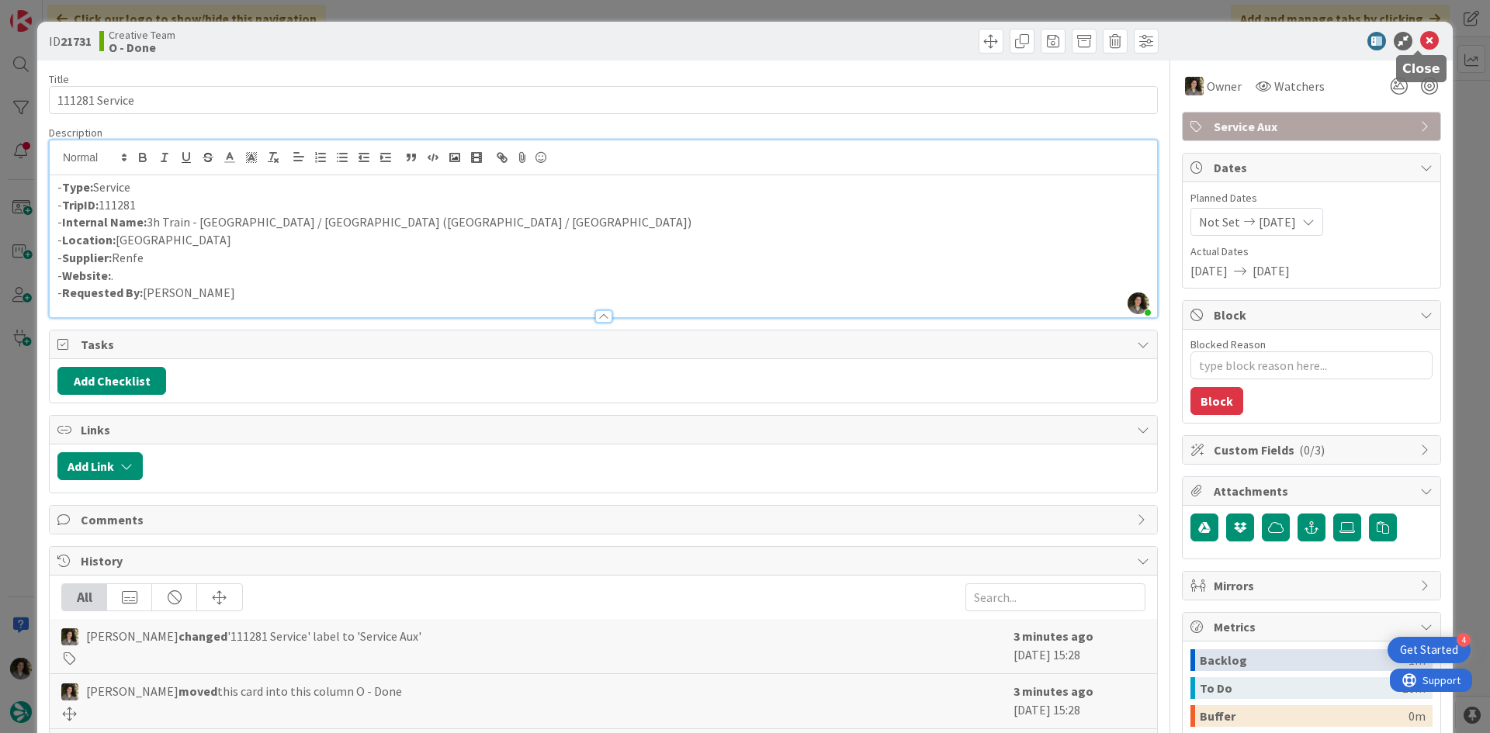
click at [1420, 47] on icon at bounding box center [1429, 41] width 19 height 19
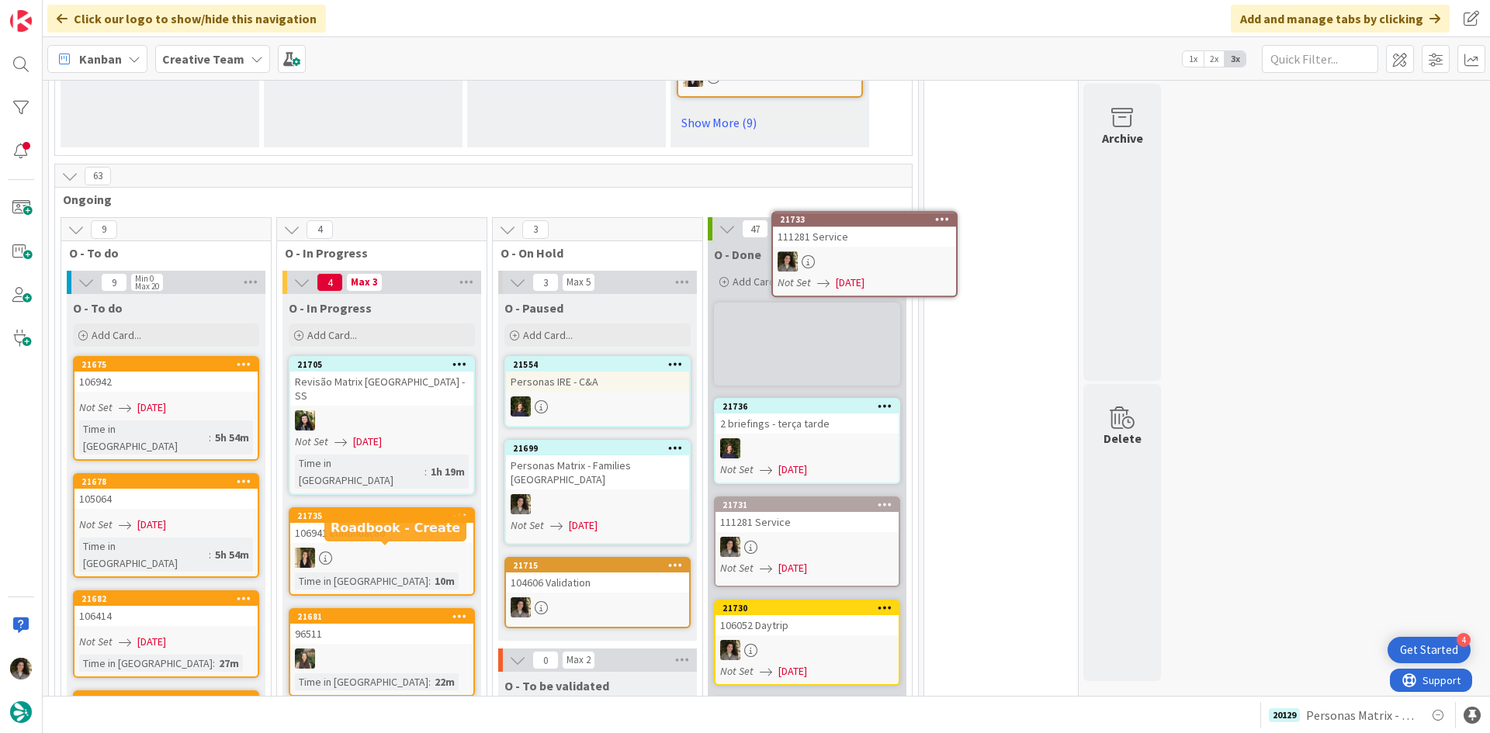
scroll to position [1216, 0]
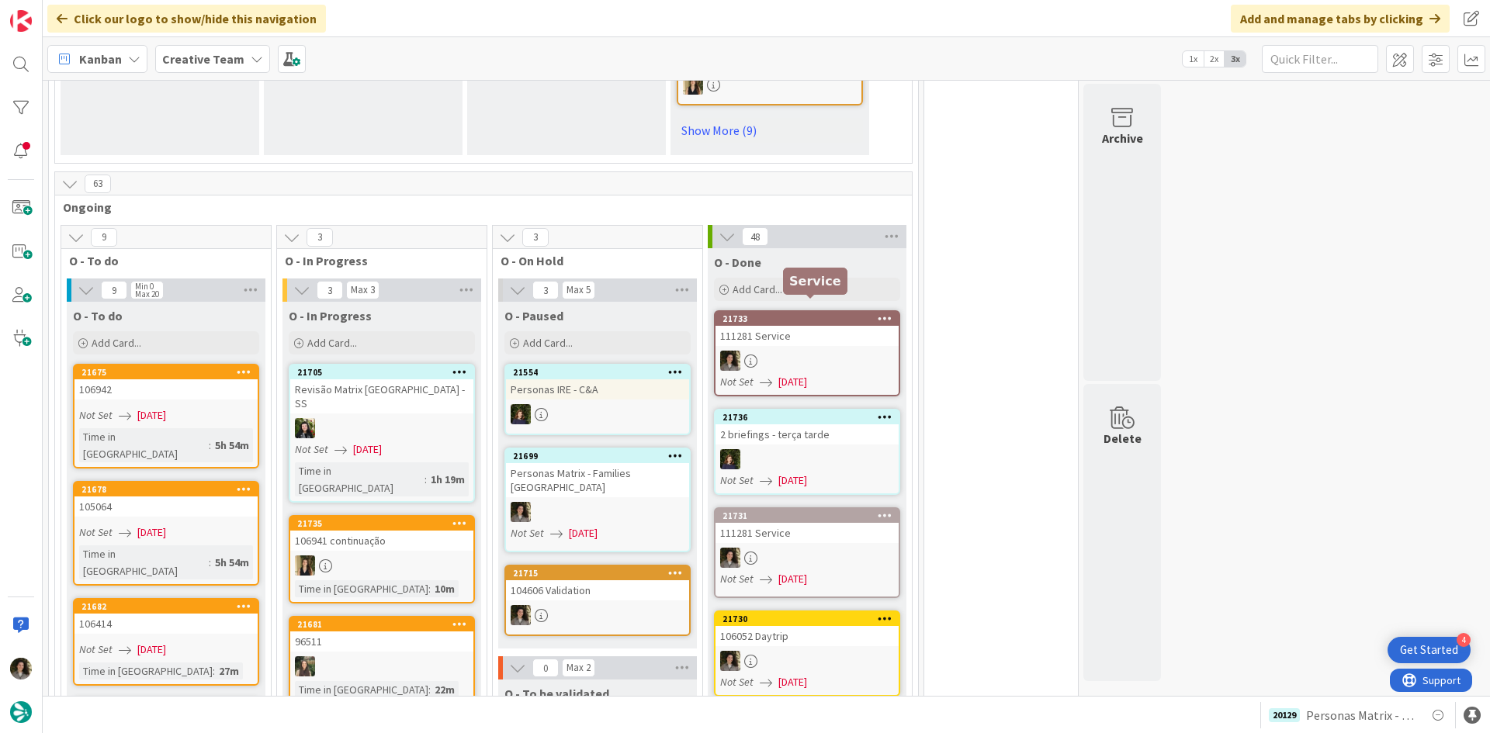
click at [812, 326] on div "111281 Service" at bounding box center [806, 336] width 183 height 20
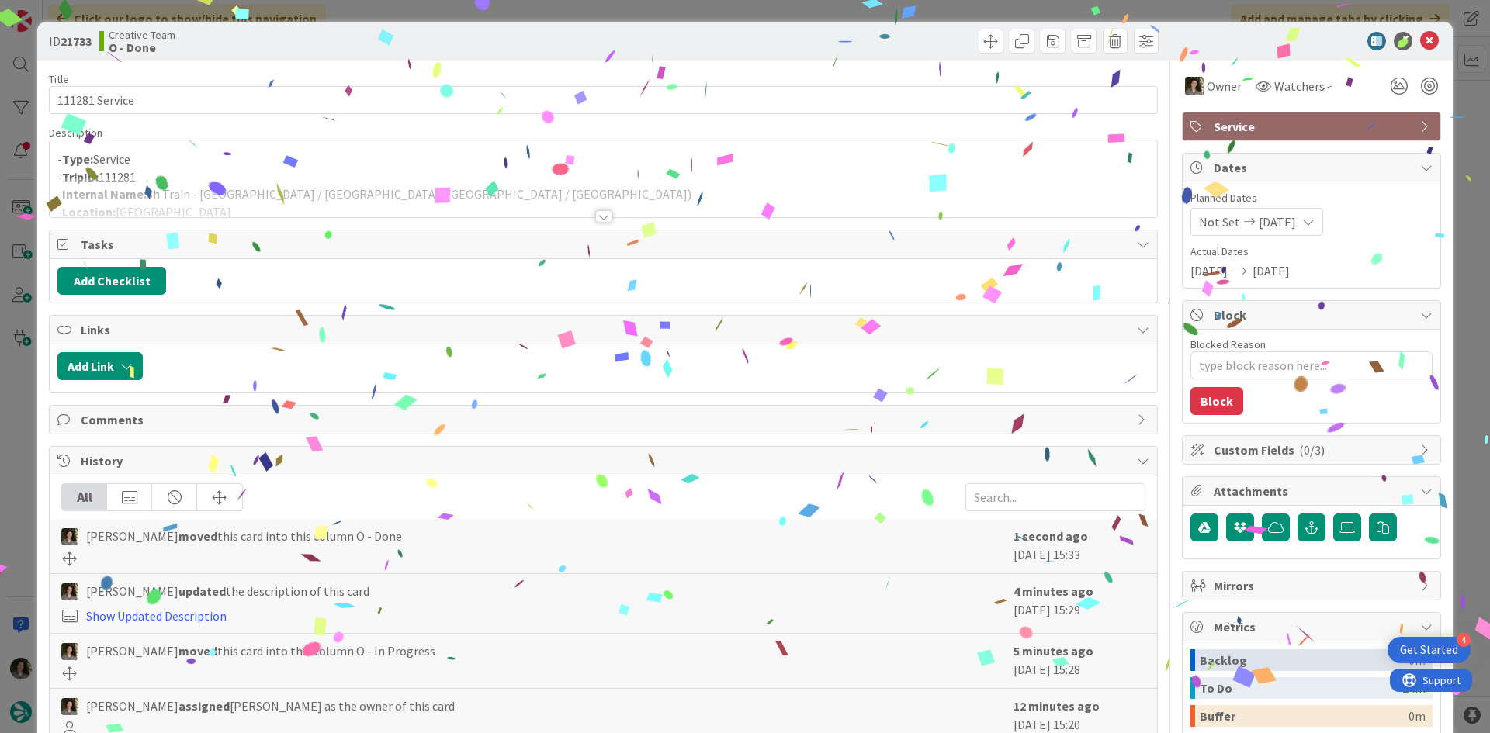
click at [1291, 133] on span "Service" at bounding box center [1312, 126] width 199 height 19
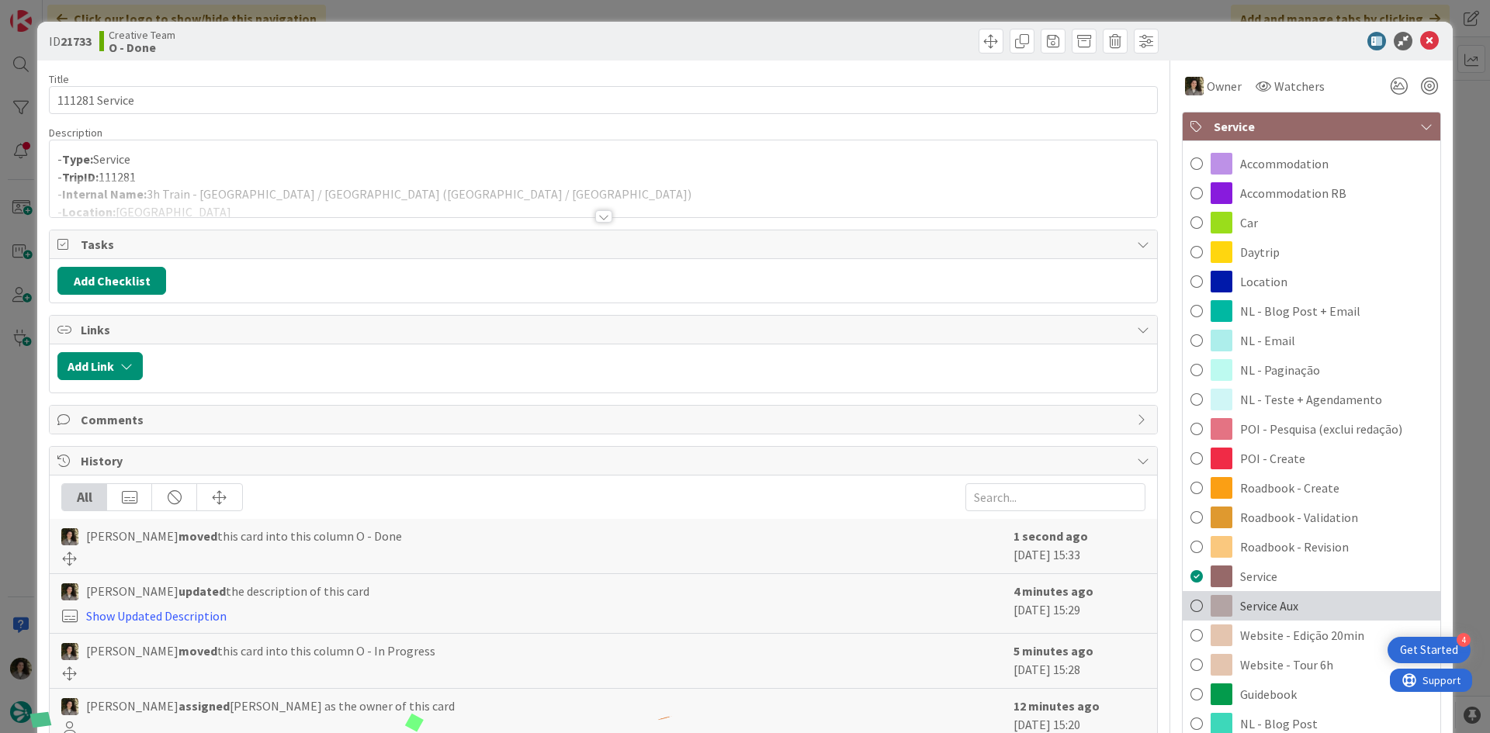
click at [1299, 602] on div "Service Aux" at bounding box center [1311, 605] width 258 height 29
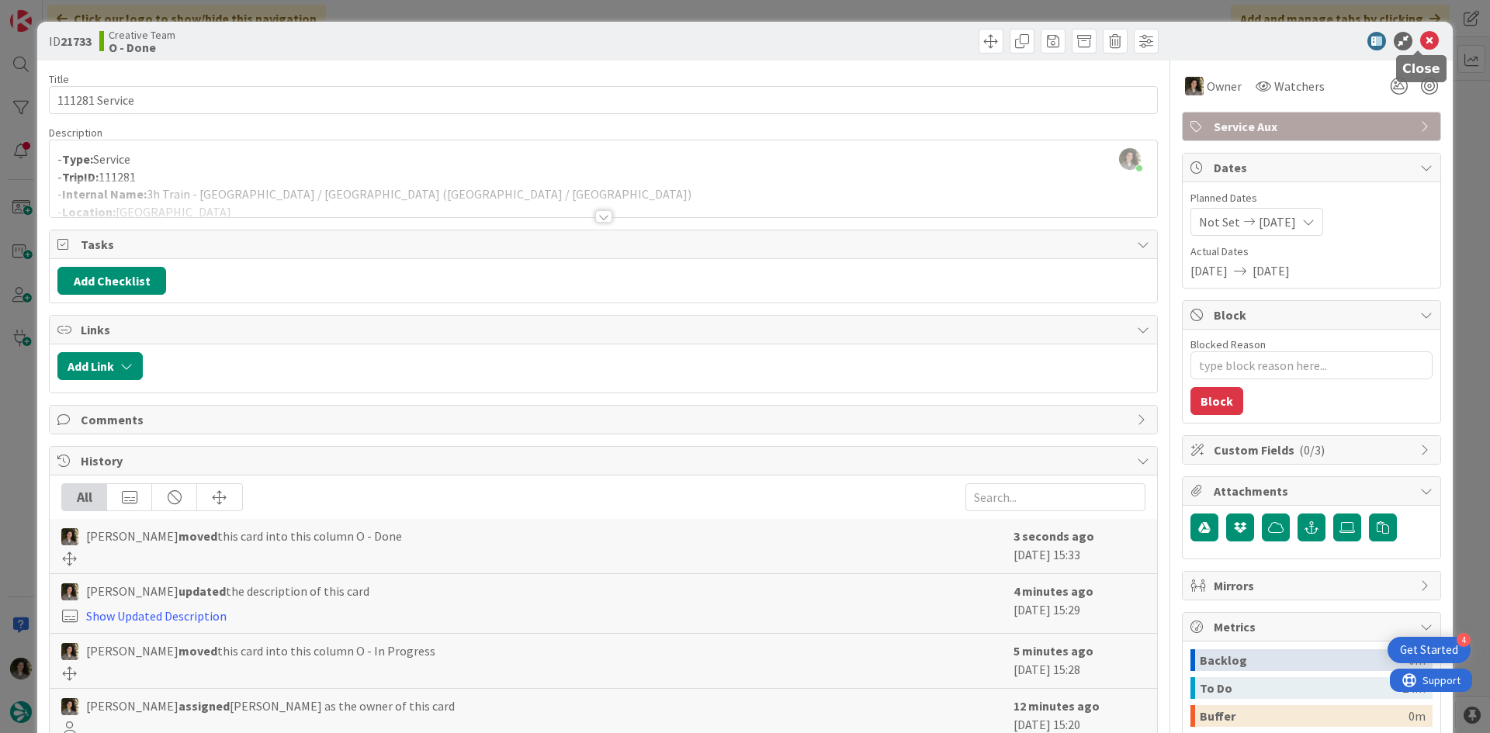
click at [1420, 33] on icon at bounding box center [1429, 41] width 19 height 19
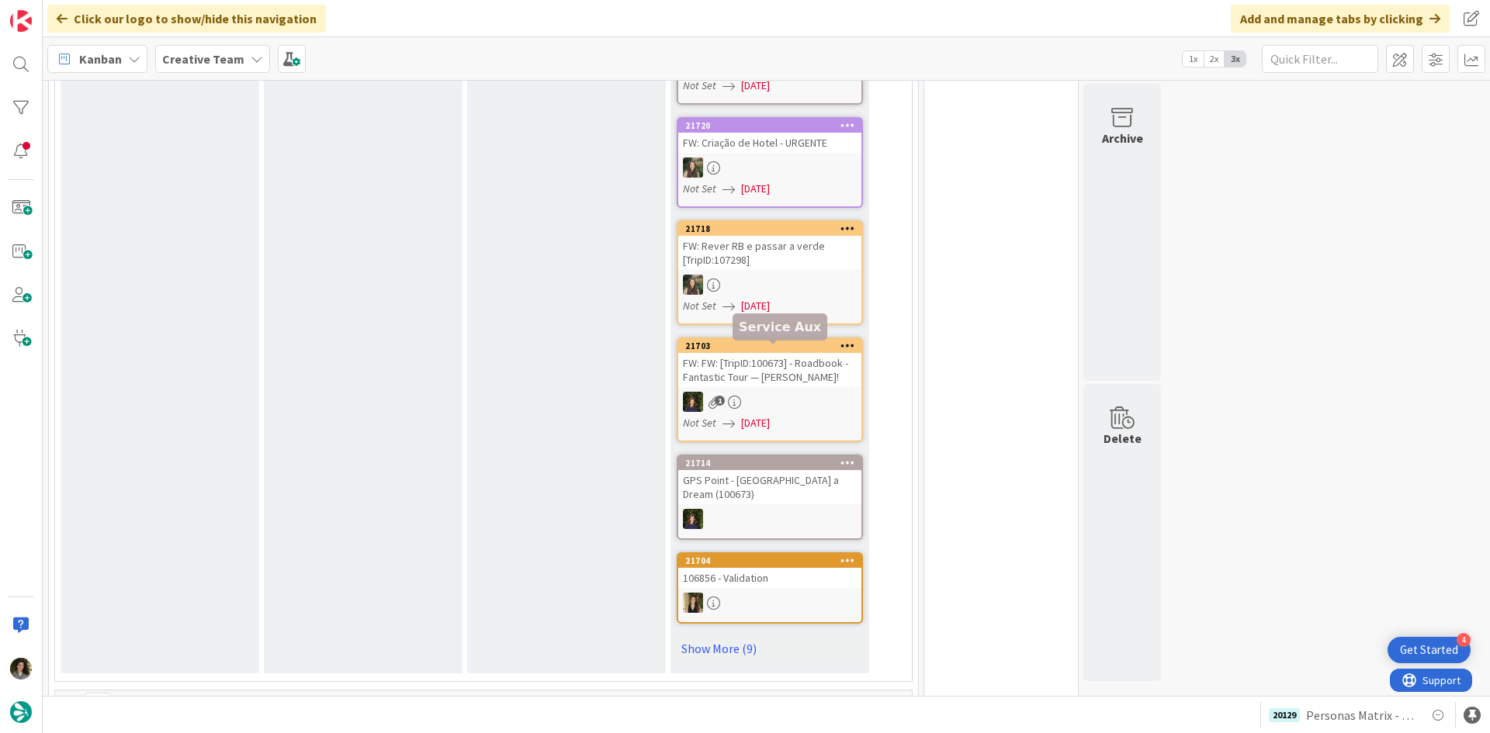
scroll to position [1086, 0]
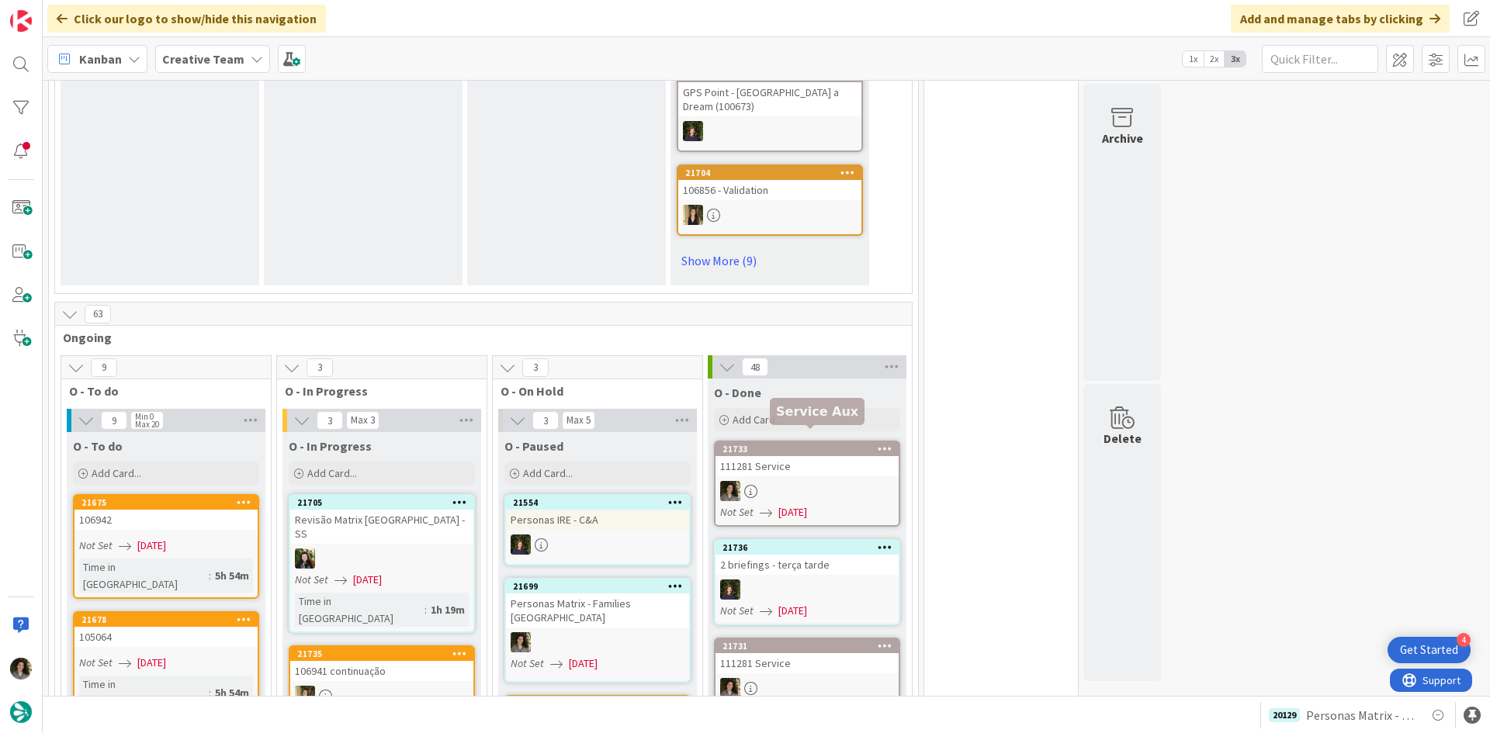
click at [800, 481] on div at bounding box center [806, 491] width 183 height 20
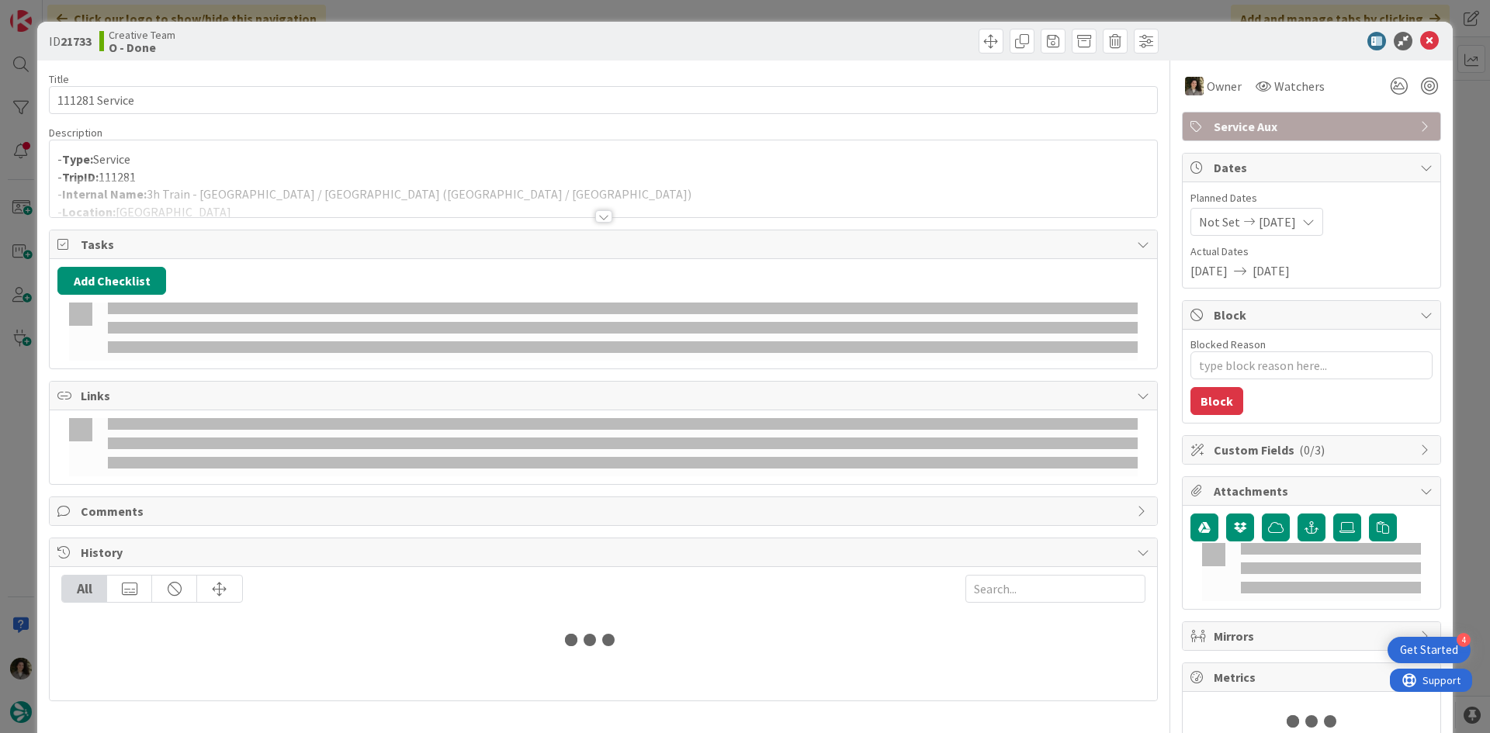
type textarea "x"
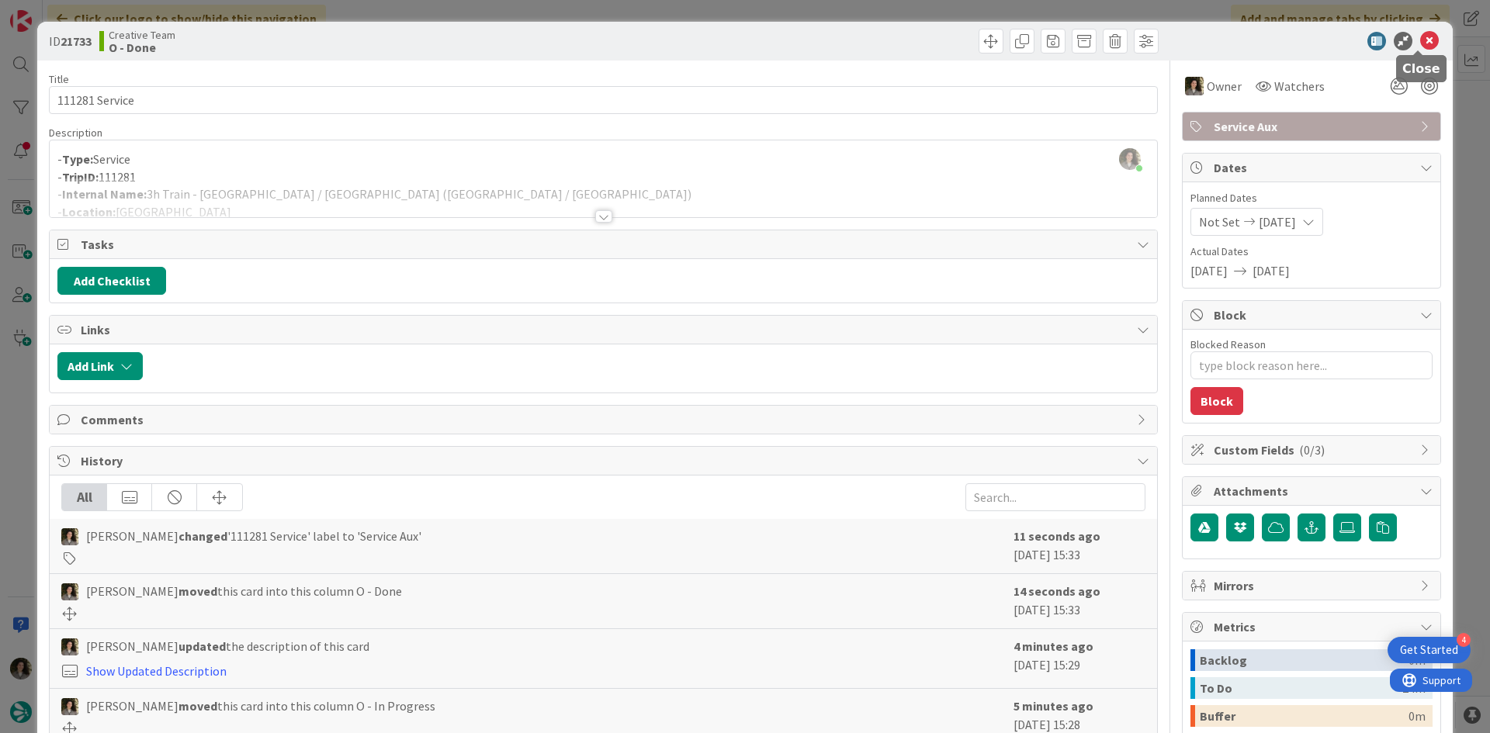
click at [1420, 38] on icon at bounding box center [1429, 41] width 19 height 19
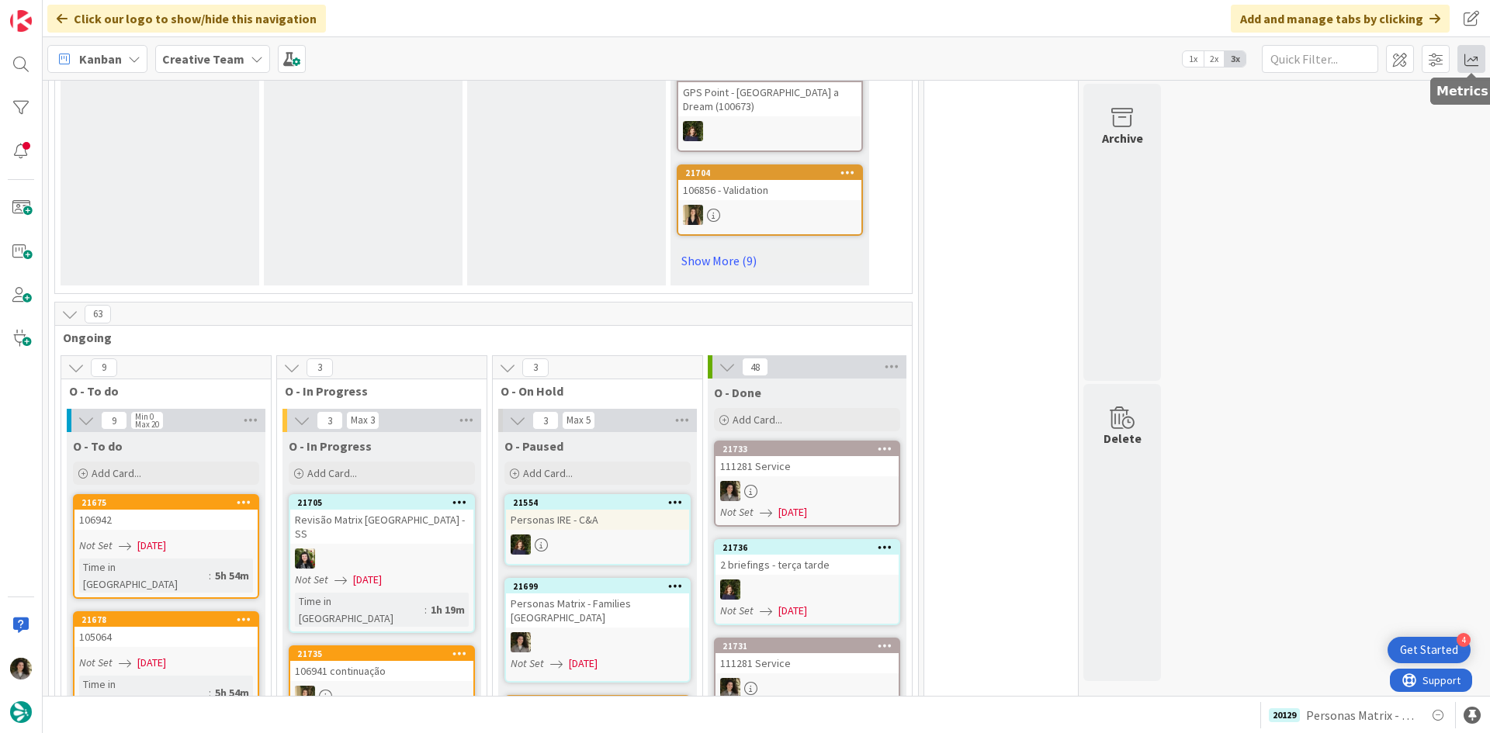
click at [1469, 64] on span at bounding box center [1471, 59] width 28 height 28
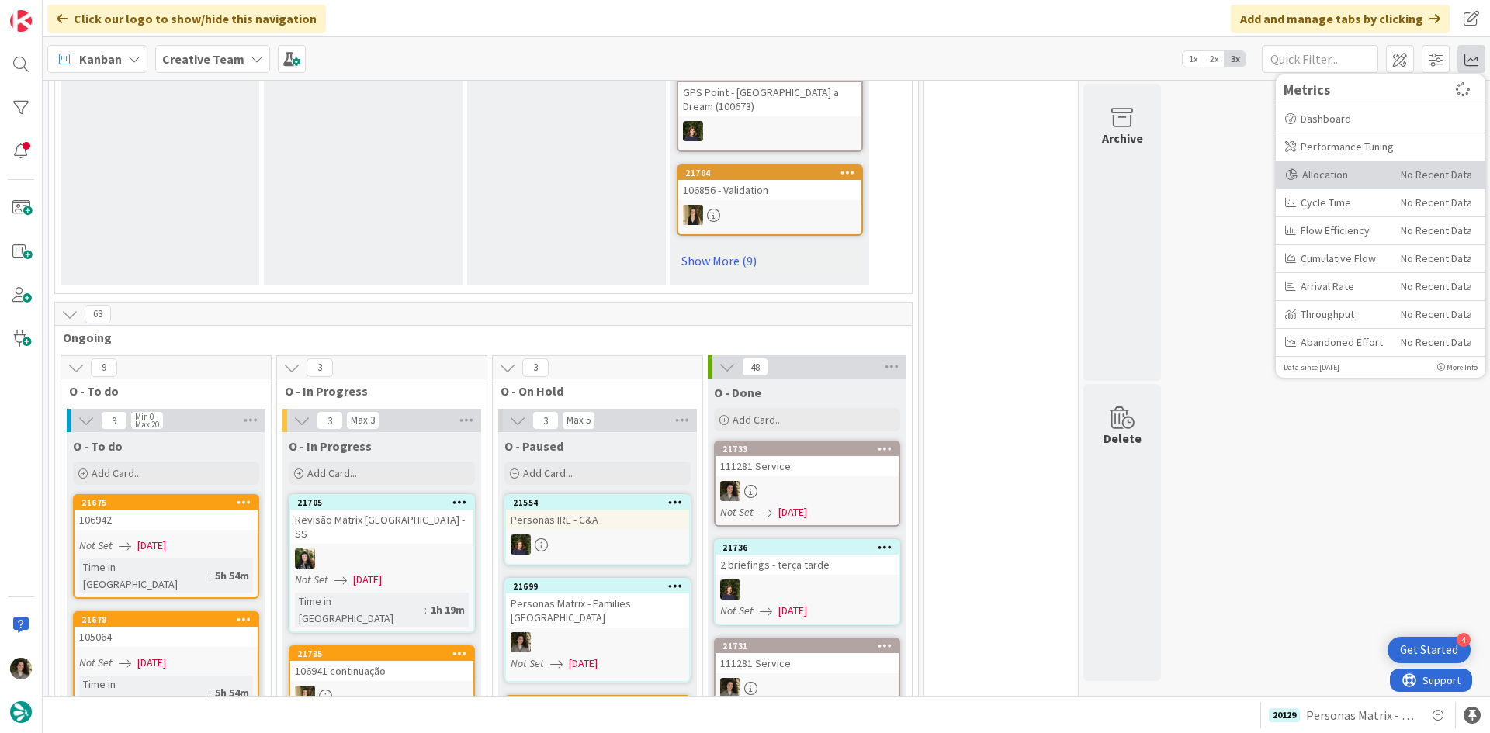
click at [1356, 178] on div "Allocation" at bounding box center [1337, 175] width 104 height 16
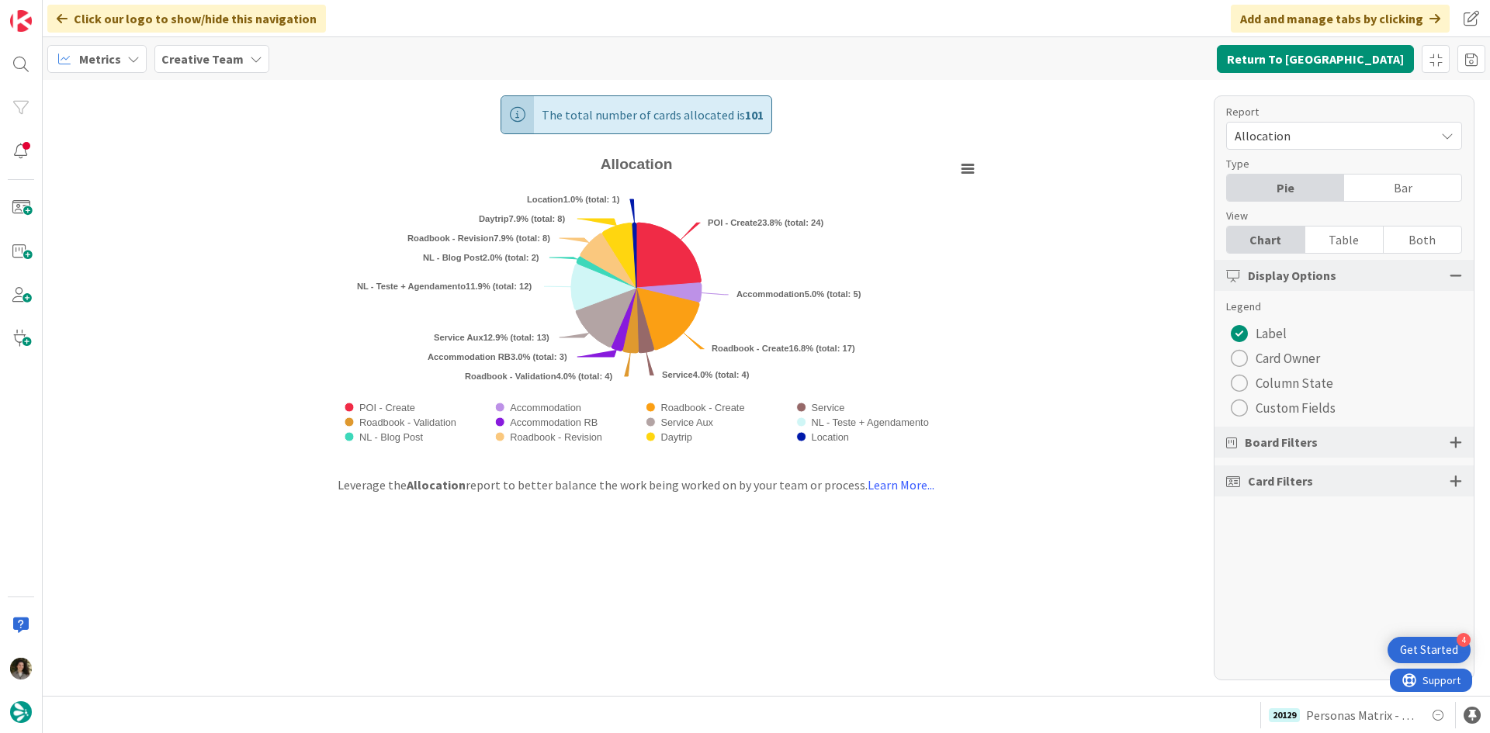
drag, startPoint x: 1358, startPoint y: 234, endPoint x: 1350, endPoint y: 230, distance: 8.7
click at [1358, 234] on div "Table" at bounding box center [1344, 240] width 78 height 26
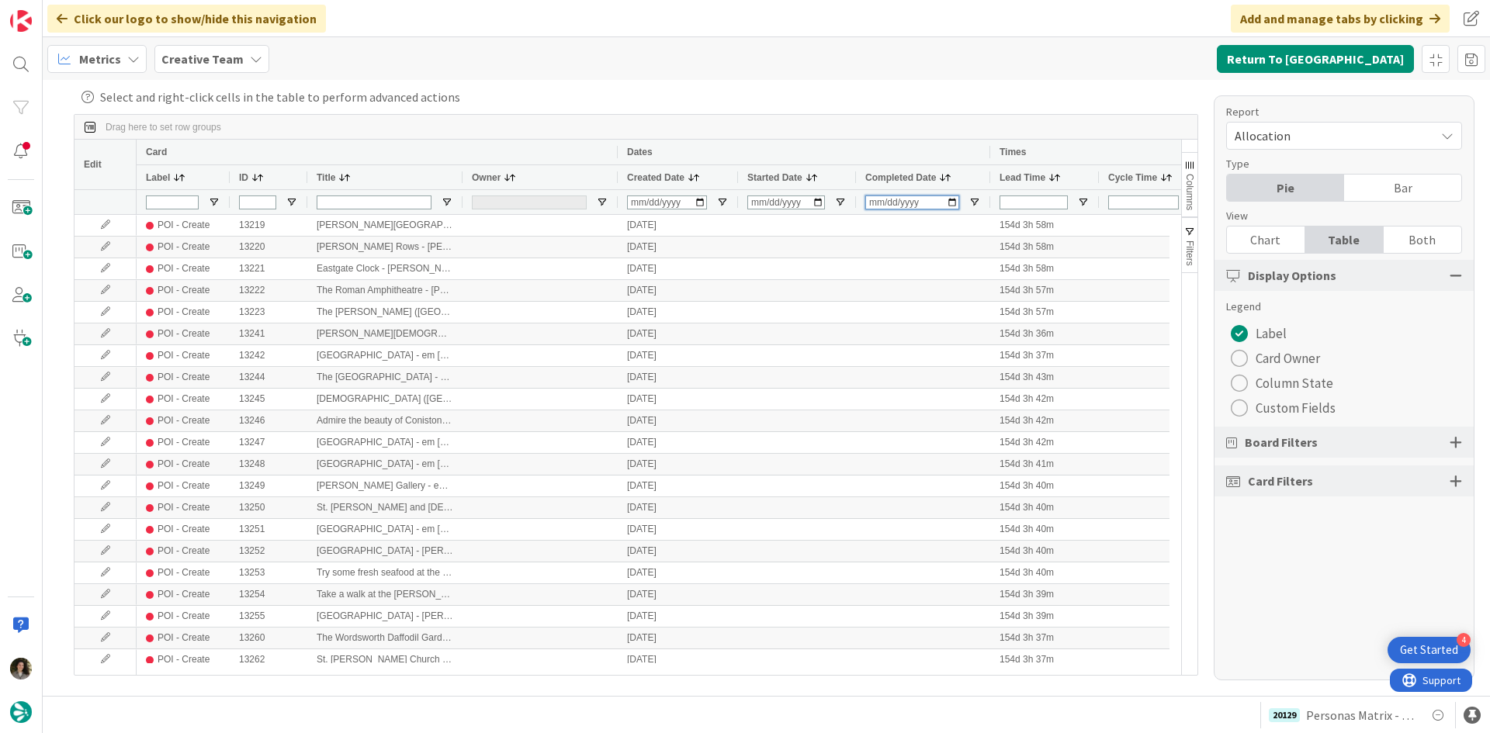
click at [882, 202] on input "Completed Date Filter Input" at bounding box center [912, 203] width 94 height 14
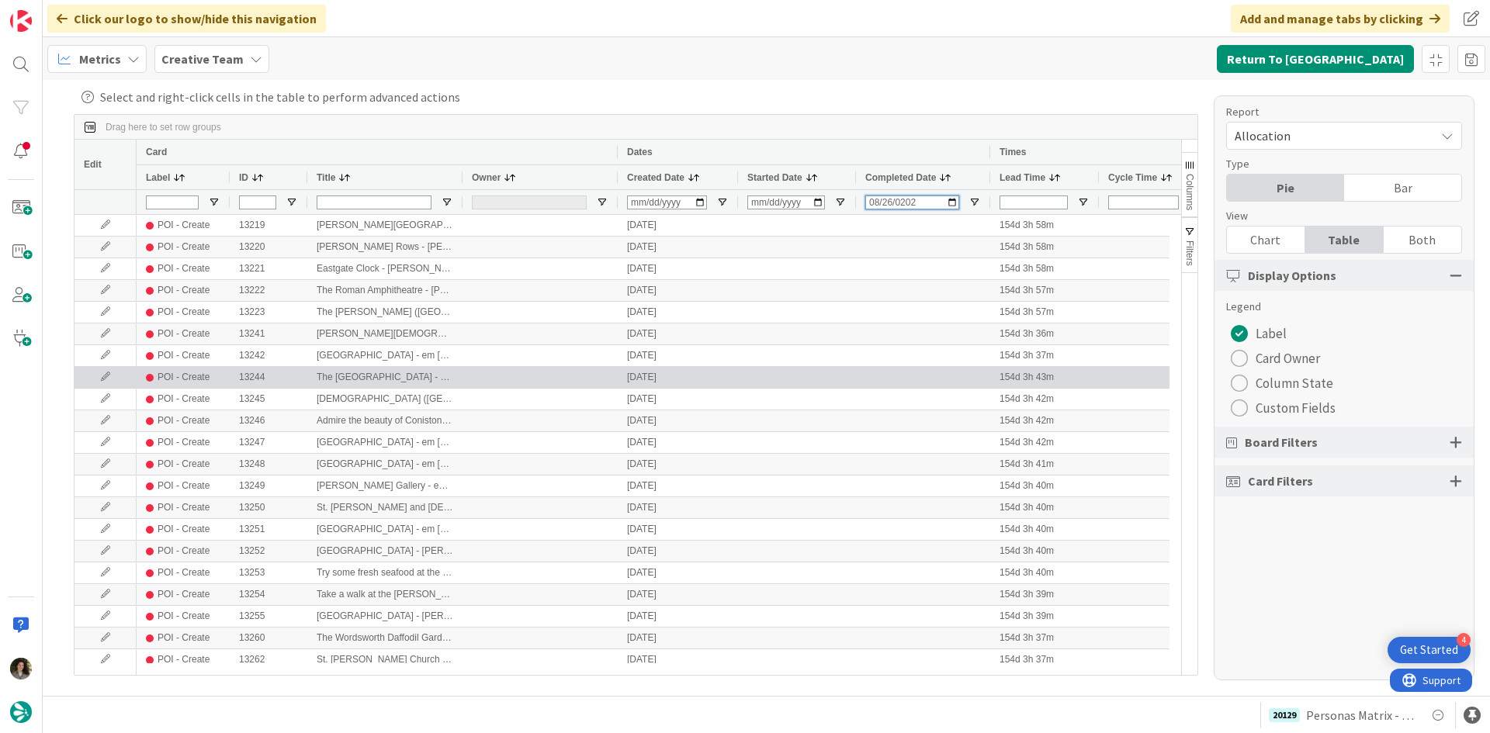
type input "2025-08-26"
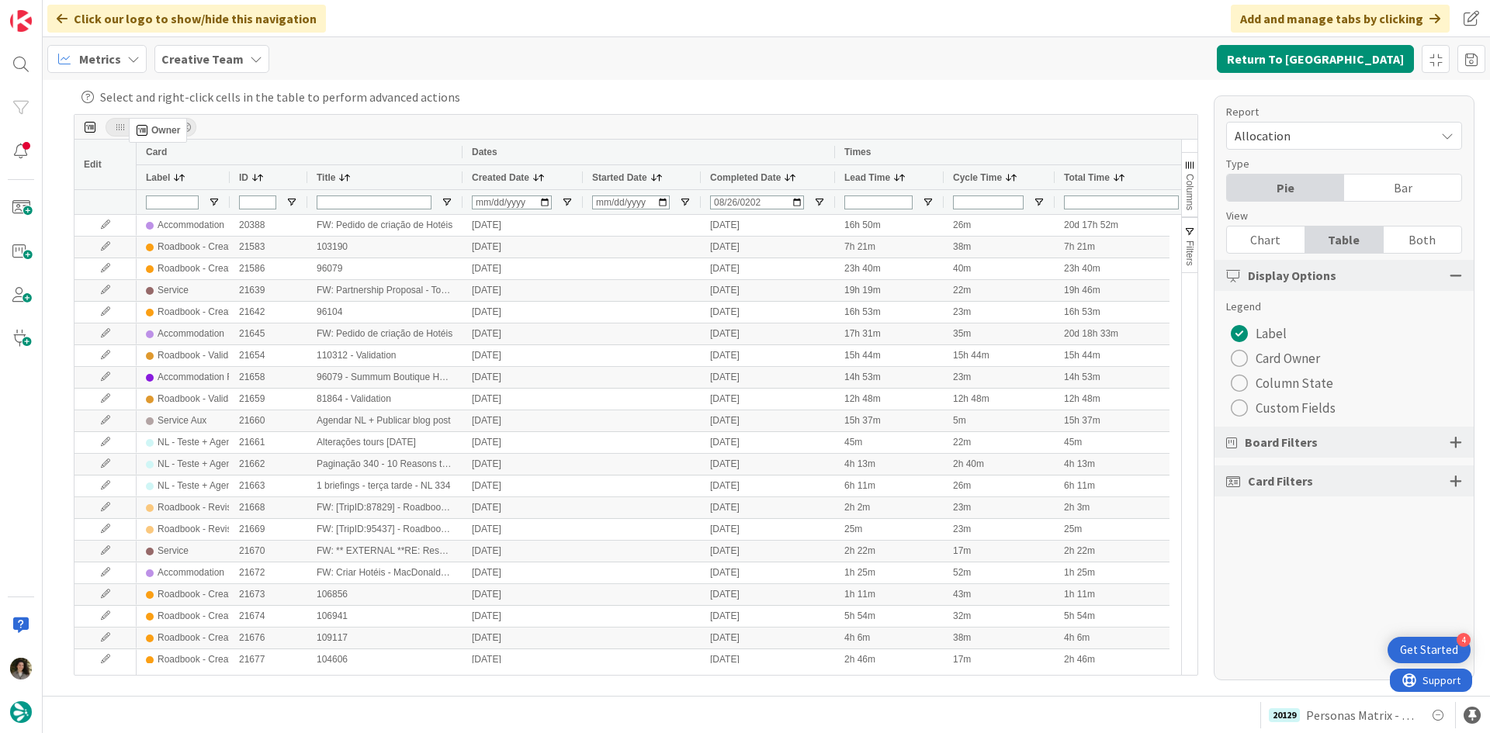
drag, startPoint x: 502, startPoint y: 175, endPoint x: 137, endPoint y: 124, distance: 369.0
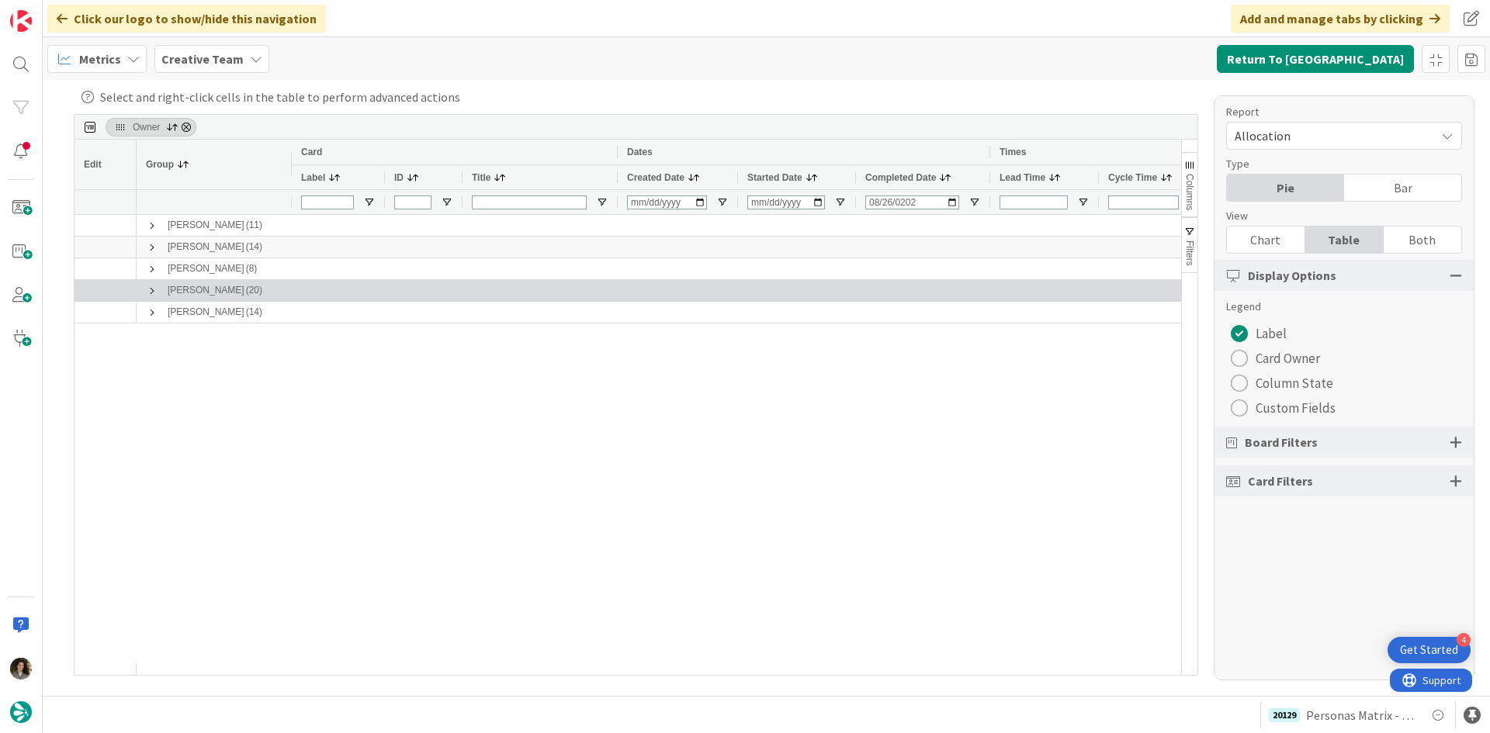
click at [152, 289] on span at bounding box center [152, 291] width 12 height 12
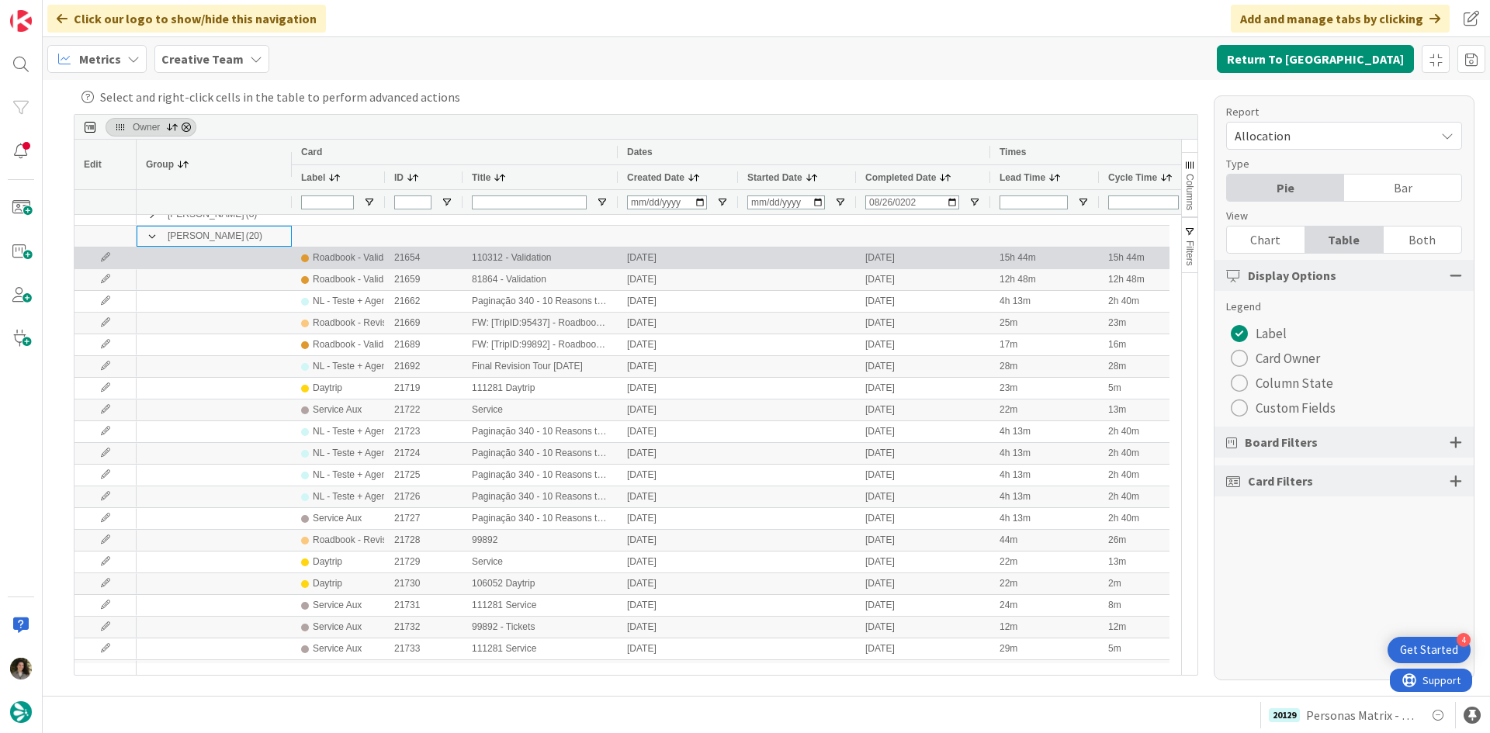
scroll to position [95, 0]
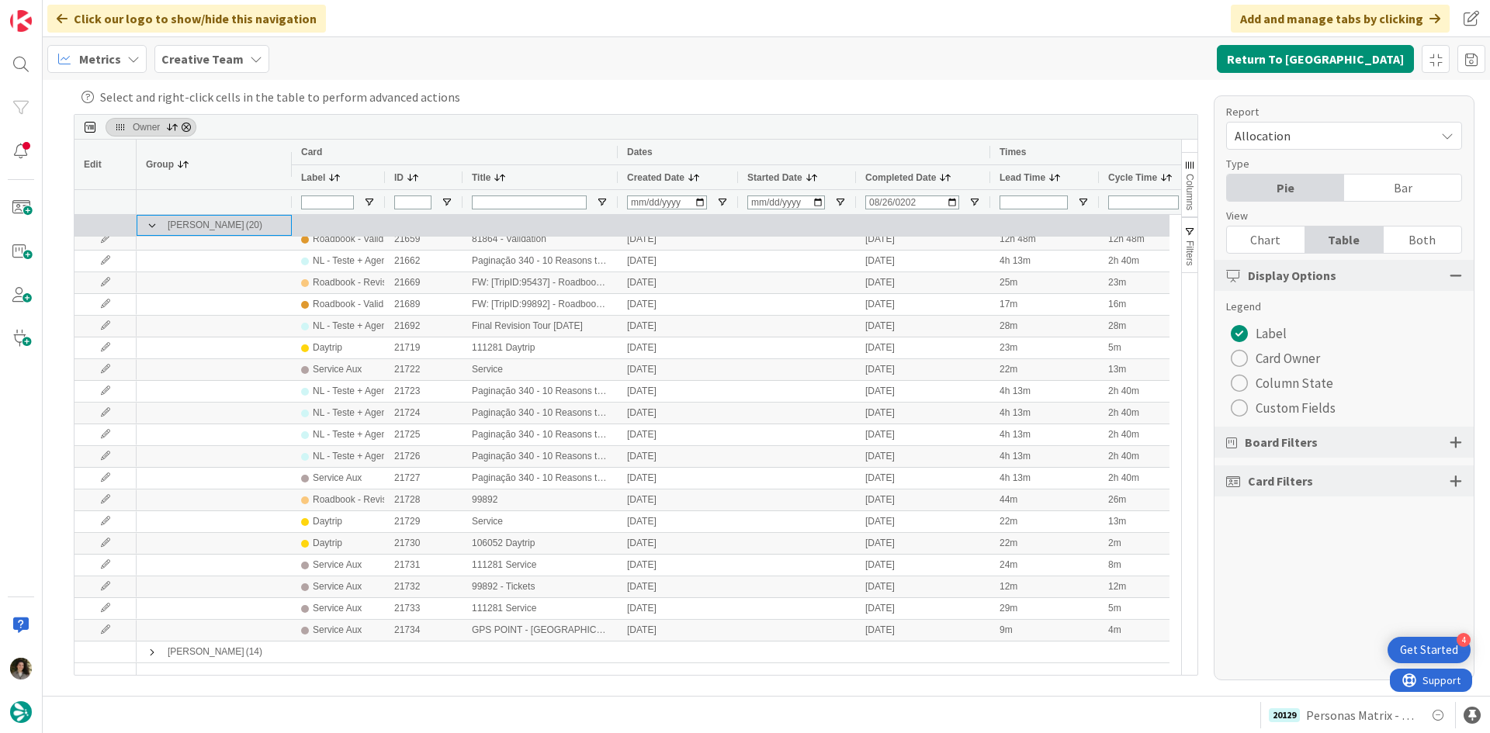
click at [147, 220] on span at bounding box center [152, 226] width 12 height 12
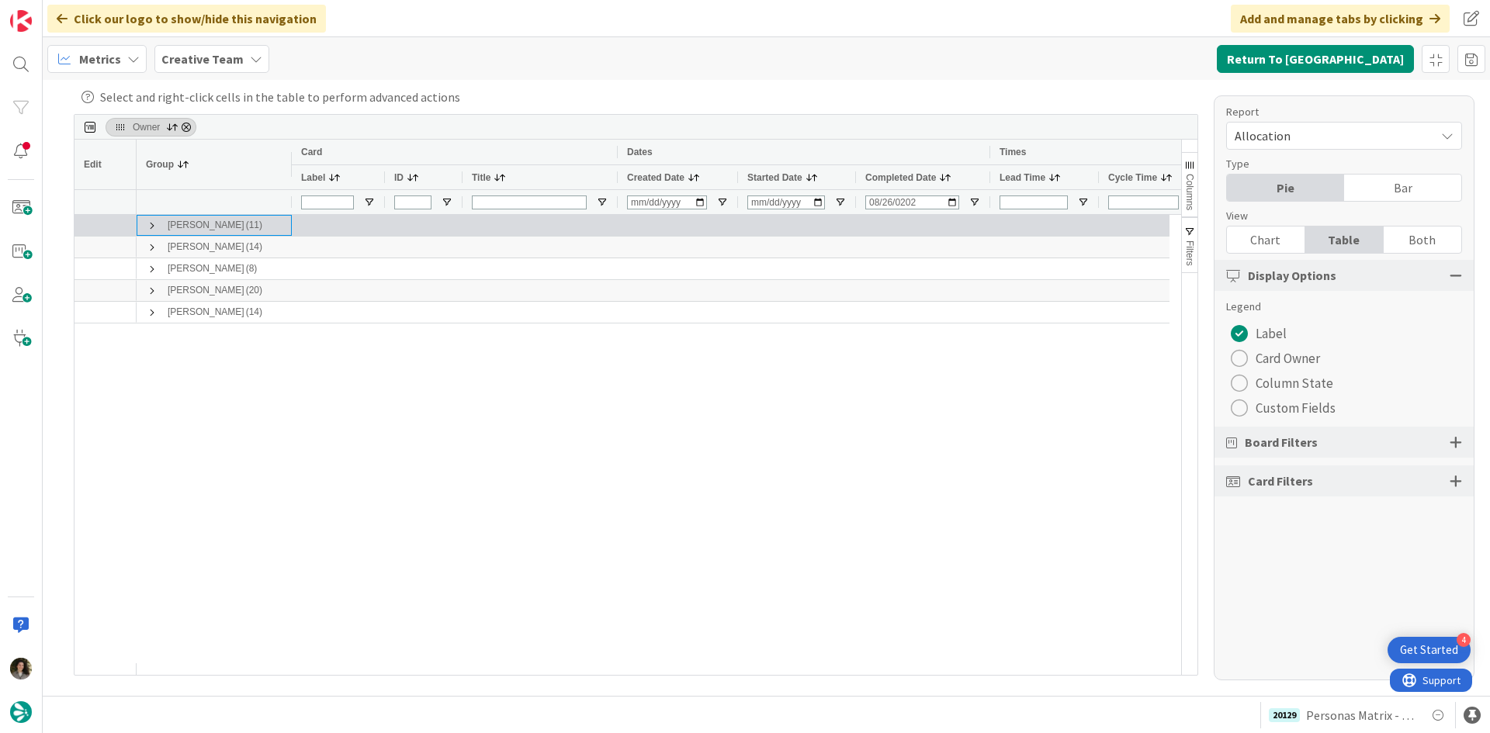
click at [147, 220] on span at bounding box center [152, 226] width 12 height 12
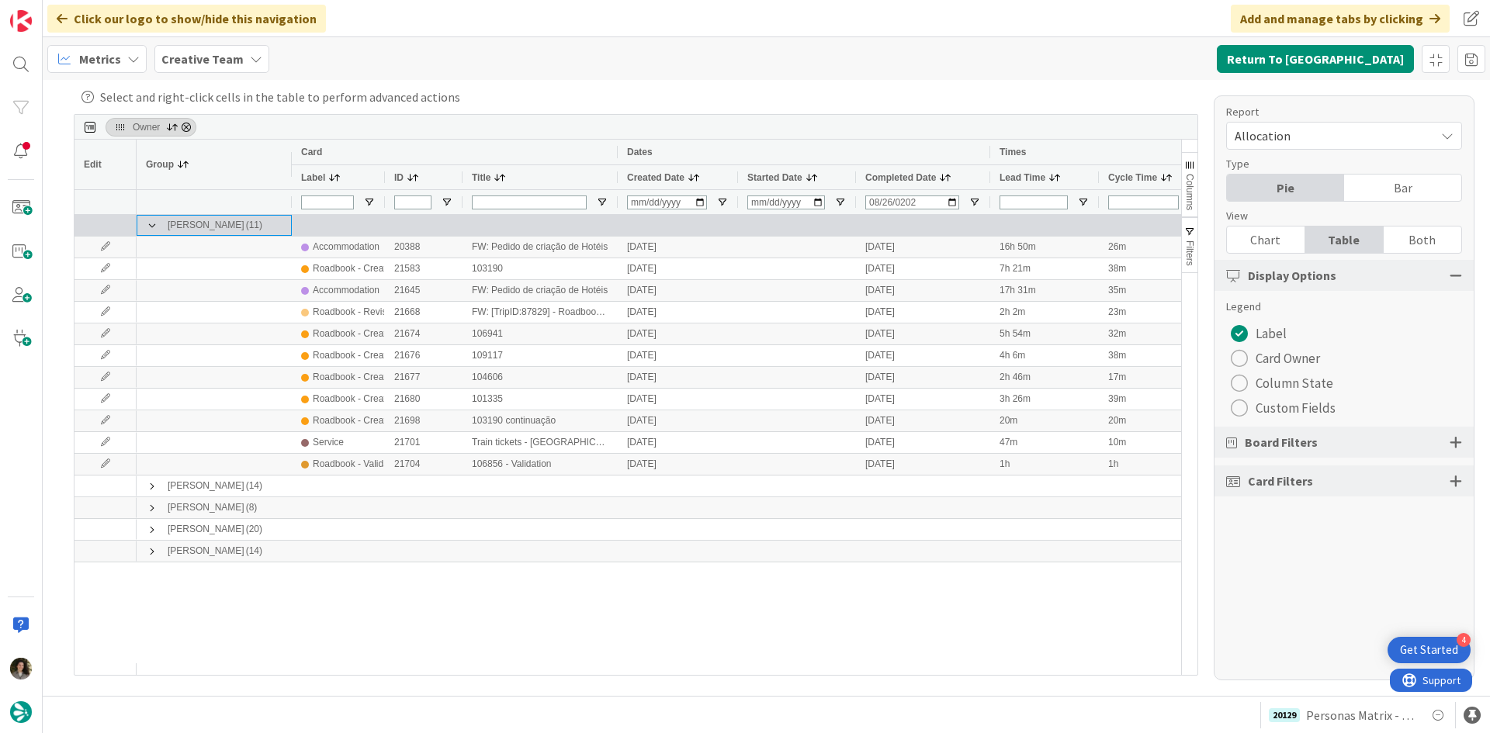
click at [147, 220] on span at bounding box center [152, 226] width 12 height 12
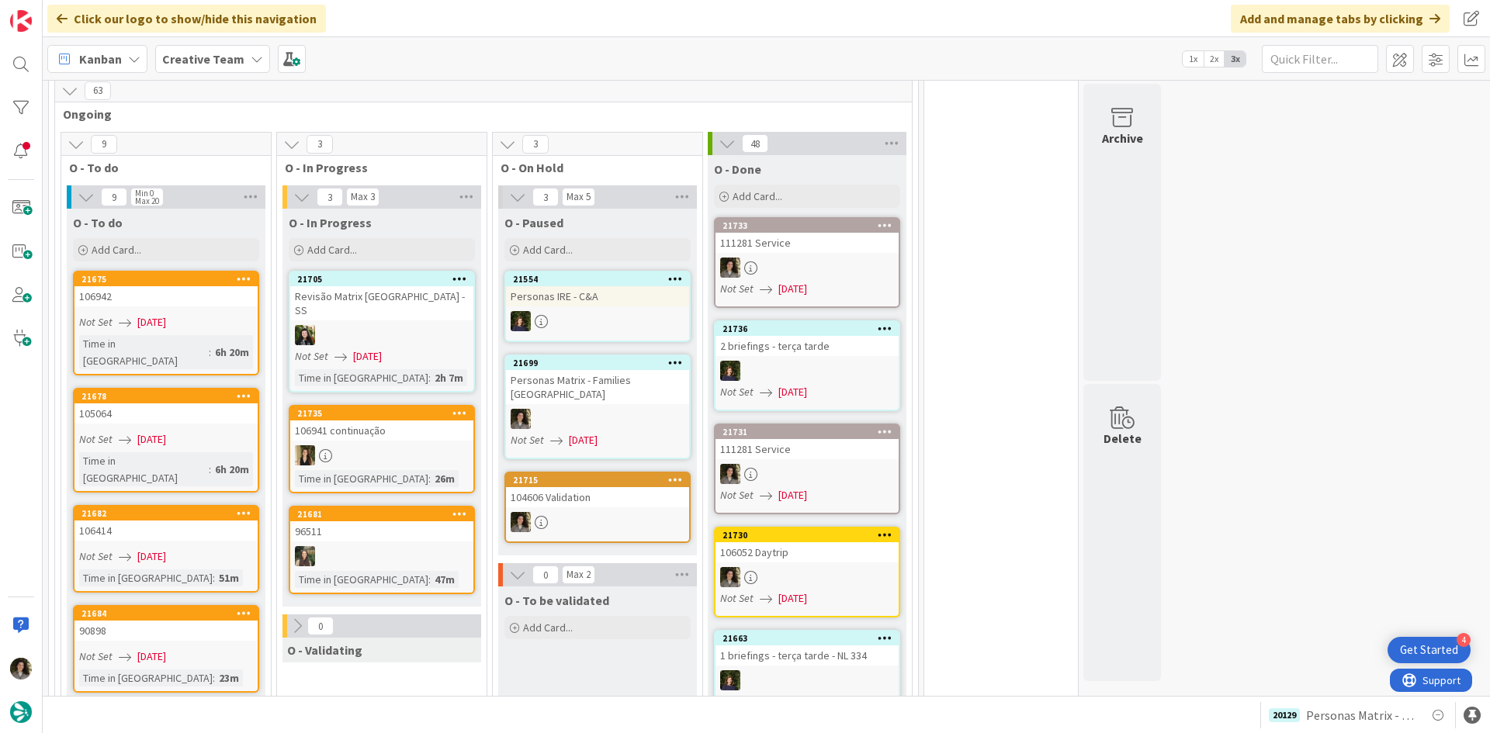
scroll to position [1474, 0]
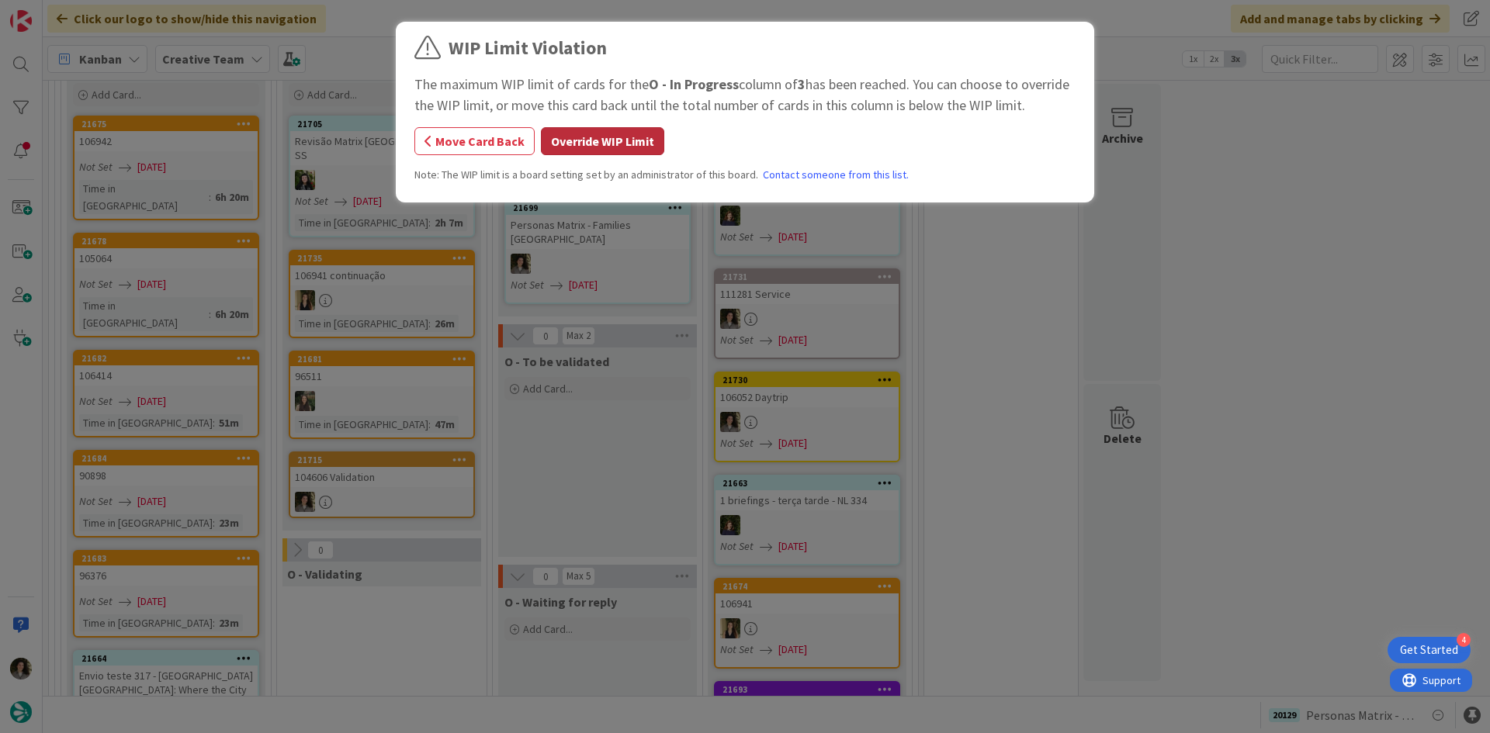
click at [635, 136] on button "Override WIP Limit" at bounding box center [602, 141] width 123 height 28
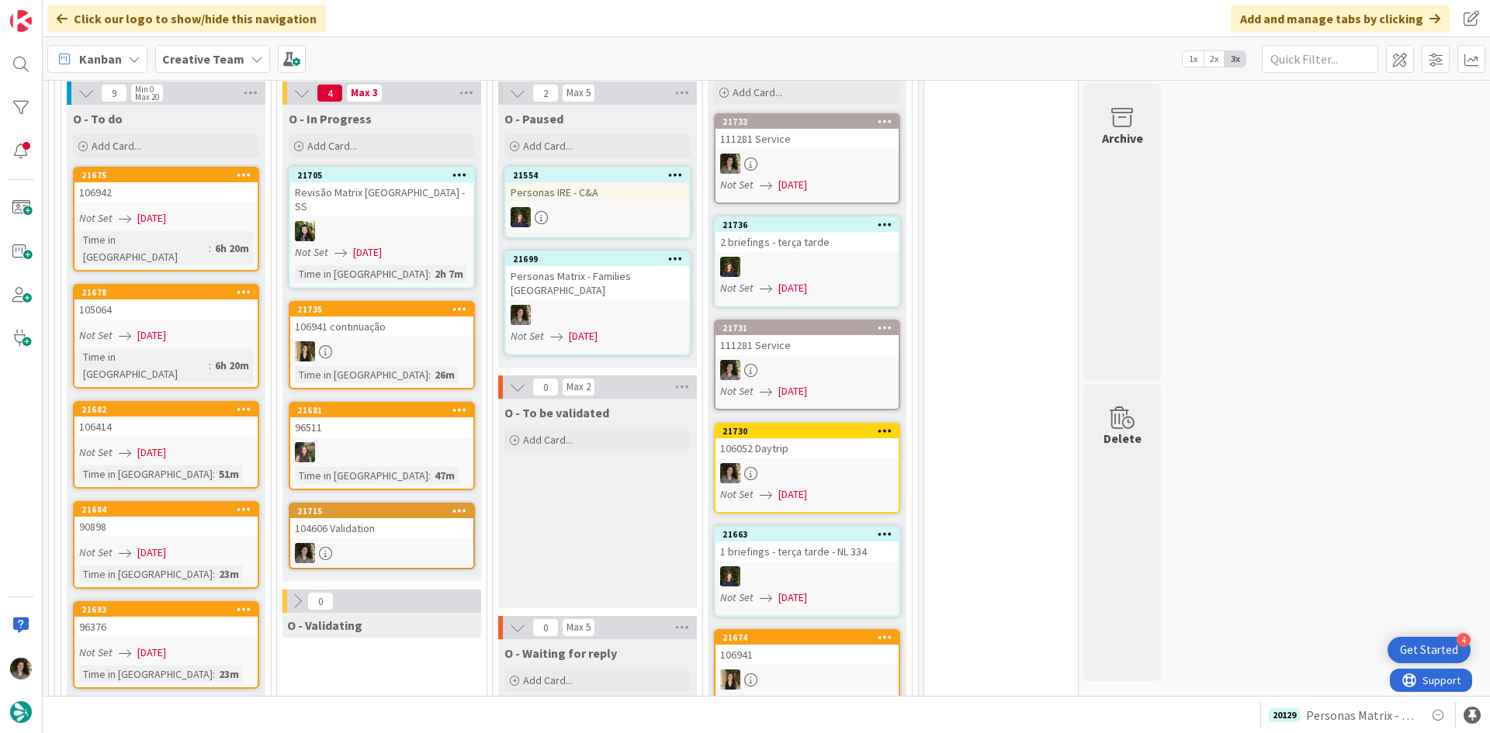
scroll to position [1396, 0]
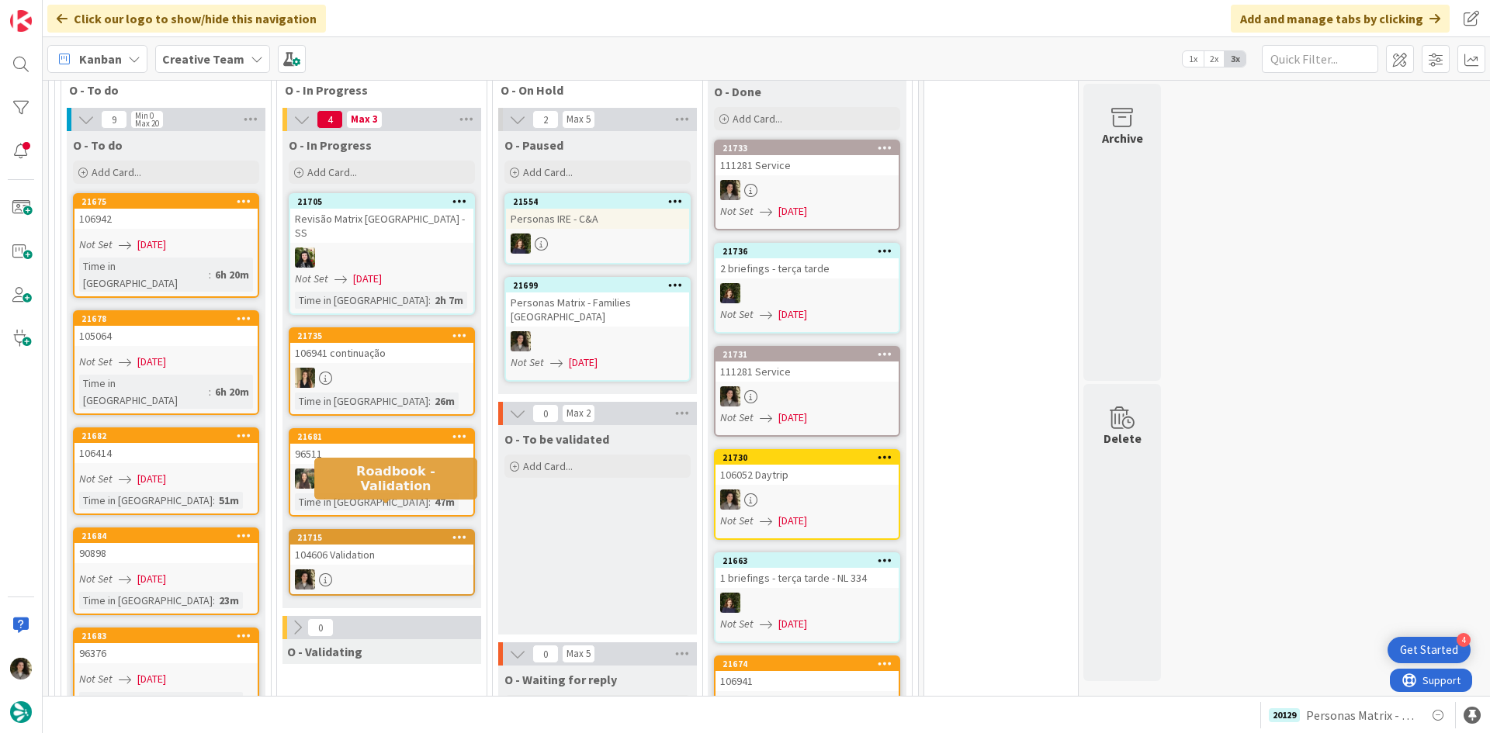
click at [371, 532] on div "21715" at bounding box center [385, 537] width 176 height 11
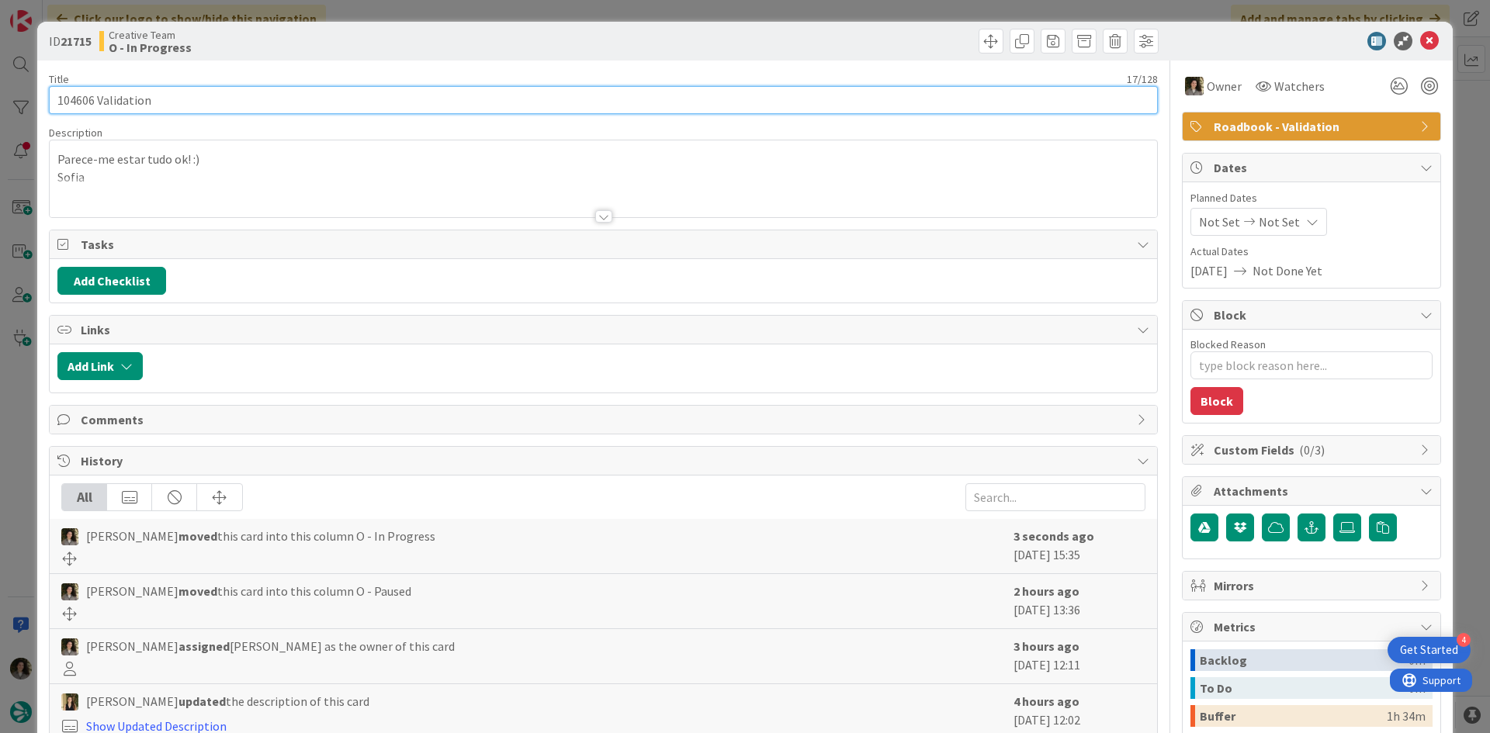
drag, startPoint x: 95, startPoint y: 103, endPoint x: 22, endPoint y: 99, distance: 73.0
click at [22, 99] on div "ID 21715 Creative Team O - In Progress Title 17 / 128 104606 Validation Descrip…" at bounding box center [745, 366] width 1490 height 733
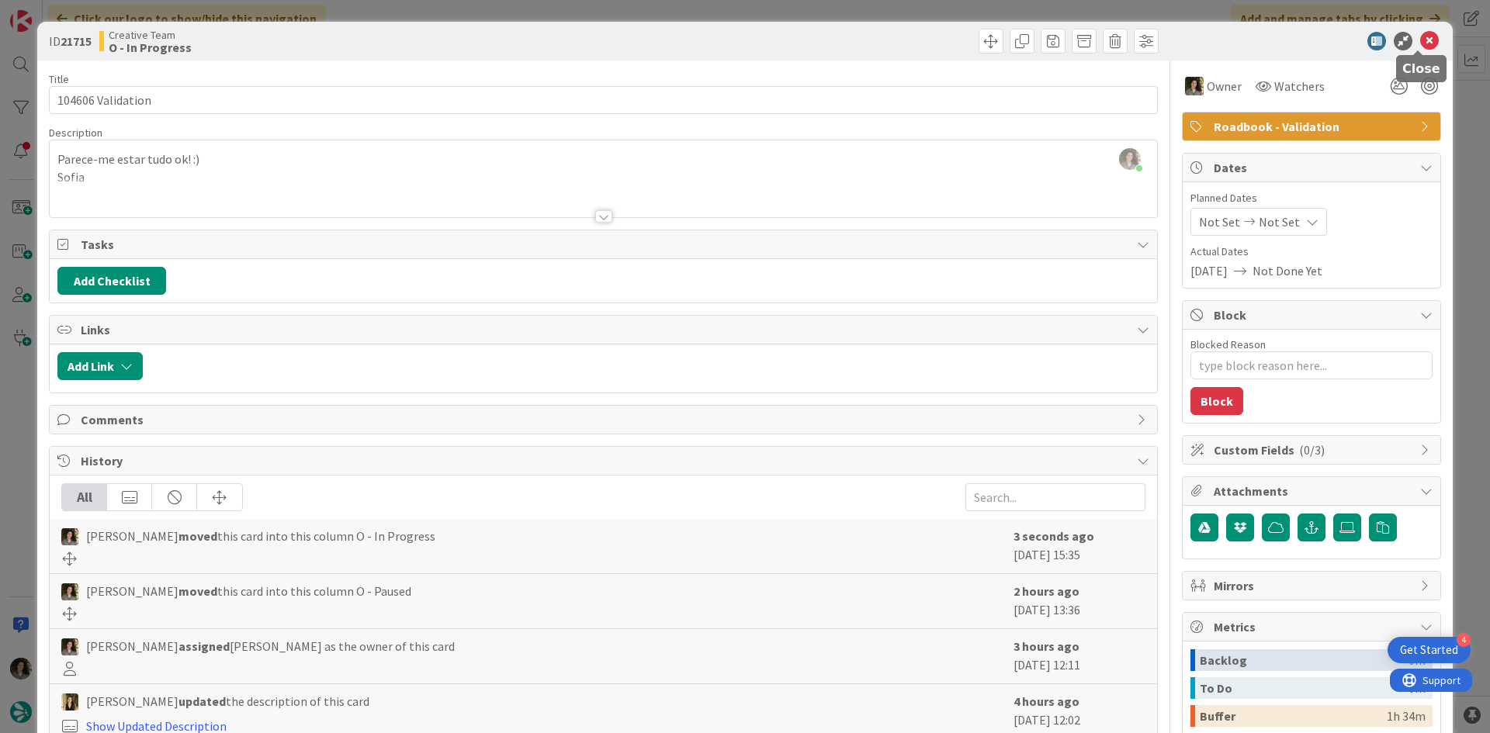
click at [1421, 36] on icon at bounding box center [1429, 41] width 19 height 19
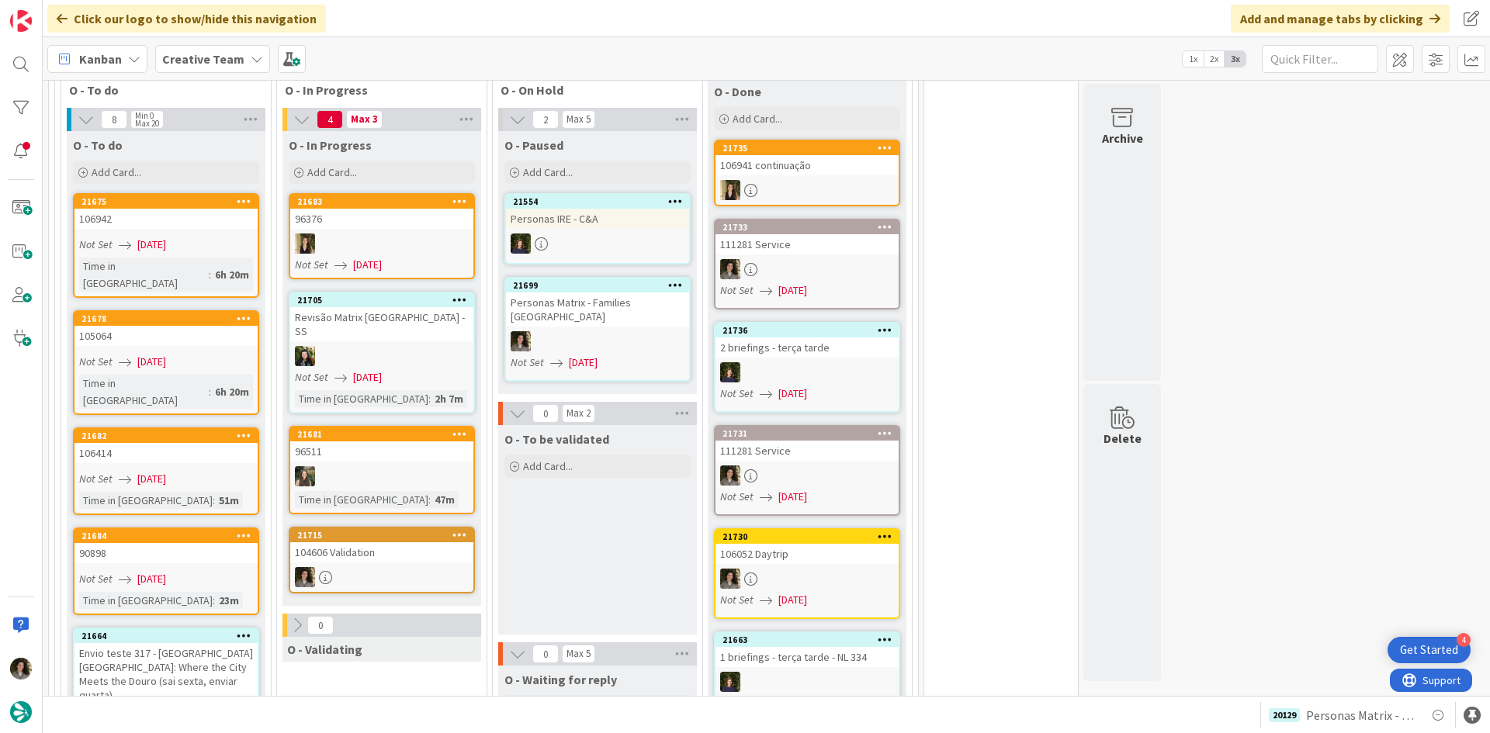
click at [406, 542] on div "104606 Validation" at bounding box center [381, 552] width 183 height 20
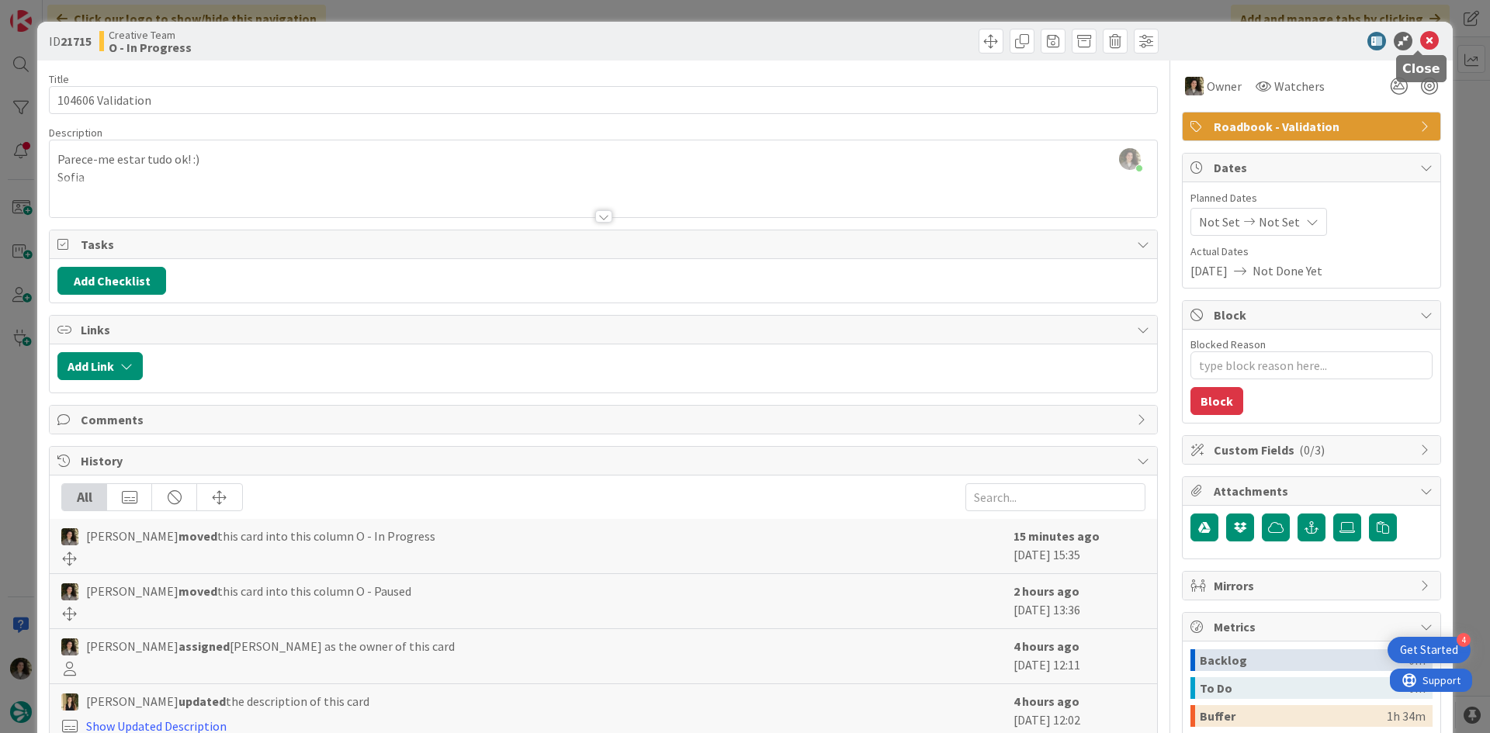
click at [1422, 42] on icon at bounding box center [1429, 41] width 19 height 19
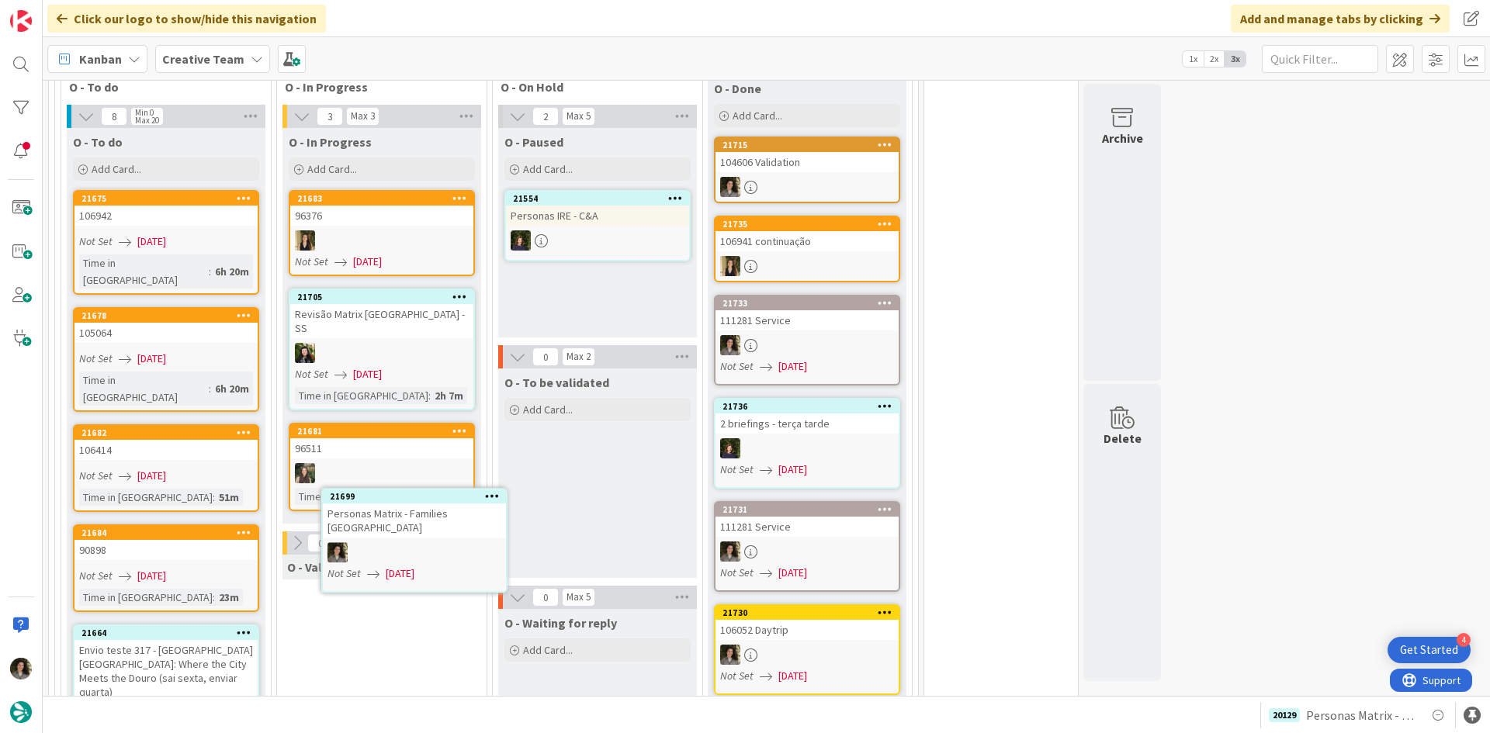
scroll to position [1417, 0]
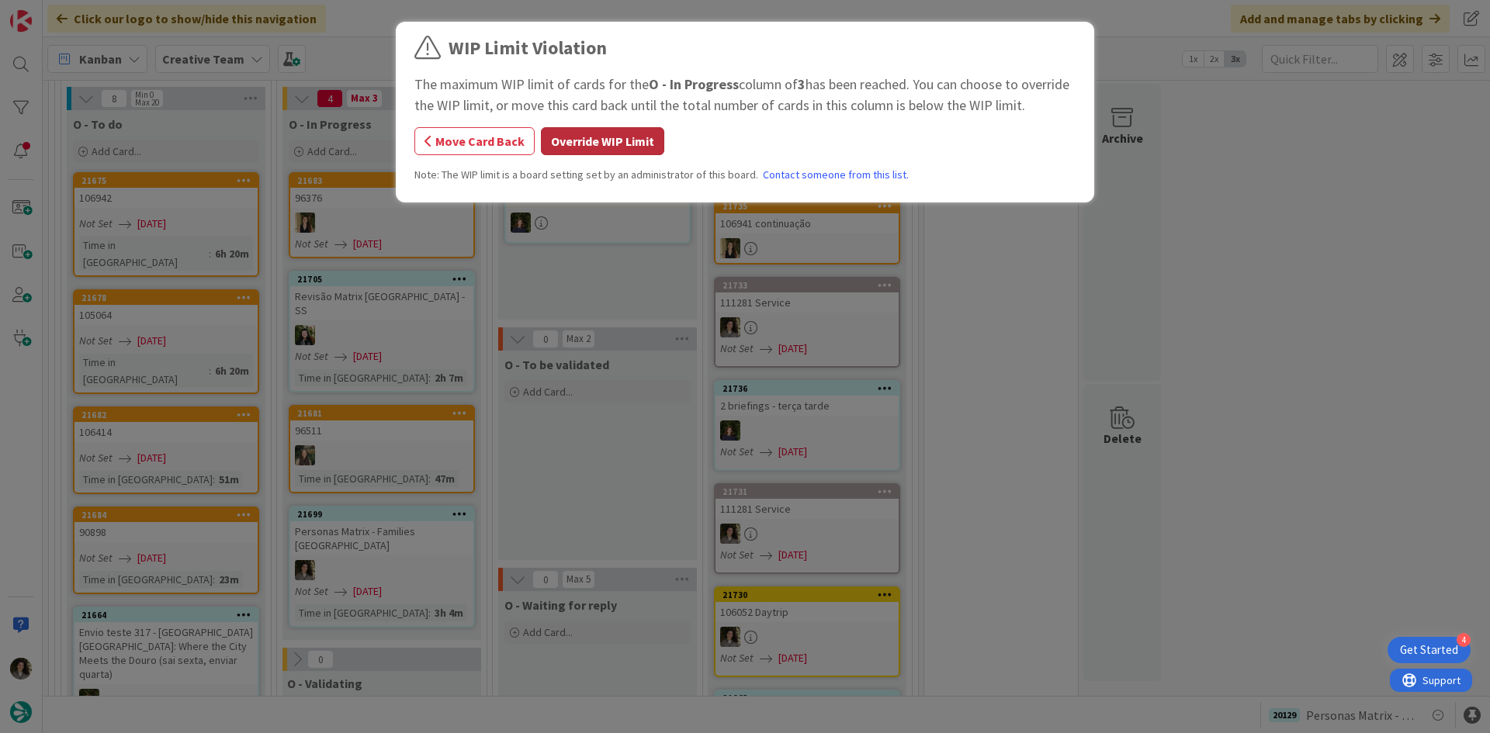
click at [591, 150] on button "Override WIP Limit" at bounding box center [602, 141] width 123 height 28
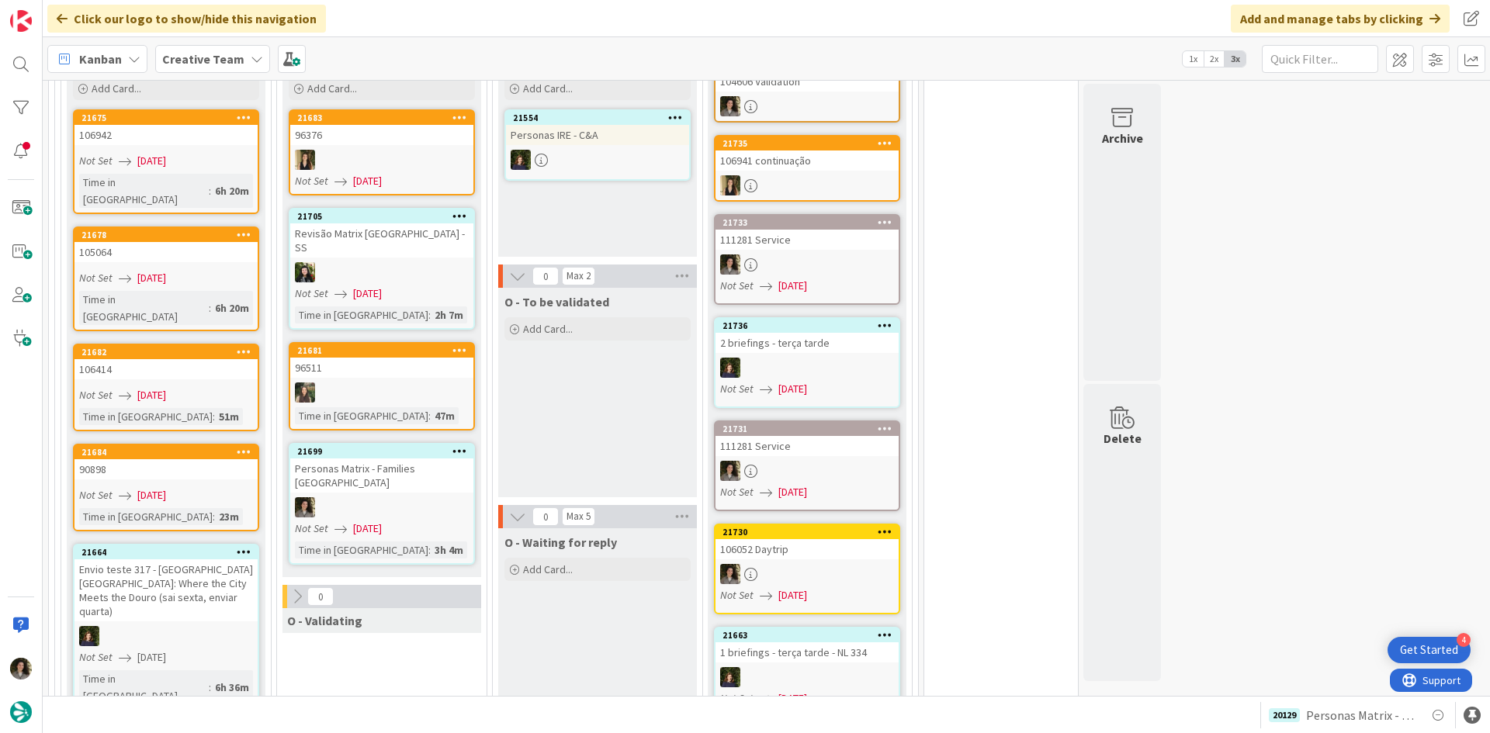
scroll to position [1262, 0]
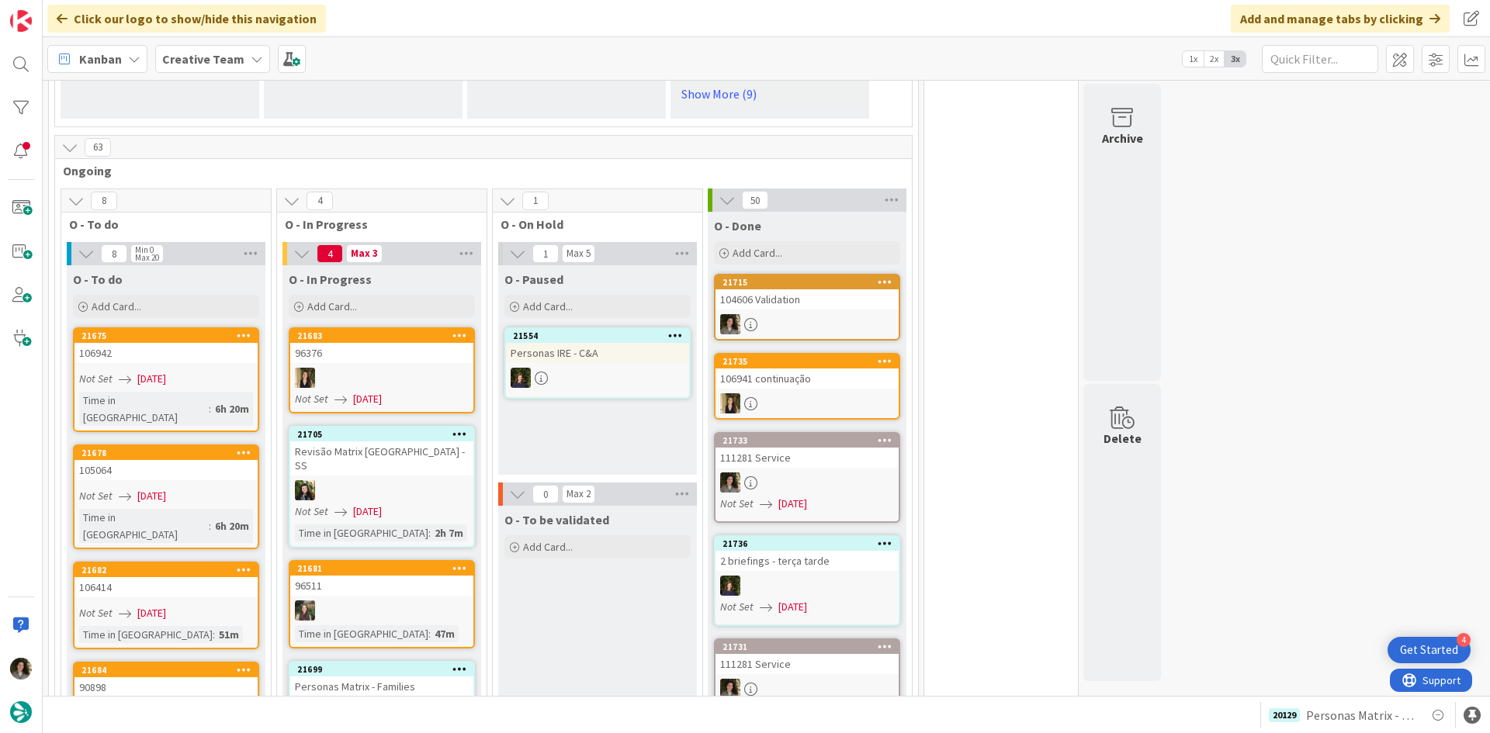
click at [835, 298] on link "21715 104606 Validation" at bounding box center [807, 307] width 186 height 67
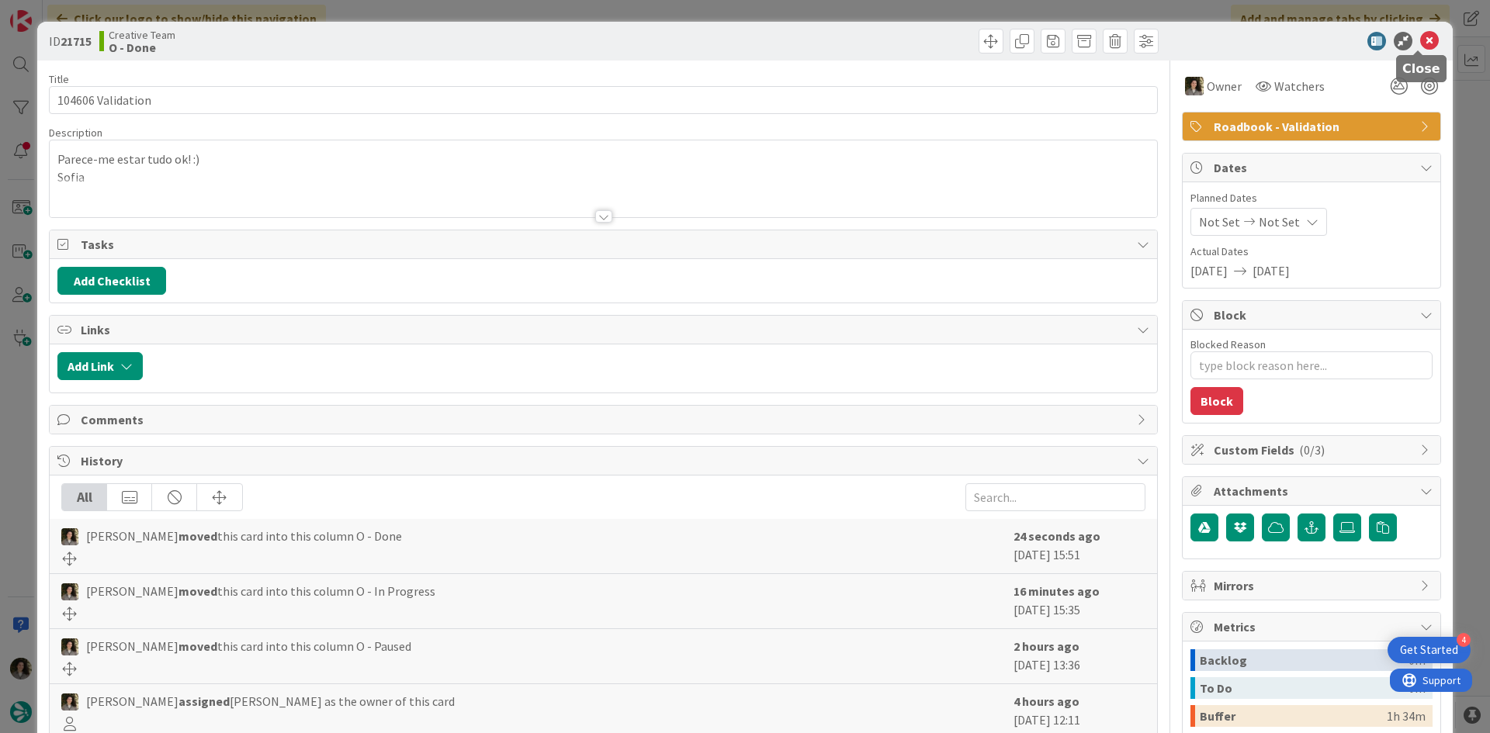
click at [1420, 41] on icon at bounding box center [1429, 41] width 19 height 19
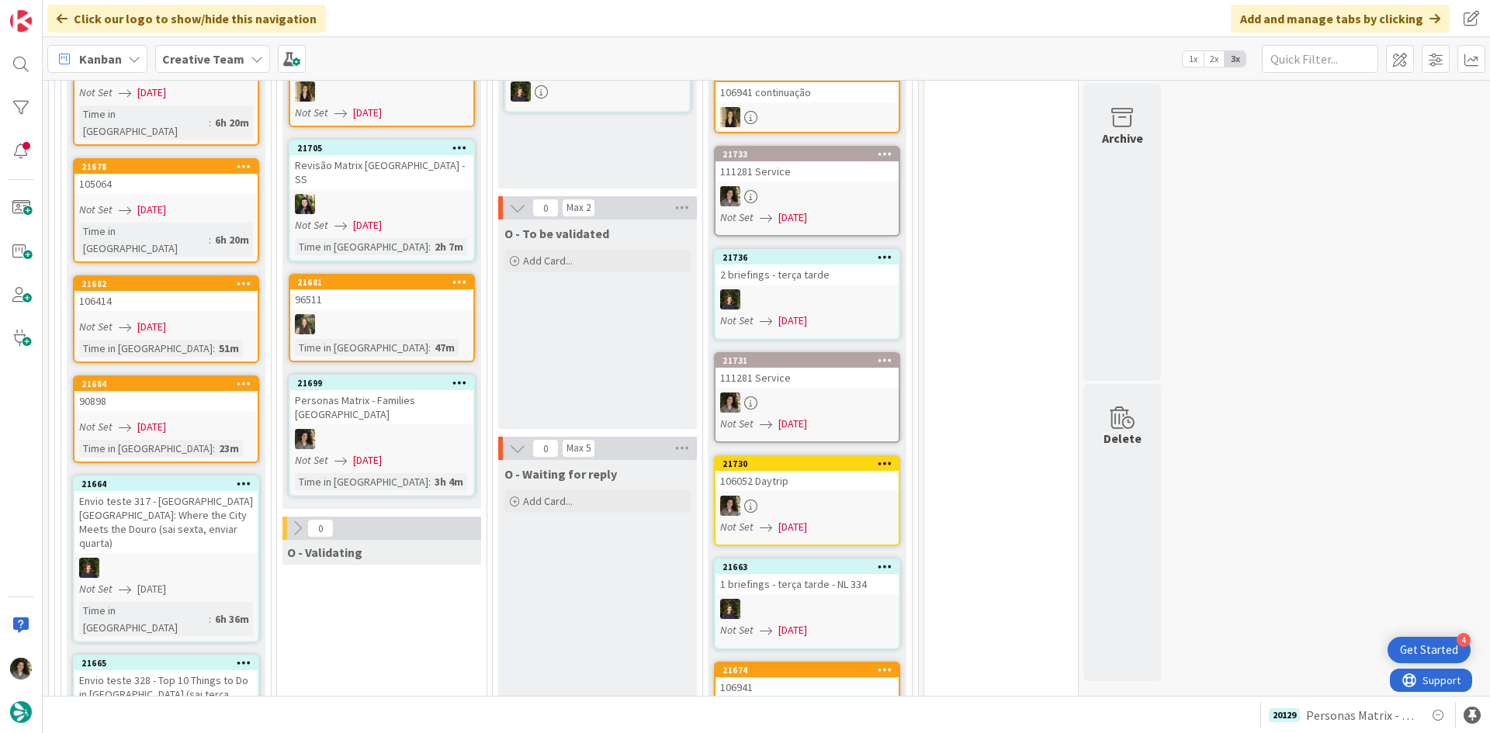
scroll to position [1629, 0]
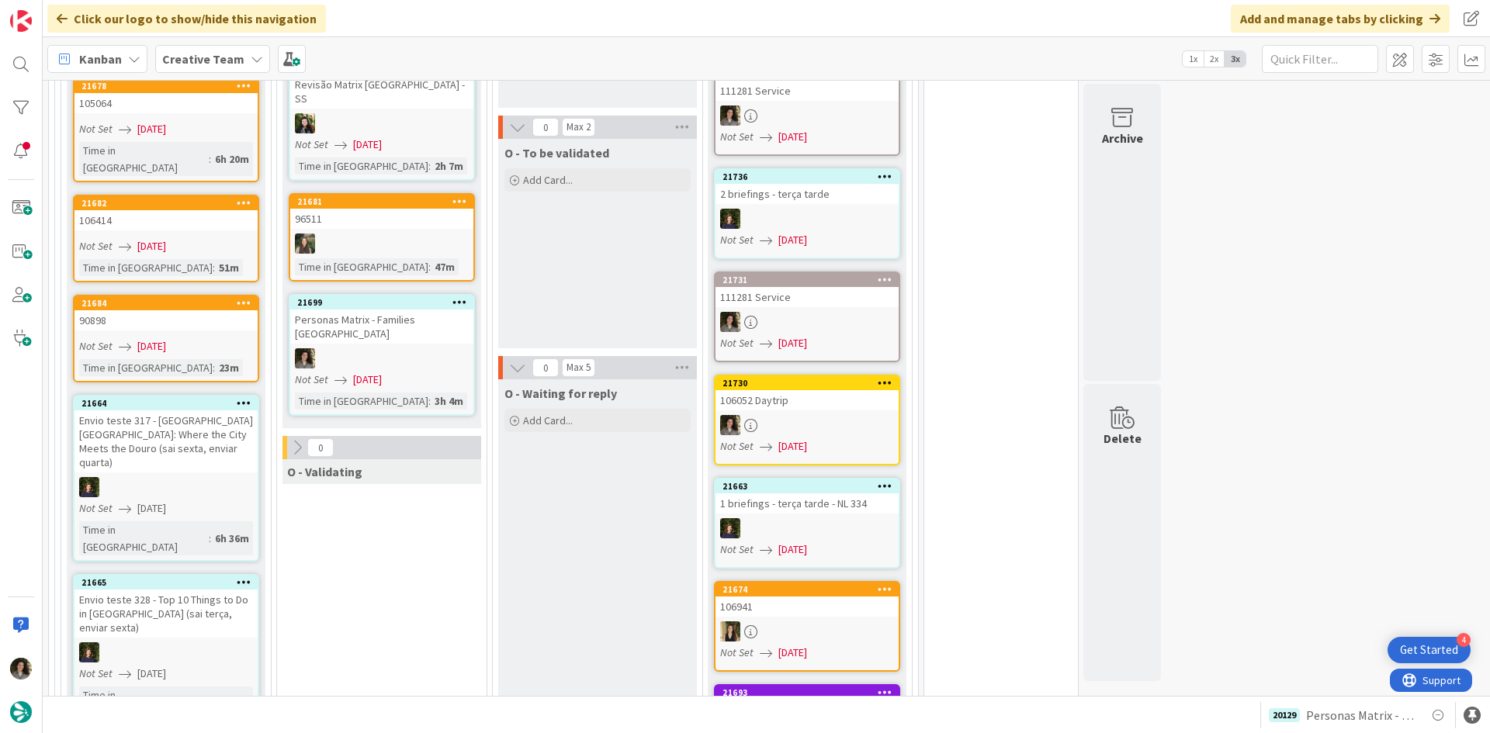
click at [404, 310] on div "Personas Matrix - Families [GEOGRAPHIC_DATA]" at bounding box center [381, 327] width 183 height 34
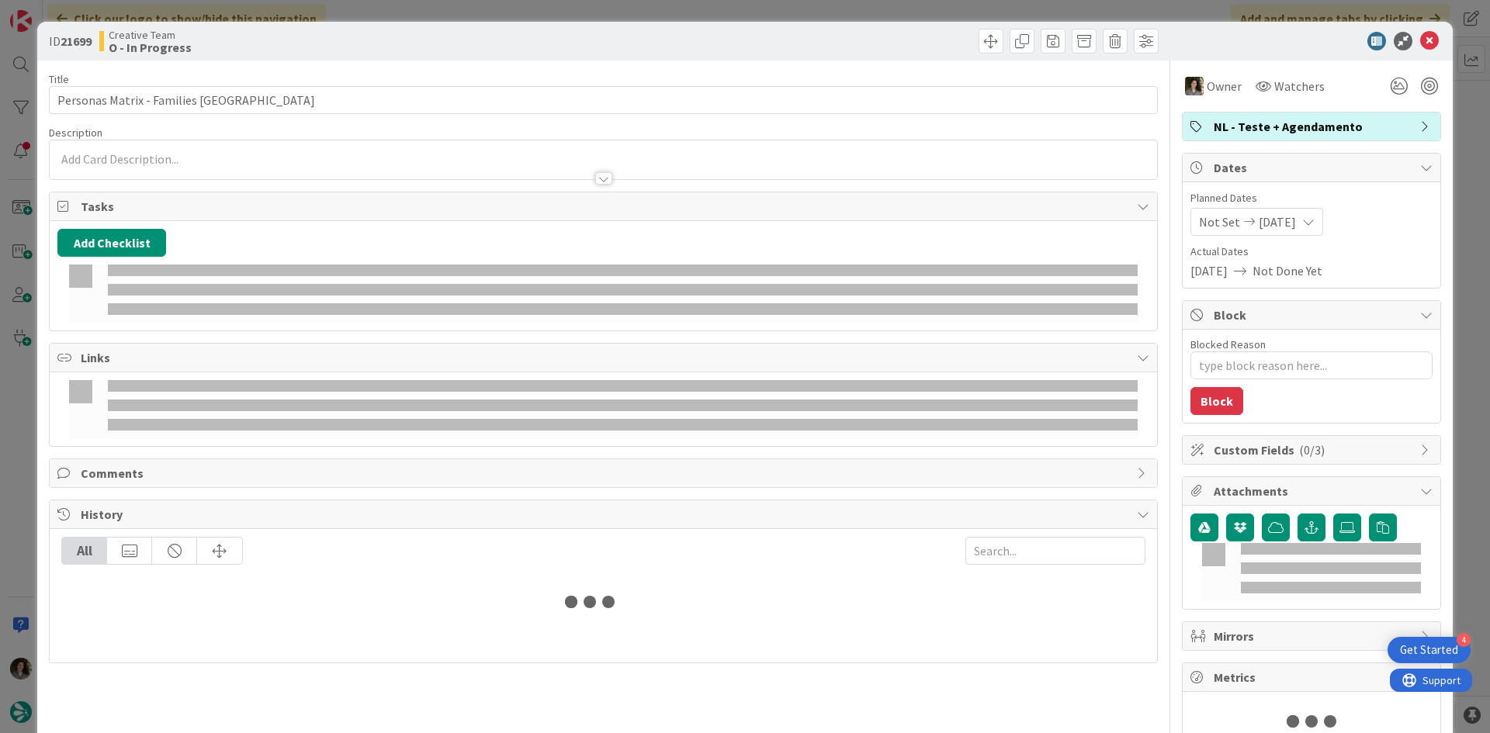
type textarea "x"
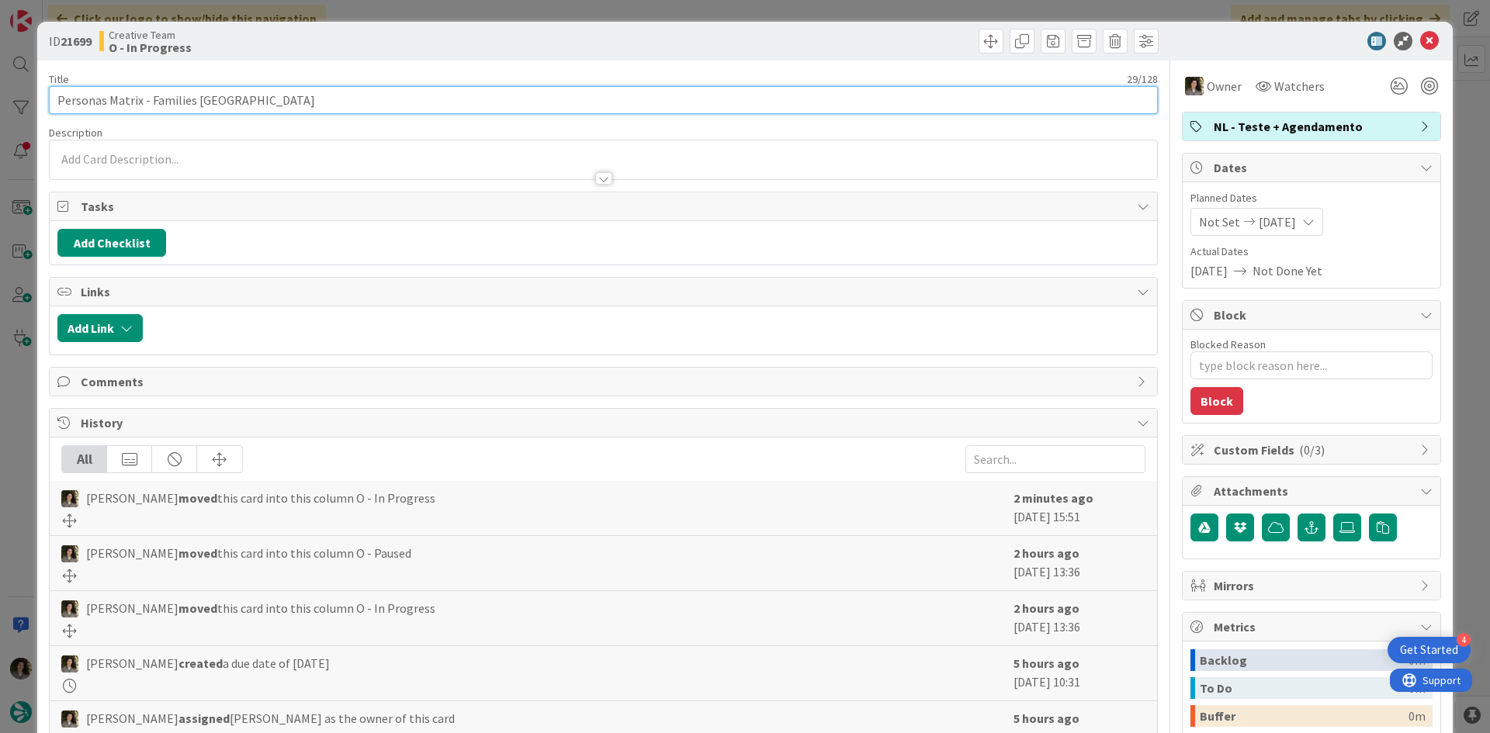
click at [424, 100] on input "Personas Matrix - Families [GEOGRAPHIC_DATA]" at bounding box center [603, 100] width 1109 height 28
type input "Personas Matrix - Families UK +"
type textarea "x"
type input "Personas Matrix - Families UK + Final"
type textarea "x"
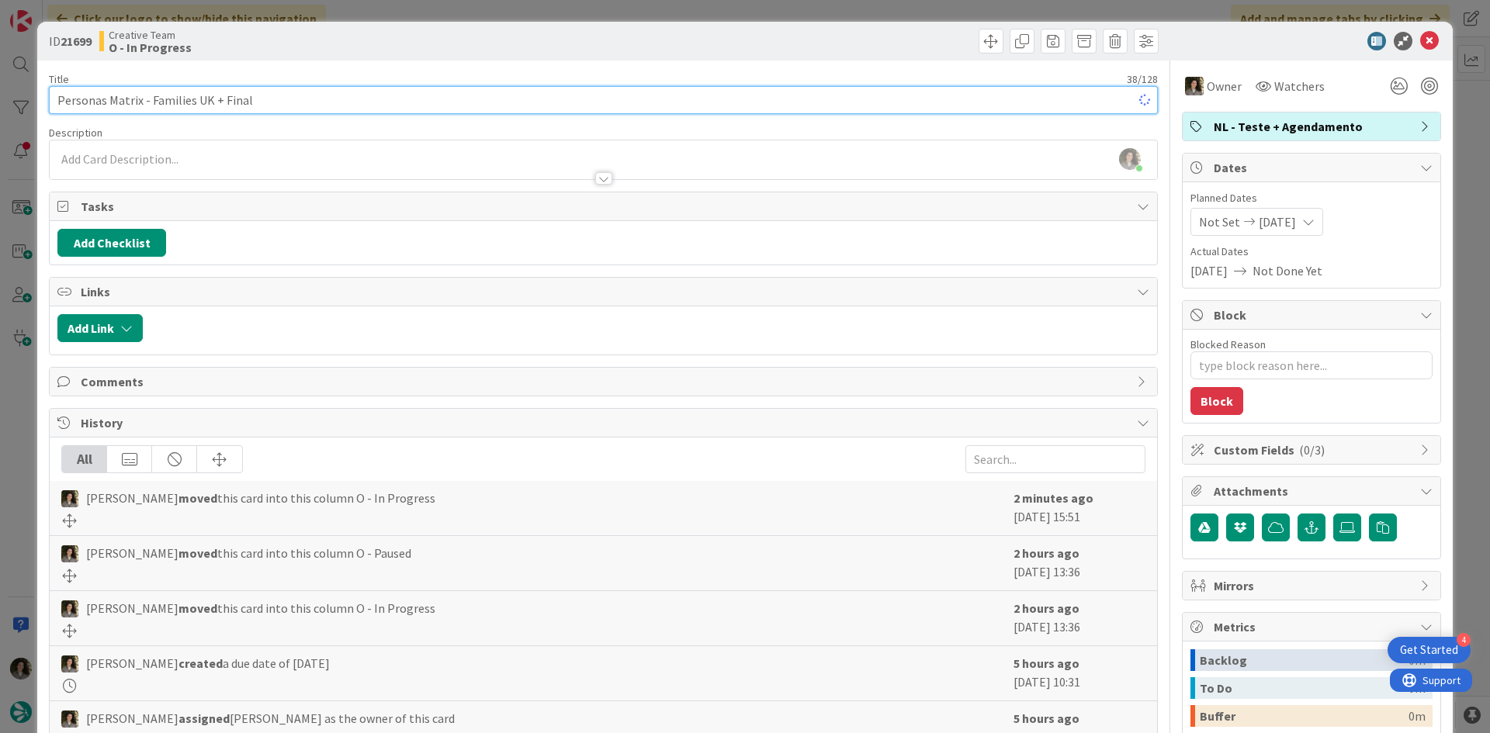
type input "Personas Matrix - Families UK + Final R"
type textarea "x"
type input "Personas Matrix - Families UK + Final Revision SS"
type textarea "x"
type input "Personas Matrix - Families UK + Final Revision SS"
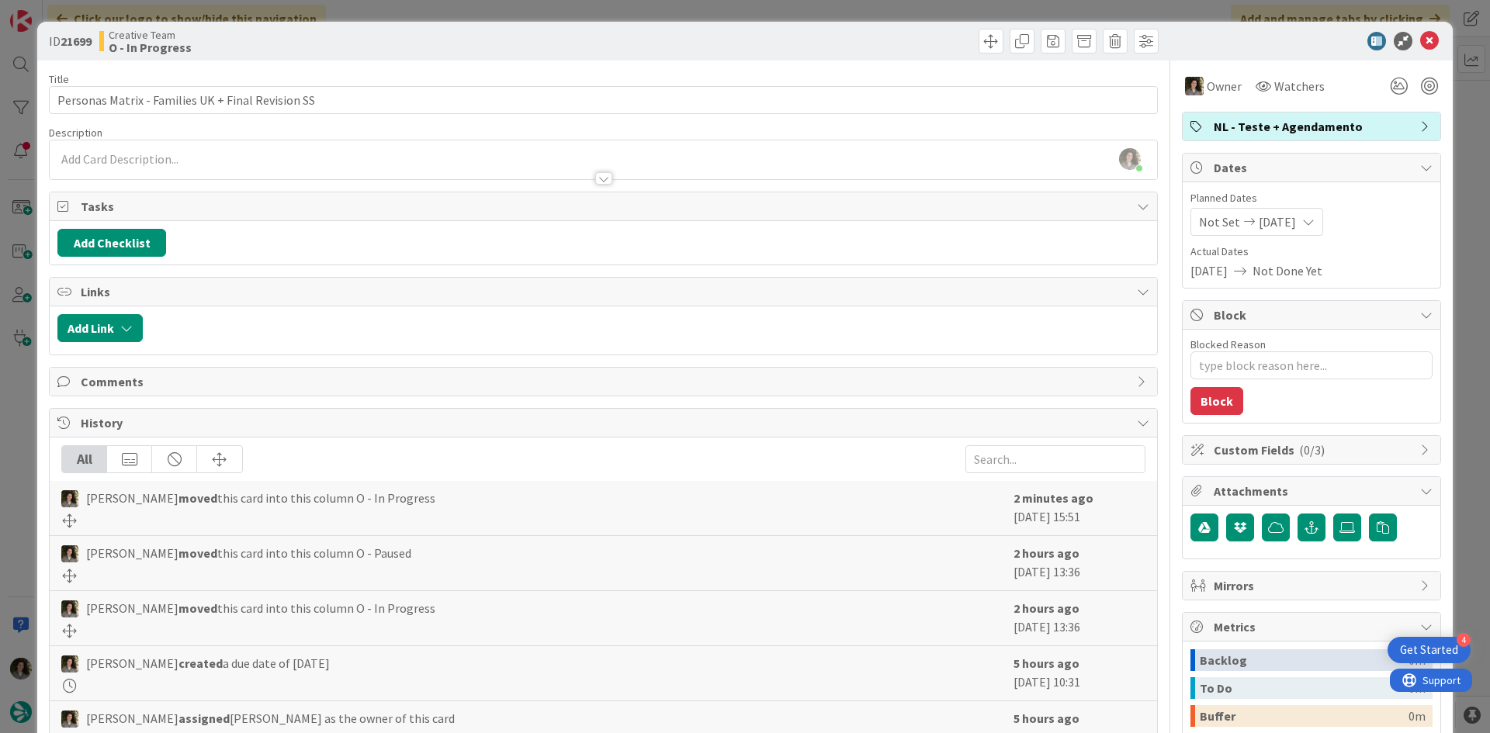
click at [1423, 43] on icon at bounding box center [1429, 41] width 19 height 19
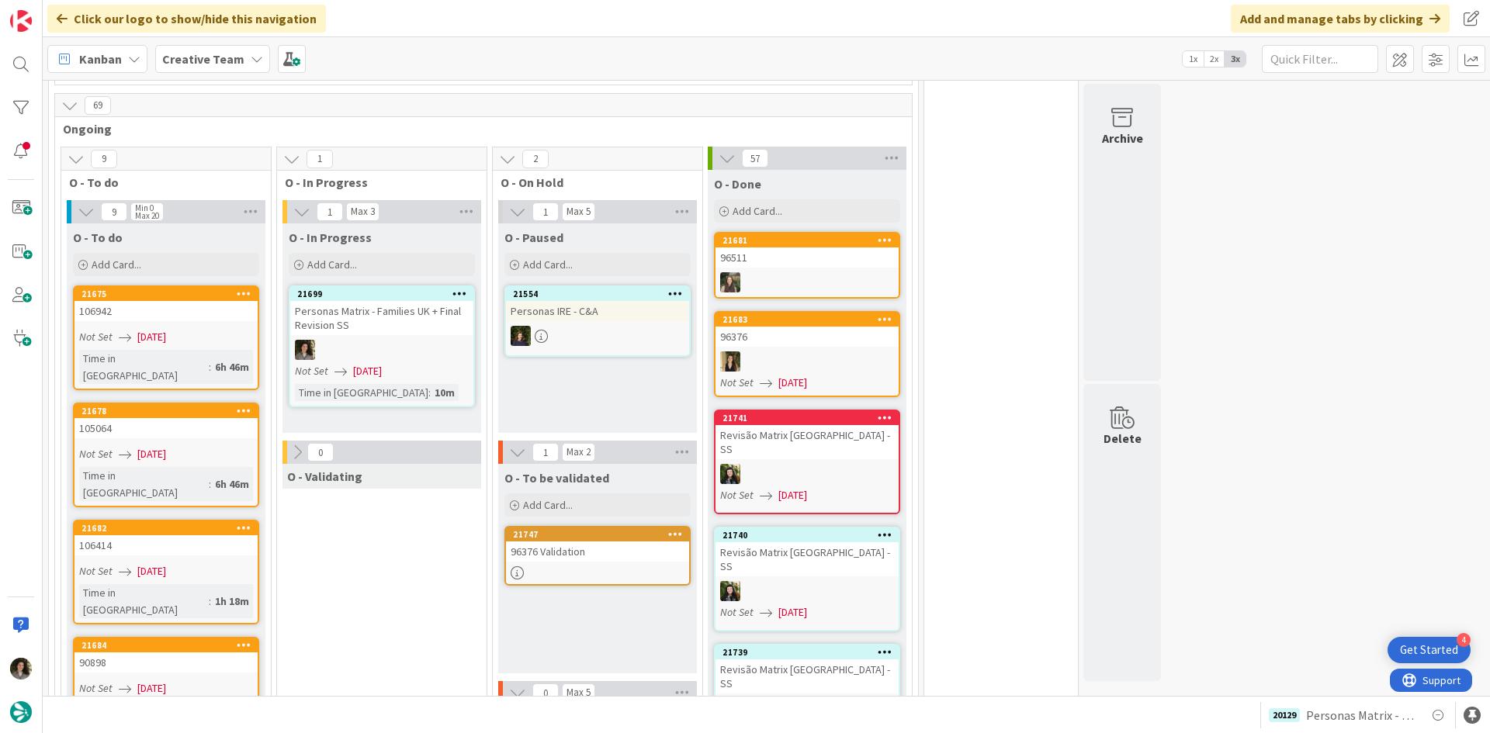
scroll to position [1334, 0]
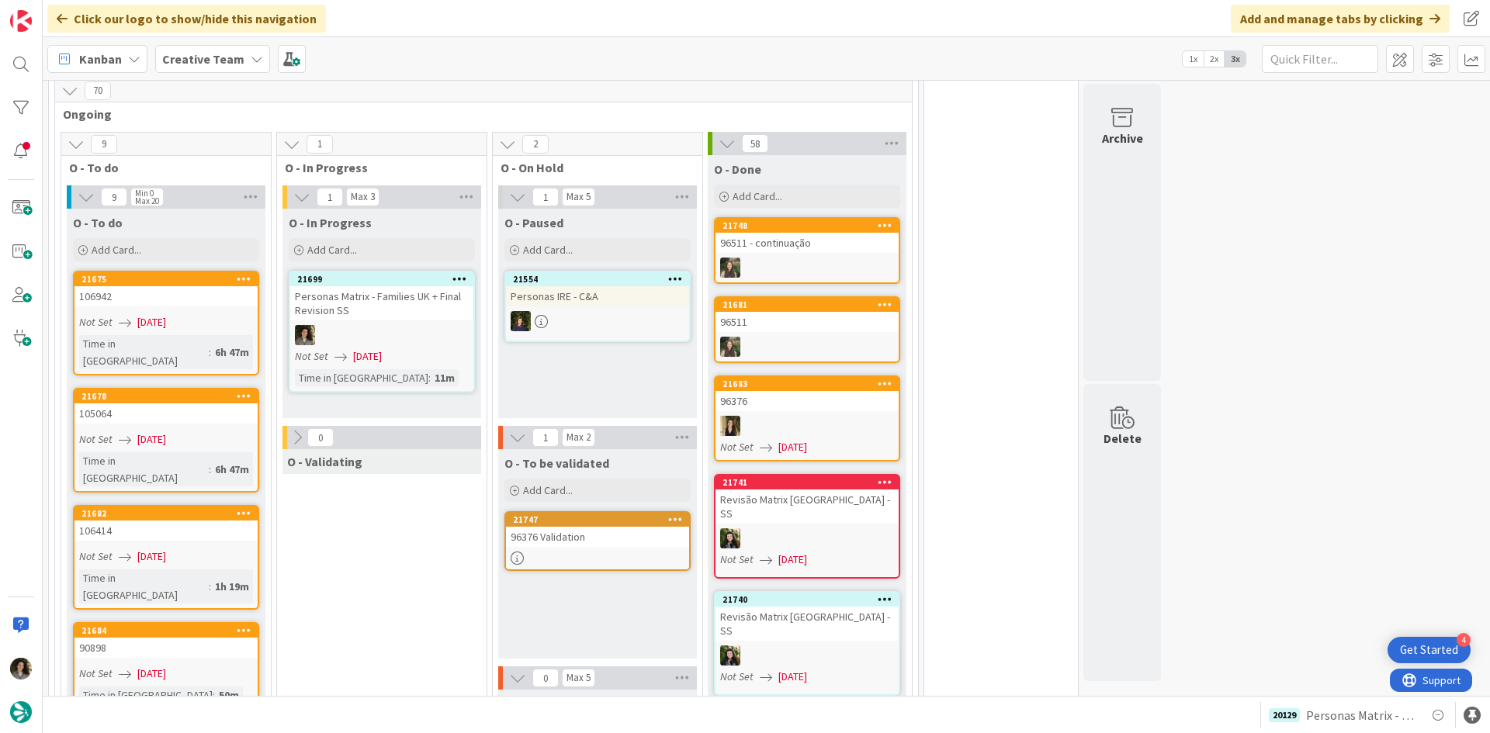
click at [628, 552] on div at bounding box center [597, 558] width 183 height 13
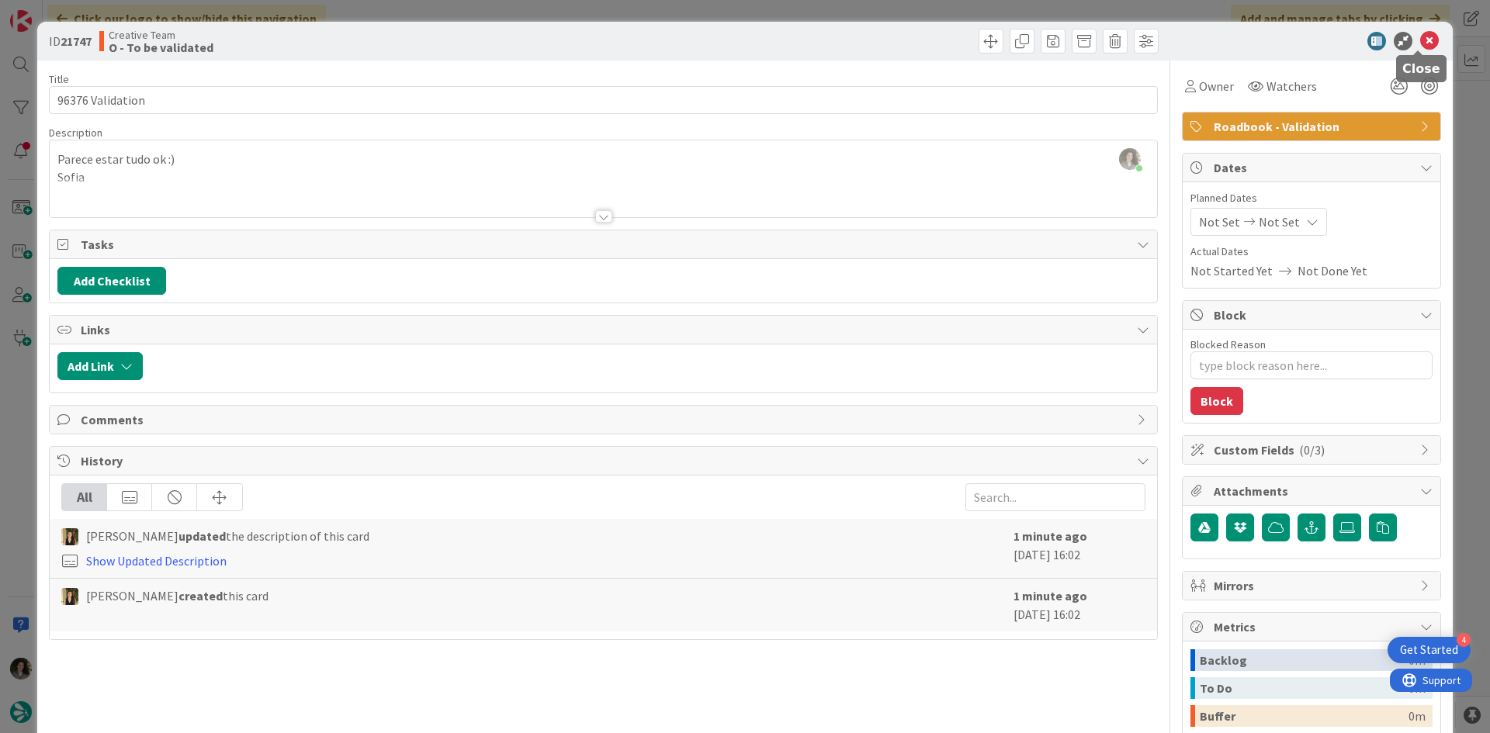
click at [1425, 36] on icon at bounding box center [1429, 41] width 19 height 19
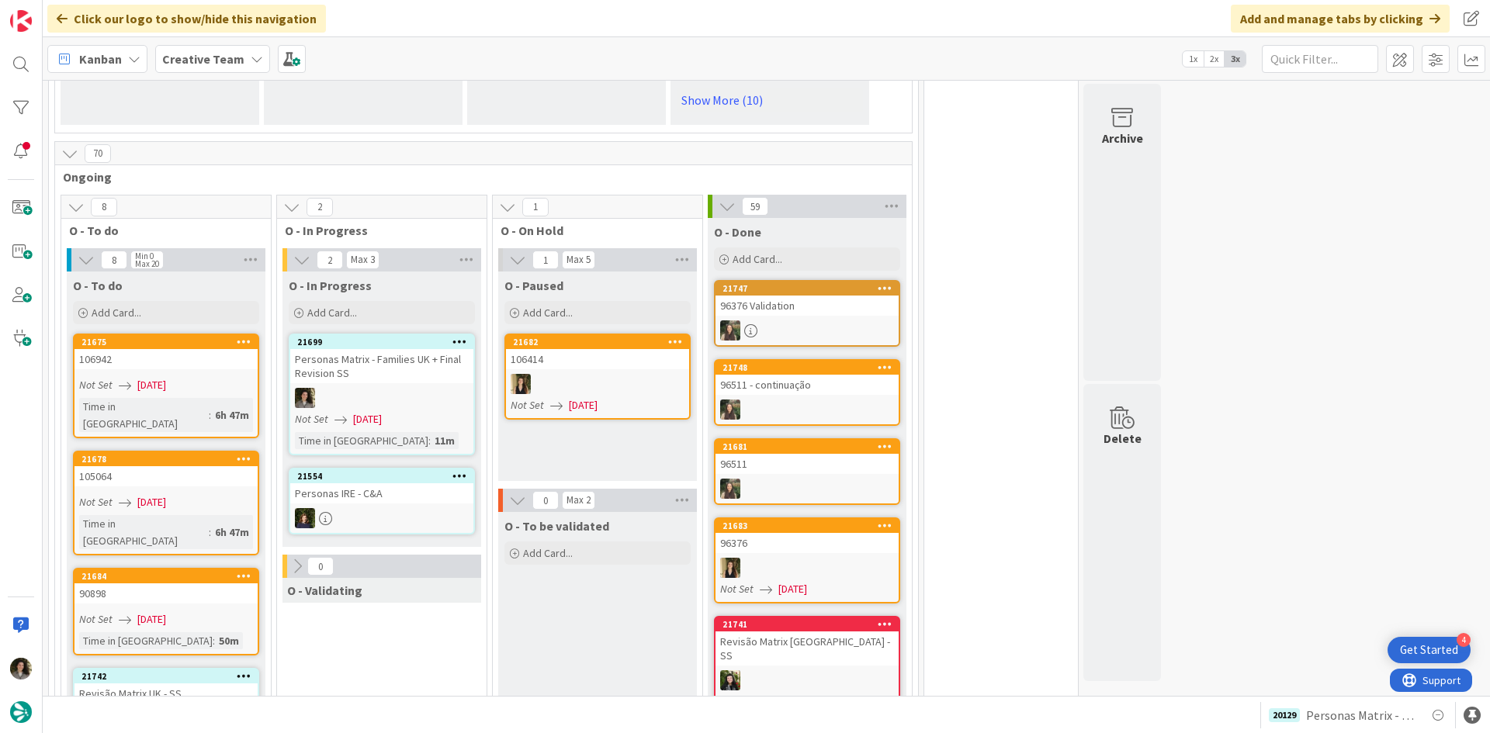
scroll to position [1396, 0]
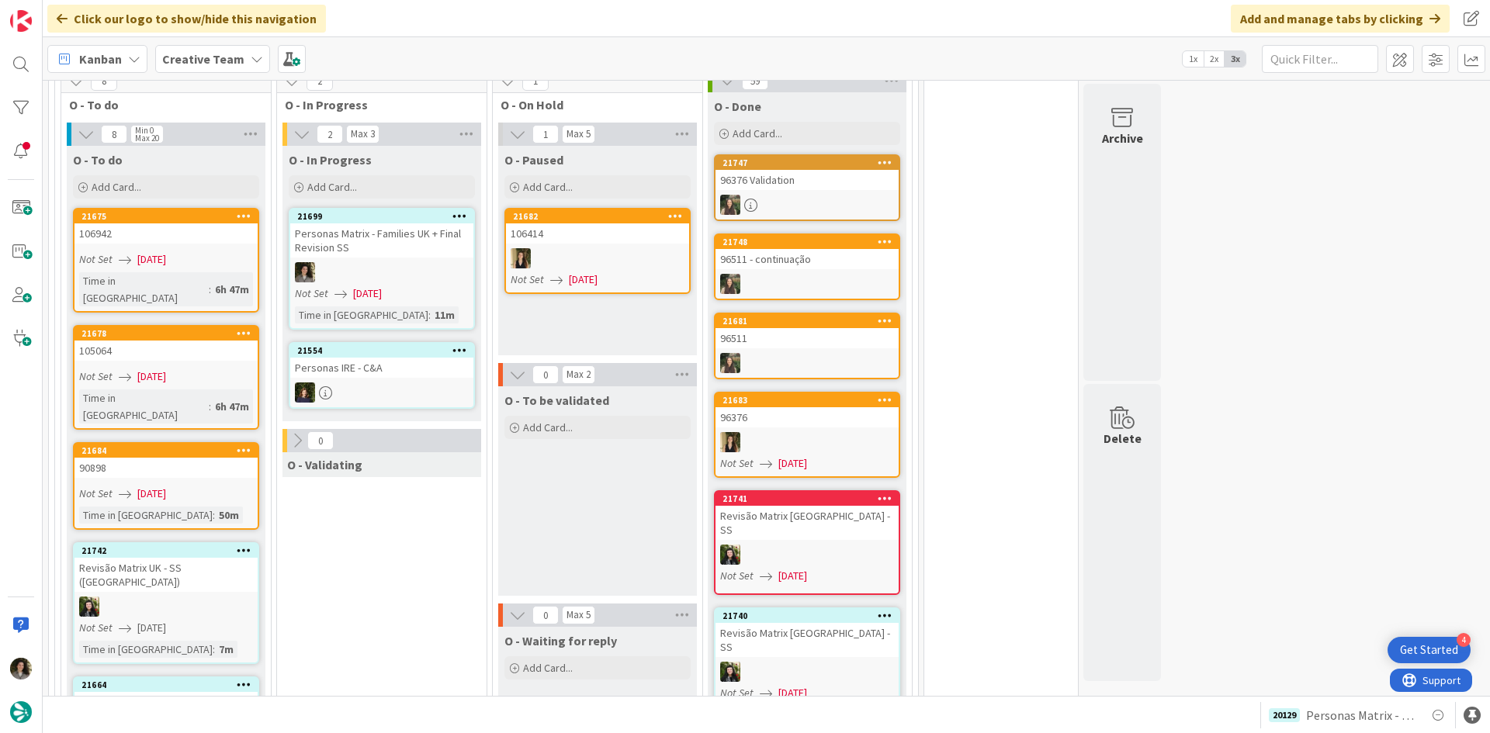
click at [815, 178] on link "21747 96376 Validation" at bounding box center [807, 187] width 186 height 67
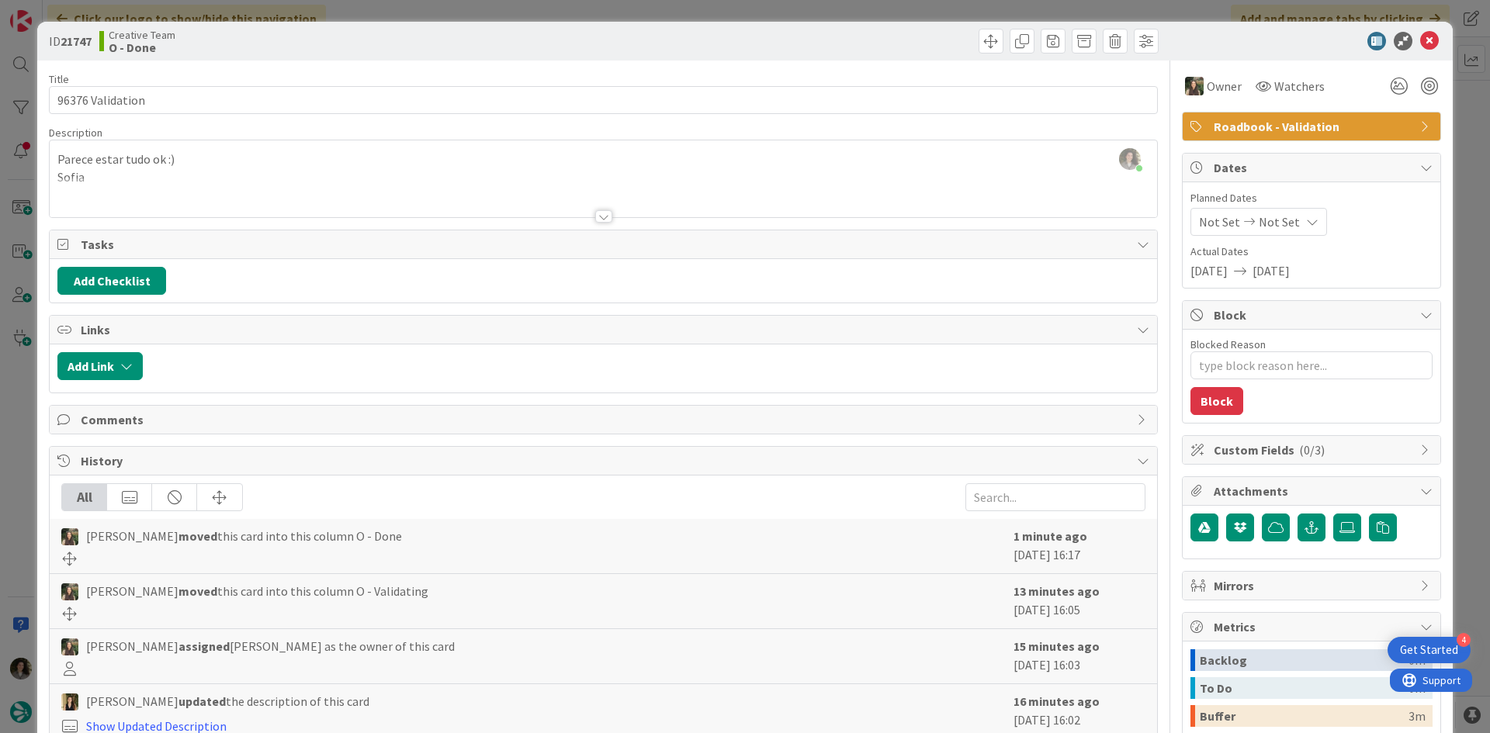
click at [1407, 49] on div at bounding box center [1303, 41] width 275 height 19
click at [1420, 47] on icon at bounding box center [1429, 41] width 19 height 19
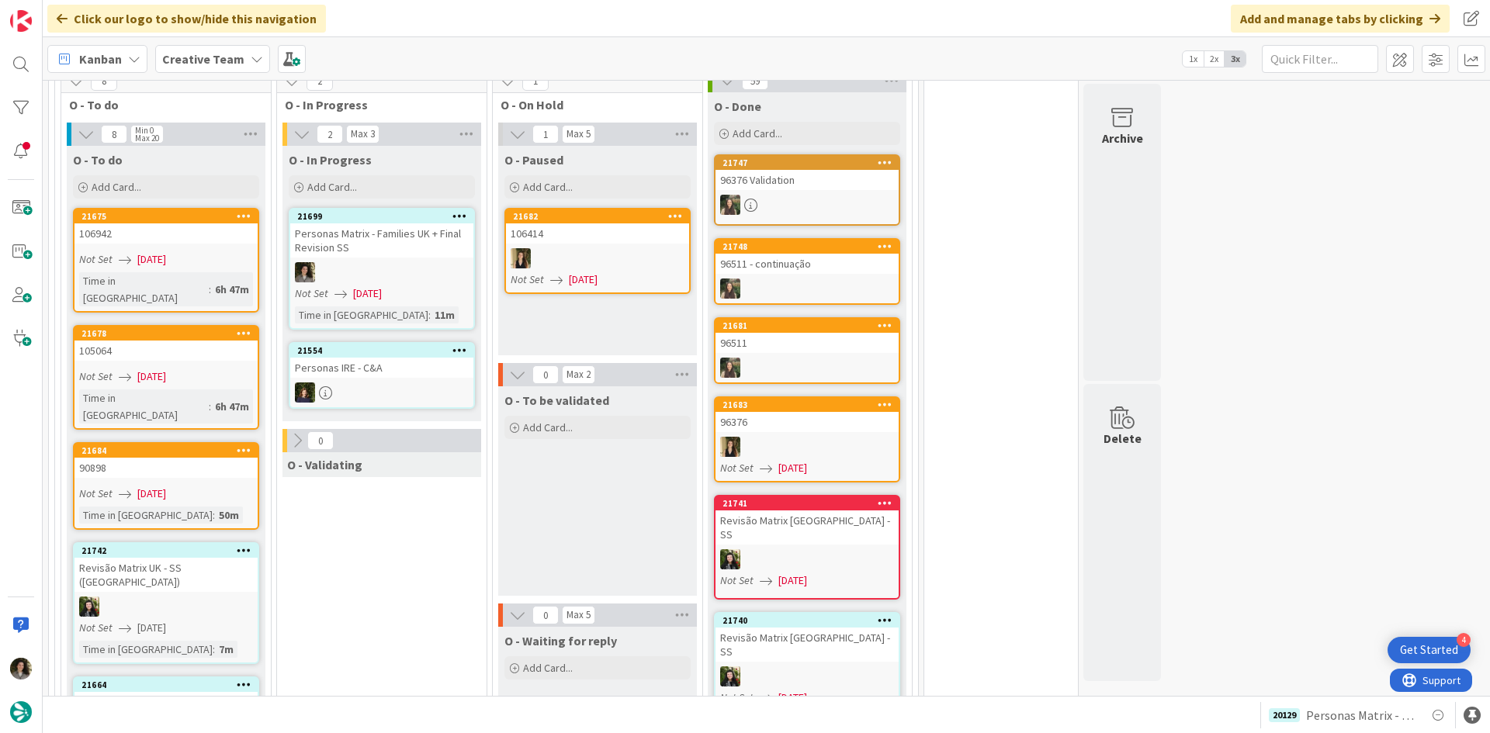
click at [411, 287] on div "Not Set [DATE]" at bounding box center [384, 293] width 178 height 16
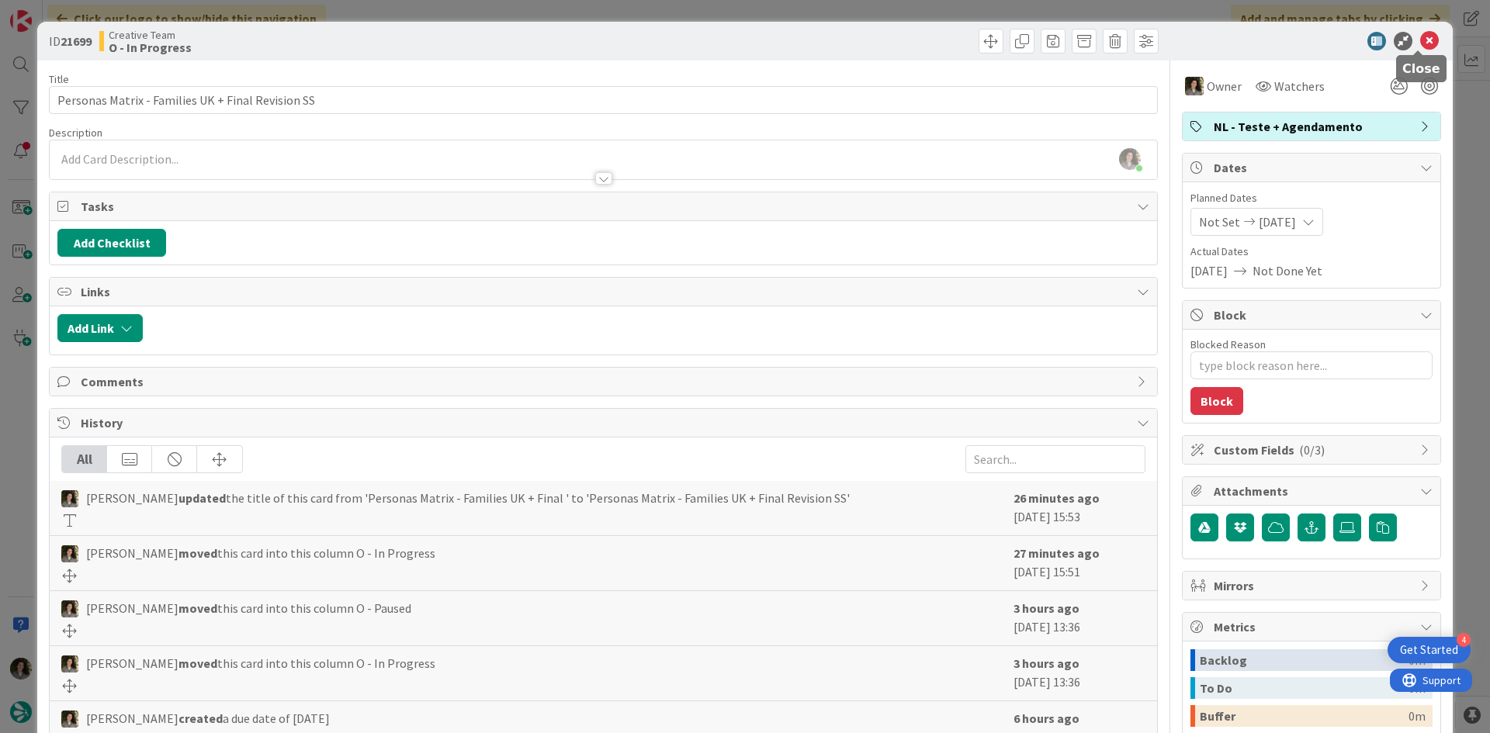
click at [1420, 36] on icon at bounding box center [1429, 41] width 19 height 19
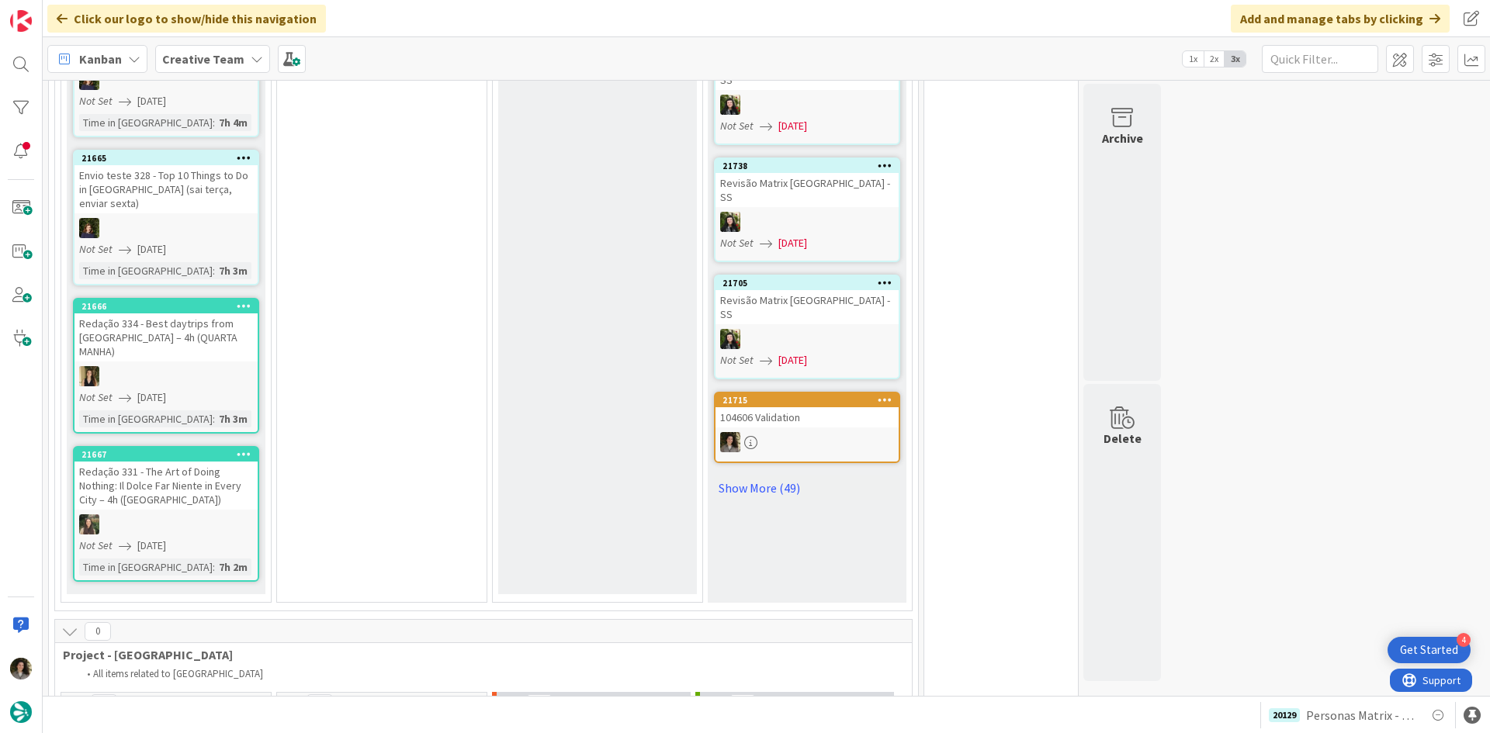
scroll to position [2095, 0]
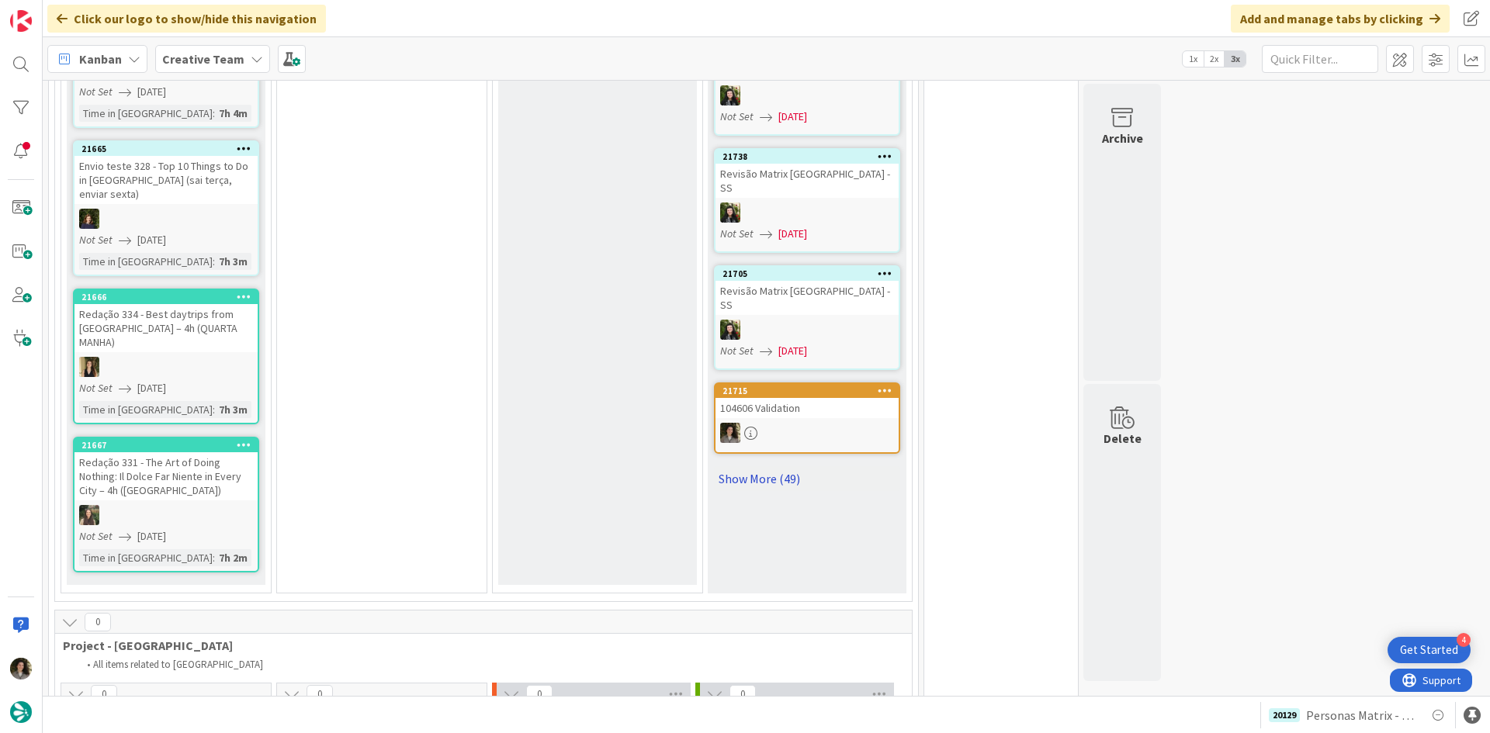
click at [745, 466] on link "Show More (49)" at bounding box center [807, 478] width 186 height 25
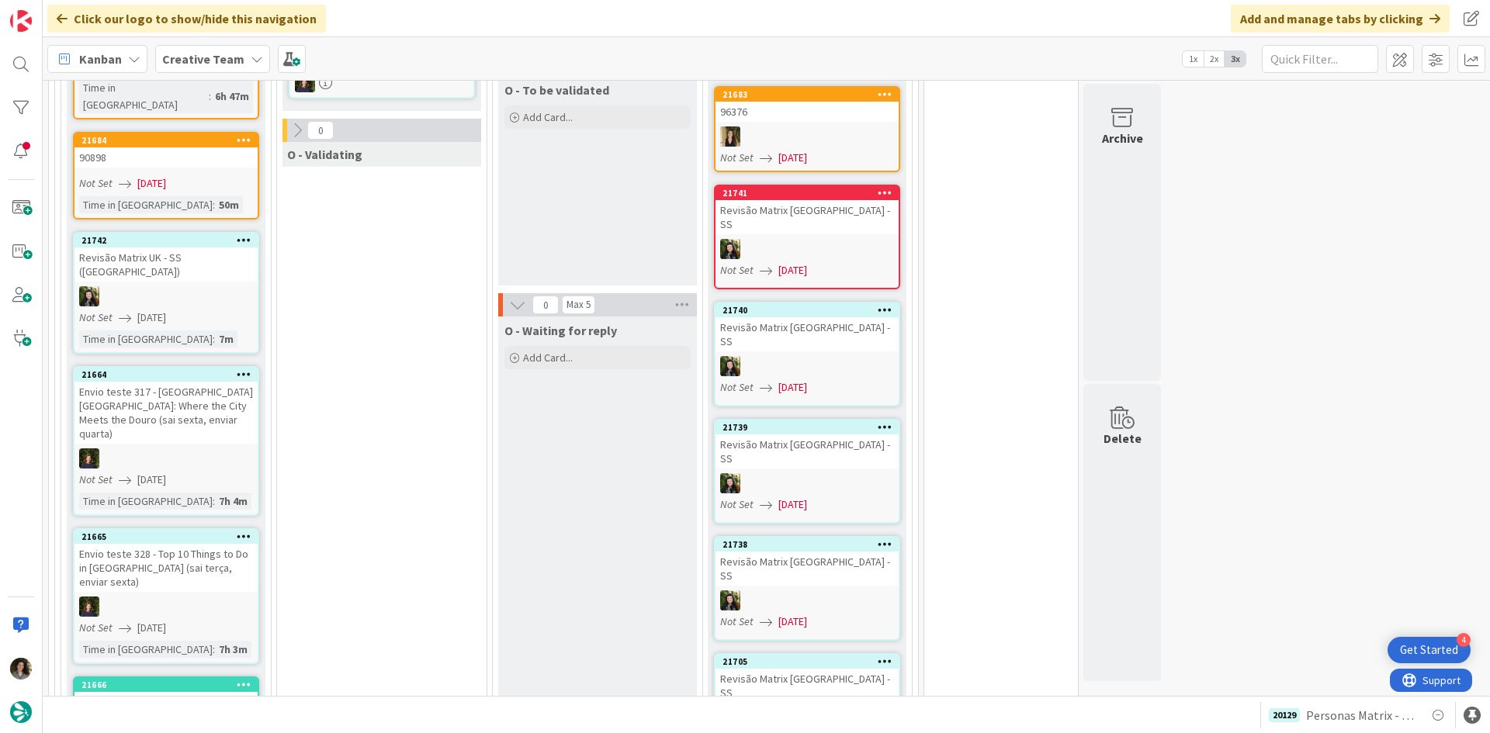
scroll to position [1319, 0]
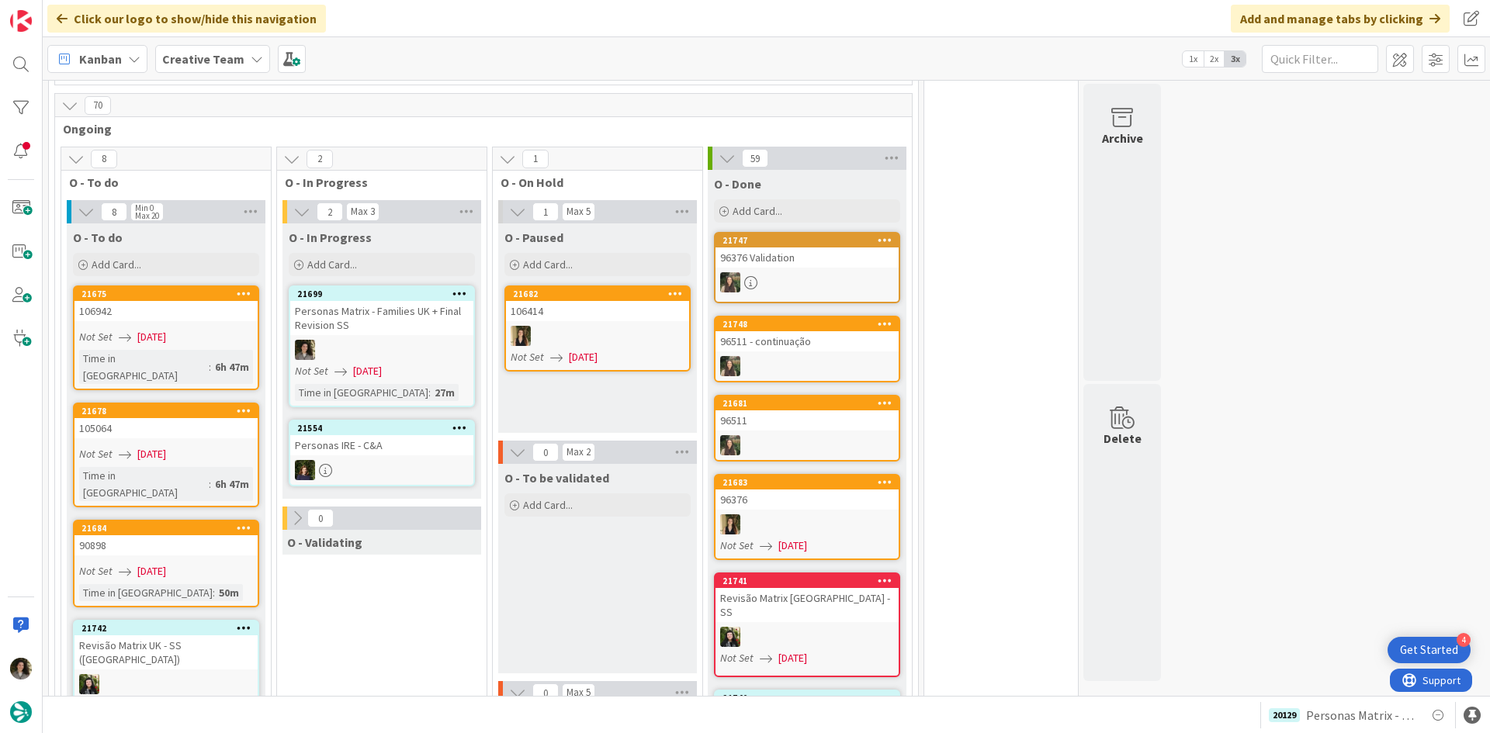
click at [433, 363] on div "Not Set [DATE]" at bounding box center [384, 371] width 178 height 16
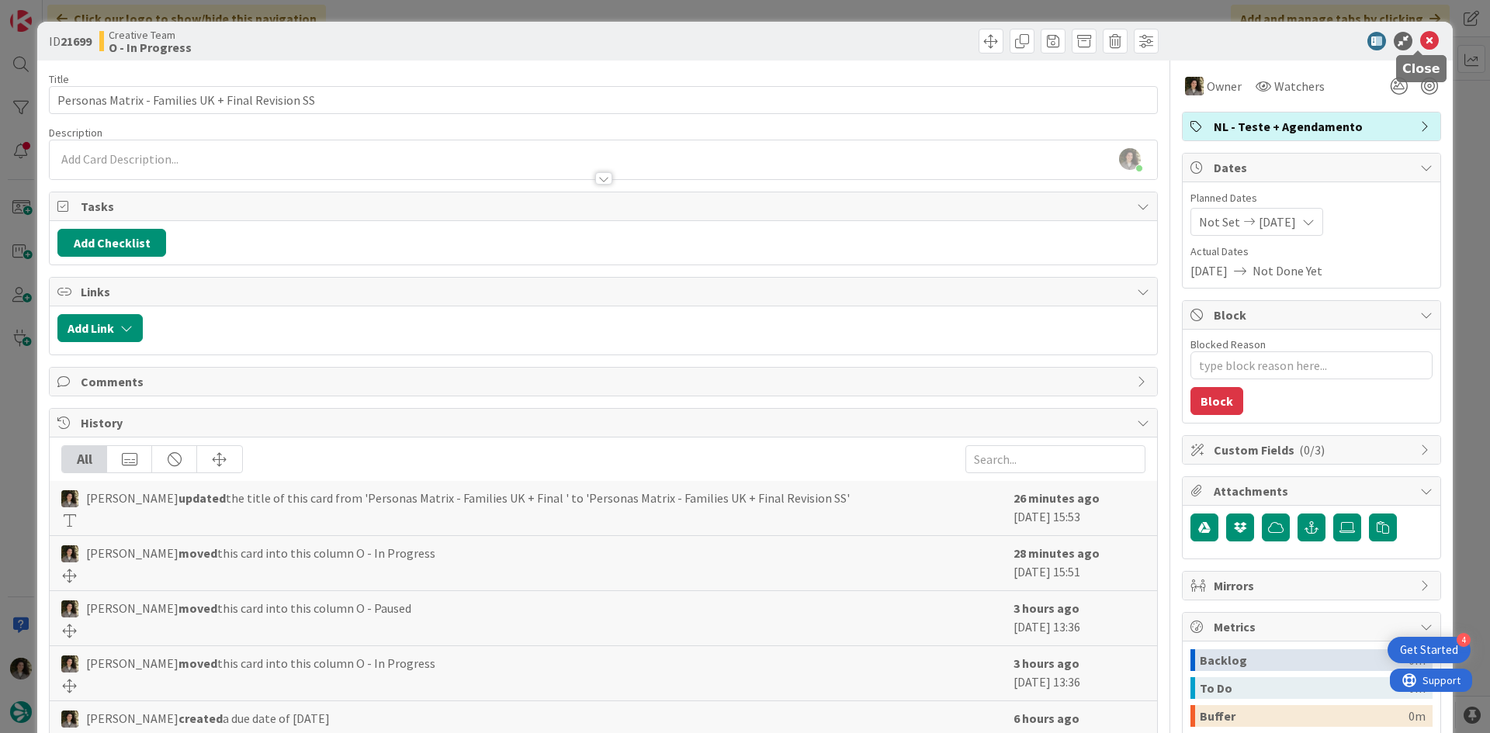
click at [1420, 40] on icon at bounding box center [1429, 41] width 19 height 19
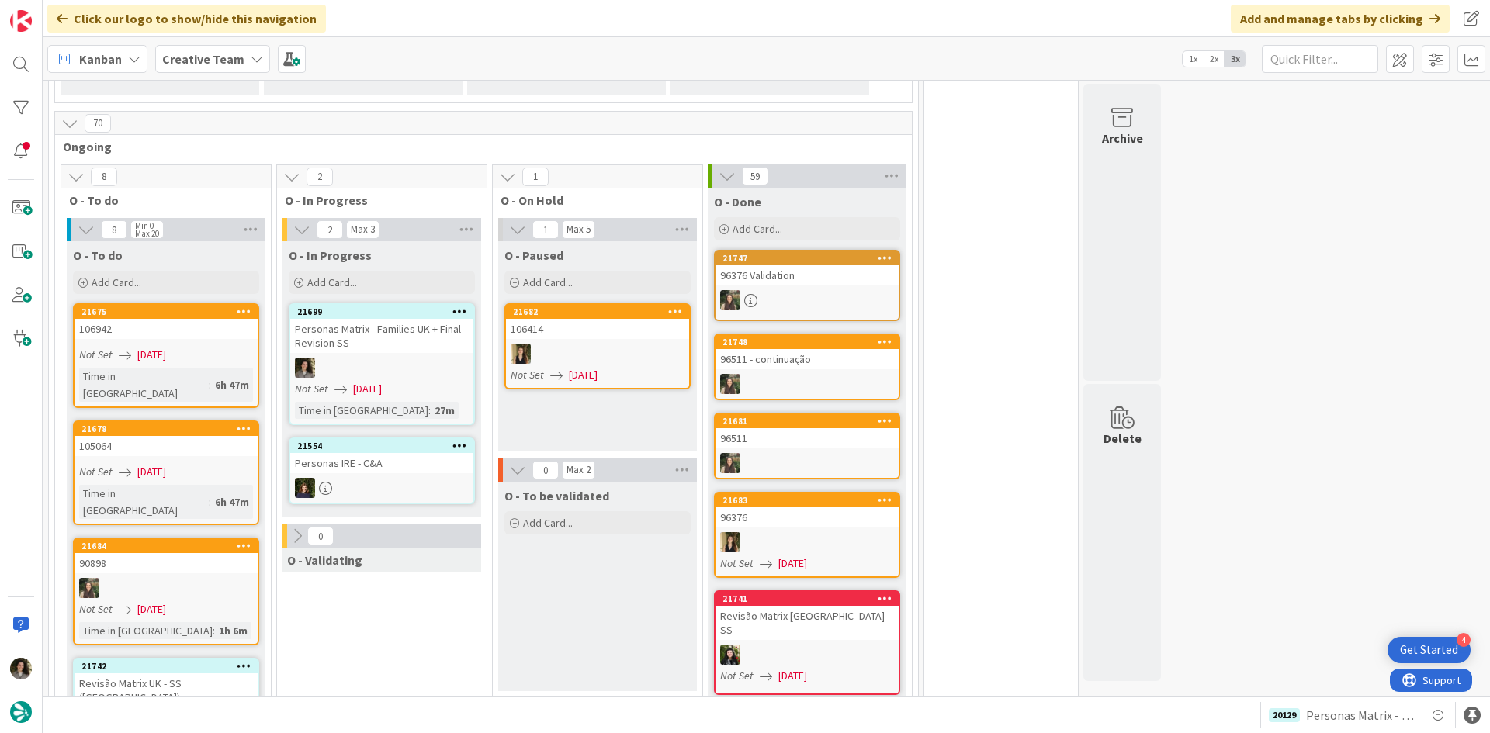
scroll to position [1396, 0]
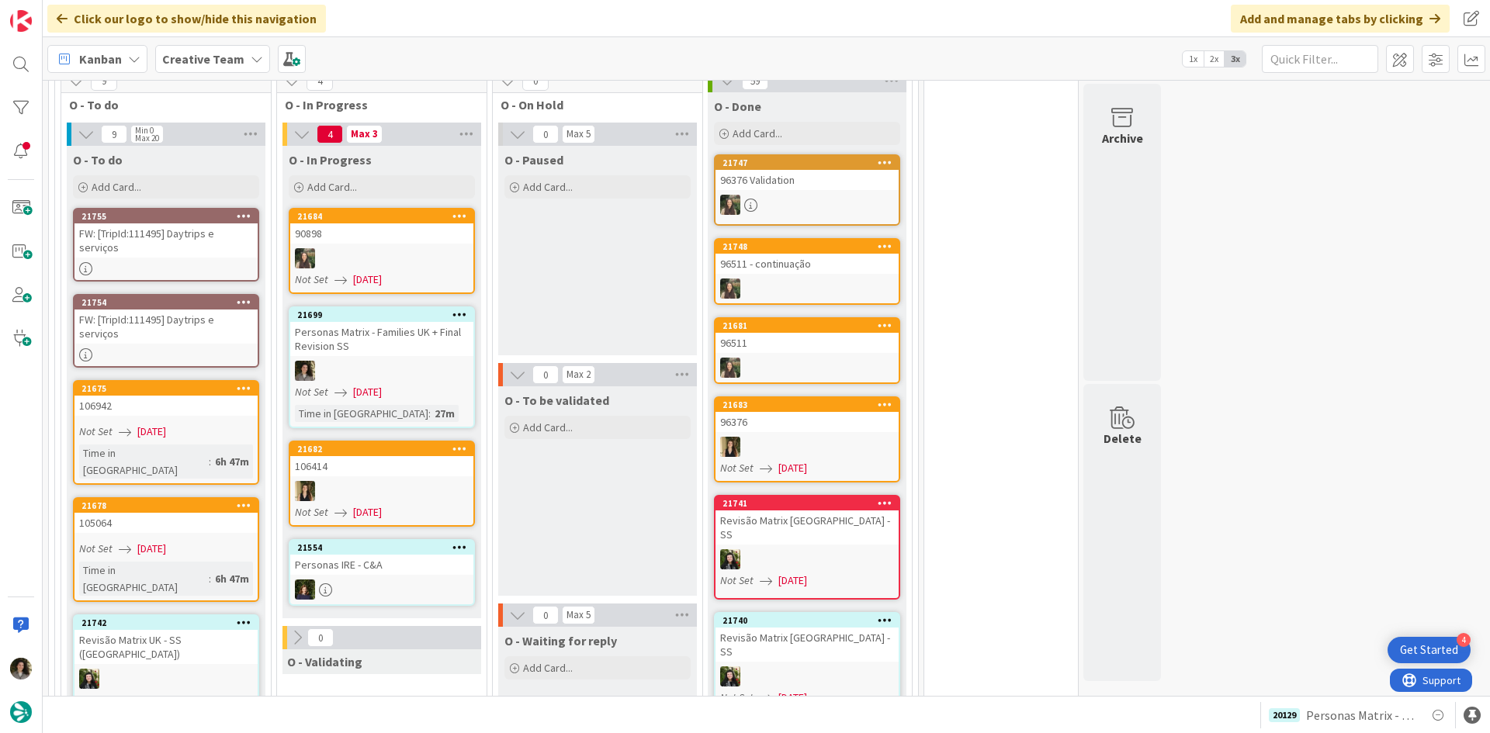
click at [202, 310] on div "FW: [TripId:111495] Daytrips e serviços" at bounding box center [165, 327] width 183 height 34
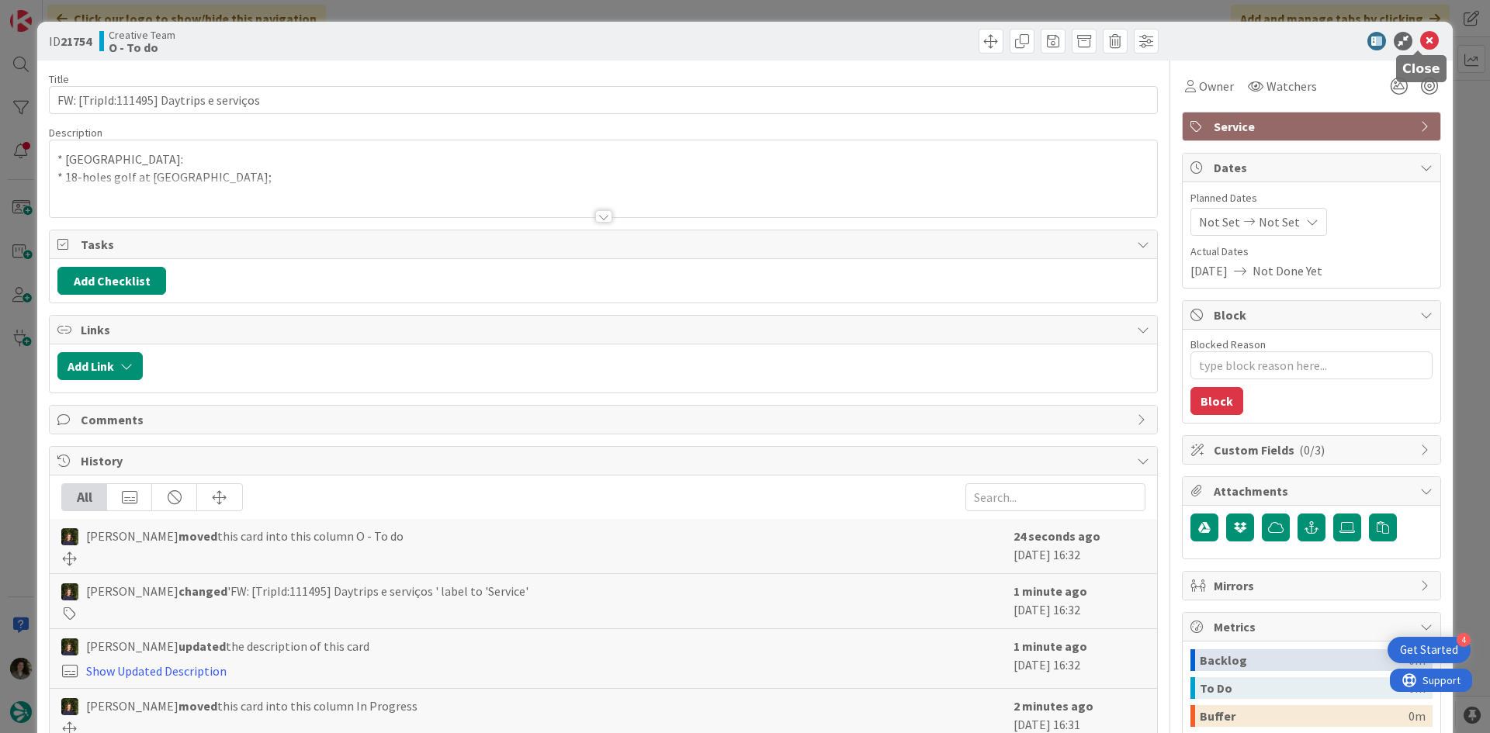
click at [1420, 38] on icon at bounding box center [1429, 41] width 19 height 19
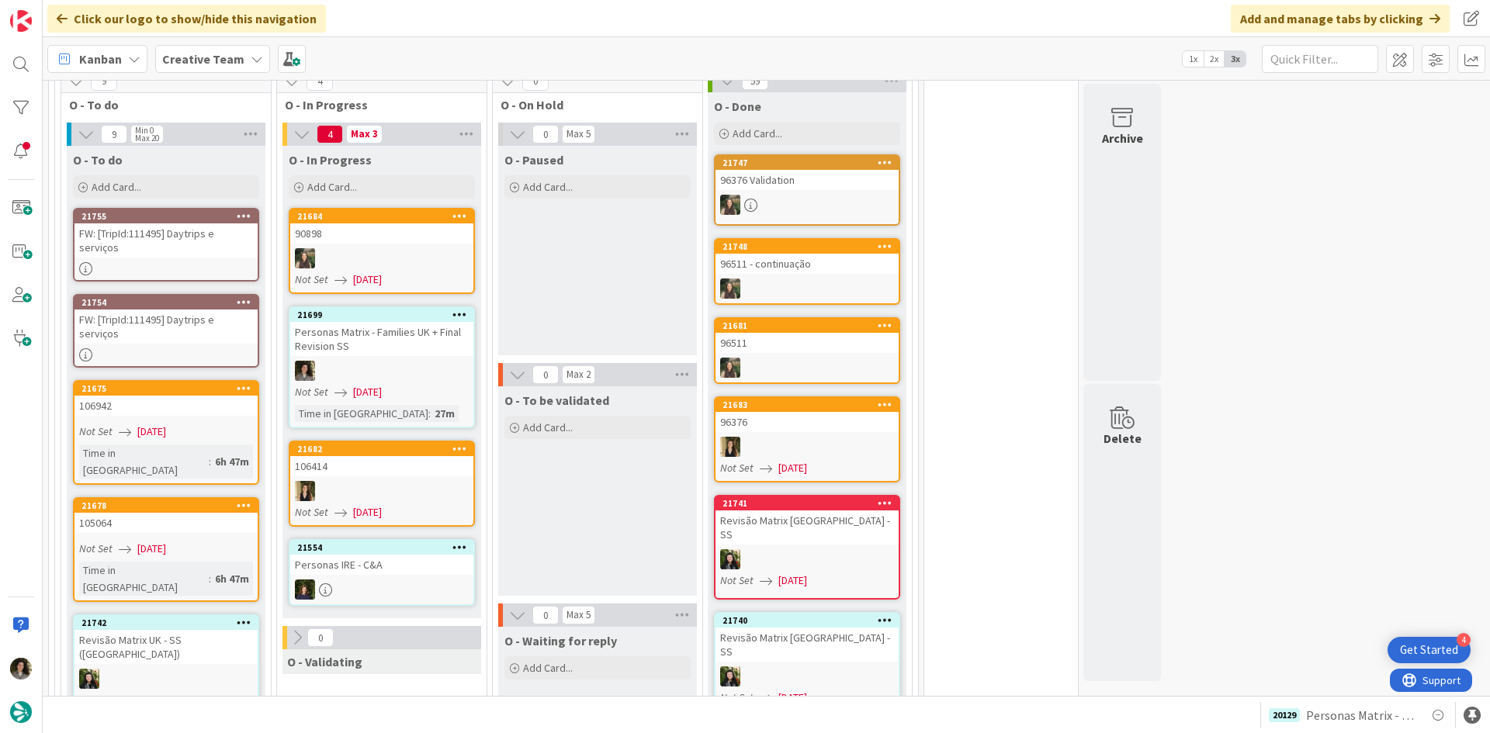
click at [141, 233] on div "FW: [TripId:111495] Daytrips e serviços" at bounding box center [165, 240] width 183 height 34
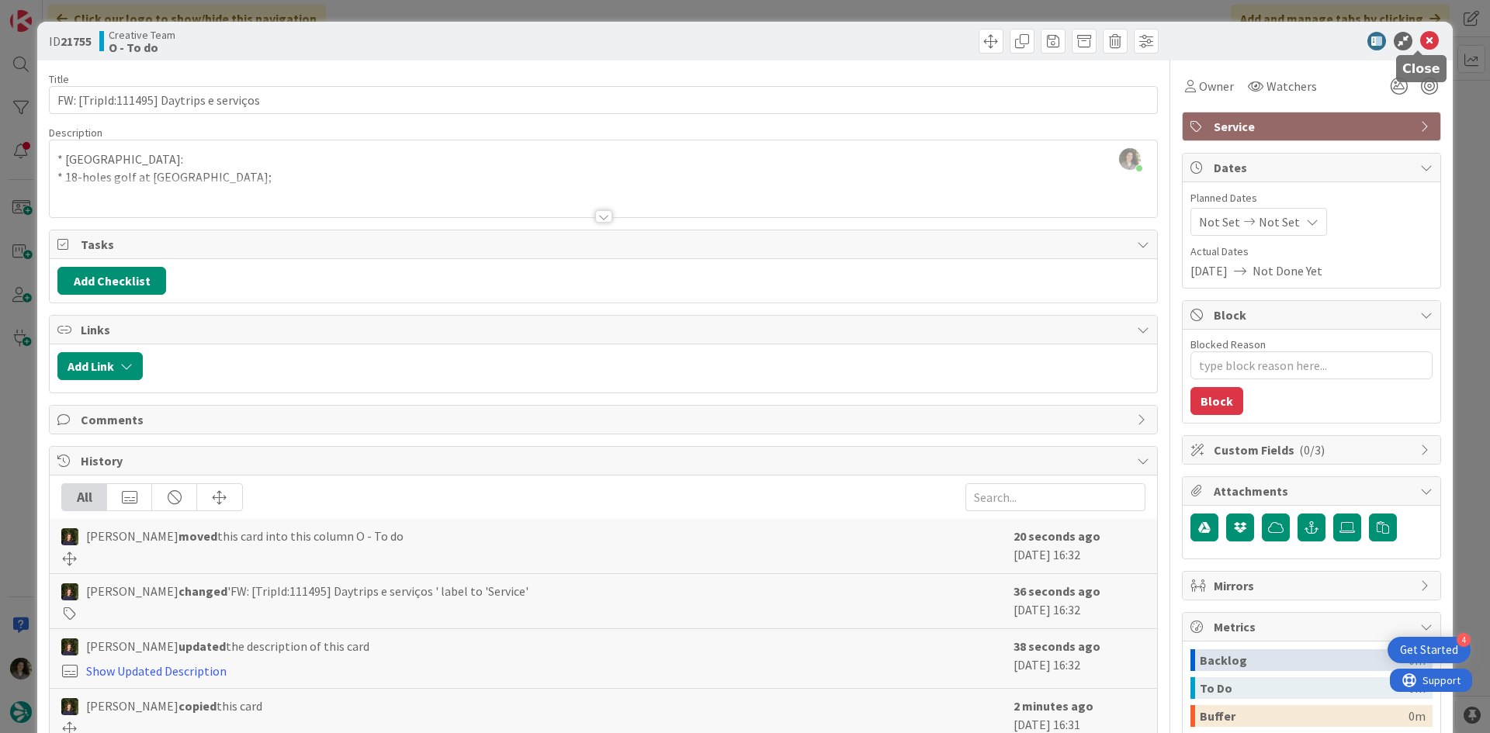
click at [1420, 36] on icon at bounding box center [1429, 41] width 19 height 19
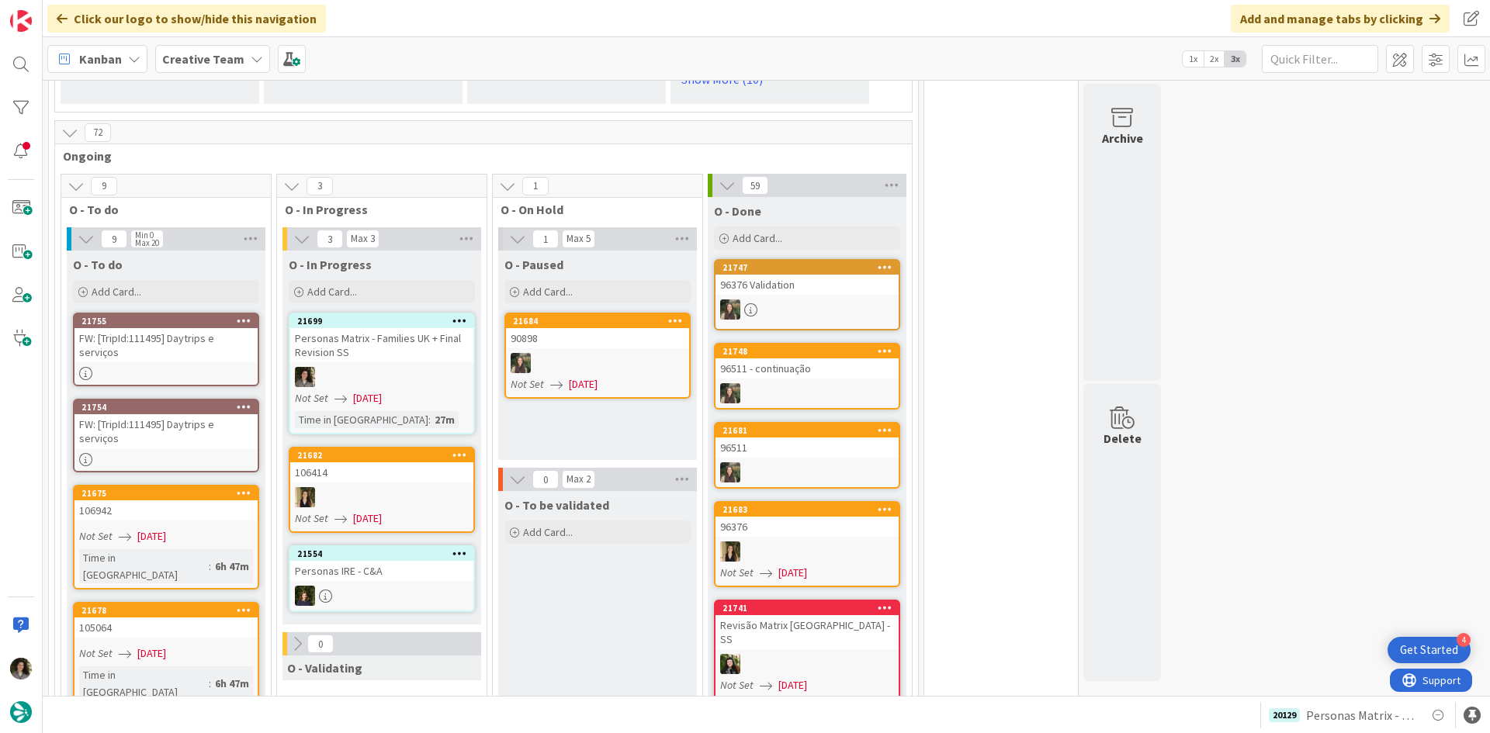
scroll to position [1319, 0]
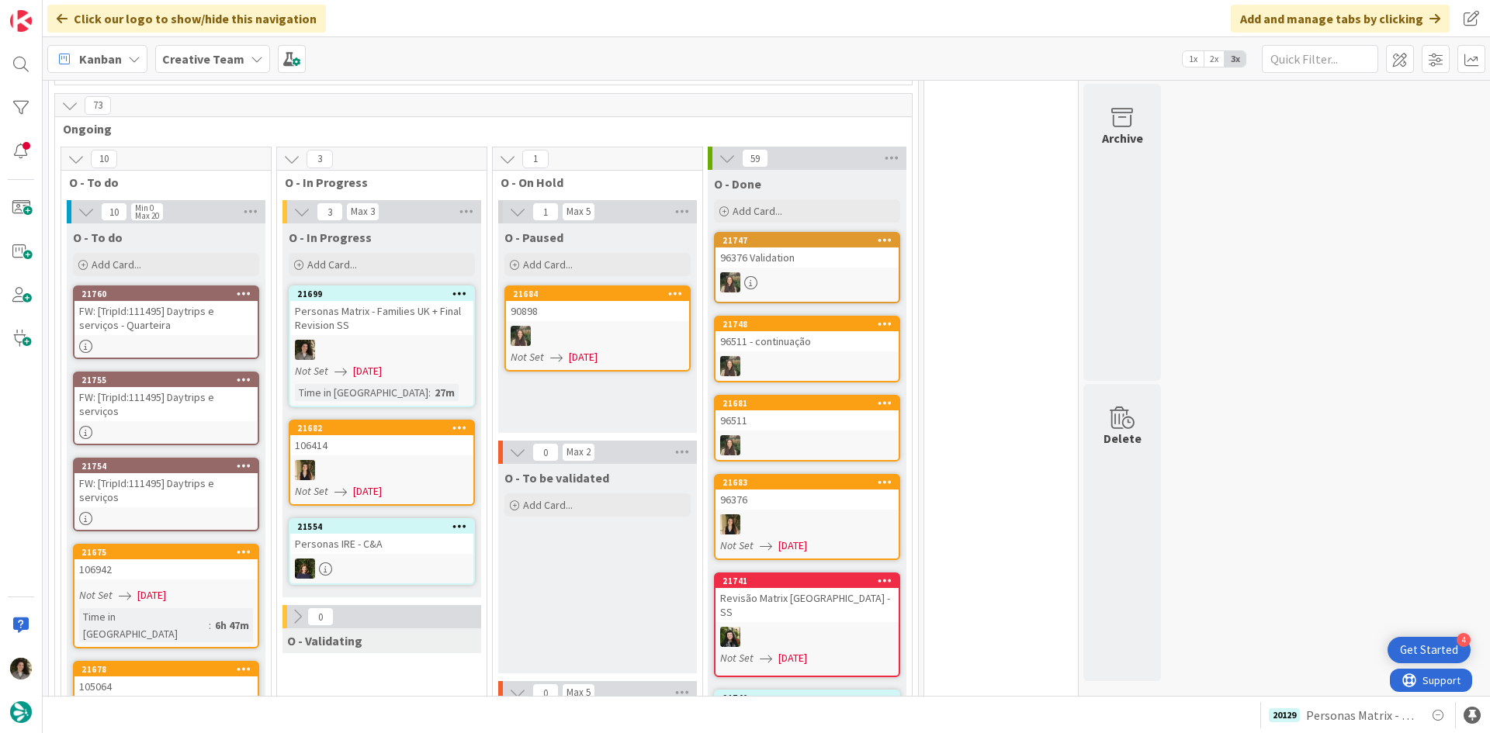
click at [148, 311] on div "FW: [TripId:111495] Daytrips e serviços - Quarteira" at bounding box center [165, 318] width 183 height 34
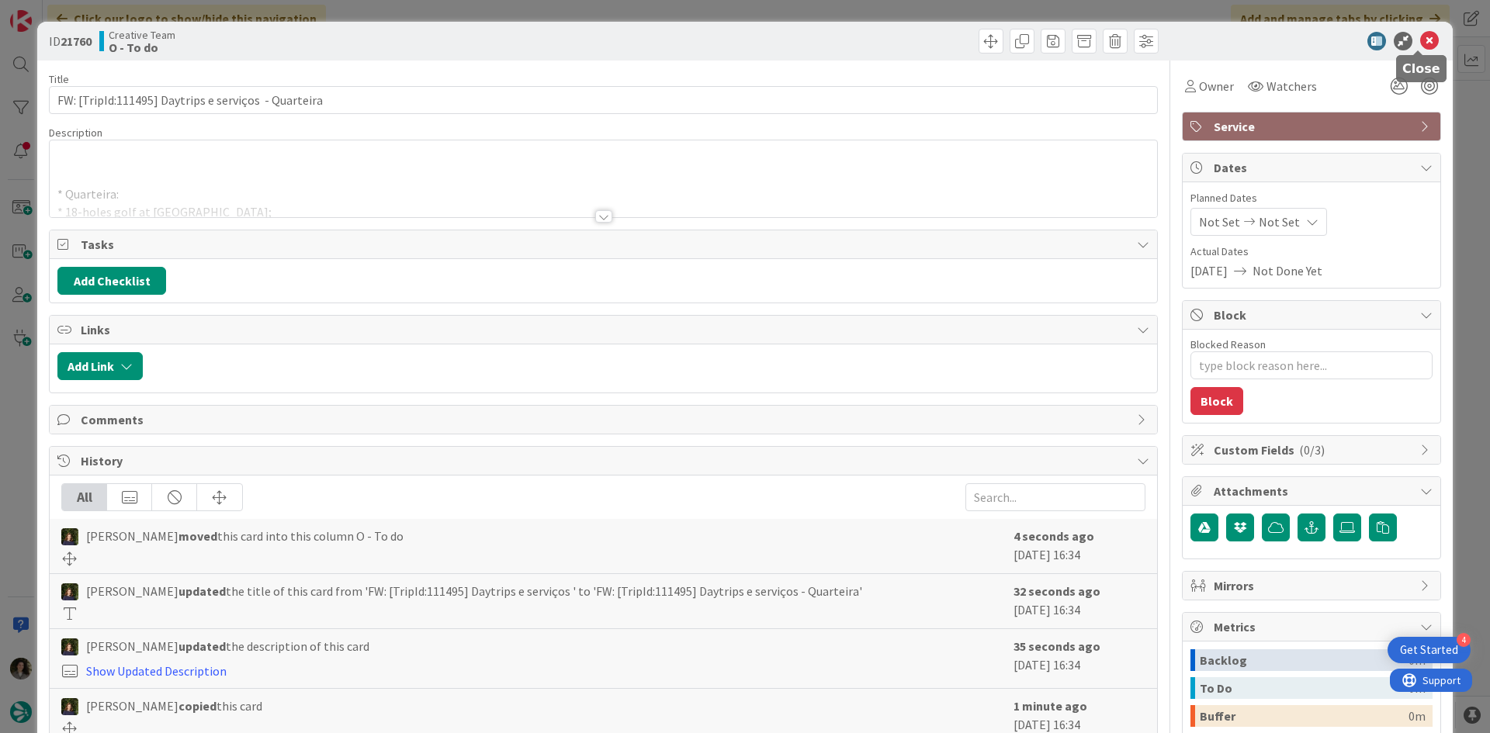
click at [1420, 42] on icon at bounding box center [1429, 41] width 19 height 19
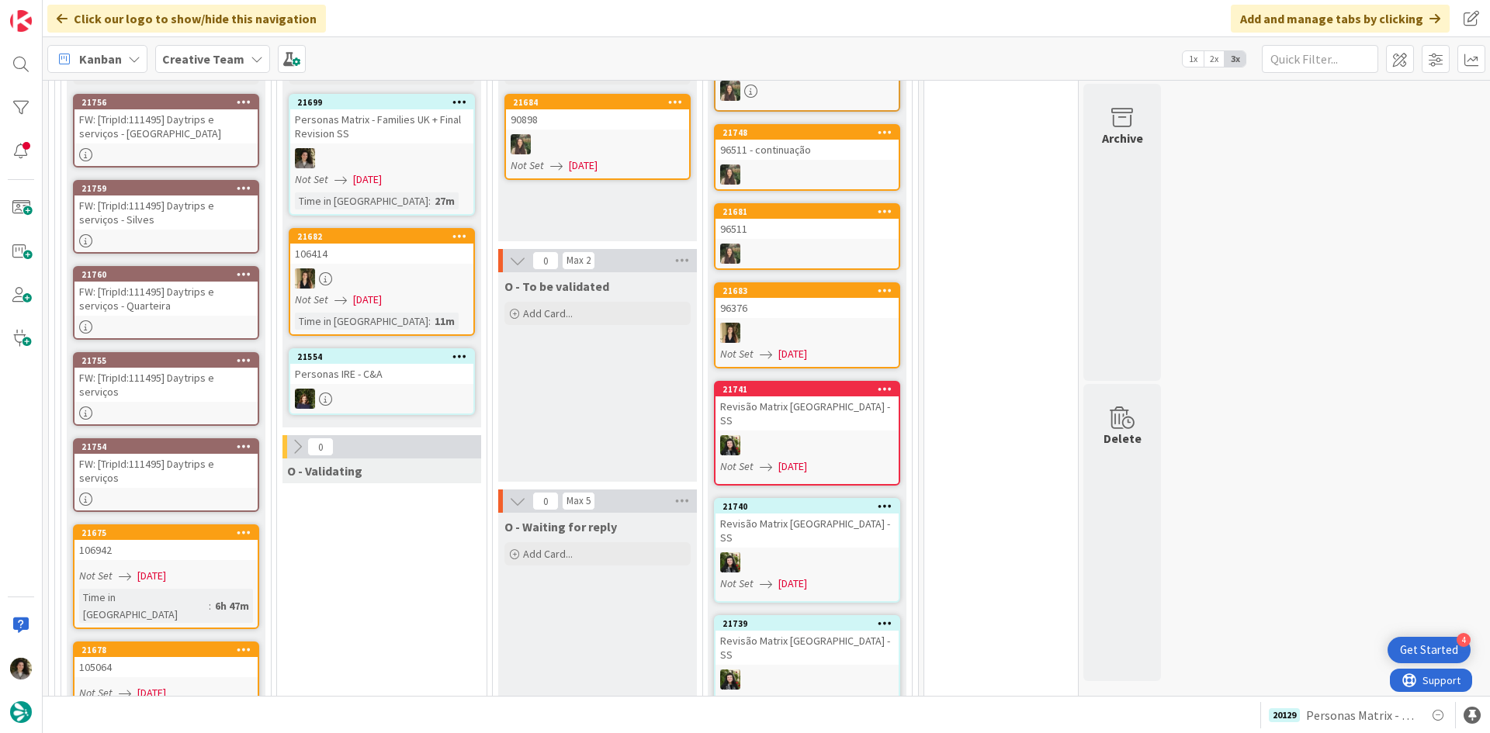
scroll to position [1396, 0]
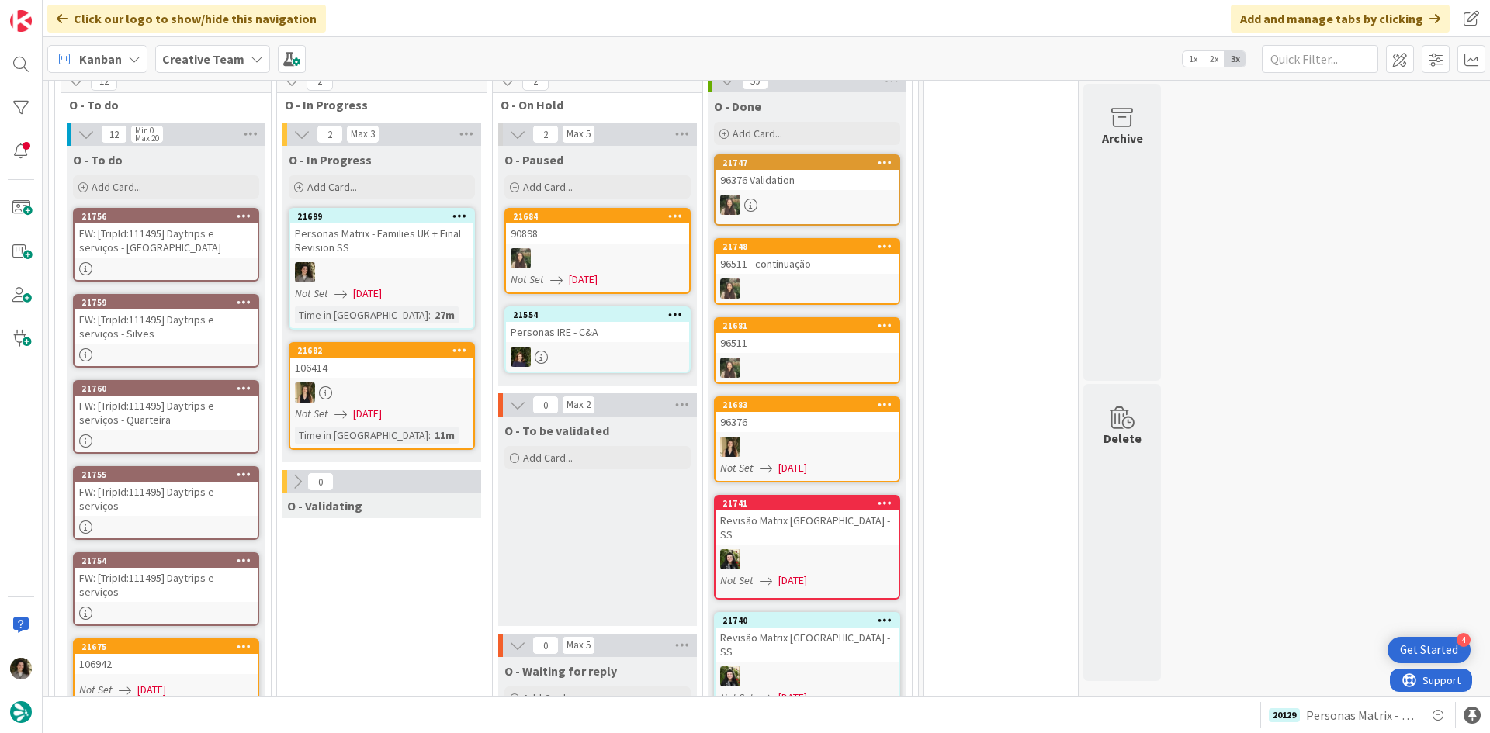
click at [145, 607] on div at bounding box center [165, 613] width 183 height 13
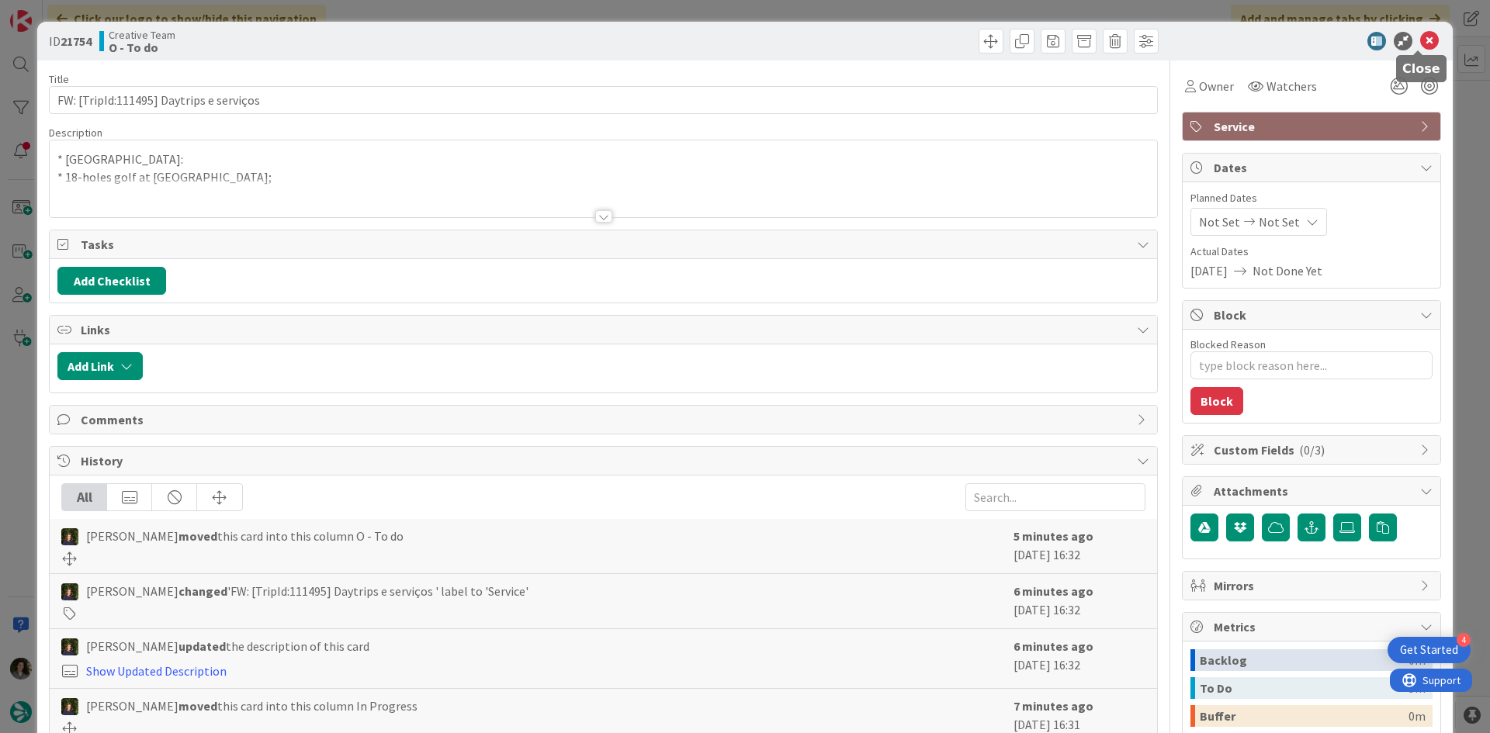
click at [1420, 47] on icon at bounding box center [1429, 41] width 19 height 19
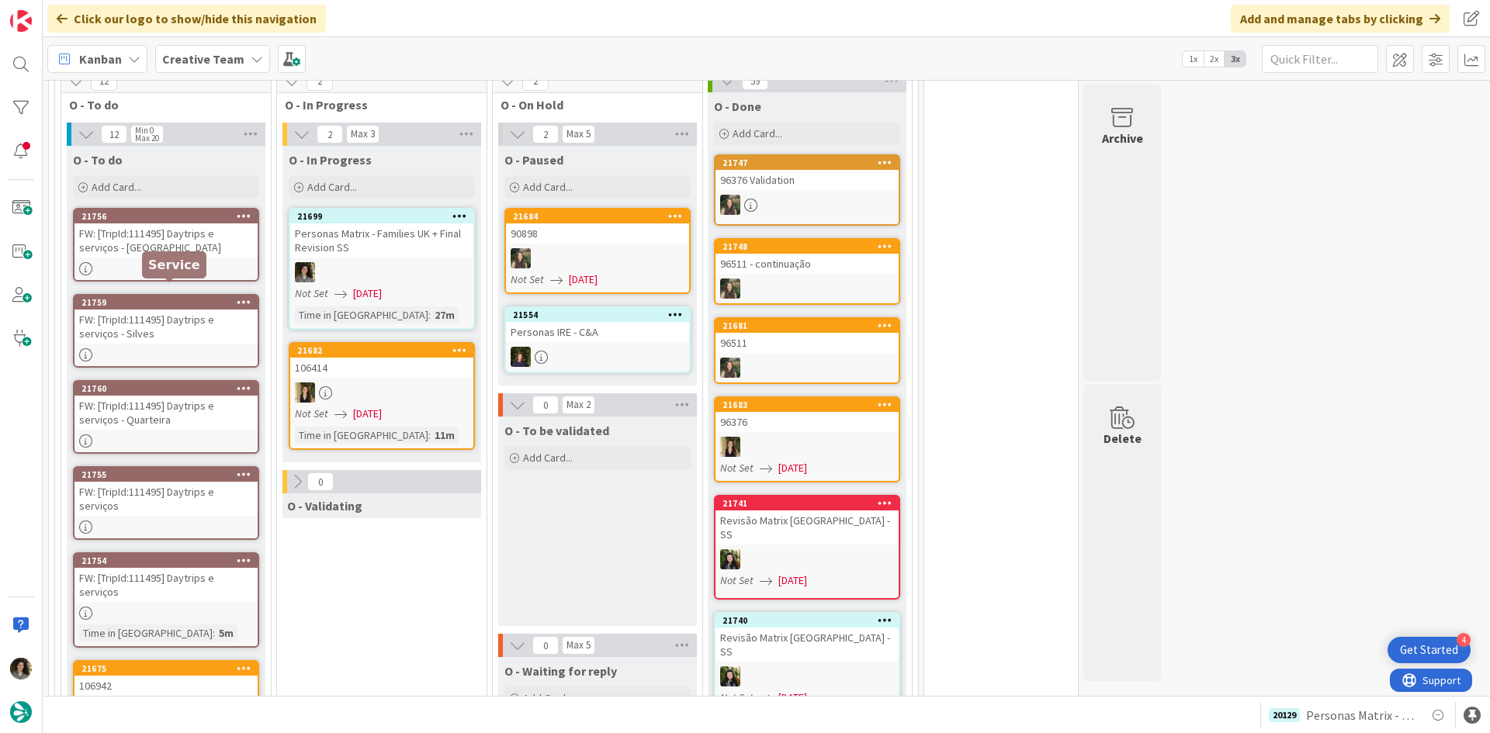
click at [160, 232] on div "FW: [TripId:111495] Daytrips e serviços - Portimão" at bounding box center [165, 240] width 183 height 34
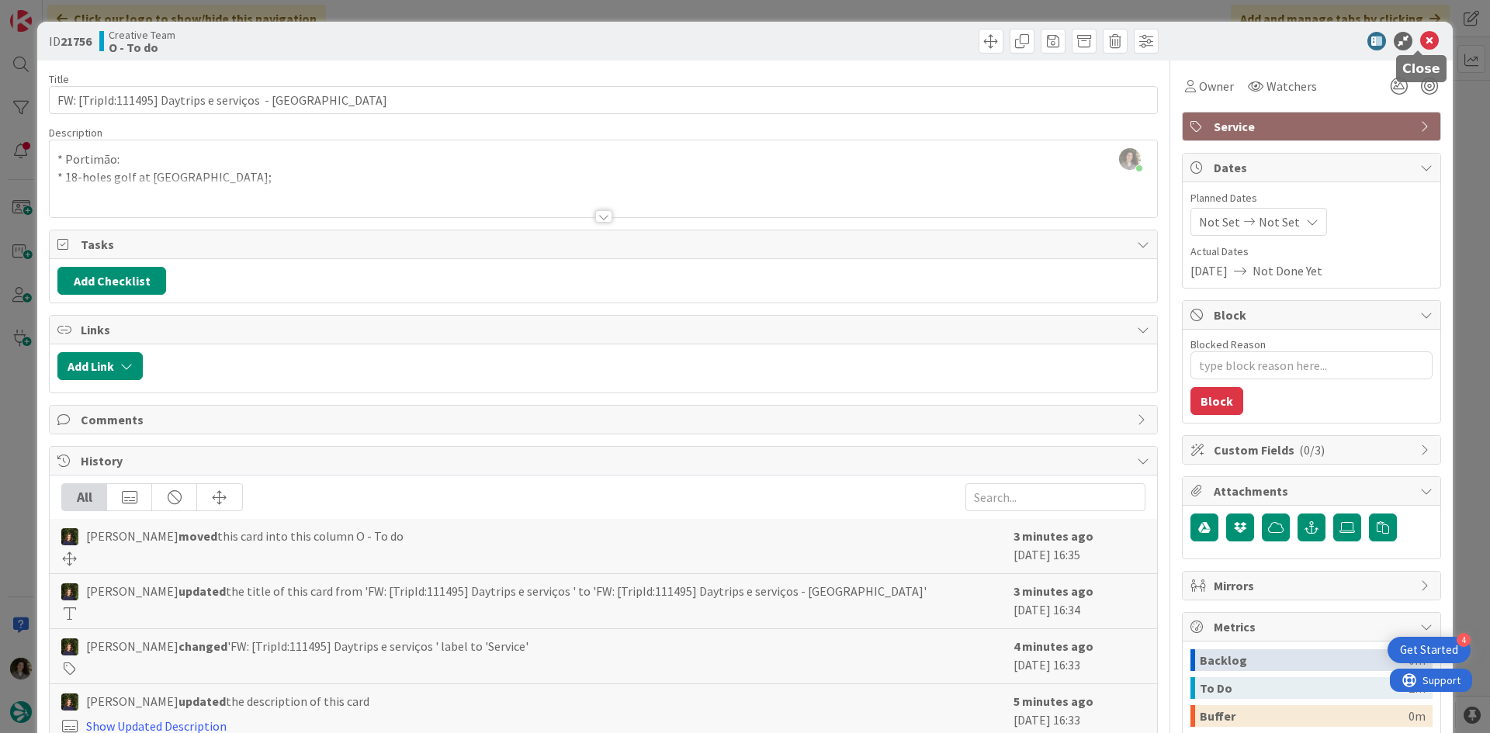
click at [1420, 43] on icon at bounding box center [1429, 41] width 19 height 19
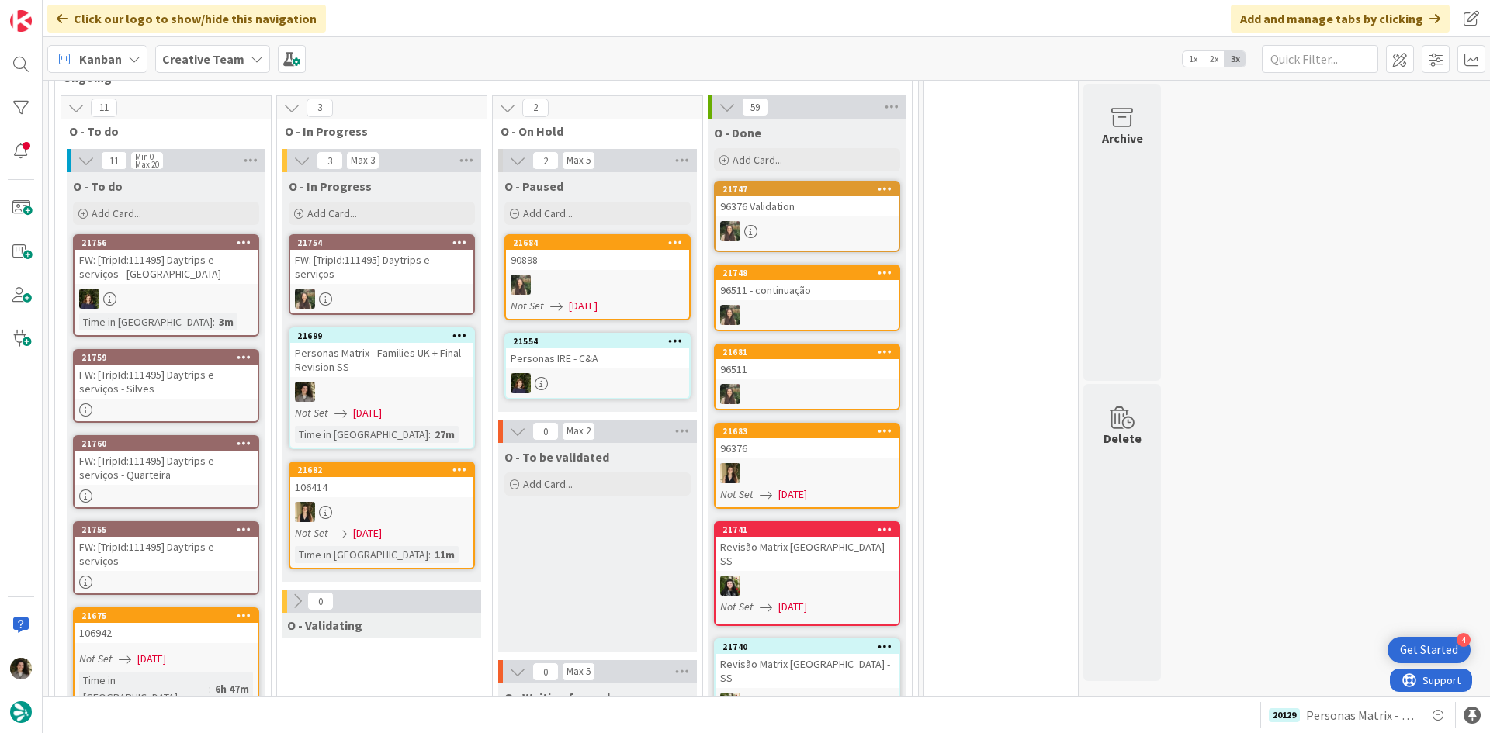
scroll to position [1396, 0]
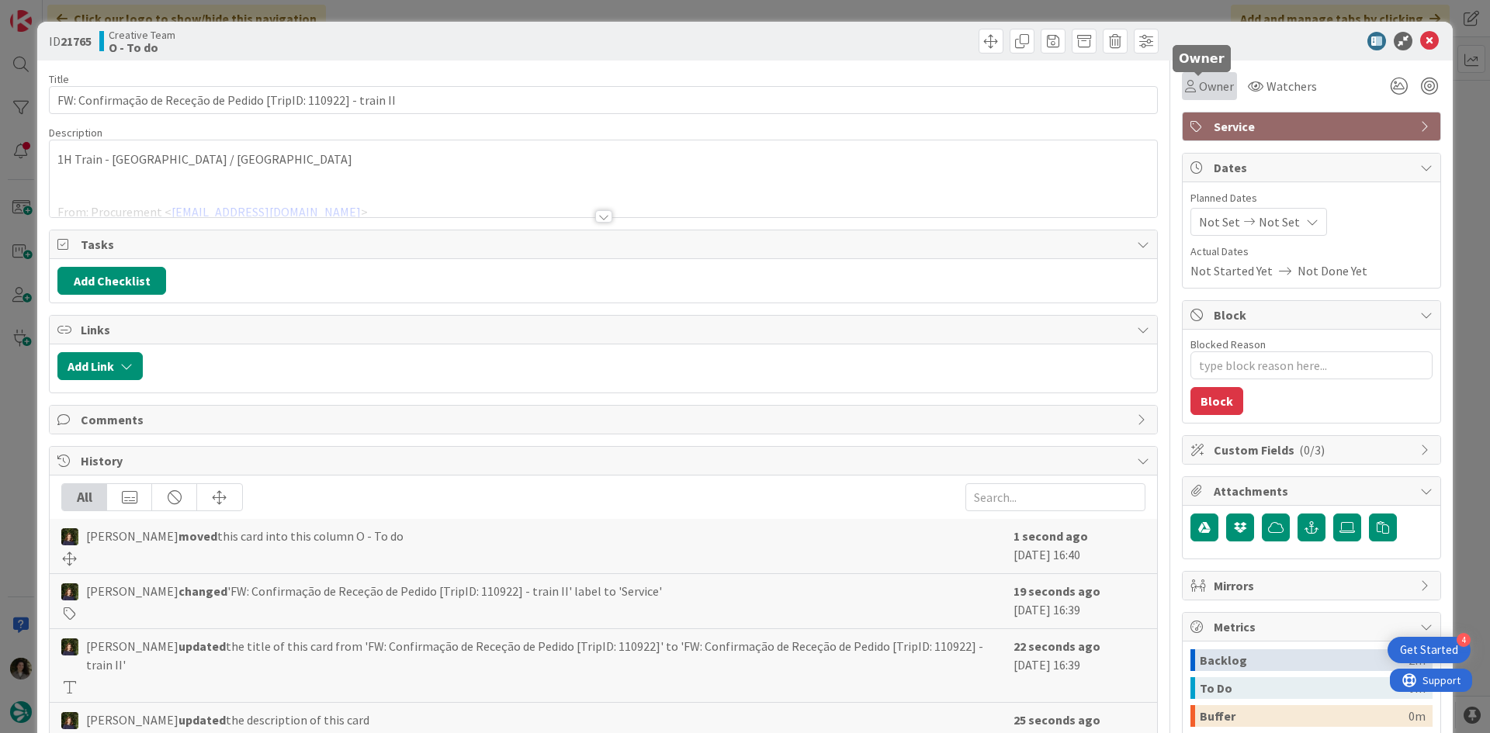
click at [1201, 78] on span "Owner" at bounding box center [1216, 86] width 35 height 19
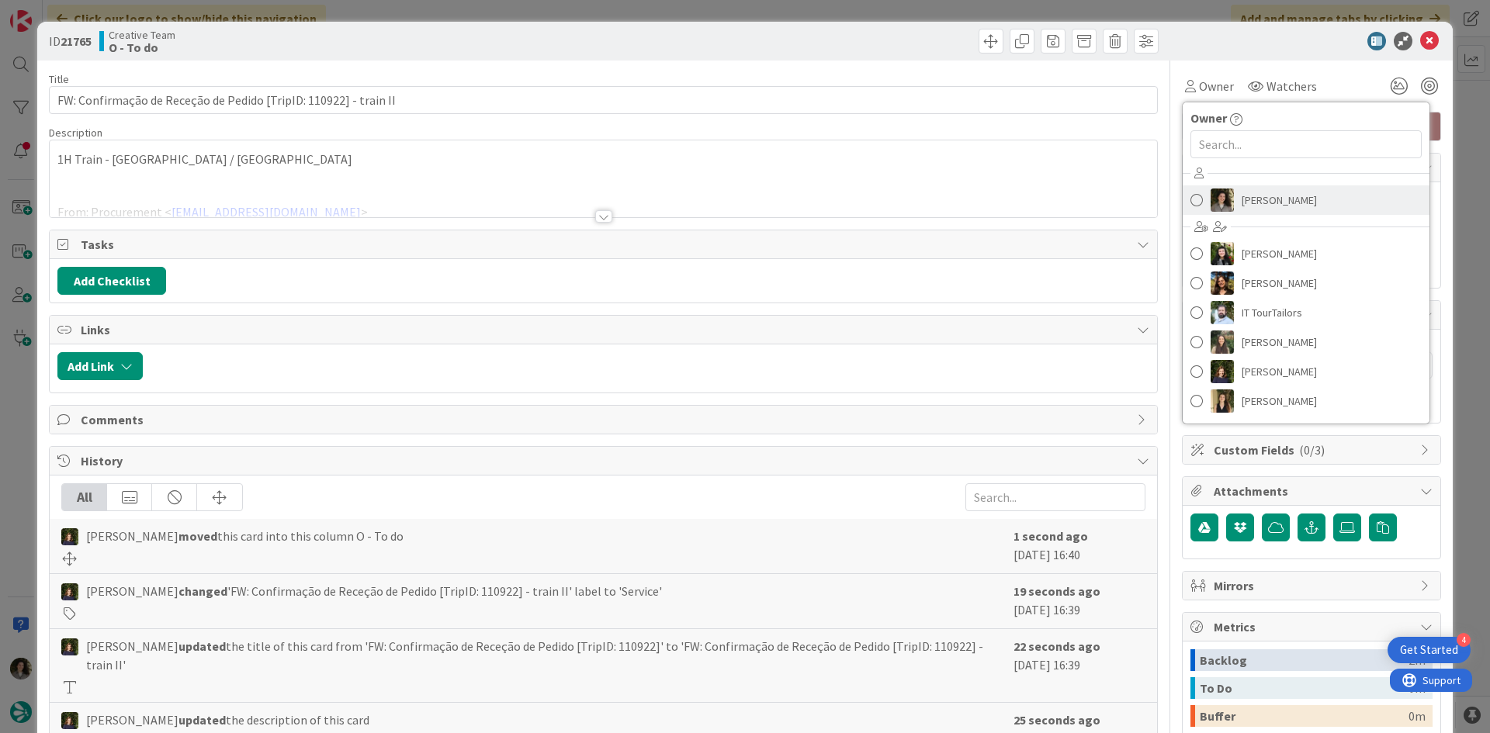
click at [1261, 196] on span "[PERSON_NAME]" at bounding box center [1278, 200] width 75 height 23
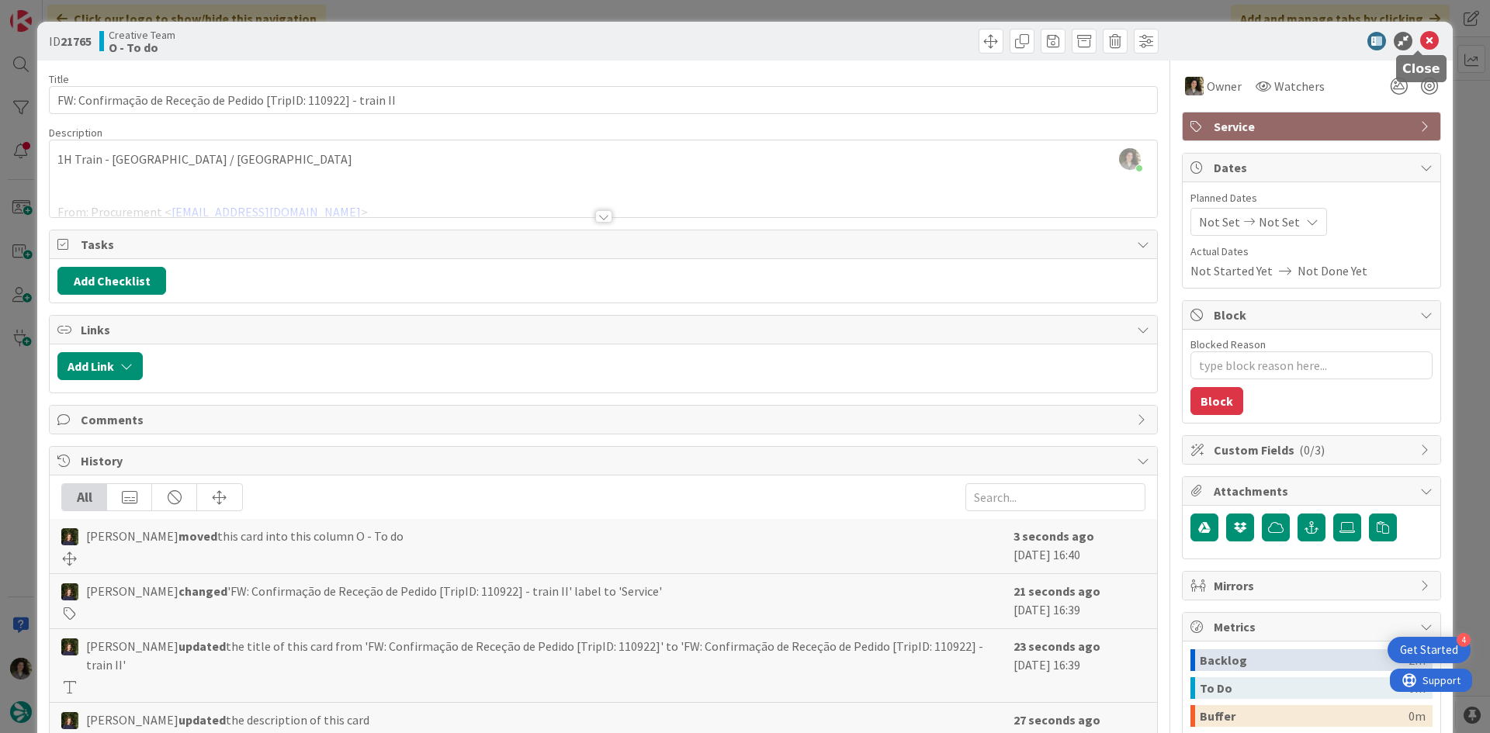
click at [1420, 36] on icon at bounding box center [1429, 41] width 19 height 19
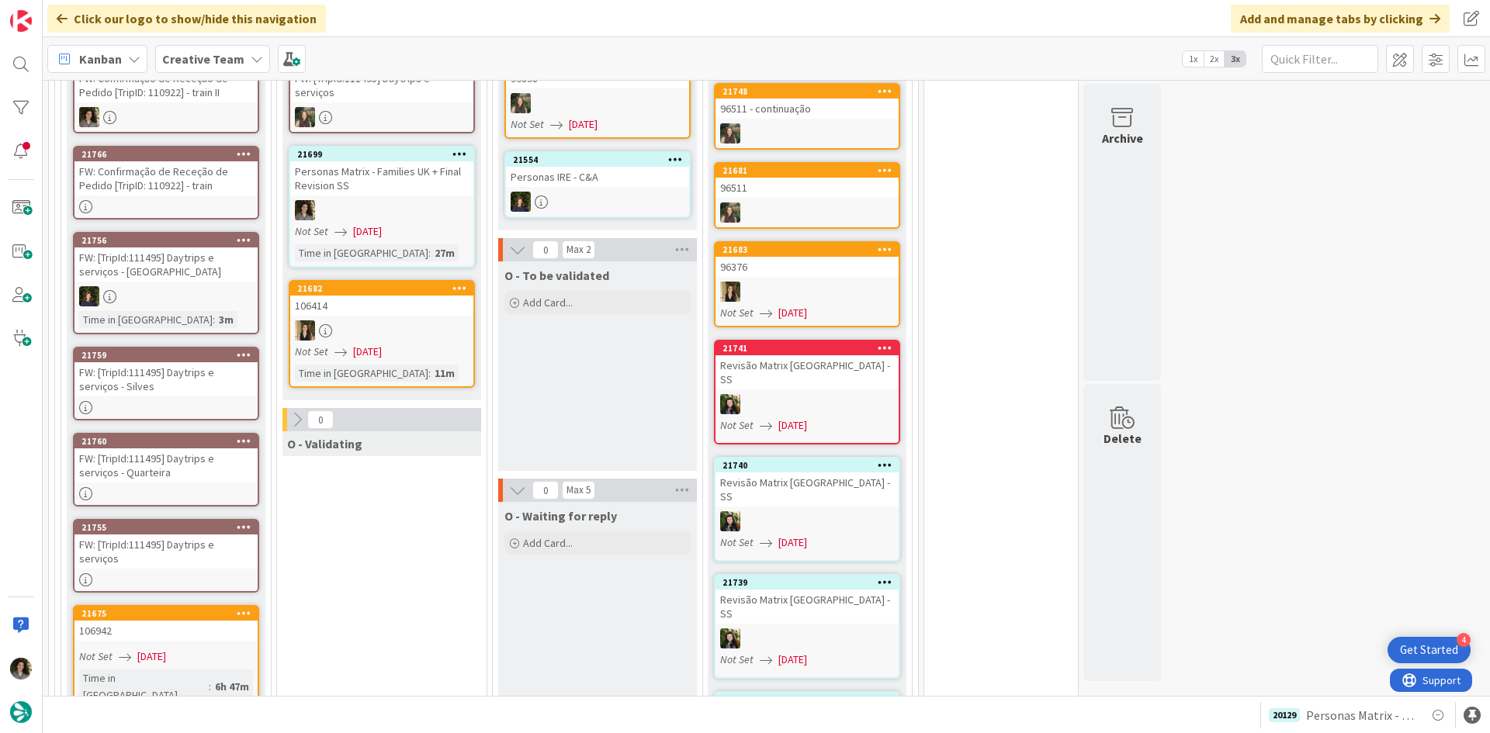
scroll to position [1629, 0]
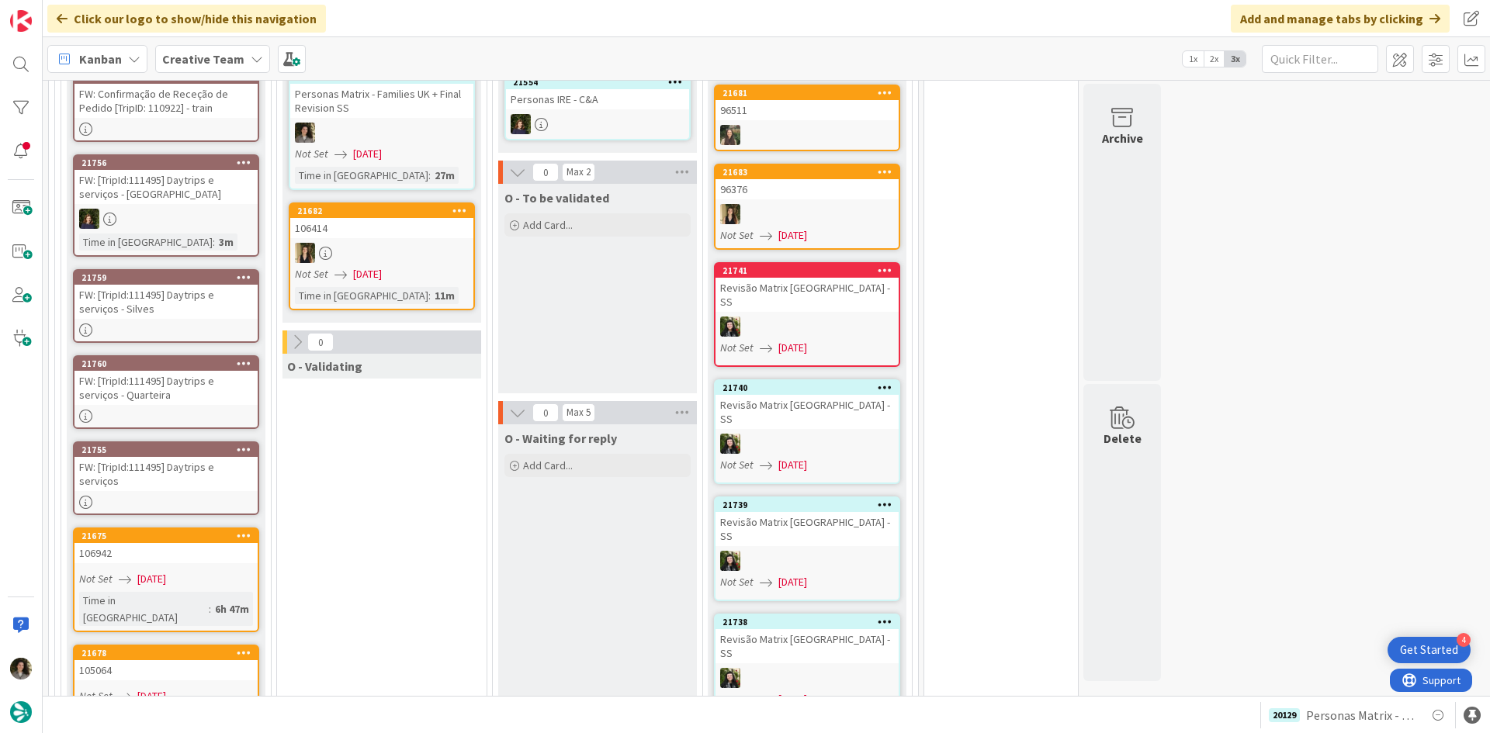
click at [192, 469] on div "FW: [TripId:111495] Daytrips e serviços" at bounding box center [165, 474] width 183 height 34
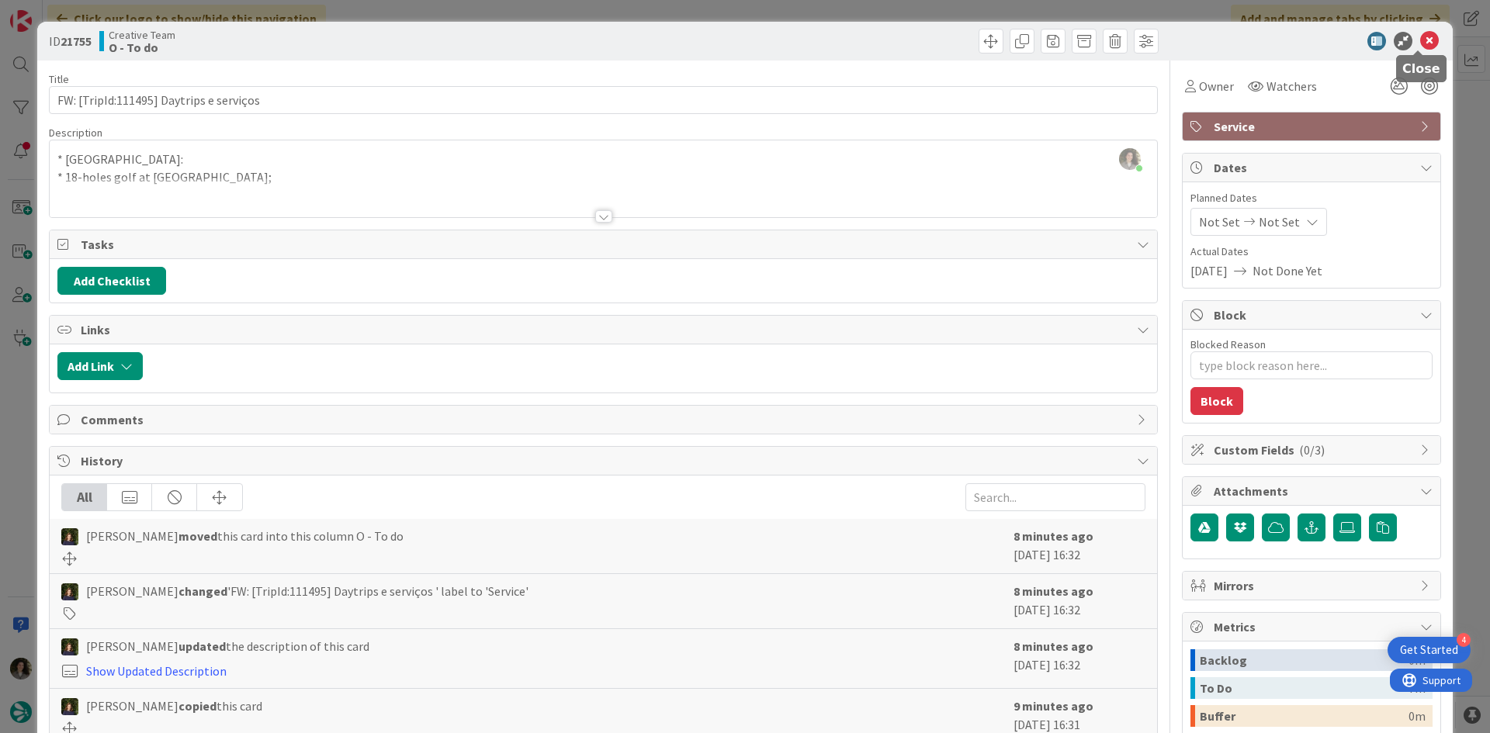
click at [1420, 38] on icon at bounding box center [1429, 41] width 19 height 19
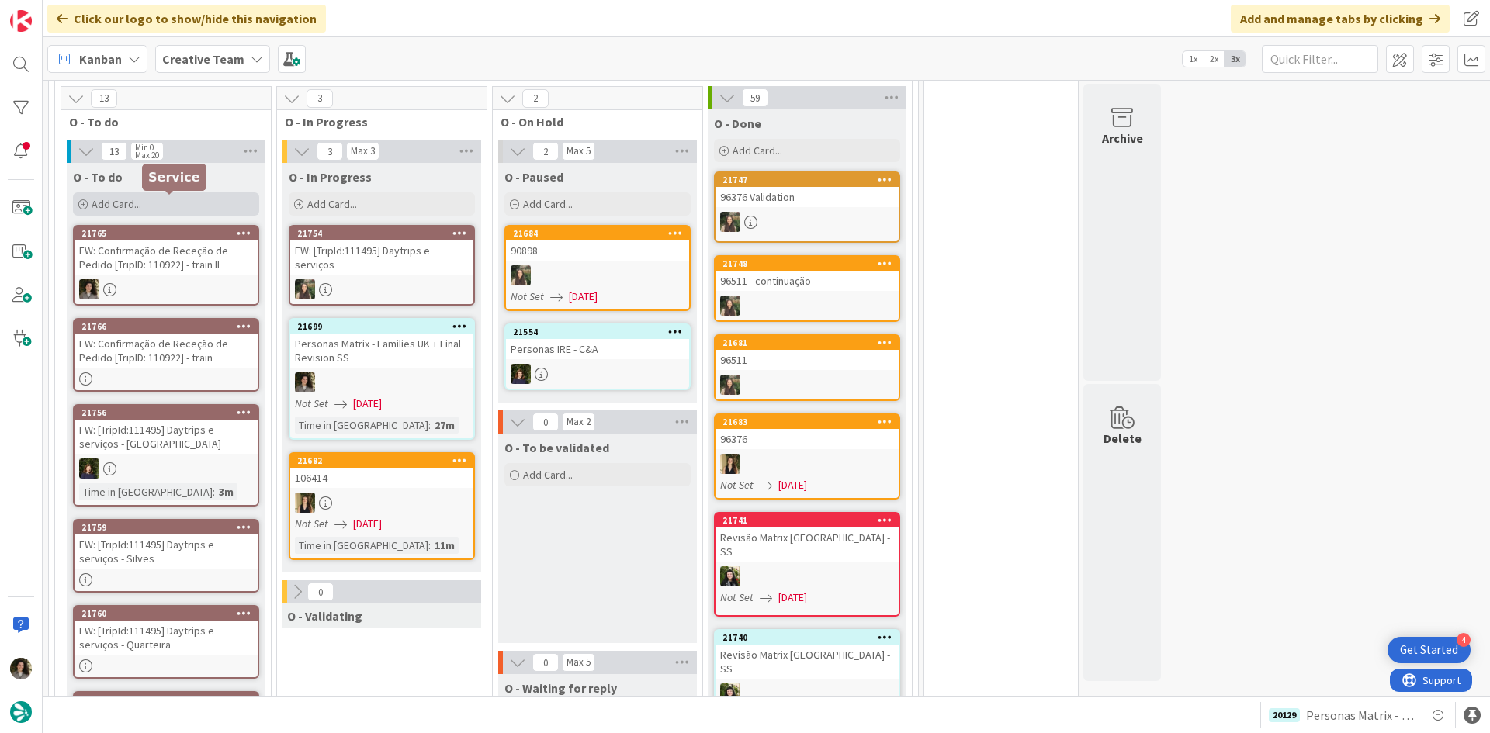
scroll to position [1319, 0]
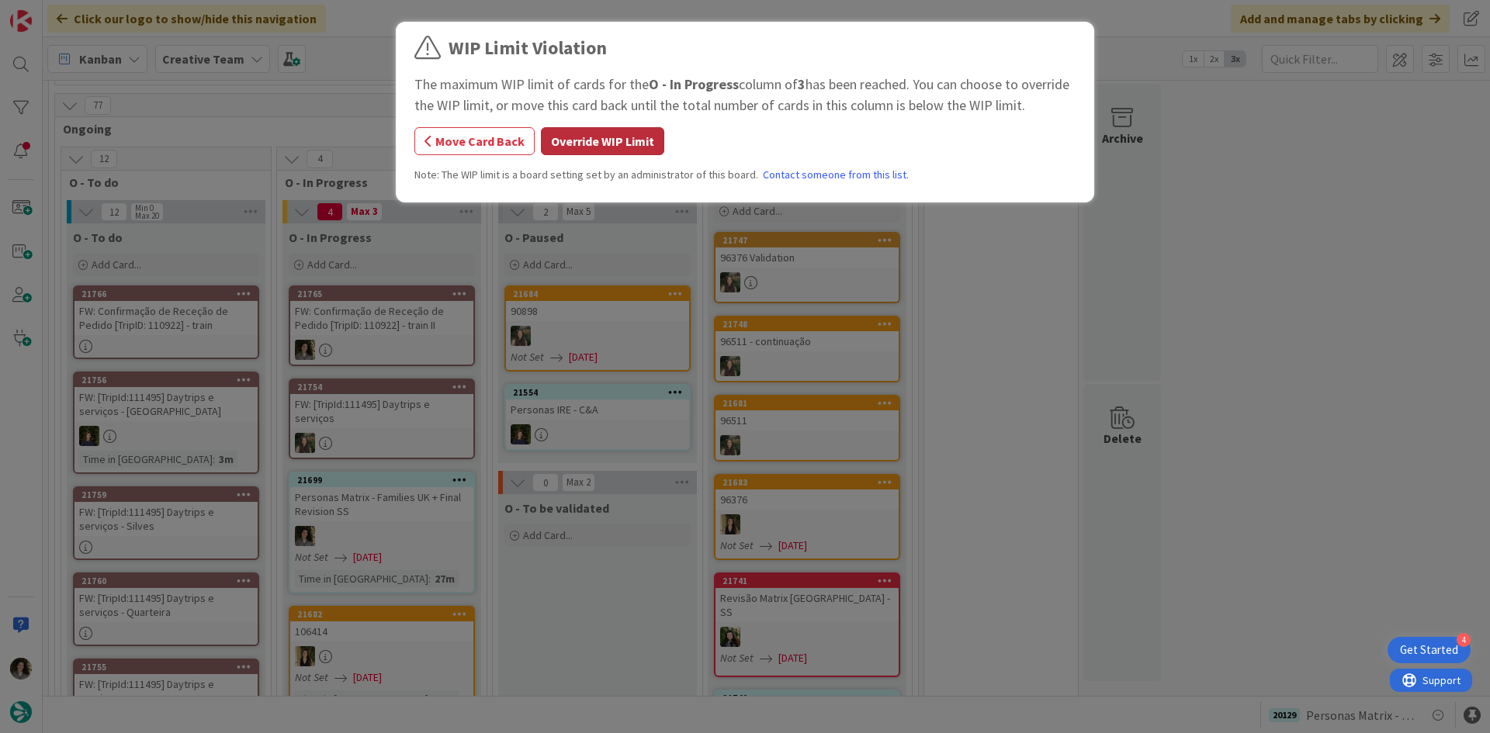
click at [612, 134] on button "Override WIP Limit" at bounding box center [602, 141] width 123 height 28
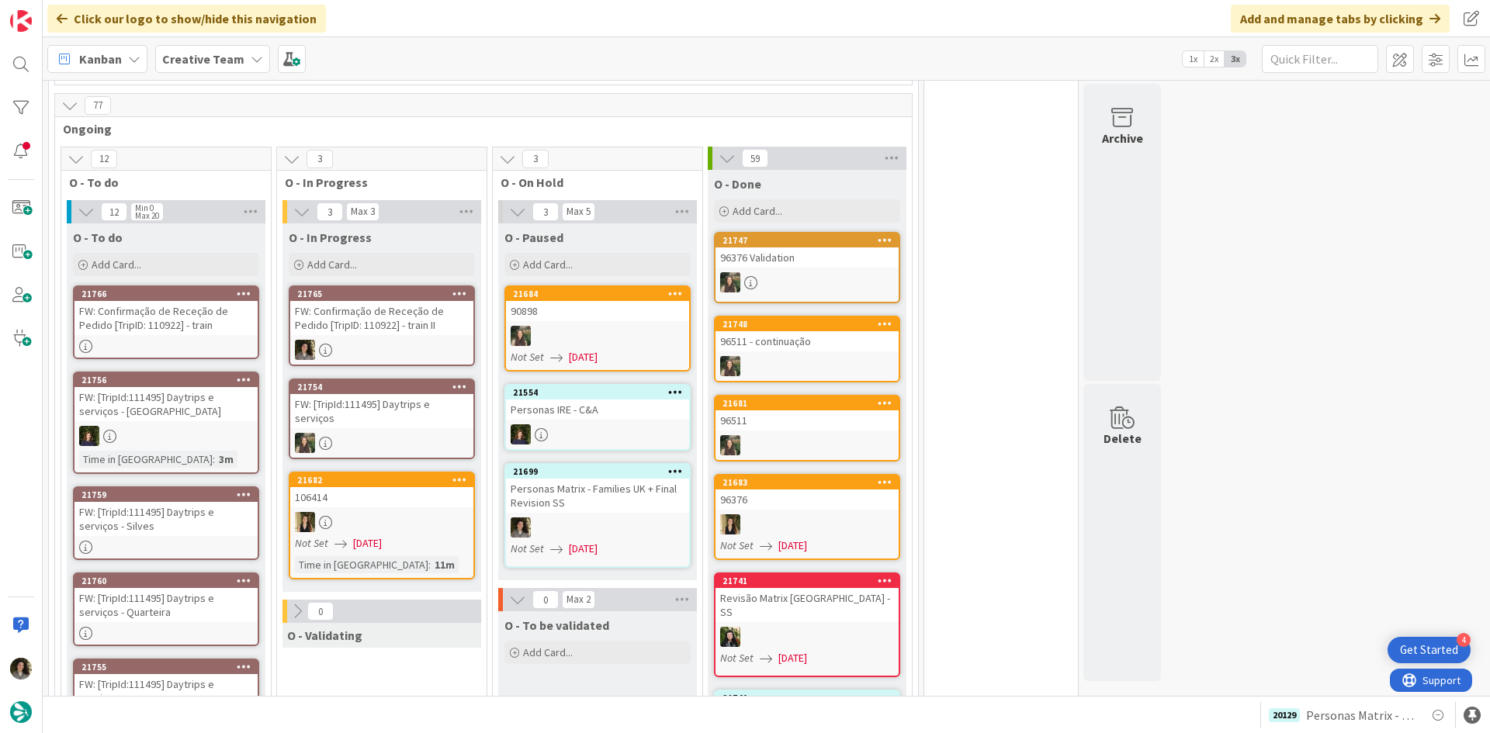
click at [399, 301] on div "FW: Confirmação de Receção de Pedido [TripID: 110922] - train II" at bounding box center [381, 318] width 183 height 34
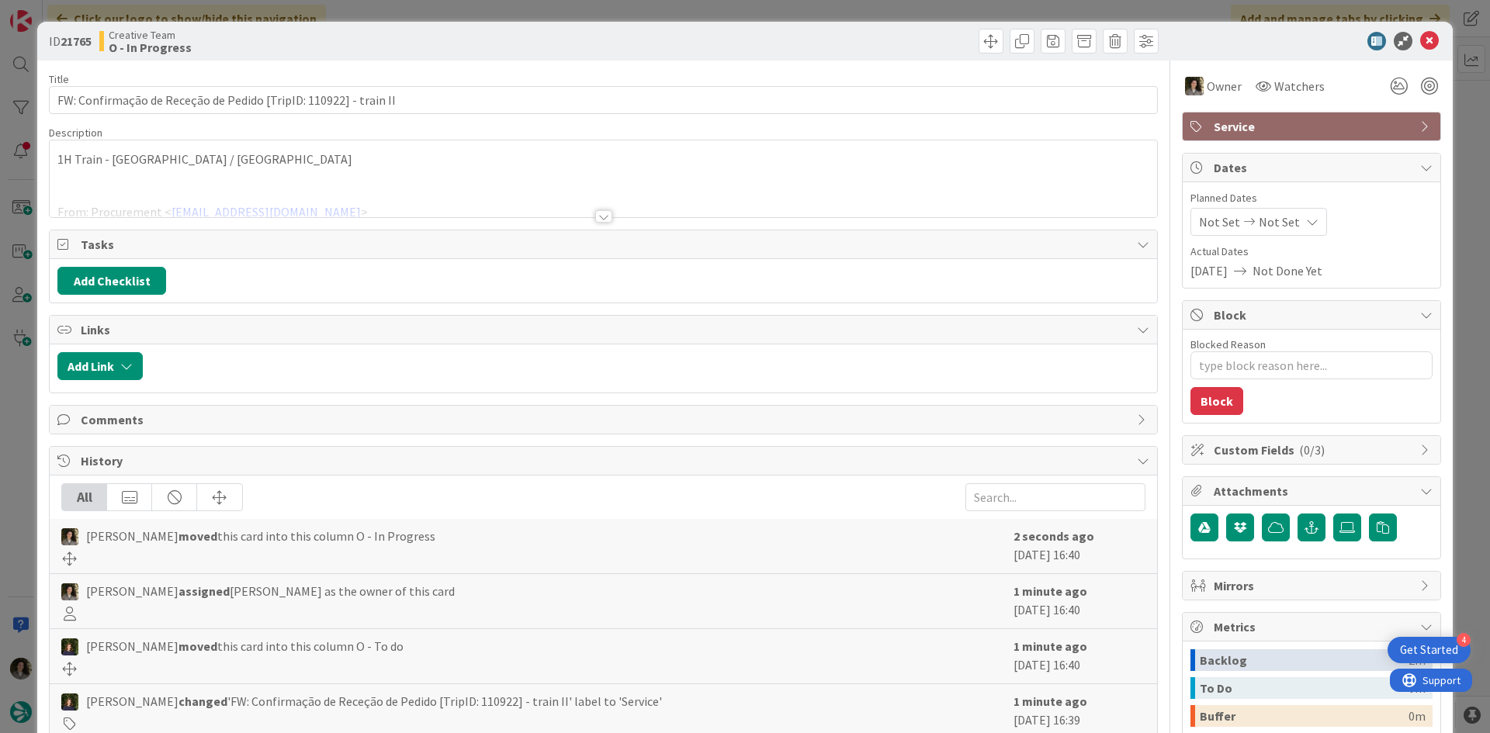
type textarea "x"
click at [291, 158] on div "1H Train - Ciudad Real / Madrid From: Procurement < procurement@tourtailors.com…" at bounding box center [603, 178] width 1107 height 77
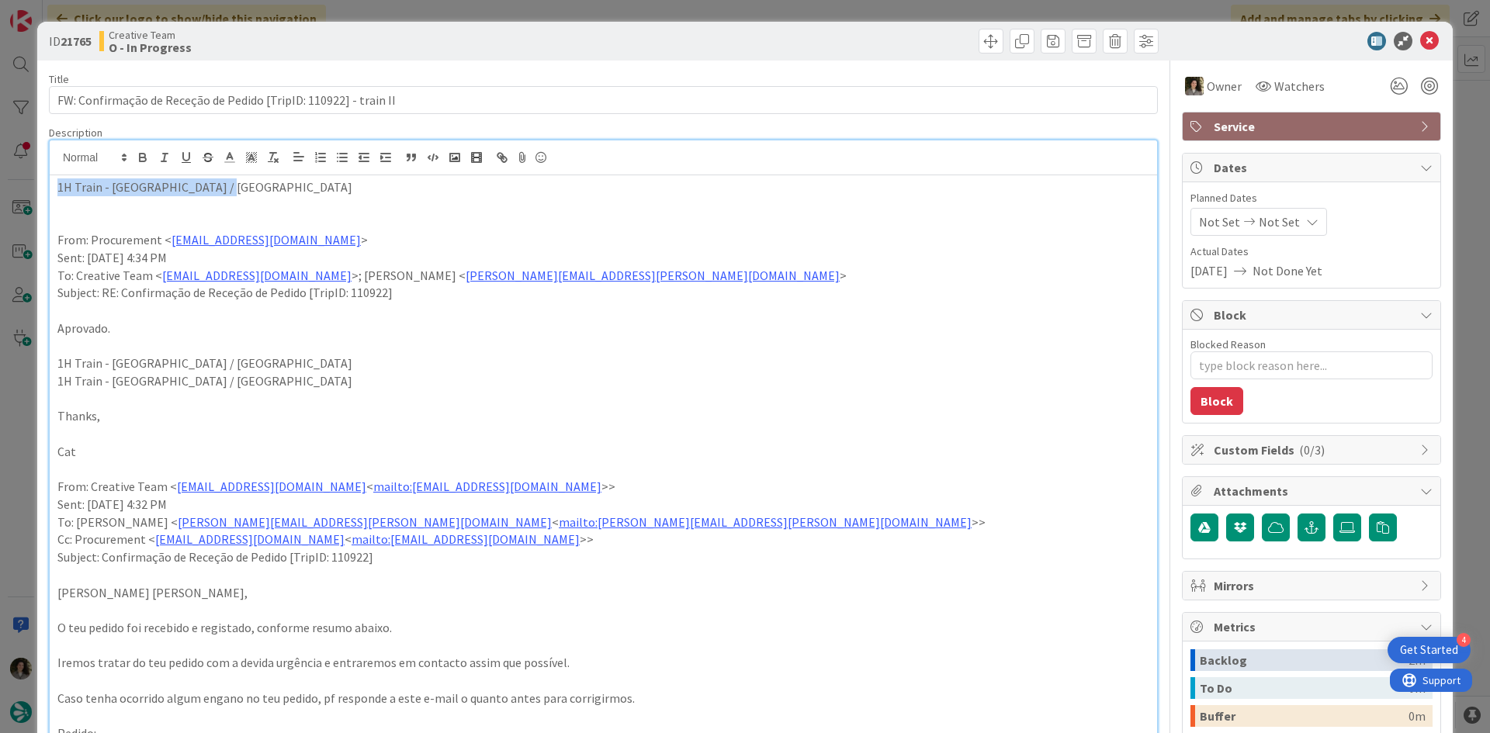
drag, startPoint x: 245, startPoint y: 189, endPoint x: 3, endPoint y: 188, distance: 242.1
click at [3, 188] on div "ID 21765 Creative Team O - In Progress Title 64 / 128 FW: Confirmação de Receçã…" at bounding box center [745, 366] width 1490 height 733
click at [69, 189] on p "1H Train - Ciudad Real / Madrid" at bounding box center [603, 187] width 1092 height 18
drag, startPoint x: 168, startPoint y: 189, endPoint x: -4, endPoint y: 189, distance: 171.5
click at [0, 189] on html "4 Get Started Click our logo to show/hide this navigation Add and manage tabs b…" at bounding box center [745, 366] width 1490 height 733
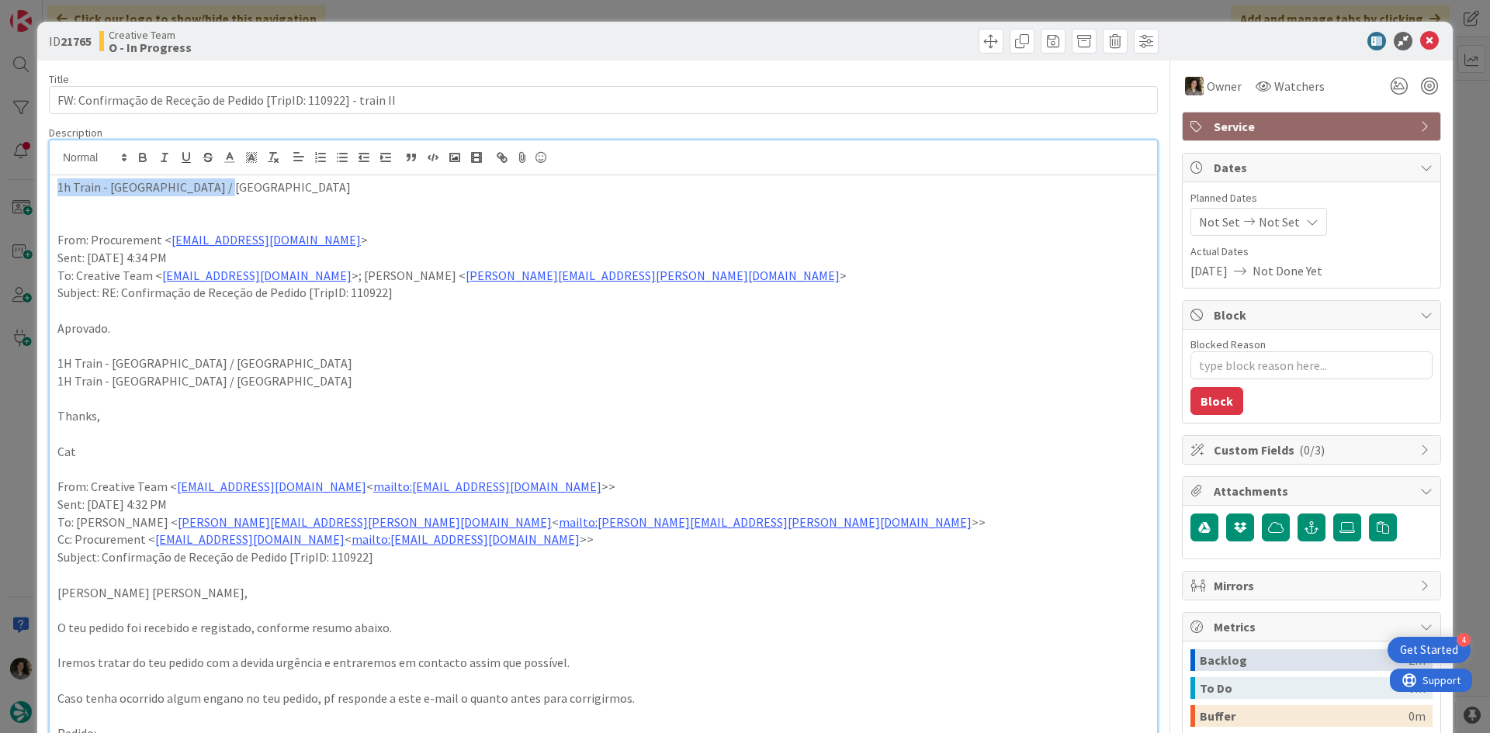
copy p "1h Train - Ciudad Real / Madrid"
click at [1425, 44] on icon at bounding box center [1429, 41] width 19 height 19
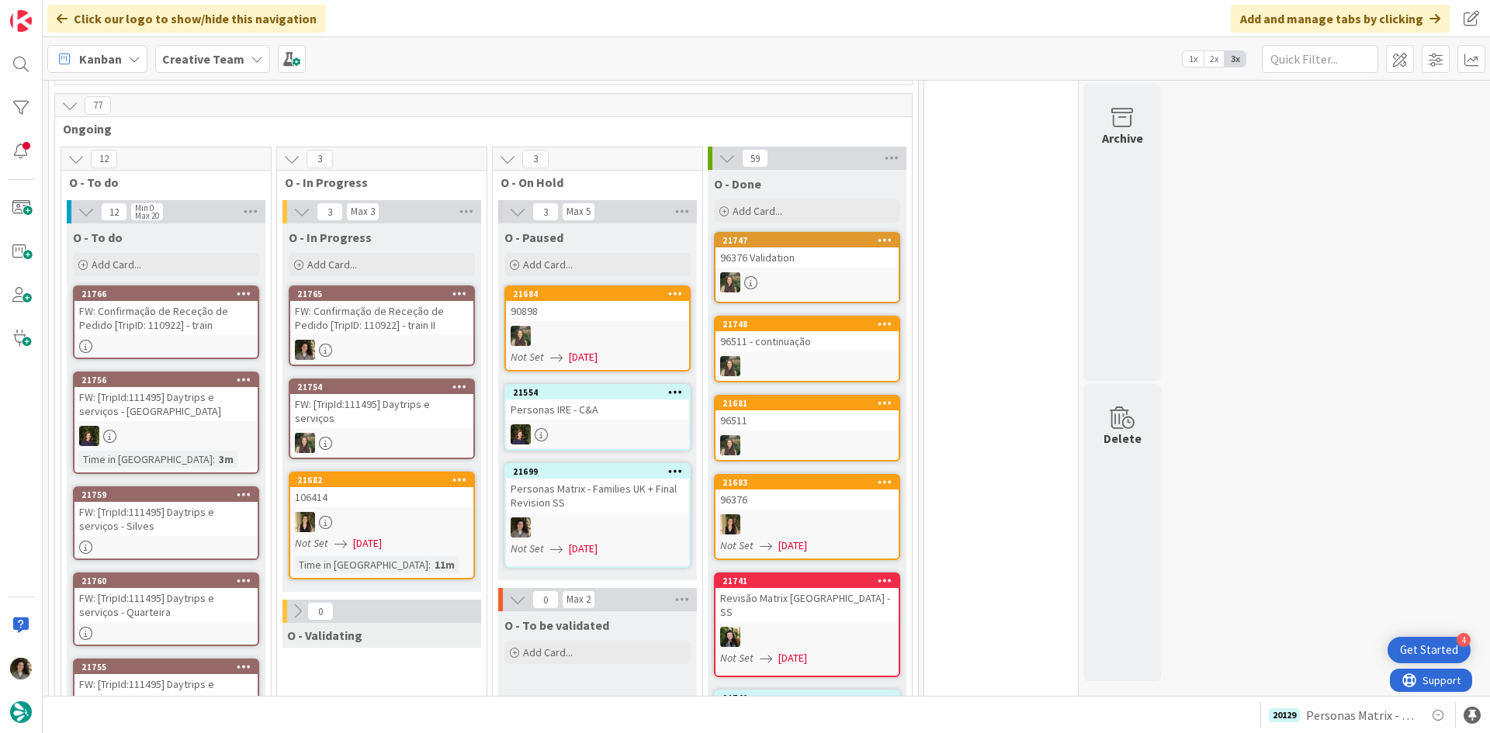
click at [414, 302] on div "FW: Confirmação de Receção de Pedido [TripID: 110922] - train II" at bounding box center [381, 318] width 183 height 34
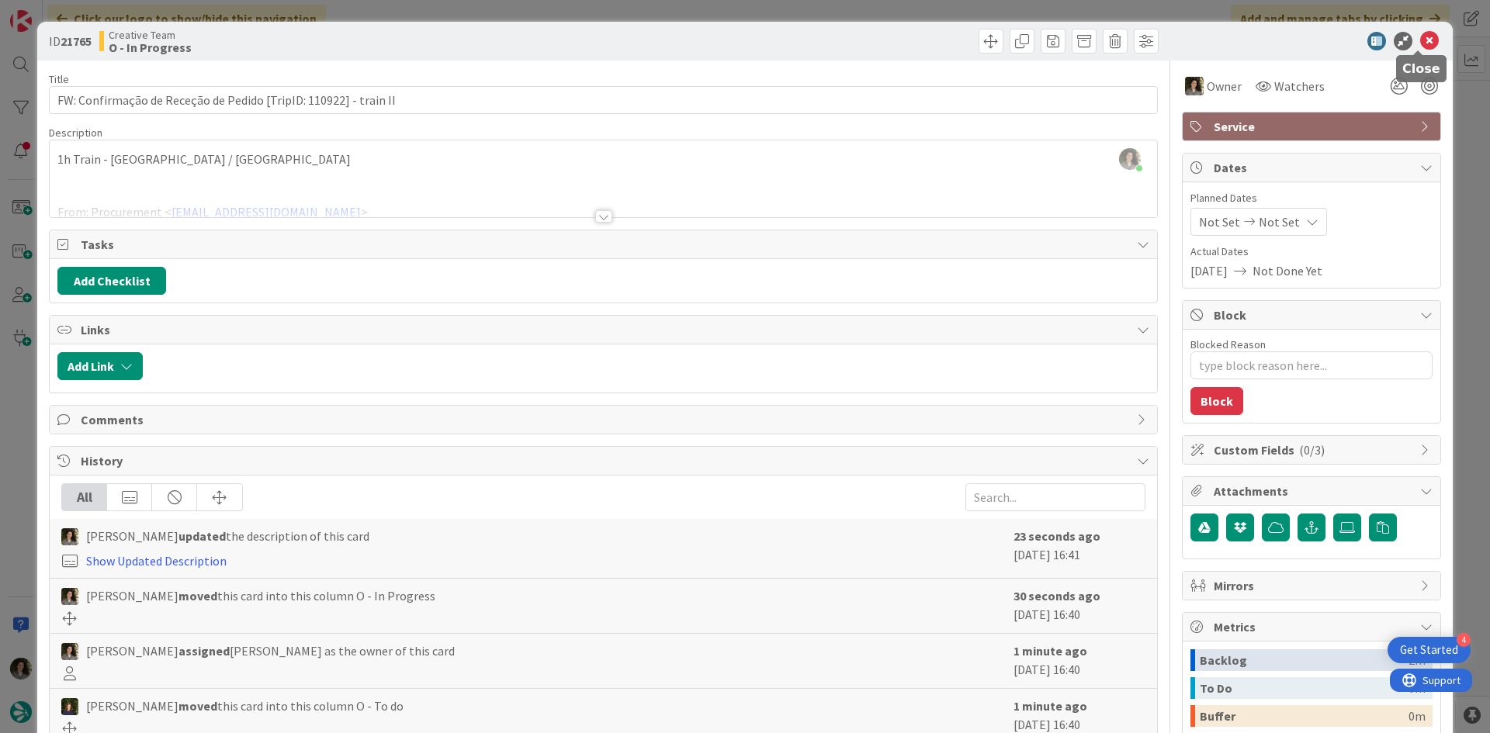
click at [1420, 40] on icon at bounding box center [1429, 41] width 19 height 19
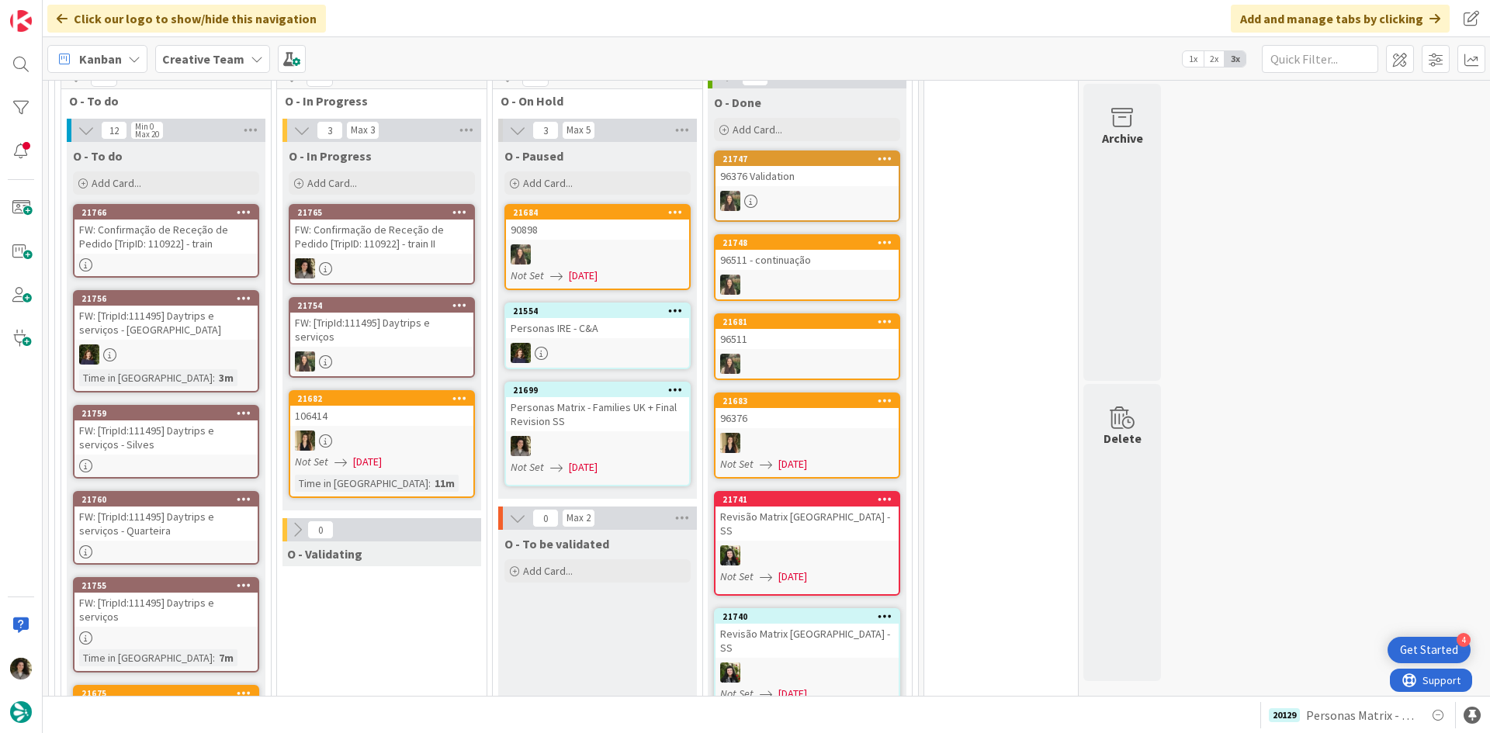
scroll to position [1396, 0]
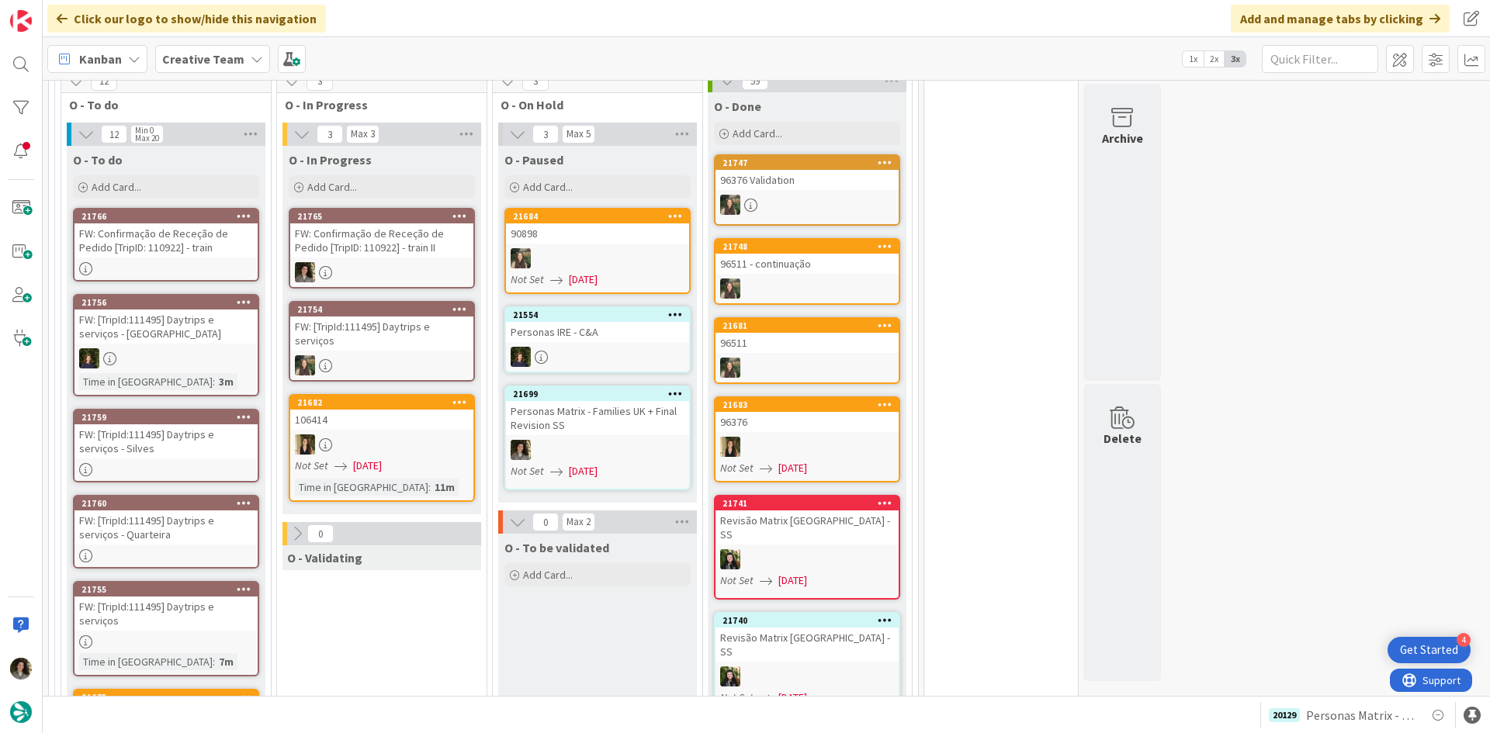
click at [192, 237] on div "FW: Confirmação de Receção de Pedido [TripID: 110922] - train" at bounding box center [165, 240] width 183 height 34
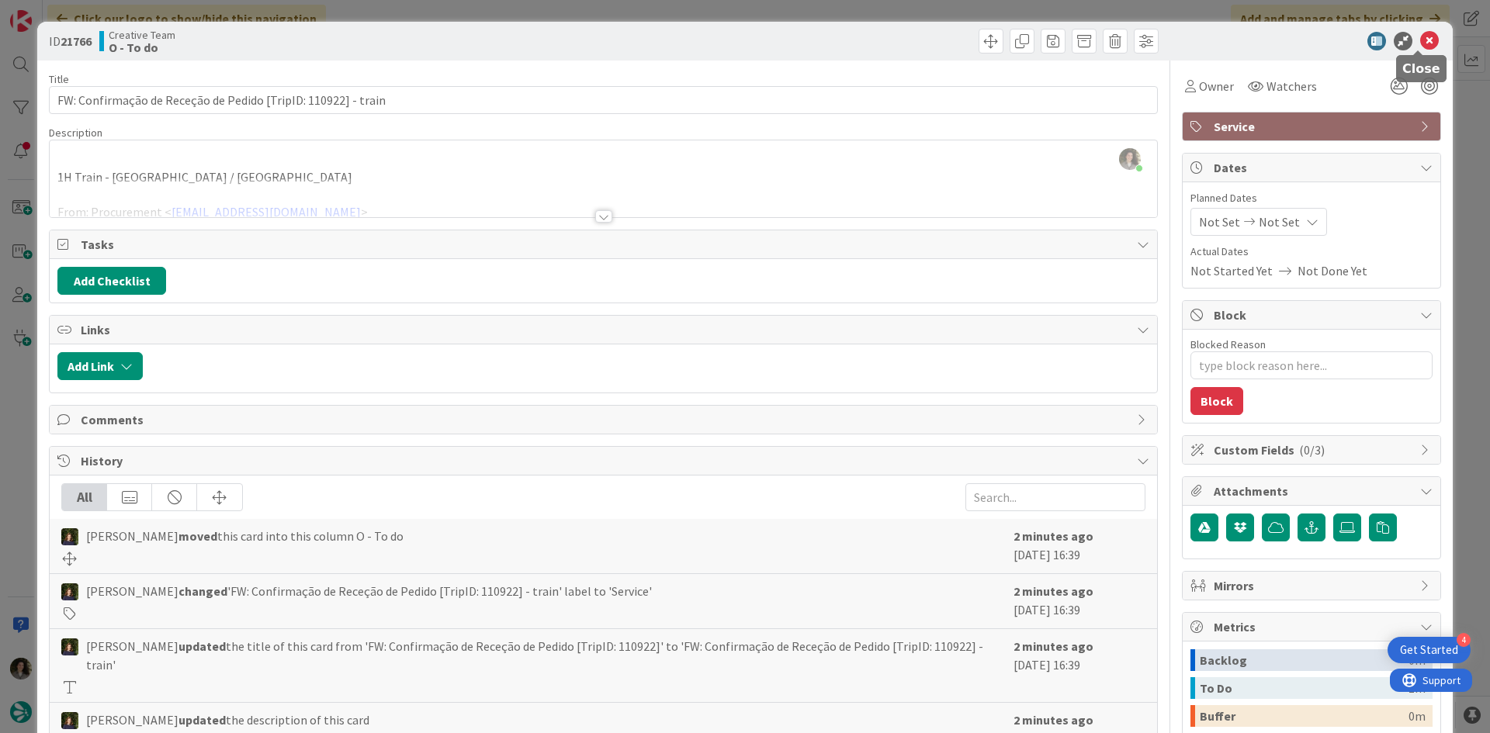
click at [1420, 37] on icon at bounding box center [1429, 41] width 19 height 19
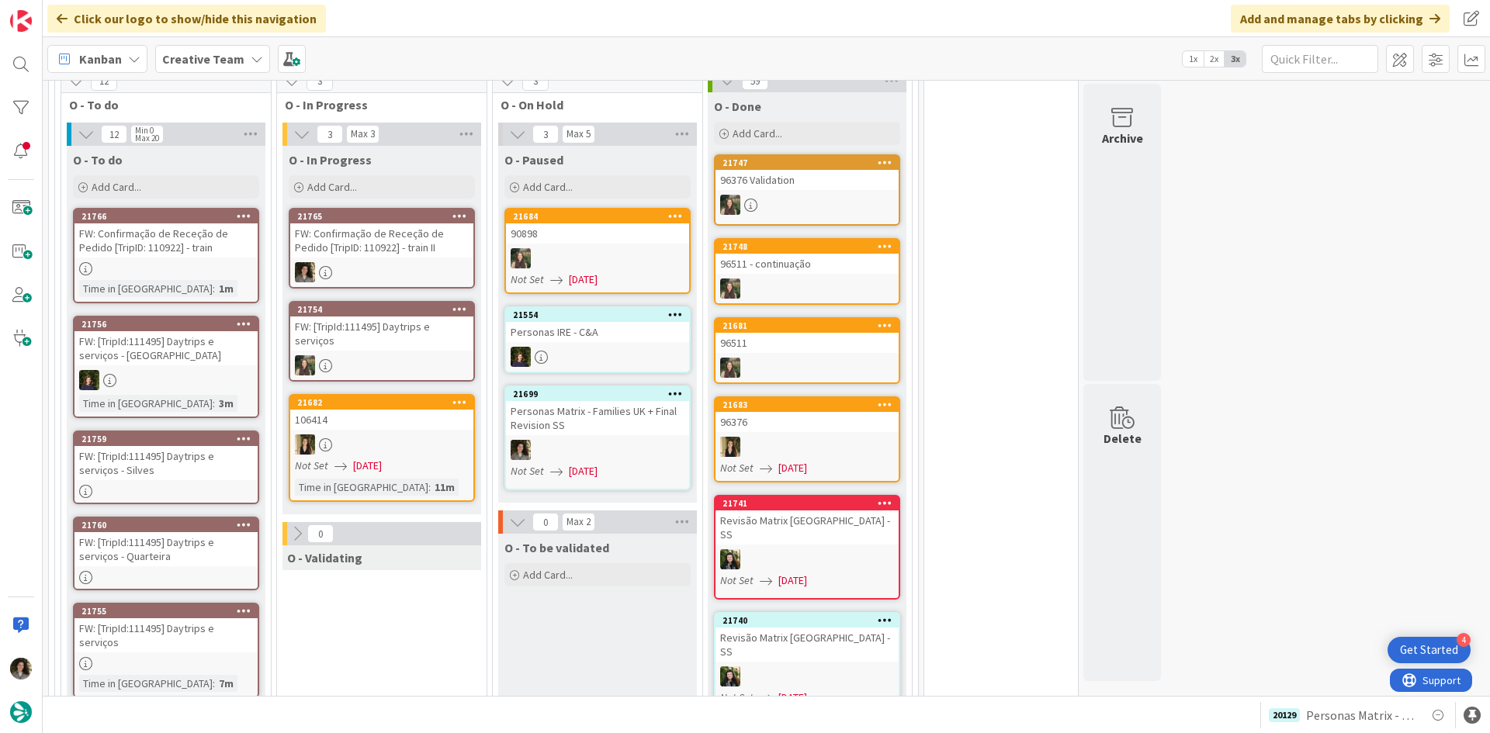
click at [418, 231] on div "FW: Confirmação de Receção de Pedido [TripID: 110922] - train II" at bounding box center [381, 240] width 183 height 34
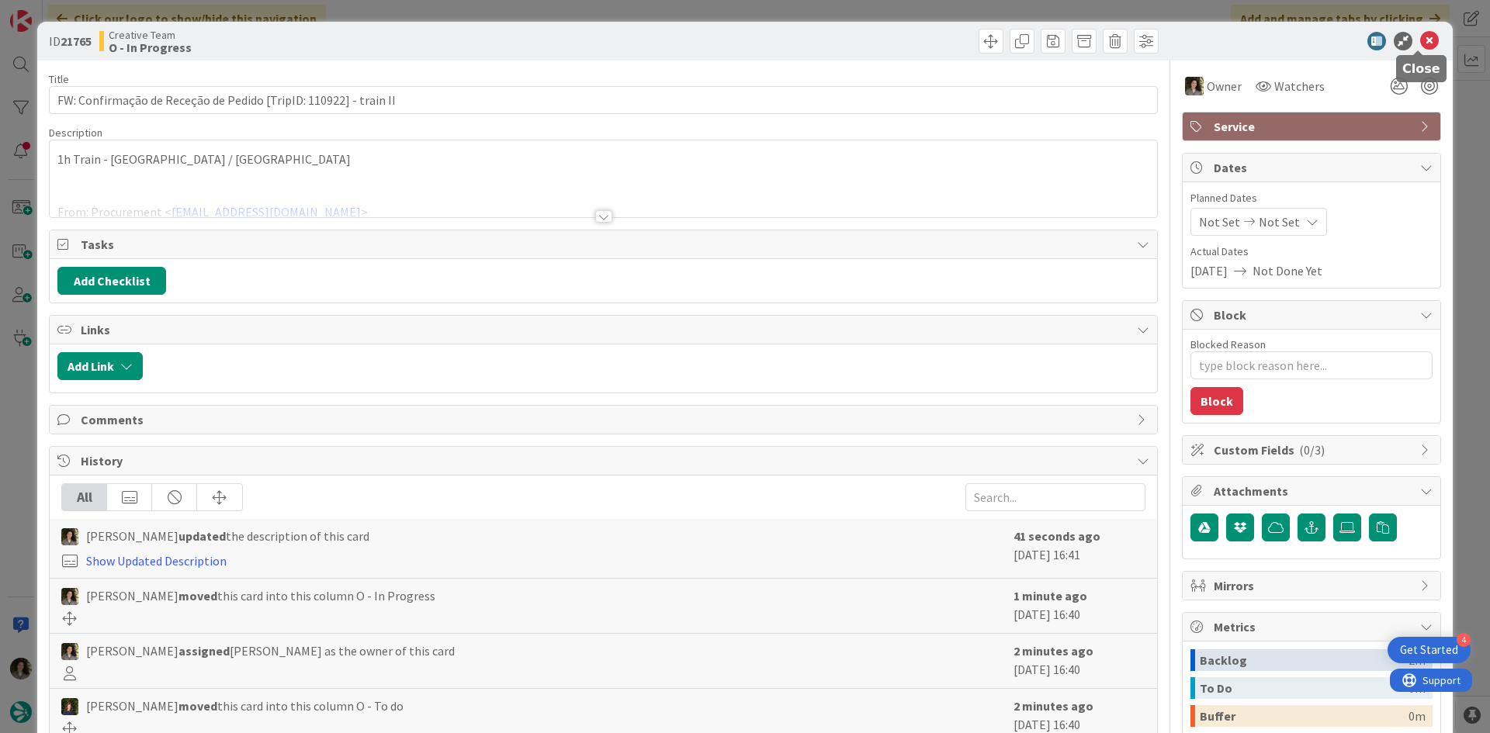
click at [1420, 36] on icon at bounding box center [1429, 41] width 19 height 19
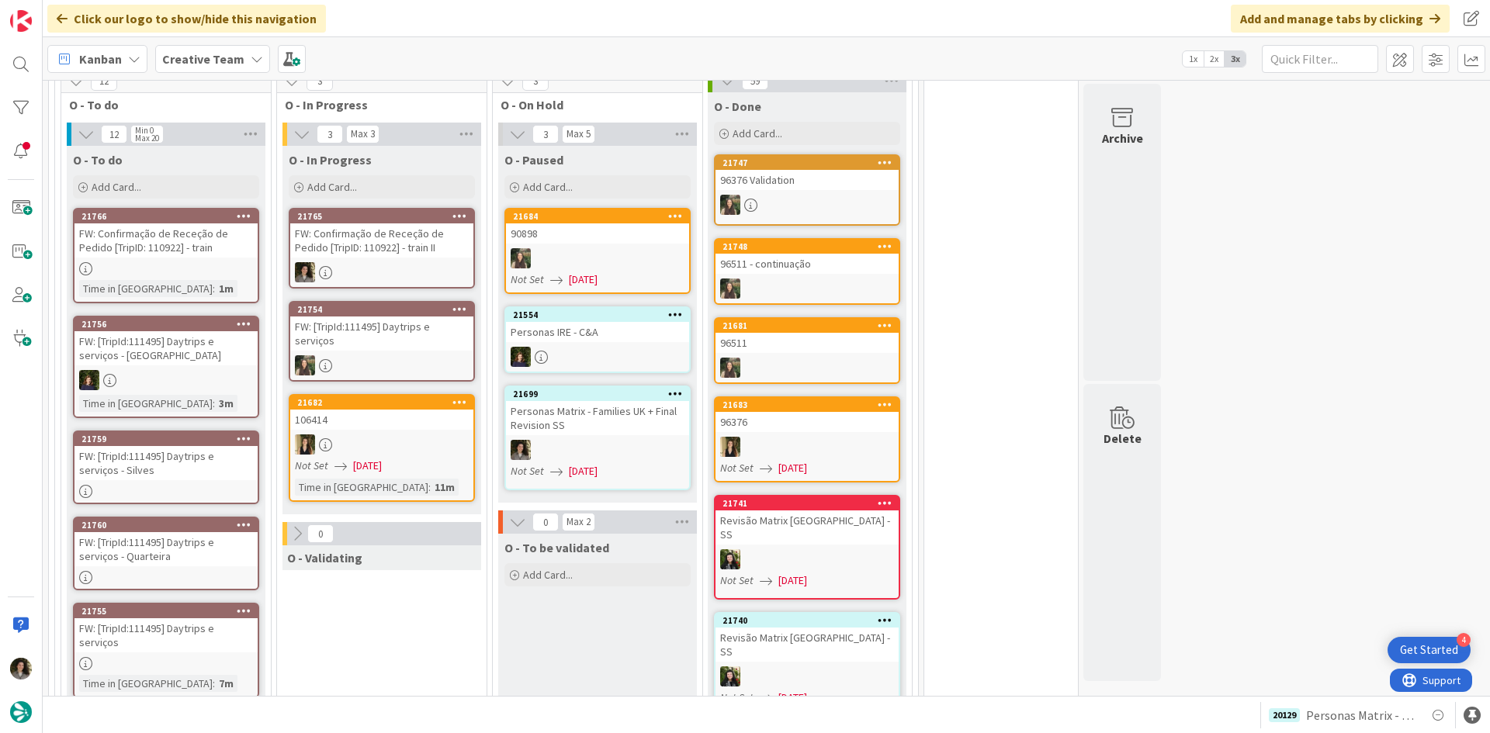
click at [196, 223] on div "FW: Confirmação de Receção de Pedido [TripID: 110922] - train" at bounding box center [165, 240] width 183 height 34
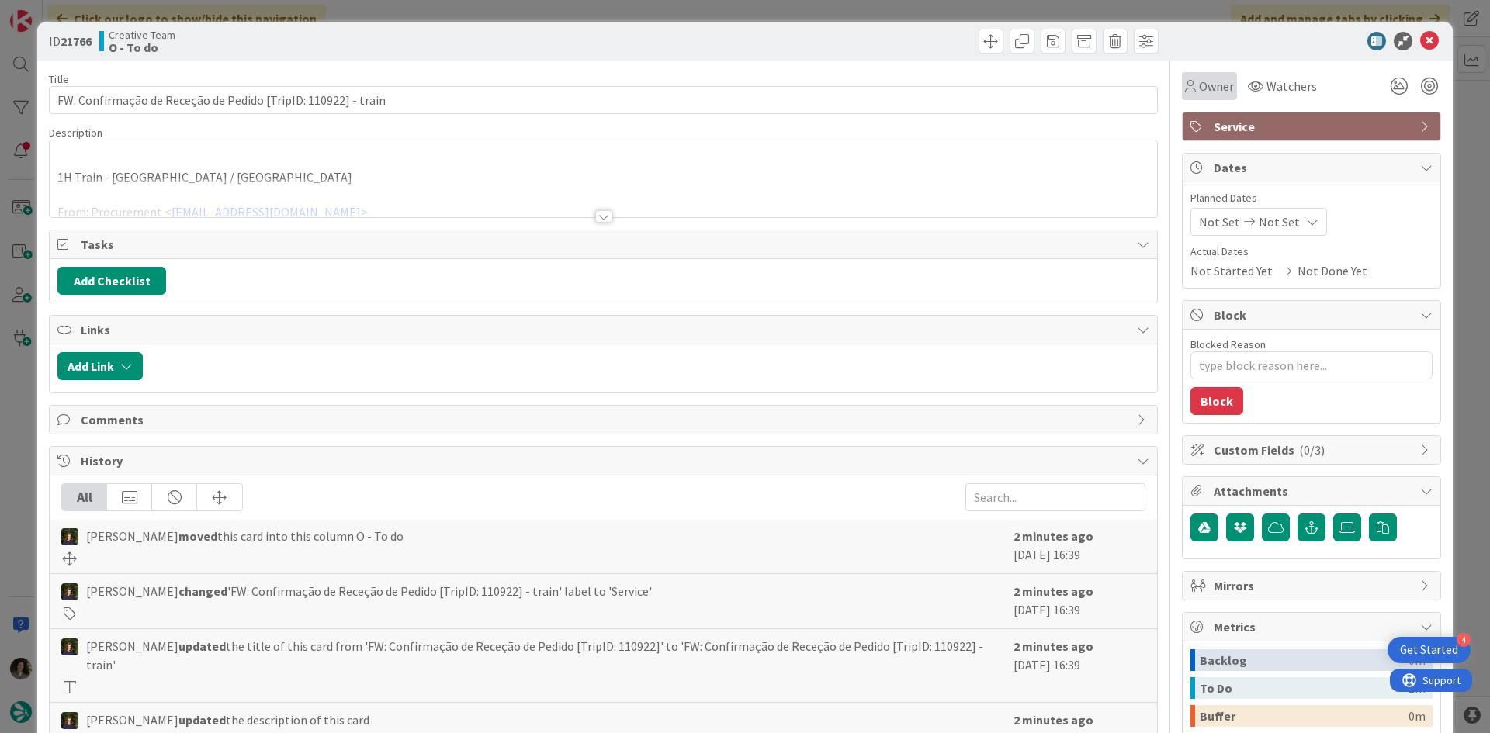
click at [1185, 75] on div "Owner" at bounding box center [1209, 86] width 55 height 28
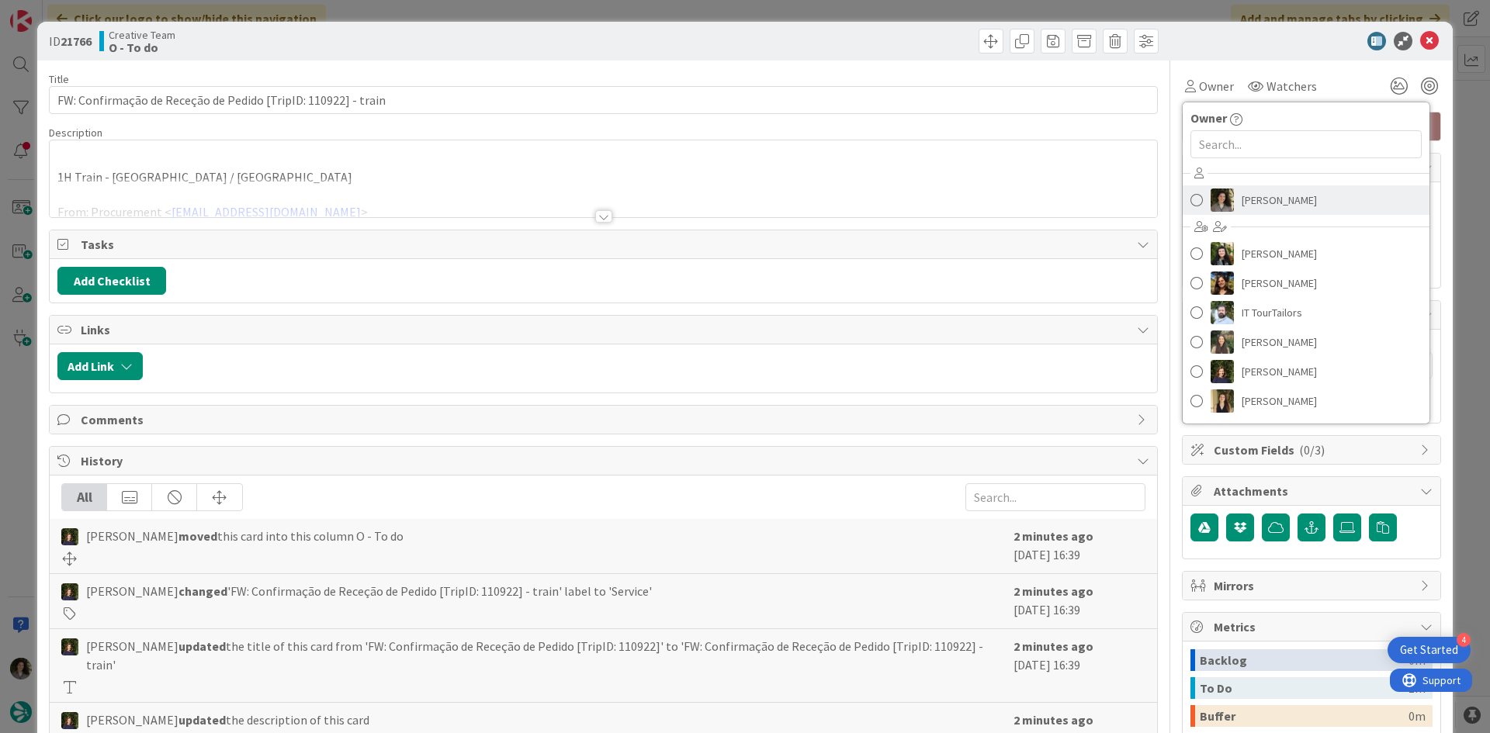
click at [1268, 210] on span "[PERSON_NAME]" at bounding box center [1278, 200] width 75 height 23
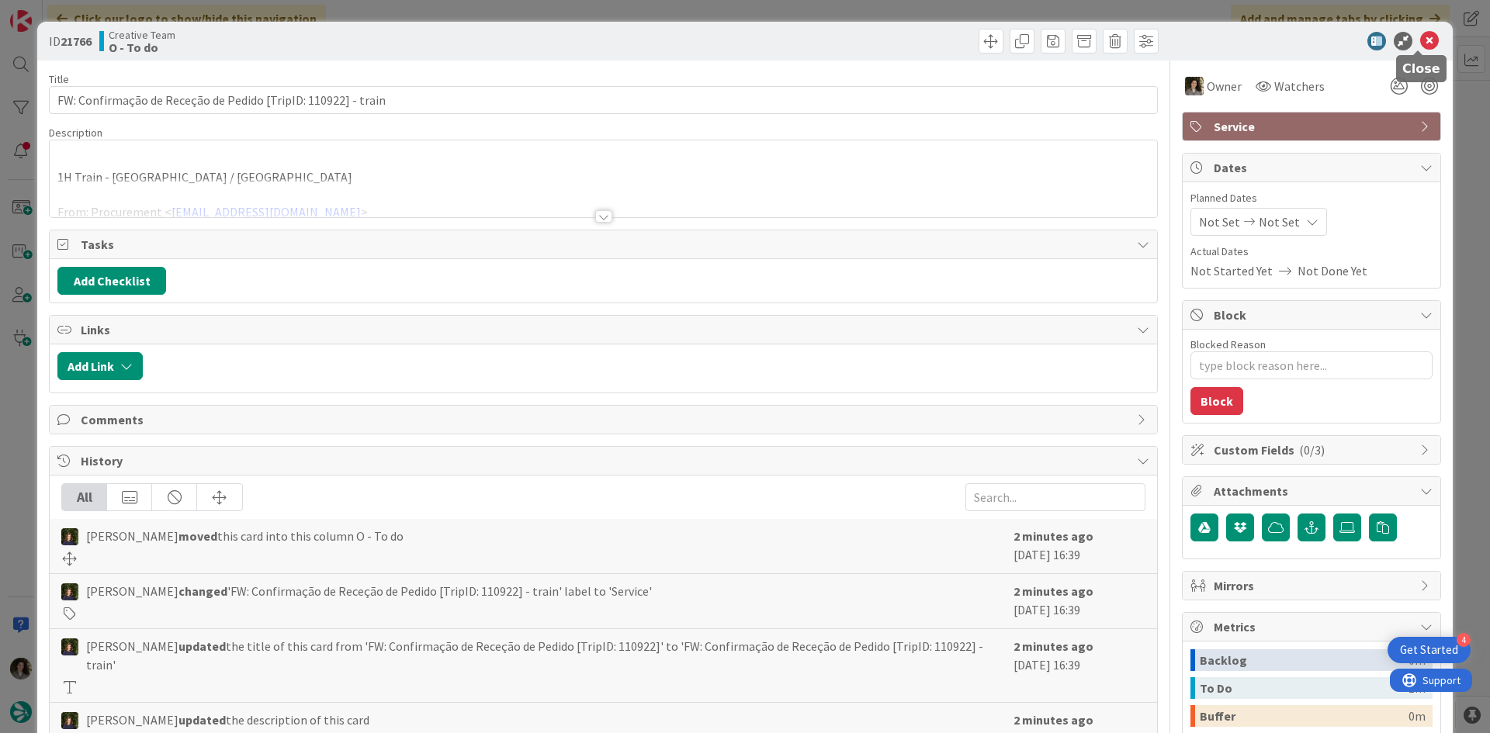
click at [1421, 36] on icon at bounding box center [1429, 41] width 19 height 19
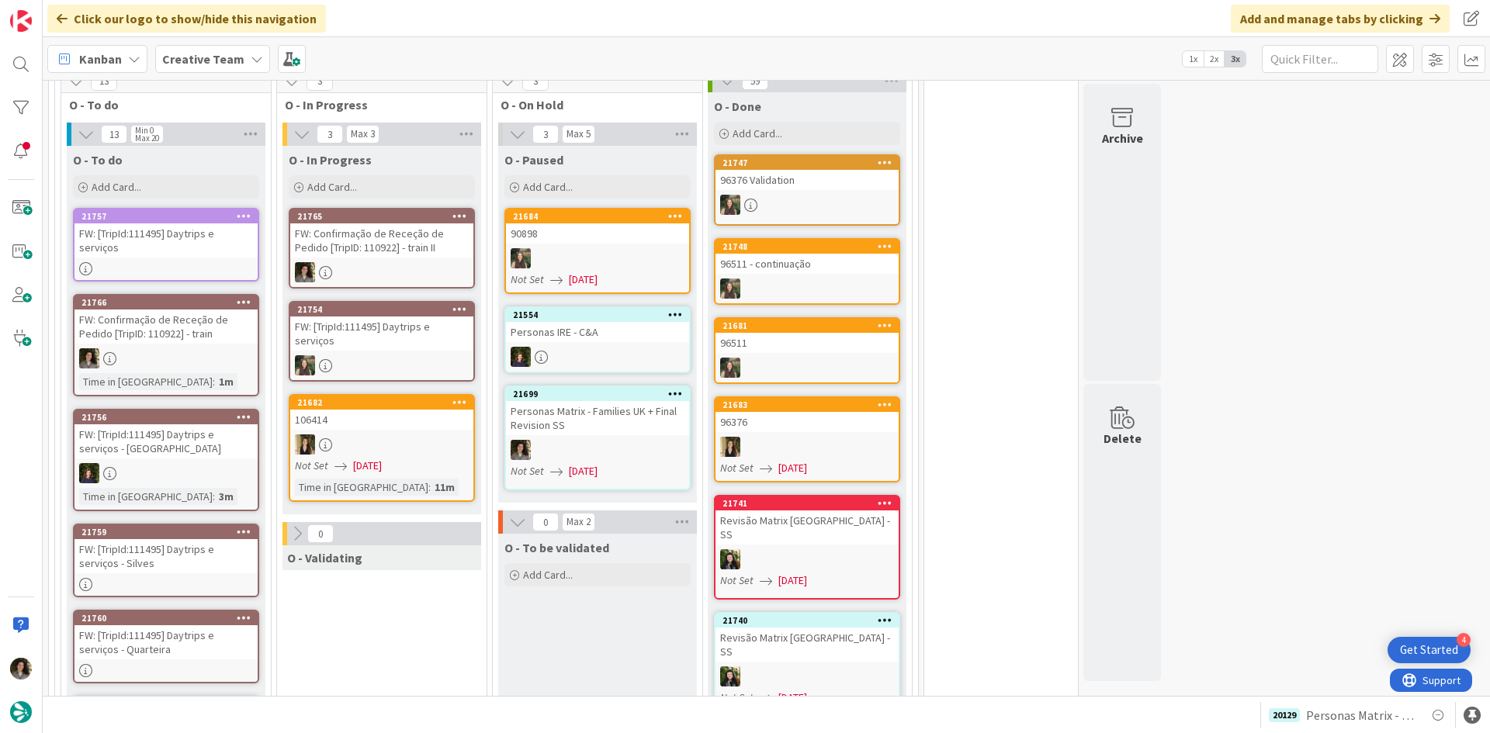
click at [403, 223] on div "FW: Confirmação de Receção de Pedido [TripID: 110922] - train II" at bounding box center [381, 240] width 183 height 34
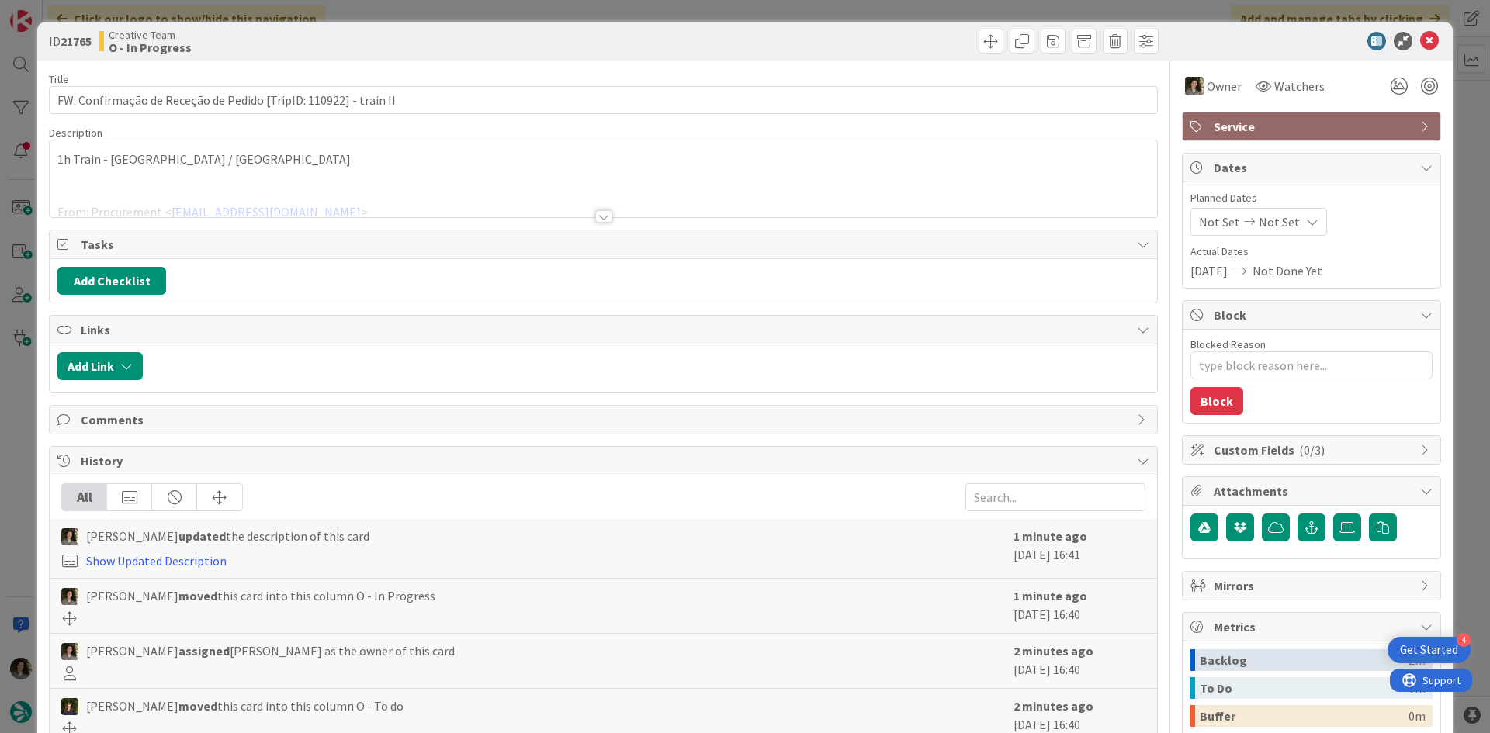
click at [216, 142] on div "1h Train - Ciudad Real / Madrid From: Procurement < procurement@tourtailors.com…" at bounding box center [603, 178] width 1107 height 77
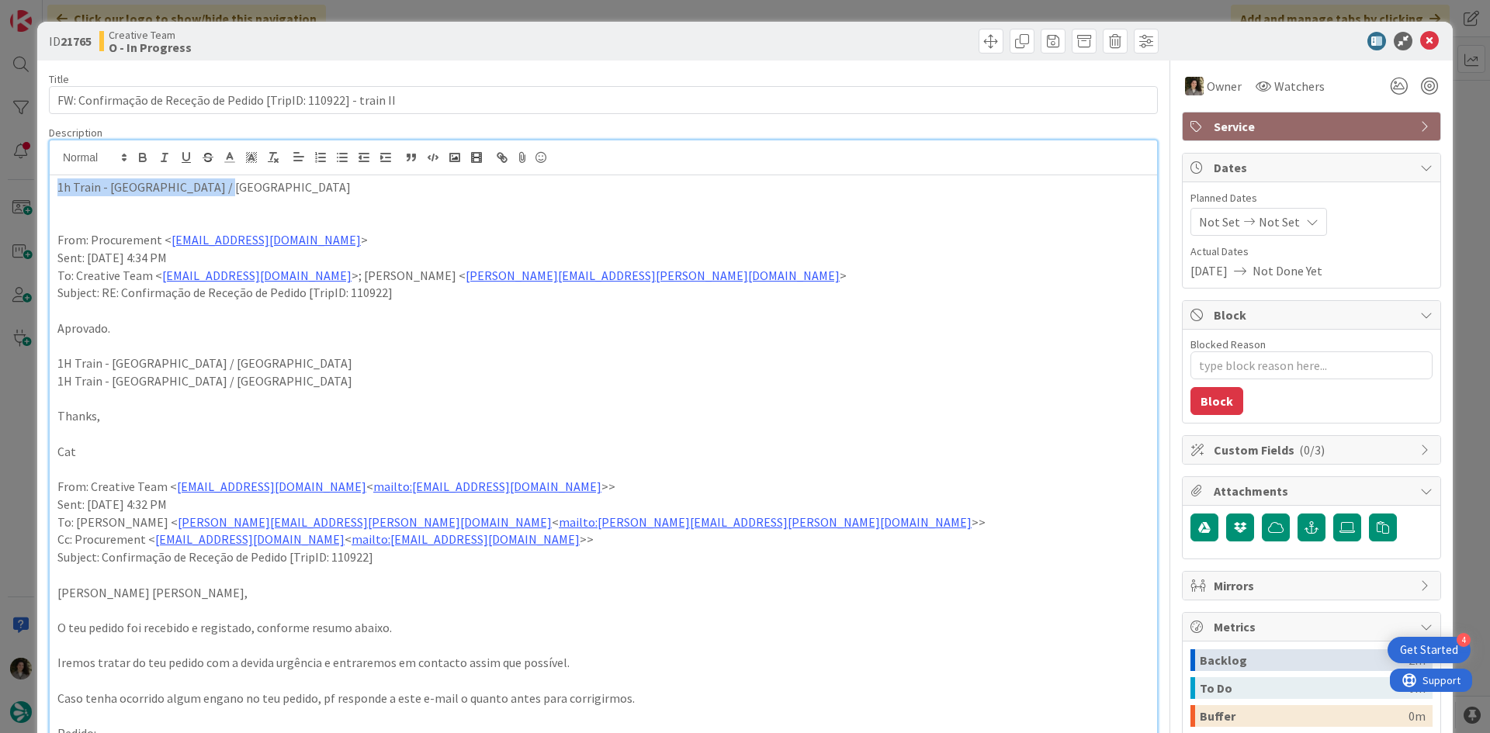
drag, startPoint x: 270, startPoint y: 186, endPoint x: 15, endPoint y: 182, distance: 255.3
click at [15, 182] on div "ID 21765 Creative Team O - In Progress Title 64 / 128 FW: Confirmação de Receçã…" at bounding box center [745, 366] width 1490 height 733
click at [98, 183] on p "1h Train - Ciudad Real / Madrid" at bounding box center [603, 187] width 1092 height 18
type textarea "x"
click at [68, 186] on p "1h Train - Ciudad Real / Madrid" at bounding box center [603, 187] width 1092 height 18
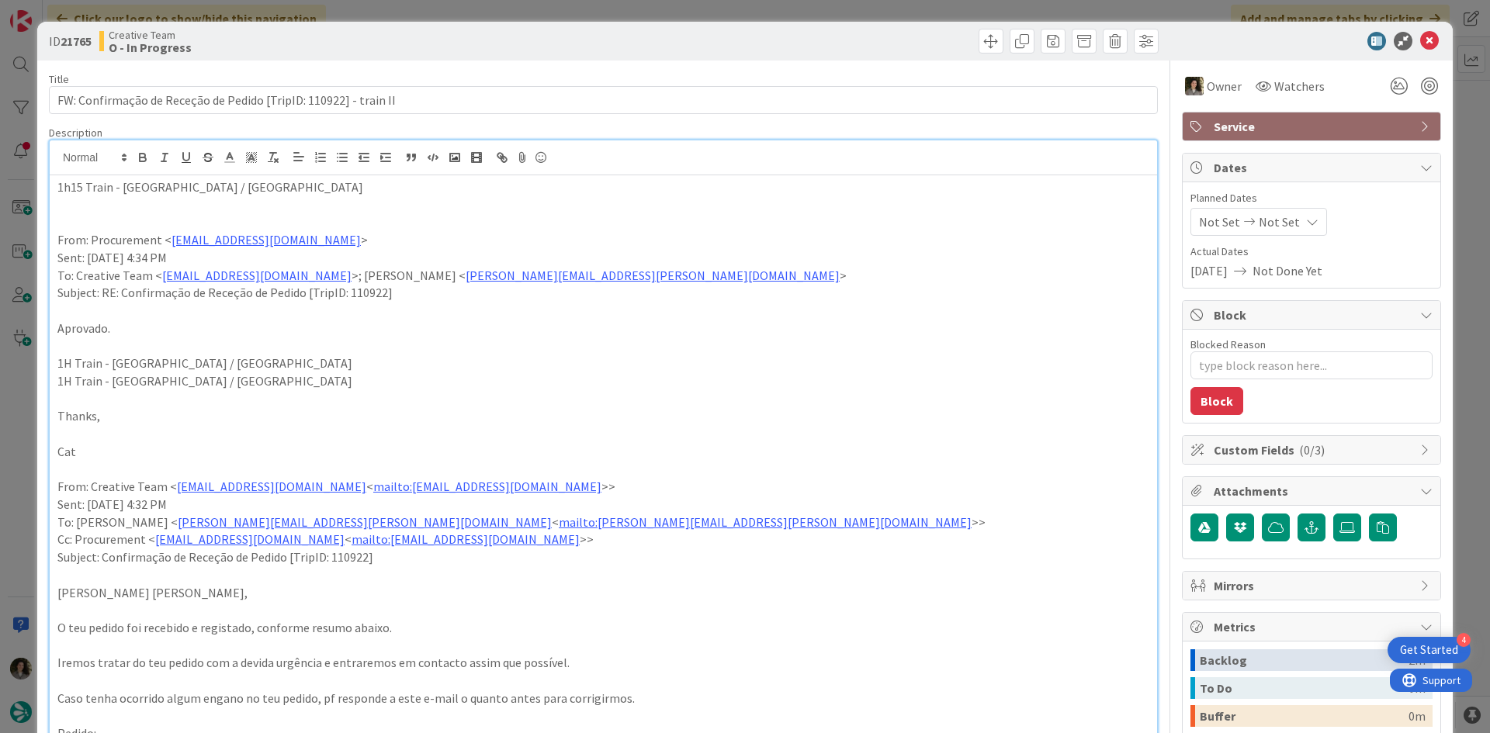
click at [292, 194] on p "1h15 Train - Ciudad Real / Madrid" at bounding box center [603, 187] width 1092 height 18
drag, startPoint x: 191, startPoint y: 182, endPoint x: -5, endPoint y: 184, distance: 195.5
click at [0, 184] on html "4 Get Started Click our logo to show/hide this navigation Add and manage tabs b…" at bounding box center [745, 366] width 1490 height 733
copy p "1h15 Train - Ciudad Real / Madrid (AVANT / AVE / AVLO)"
drag, startPoint x: 1417, startPoint y: 36, endPoint x: 1375, endPoint y: 45, distance: 43.5
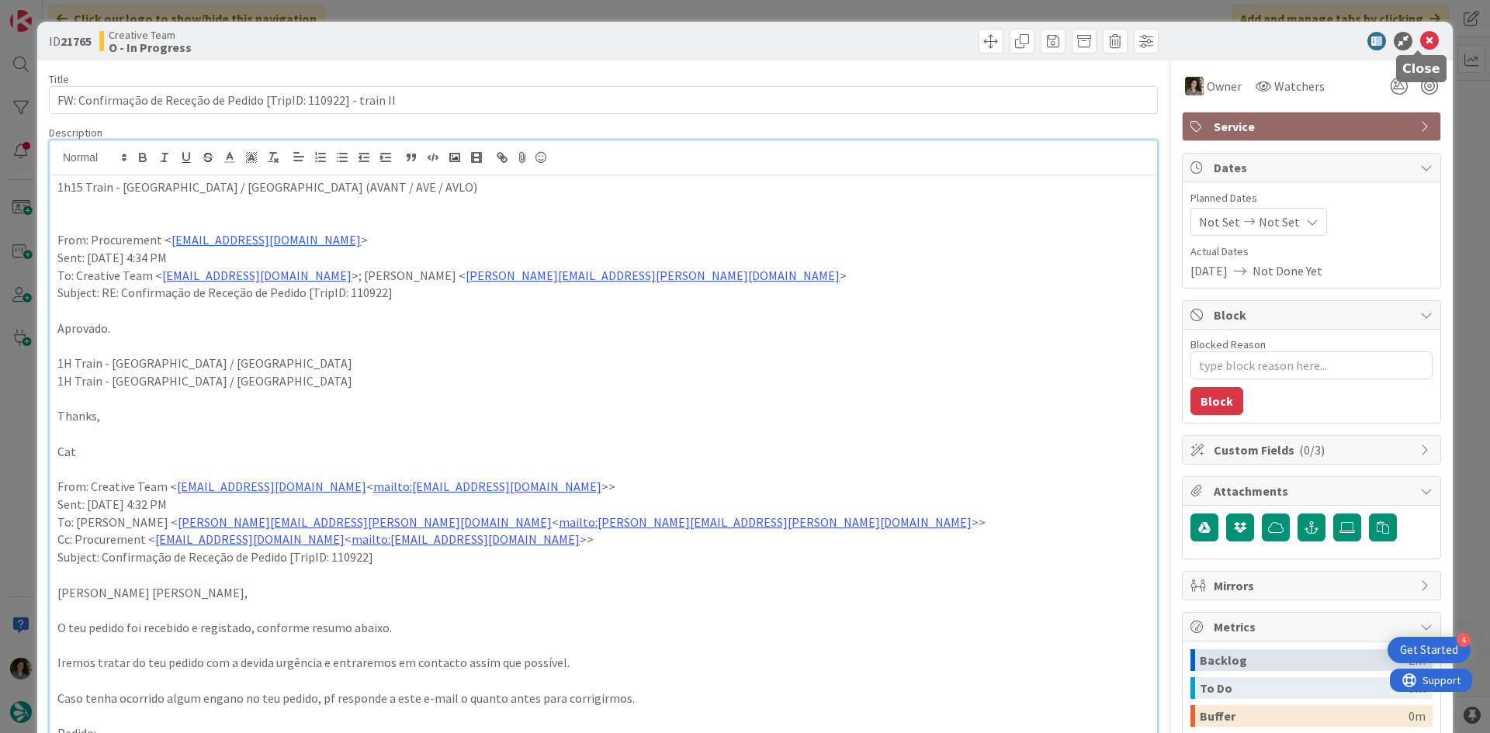
click at [1420, 36] on icon at bounding box center [1429, 41] width 19 height 19
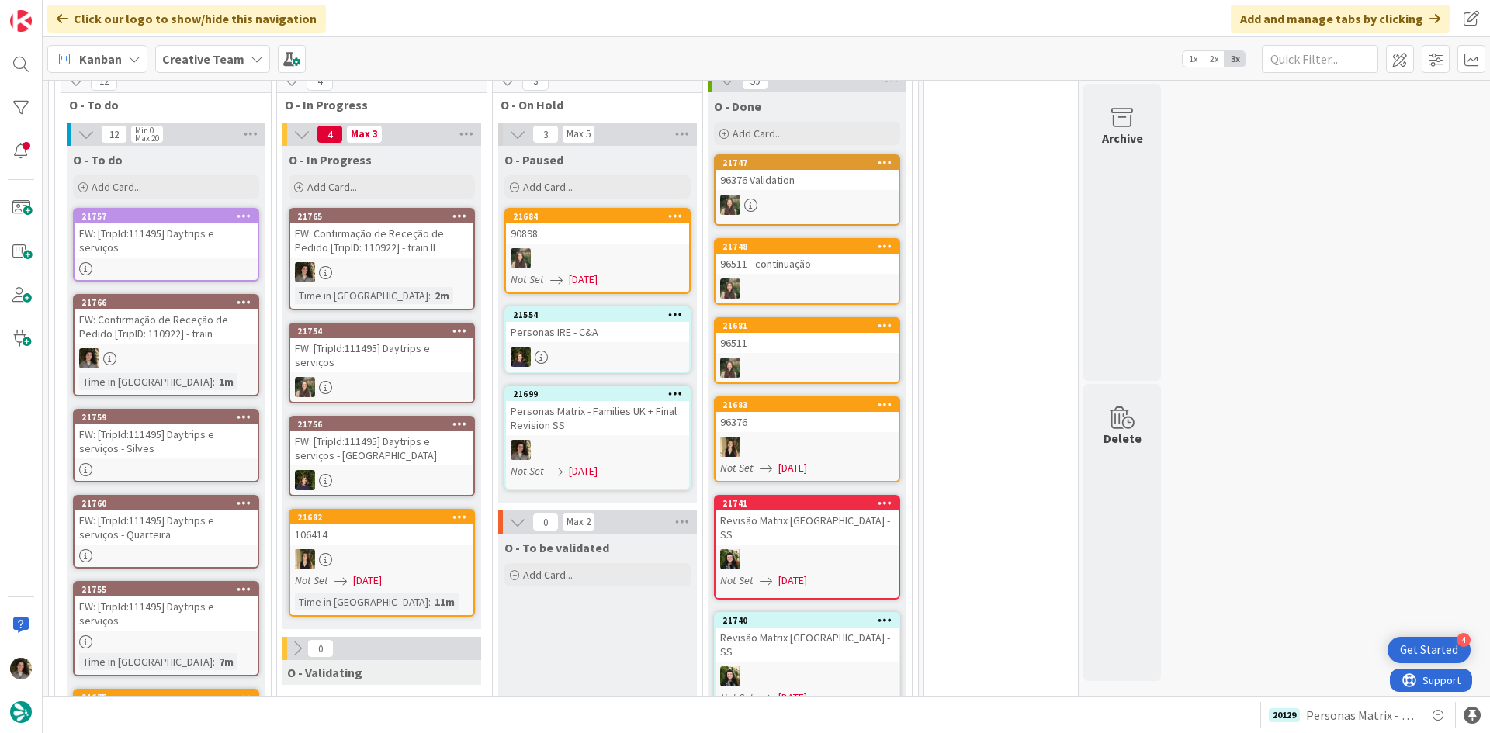
click at [152, 238] on div "FW: [TripId:111495] Daytrips e serviços" at bounding box center [165, 240] width 183 height 34
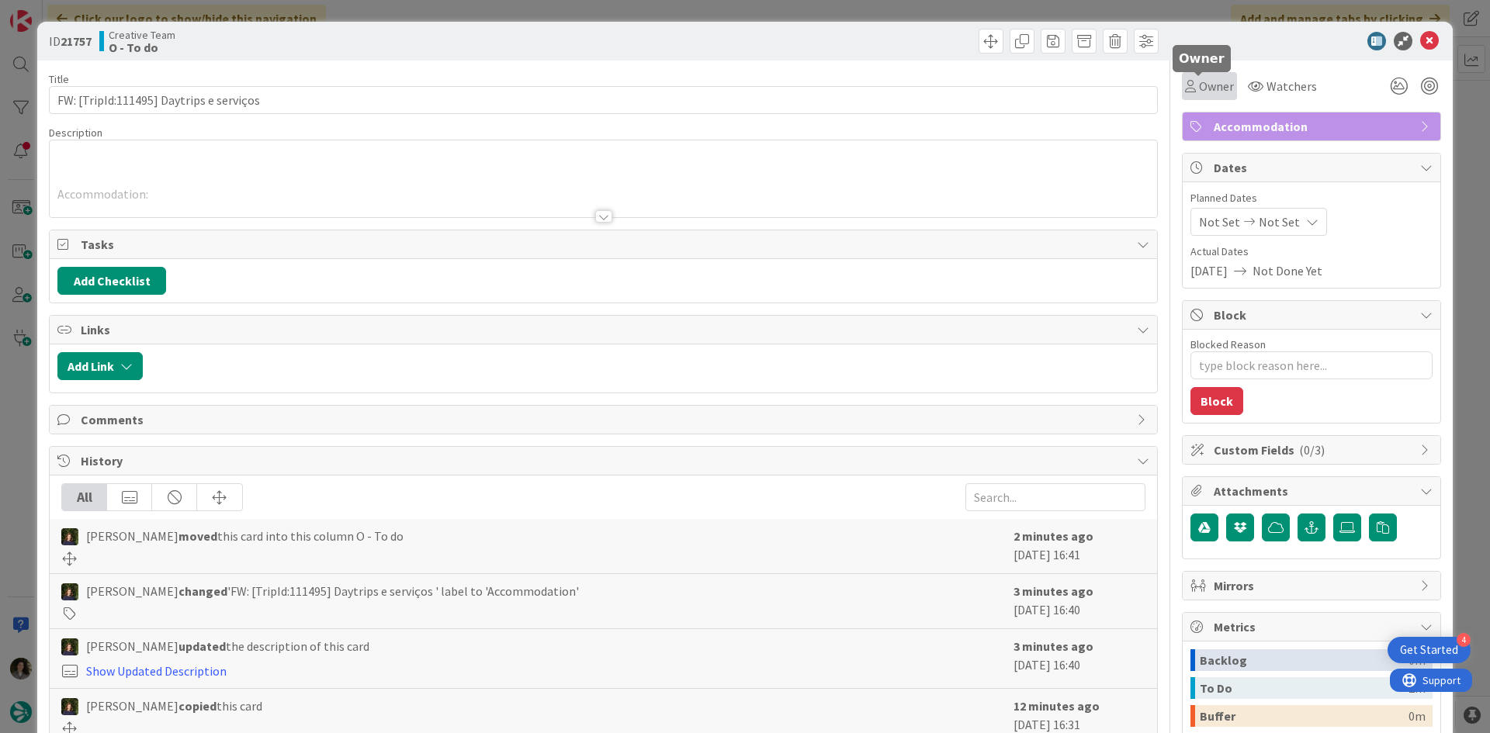
click at [1199, 92] on span "Owner" at bounding box center [1216, 86] width 35 height 19
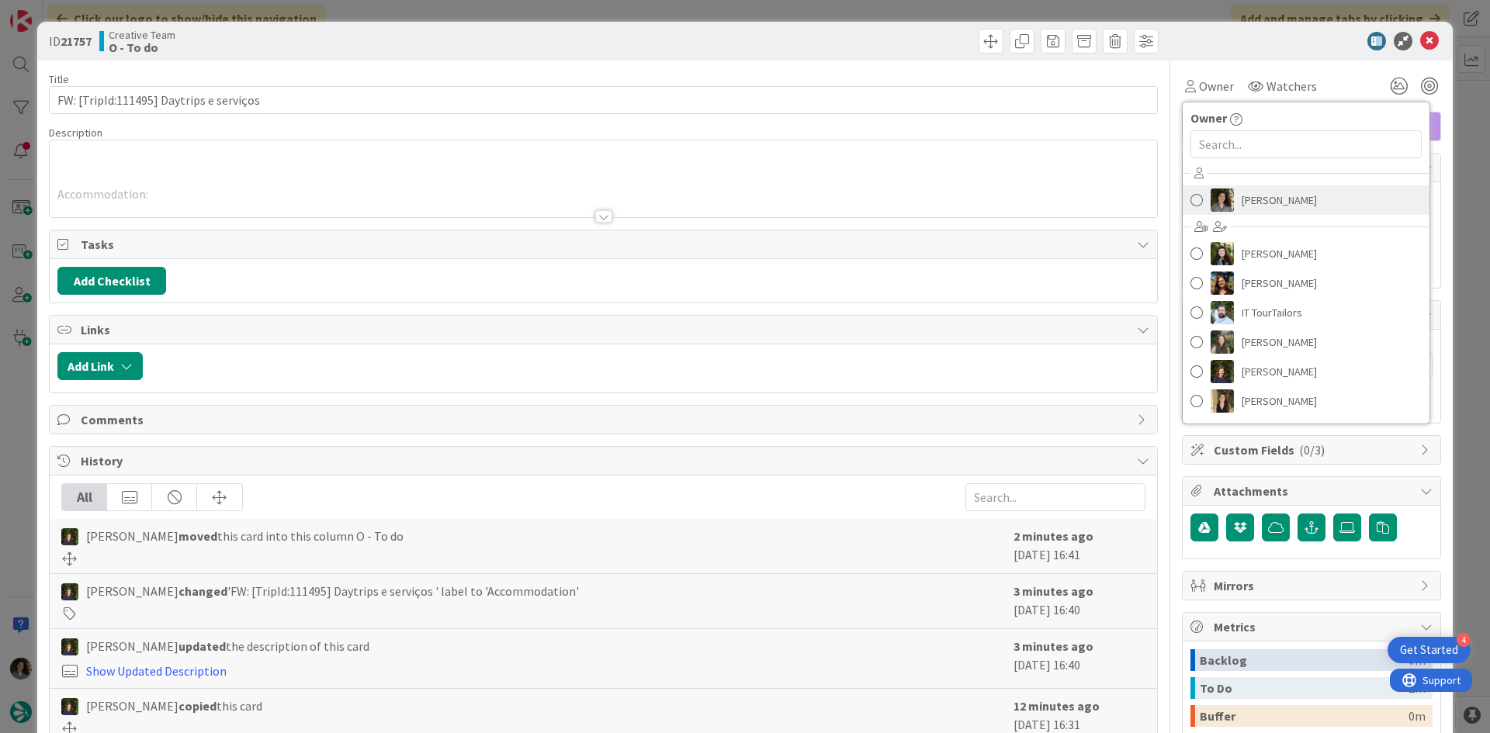
click at [1241, 207] on span "[PERSON_NAME]" at bounding box center [1278, 200] width 75 height 23
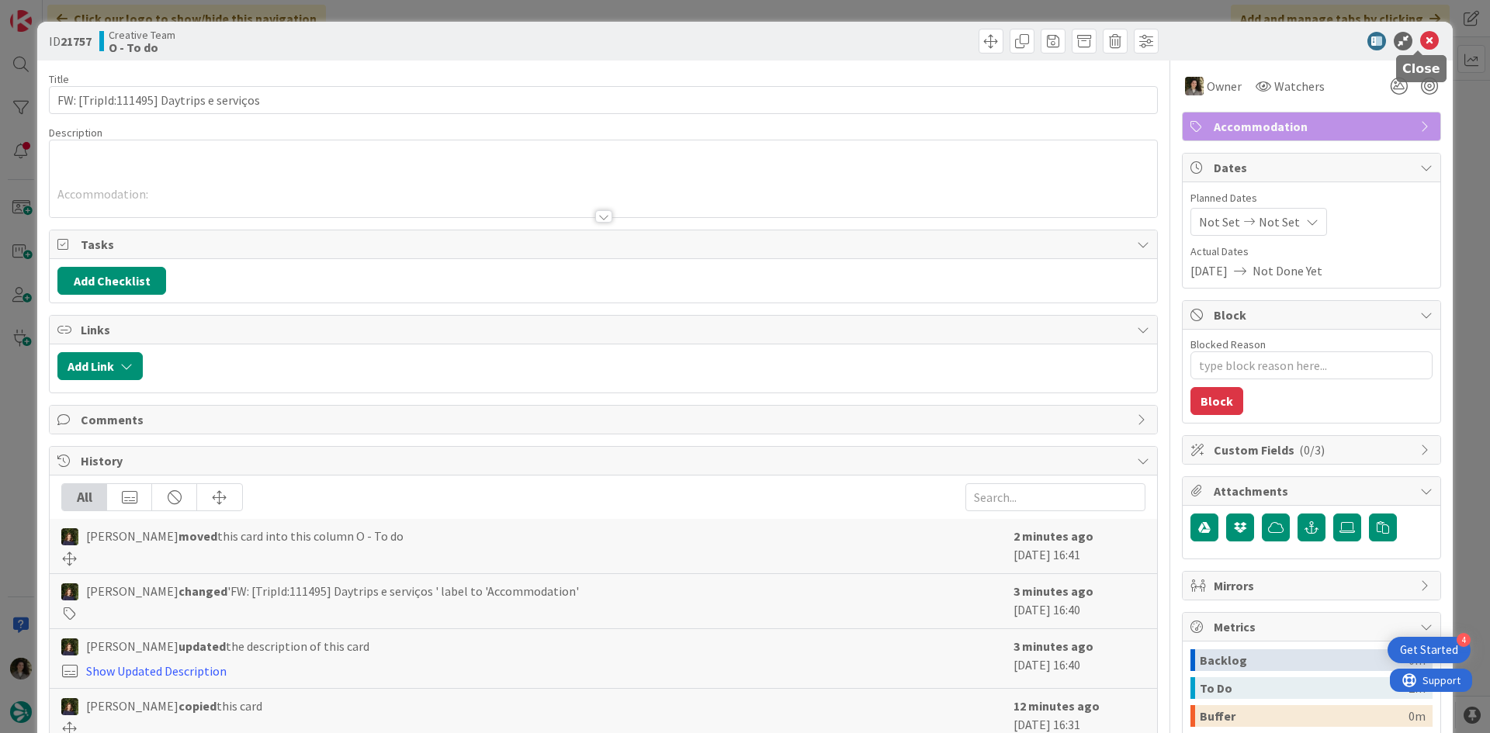
click at [1420, 44] on icon at bounding box center [1429, 41] width 19 height 19
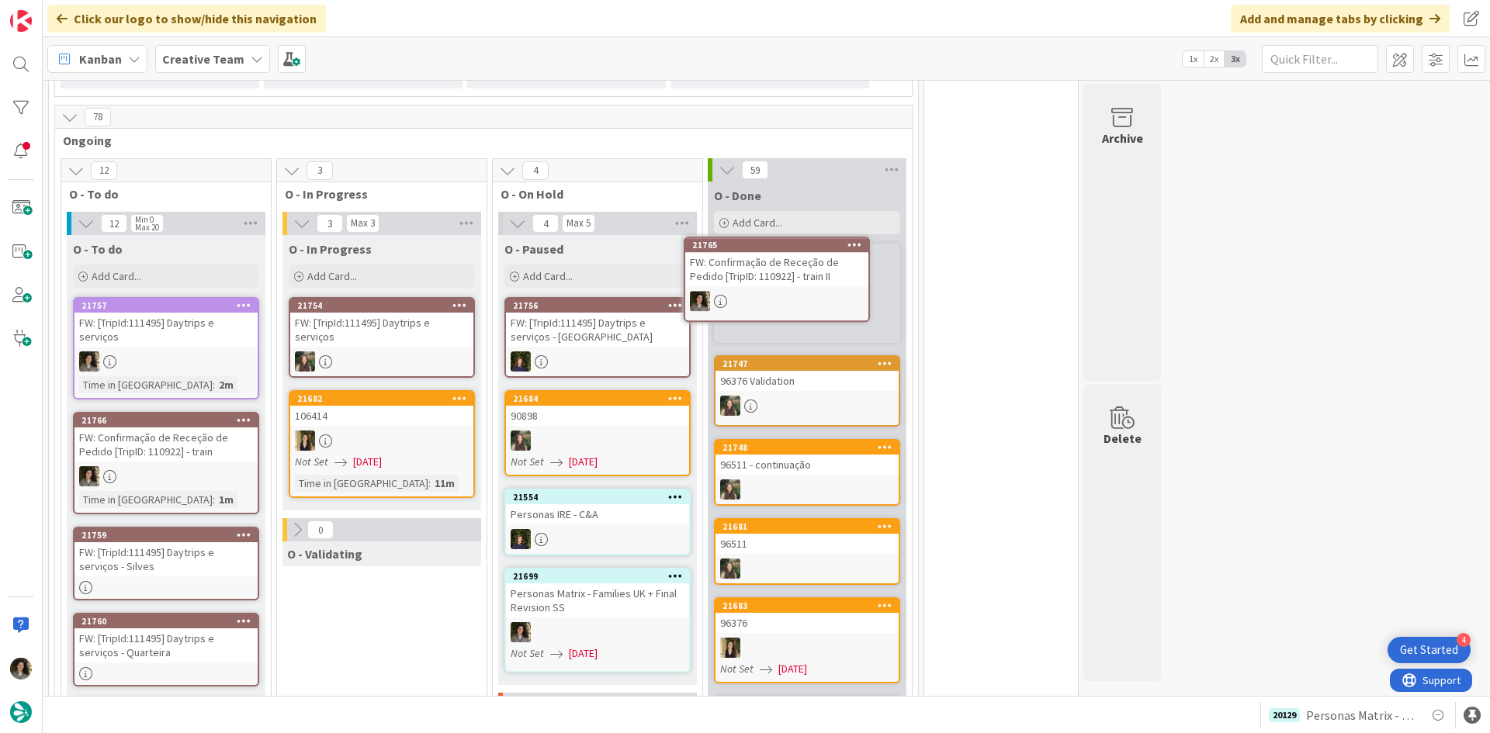
scroll to position [1306, 0]
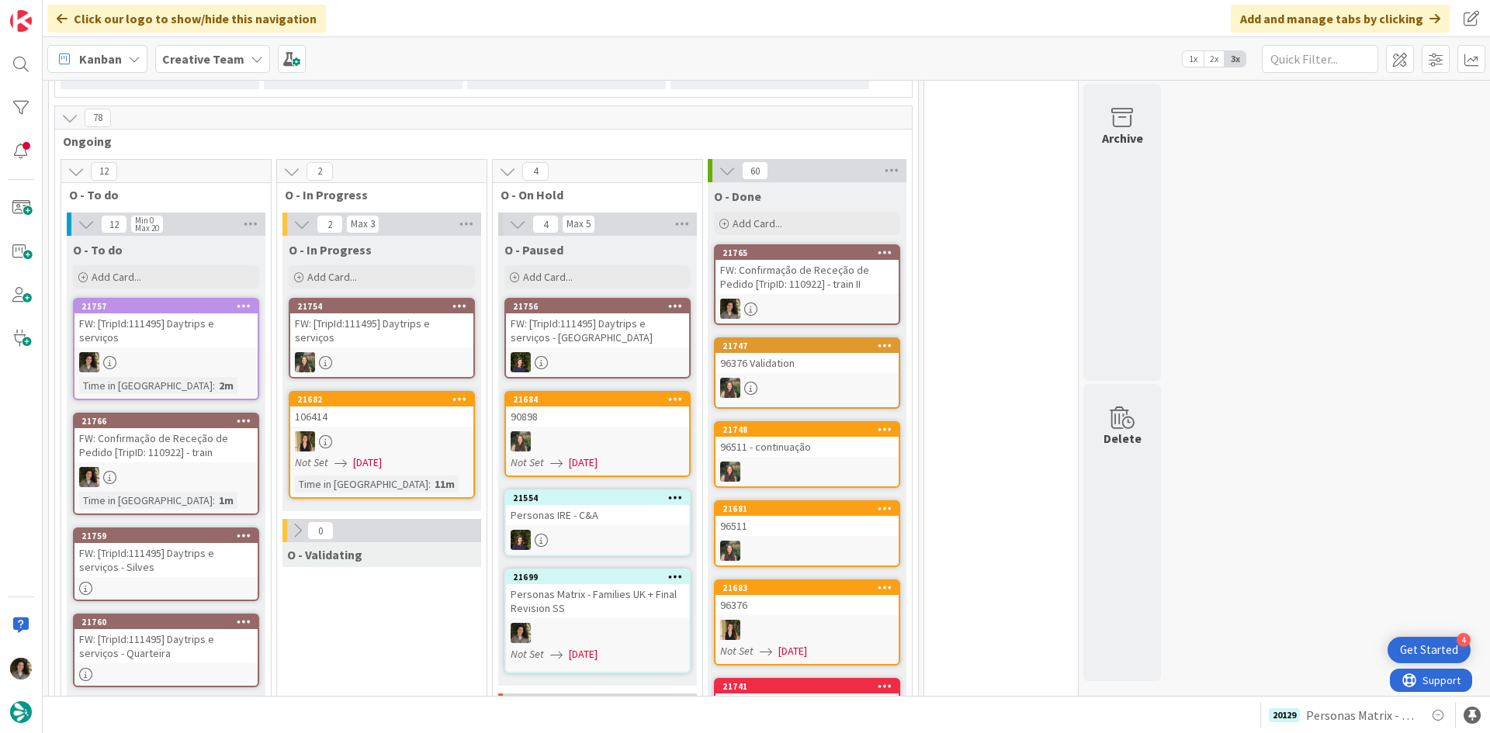
click at [856, 283] on link "21765 FW: Confirmação de Receção de Pedido [TripID: 110922] - train II" at bounding box center [807, 284] width 186 height 81
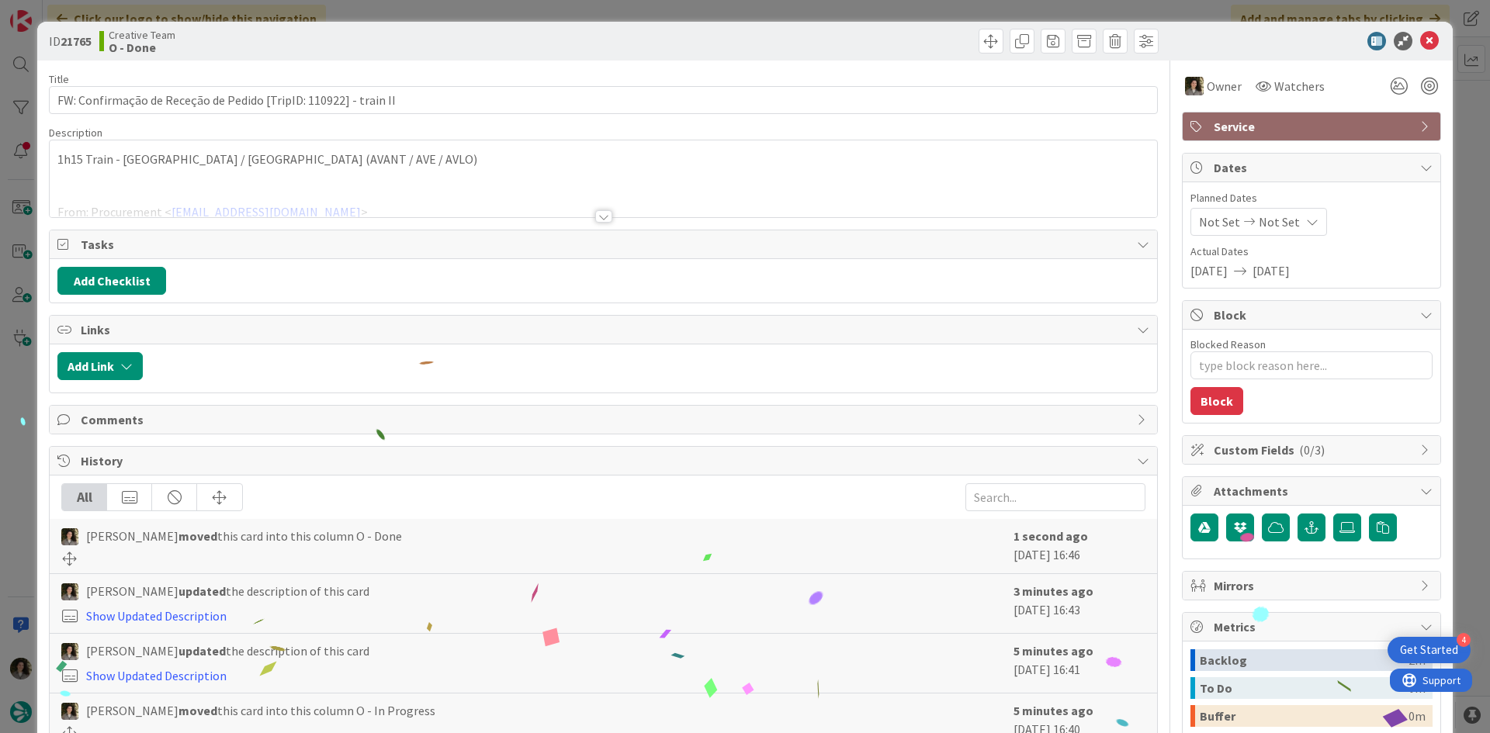
click at [1310, 119] on span "Service" at bounding box center [1312, 126] width 199 height 19
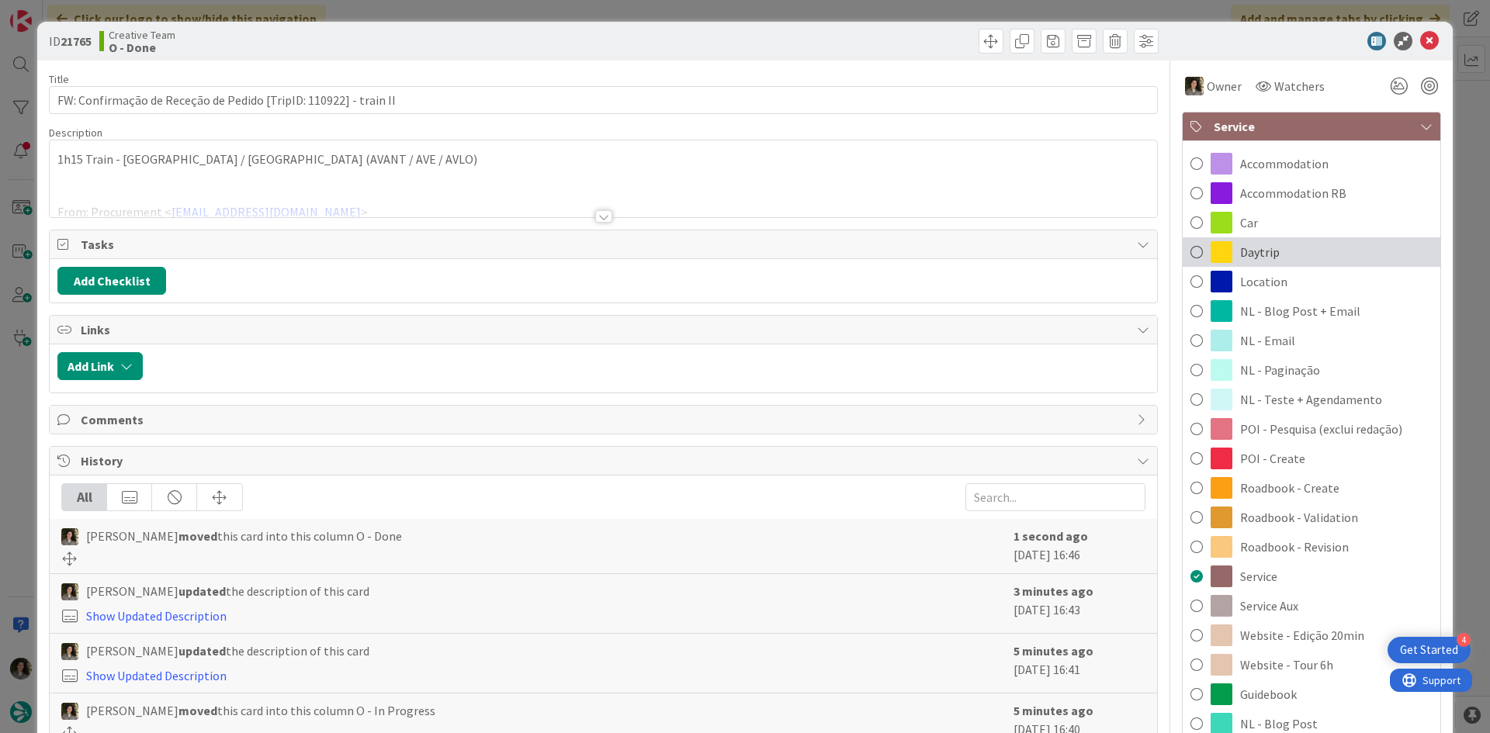
click at [1279, 259] on div "Daytrip" at bounding box center [1311, 251] width 258 height 29
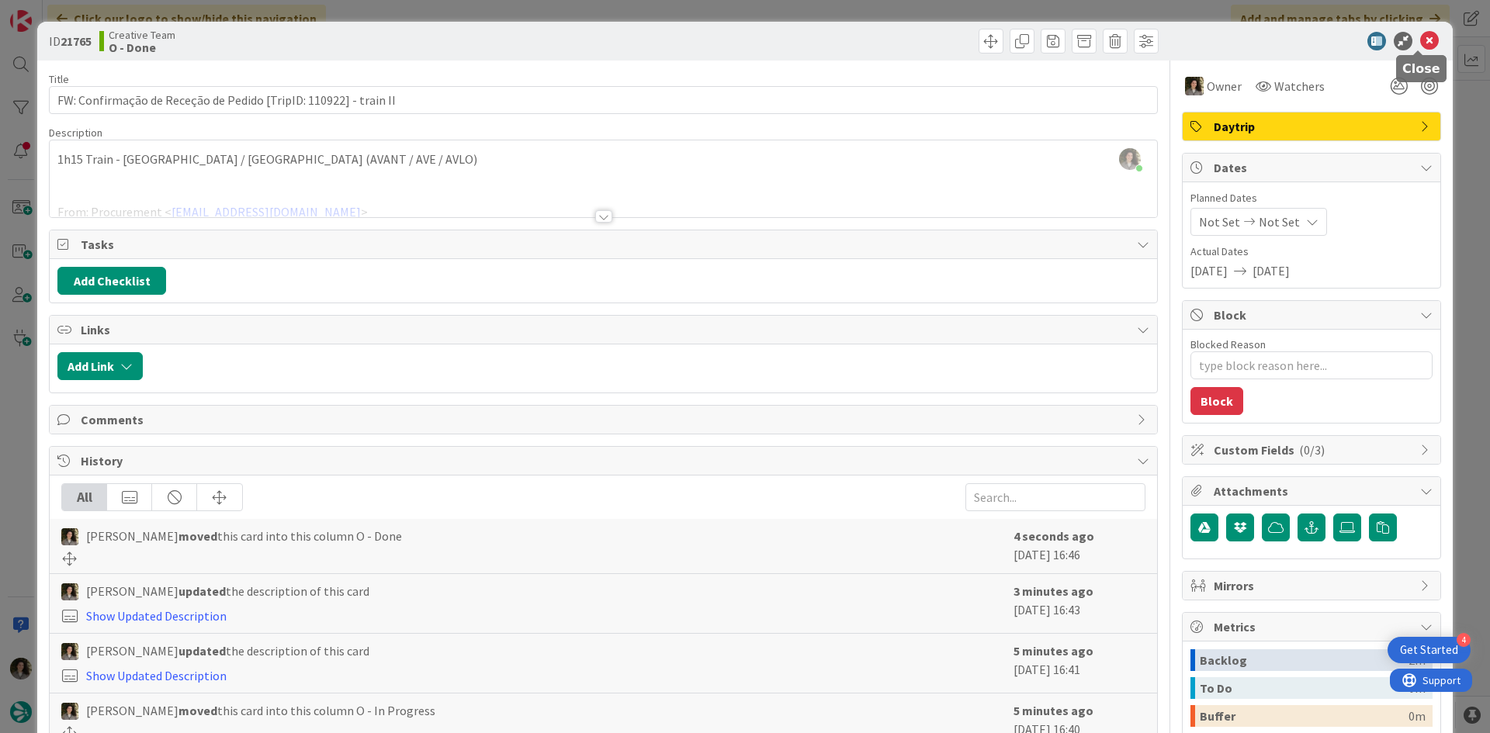
click at [1420, 39] on icon at bounding box center [1429, 41] width 19 height 19
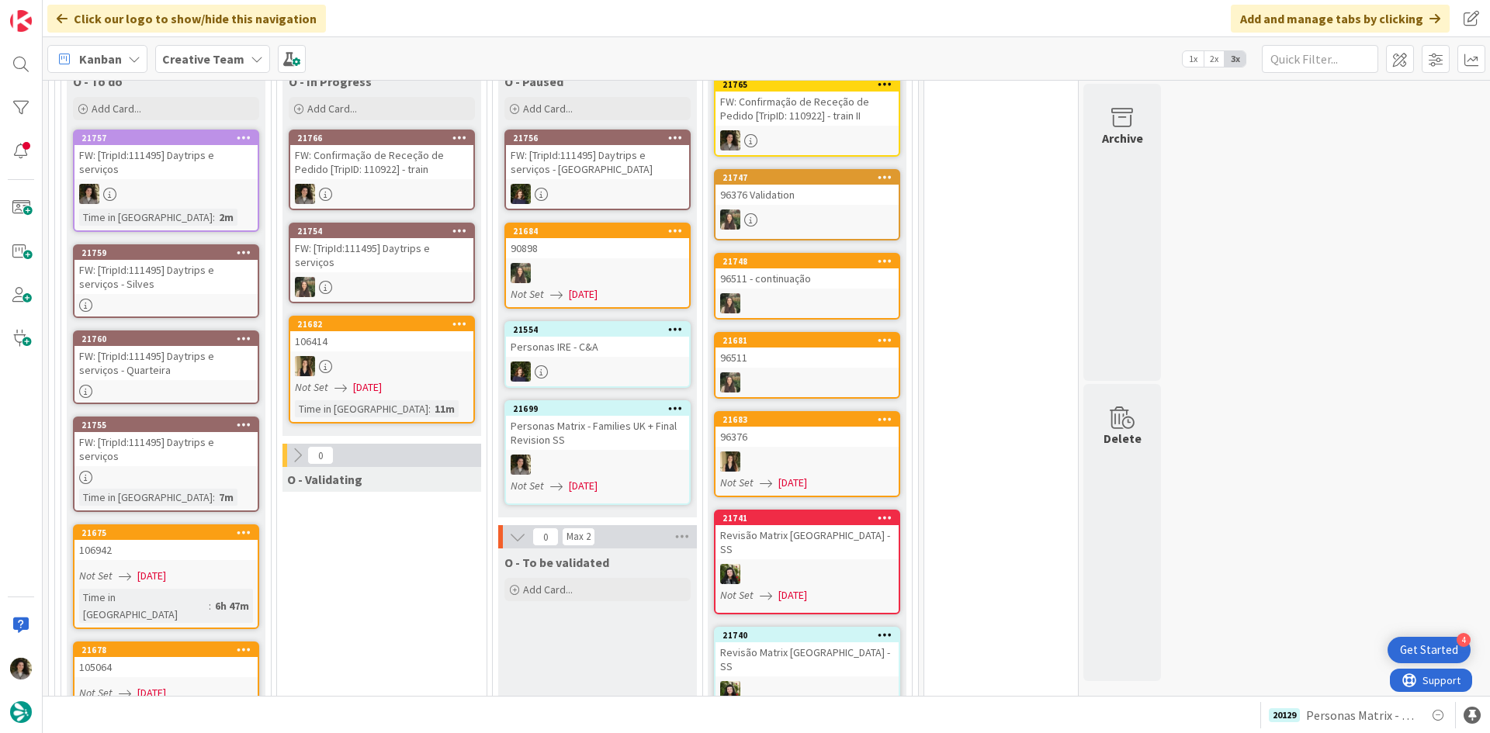
scroll to position [1452, 0]
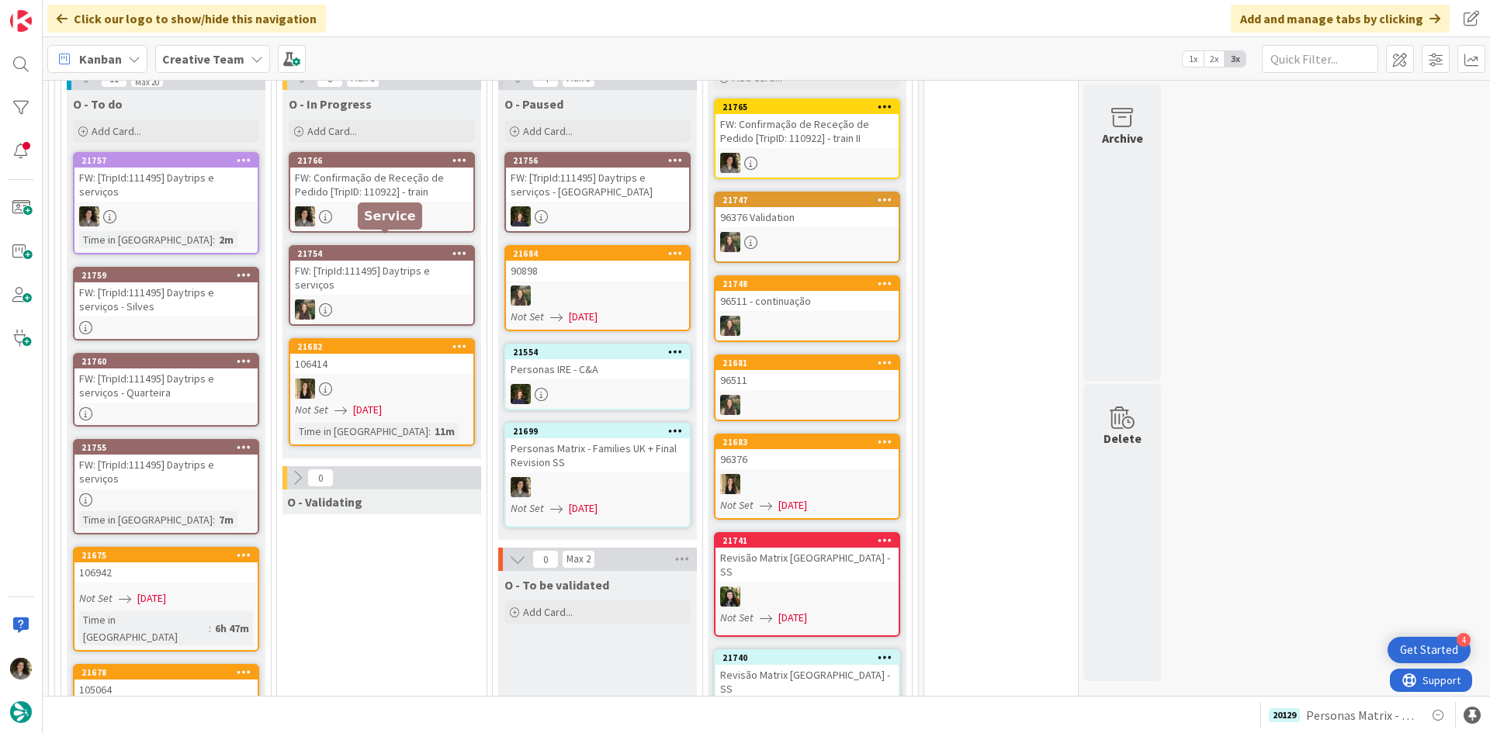
click at [390, 206] on div at bounding box center [381, 216] width 183 height 20
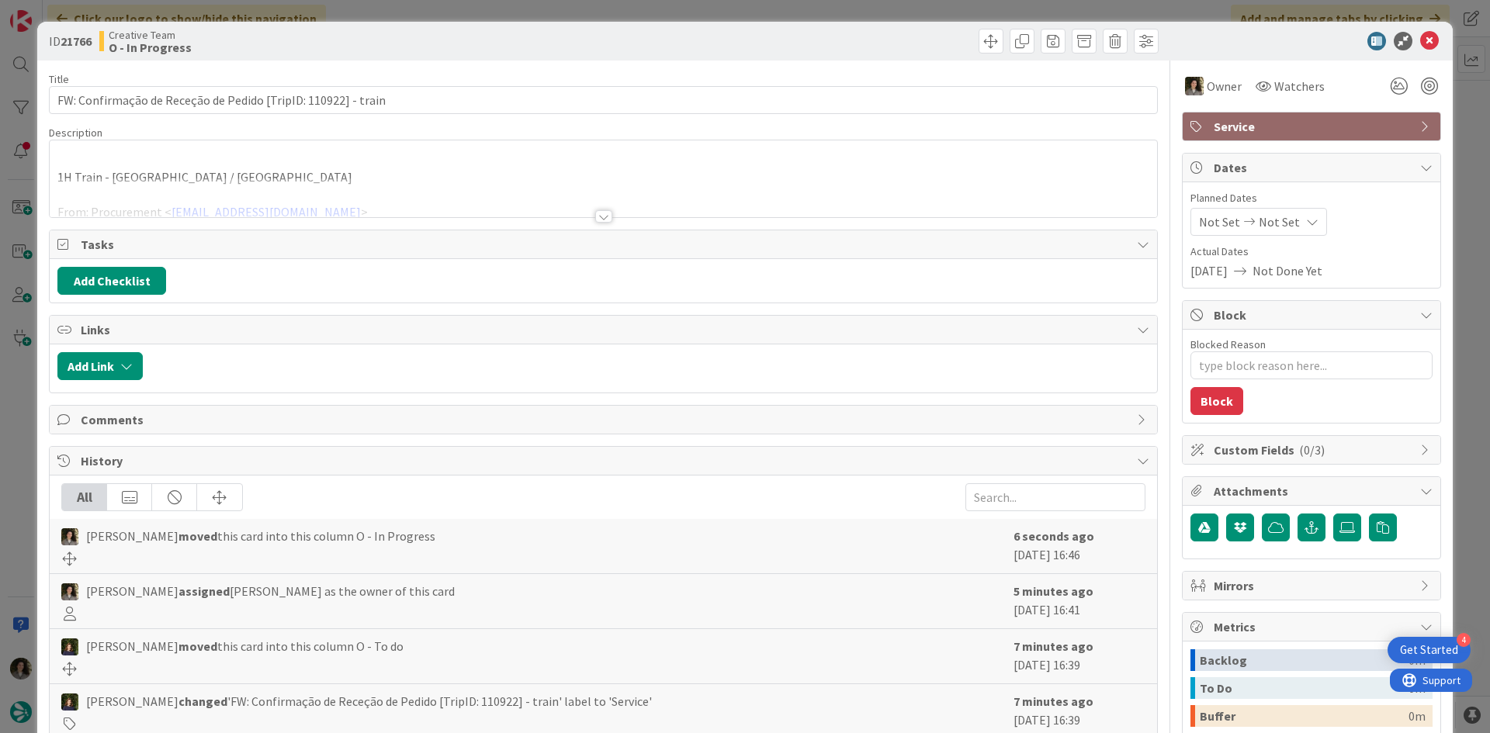
type textarea "x"
click at [413, 168] on p "1H Train - Madrid / Ciudad Real" at bounding box center [603, 177] width 1092 height 18
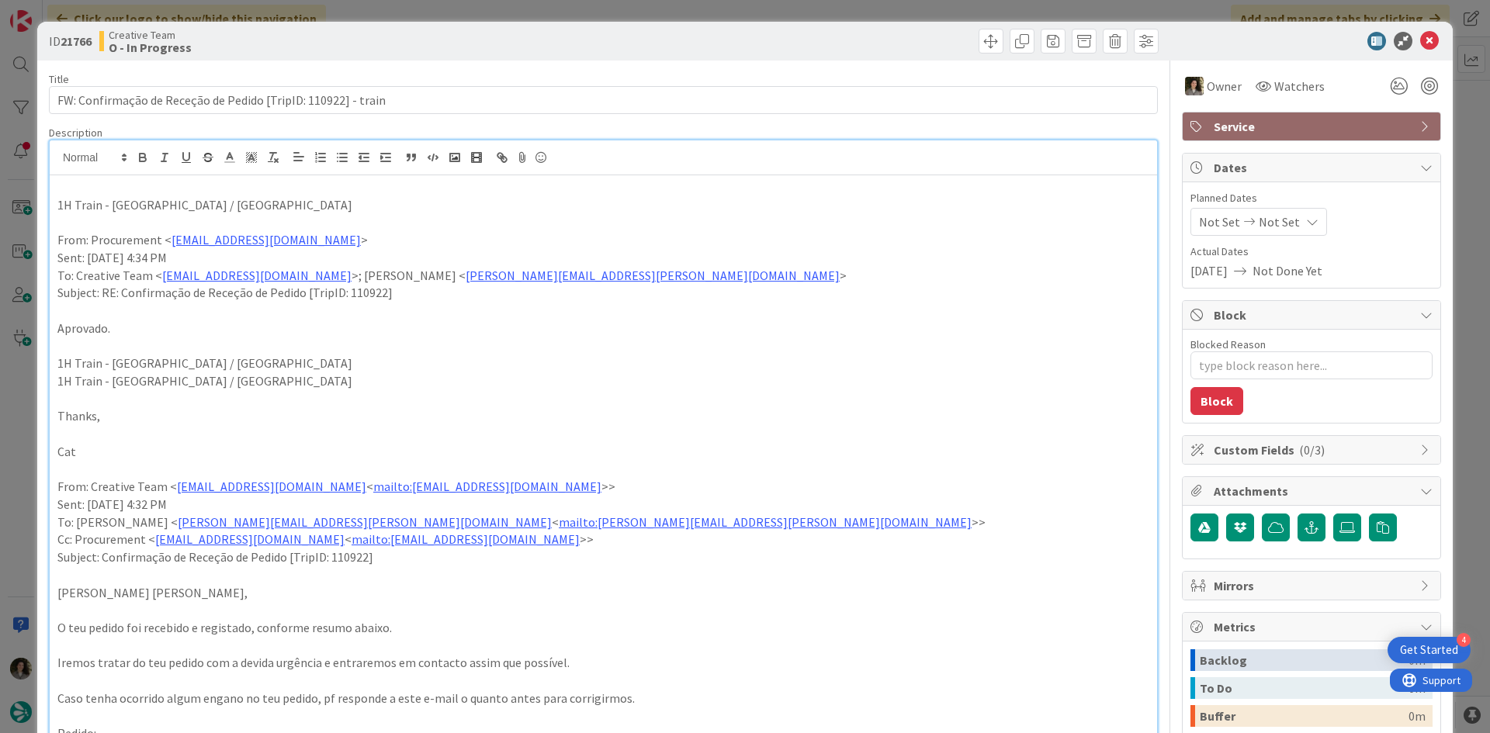
click at [65, 200] on p "1H Train - Madrid / Ciudad Real" at bounding box center [603, 205] width 1092 height 18
click at [70, 201] on p "1H Train - Madrid / Ciudad Real" at bounding box center [603, 205] width 1092 height 18
click at [244, 202] on p "1h Train - Madrid / Ciudad Real" at bounding box center [603, 205] width 1092 height 18
drag, startPoint x: 328, startPoint y: 203, endPoint x: 23, endPoint y: 210, distance: 305.0
click at [23, 210] on div "ID 21766 Creative Team O - In Progress Title 61 / 128 FW: Confirmação de Receçã…" at bounding box center [745, 366] width 1490 height 733
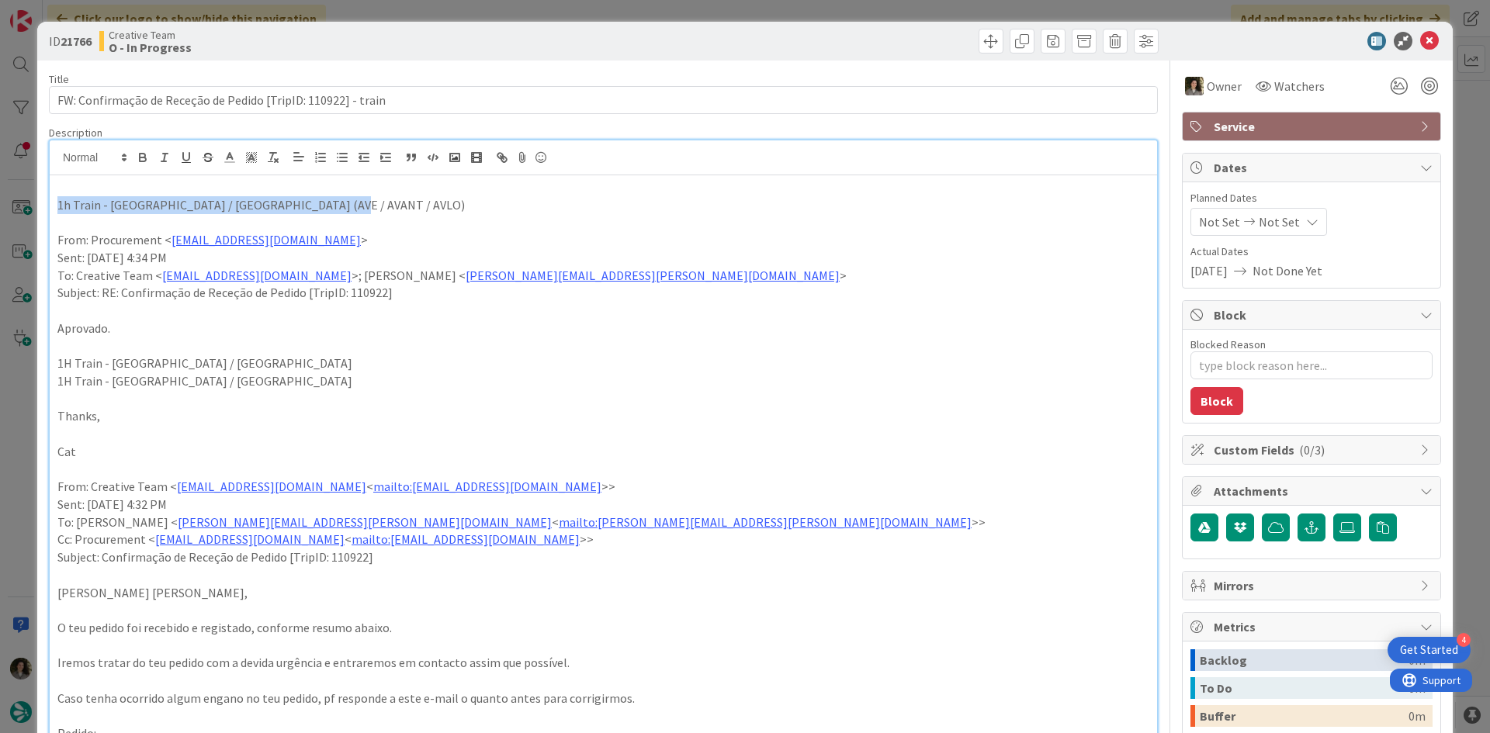
copy p "1h Train - Madrid / Ciudad Real (AVE / AVANT / AVLO)"
click at [1223, 57] on div "ID 21766 Creative Team O - In Progress" at bounding box center [744, 41] width 1415 height 39
click at [1420, 39] on icon at bounding box center [1429, 41] width 19 height 19
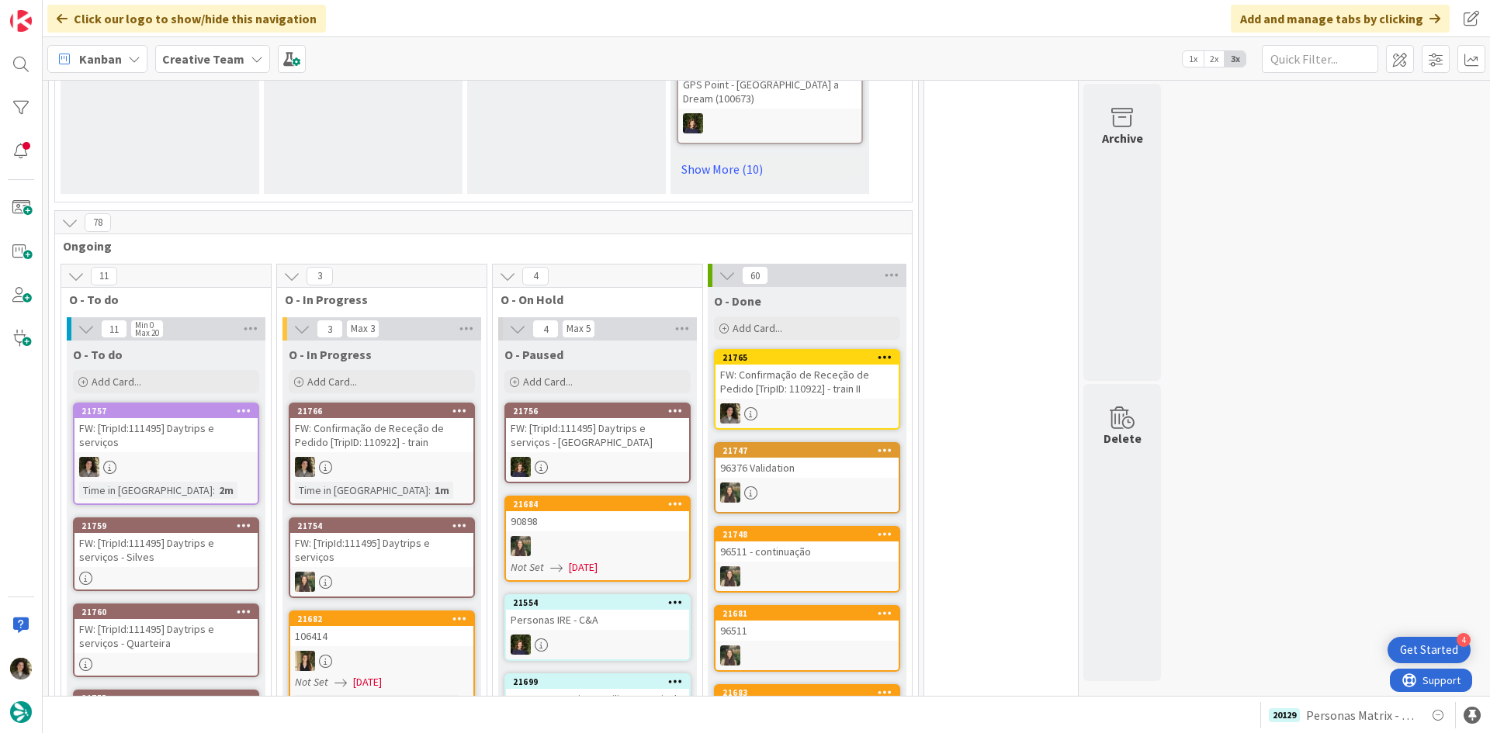
scroll to position [1375, 0]
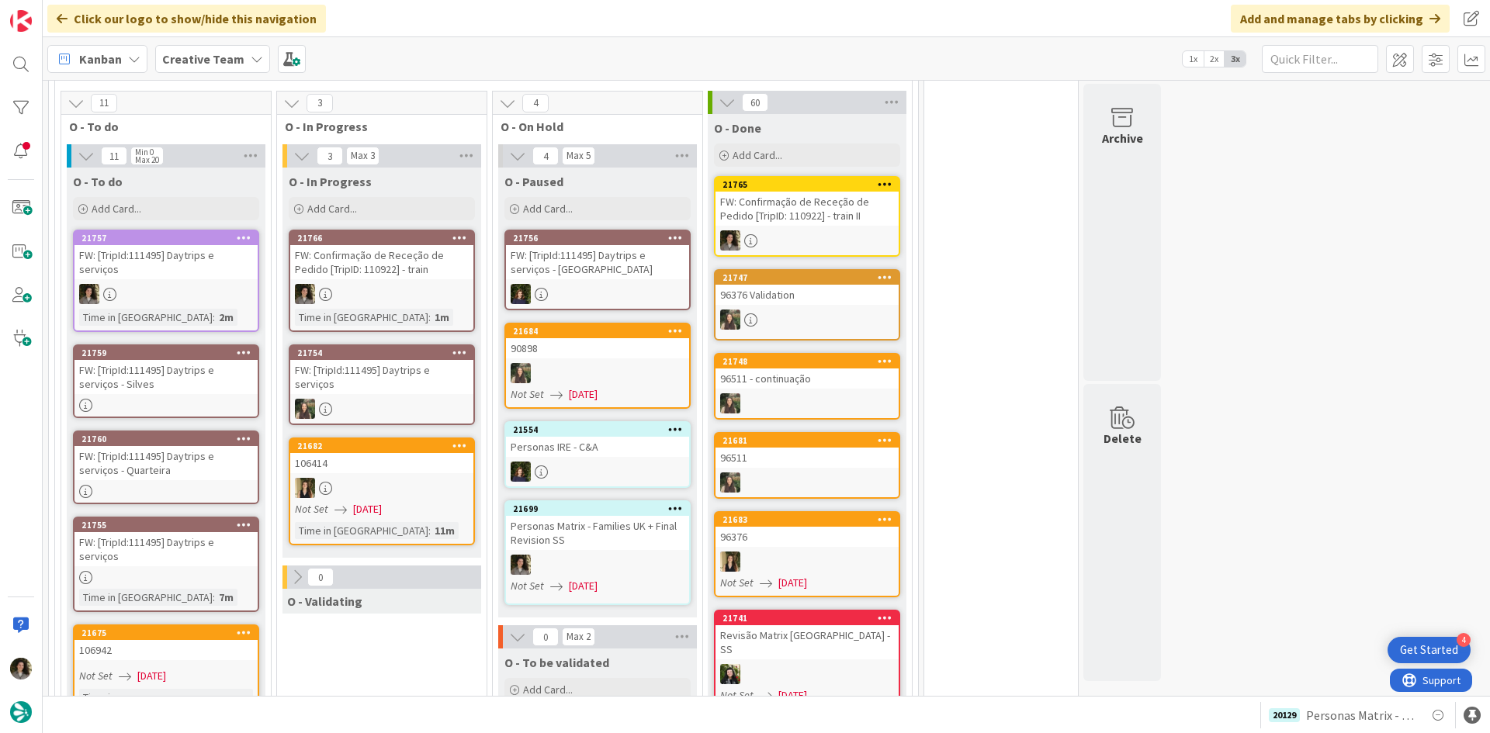
click at [421, 284] on div at bounding box center [381, 294] width 183 height 20
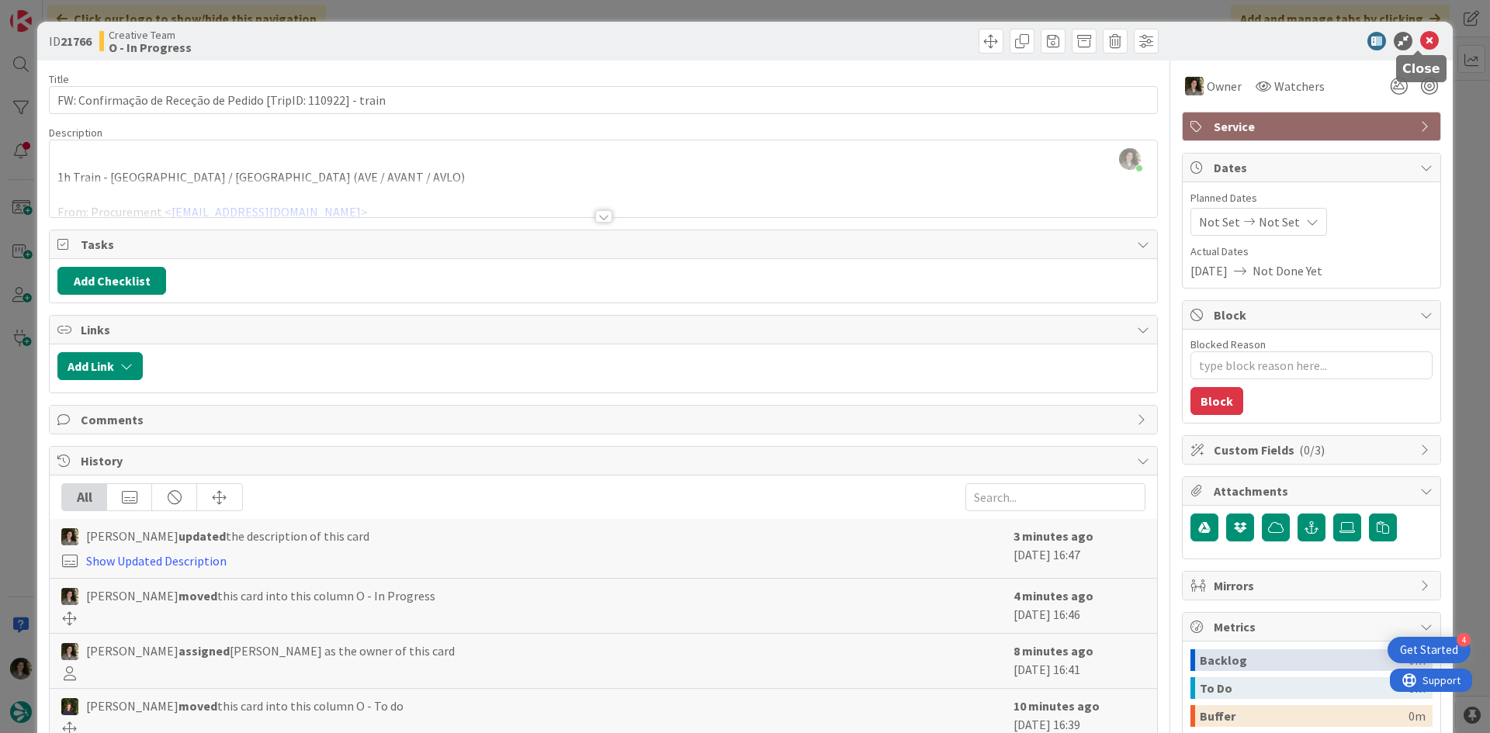
click at [1421, 40] on icon at bounding box center [1429, 41] width 19 height 19
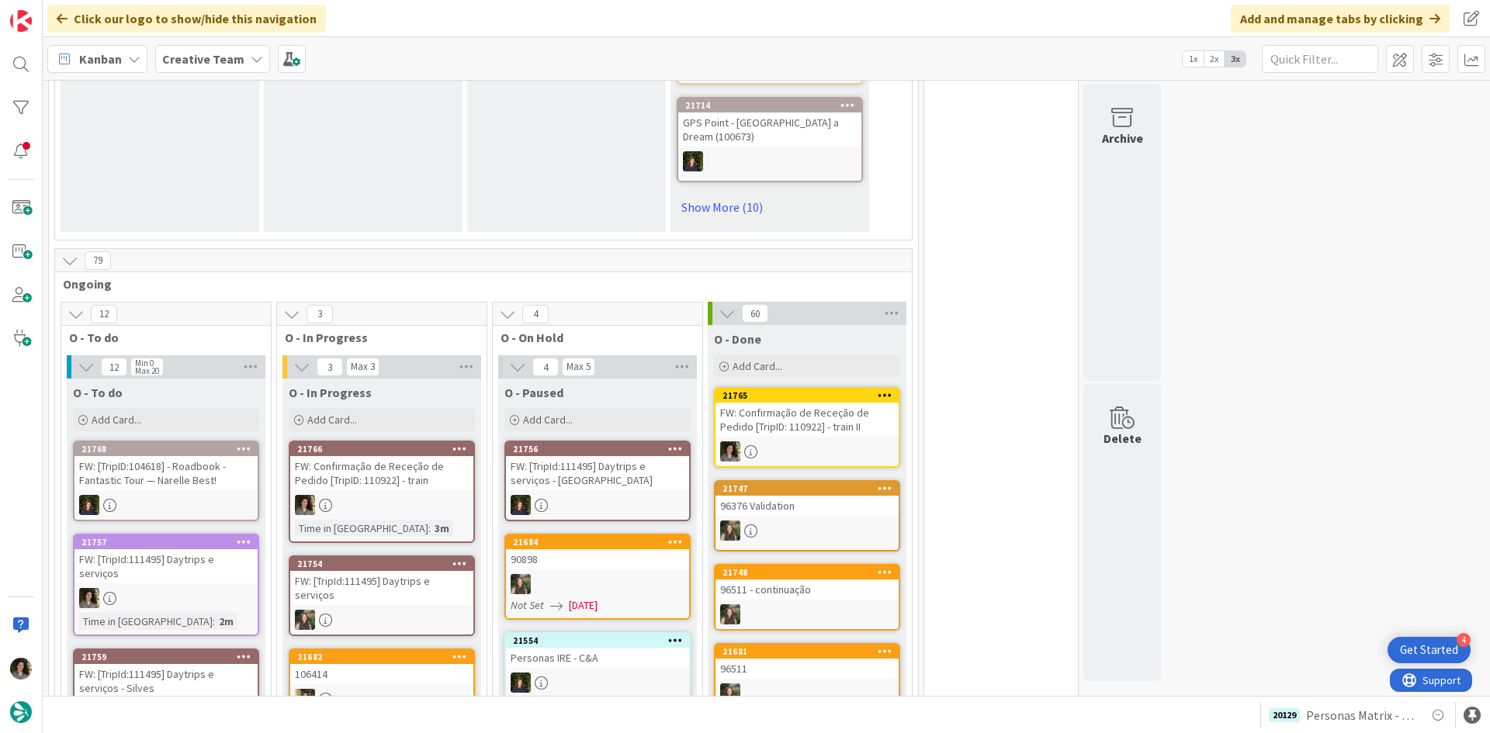
scroll to position [1474, 0]
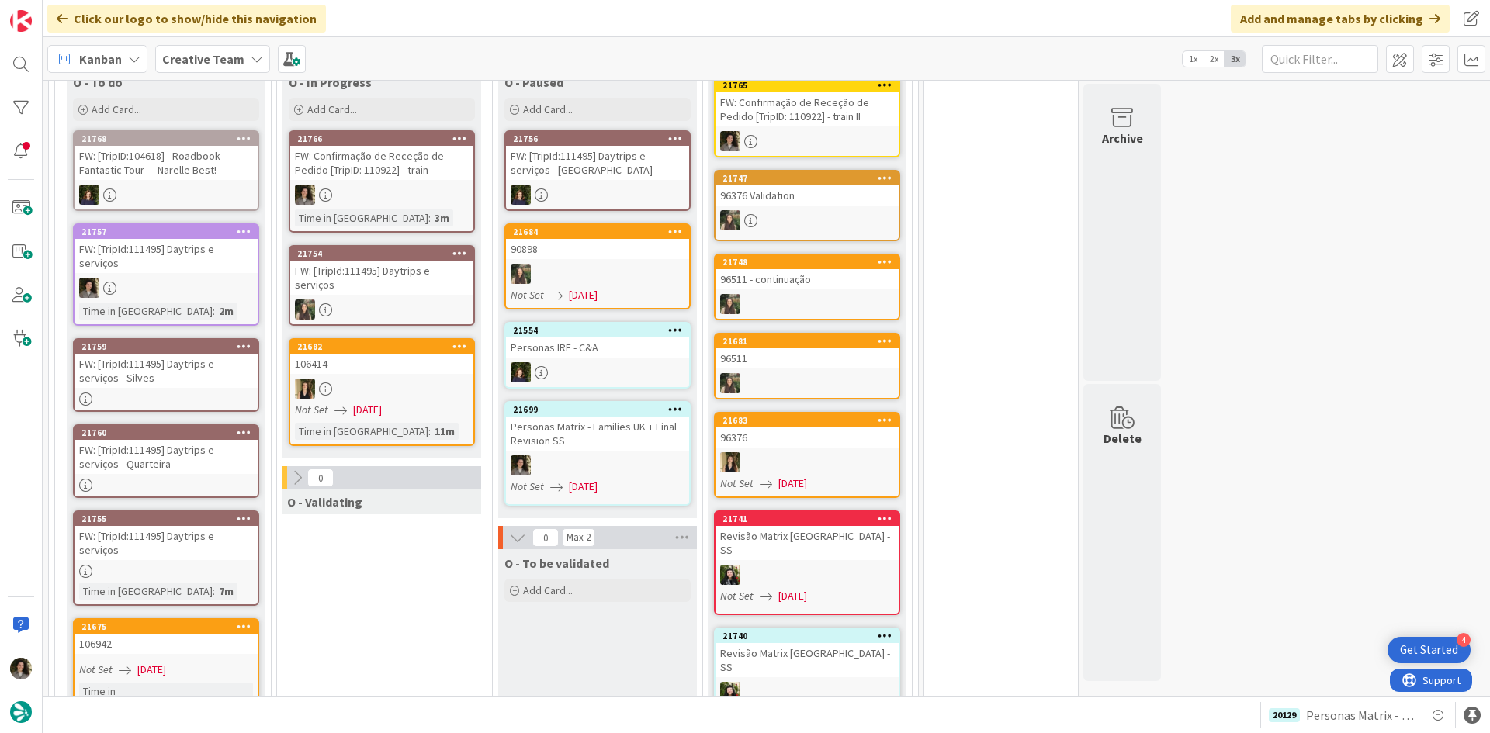
click at [213, 169] on link "21768 FW: [TripID:104618] - Roadbook - Fantastic Tour — Narelle Best!" at bounding box center [166, 170] width 186 height 81
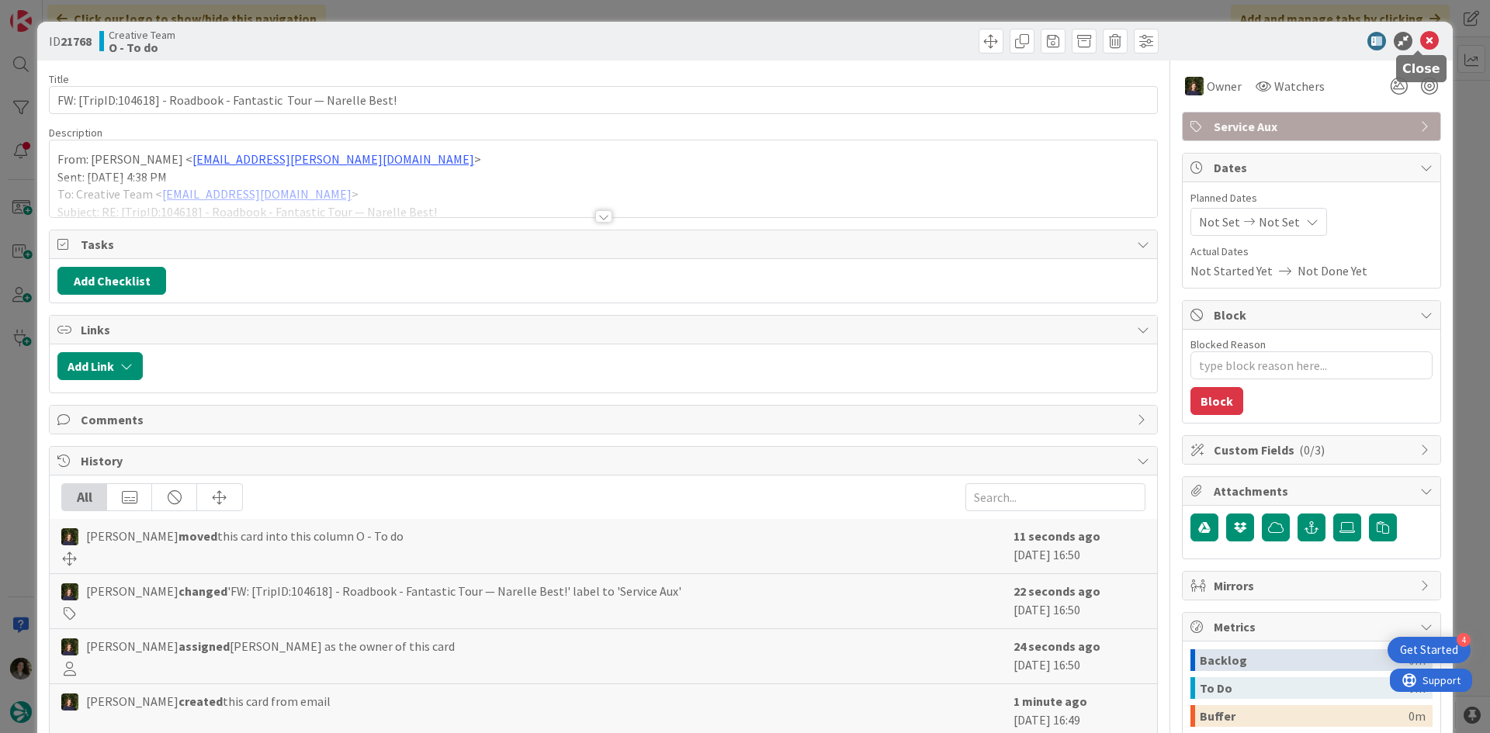
click at [1420, 41] on icon at bounding box center [1429, 41] width 19 height 19
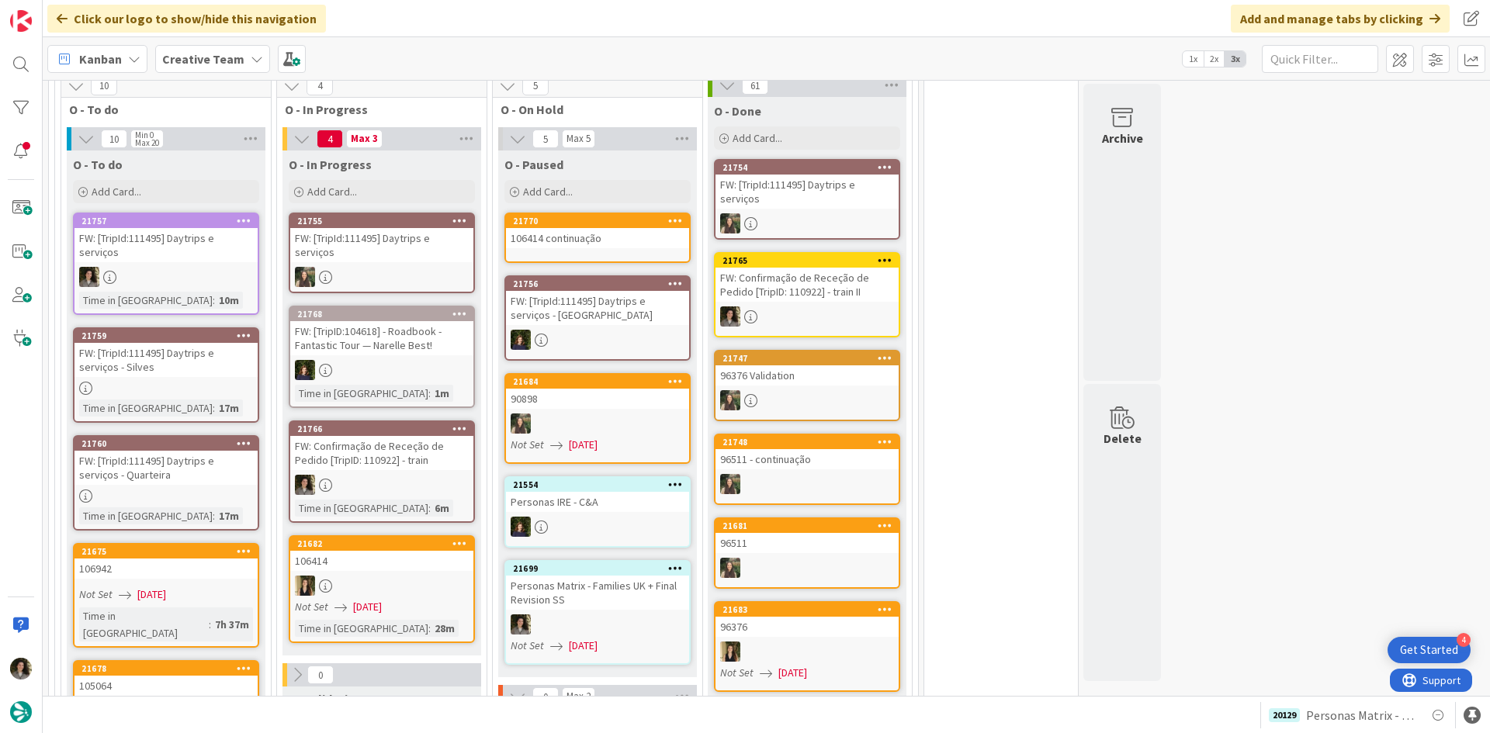
scroll to position [1401, 0]
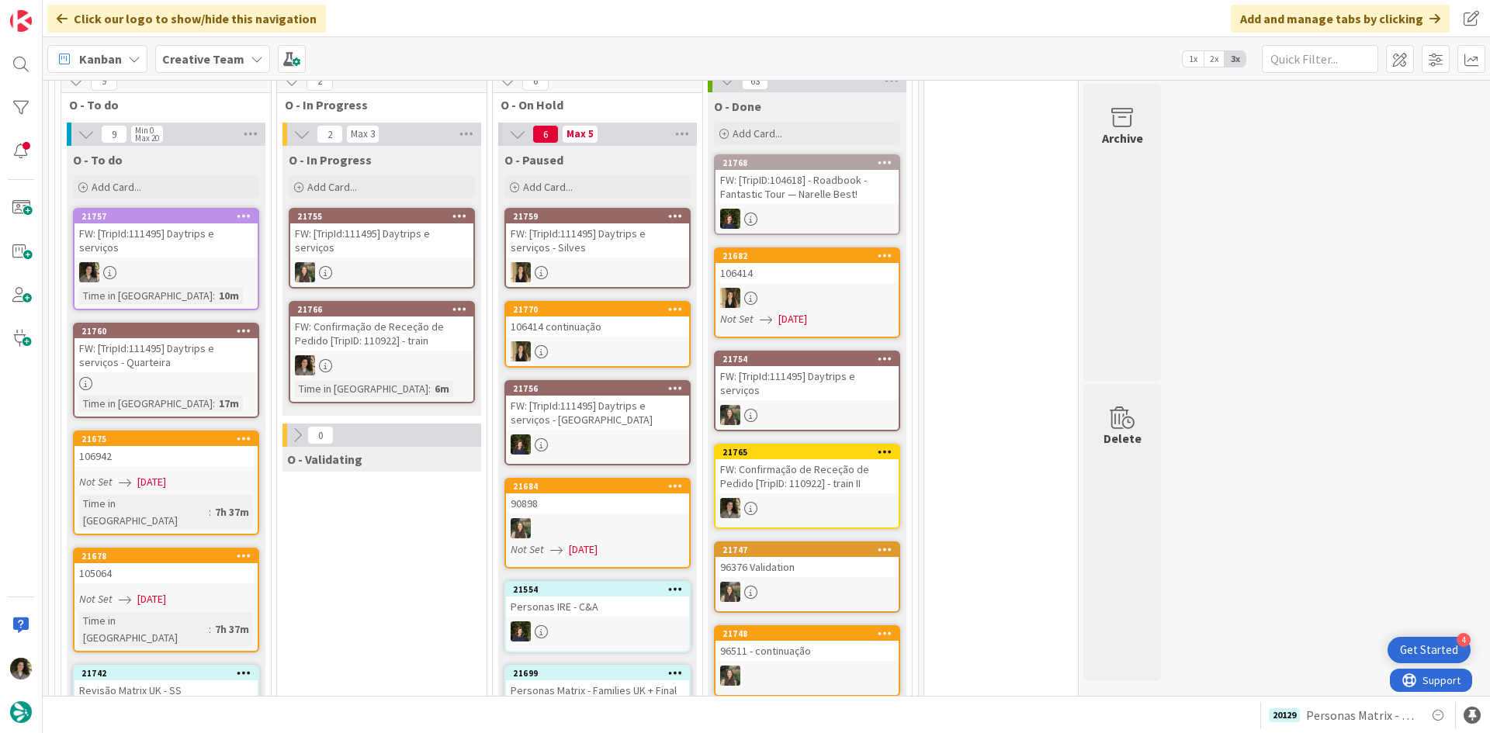
click at [403, 355] on div at bounding box center [381, 365] width 183 height 20
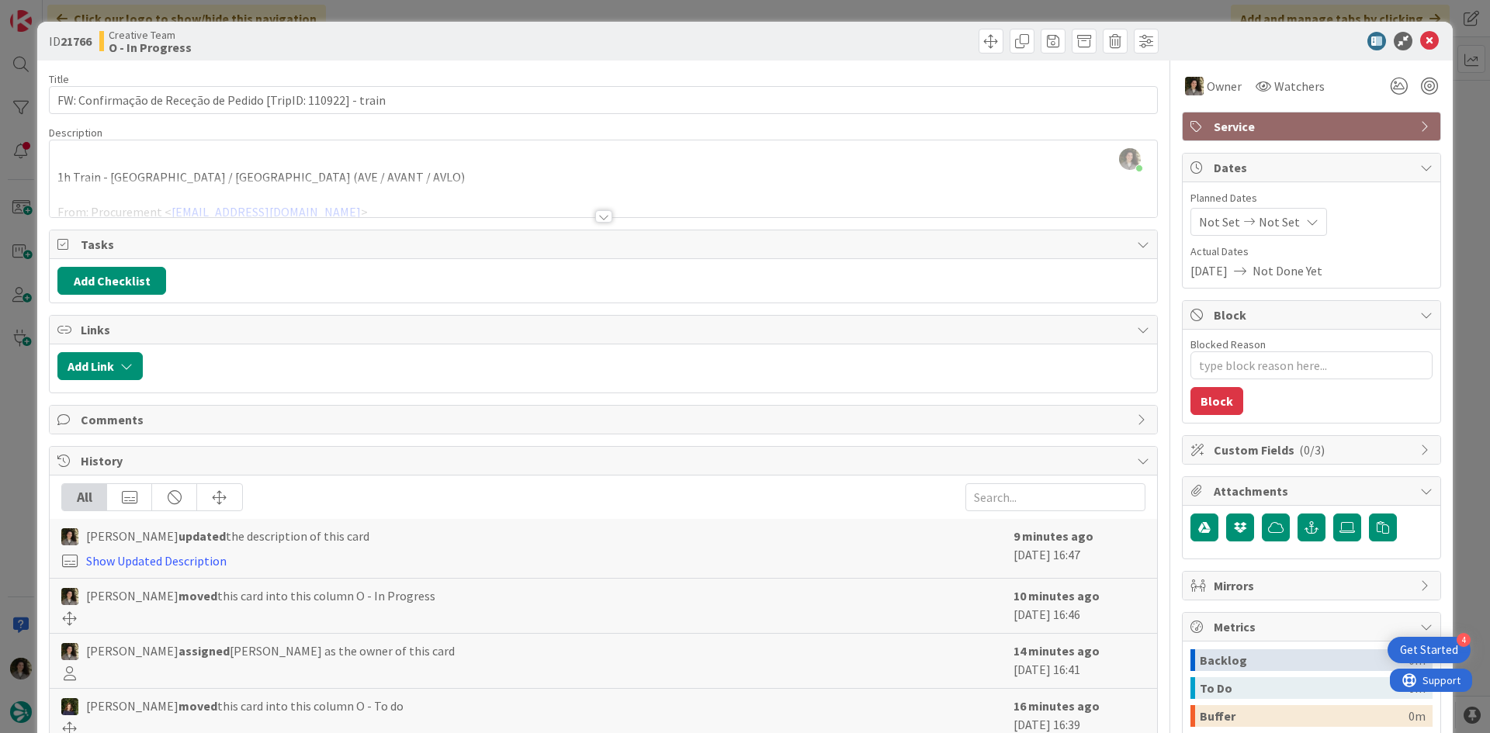
click at [1378, 123] on span "Service" at bounding box center [1312, 126] width 199 height 19
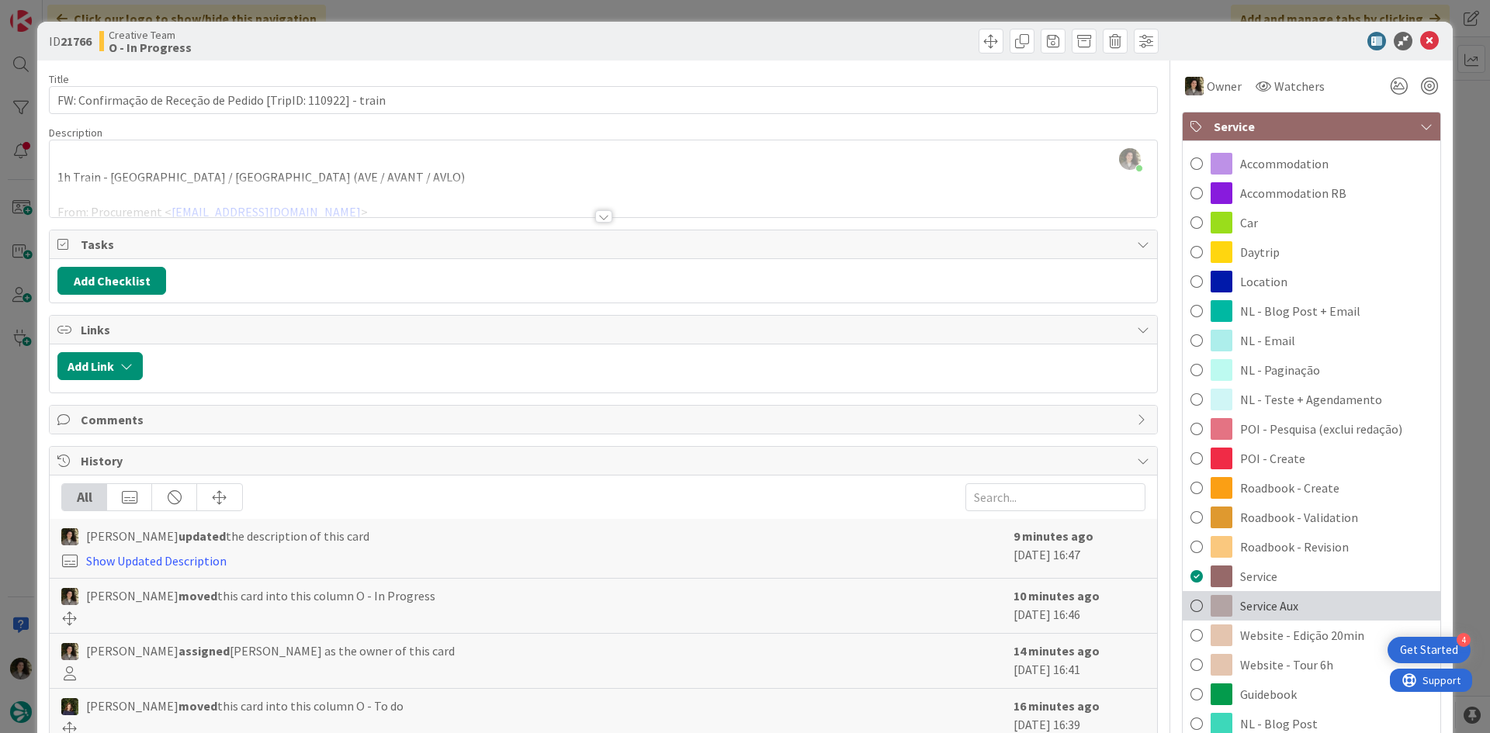
click at [1306, 604] on div "Service Aux" at bounding box center [1311, 605] width 258 height 29
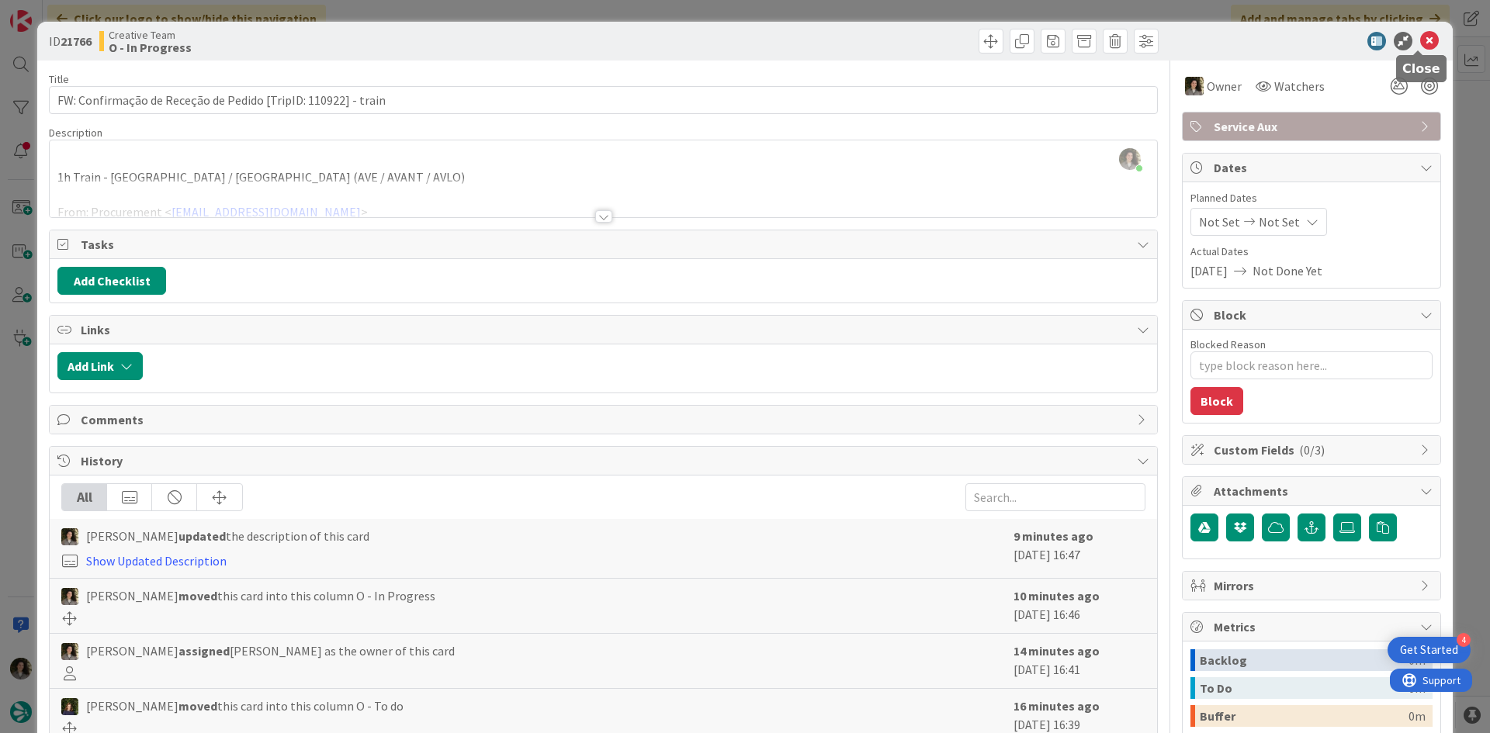
drag, startPoint x: 1425, startPoint y: 36, endPoint x: 1406, endPoint y: 47, distance: 21.9
click at [1424, 36] on icon at bounding box center [1429, 41] width 19 height 19
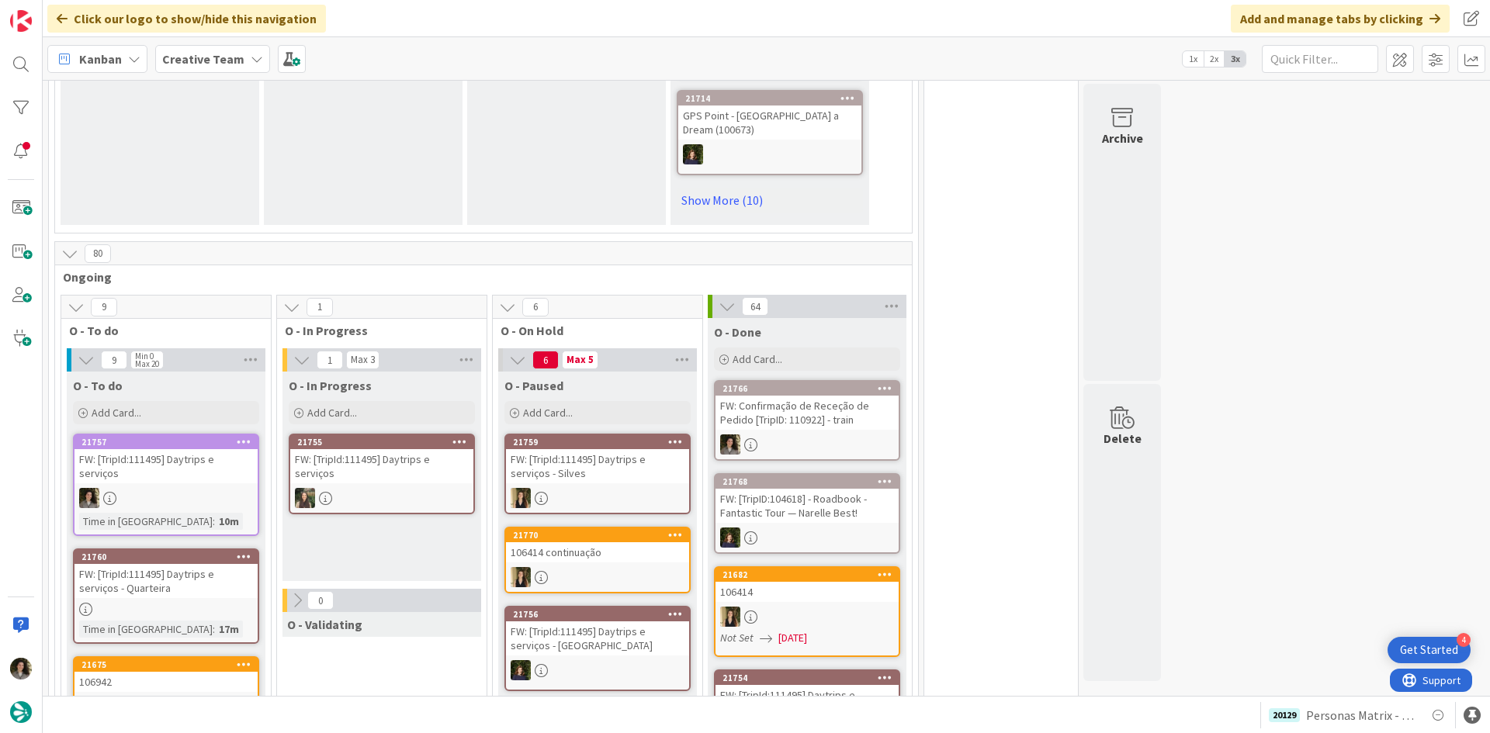
scroll to position [1396, 0]
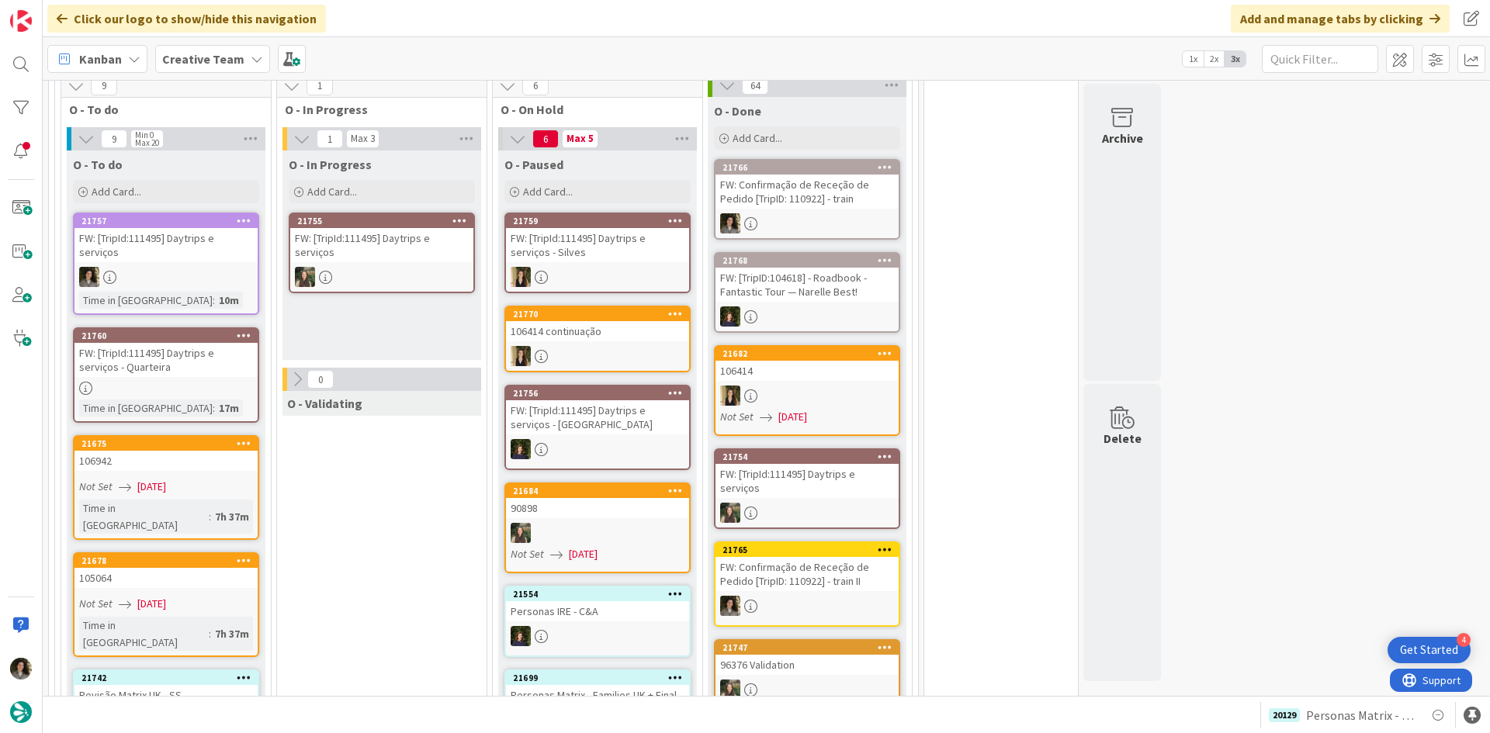
click at [832, 185] on div "FW: Confirmação de Receção de Pedido [TripID: 110922] - train" at bounding box center [806, 192] width 183 height 34
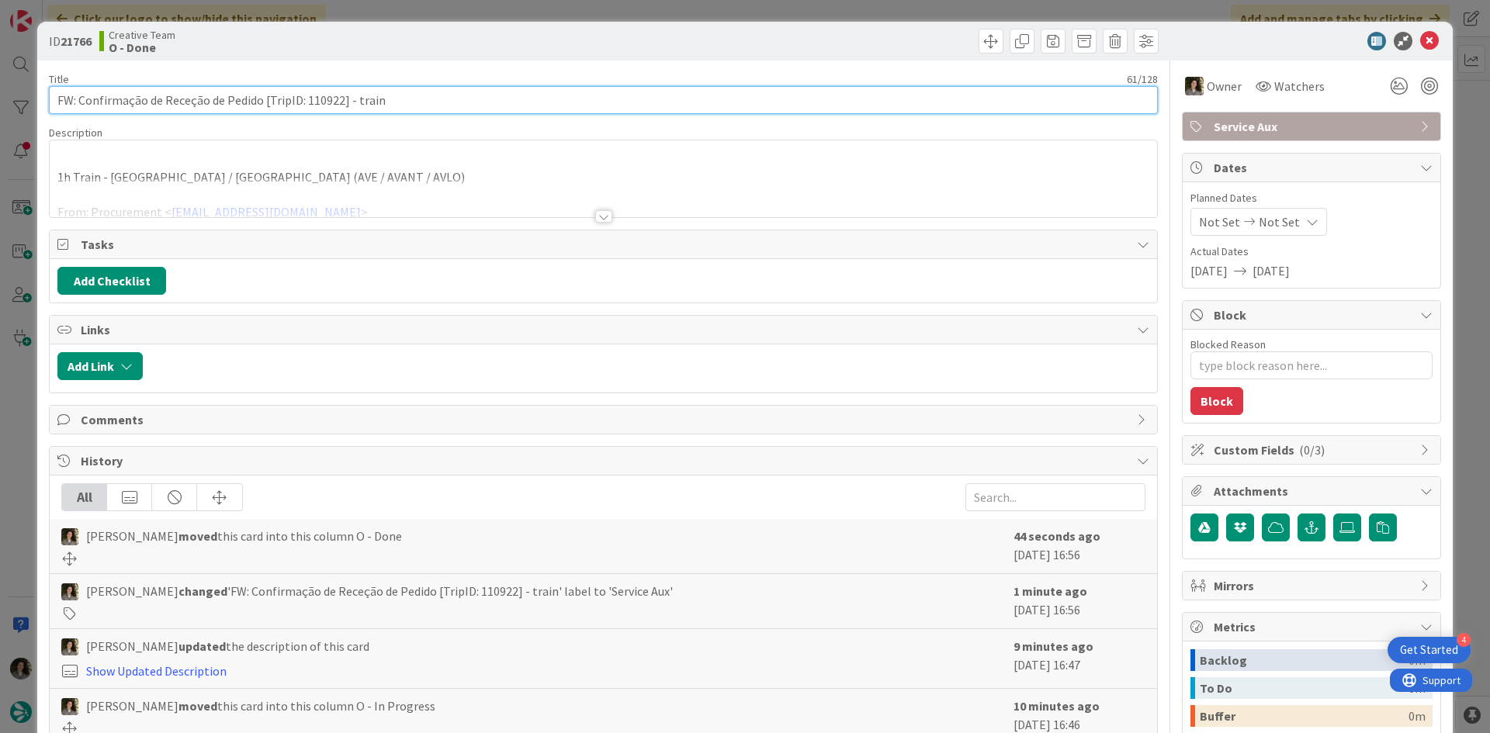
click at [330, 101] on input "FW: Confirmação de Receção de Pedido [TripID: 110922] - train" at bounding box center [603, 100] width 1109 height 28
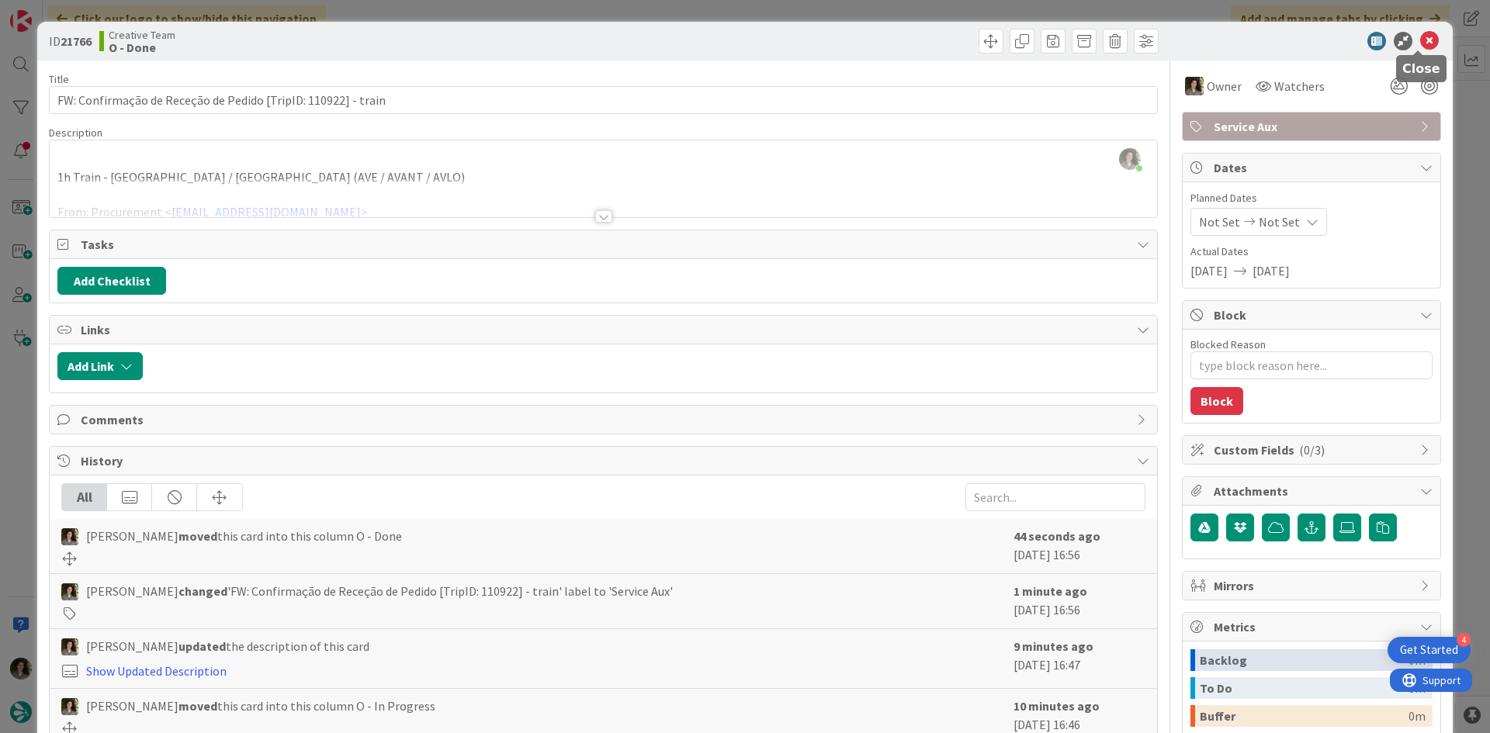
click at [1420, 40] on icon at bounding box center [1429, 41] width 19 height 19
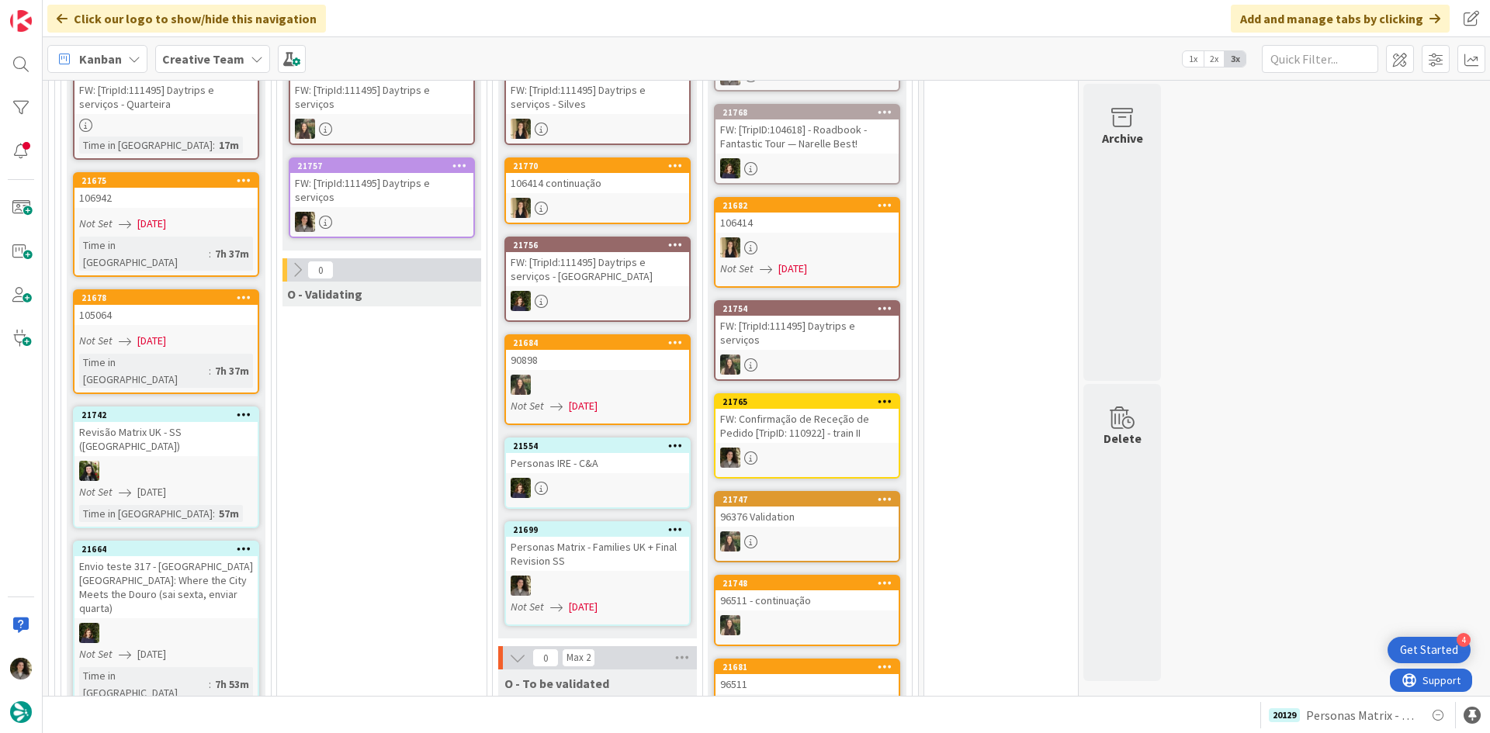
scroll to position [1312, 0]
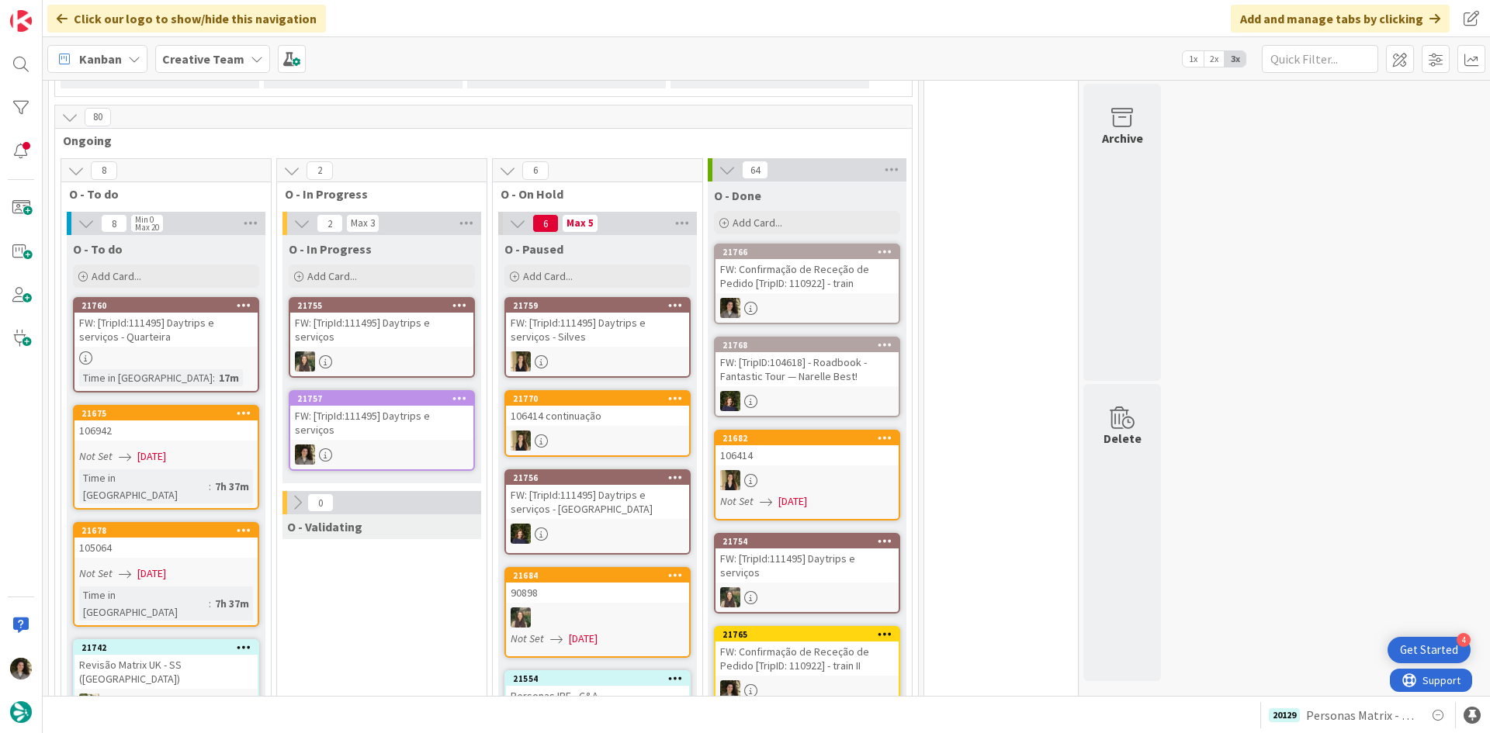
click at [357, 427] on link "21757 FW: [TripId:111495] Daytrips e serviços" at bounding box center [382, 430] width 186 height 81
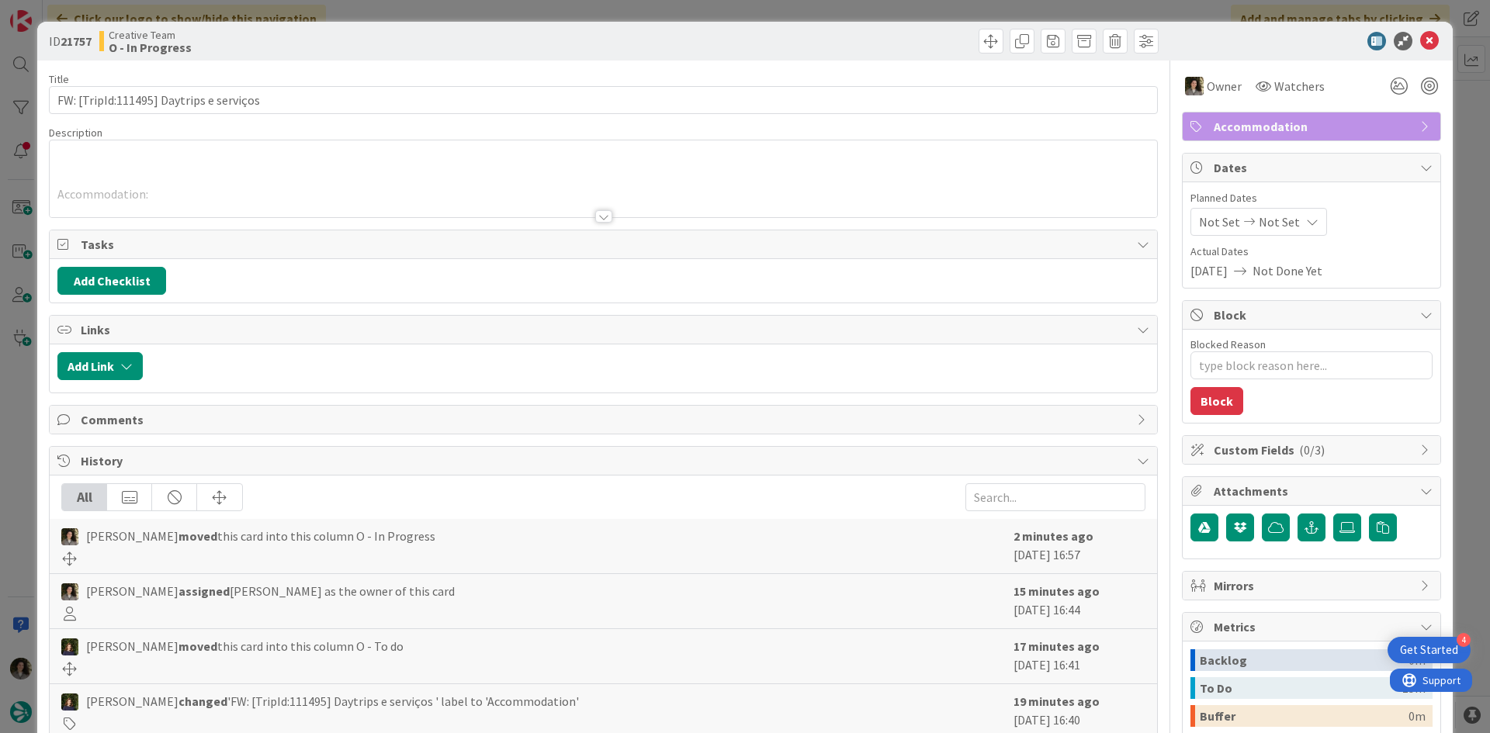
click at [603, 209] on div at bounding box center [603, 198] width 1107 height 40
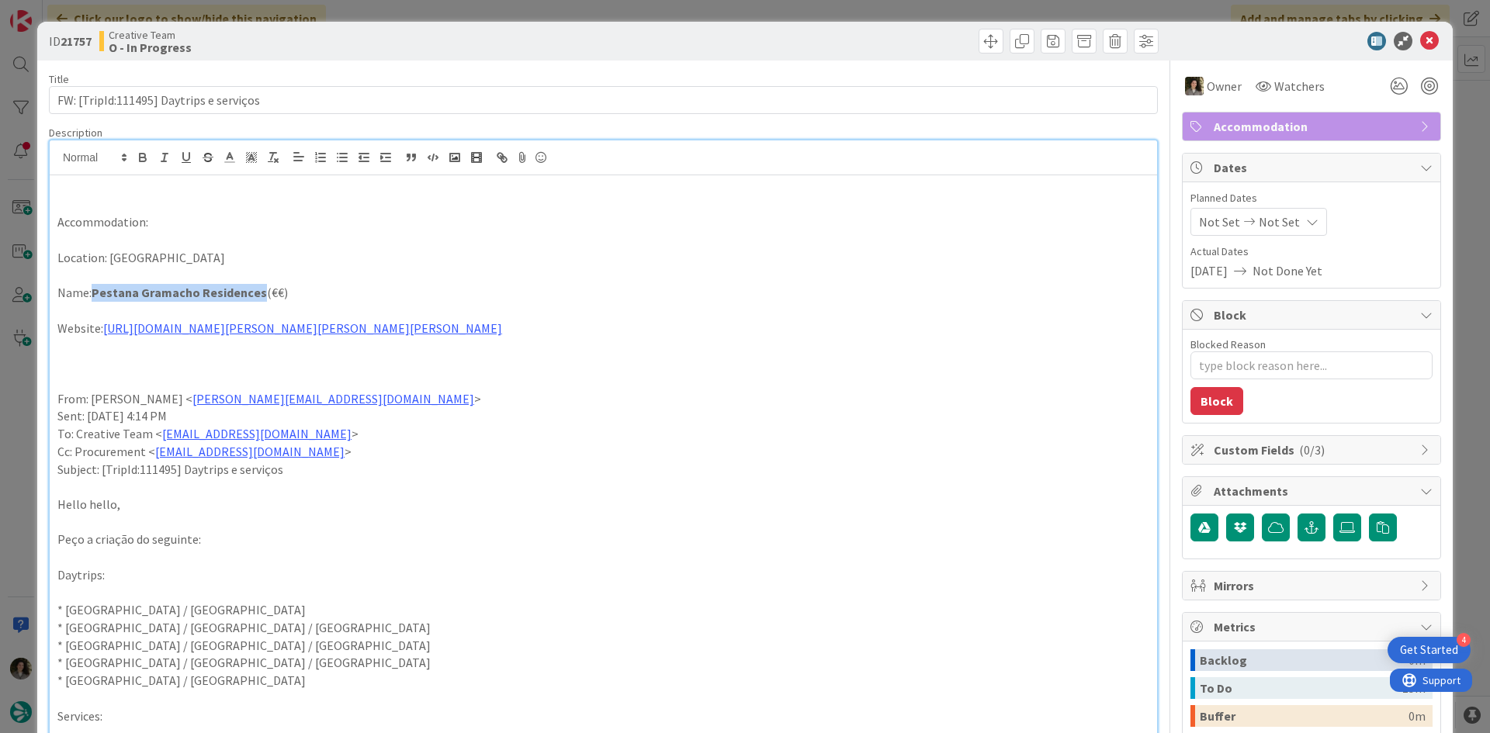
drag, startPoint x: 258, startPoint y: 292, endPoint x: 94, endPoint y: 289, distance: 163.7
click at [94, 289] on strong "Pestana Gramacho Residences" at bounding box center [179, 293] width 175 height 16
copy strong "Pestana Gramacho Residences"
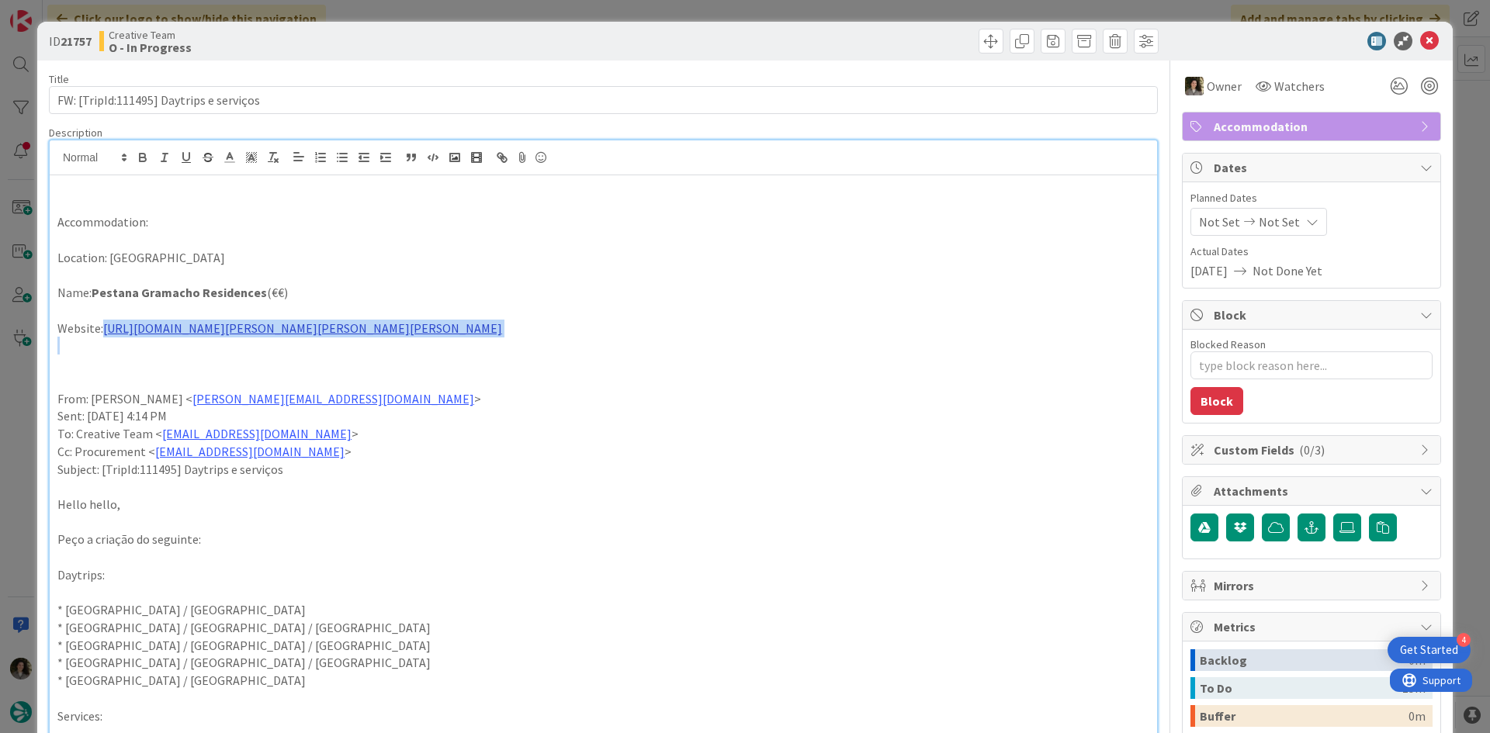
drag, startPoint x: 917, startPoint y: 339, endPoint x: 104, endPoint y: 321, distance: 813.2
copy link "https://www.pestana.com/en/hotel/pestana-gramacho-residences?utm_campaign=pesta…"
click at [455, 334] on link "https://www.pestana.com/en/hotel/pestana-gramacho-residences?utm_campaign=pesta…" at bounding box center [302, 328] width 399 height 16
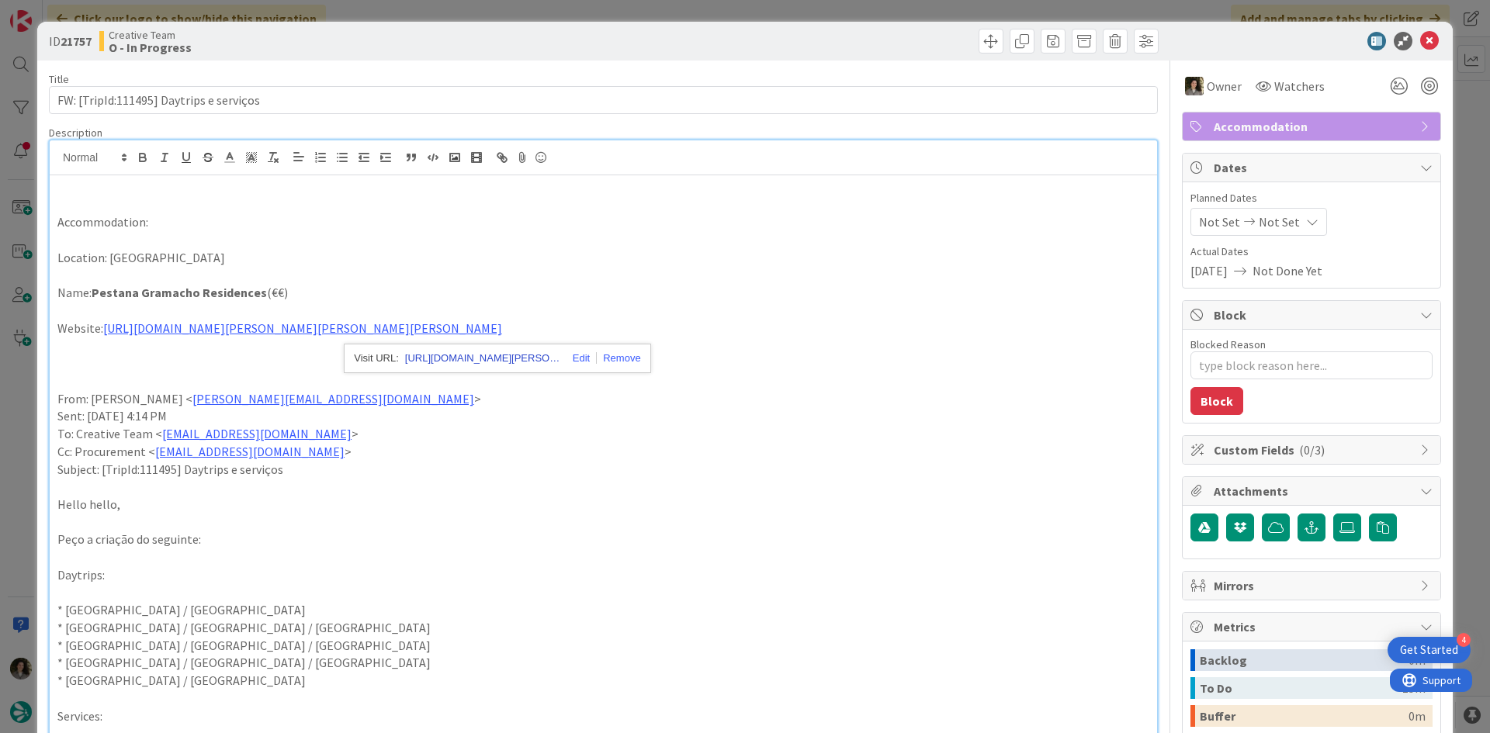
click at [470, 355] on link "https://www.pestana.com/en/hotel/pestana-gramacho-residences?utm_campaign=pesta…" at bounding box center [482, 358] width 155 height 20
drag, startPoint x: 257, startPoint y: 294, endPoint x: 93, endPoint y: 298, distance: 163.7
click at [93, 298] on strong "Pestana Gramacho Residences" at bounding box center [179, 293] width 175 height 16
copy strong "Pestana Gramacho Residences"
click at [1420, 42] on icon at bounding box center [1429, 41] width 19 height 19
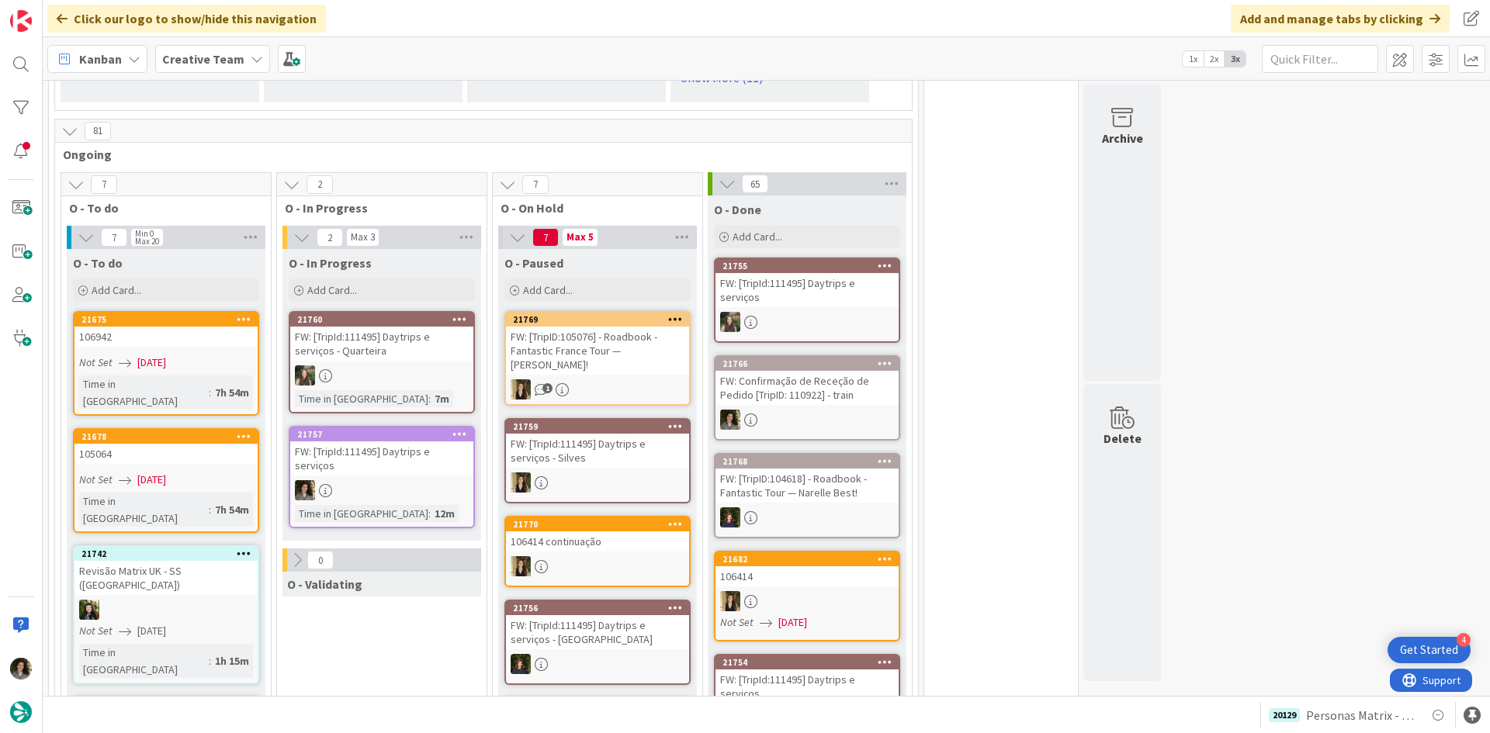
click at [378, 468] on div "FW: [TripId:111495] Daytrips e serviços" at bounding box center [381, 458] width 183 height 34
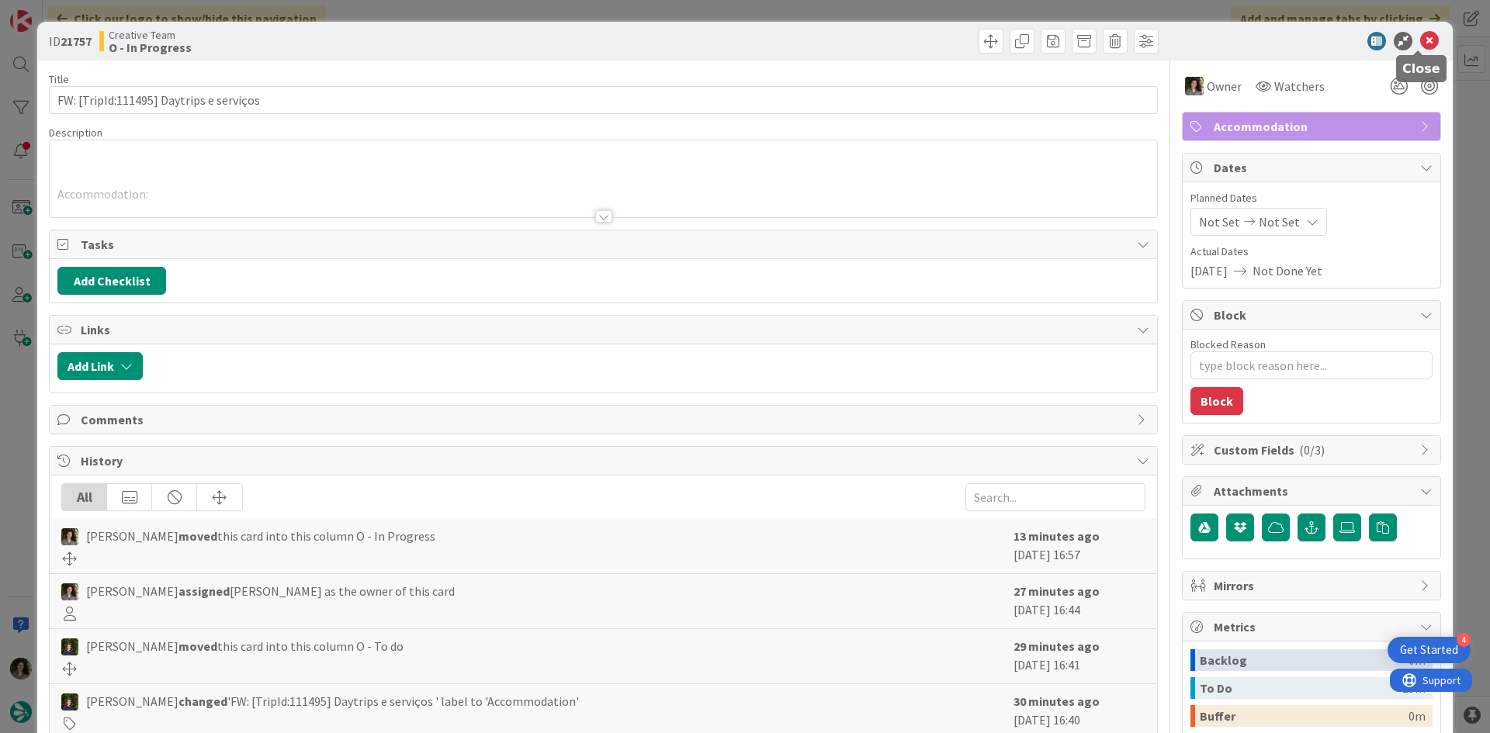
click at [1420, 37] on icon at bounding box center [1429, 41] width 19 height 19
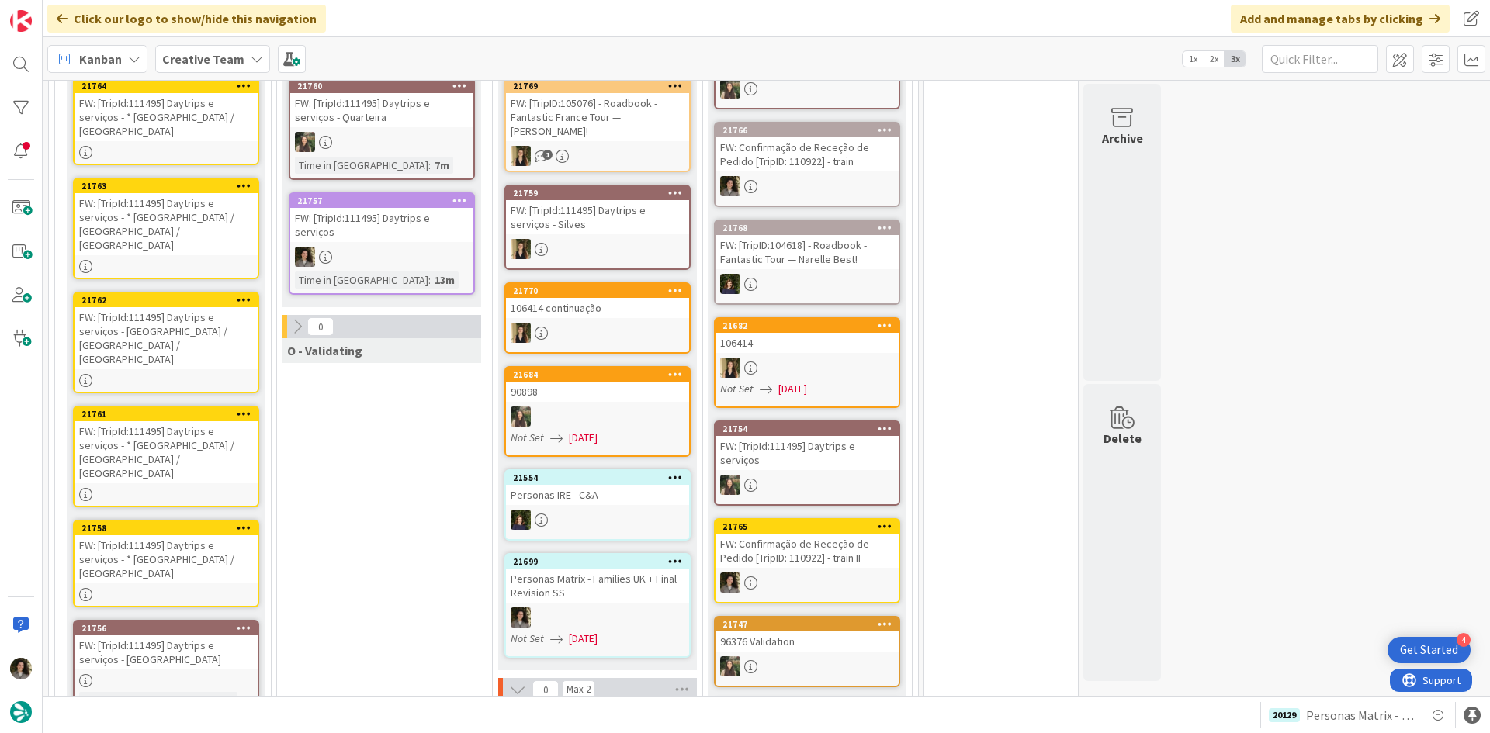
scroll to position [1545, 0]
click at [202, 536] on div "FW: [TripId:111495] Daytrips e serviços - * Lisbon / Lagoa" at bounding box center [165, 560] width 183 height 48
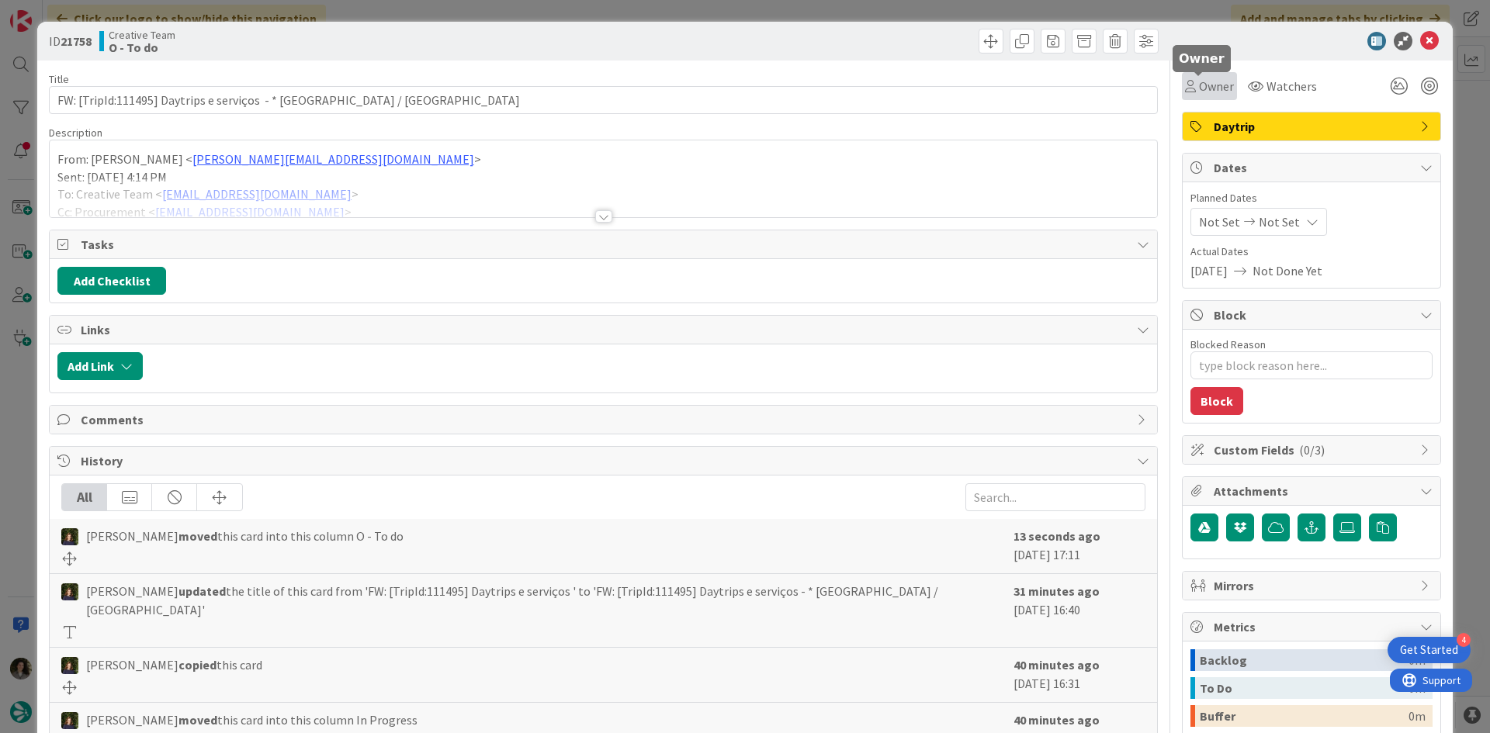
click at [1199, 88] on span "Owner" at bounding box center [1216, 86] width 35 height 19
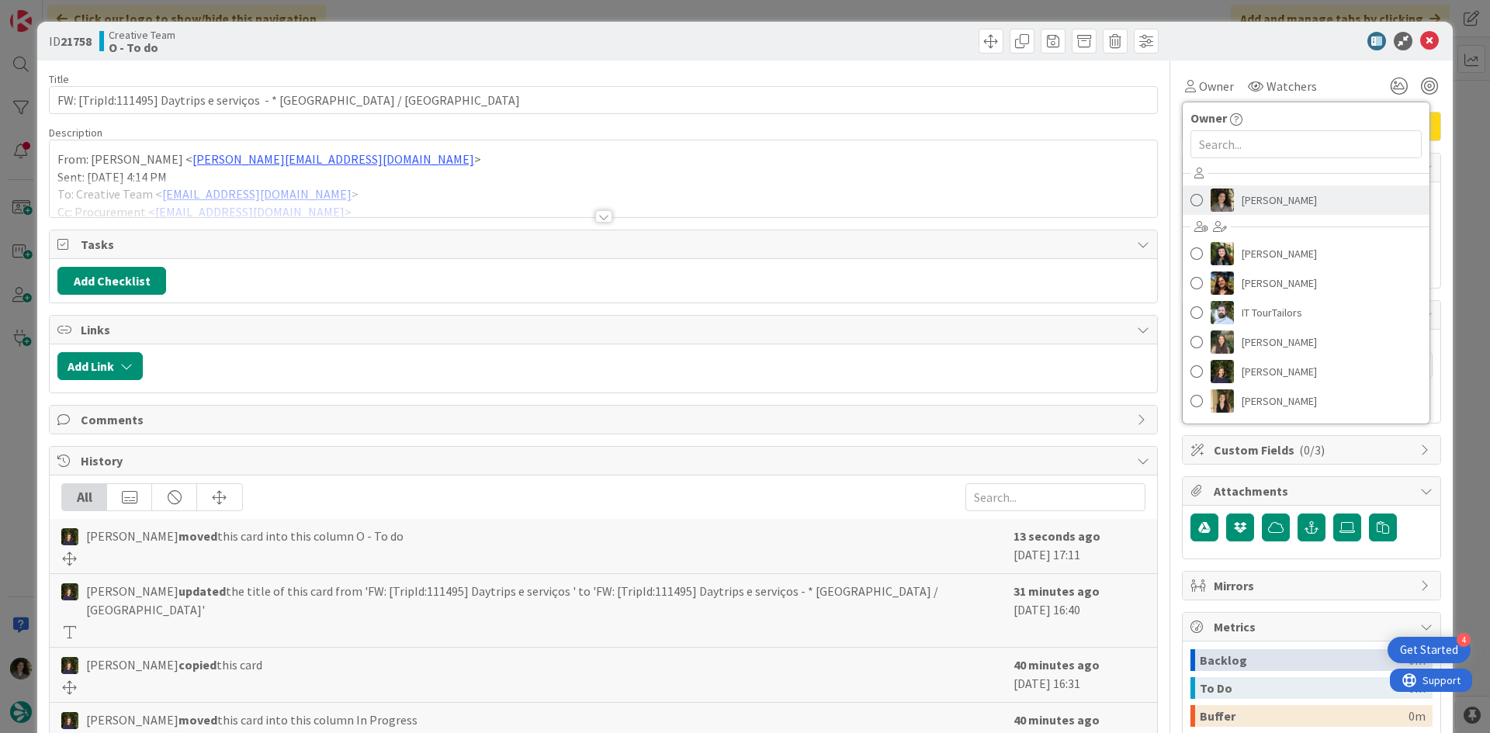
click at [1272, 196] on span "[PERSON_NAME]" at bounding box center [1278, 200] width 75 height 23
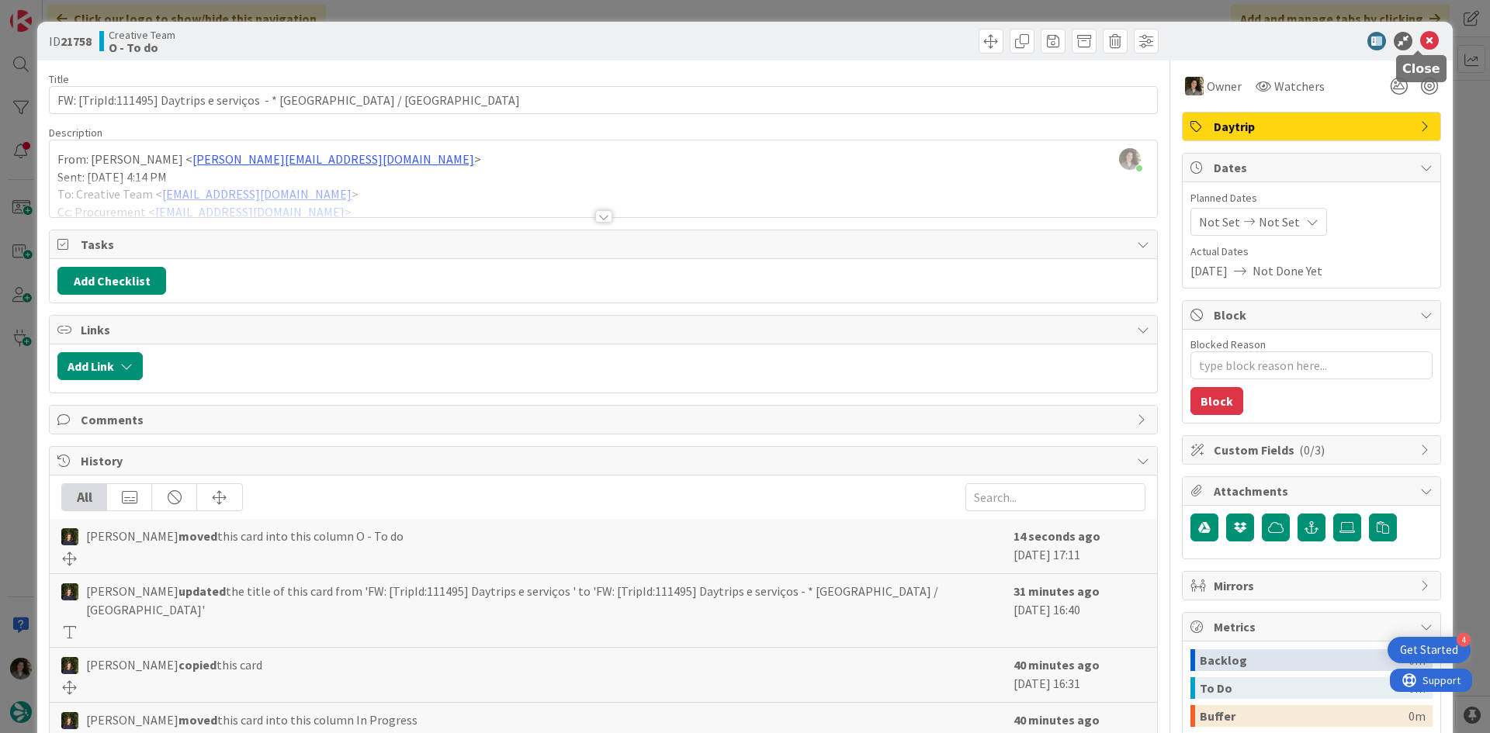
click at [1420, 47] on icon at bounding box center [1429, 41] width 19 height 19
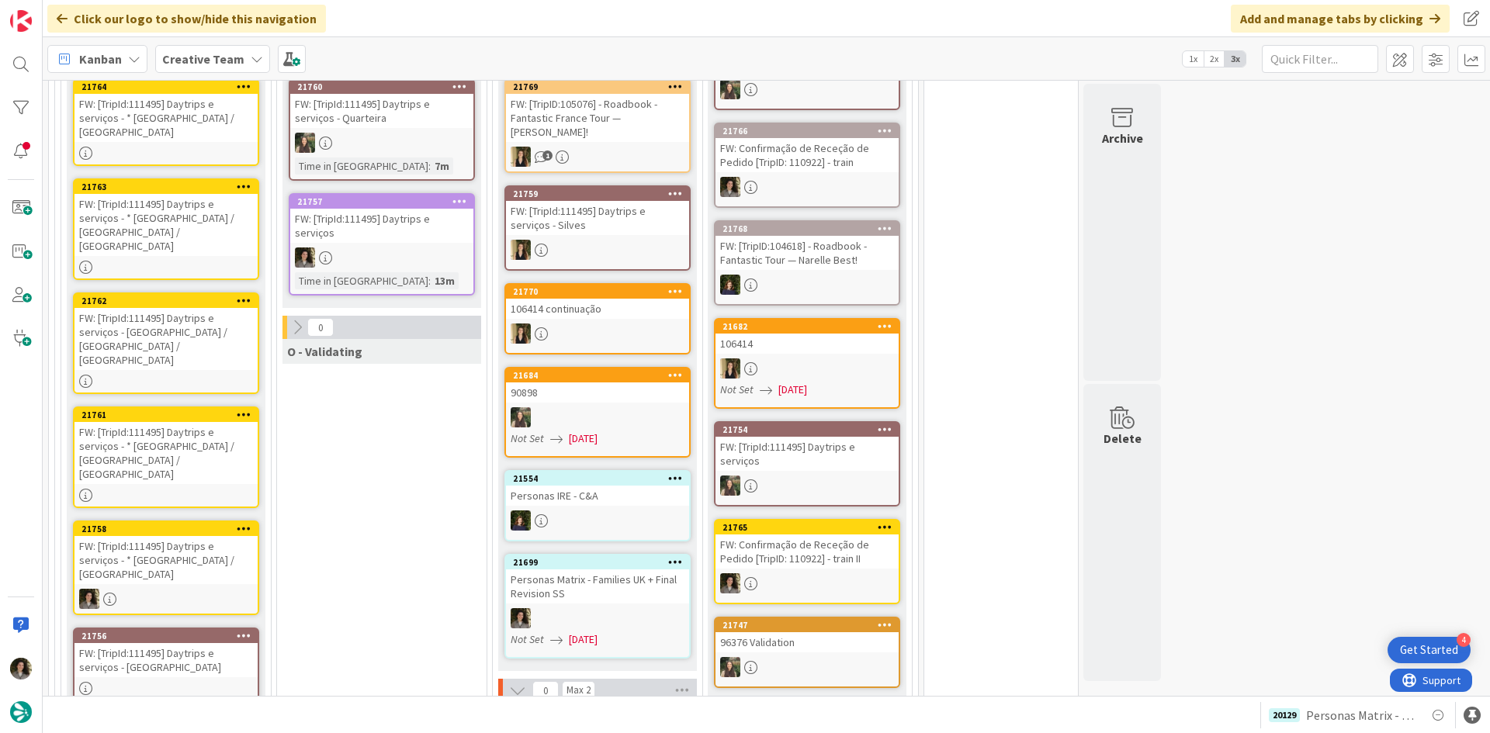
click at [154, 422] on div "FW: [TripId:111495] Daytrips e serviços - * Lagoa / Portimão / Lagoa" at bounding box center [165, 453] width 183 height 62
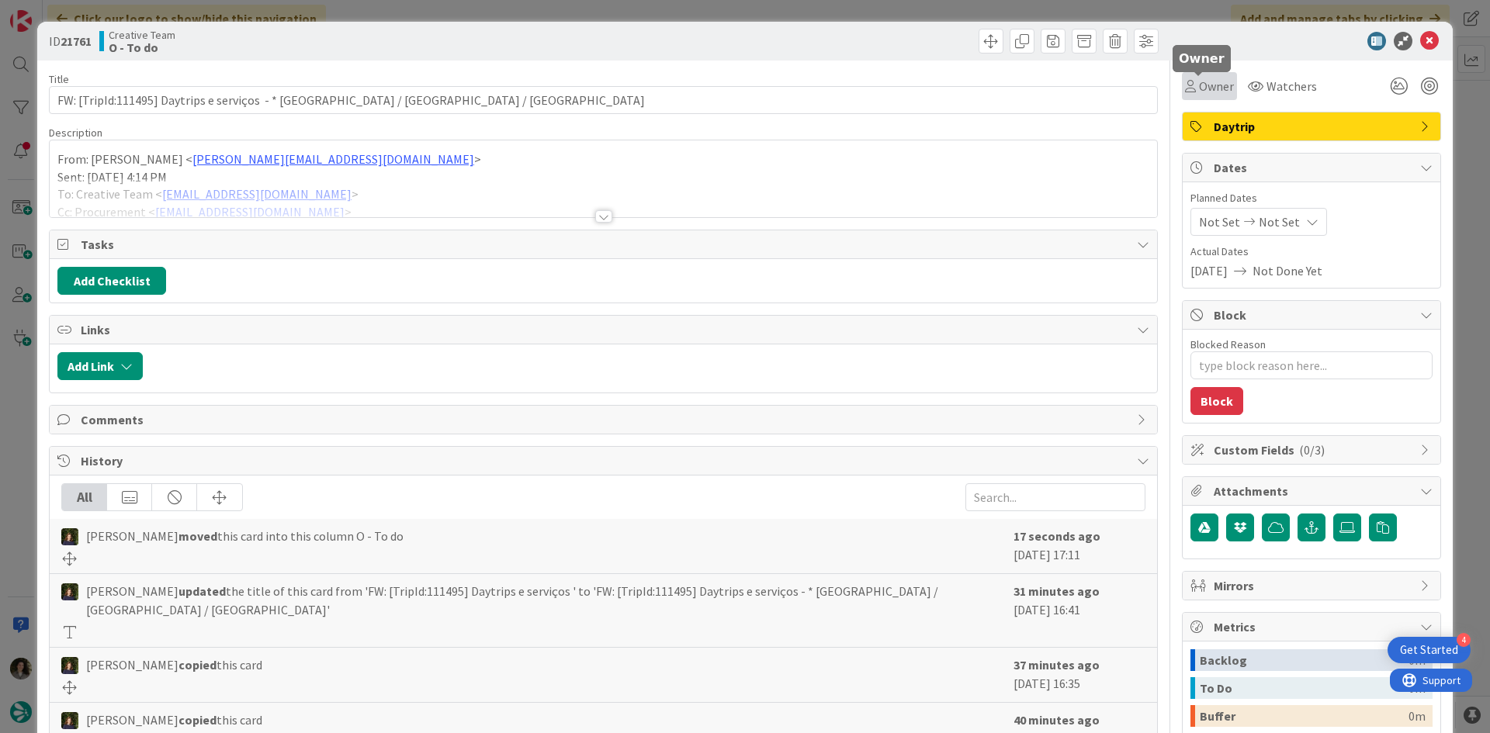
click at [1199, 88] on span "Owner" at bounding box center [1216, 86] width 35 height 19
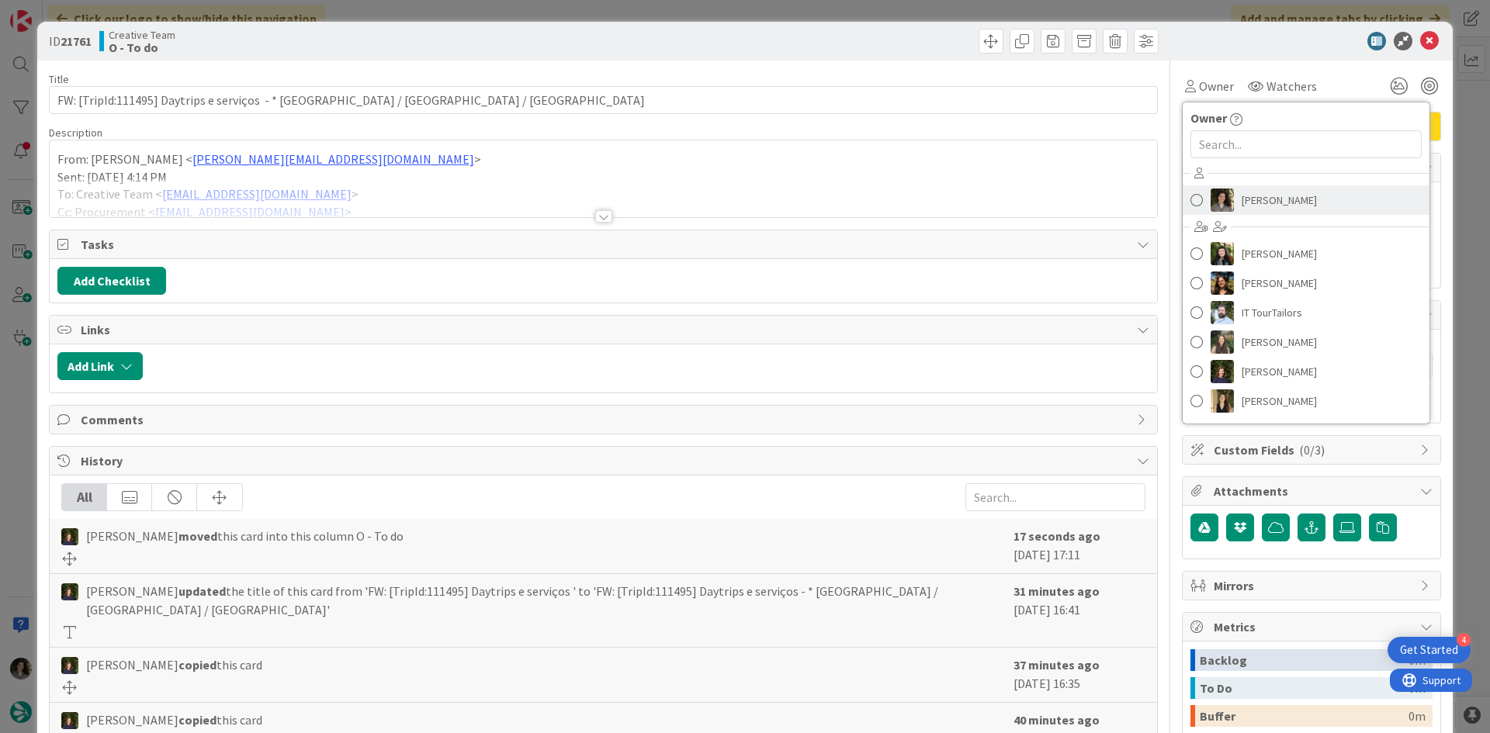
click at [1253, 199] on span "[PERSON_NAME]" at bounding box center [1278, 200] width 75 height 23
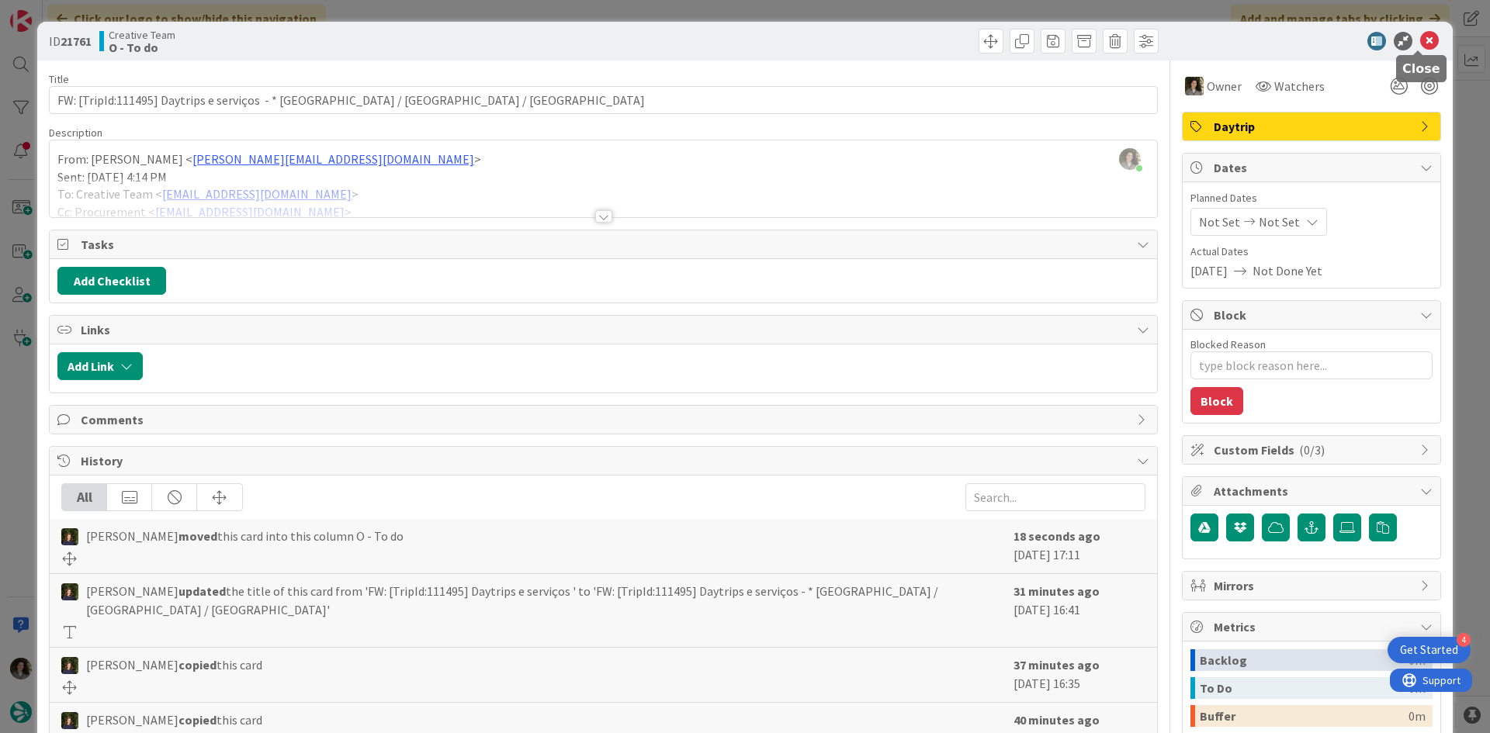
click at [1420, 43] on icon at bounding box center [1429, 41] width 19 height 19
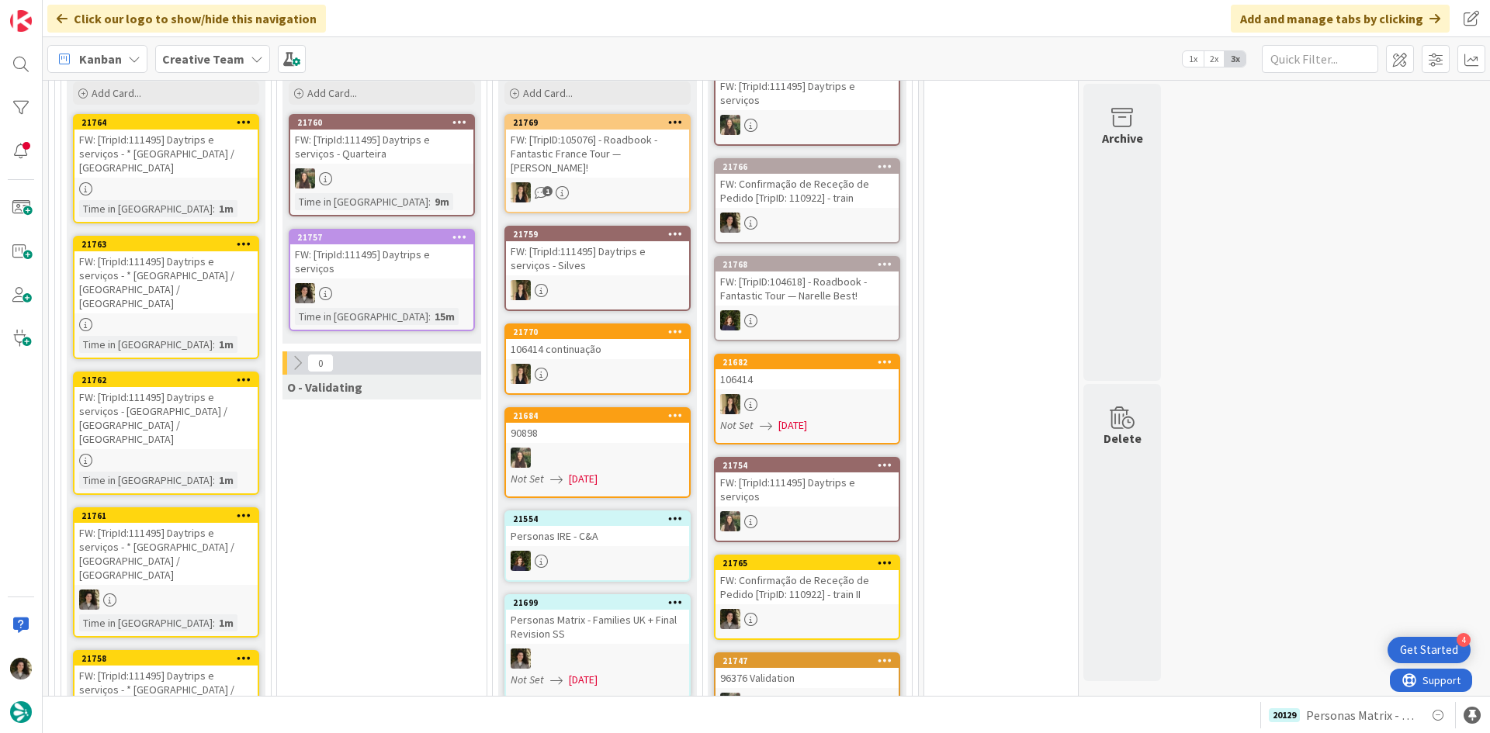
scroll to position [1545, 0]
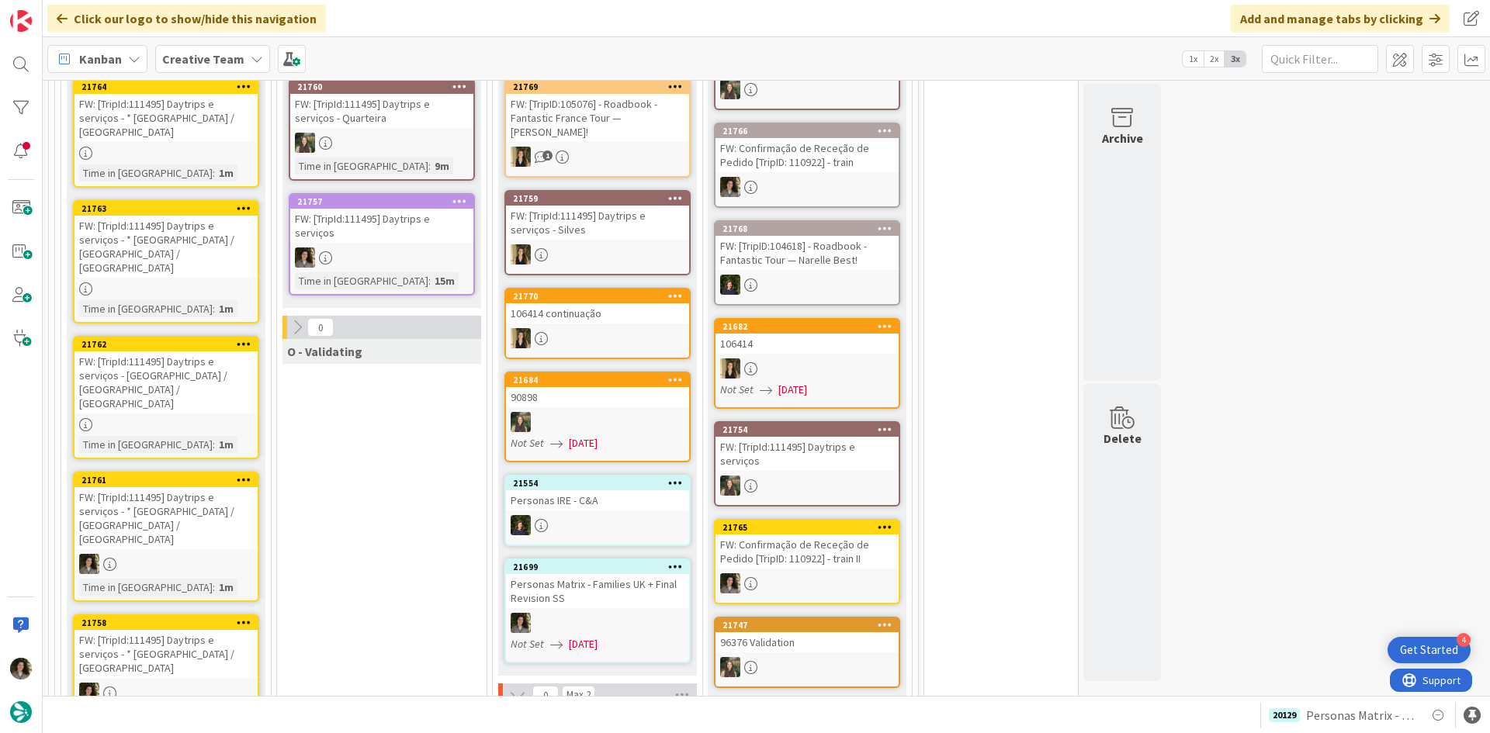
click at [386, 268] on link "21757 FW: [TripId:111495] Daytrips e serviços Time in Column : 15m" at bounding box center [382, 244] width 186 height 102
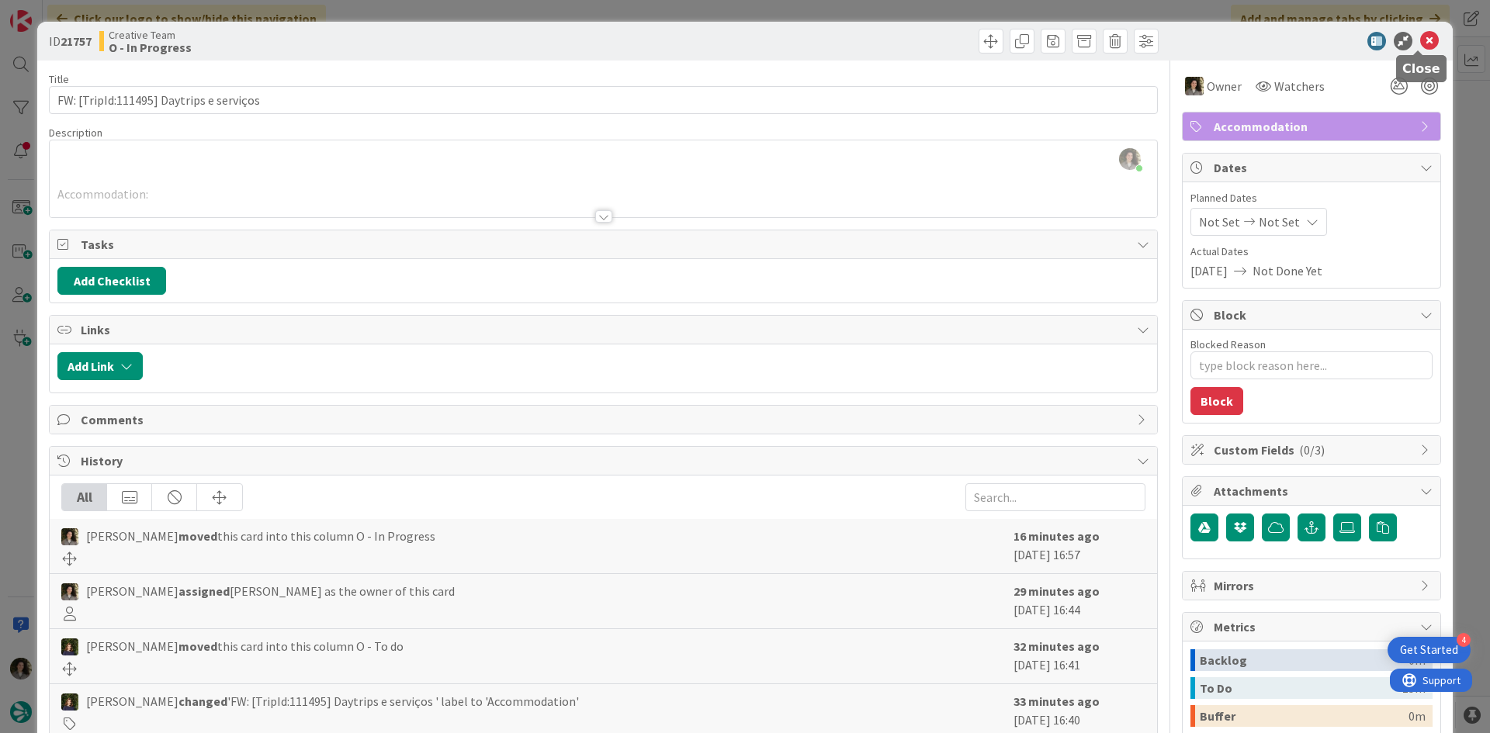
drag, startPoint x: 1418, startPoint y: 39, endPoint x: 969, endPoint y: 164, distance: 466.4
click at [1420, 39] on icon at bounding box center [1429, 41] width 19 height 19
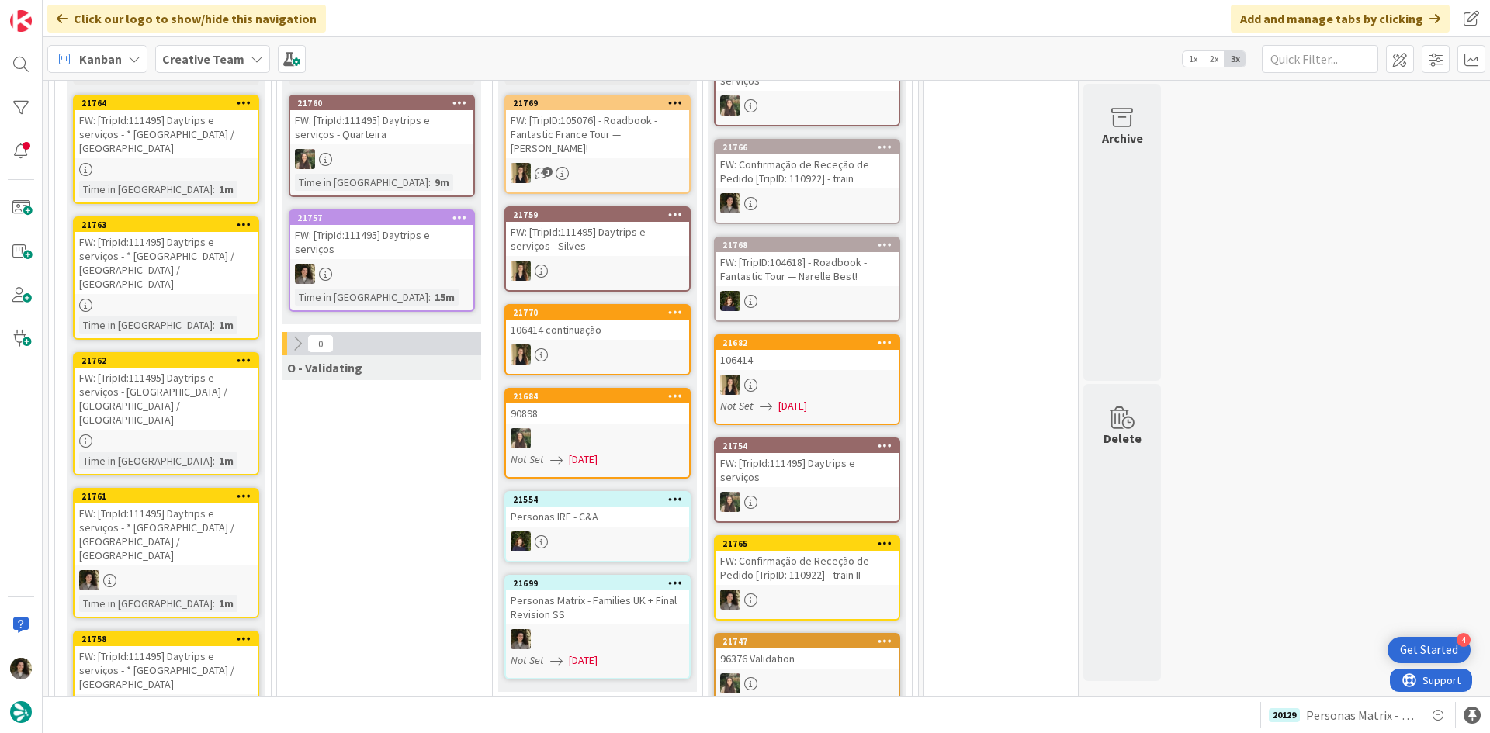
scroll to position [1545, 0]
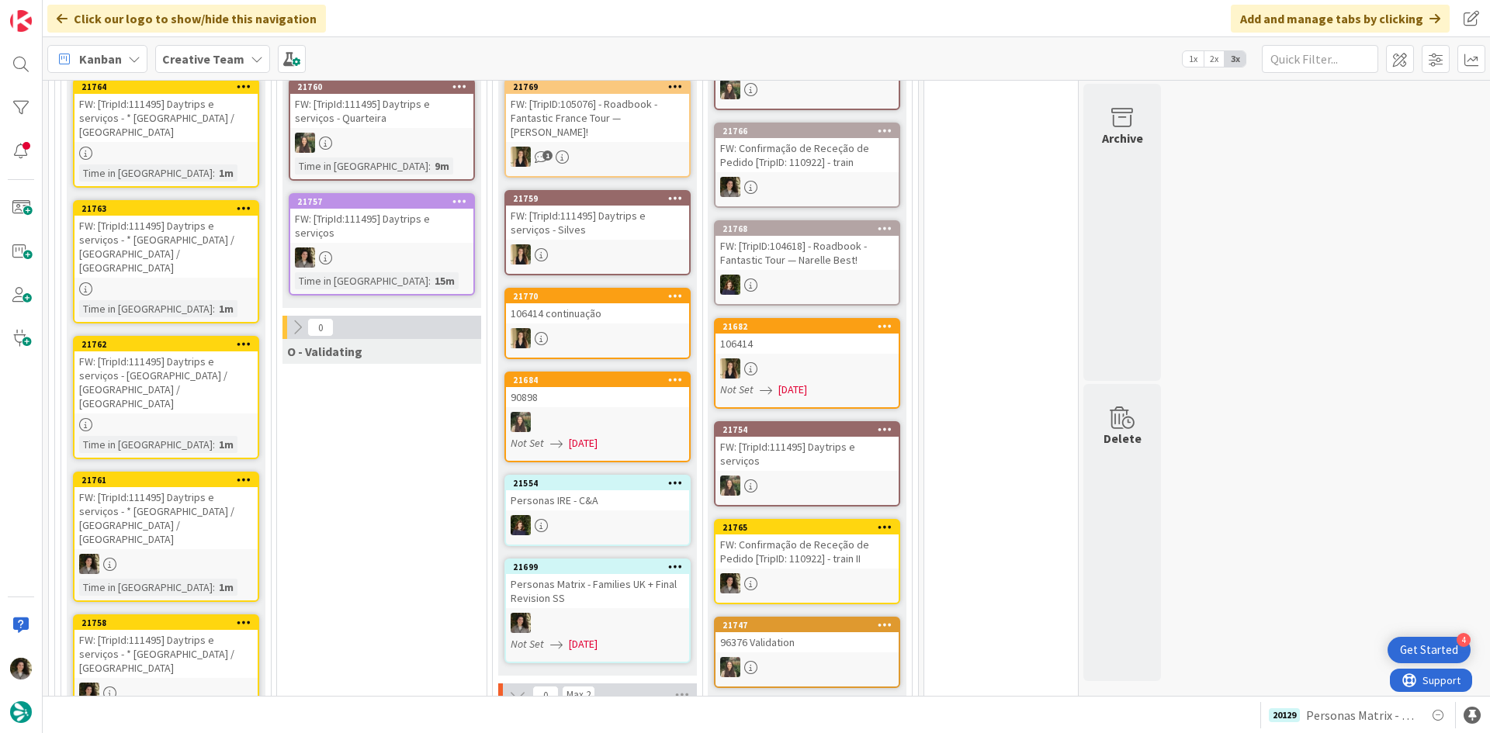
click at [418, 254] on div at bounding box center [381, 257] width 183 height 20
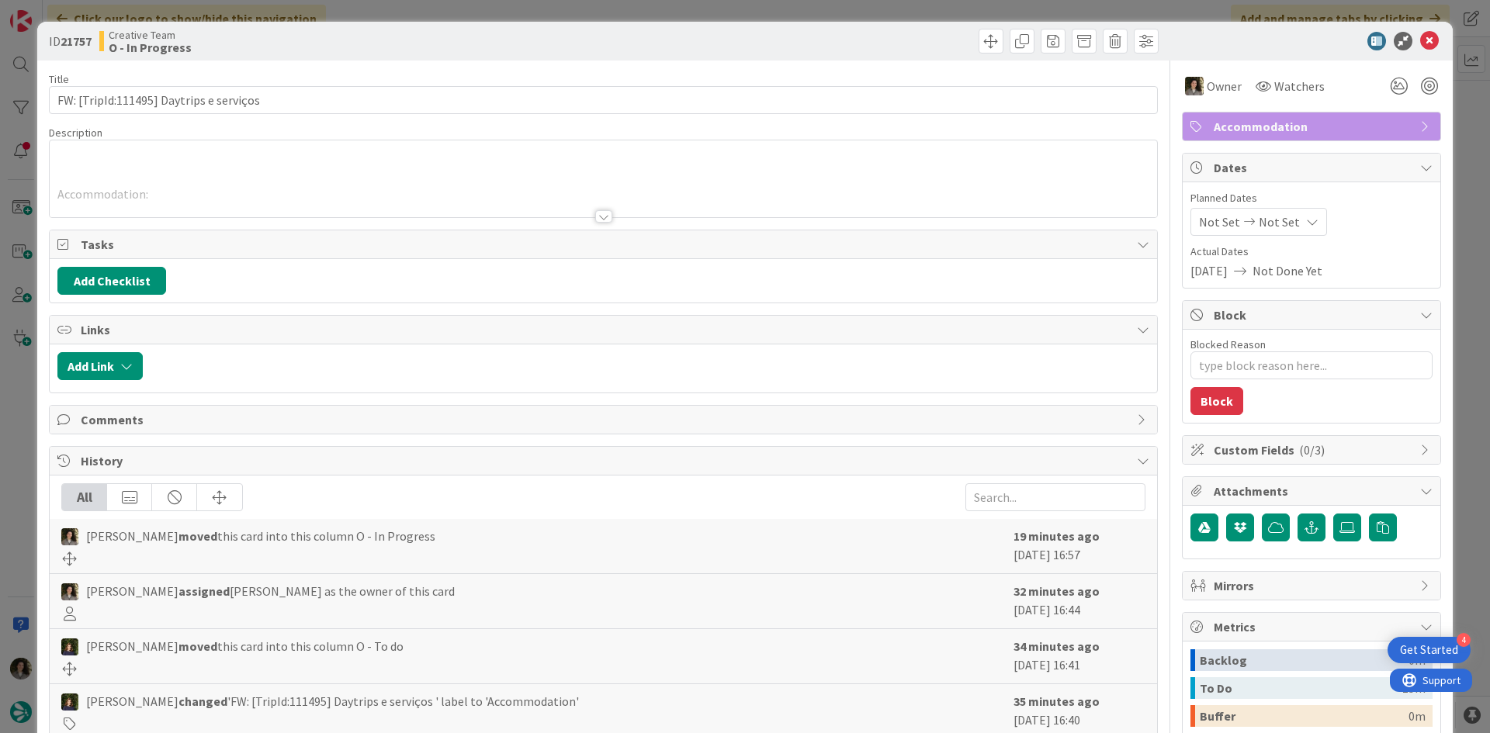
click at [611, 212] on div at bounding box center [603, 198] width 1107 height 40
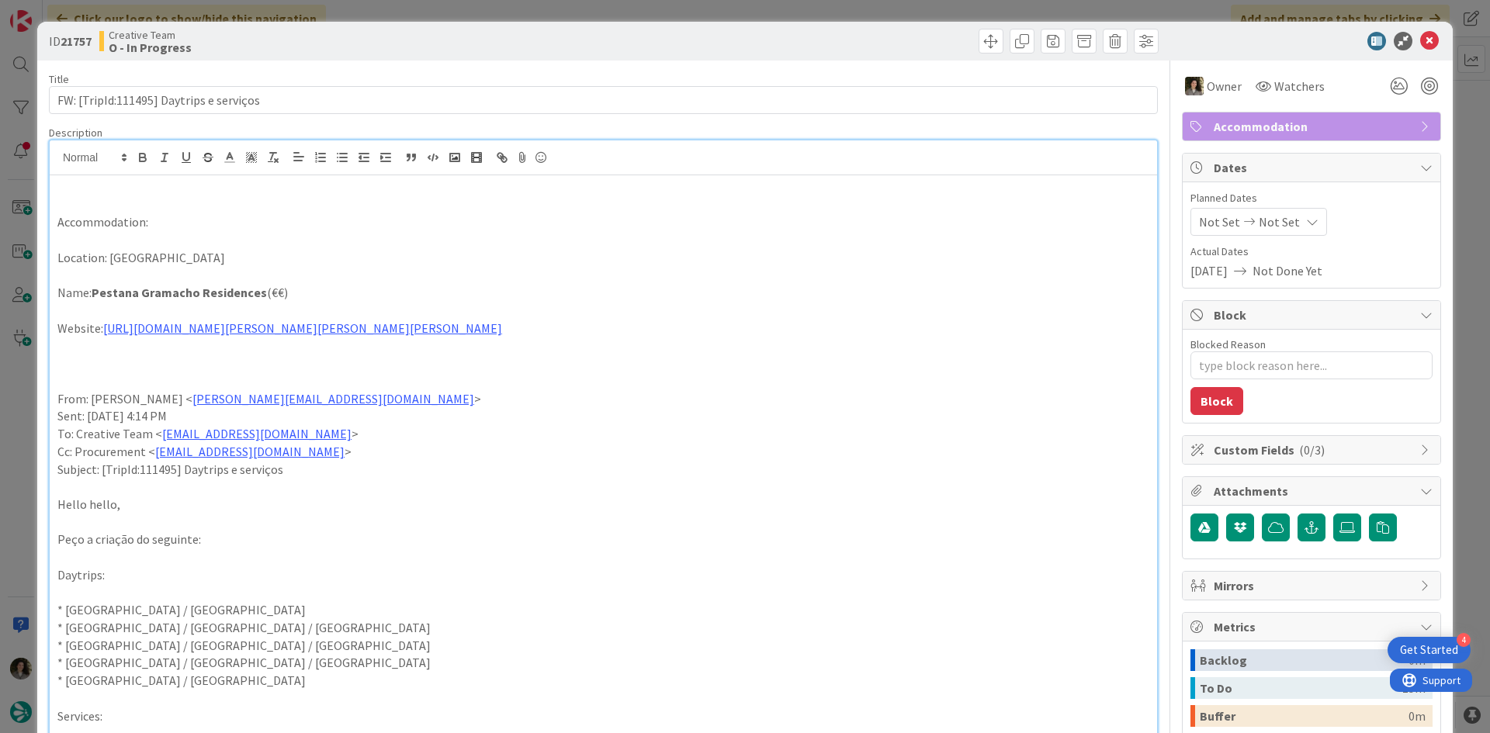
click at [1421, 48] on icon at bounding box center [1429, 41] width 19 height 19
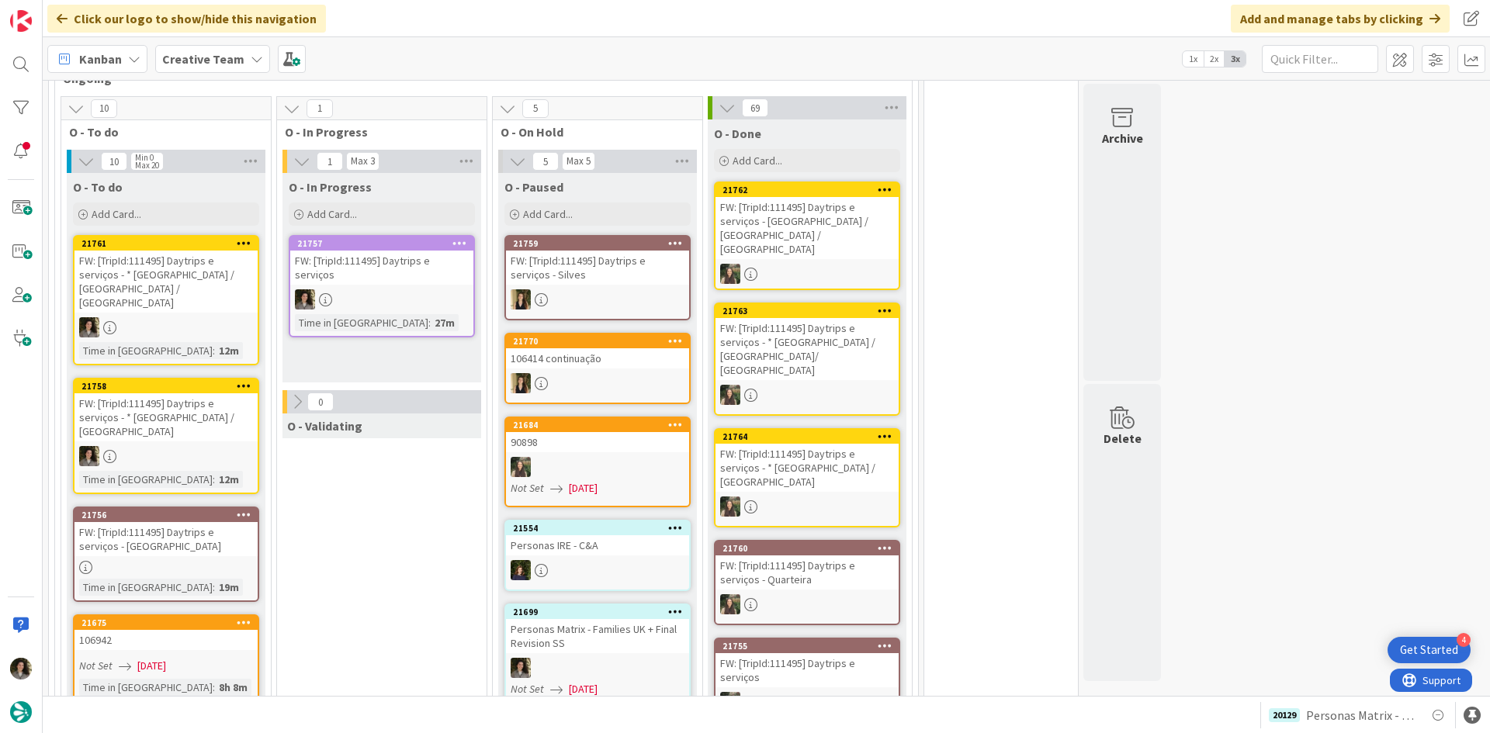
click at [363, 245] on link "21757 FW: [TripId:111495] Daytrips e serviços Time in Column : 27m" at bounding box center [382, 286] width 186 height 102
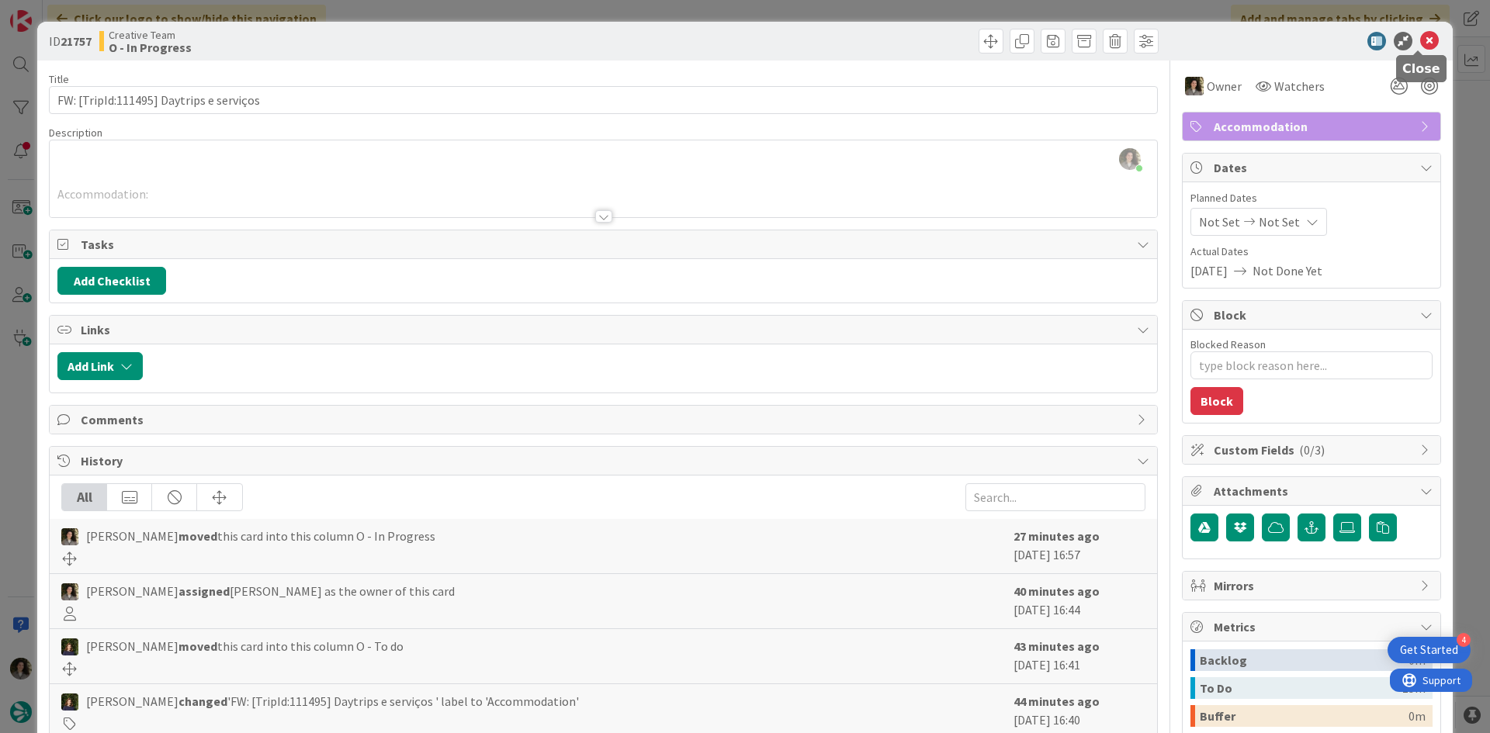
click at [1420, 40] on icon at bounding box center [1429, 41] width 19 height 19
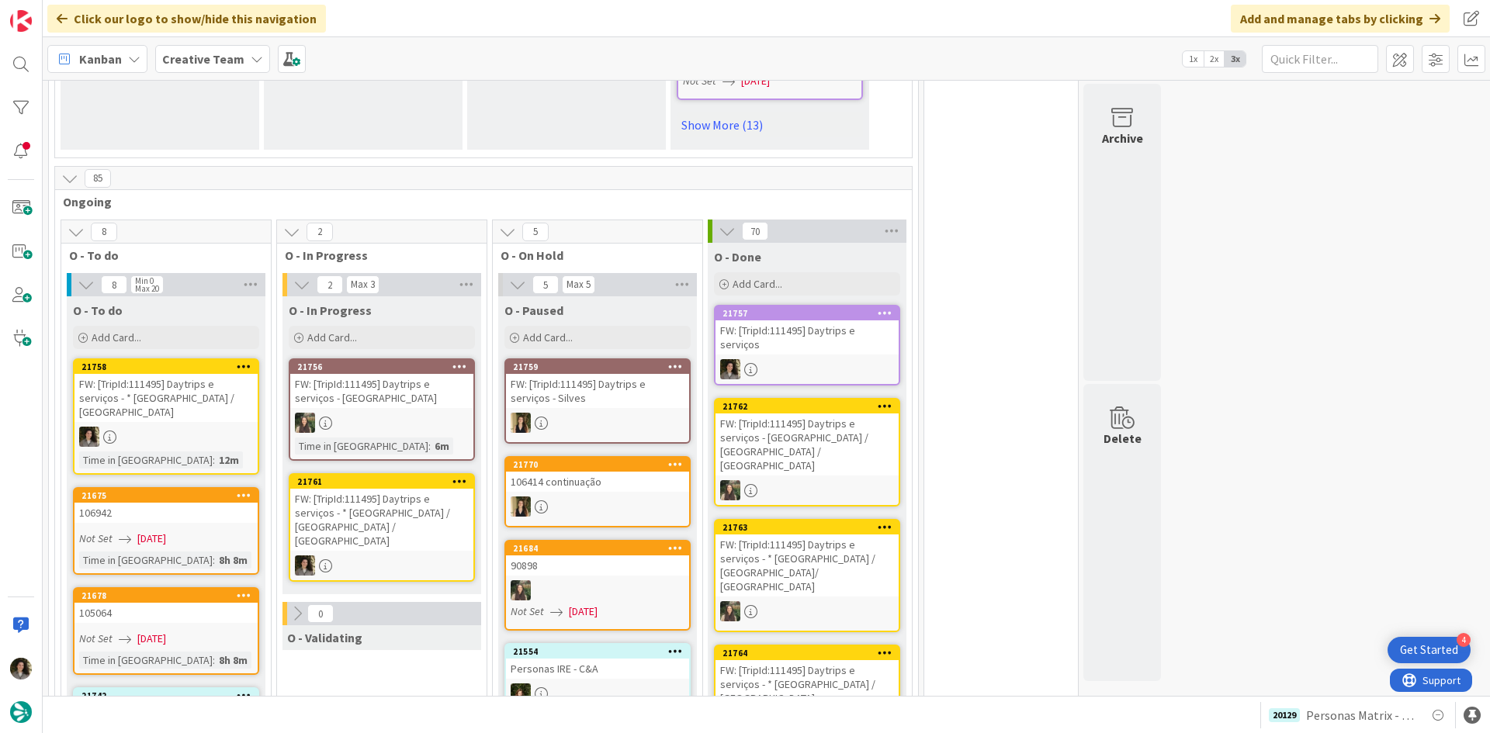
click at [357, 489] on div "FW: [TripId:111495] Daytrips e serviços - * Lagoa / Portimão / Lagoa" at bounding box center [381, 520] width 183 height 62
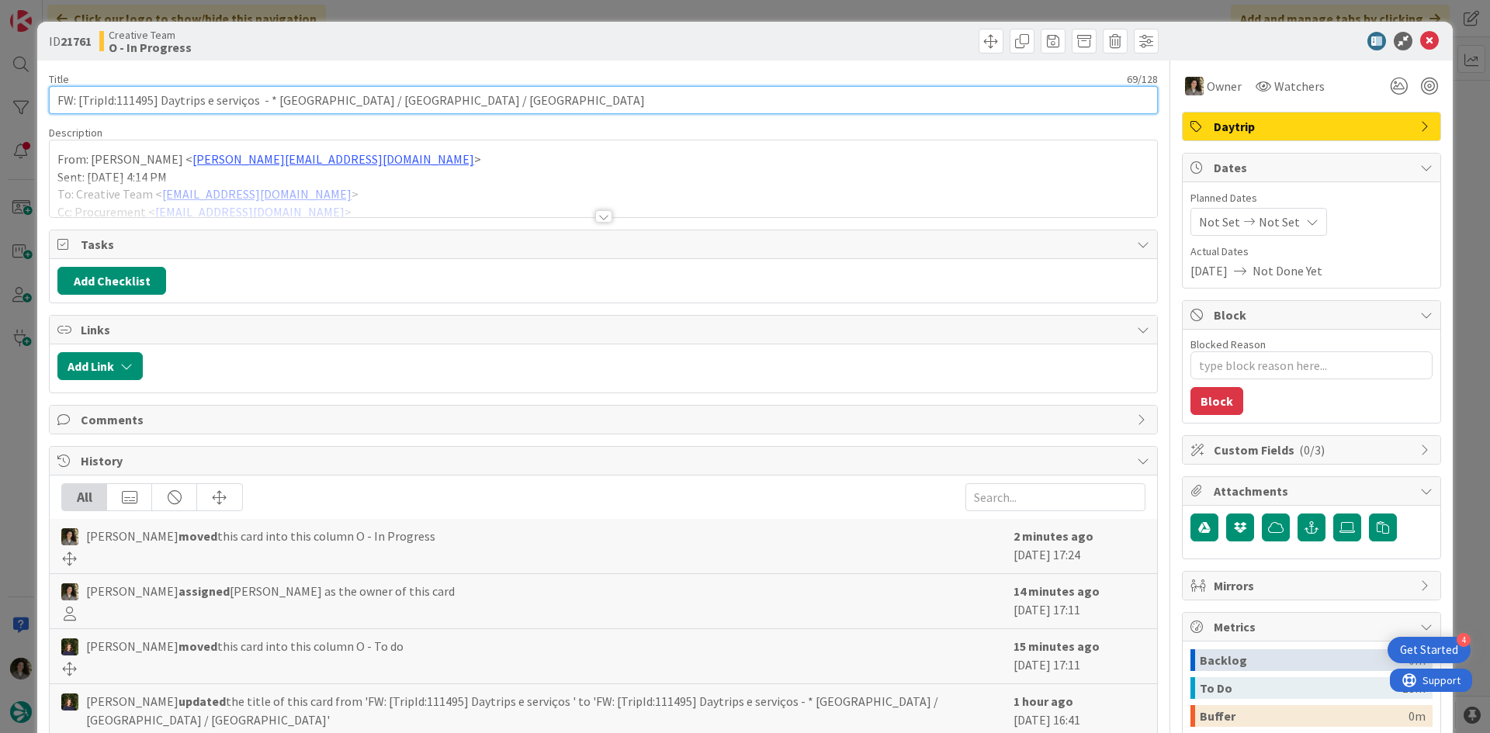
click at [419, 100] on input "FW: [TripId:111495] Daytrips e serviços - * Lagoa / Portimão / Lagoa" at bounding box center [603, 100] width 1109 height 28
drag, startPoint x: 434, startPoint y: 92, endPoint x: 278, endPoint y: 107, distance: 156.6
click at [278, 107] on input "FW: [TripId:111495] Daytrips e serviços - * Lagoa / Portimão / Lagoa" at bounding box center [603, 100] width 1109 height 28
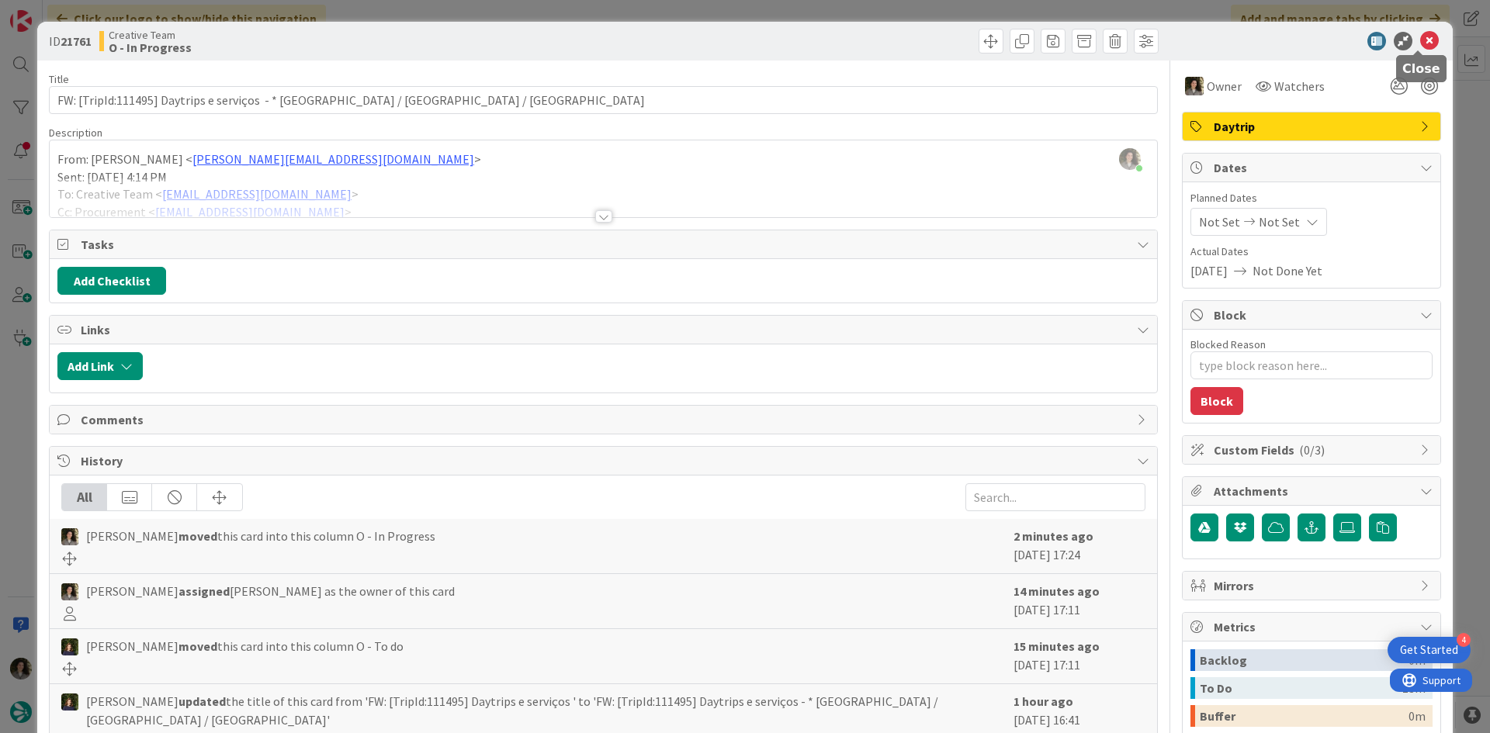
click at [1424, 40] on icon at bounding box center [1429, 41] width 19 height 19
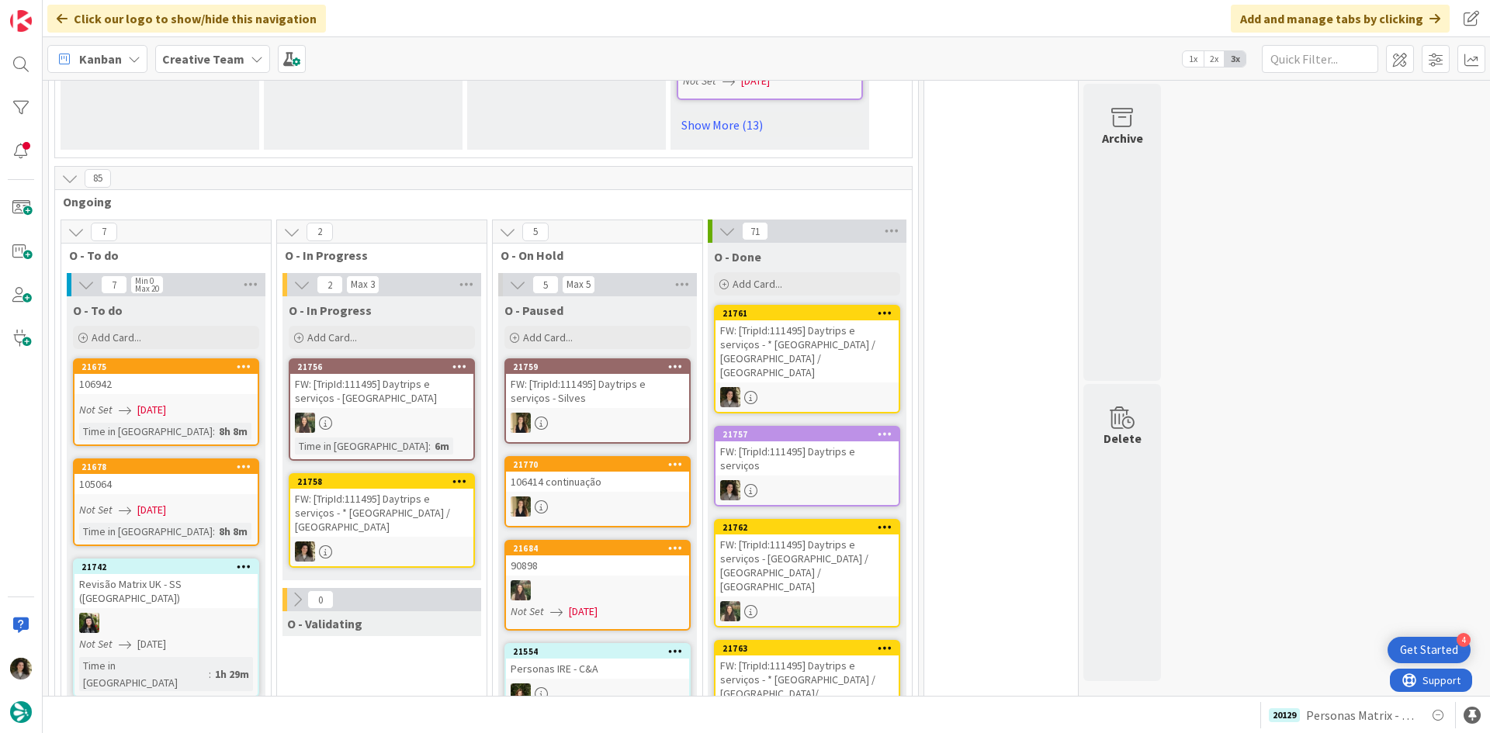
click at [410, 489] on div "FW: [TripId:111495] Daytrips e serviços - * Lisbon / Lagoa" at bounding box center [381, 513] width 183 height 48
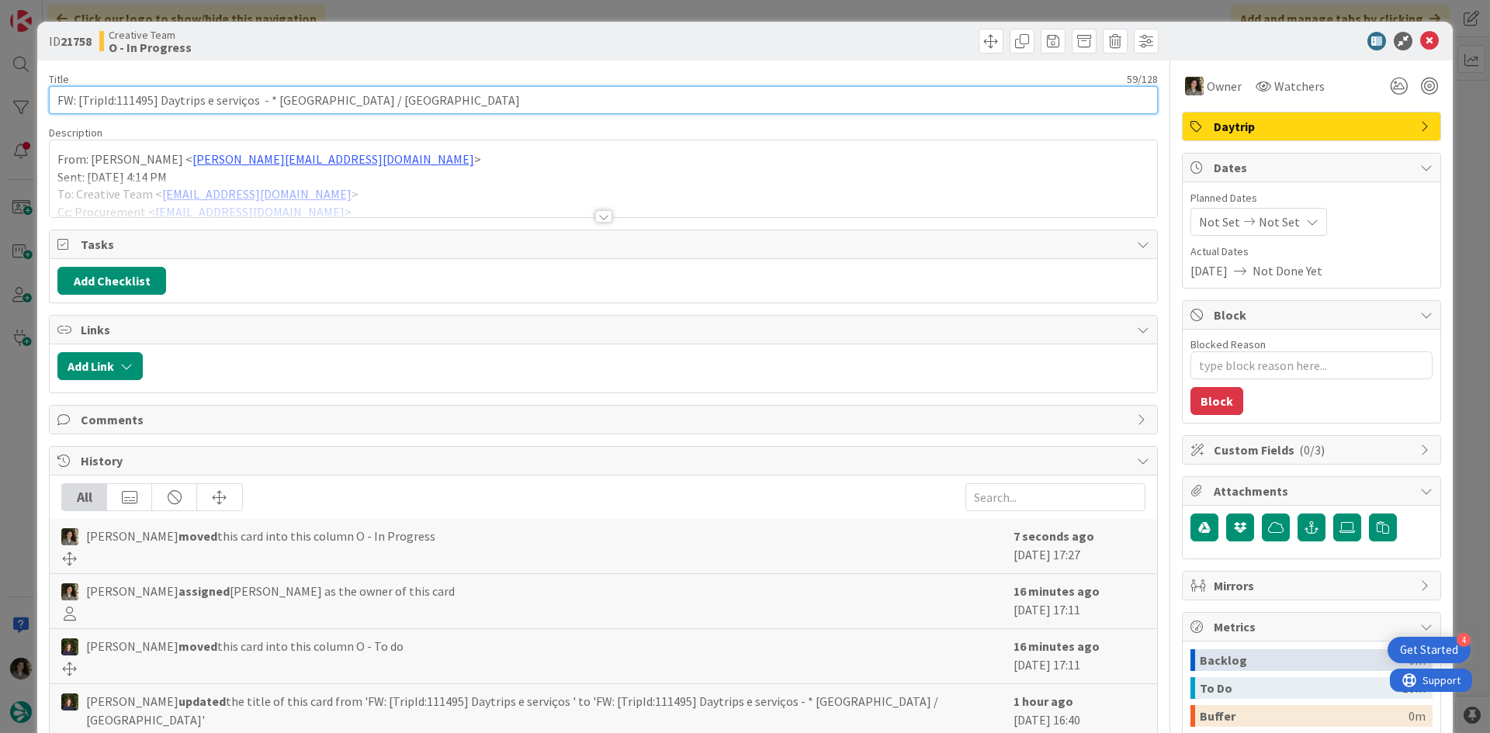
drag, startPoint x: 370, startPoint y: 99, endPoint x: 275, endPoint y: 106, distance: 95.7
click at [275, 106] on input "FW: [TripId:111495] Daytrips e serviços - * Lisbon / Lagoa" at bounding box center [603, 100] width 1109 height 28
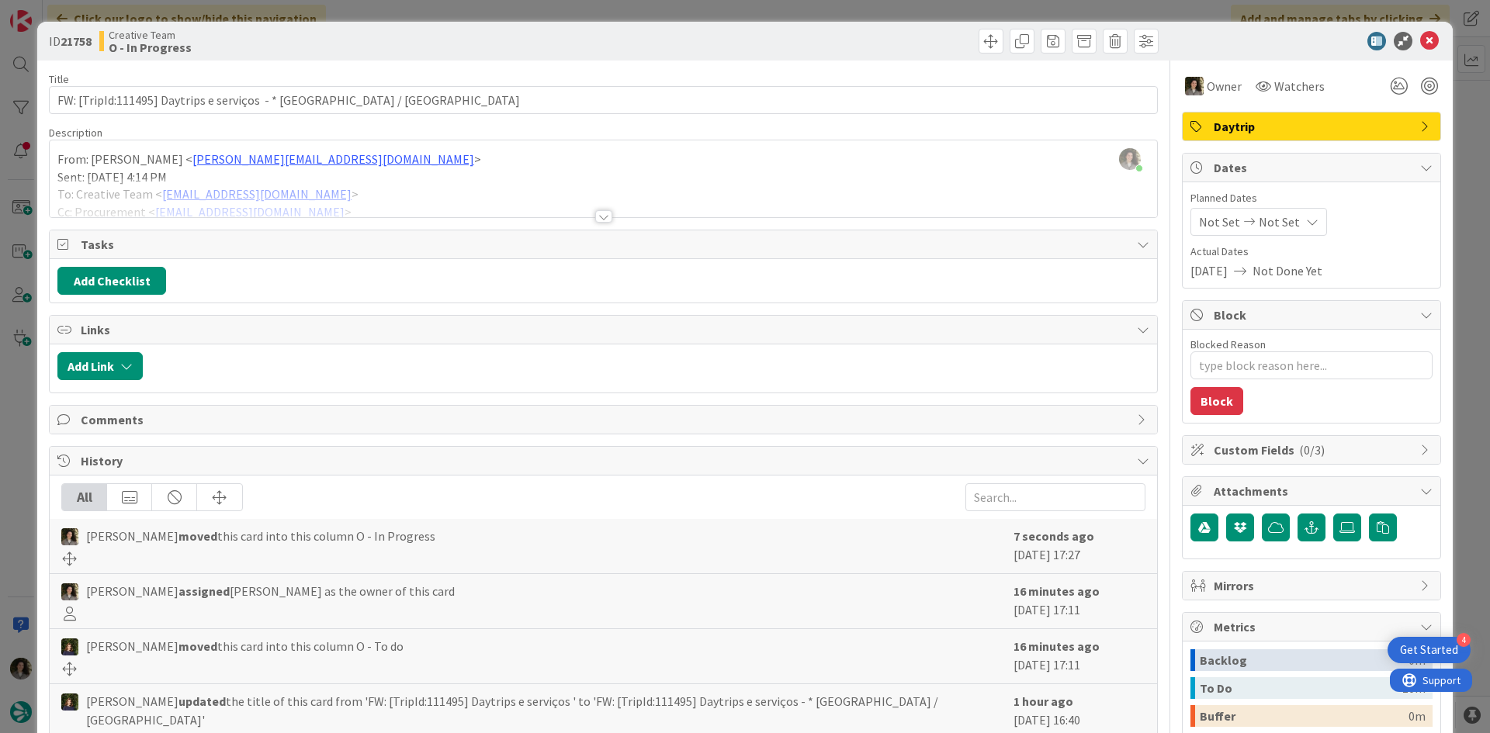
click at [600, 216] on div at bounding box center [603, 216] width 17 height 12
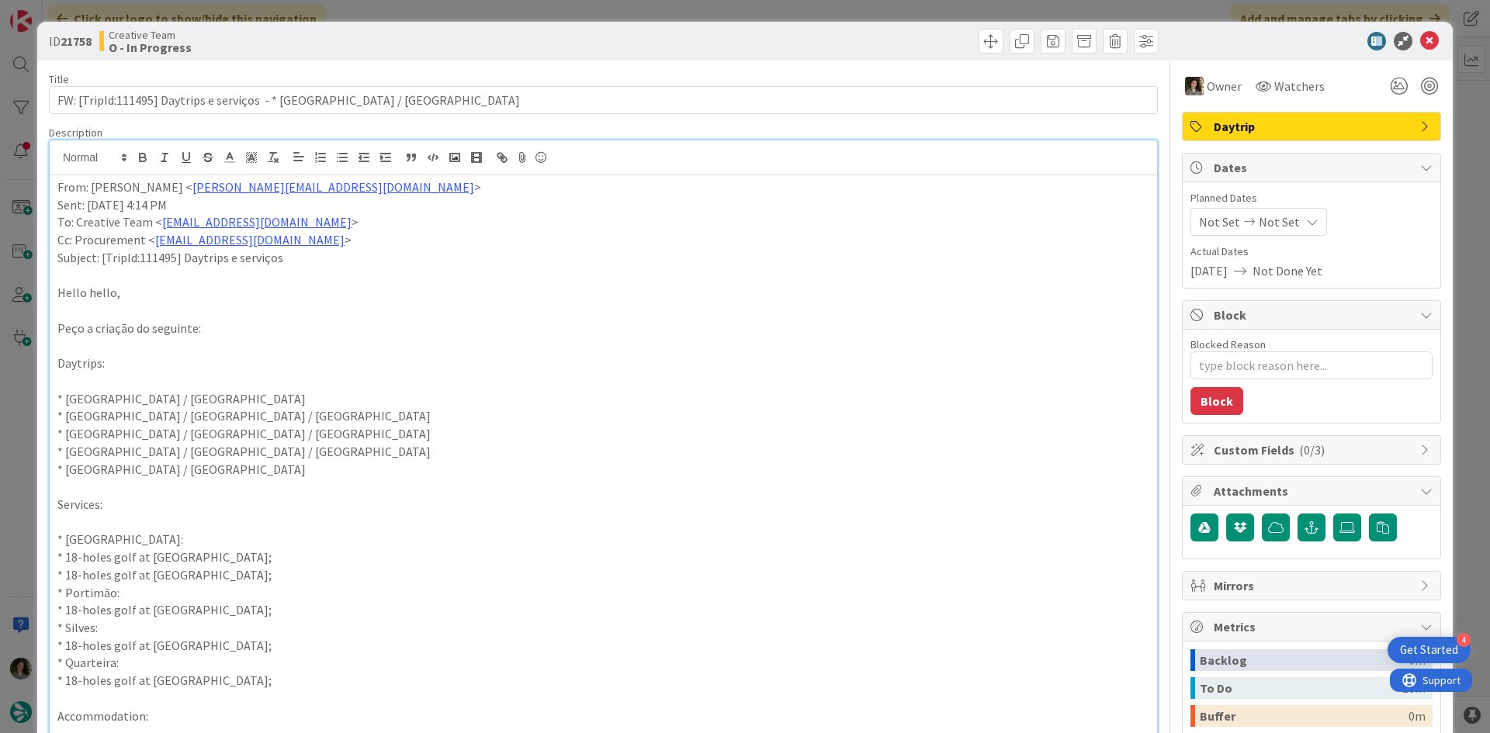
click at [1420, 40] on icon at bounding box center [1429, 41] width 19 height 19
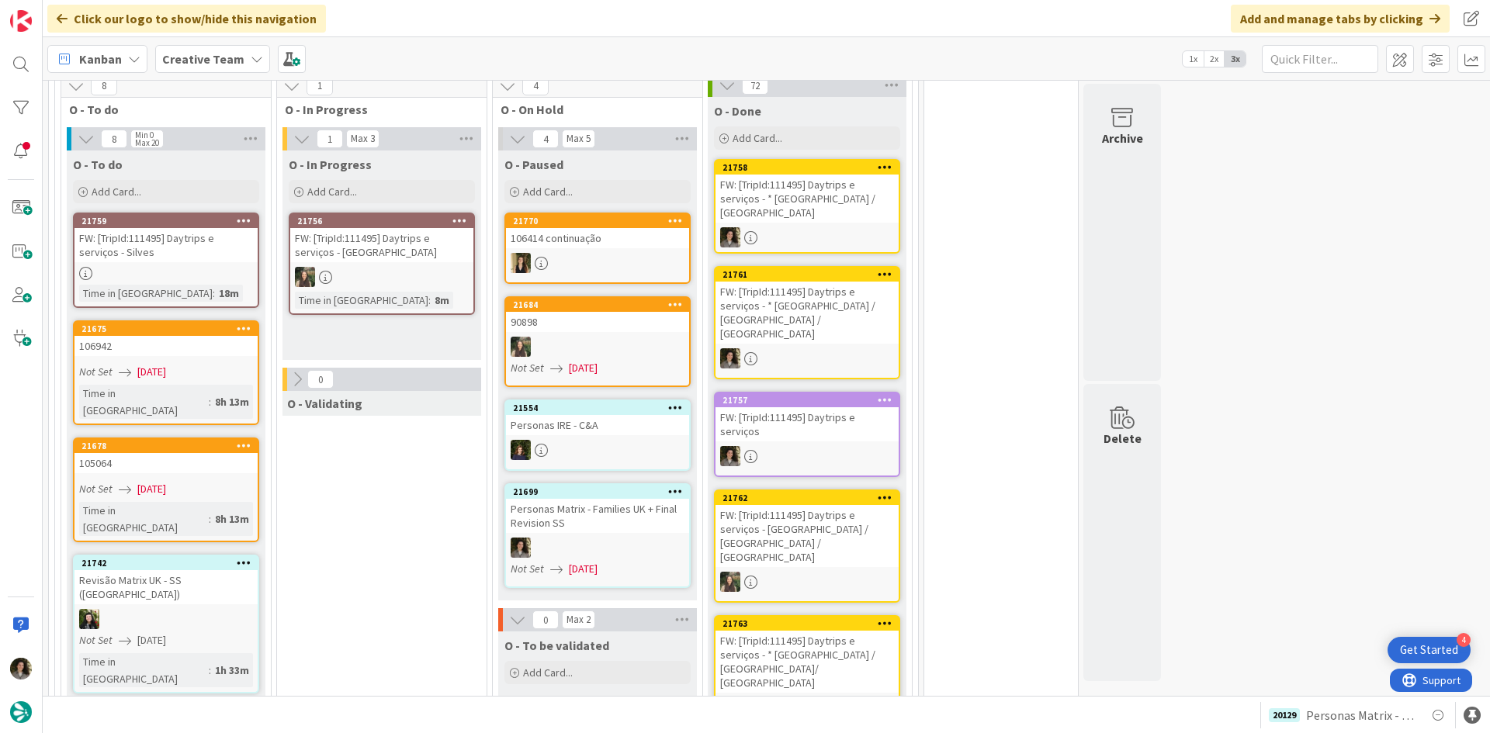
scroll to position [1396, 0]
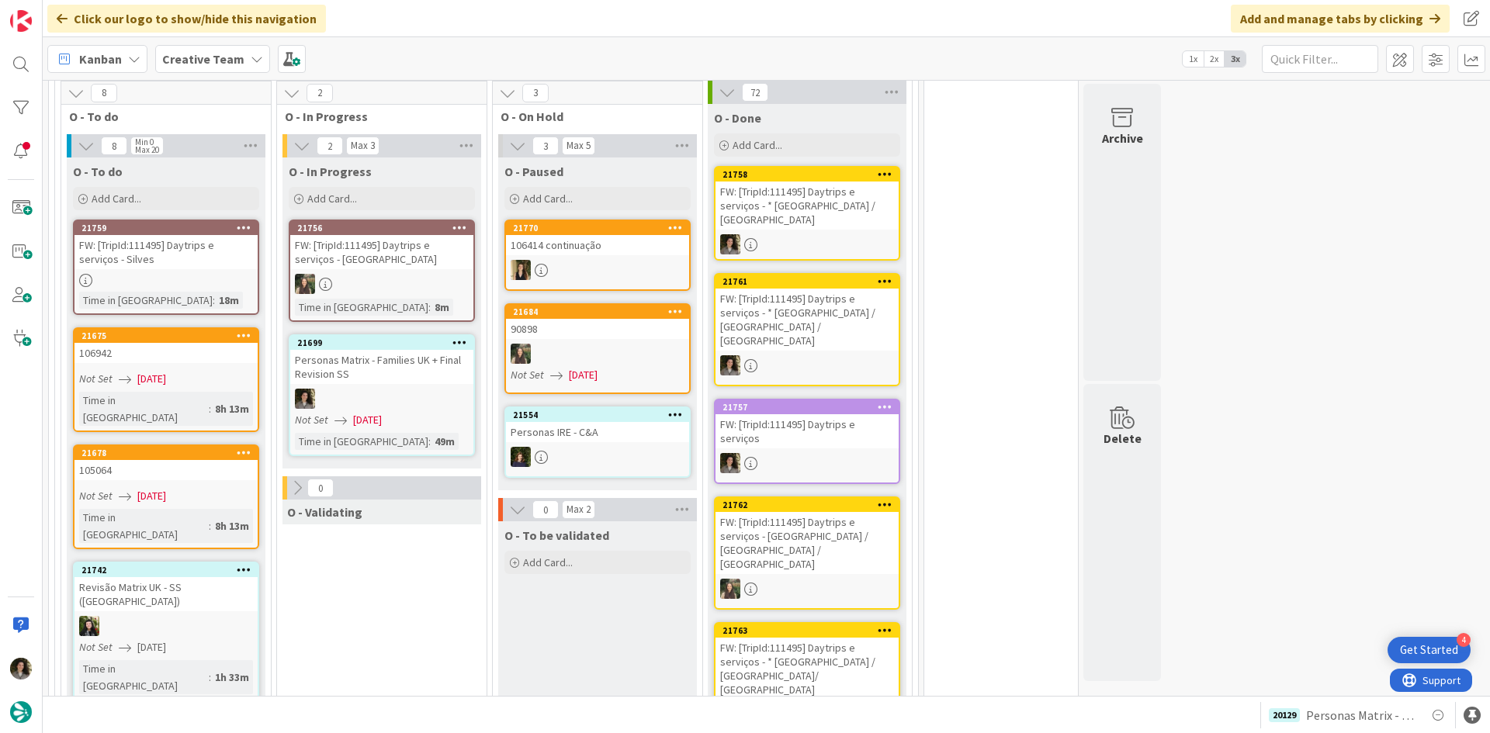
click at [784, 182] on div "FW: [TripId:111495] Daytrips e serviços - * Lisbon / Lagoa" at bounding box center [806, 206] width 183 height 48
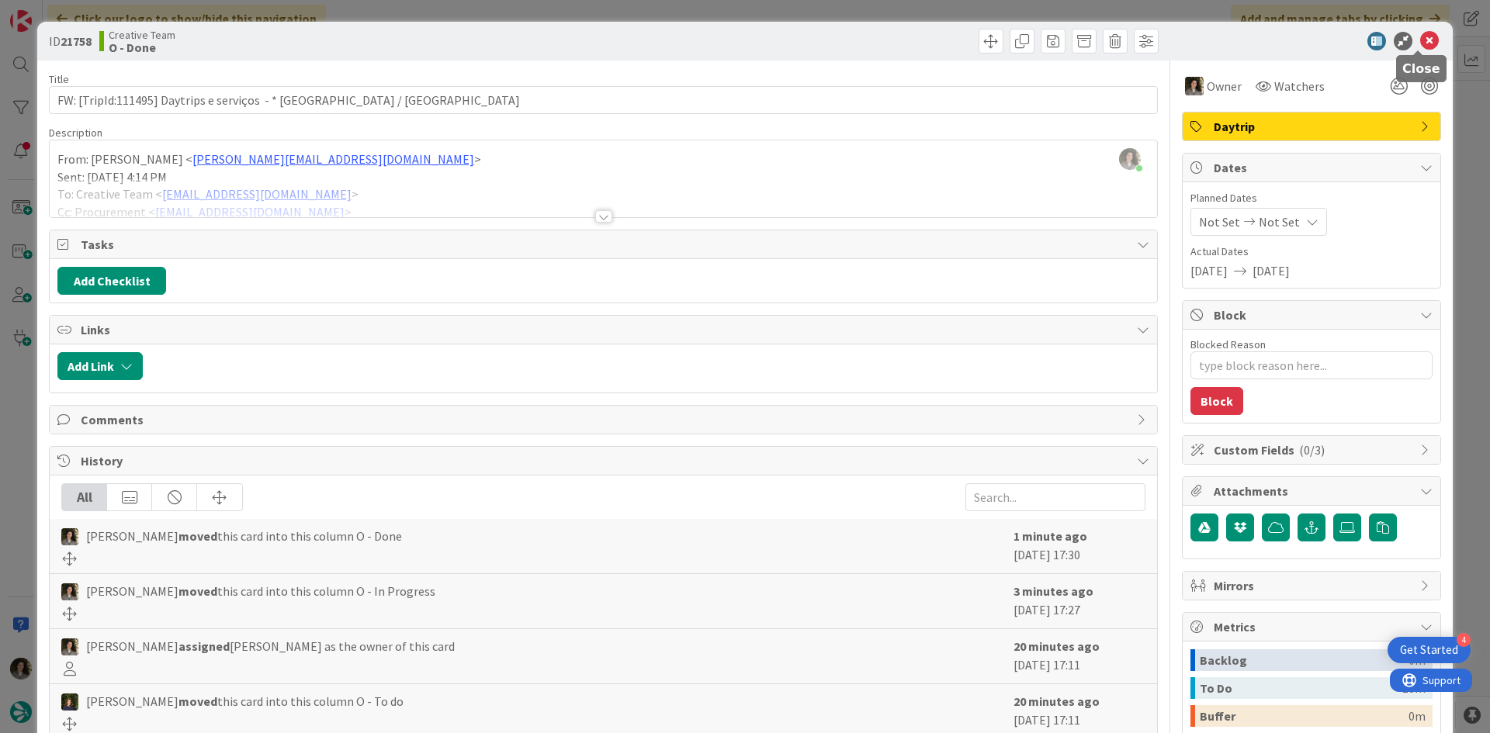
click at [1420, 36] on icon at bounding box center [1429, 41] width 19 height 19
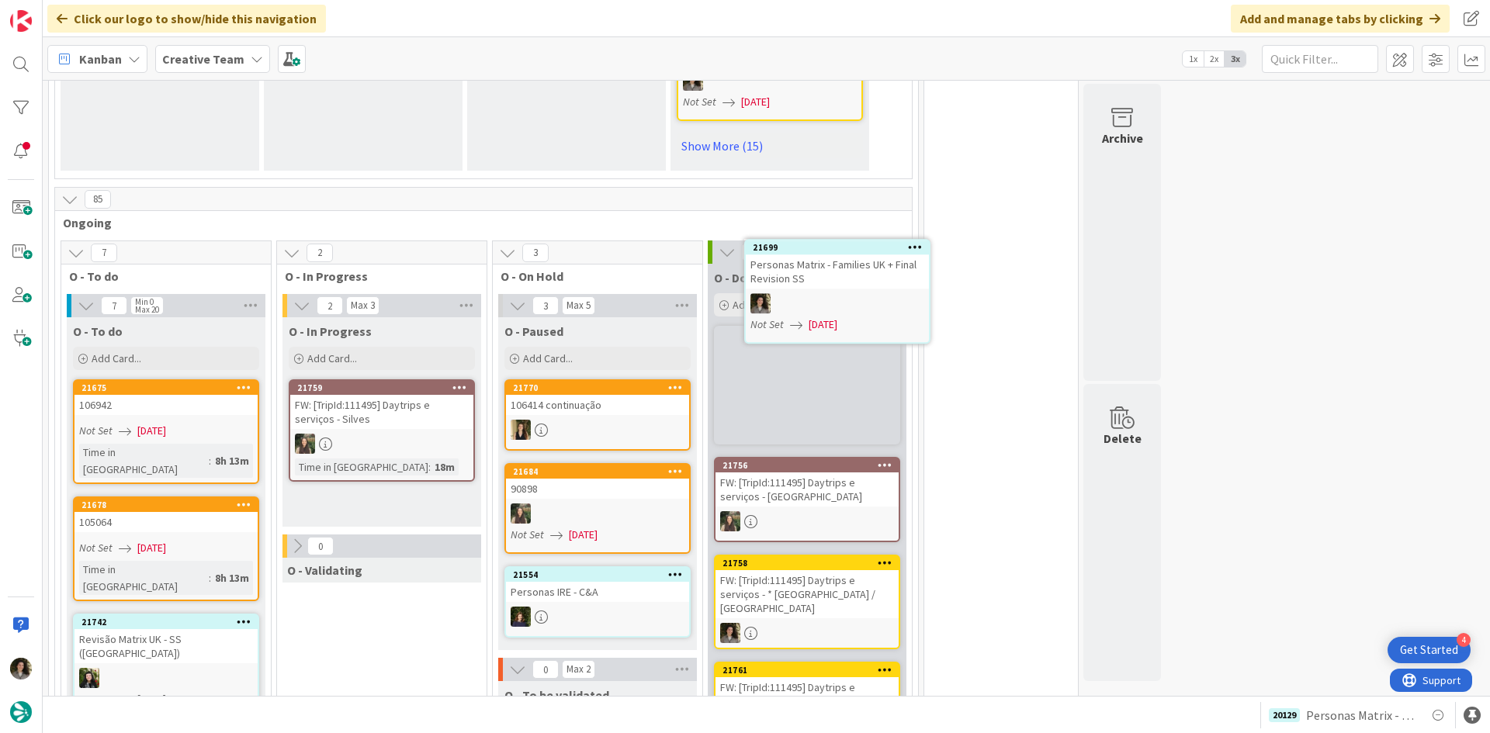
scroll to position [1211, 0]
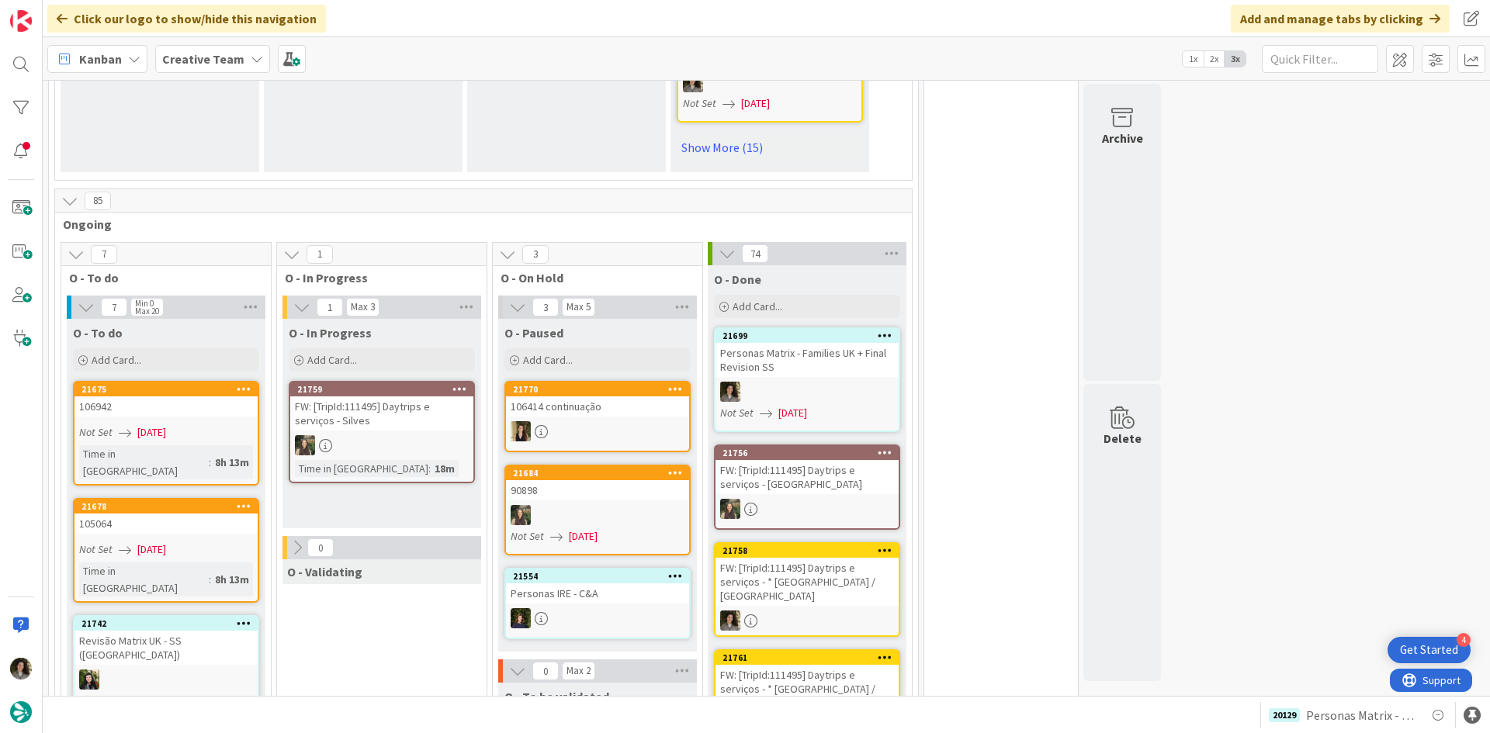
click at [811, 343] on div "Personas Matrix - Families UK + Final Revision SS" at bounding box center [806, 360] width 183 height 34
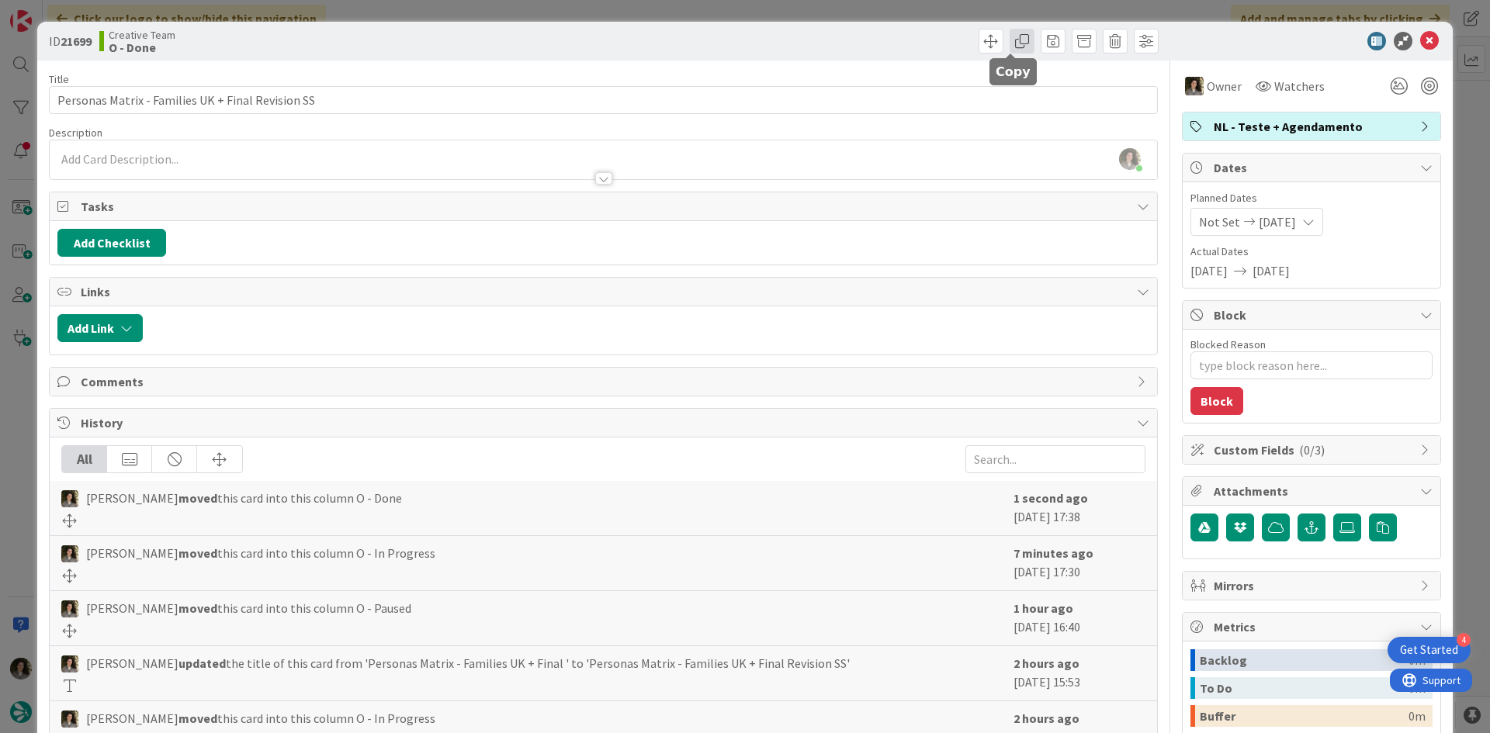
click at [1009, 43] on span at bounding box center [1021, 41] width 25 height 25
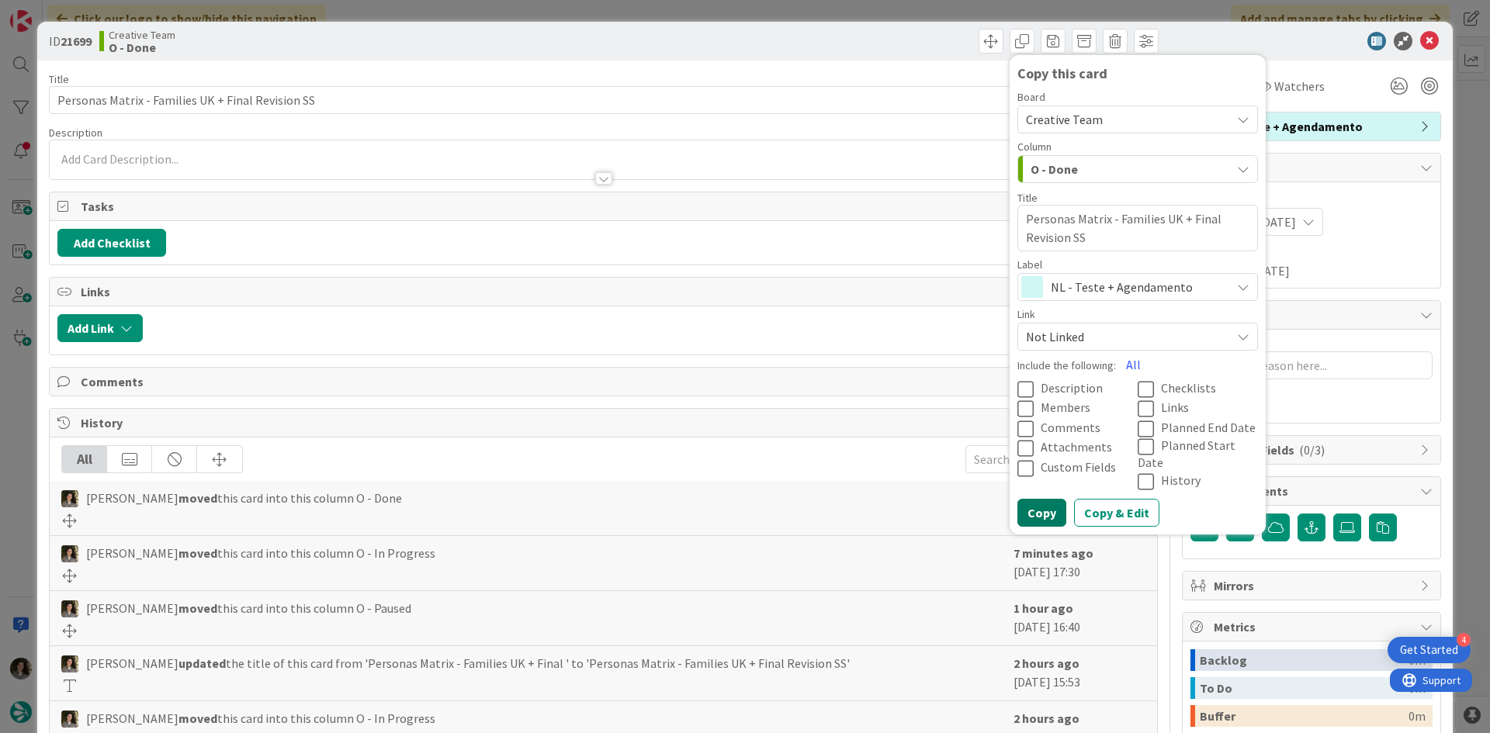
click at [1043, 499] on button "Copy" at bounding box center [1041, 513] width 49 height 28
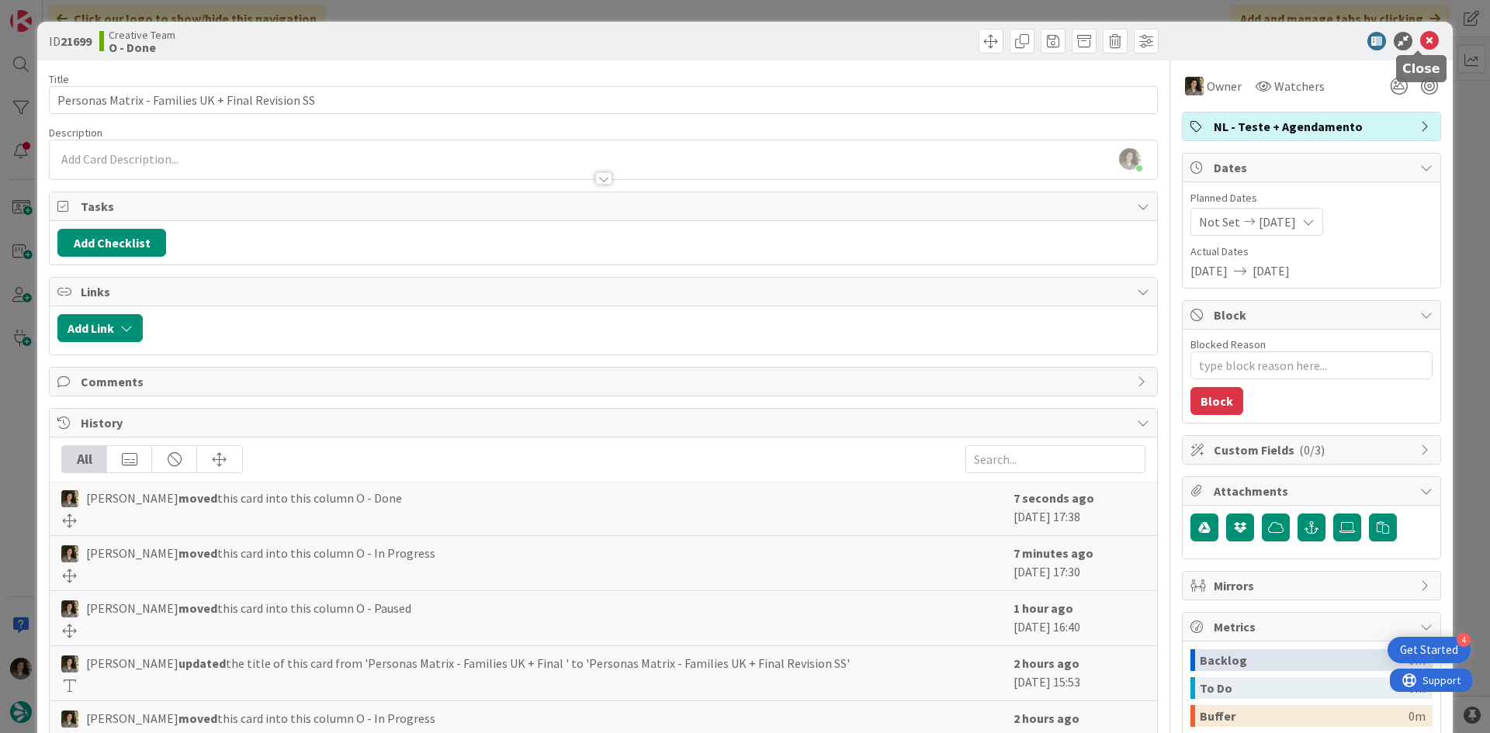
click at [1420, 36] on icon at bounding box center [1429, 41] width 19 height 19
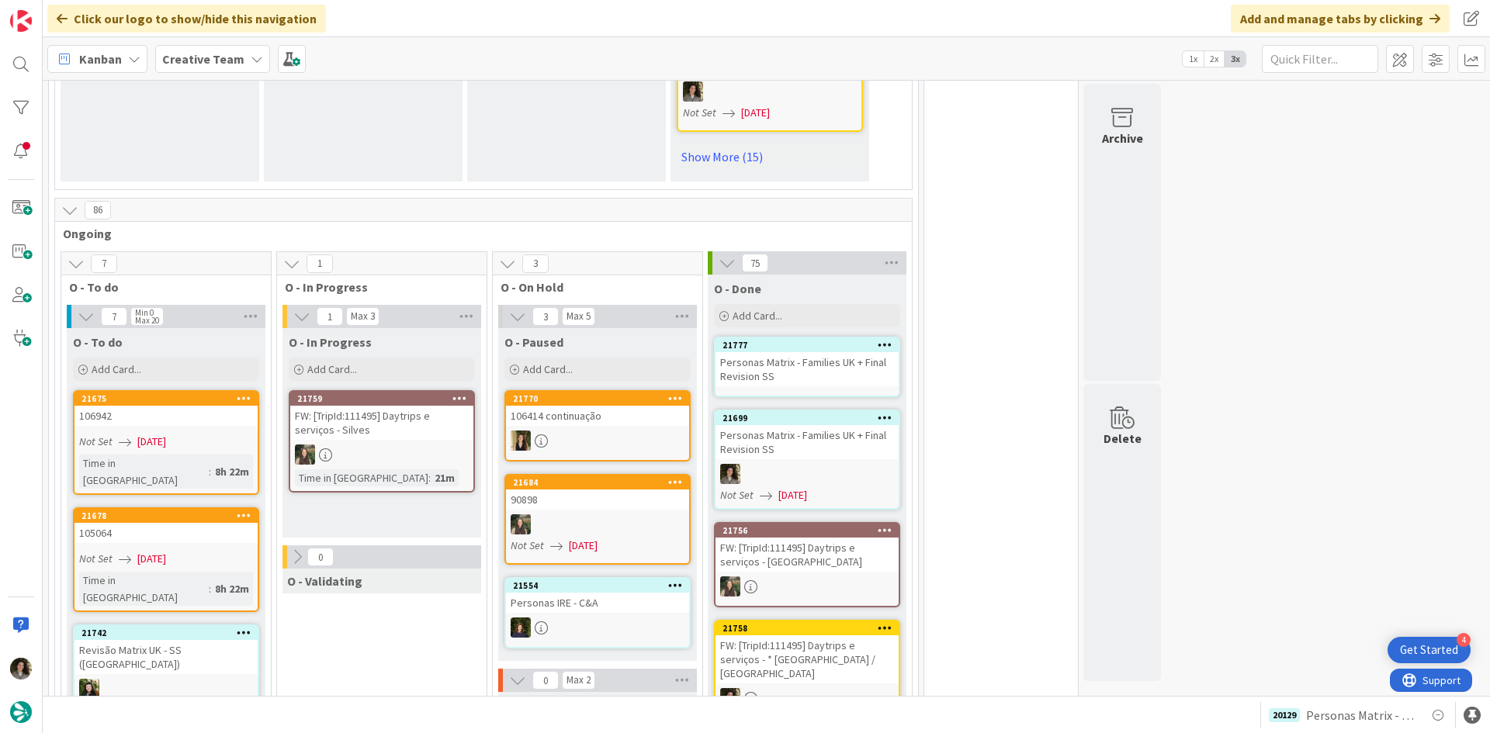
click at [797, 352] on div "Personas Matrix - Families UK + Final Revision SS" at bounding box center [806, 369] width 183 height 34
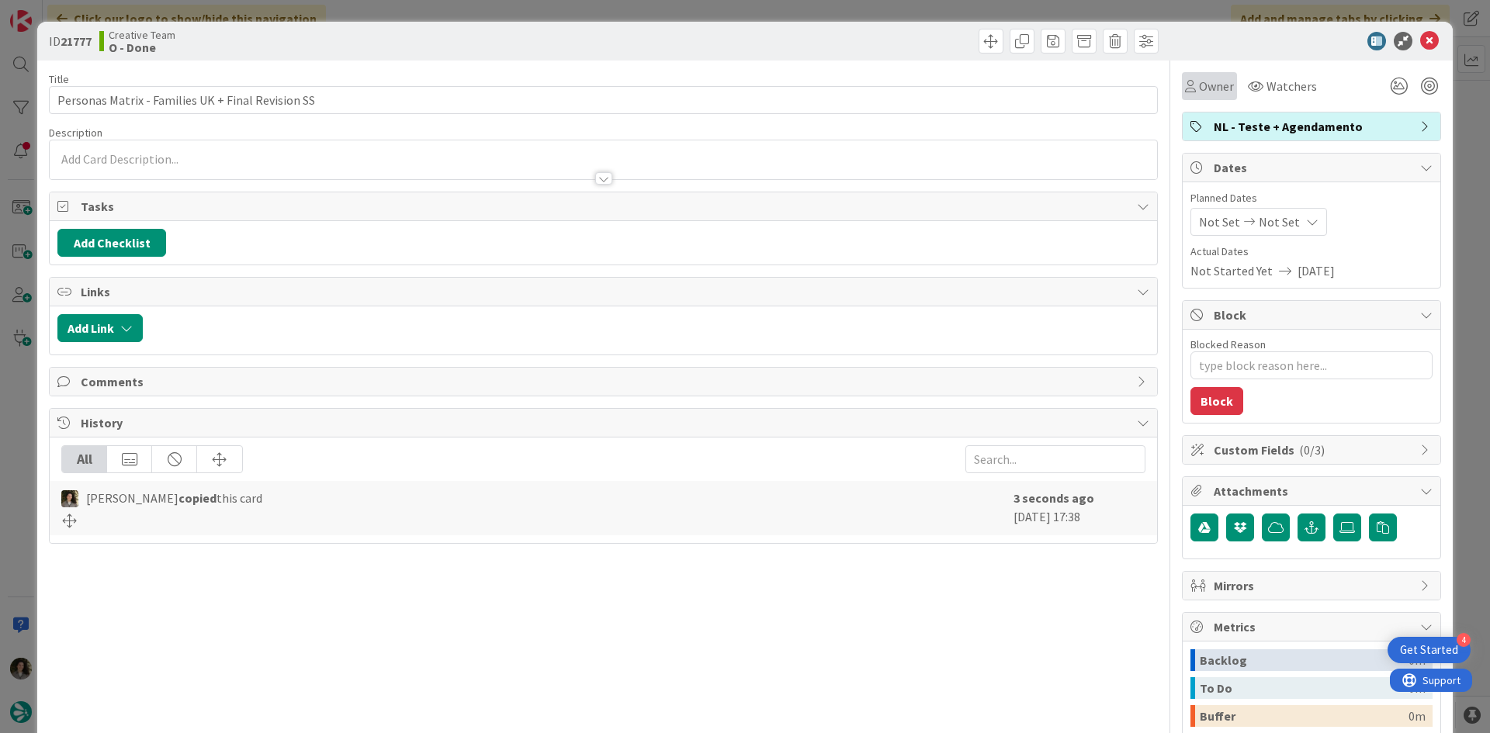
click at [1196, 98] on div "Owner" at bounding box center [1209, 86] width 55 height 28
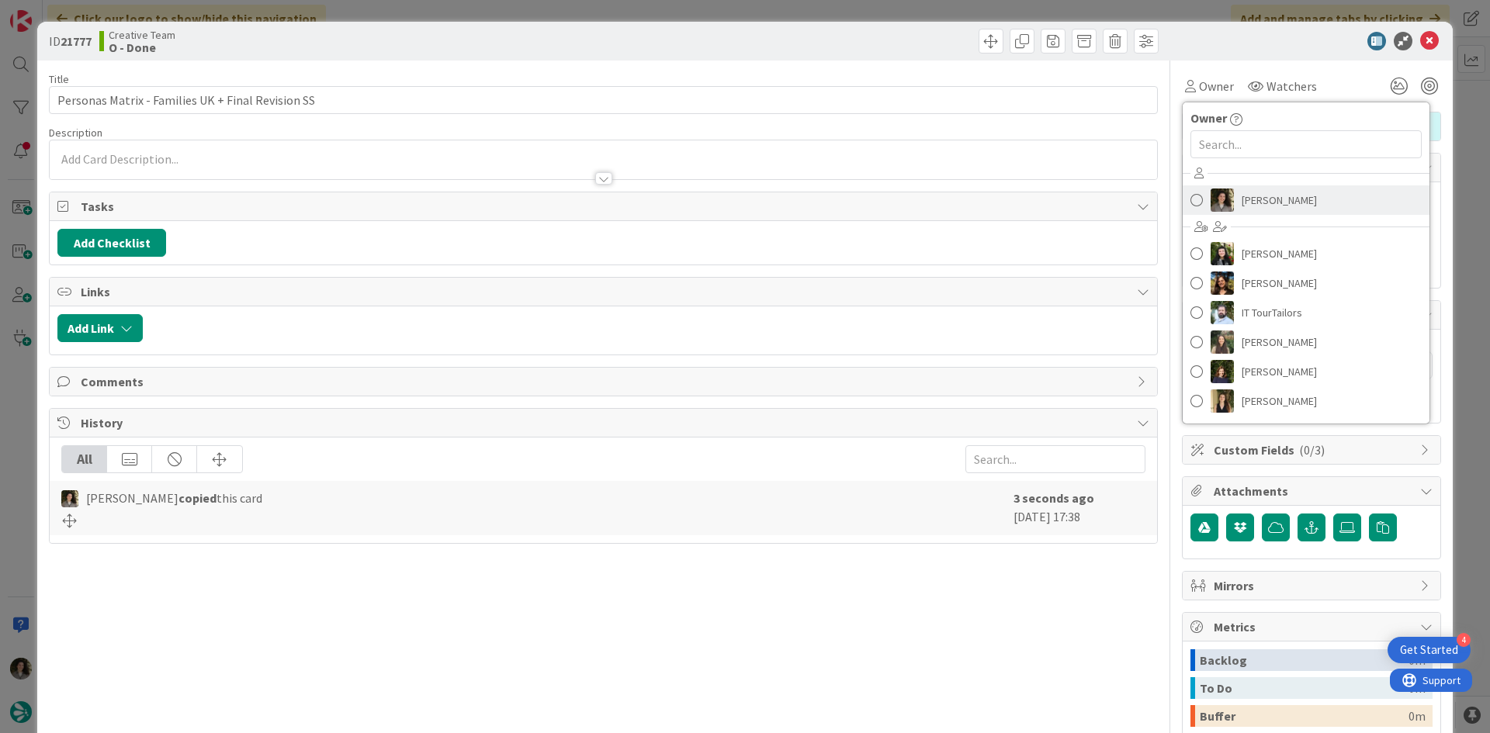
click at [1241, 191] on span "[PERSON_NAME]" at bounding box center [1278, 200] width 75 height 23
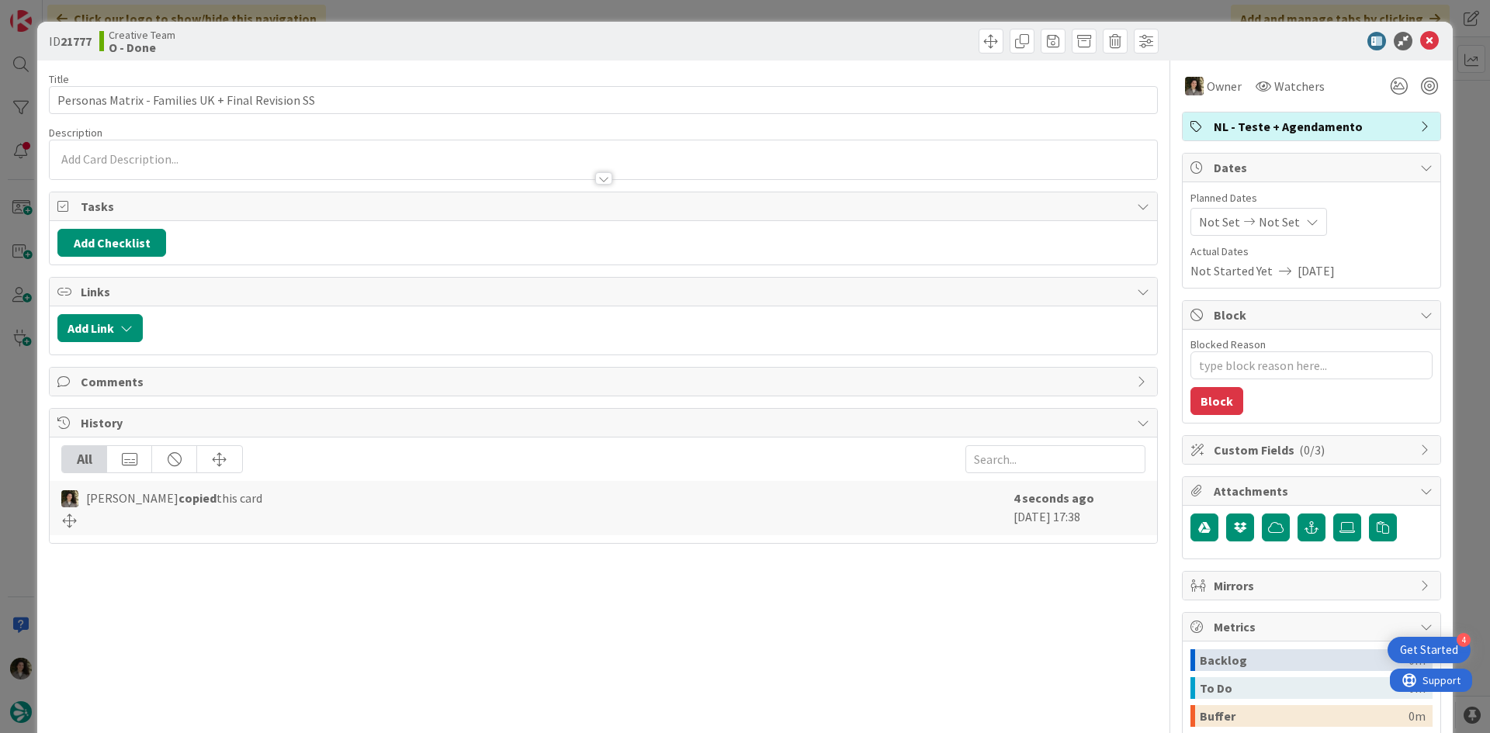
type textarea "x"
drag, startPoint x: 1283, startPoint y: 220, endPoint x: 1294, endPoint y: 228, distance: 13.8
click at [1284, 221] on div "Not Set Not Set" at bounding box center [1258, 222] width 137 height 28
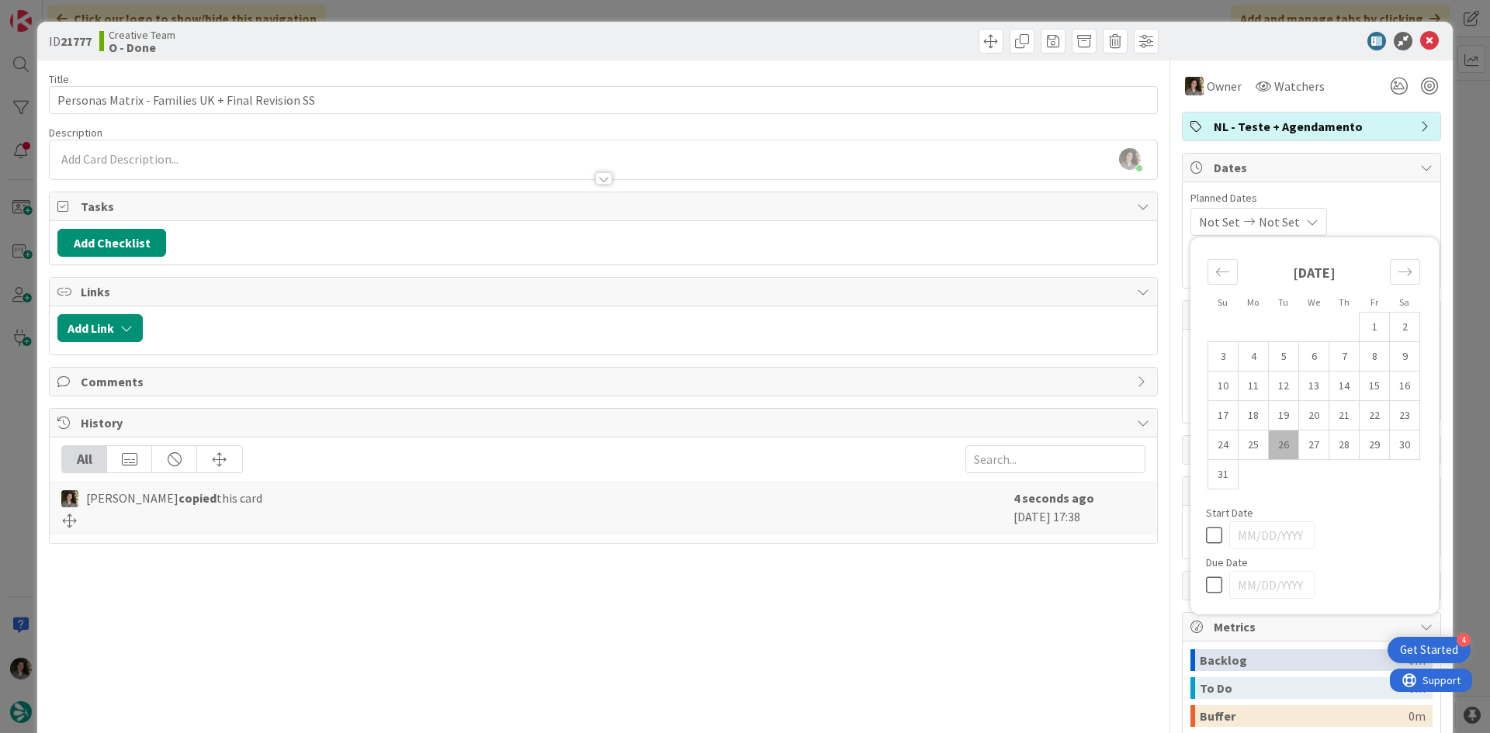
drag, startPoint x: 1197, startPoint y: 585, endPoint x: 1237, endPoint y: 510, distance: 84.3
click at [1206, 585] on icon at bounding box center [1217, 585] width 23 height 19
type input "[DATE]"
type textarea "x"
click at [1420, 47] on icon at bounding box center [1429, 41] width 19 height 19
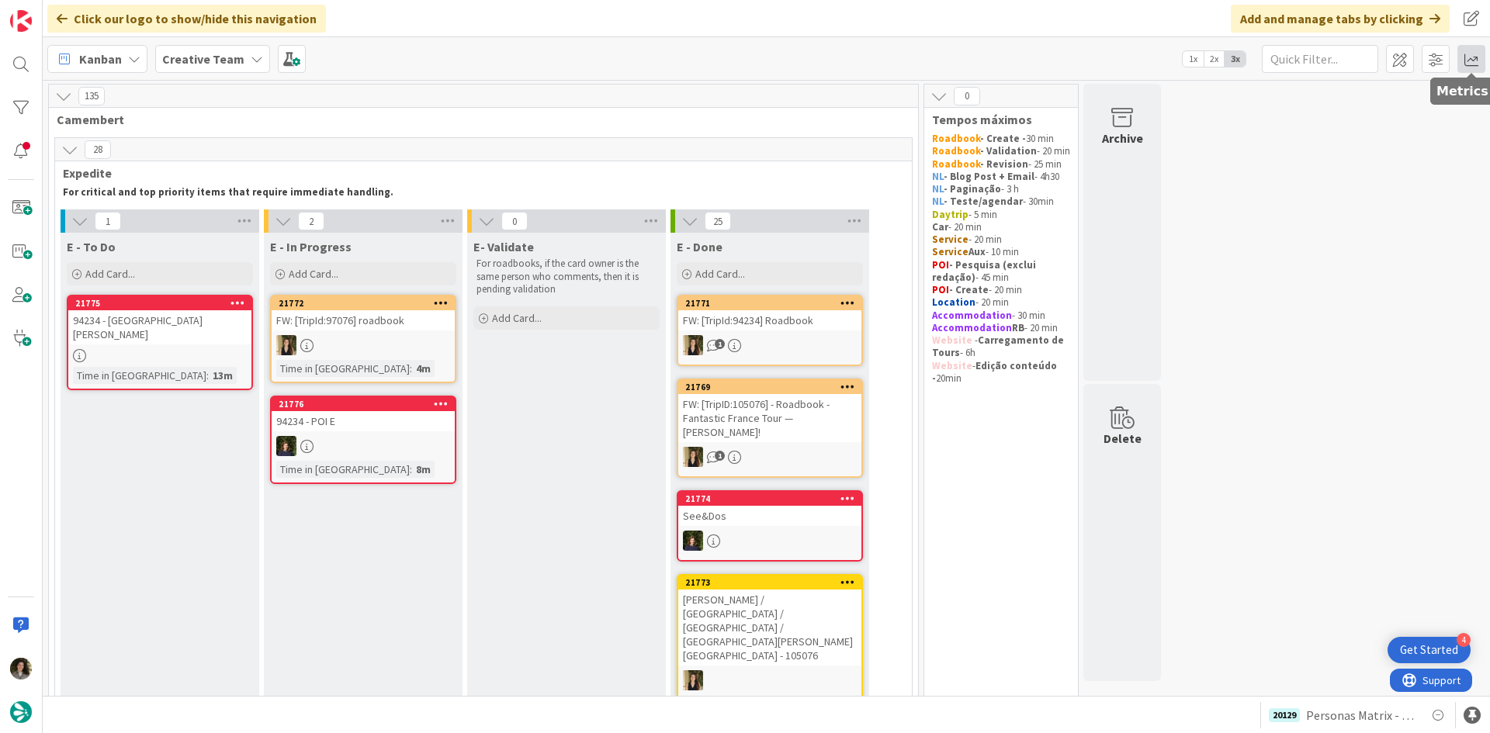
drag, startPoint x: 1468, startPoint y: 61, endPoint x: 1461, endPoint y: 67, distance: 9.3
click at [1468, 61] on span at bounding box center [1471, 59] width 28 height 28
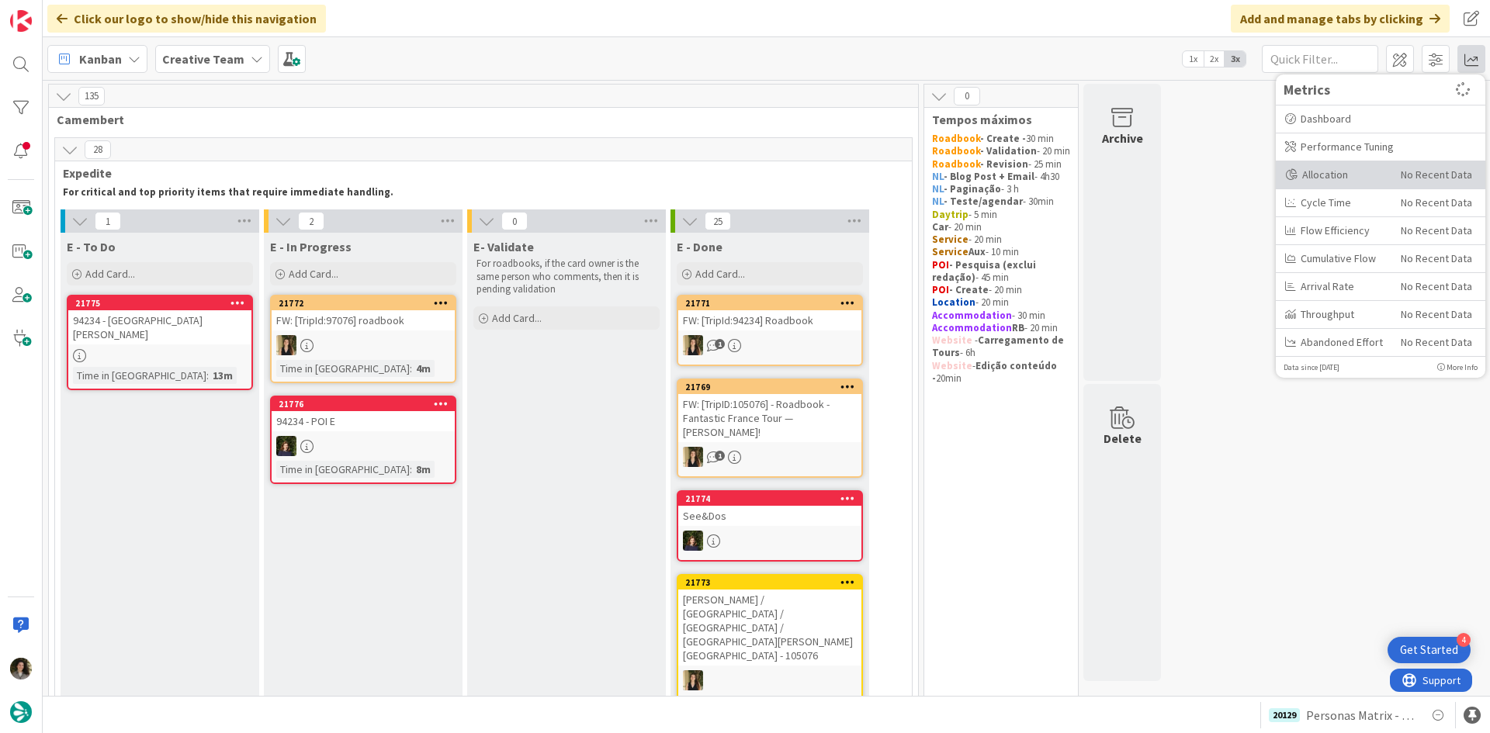
click at [1337, 174] on div "Allocation" at bounding box center [1337, 175] width 104 height 16
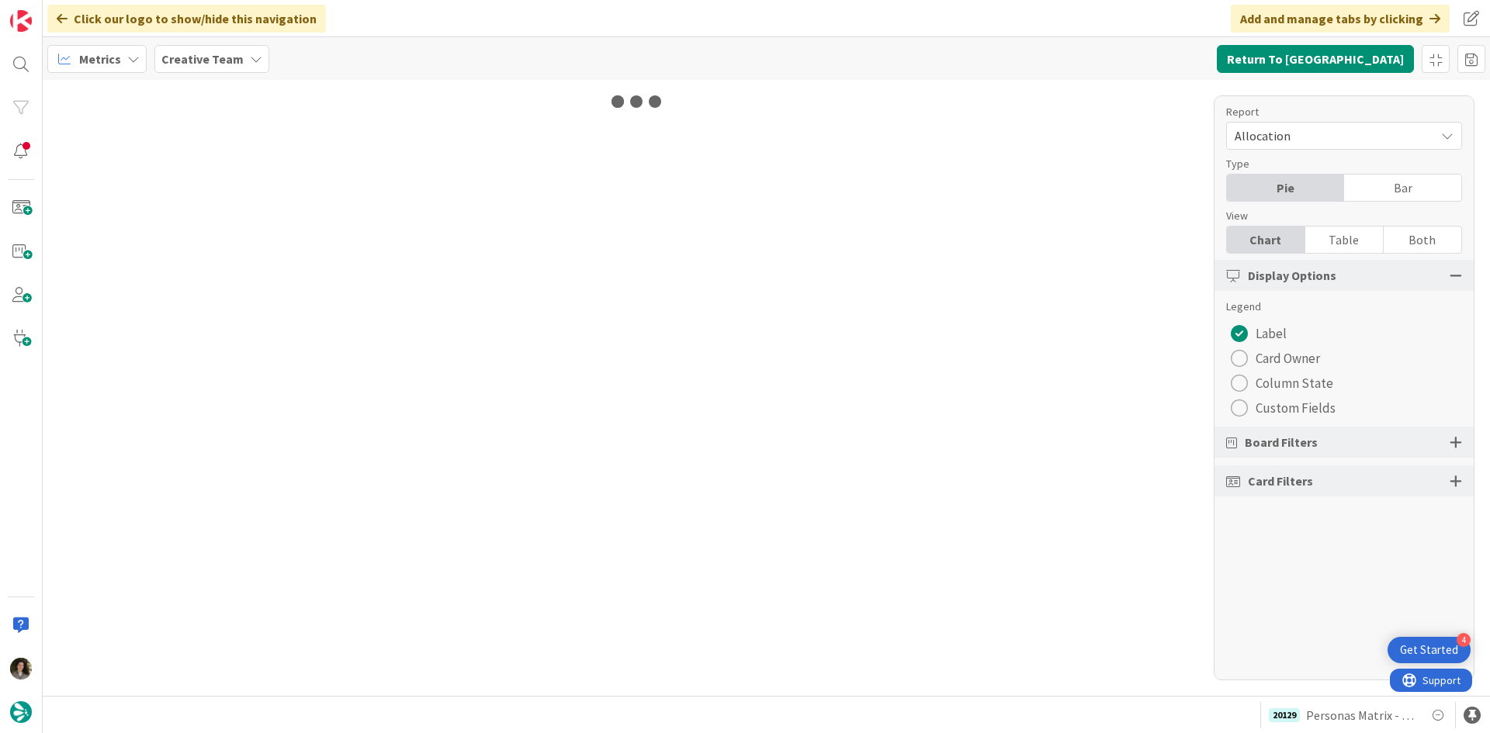
click at [1342, 241] on div "Table" at bounding box center [1344, 240] width 78 height 26
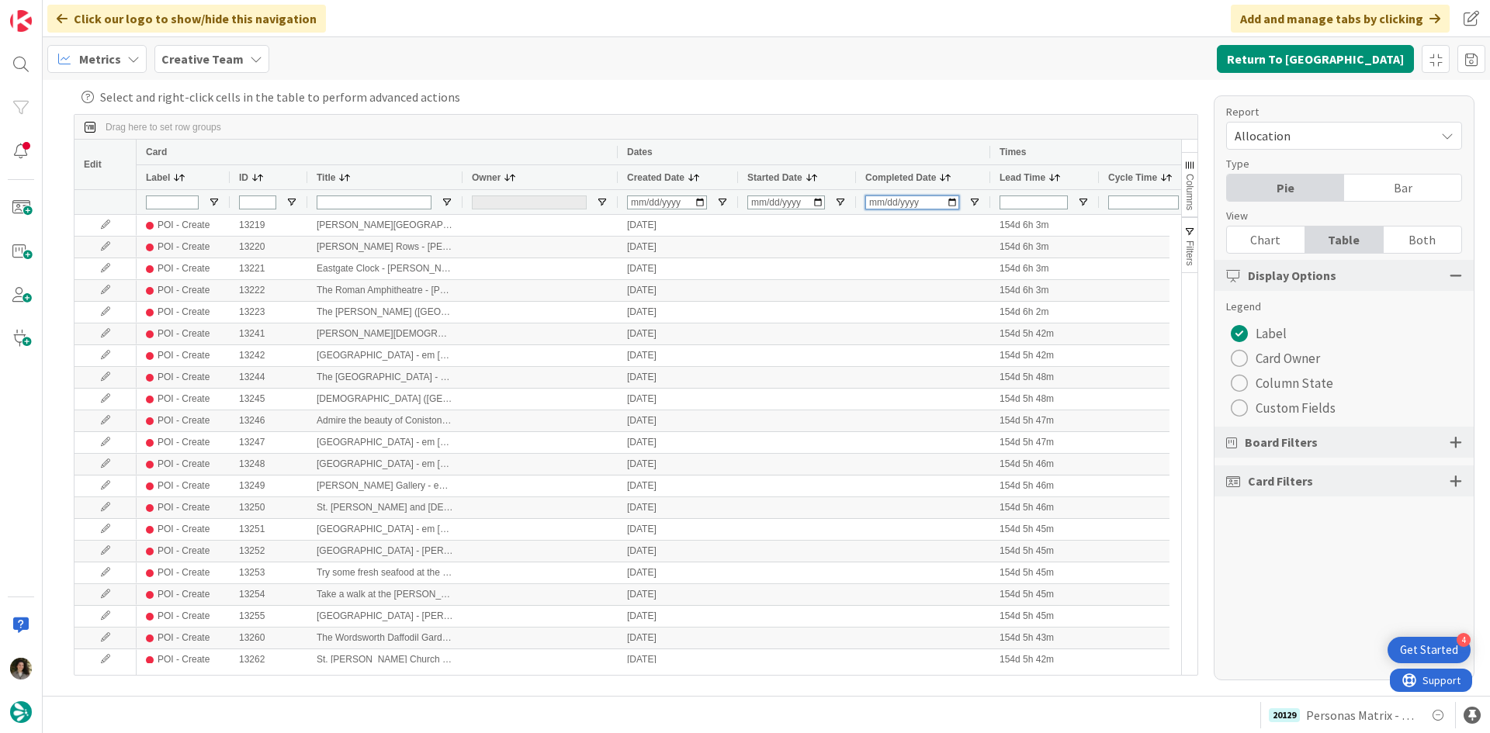
click at [874, 206] on input "Completed Date Filter Input" at bounding box center [912, 203] width 94 height 14
type input "2025-08-26"
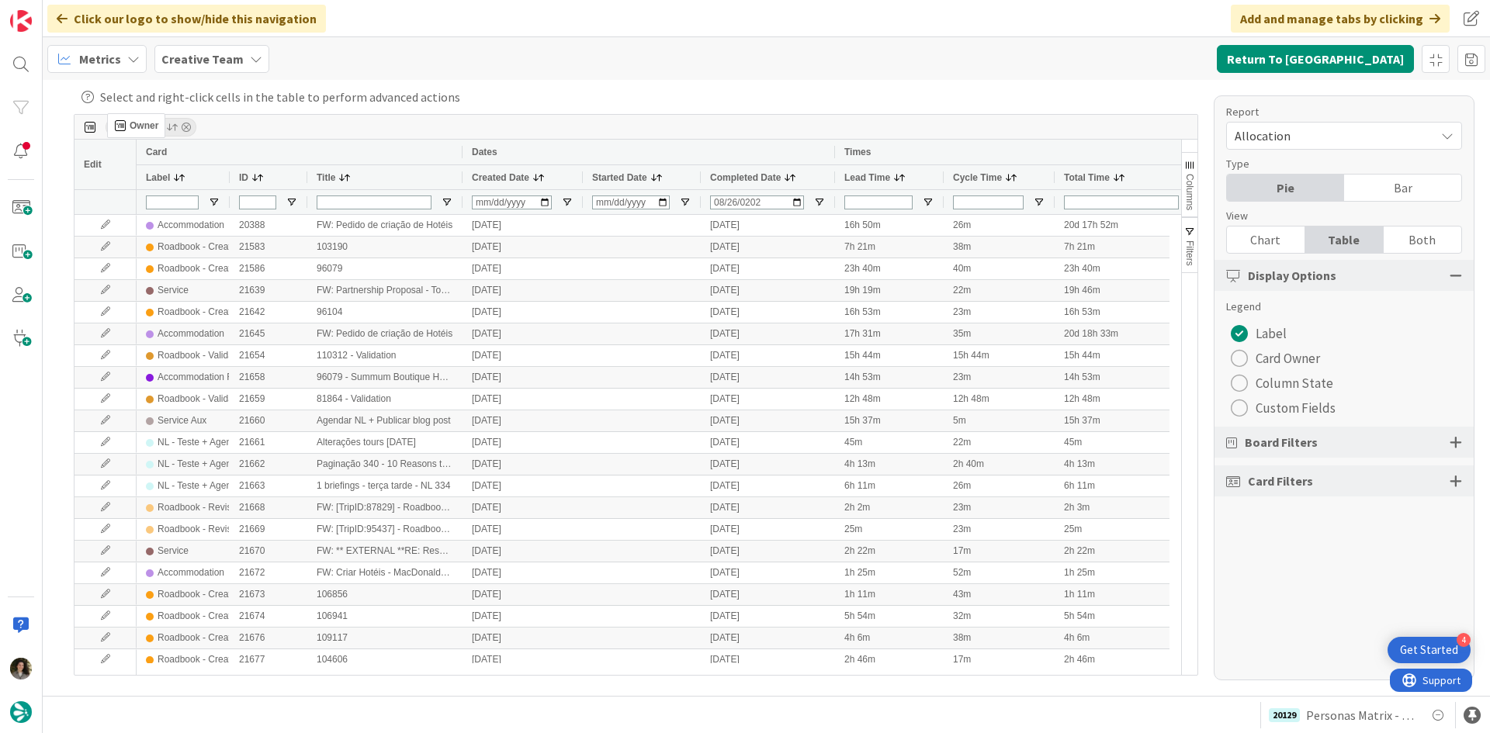
drag, startPoint x: 503, startPoint y: 178, endPoint x: 115, endPoint y: 119, distance: 392.4
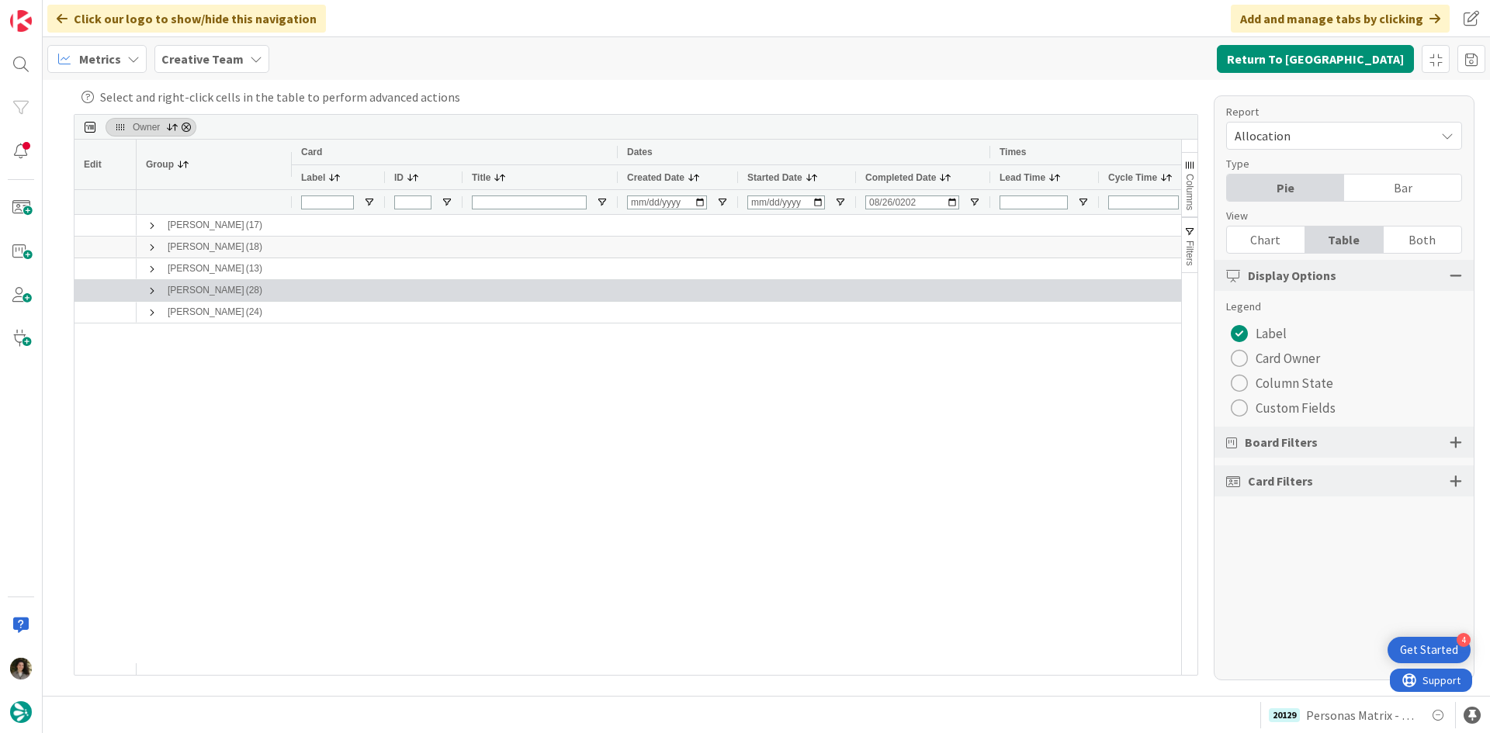
click at [155, 285] on span at bounding box center [152, 291] width 12 height 12
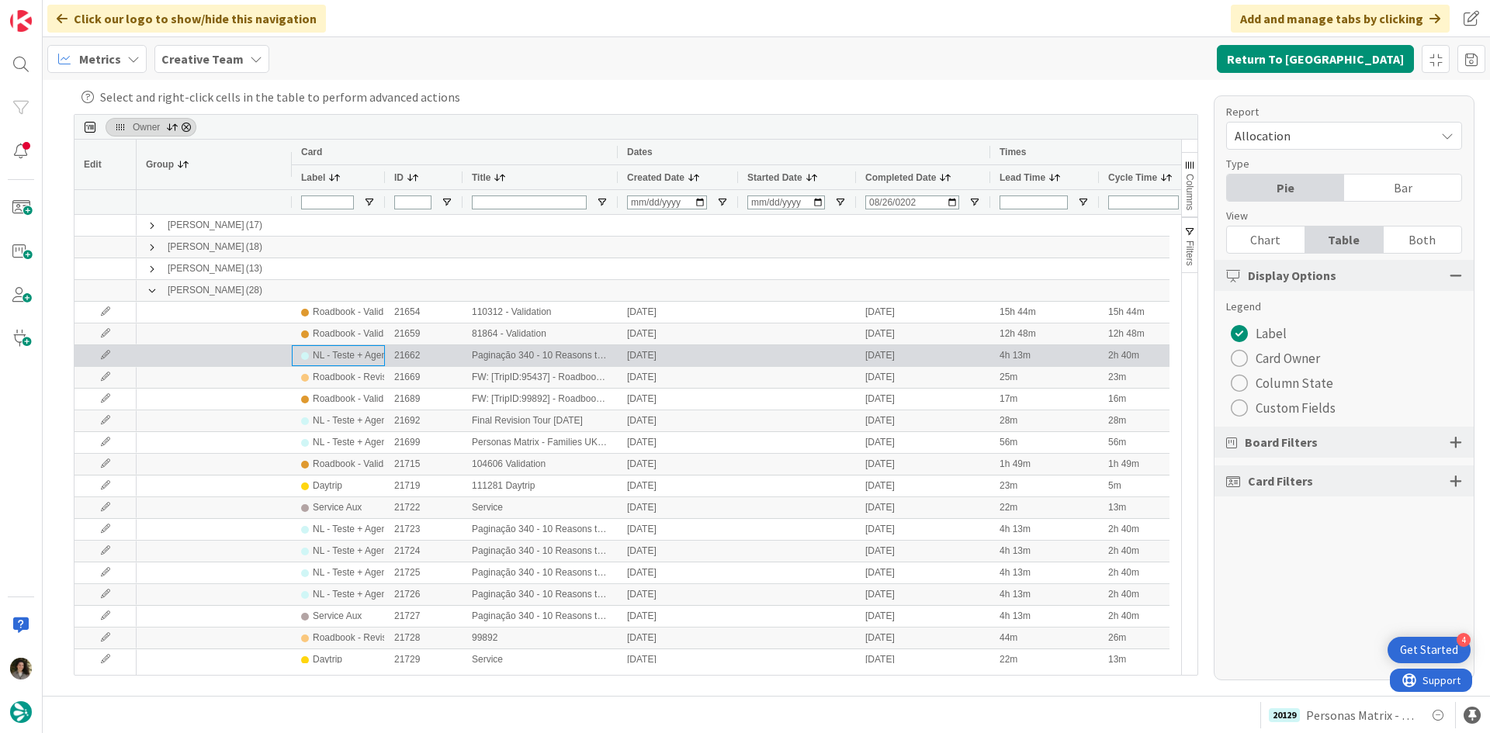
click at [336, 349] on div "NL - Teste + Agendamento" at bounding box center [368, 355] width 110 height 19
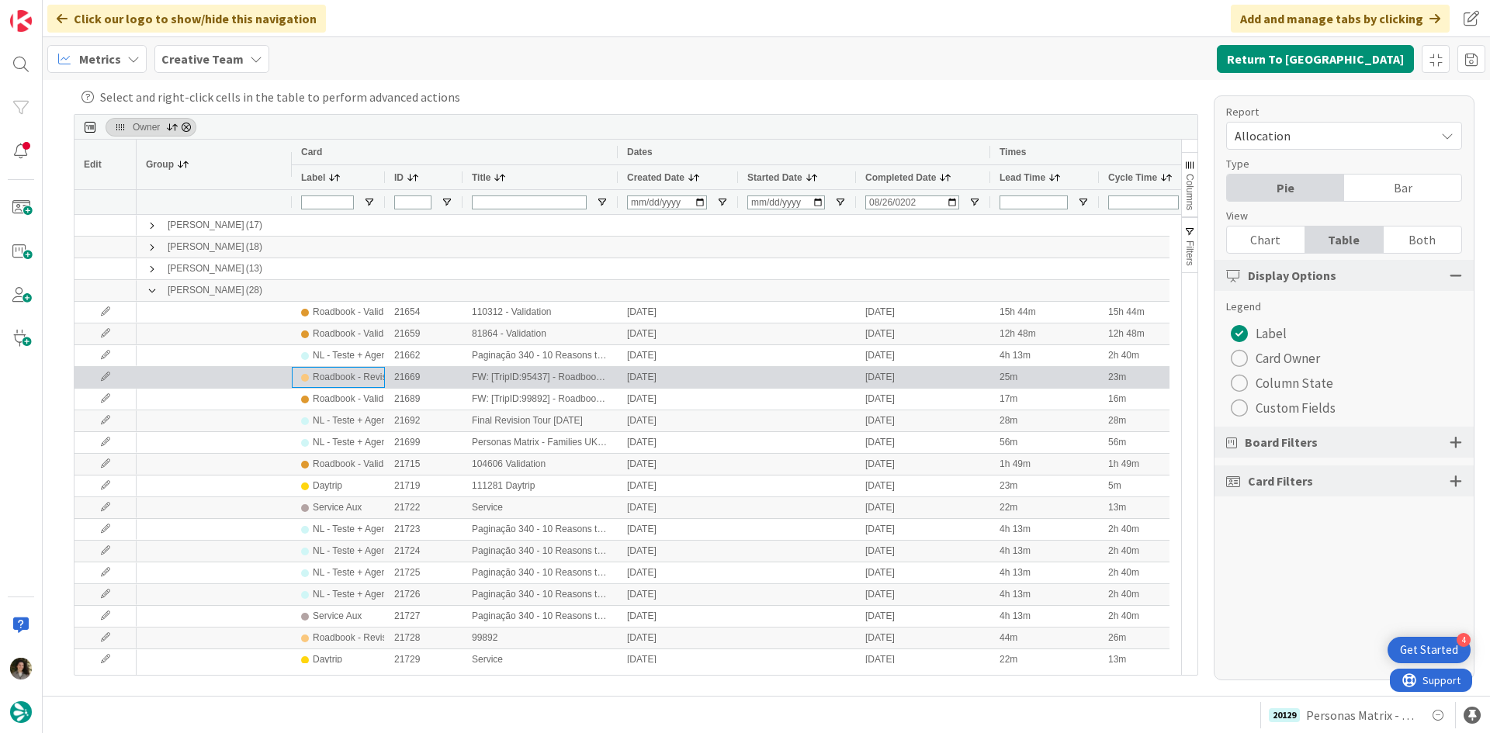
click at [362, 376] on div "Roadbook - Revision" at bounding box center [356, 377] width 86 height 19
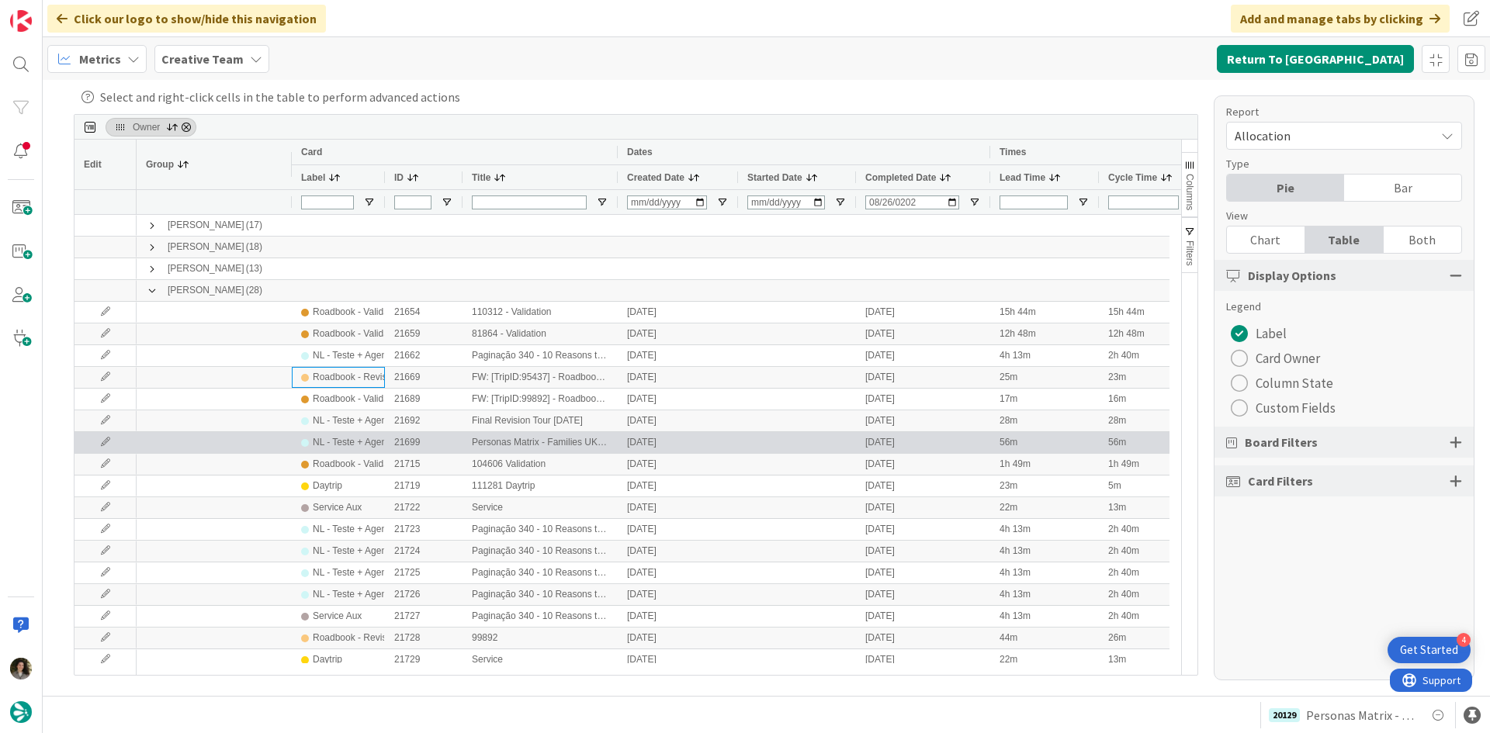
scroll to position [78, 0]
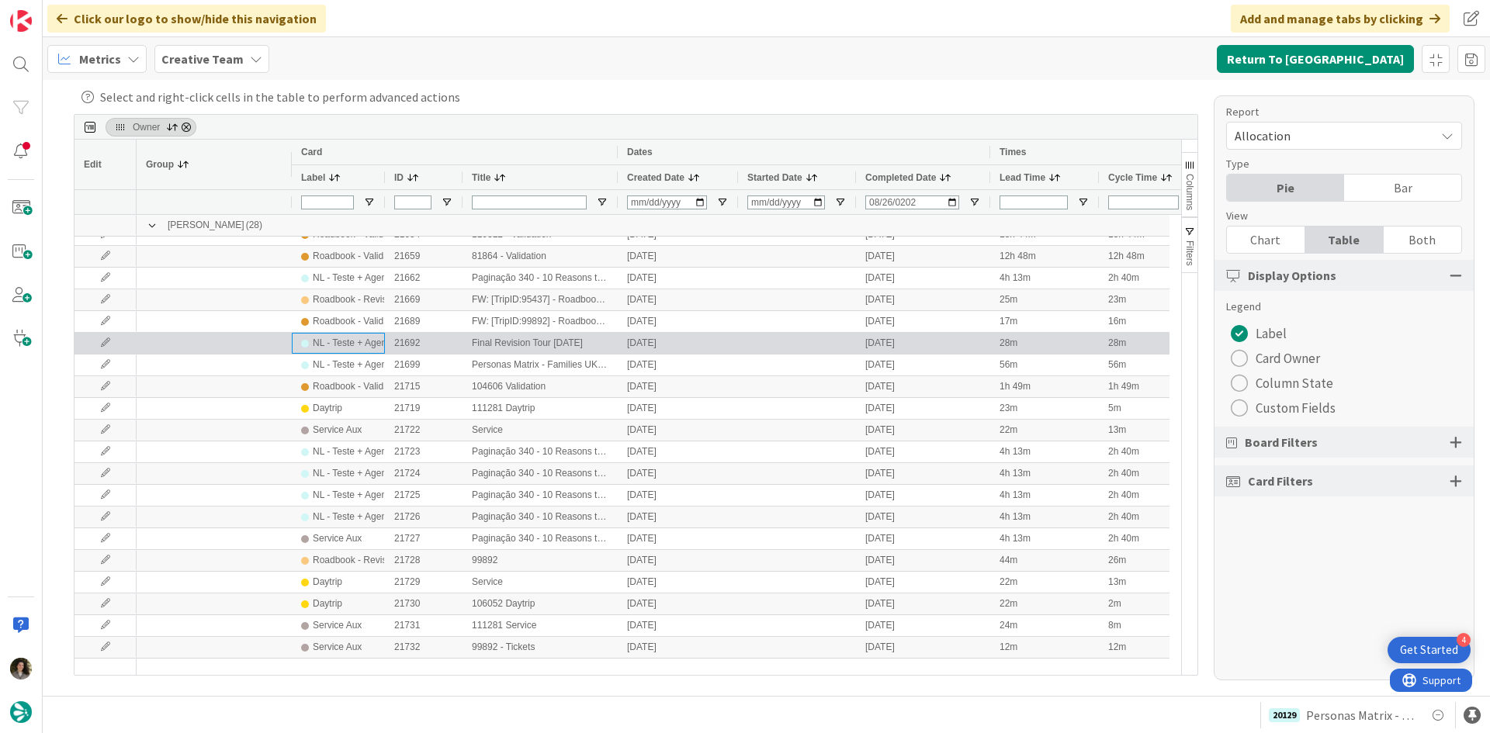
click at [326, 348] on div "NL - Teste + Agendamento" at bounding box center [368, 343] width 110 height 19
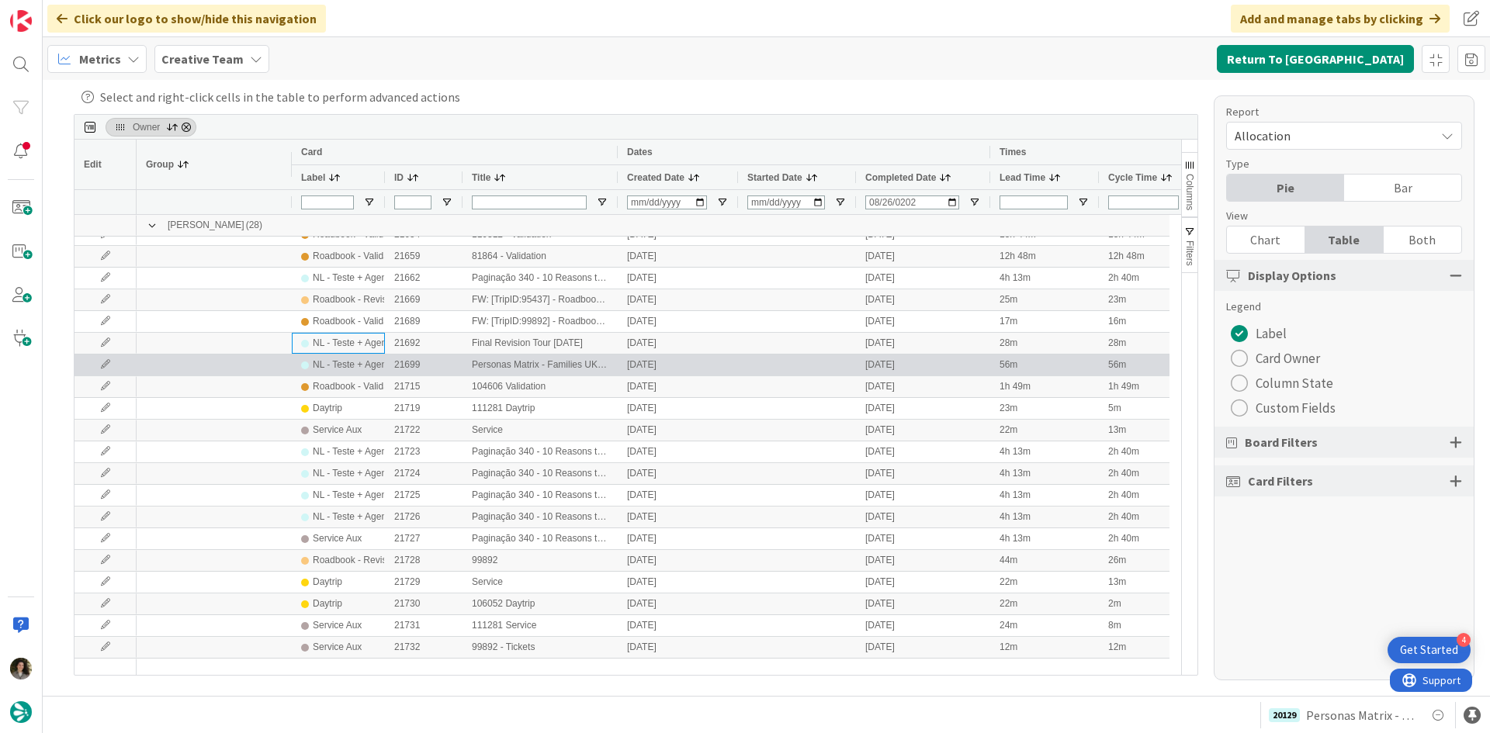
click at [328, 367] on div "NL - Teste + Agendamento" at bounding box center [368, 364] width 110 height 19
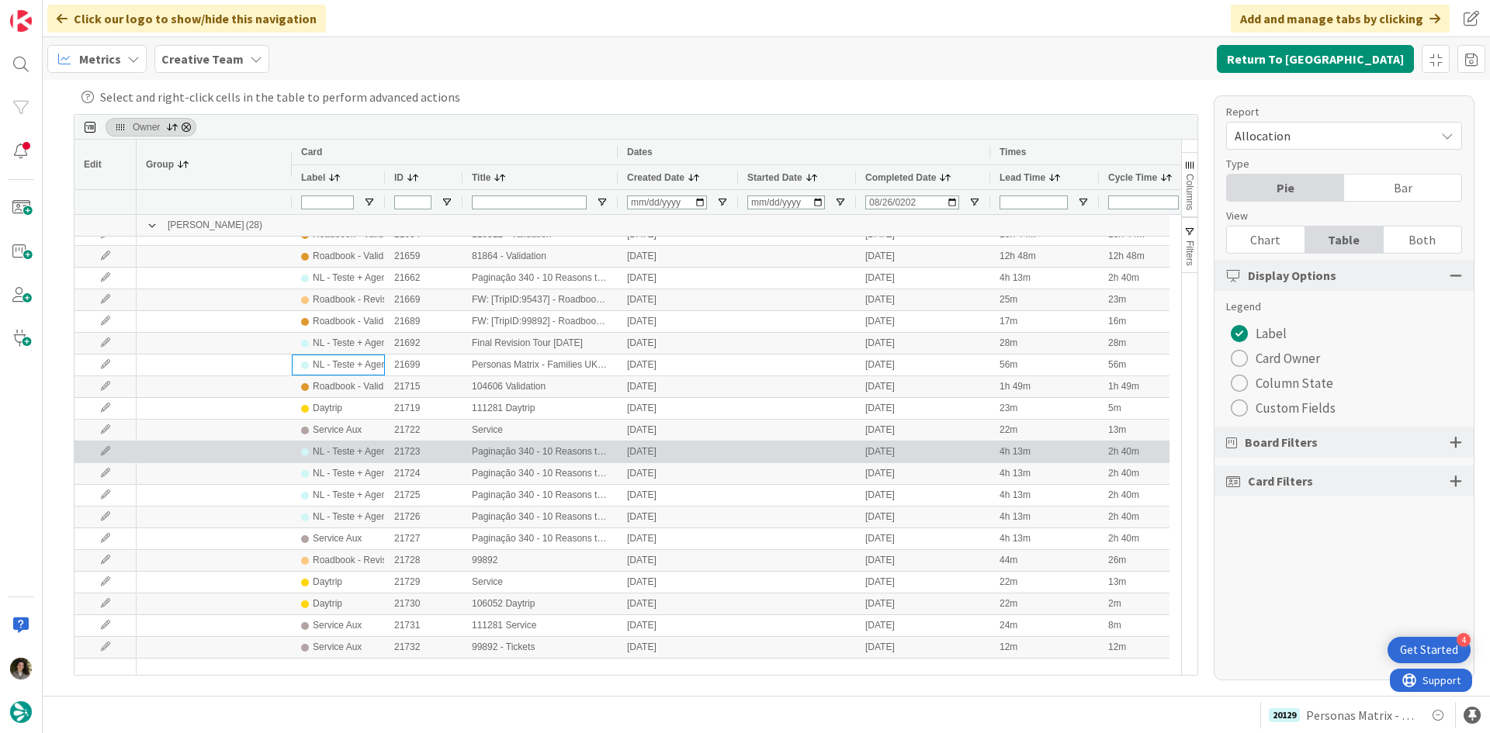
click at [345, 454] on div "NL - Teste + Agendamento" at bounding box center [368, 451] width 110 height 19
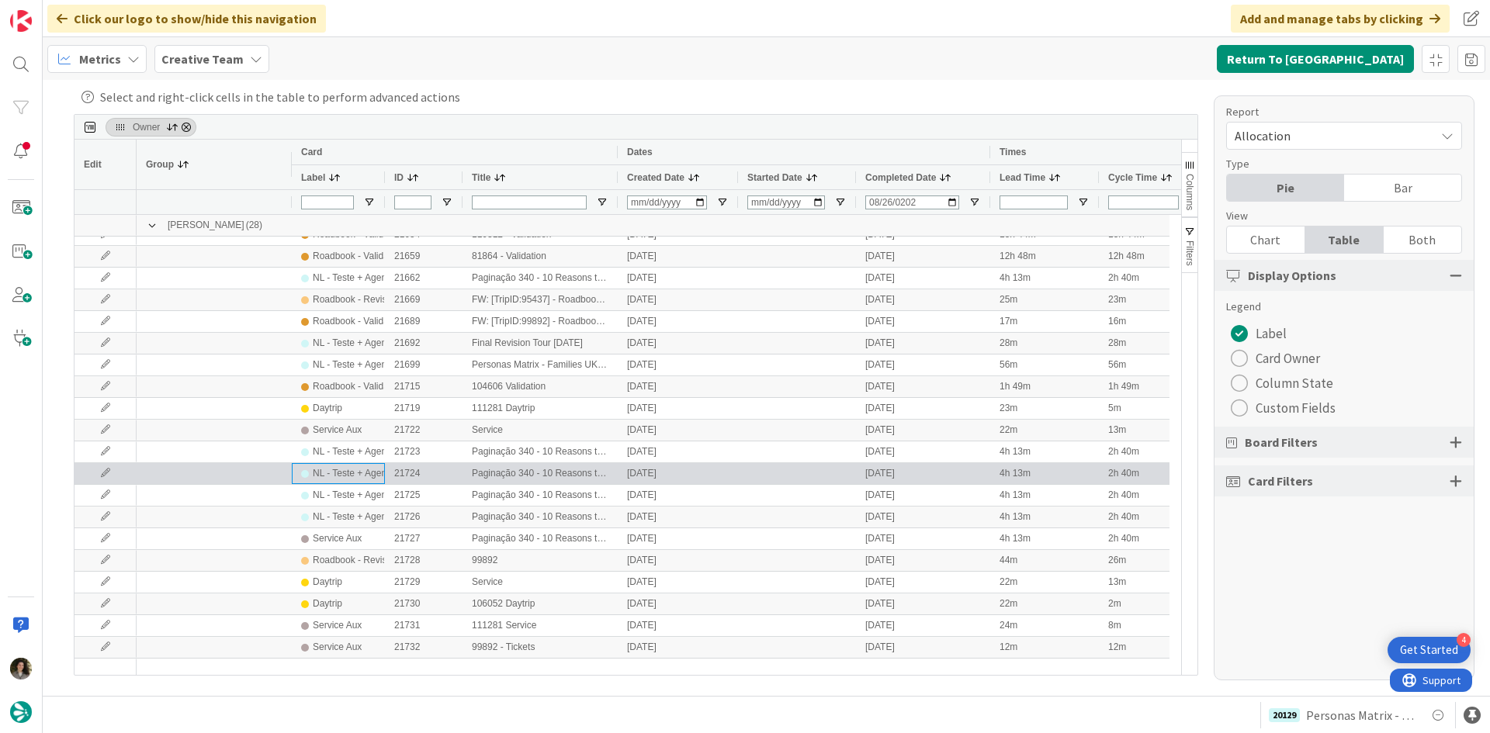
click at [345, 475] on div "NL - Teste + Agendamento" at bounding box center [368, 473] width 110 height 19
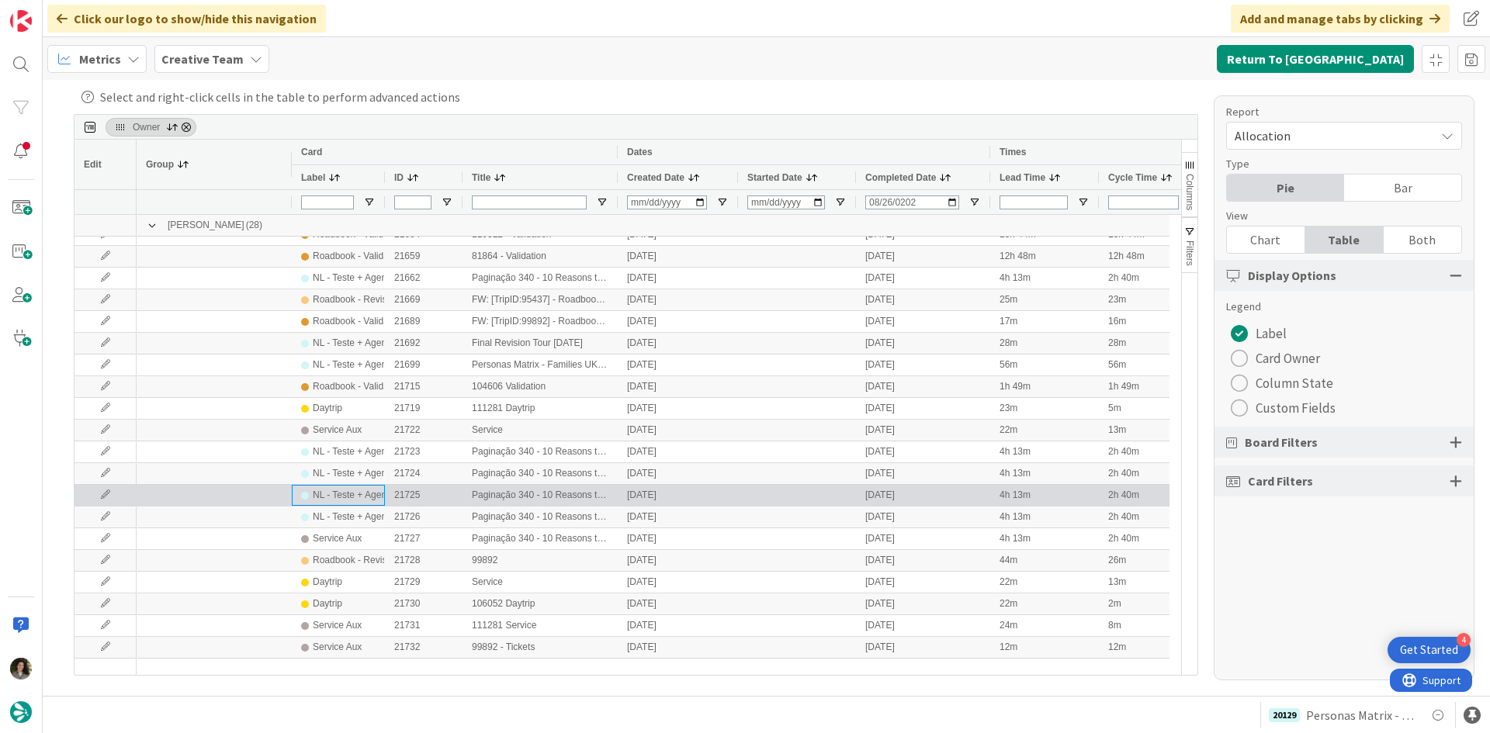
click at [349, 496] on div "NL - Teste + Agendamento" at bounding box center [368, 495] width 110 height 19
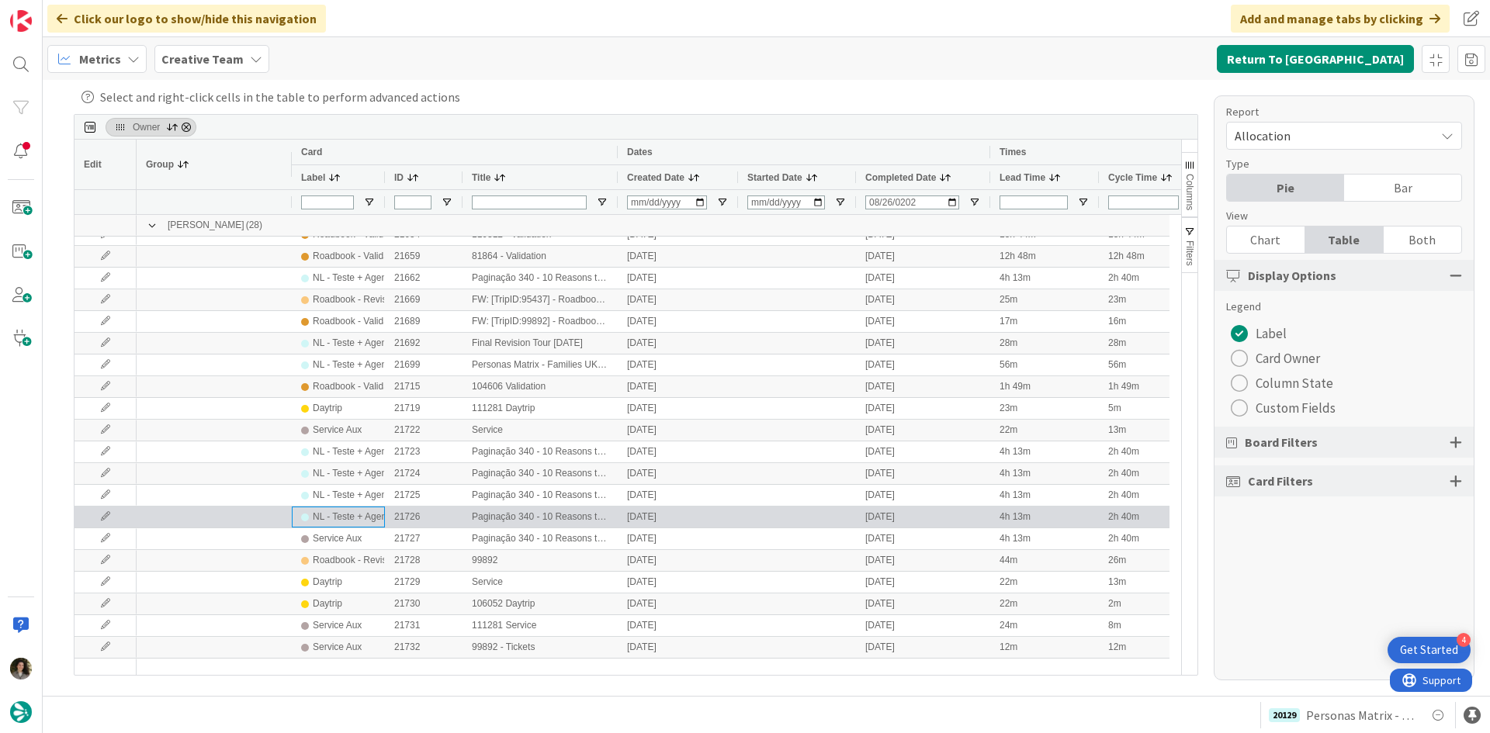
click at [348, 508] on div "NL - Teste + Agendamento" at bounding box center [368, 516] width 110 height 19
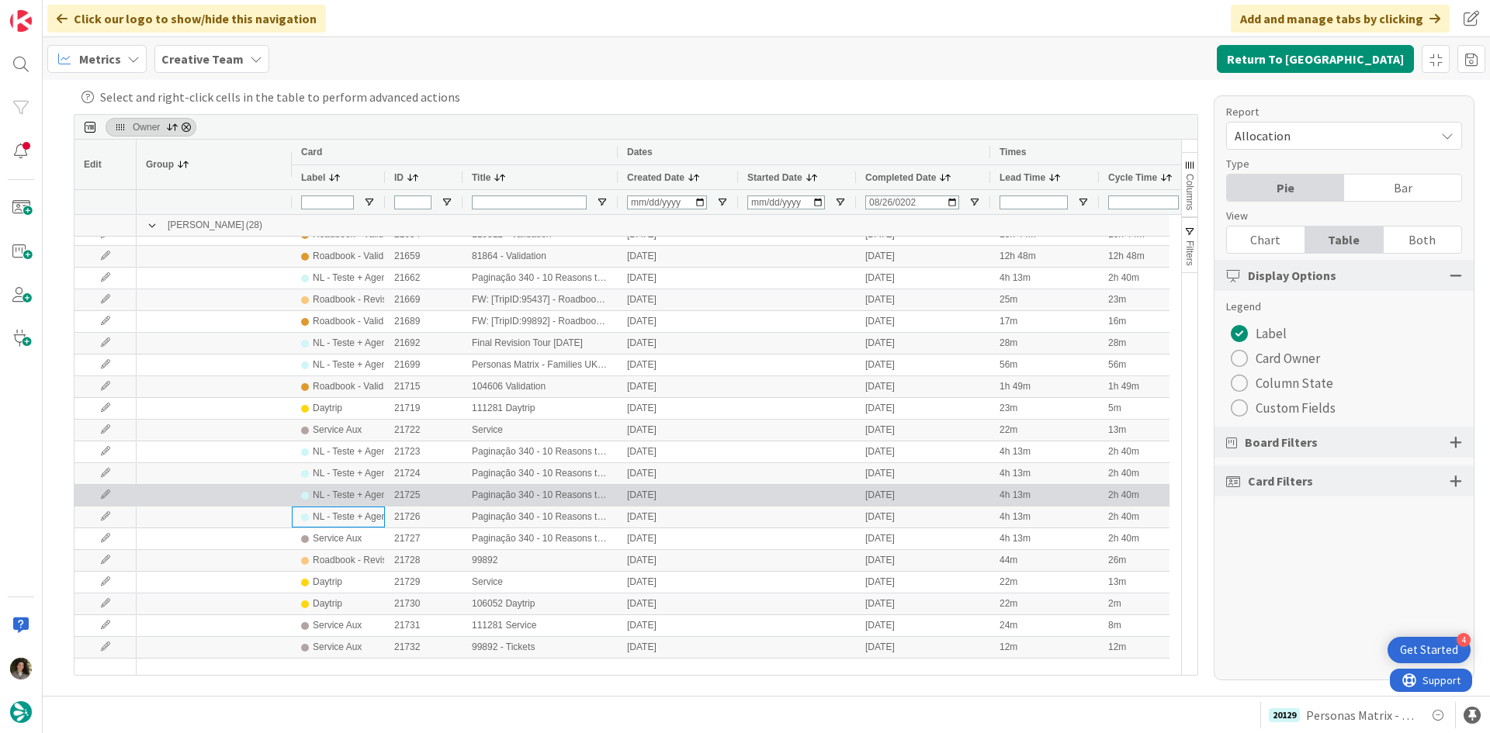
scroll to position [0, 0]
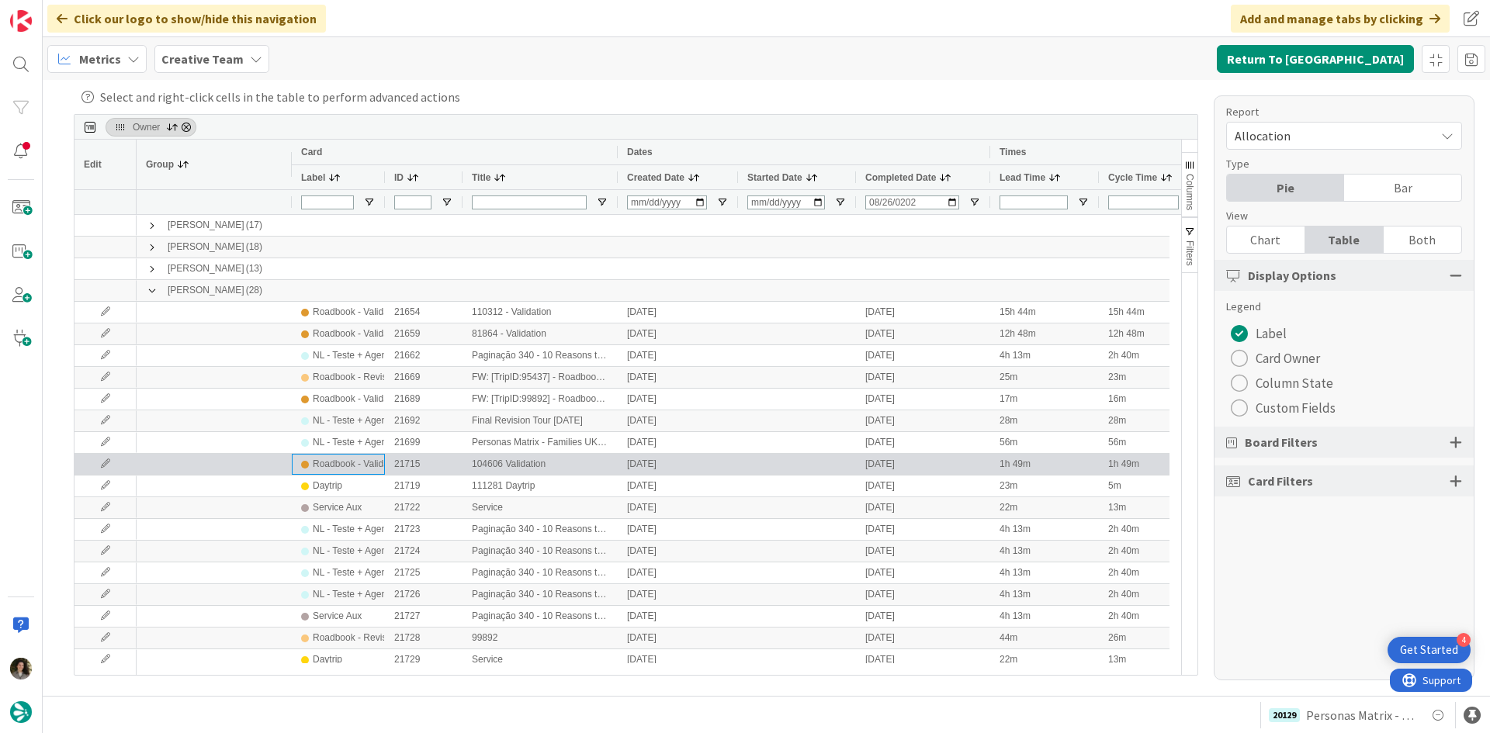
click at [362, 464] on div "Roadbook - Validation" at bounding box center [358, 464] width 91 height 19
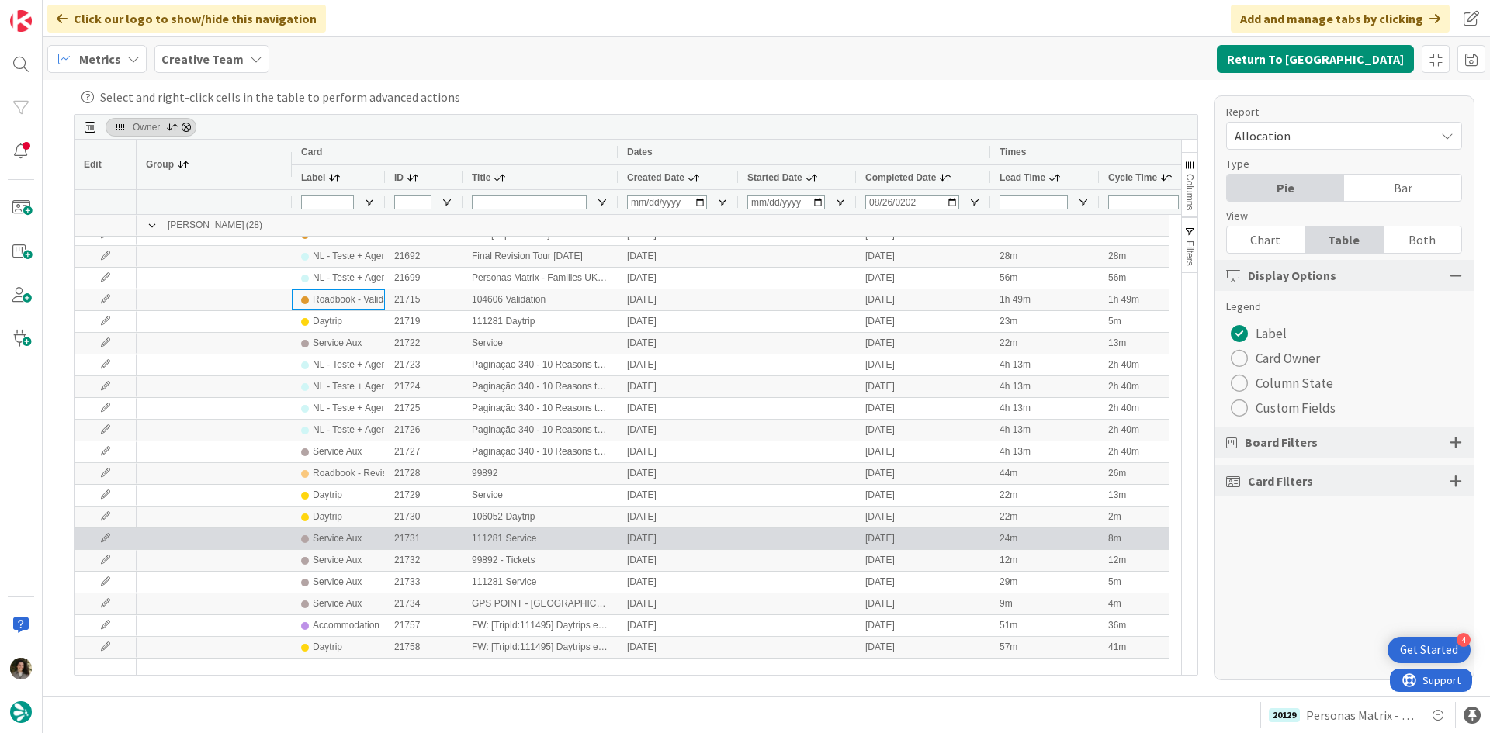
scroll to position [233, 0]
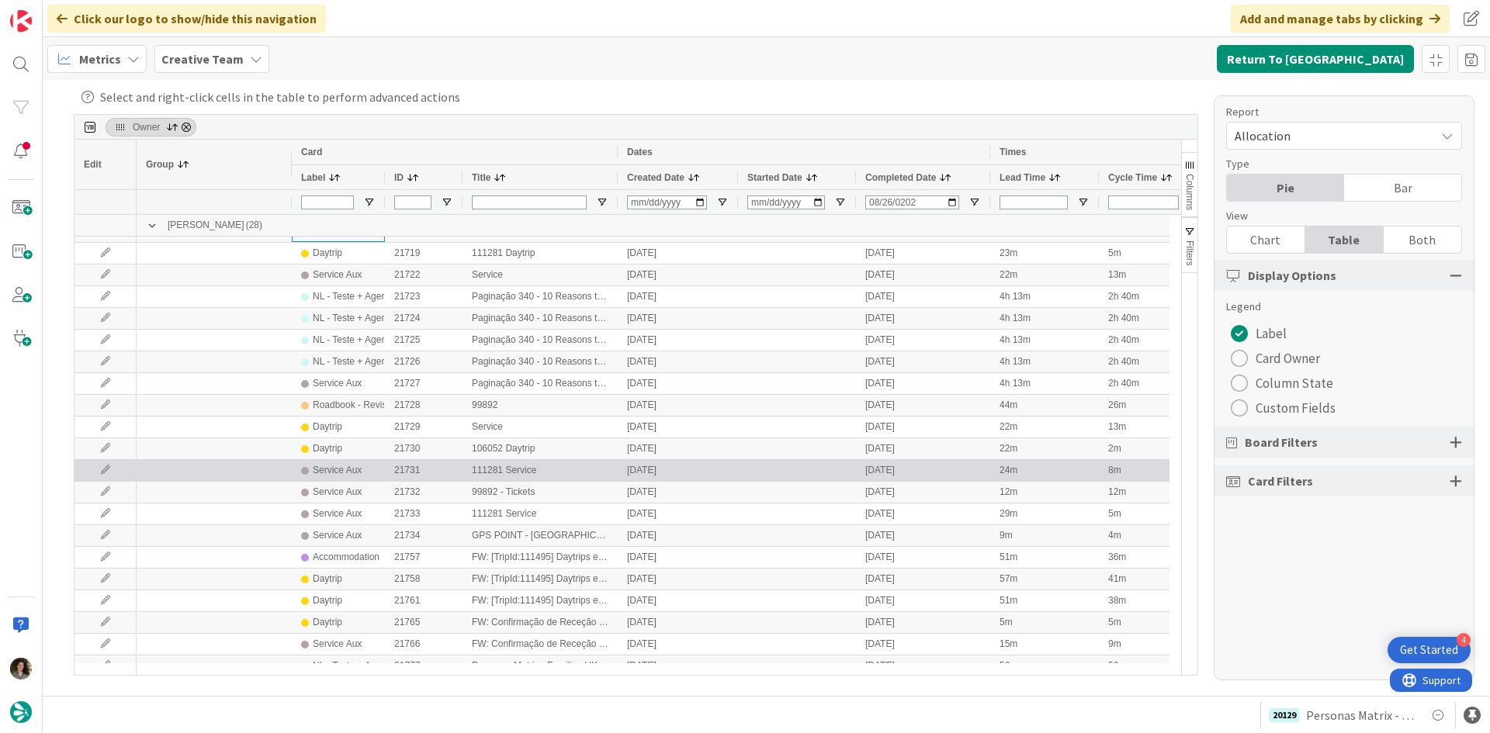
click at [353, 463] on div "Service Aux" at bounding box center [337, 470] width 49 height 19
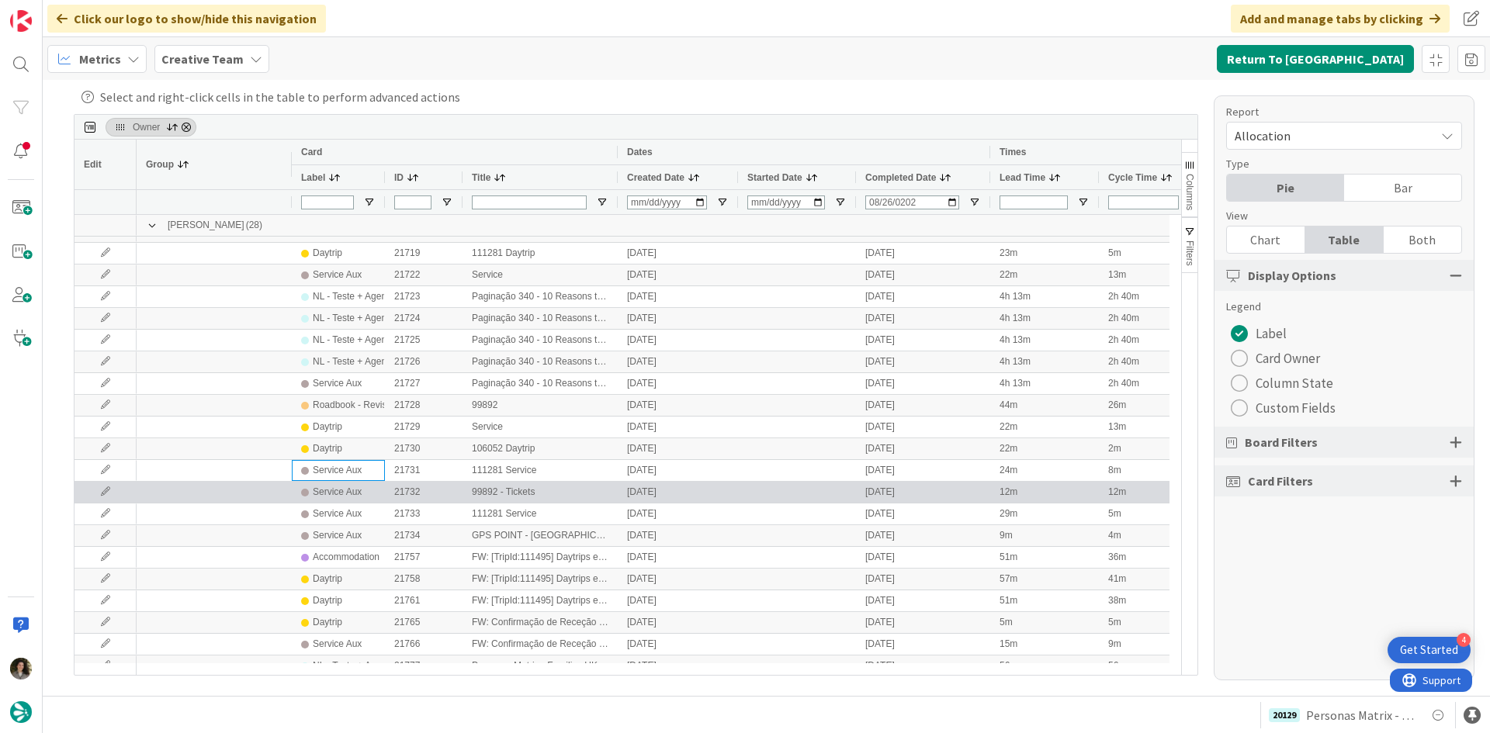
click at [353, 489] on div "Service Aux" at bounding box center [337, 492] width 49 height 19
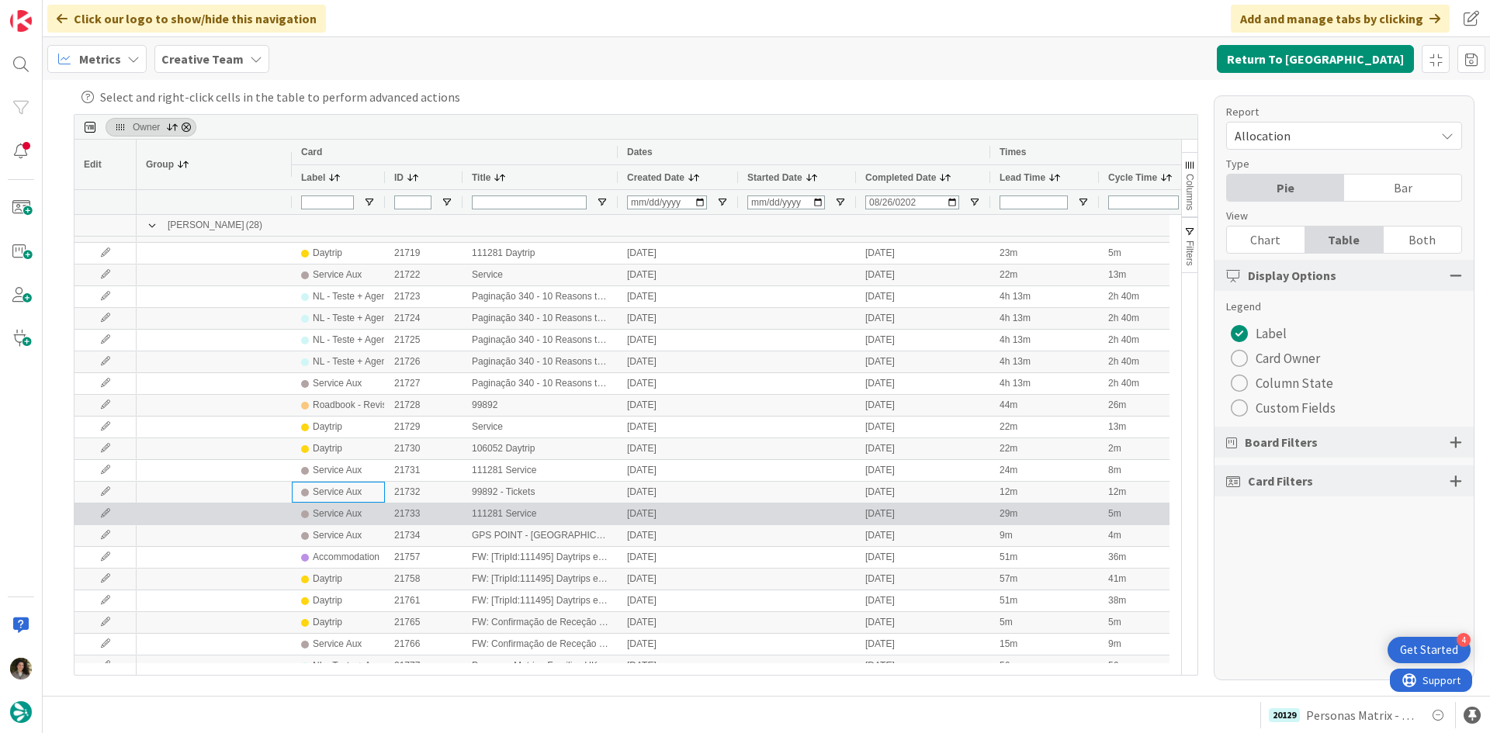
click at [353, 514] on div "Service Aux" at bounding box center [337, 513] width 49 height 19
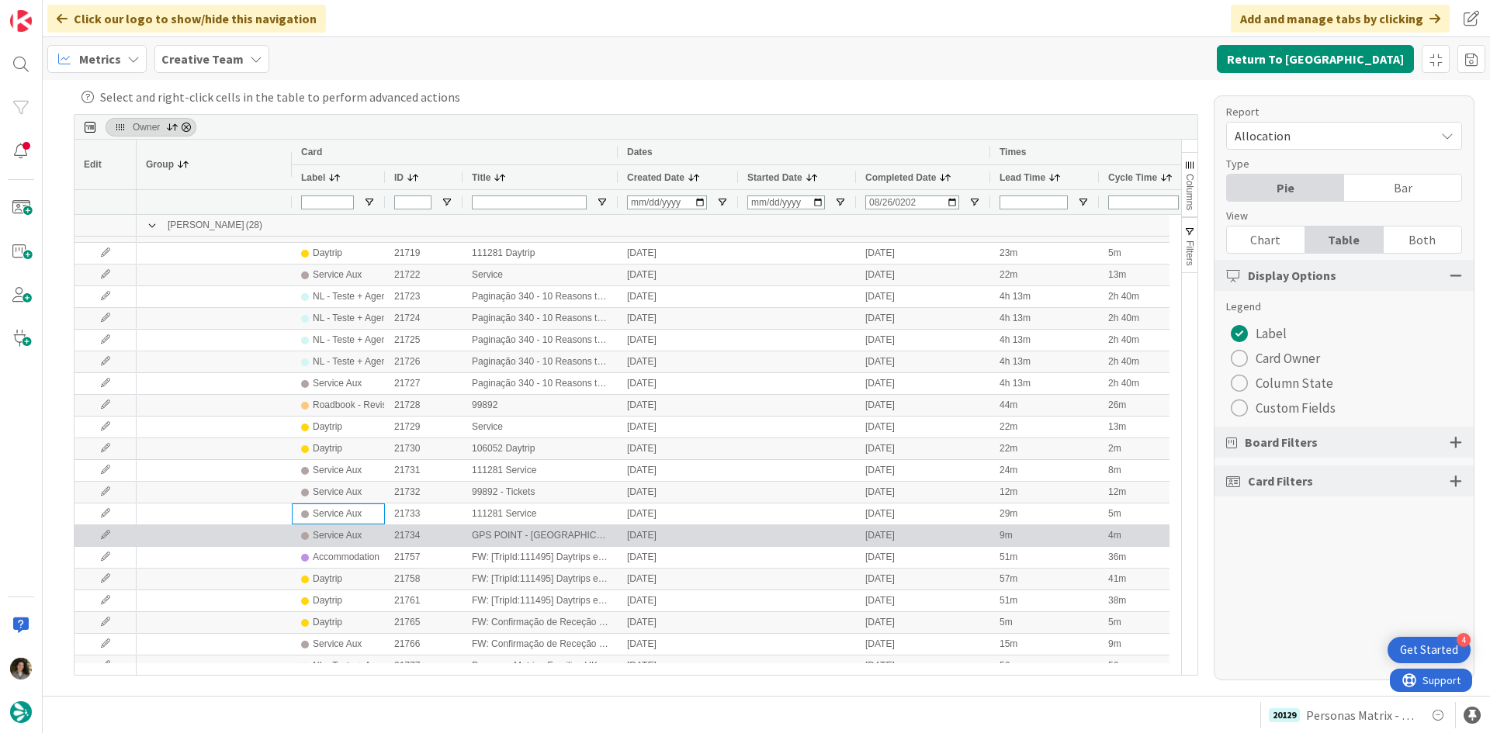
click at [357, 536] on div "Service Aux" at bounding box center [337, 535] width 49 height 19
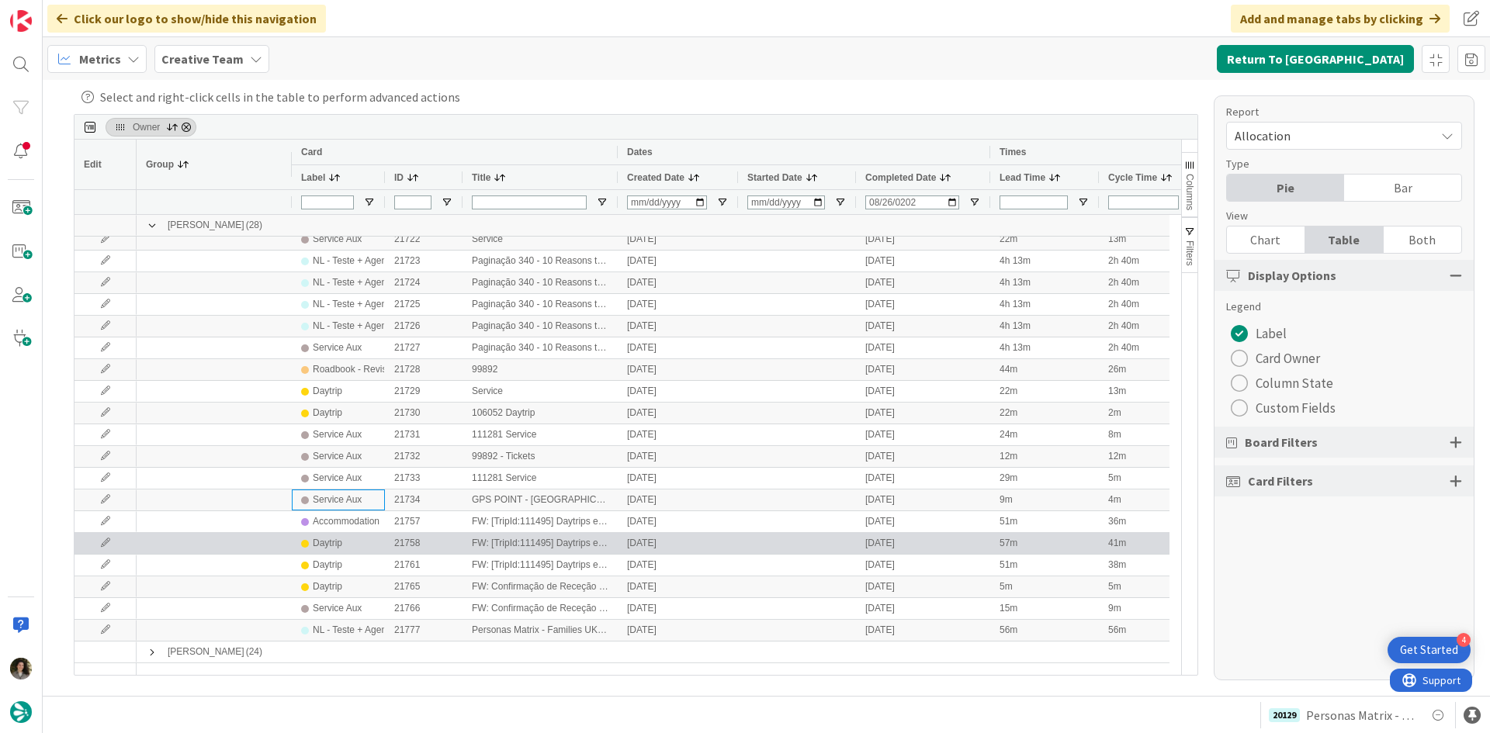
click at [360, 540] on div "Daytrip" at bounding box center [338, 543] width 74 height 19
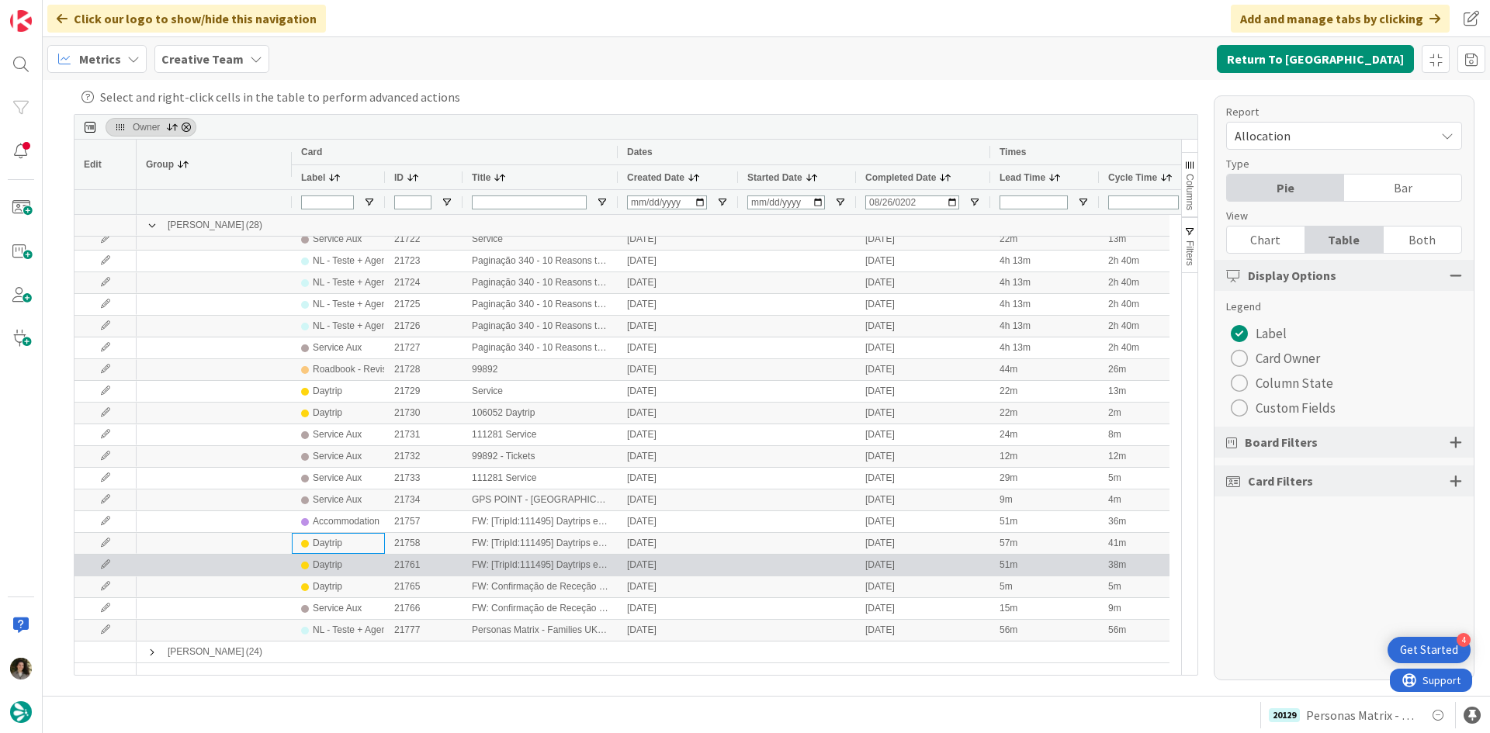
click at [350, 566] on div "Daytrip" at bounding box center [338, 564] width 74 height 19
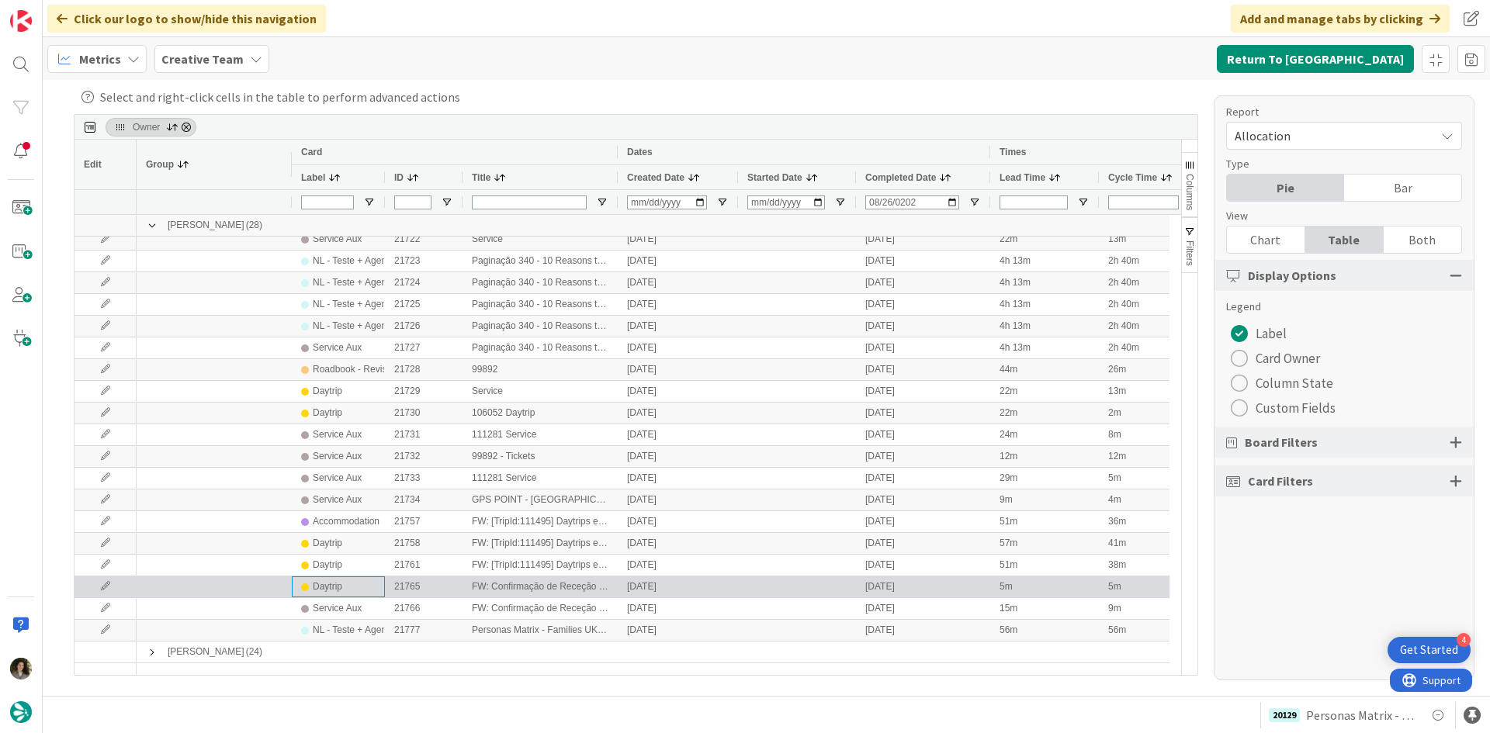
click at [344, 589] on div "Daytrip" at bounding box center [338, 586] width 74 height 19
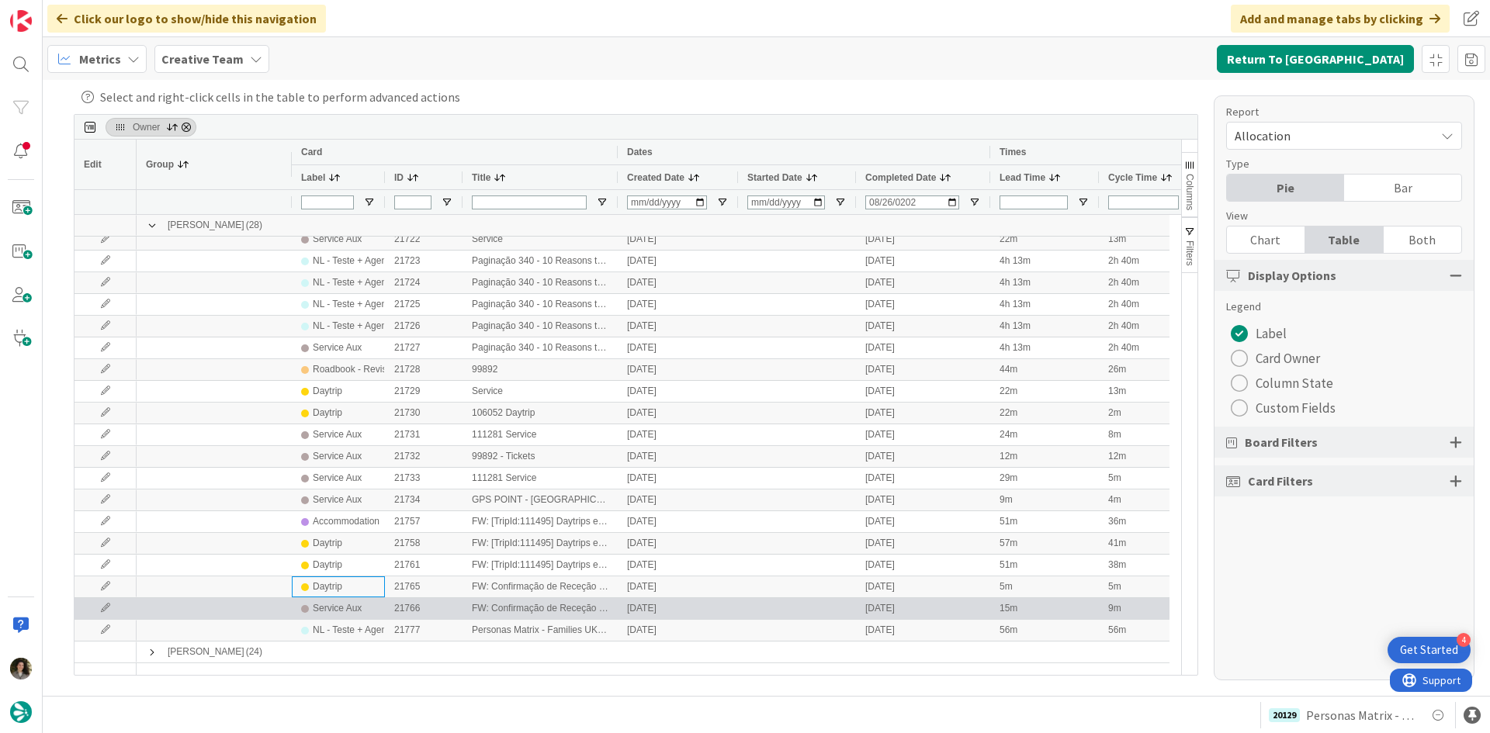
click at [355, 603] on div "Service Aux" at bounding box center [337, 608] width 49 height 19
